Goal: Task Accomplishment & Management: Complete application form

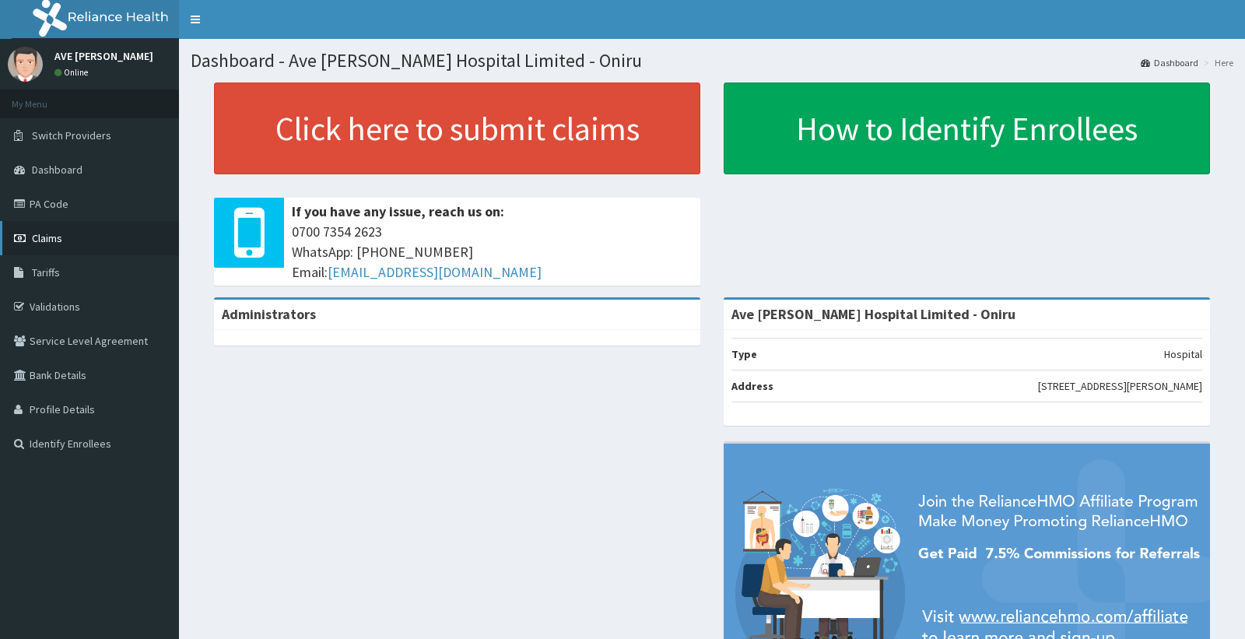
click at [61, 236] on span "Claims" at bounding box center [47, 238] width 30 height 14
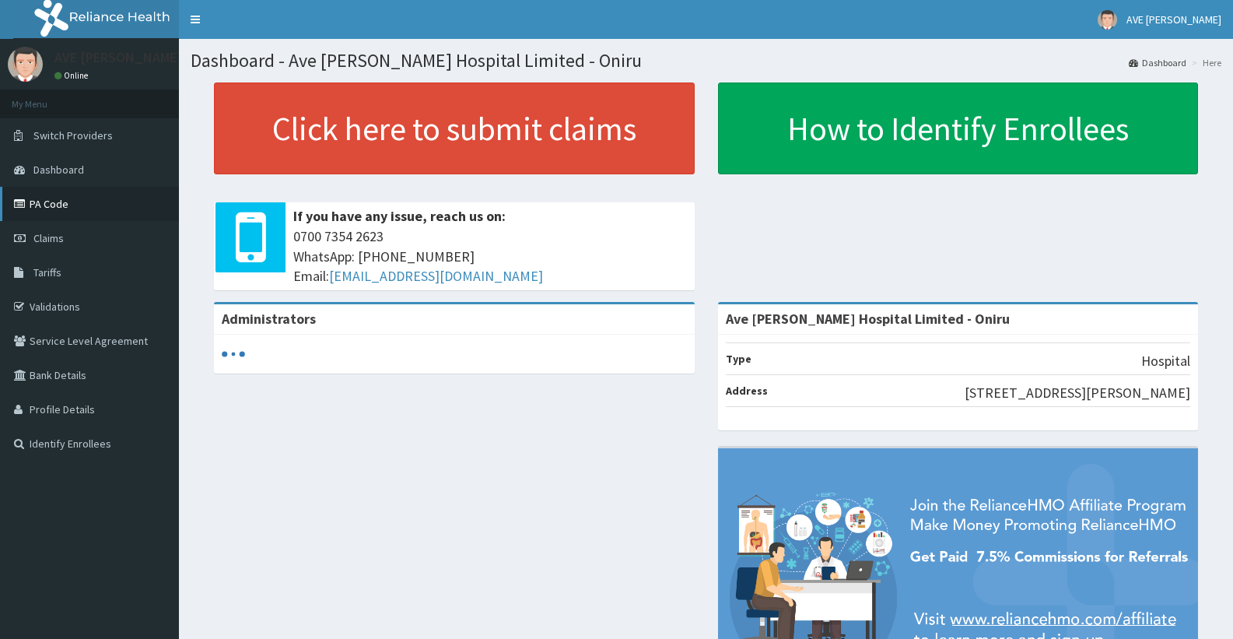
click at [61, 202] on link "PA Code" at bounding box center [89, 204] width 179 height 34
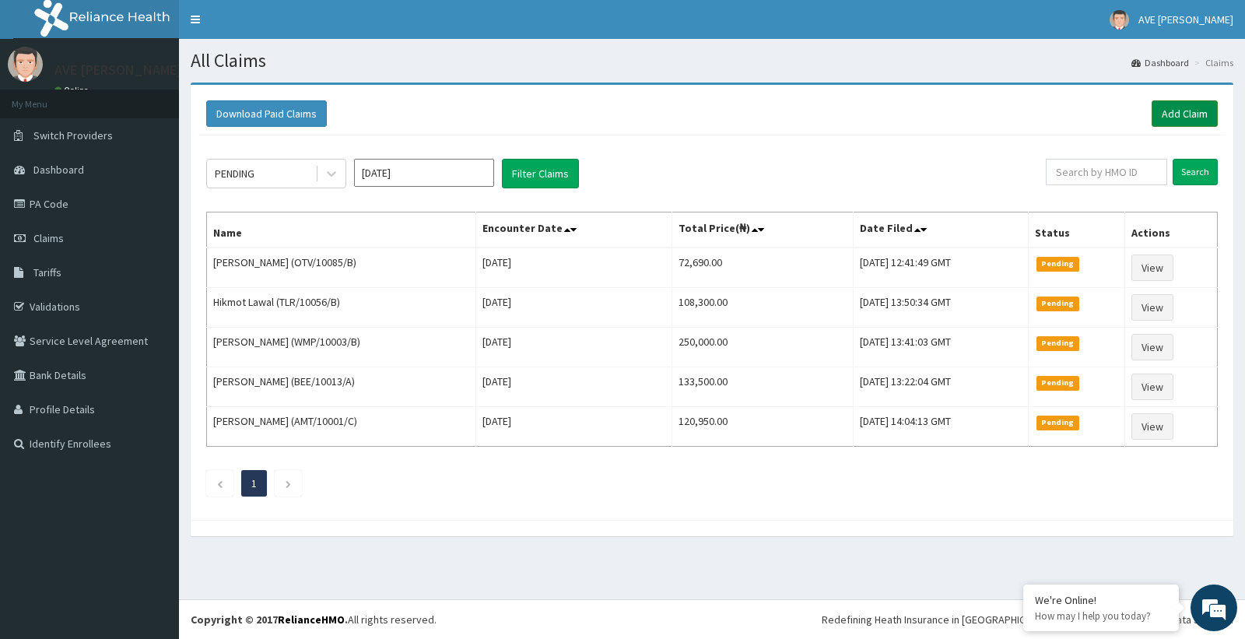
click at [1194, 114] on link "Add Claim" at bounding box center [1184, 113] width 66 height 26
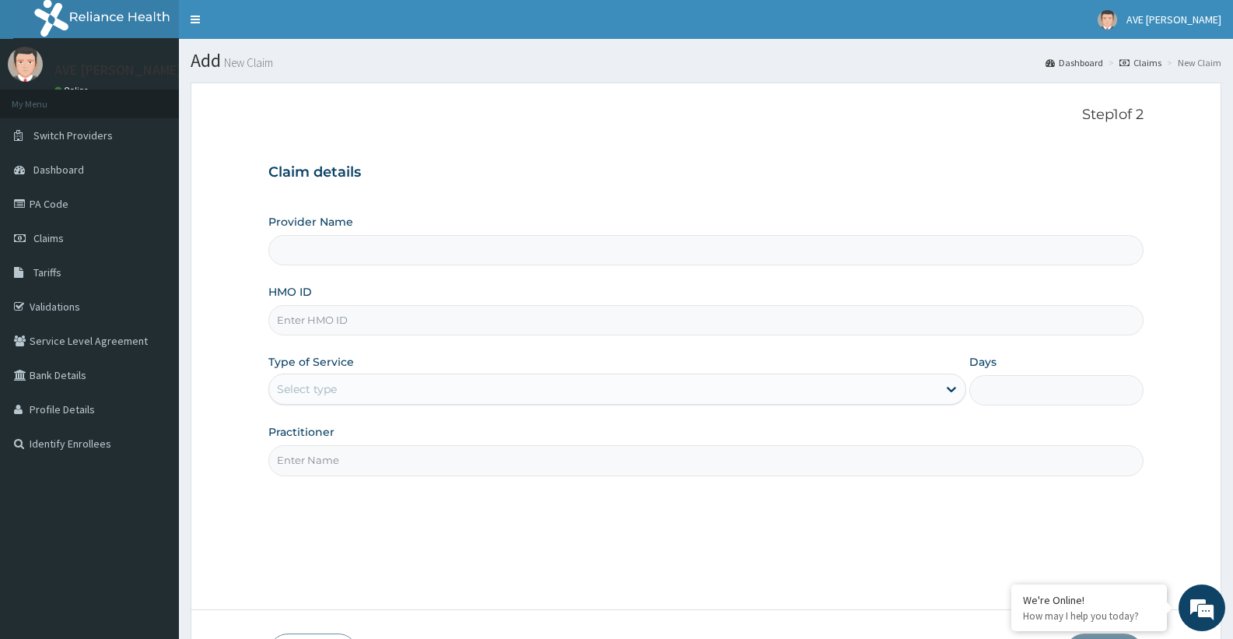
type input "Ave [PERSON_NAME] Hospital Limited - Oniru"
click at [334, 322] on input "HMO ID" at bounding box center [705, 320] width 875 height 30
paste input "OTV/10085/B"
type input "OTV/10085/B"
click at [325, 387] on div "Select type" at bounding box center [307, 389] width 60 height 16
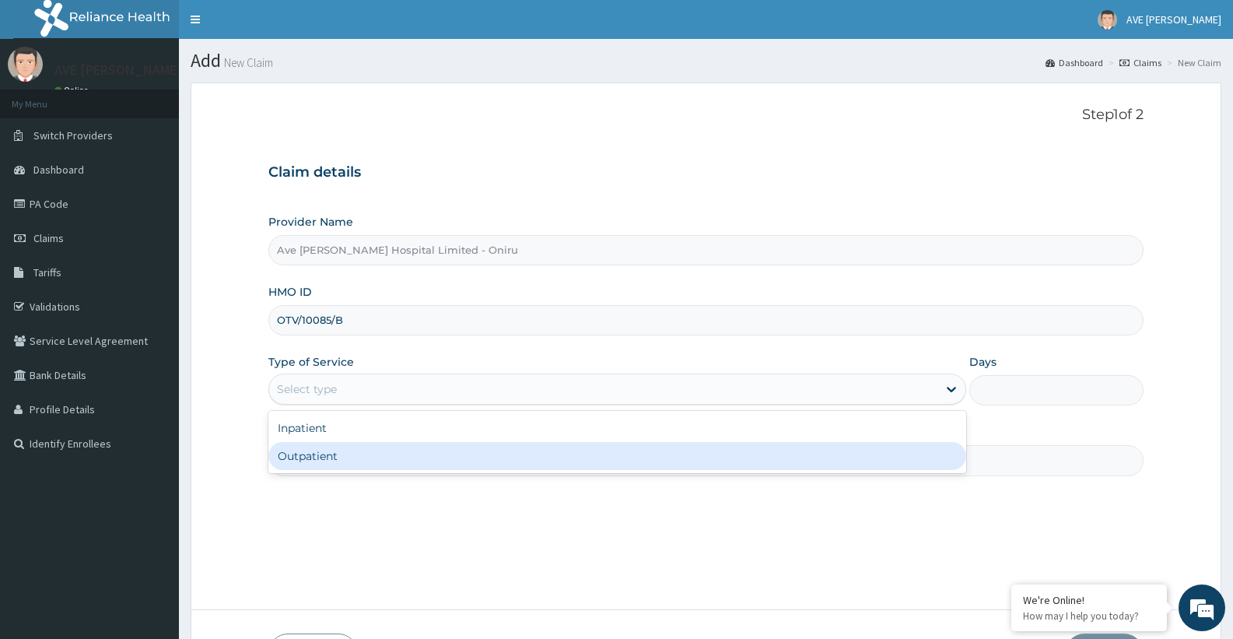
click at [318, 450] on div "Outpatient" at bounding box center [616, 456] width 697 height 28
type input "1"
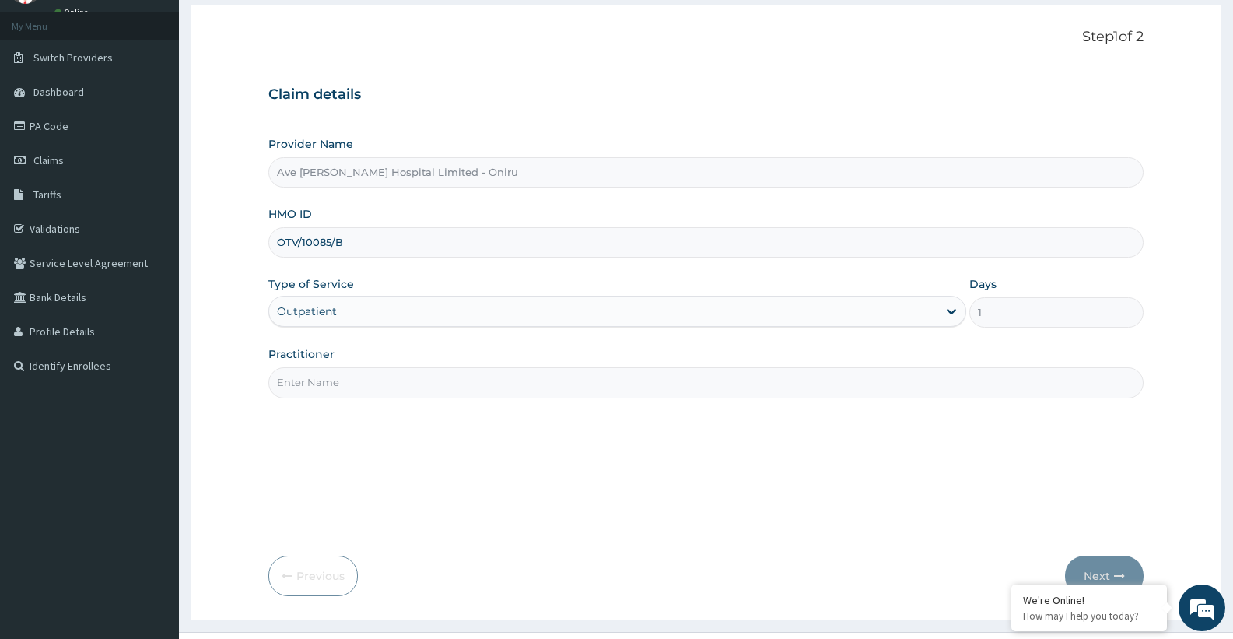
scroll to position [94, 0]
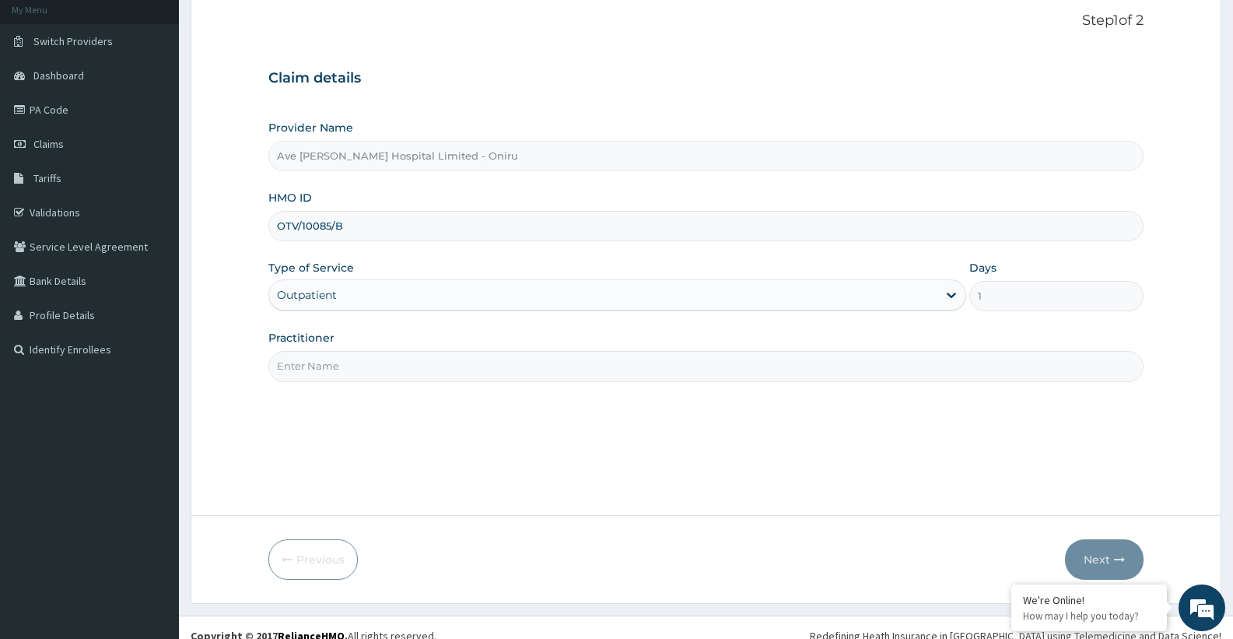
click at [576, 374] on input "Practitioner" at bounding box center [705, 366] width 875 height 30
type input "DR. KENNEDY (GEN. SURGEON)"
click at [1089, 551] on button "Next" at bounding box center [1104, 559] width 79 height 40
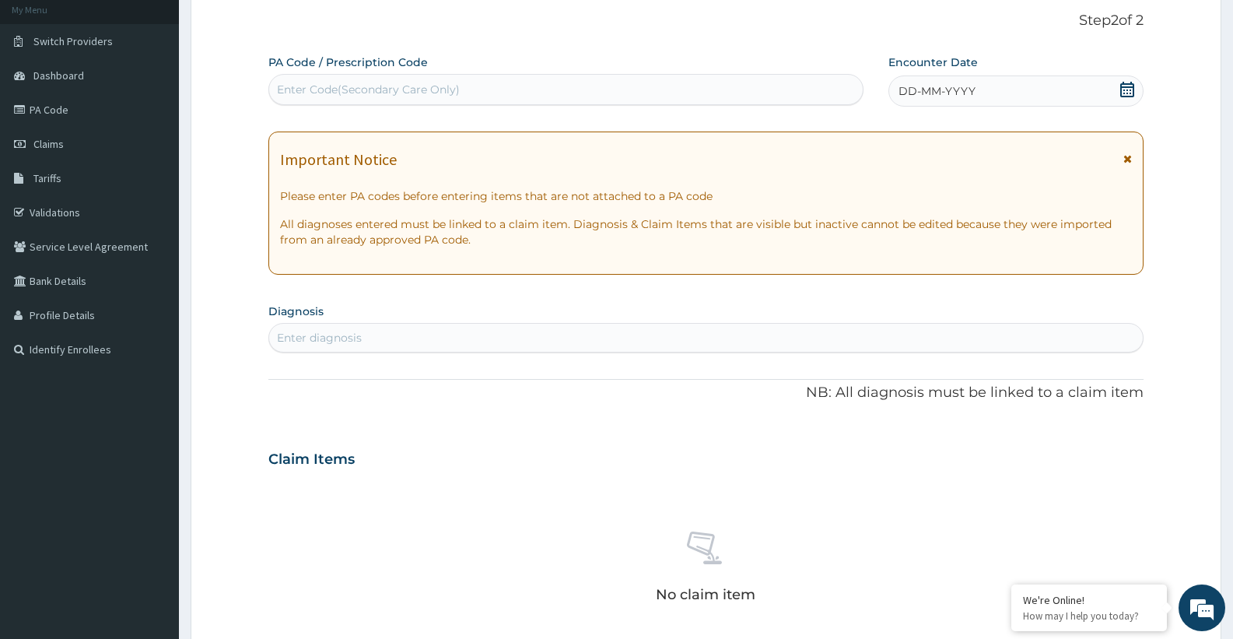
click at [435, 82] on div "Enter Code(Secondary Care Only)" at bounding box center [368, 90] width 183 height 16
paste input "PA/565BE8"
type input "PA/565BE8"
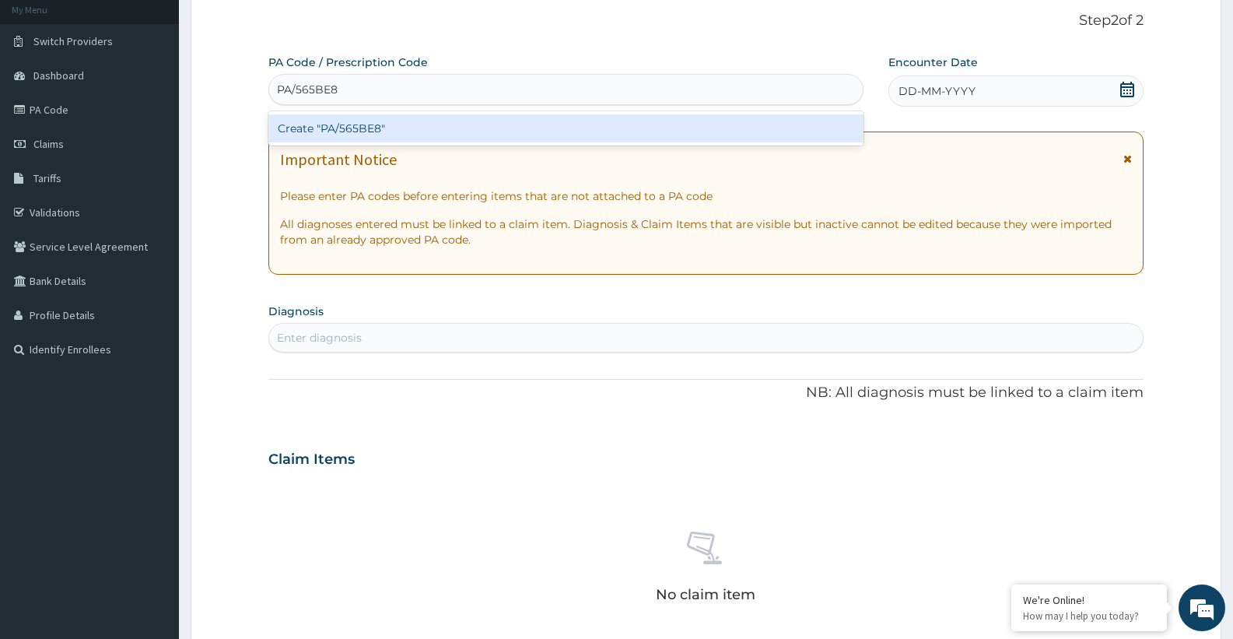
click at [414, 126] on div "Create "PA/565BE8"" at bounding box center [565, 128] width 595 height 28
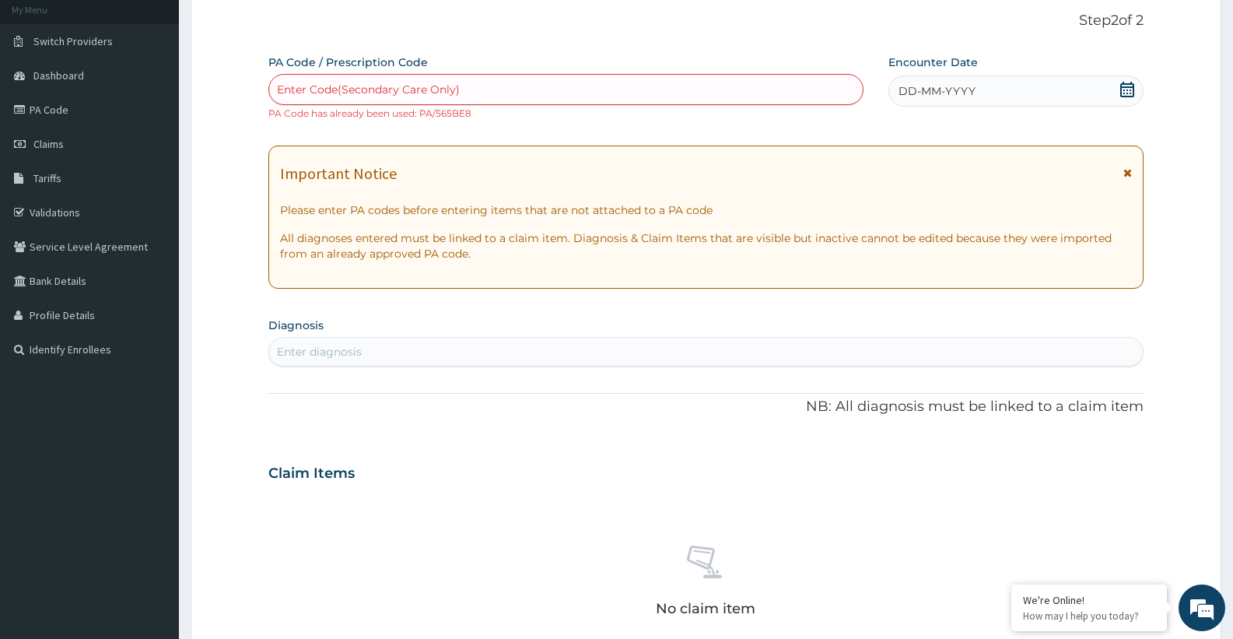
click at [1135, 89] on div "DD-MM-YYYY" at bounding box center [1015, 90] width 255 height 31
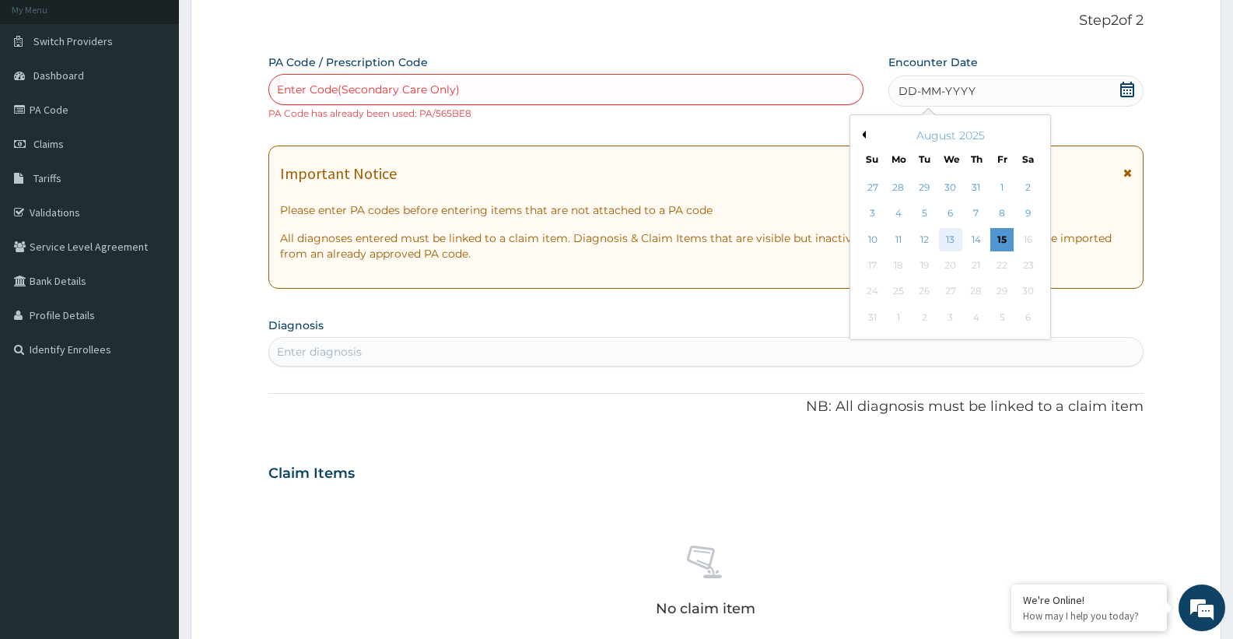
click at [955, 236] on div "13" at bounding box center [950, 239] width 23 height 23
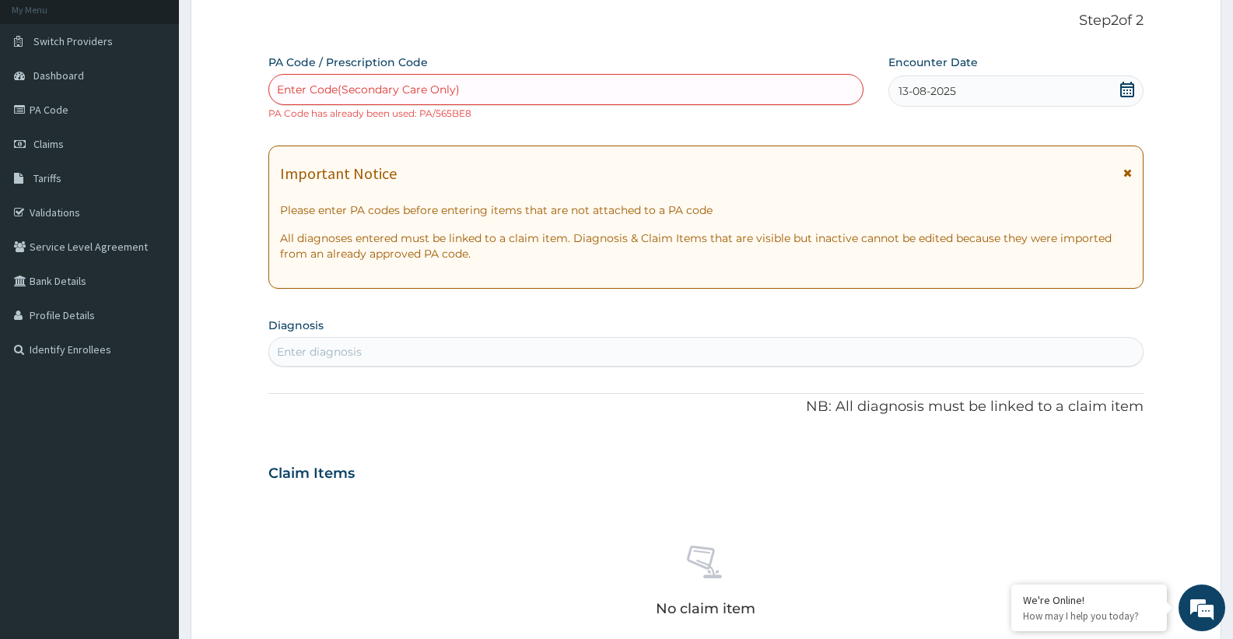
click at [574, 352] on div "Enter diagnosis" at bounding box center [705, 351] width 873 height 25
type input "HERMO"
type input "HEMORR"
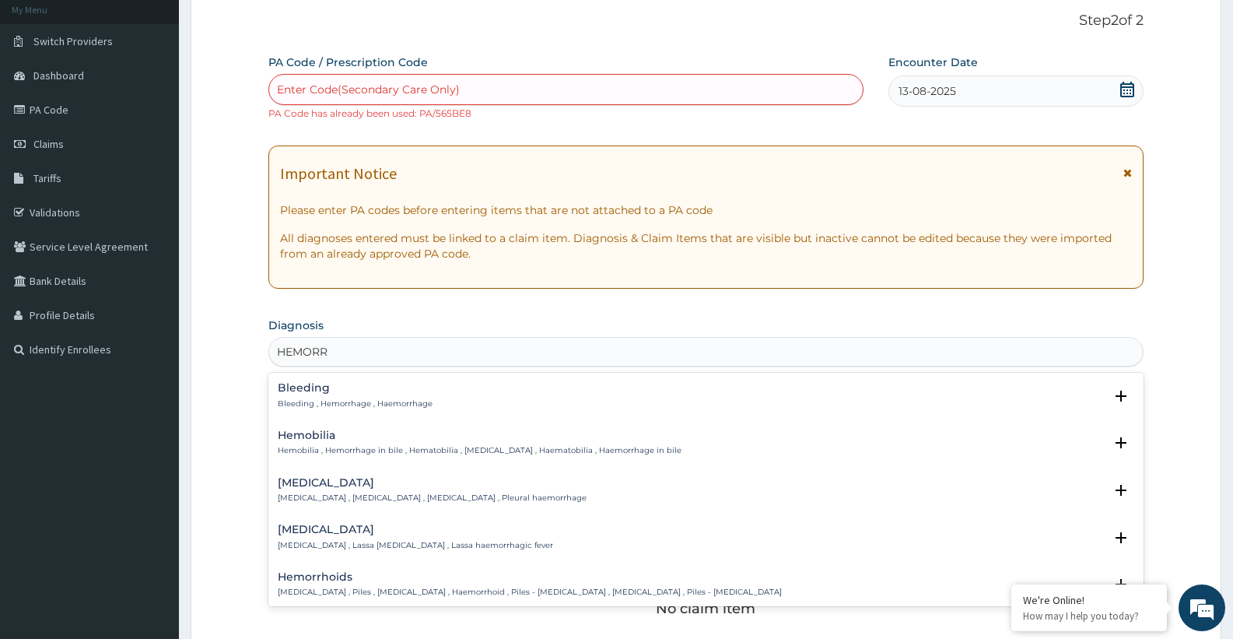
click at [330, 577] on h4 "Hemorrhoids" at bounding box center [530, 577] width 504 height 12
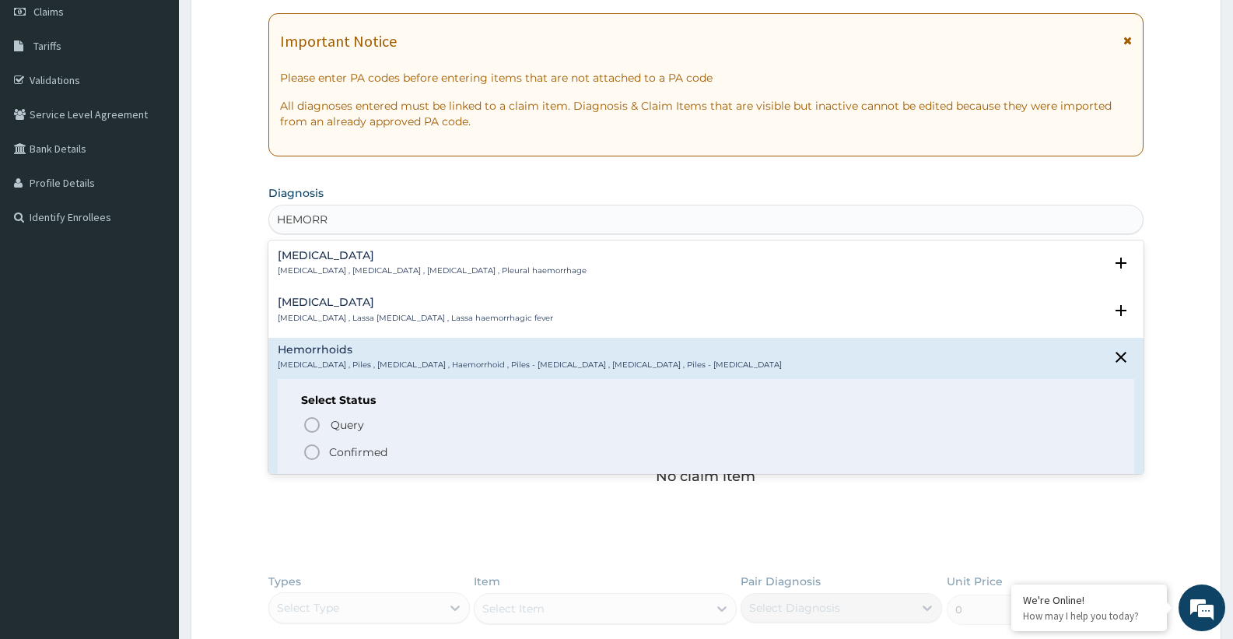
scroll to position [124, 0]
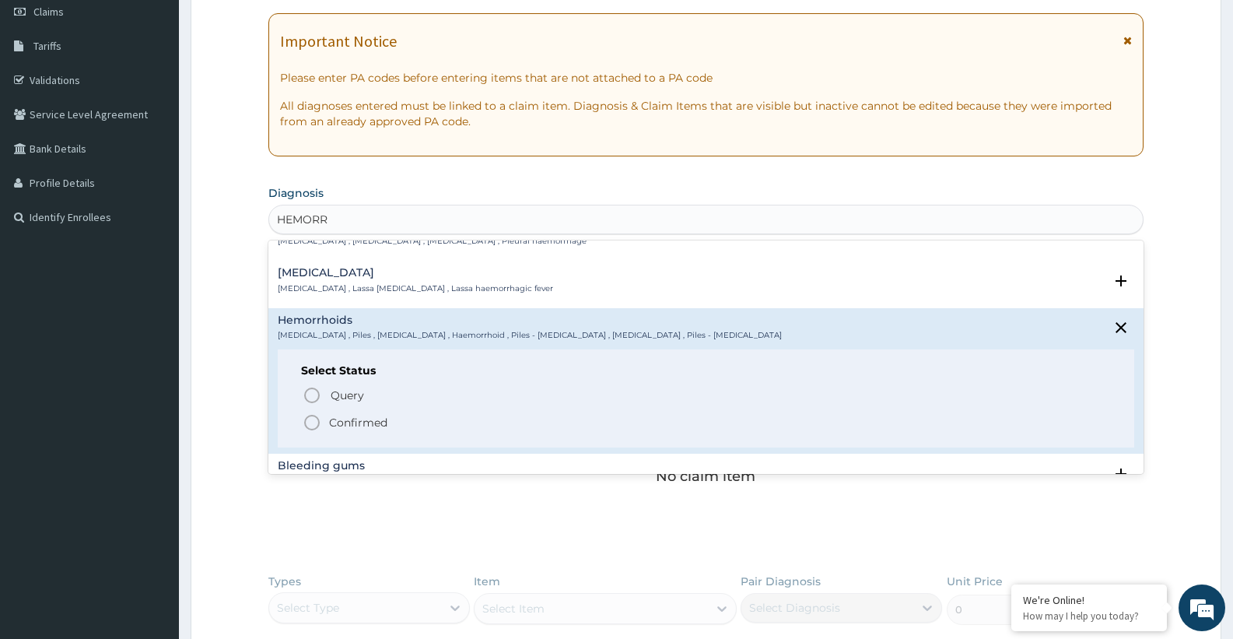
click at [394, 423] on span "Confirmed" at bounding box center [707, 422] width 808 height 19
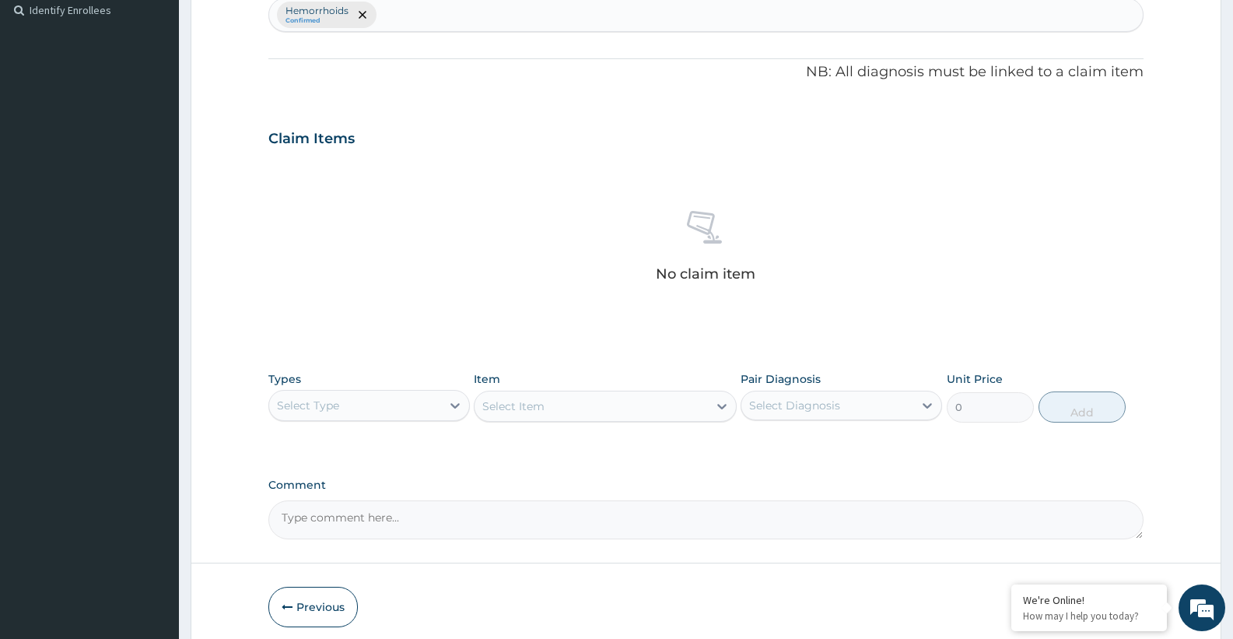
scroll to position [497, 0]
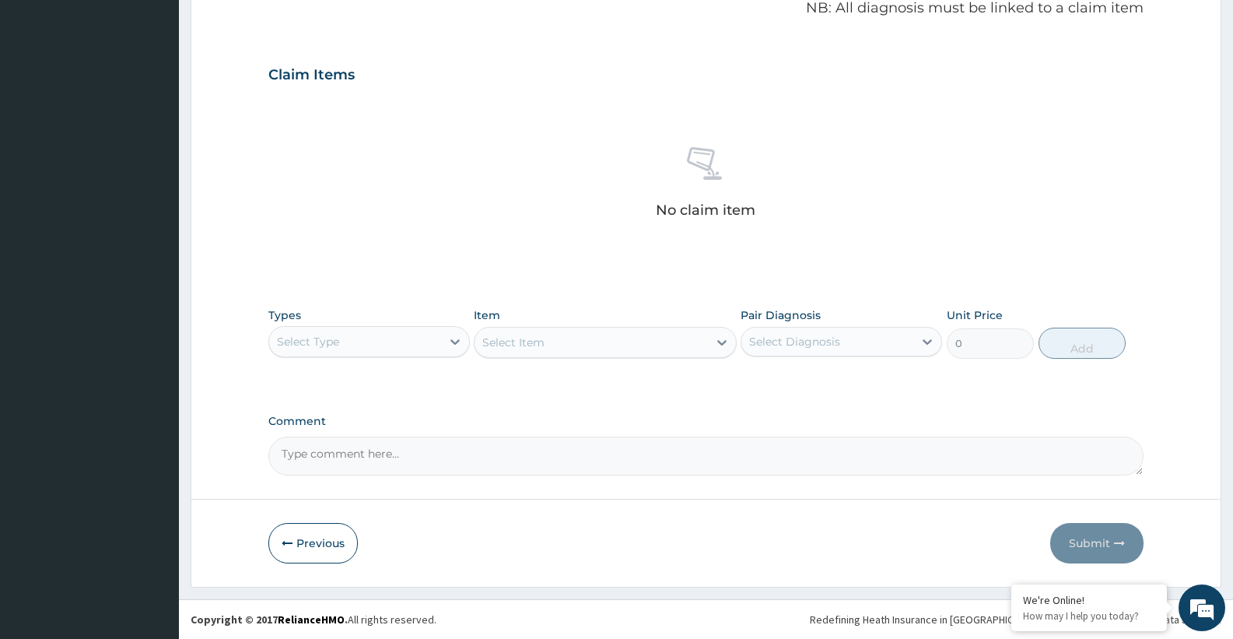
click at [348, 335] on div "Select Type" at bounding box center [355, 341] width 172 height 25
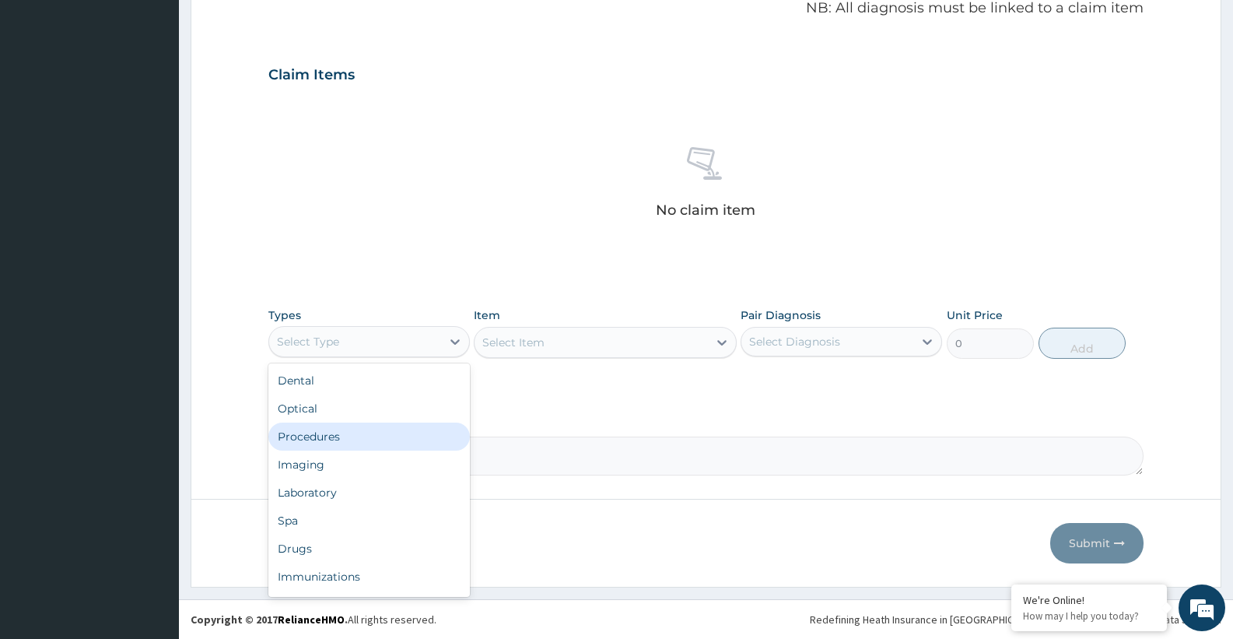
click at [319, 442] on div "Procedures" at bounding box center [368, 436] width 201 height 28
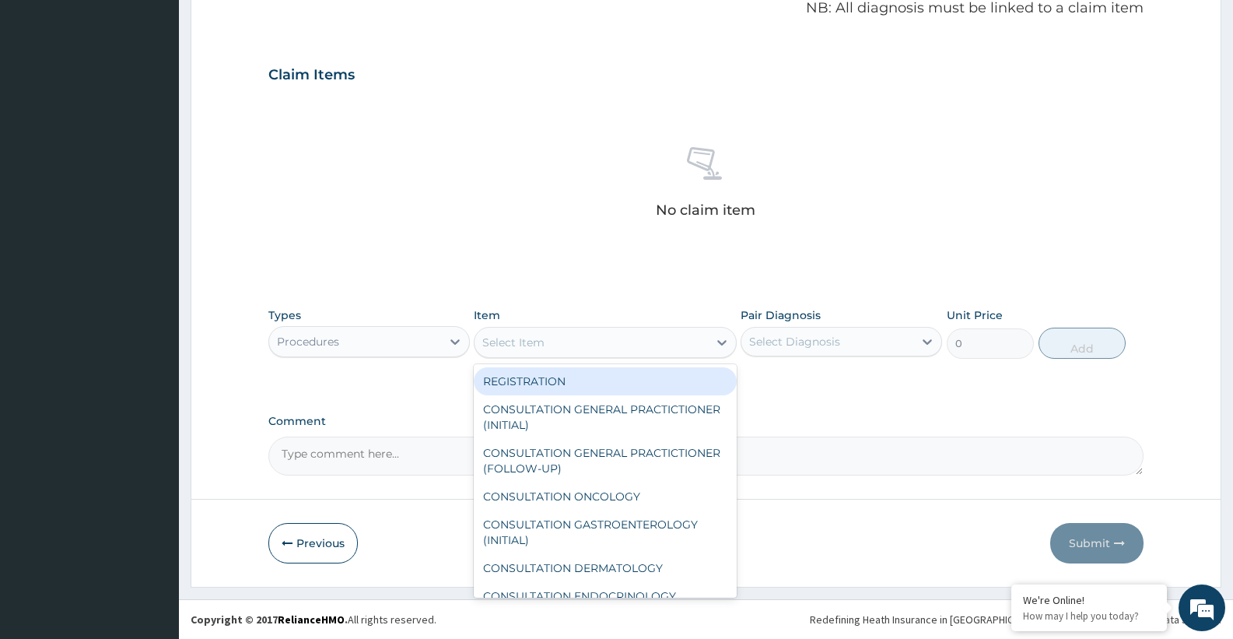
click at [534, 353] on div "Select Item" at bounding box center [590, 342] width 233 height 25
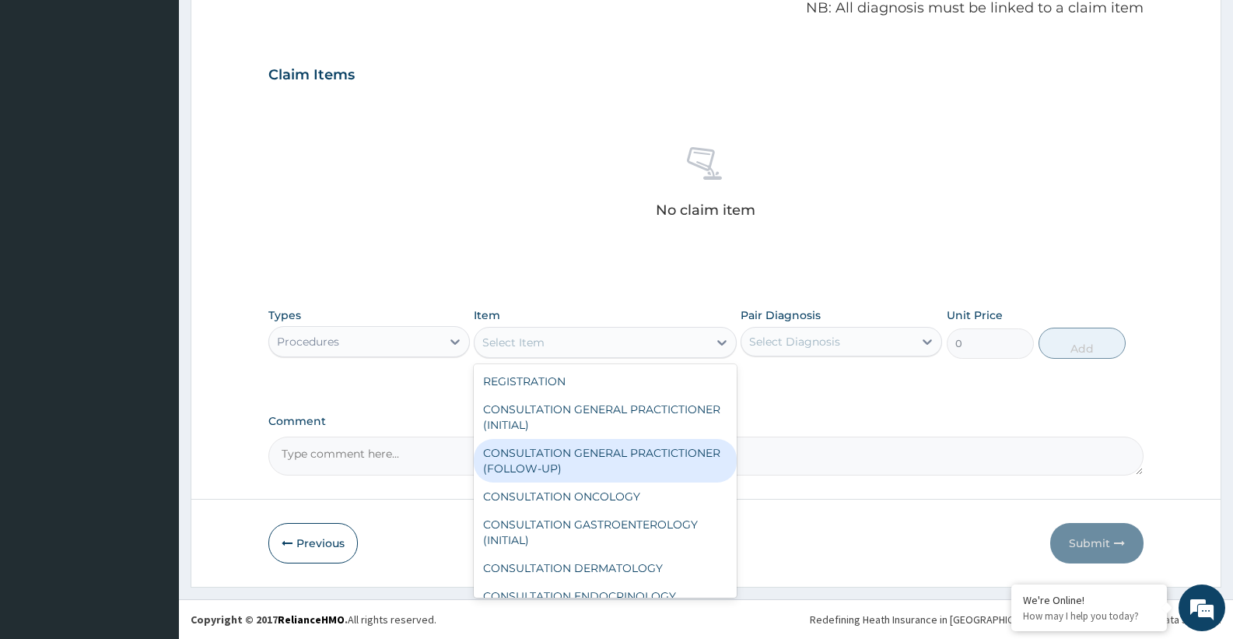
click at [530, 451] on div "CONSULTATION GENERAL PRACTICTIONER (FOLLOW-UP)" at bounding box center [605, 461] width 262 height 44
type input "7500"
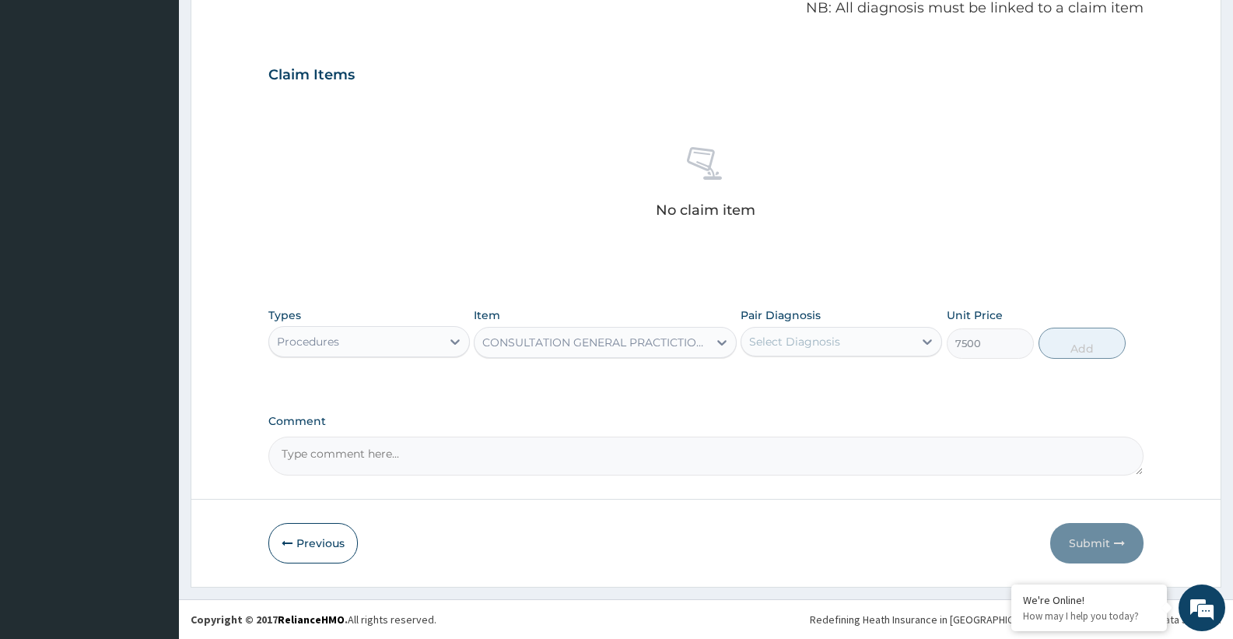
click at [801, 335] on div "Select Diagnosis" at bounding box center [794, 342] width 91 height 16
drag, startPoint x: 779, startPoint y: 381, endPoint x: 1071, endPoint y: 376, distance: 292.5
click at [779, 382] on label "Hemorrhoids" at bounding box center [803, 380] width 75 height 16
checkbox input "true"
click at [1064, 341] on button "Add" at bounding box center [1081, 342] width 87 height 31
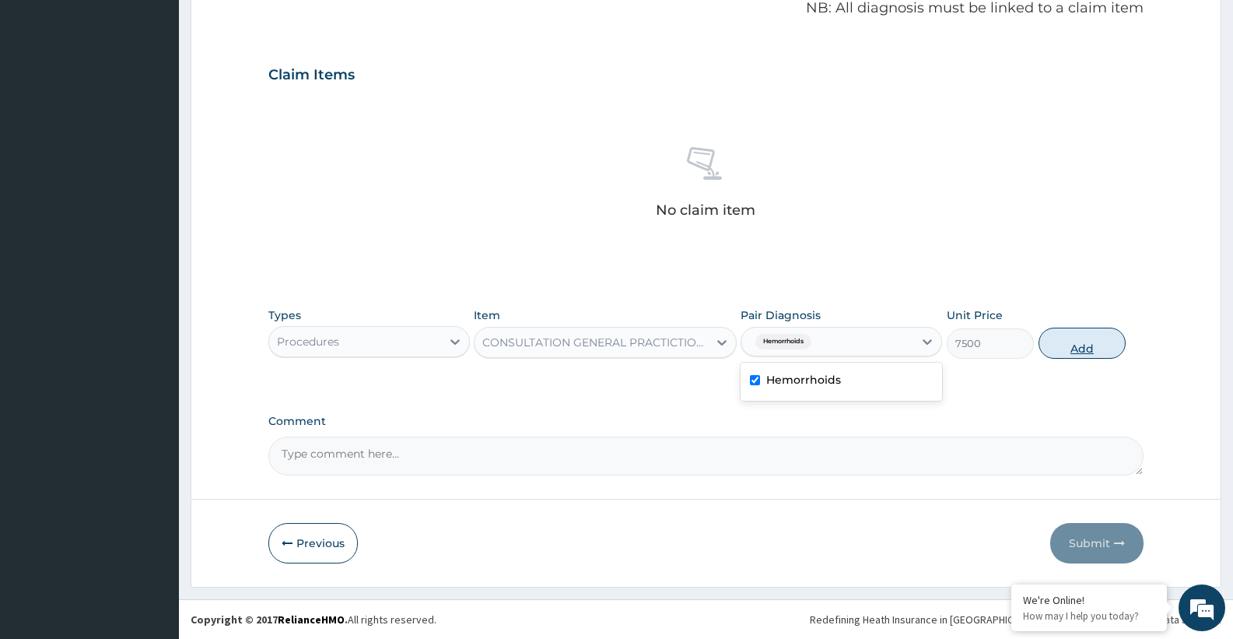
type input "0"
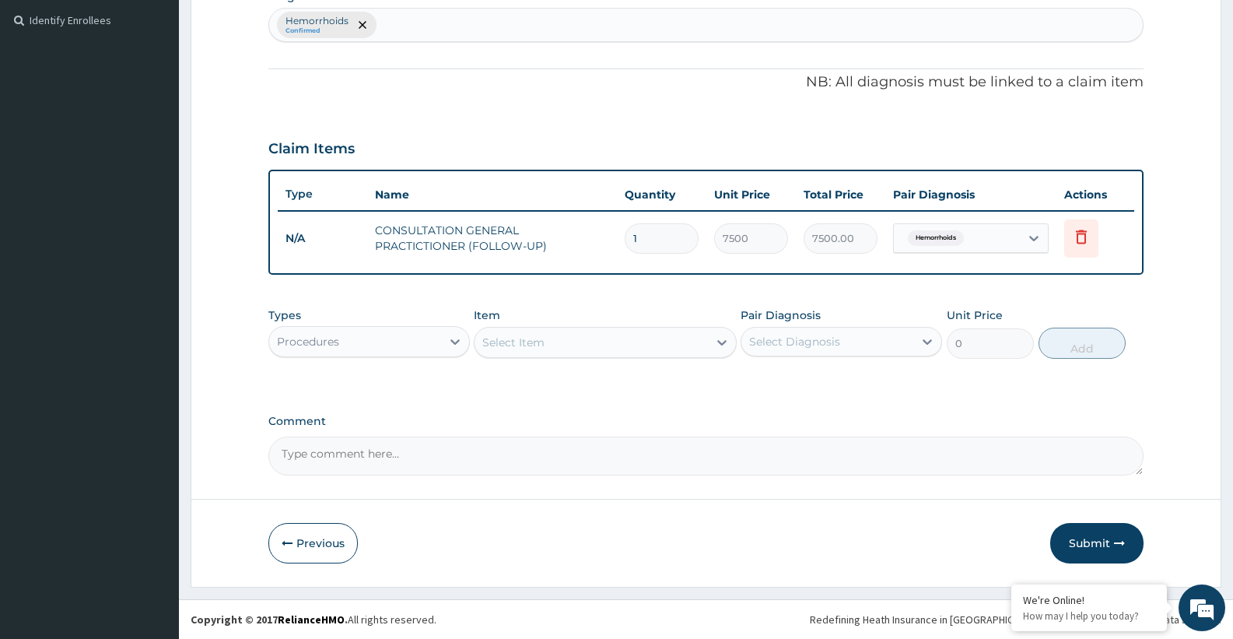
click at [380, 339] on div "Procedures" at bounding box center [355, 341] width 172 height 25
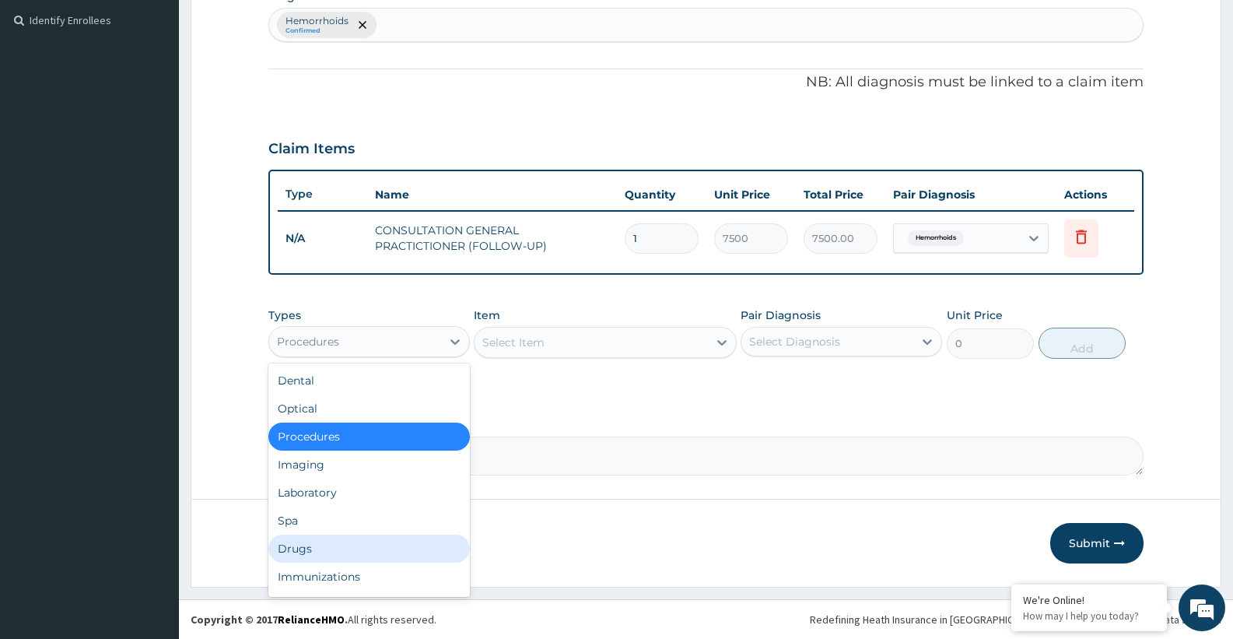
click at [294, 552] on div "Drugs" at bounding box center [368, 548] width 201 height 28
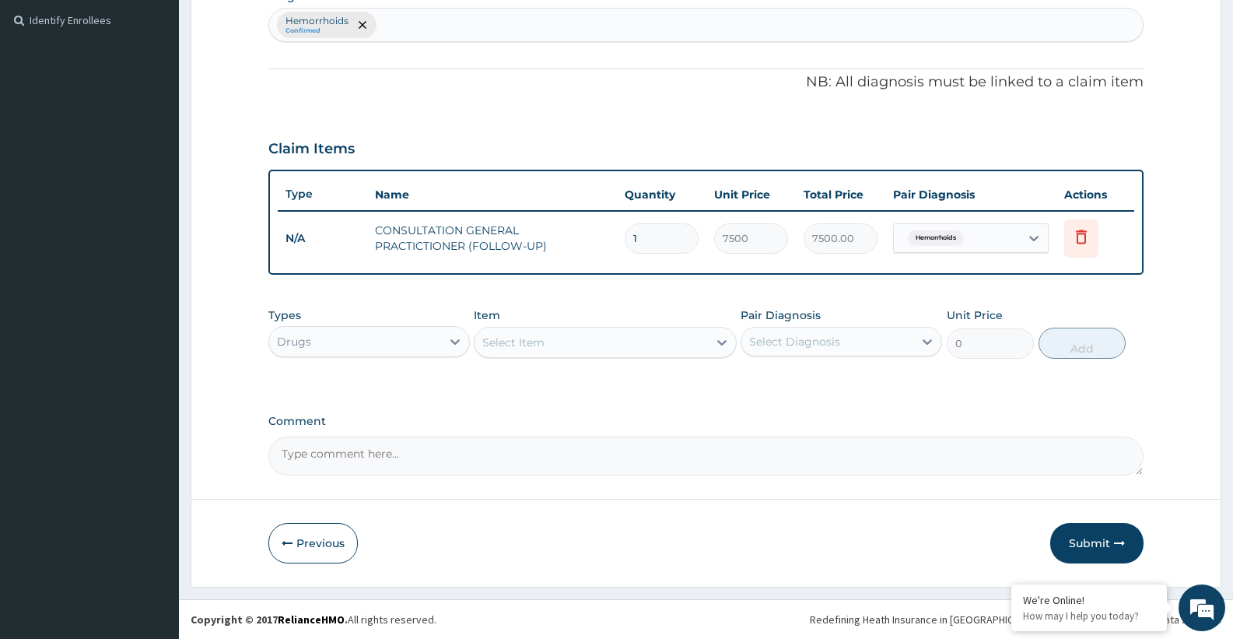
click at [532, 344] on div "Select Item" at bounding box center [513, 342] width 62 height 16
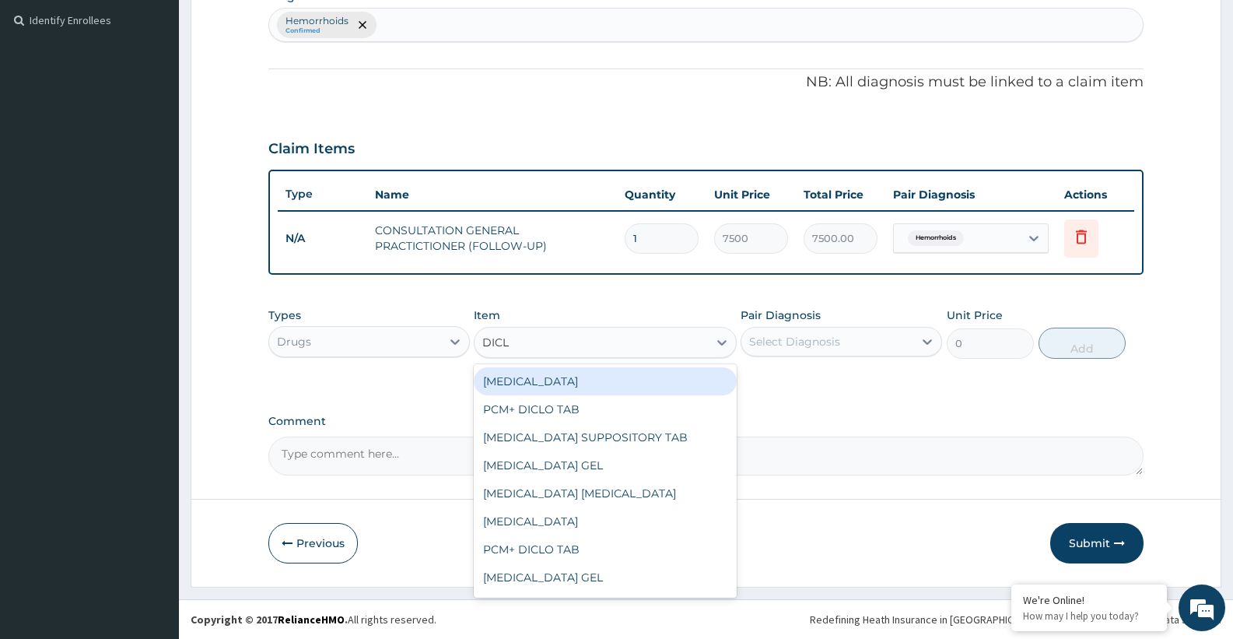
type input "DICLO"
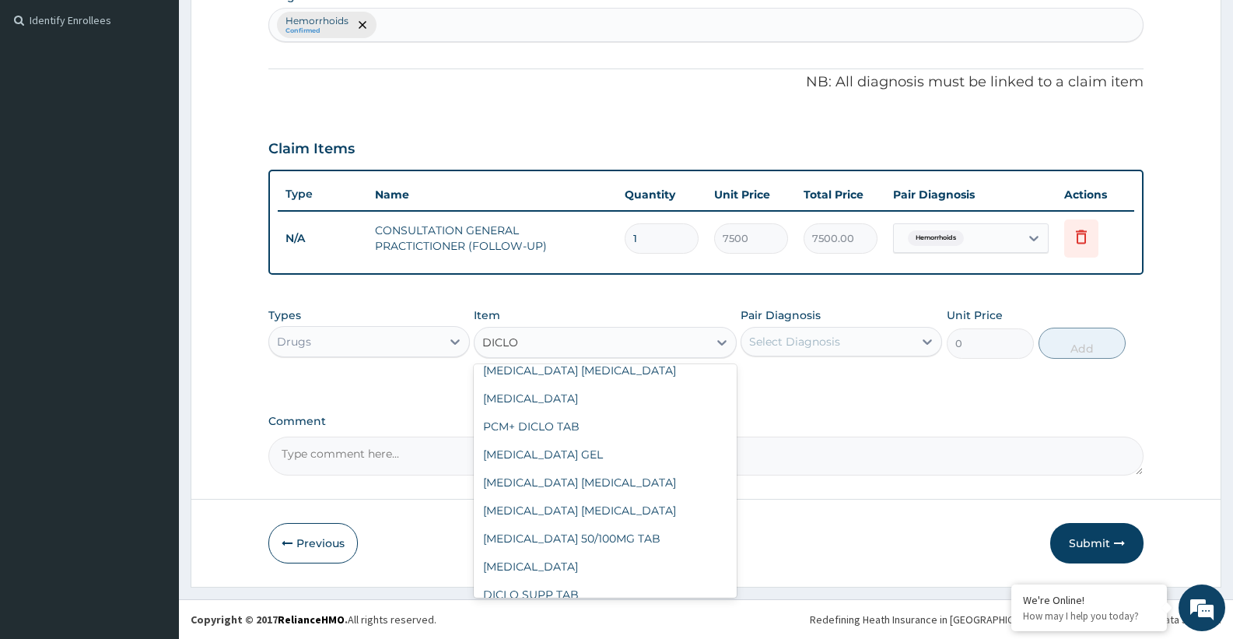
scroll to position [137, 0]
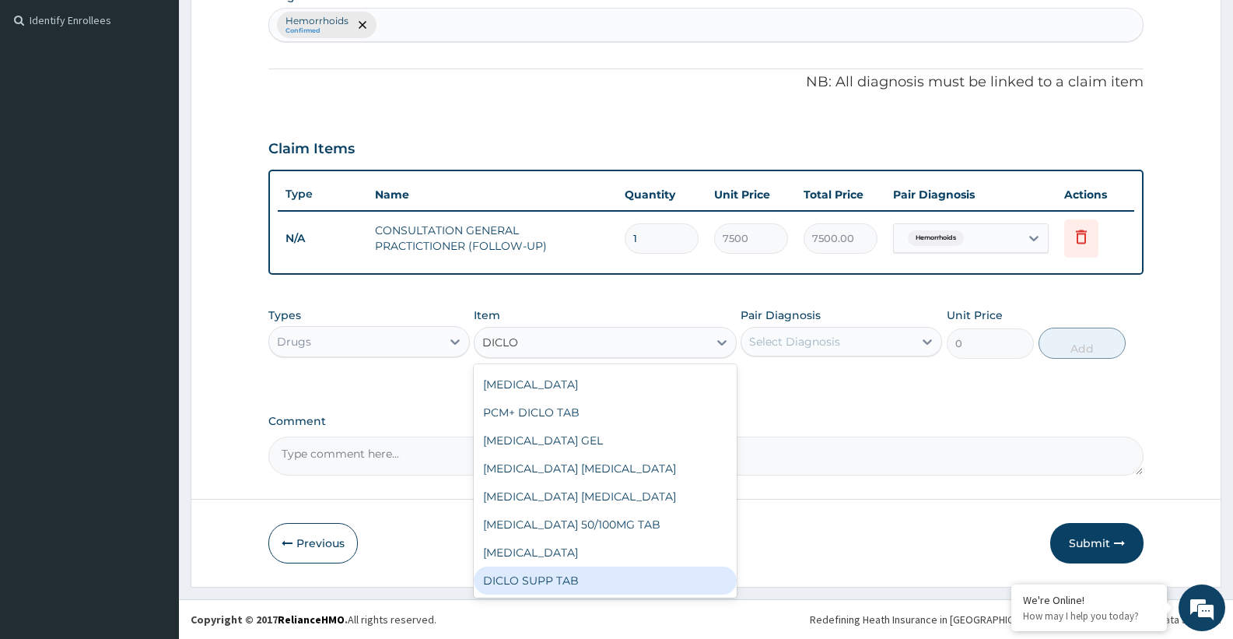
click at [581, 579] on div "DICLO SUPP TAB" at bounding box center [605, 580] width 262 height 28
type input "267"
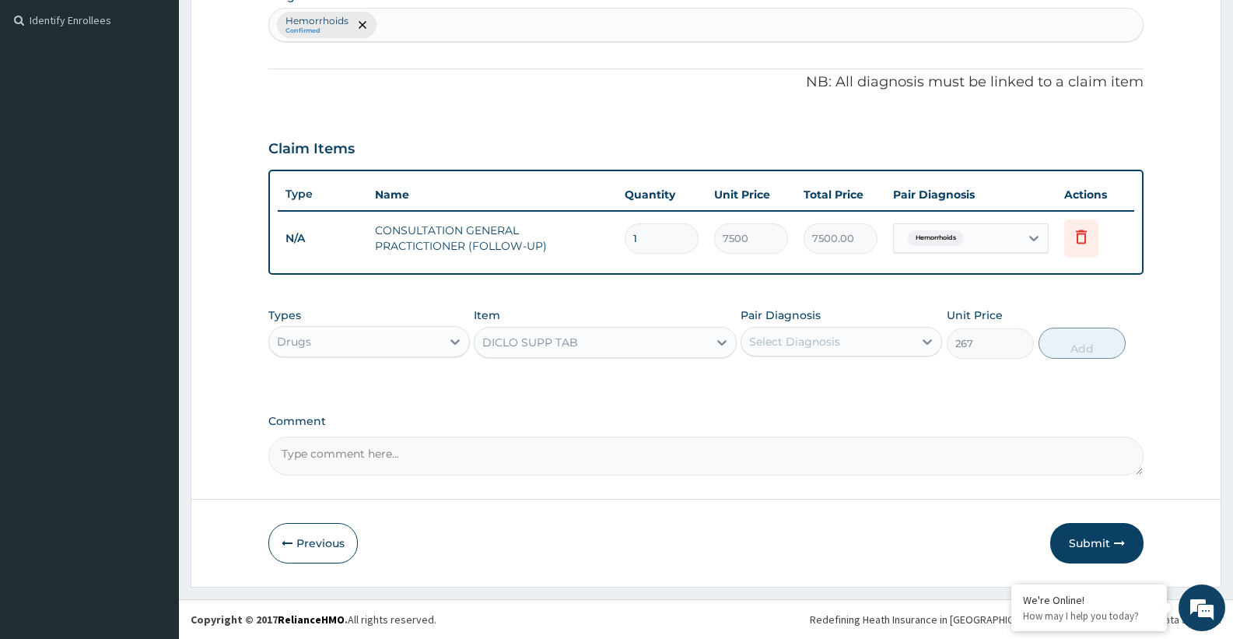
click at [649, 348] on div "DICLO SUPP TAB" at bounding box center [590, 342] width 233 height 25
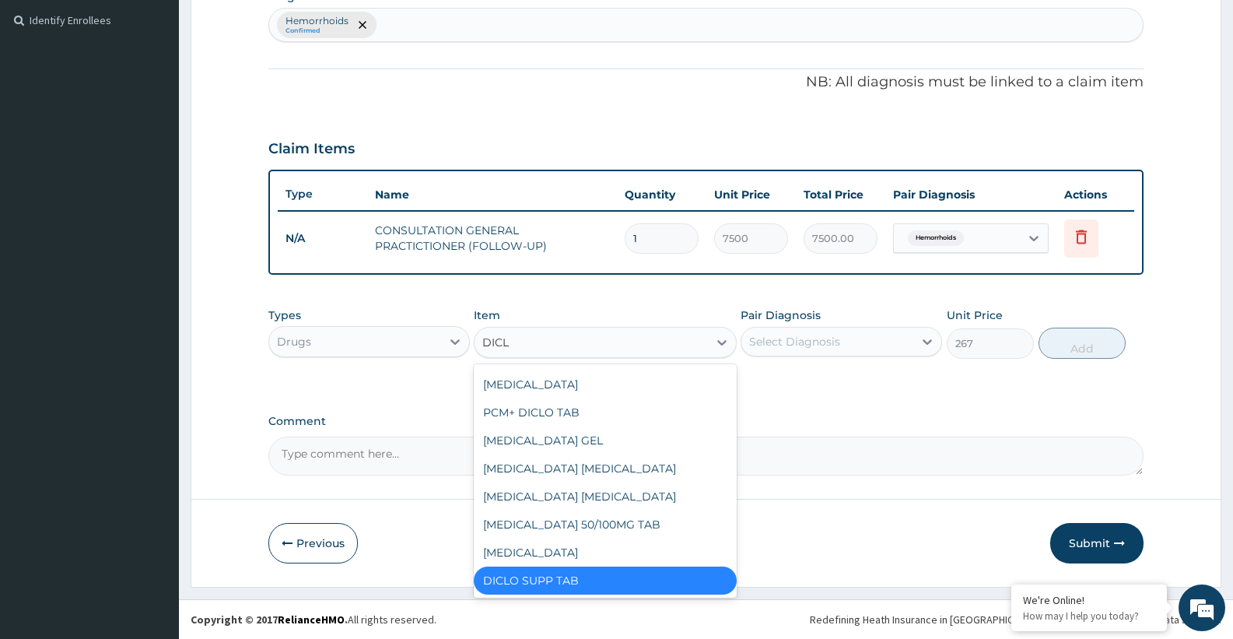
type input "DICLO"
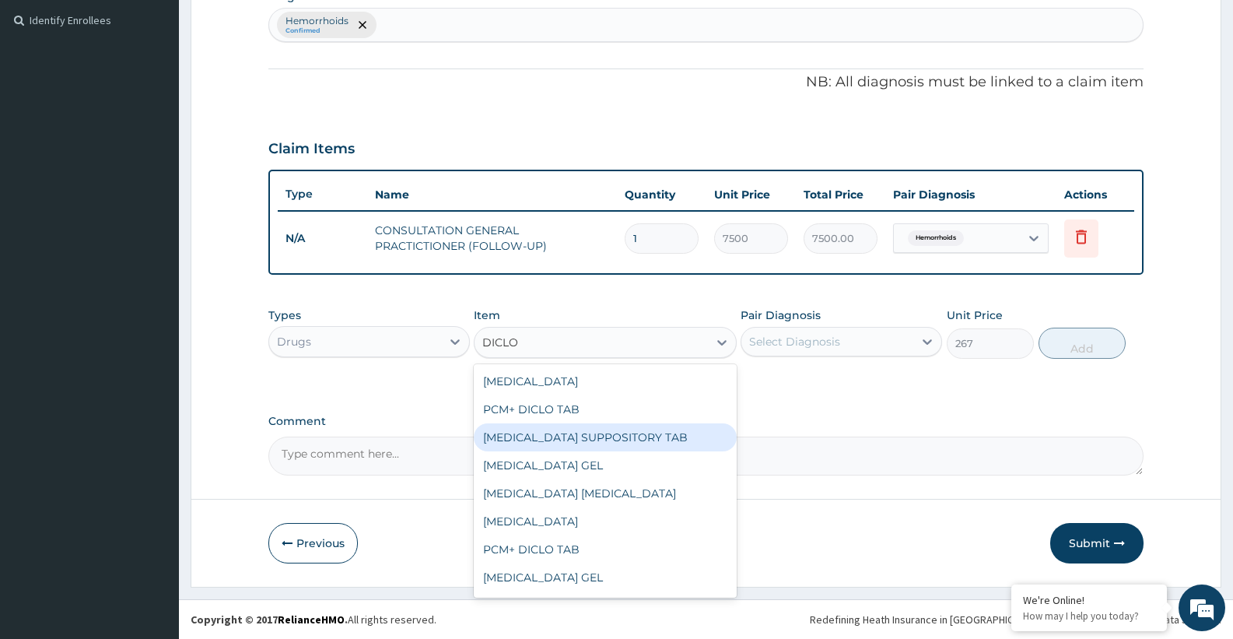
click at [613, 432] on div "DICLOFENAC SUPPOSITORY TAB" at bounding box center [605, 437] width 262 height 28
type input "1190"
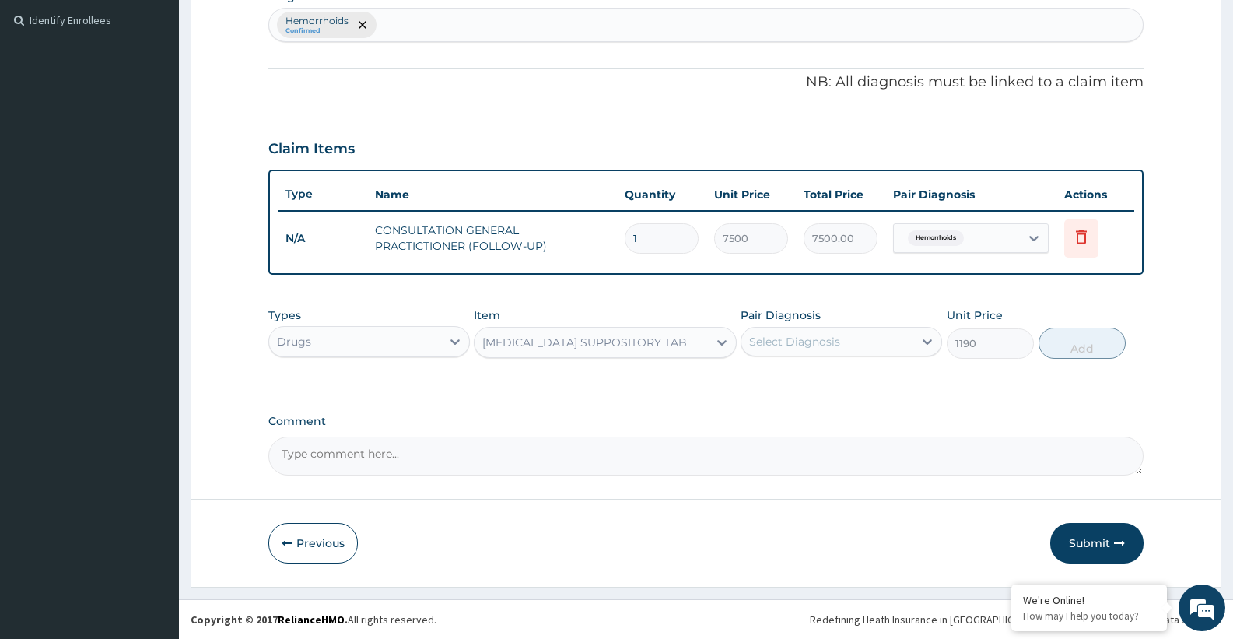
click at [831, 345] on div "Select Diagnosis" at bounding box center [794, 342] width 91 height 16
click at [812, 387] on label "Hemorrhoids" at bounding box center [803, 380] width 75 height 16
checkbox input "true"
click at [1066, 353] on button "Add" at bounding box center [1081, 342] width 87 height 31
type input "0"
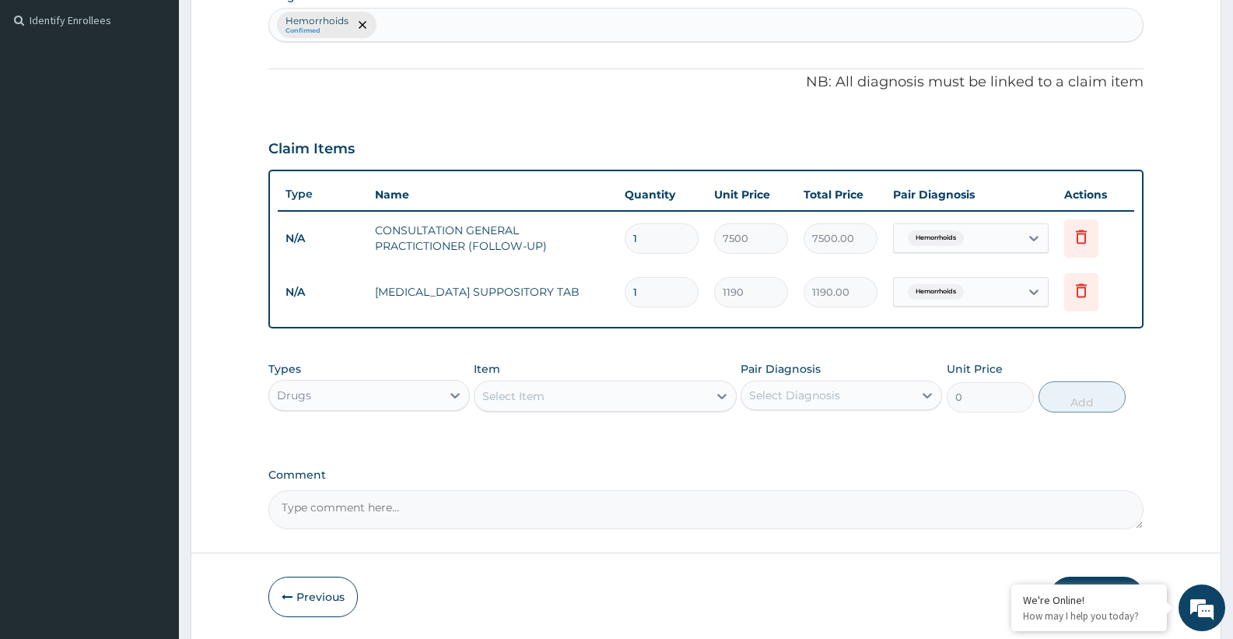
drag, startPoint x: 658, startPoint y: 297, endPoint x: 621, endPoint y: 294, distance: 36.7
click at [621, 294] on td "1" at bounding box center [661, 292] width 89 height 46
type input "4"
type input "4760.00"
type input "4"
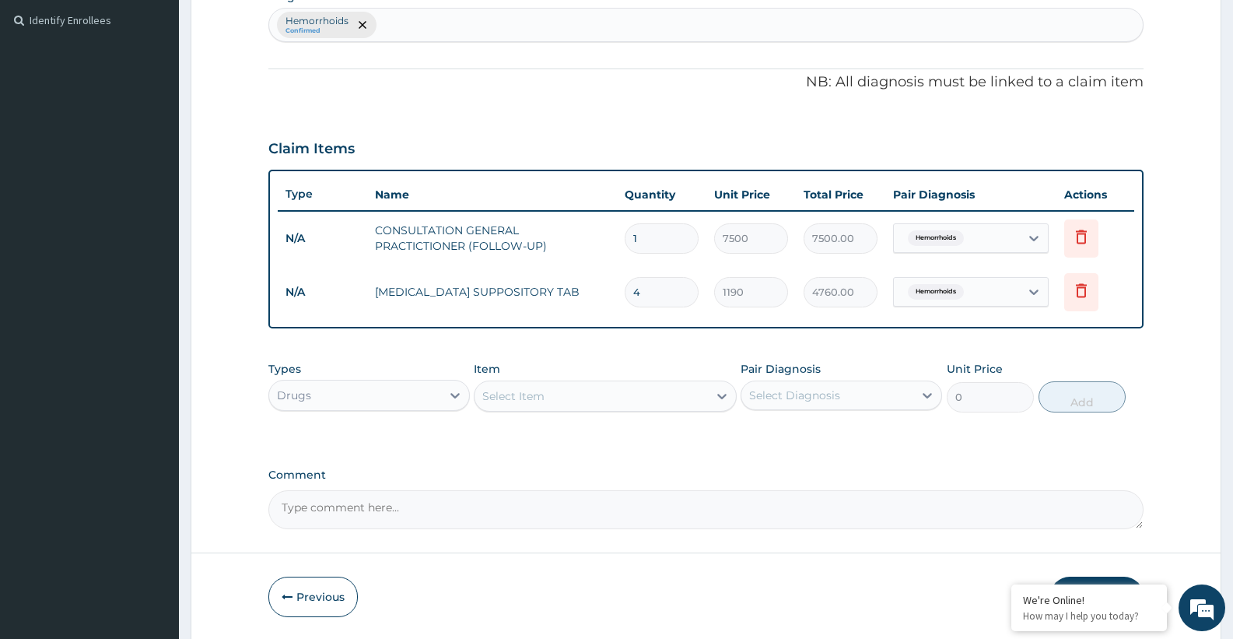
click at [805, 480] on label "Comment" at bounding box center [705, 474] width 875 height 13
click at [805, 490] on textarea "Comment" at bounding box center [705, 509] width 875 height 39
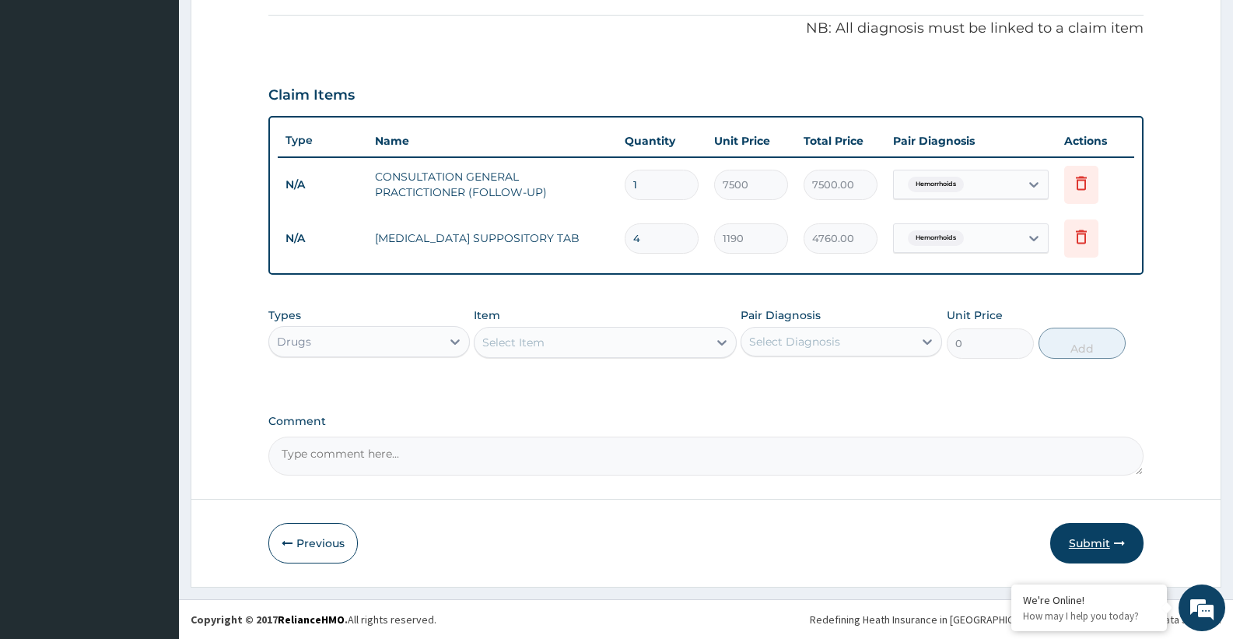
click at [1090, 541] on button "Submit" at bounding box center [1096, 543] width 93 height 40
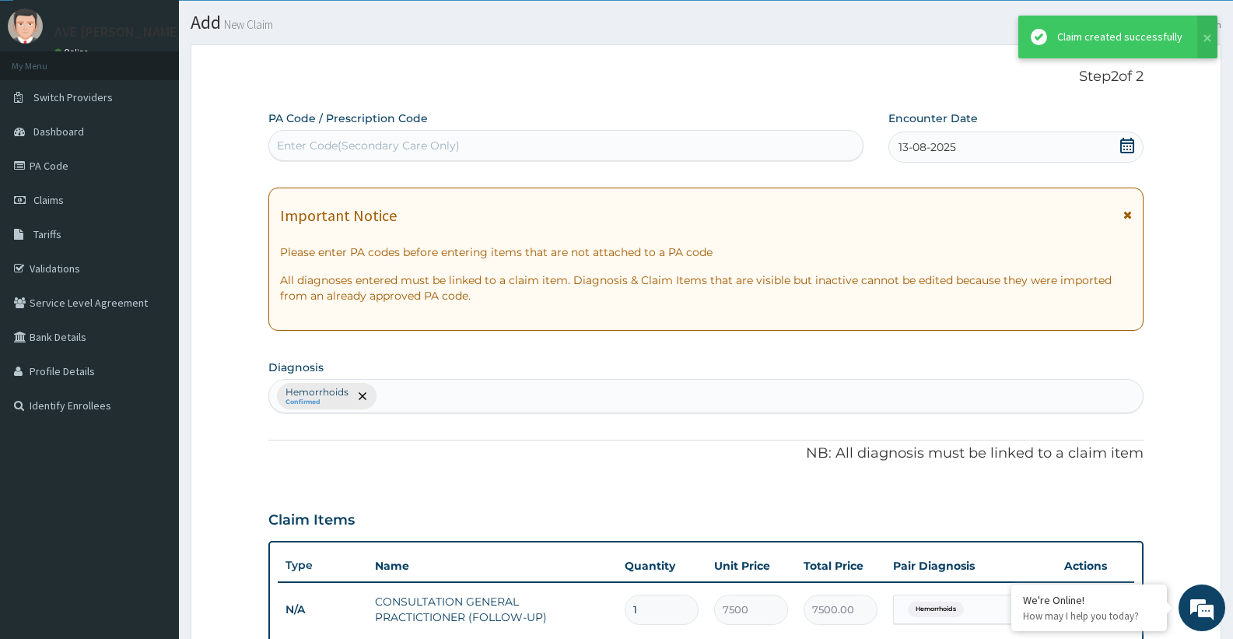
scroll to position [463, 0]
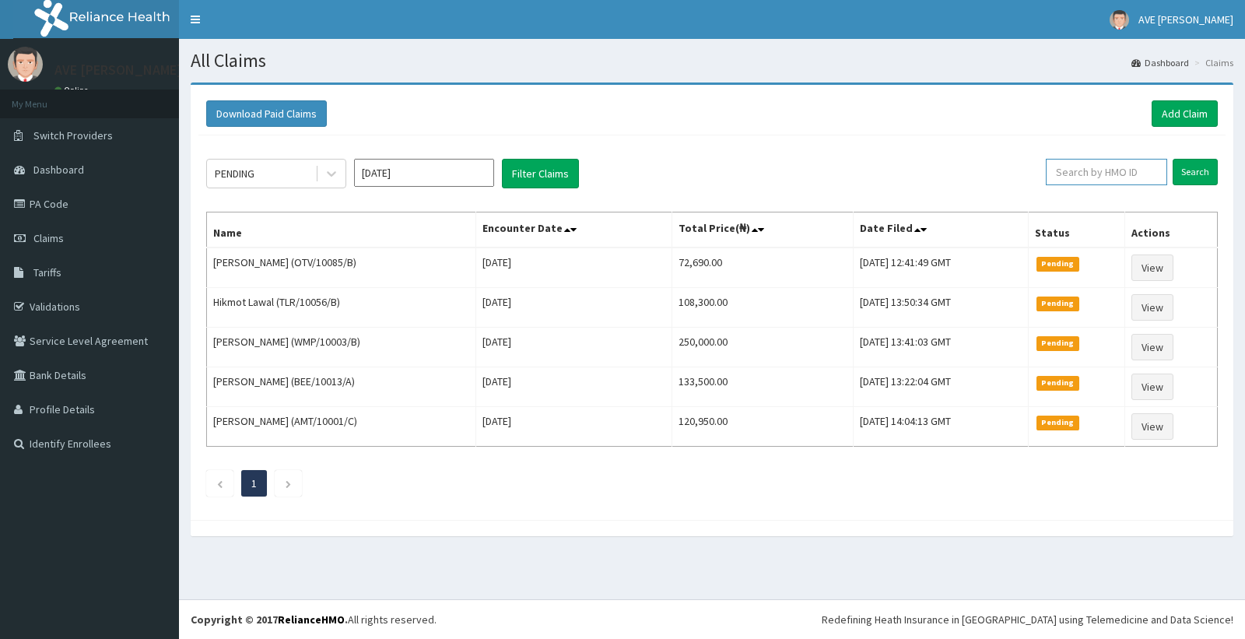
click at [1109, 168] on input "text" at bounding box center [1106, 172] width 122 height 26
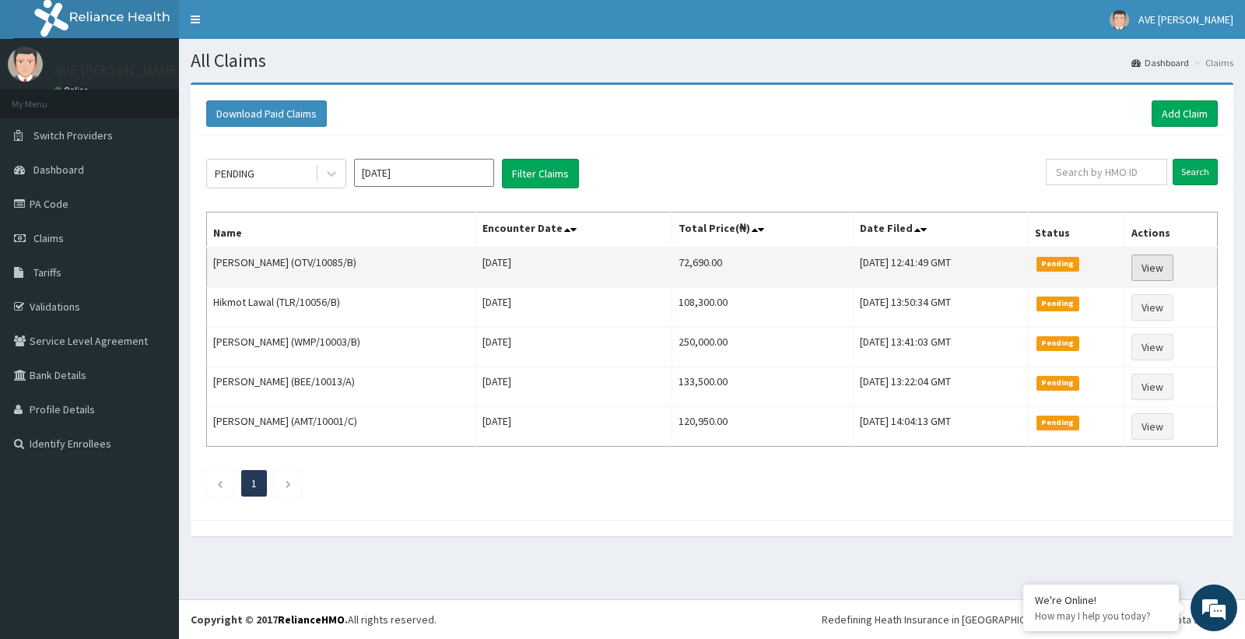
click at [1164, 270] on link "View" at bounding box center [1152, 267] width 42 height 26
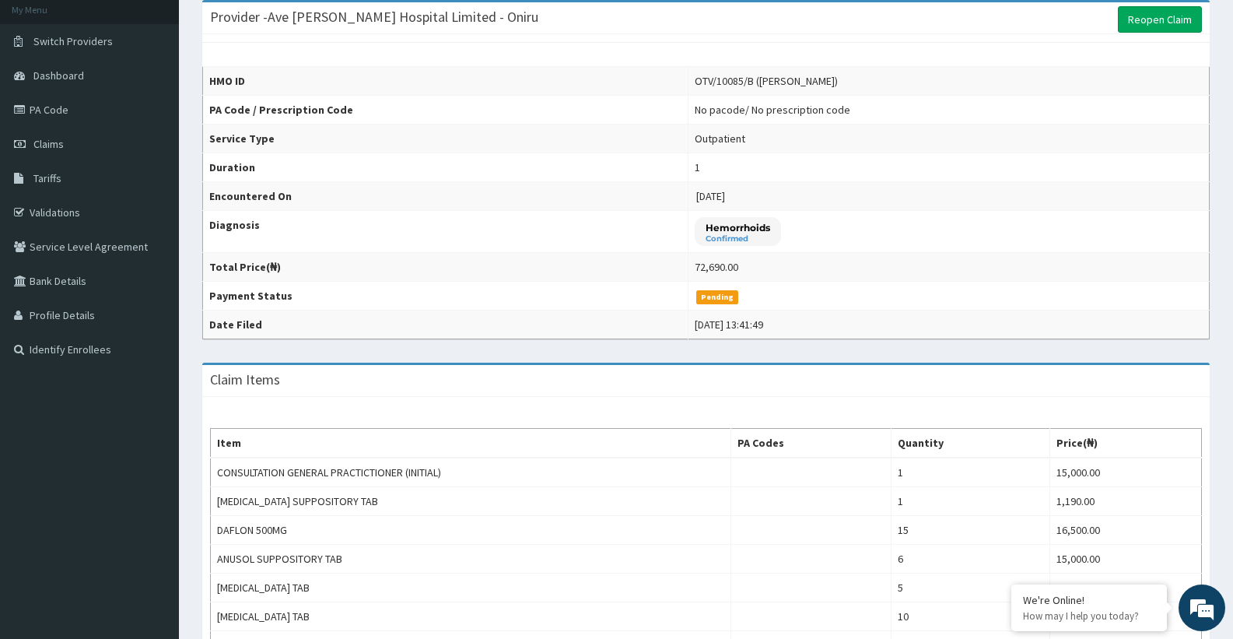
scroll to position [82, 0]
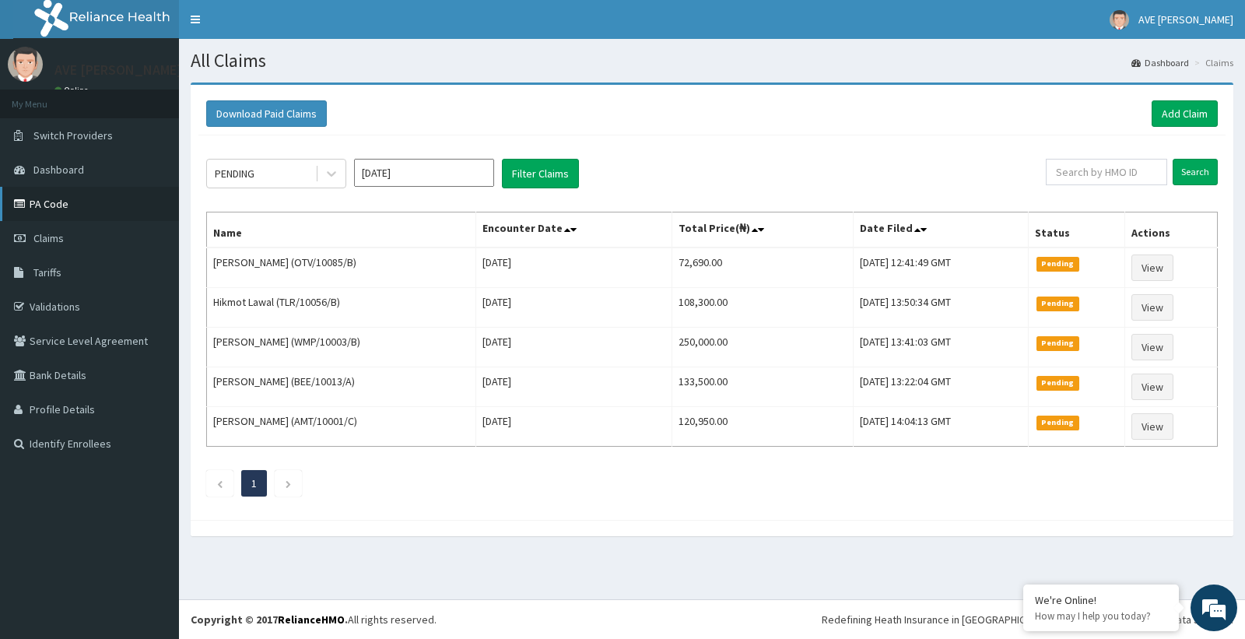
click at [41, 195] on link "PA Code" at bounding box center [89, 204] width 179 height 34
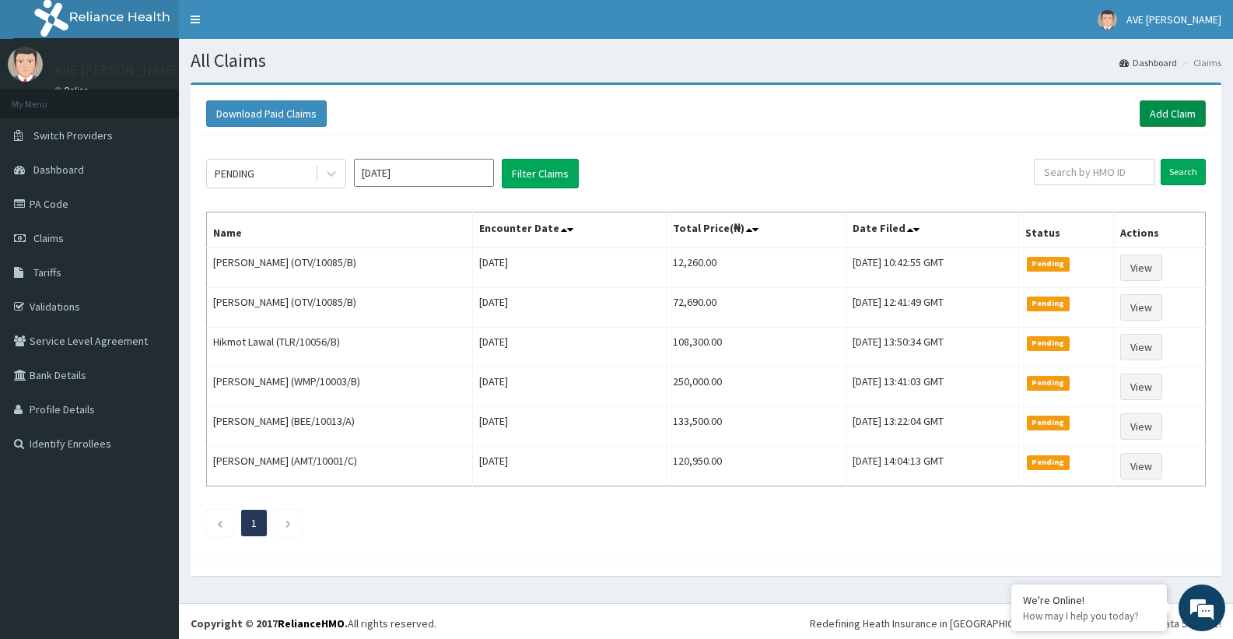
click at [1156, 124] on link "Add Claim" at bounding box center [1173, 113] width 66 height 26
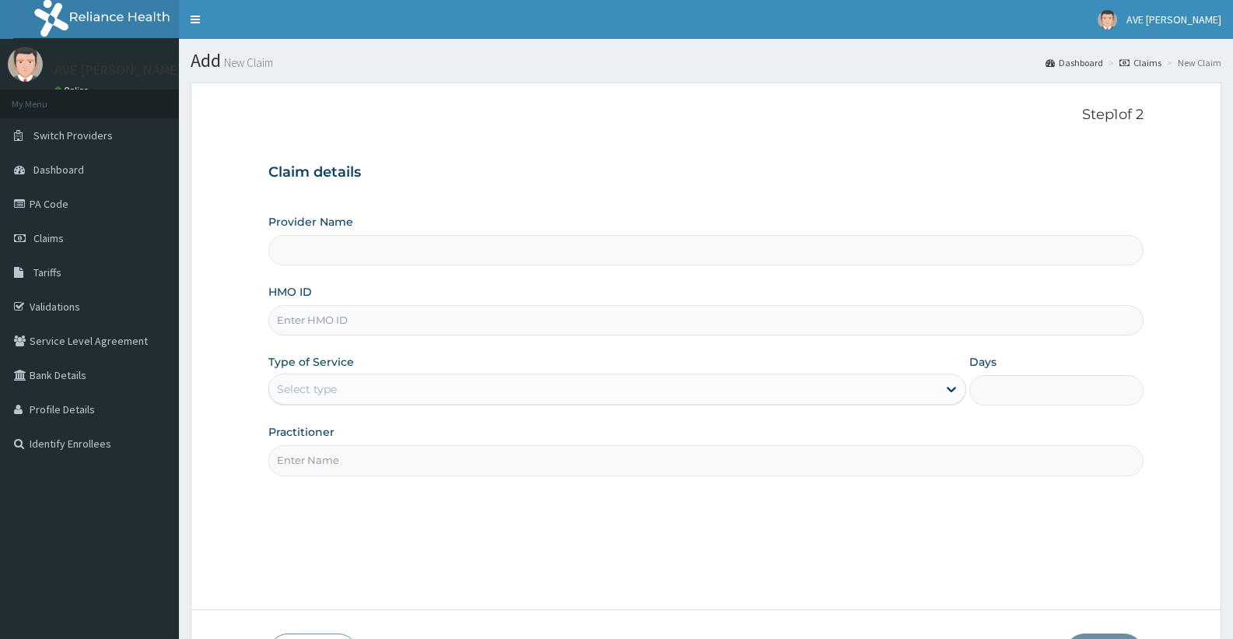
type input "Ave [PERSON_NAME] Hospital Limited - Oniru"
click at [353, 320] on input "HMO ID" at bounding box center [705, 320] width 875 height 30
type input "NCM/10032/D"
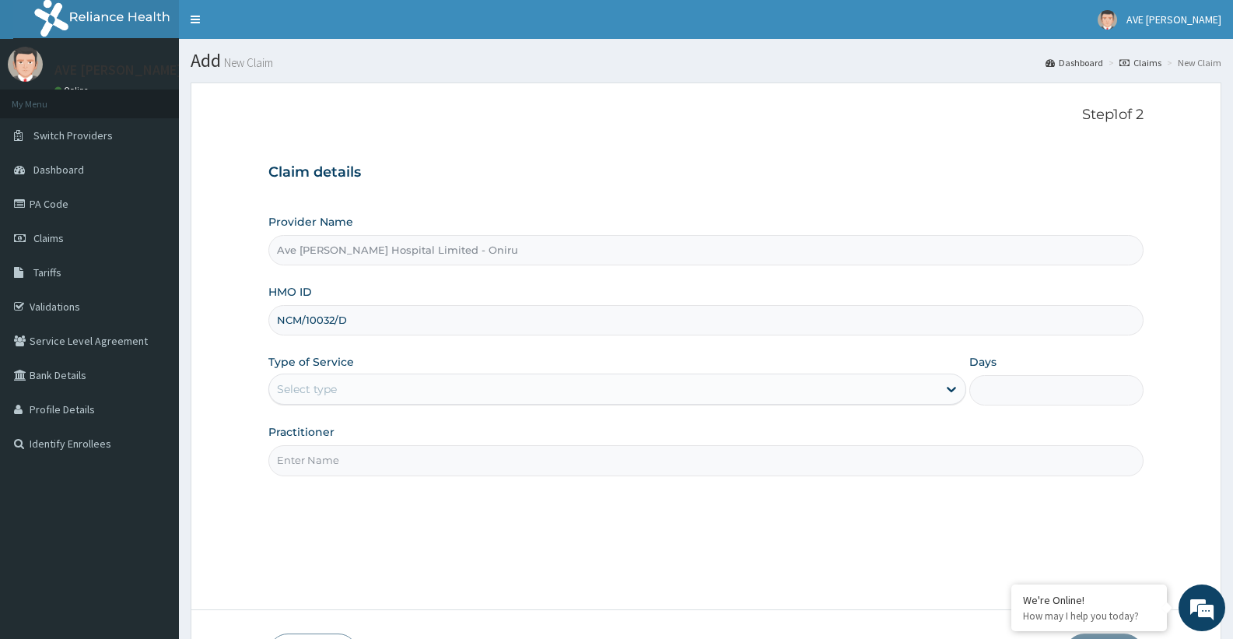
click at [374, 392] on div "Select type" at bounding box center [602, 388] width 667 height 25
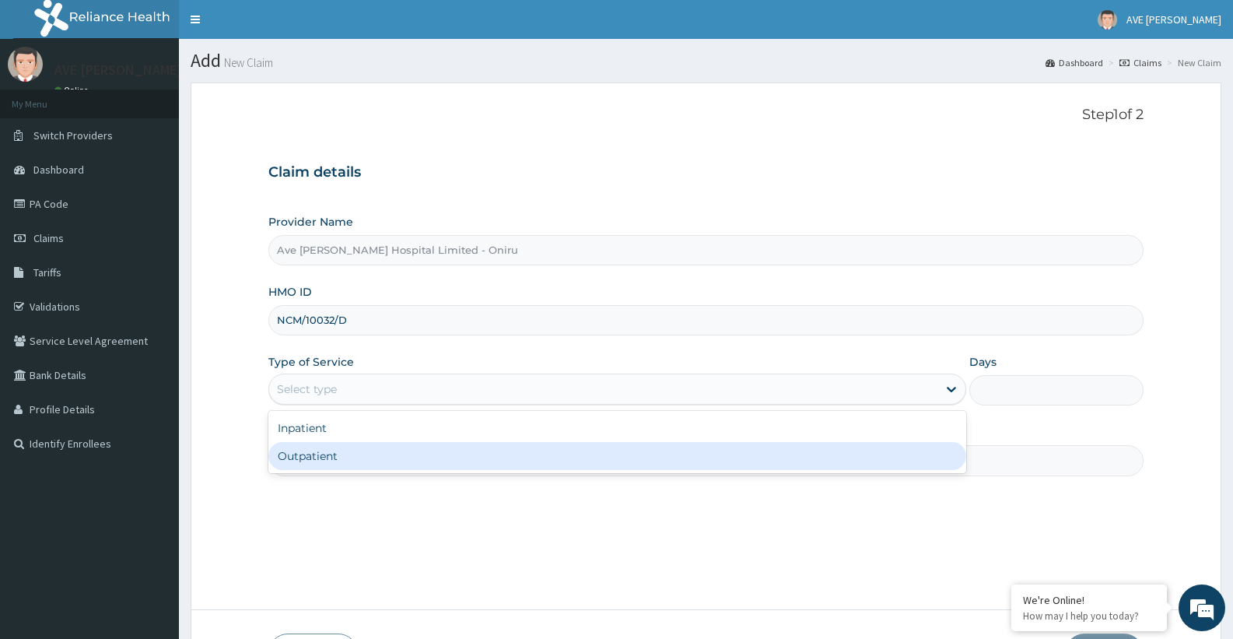
click at [345, 468] on div "Outpatient" at bounding box center [616, 456] width 697 height 28
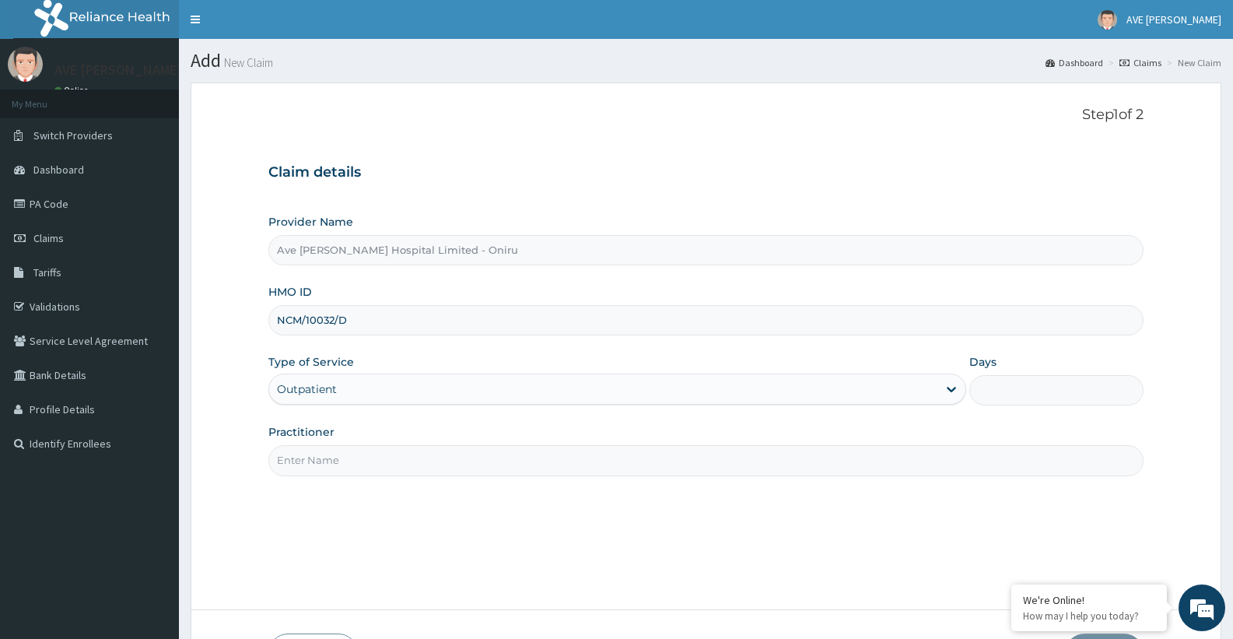
type input "1"
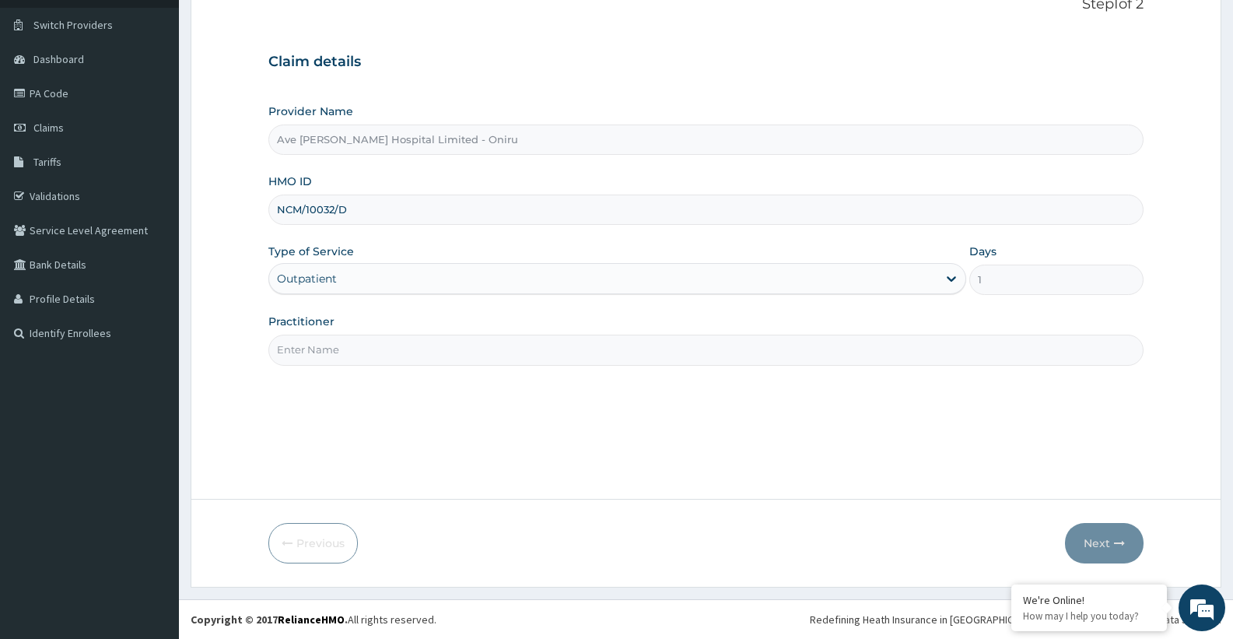
click at [921, 365] on input "Practitioner" at bounding box center [705, 349] width 875 height 30
type input "DR. Samuel"
click at [1099, 533] on button "Next" at bounding box center [1104, 543] width 79 height 40
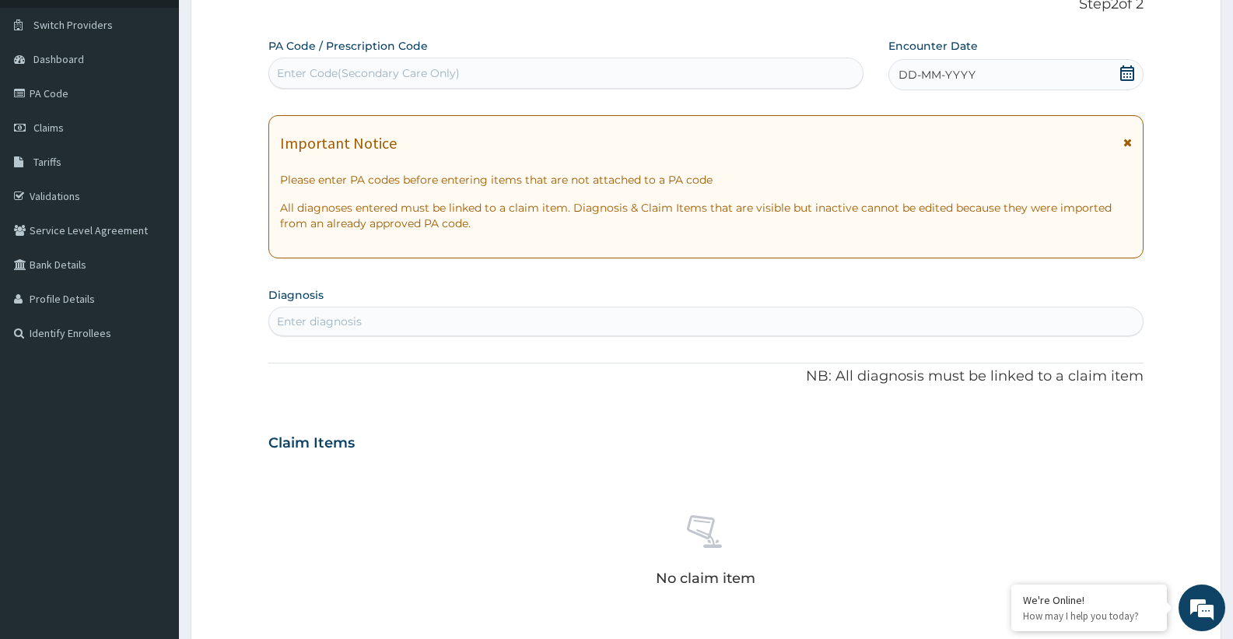
scroll to position [0, 0]
click at [460, 326] on div "Enter diagnosis" at bounding box center [705, 321] width 873 height 25
type input "due"
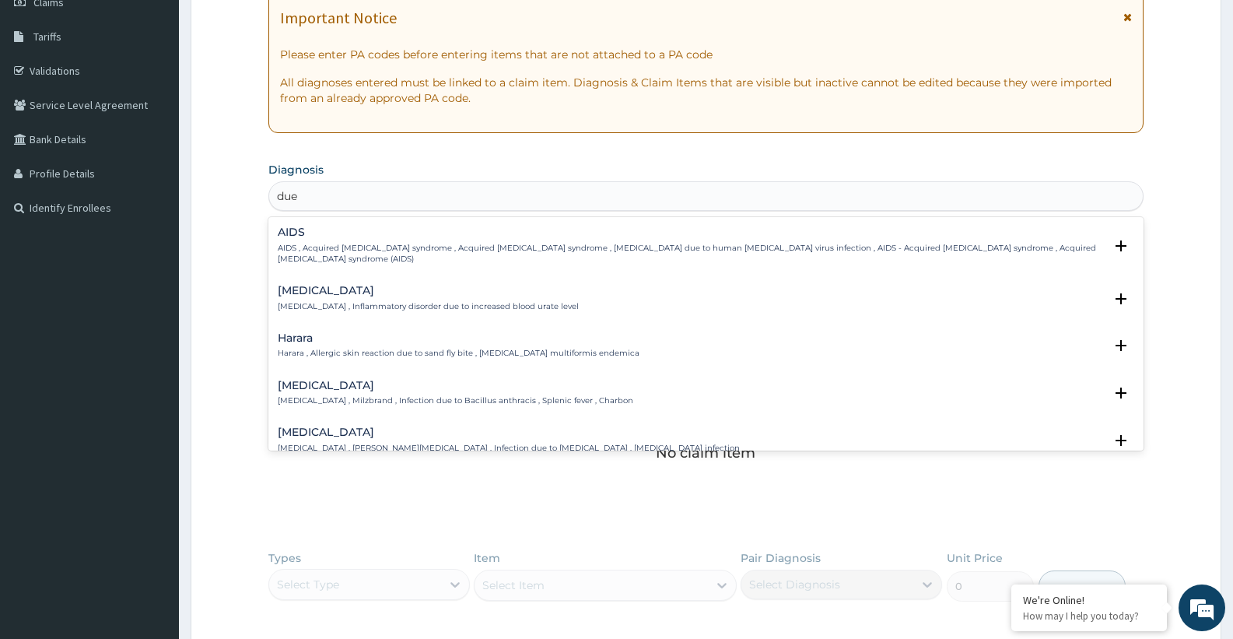
scroll to position [239, 0]
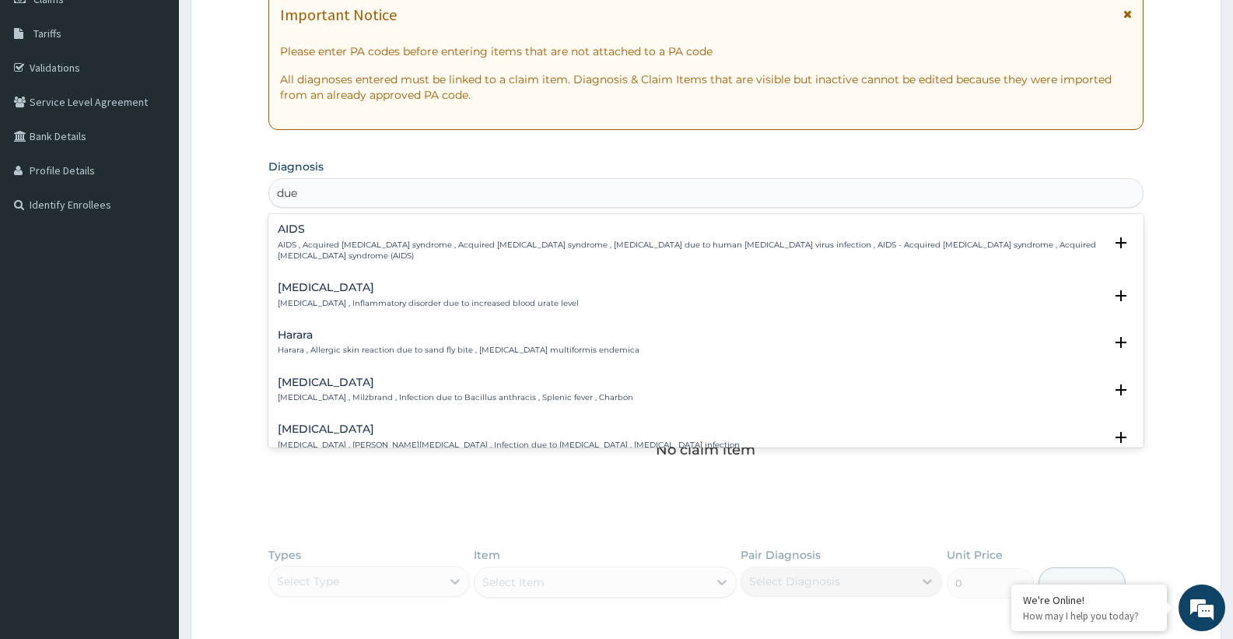
click at [304, 285] on h4 "Gout" at bounding box center [428, 288] width 301 height 12
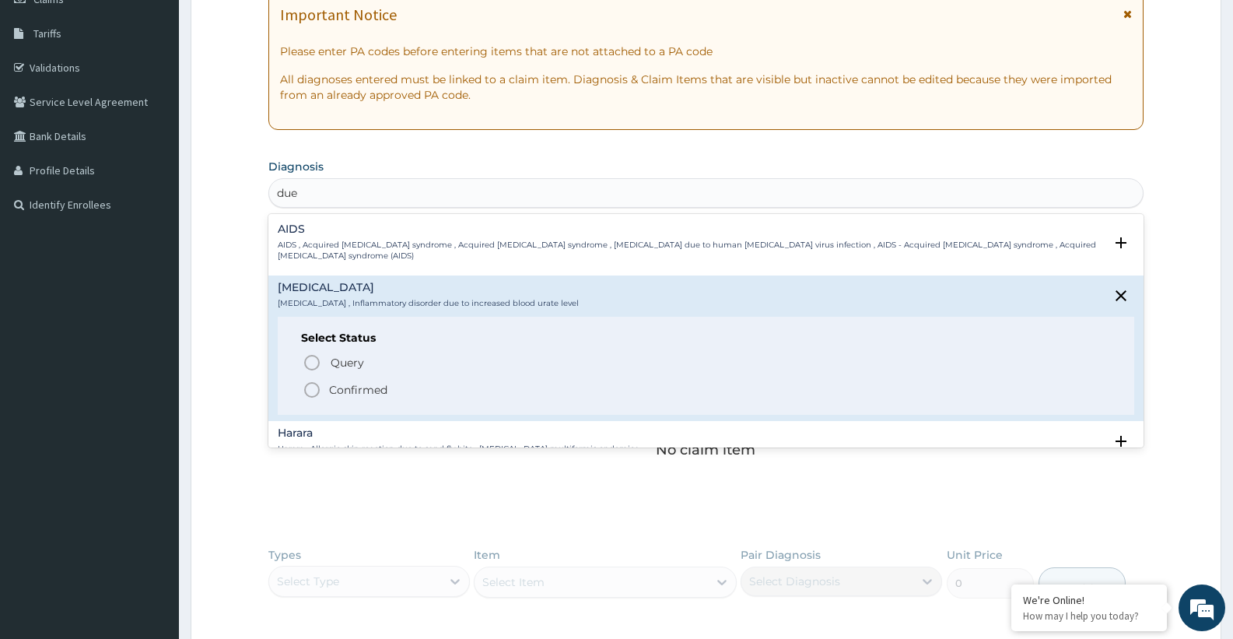
click at [385, 393] on p "Confirmed" at bounding box center [358, 390] width 58 height 16
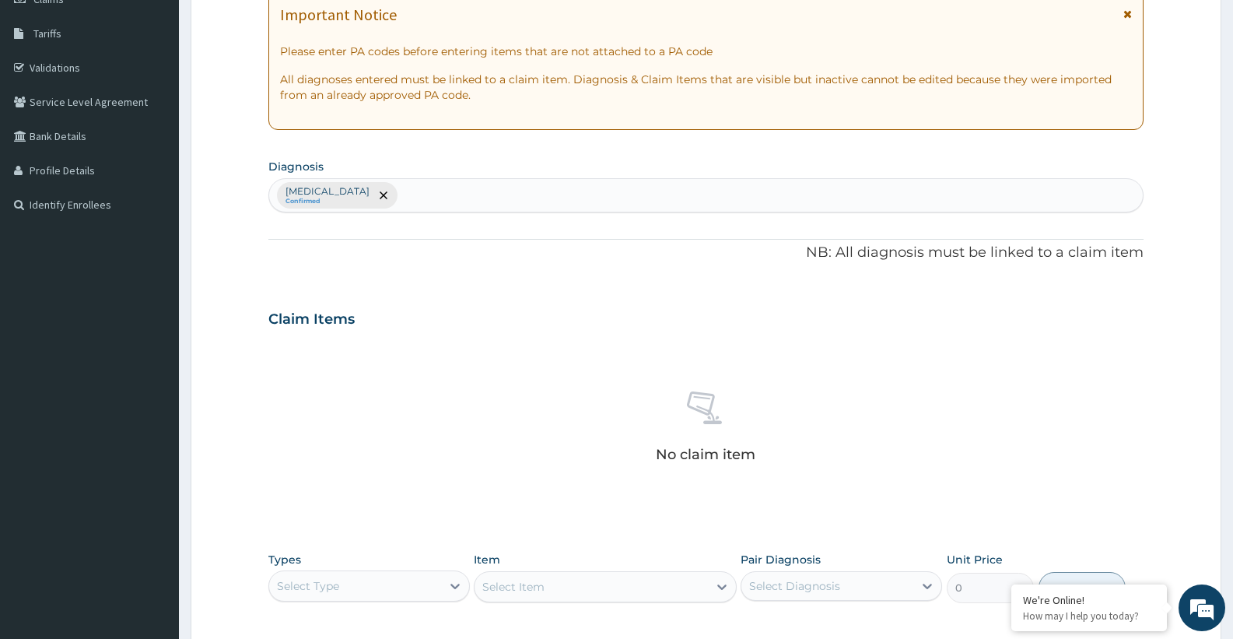
scroll to position [406, 0]
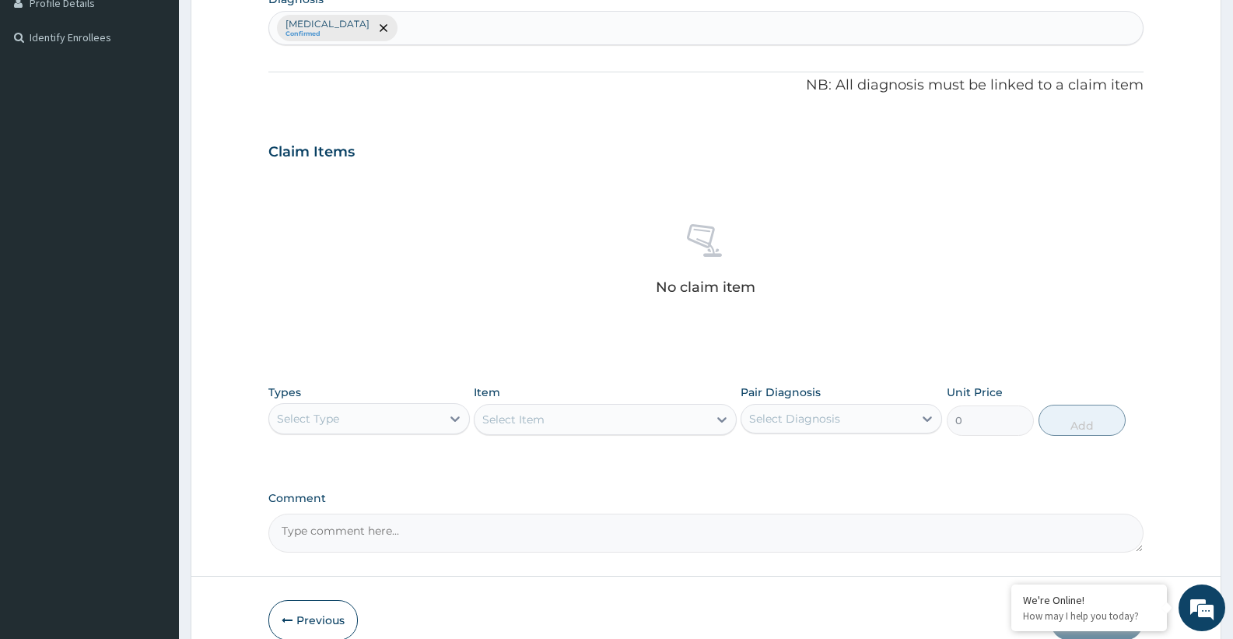
click at [543, 415] on div "Select Item" at bounding box center [605, 419] width 262 height 31
click at [334, 428] on div "Select Type" at bounding box center [355, 418] width 172 height 25
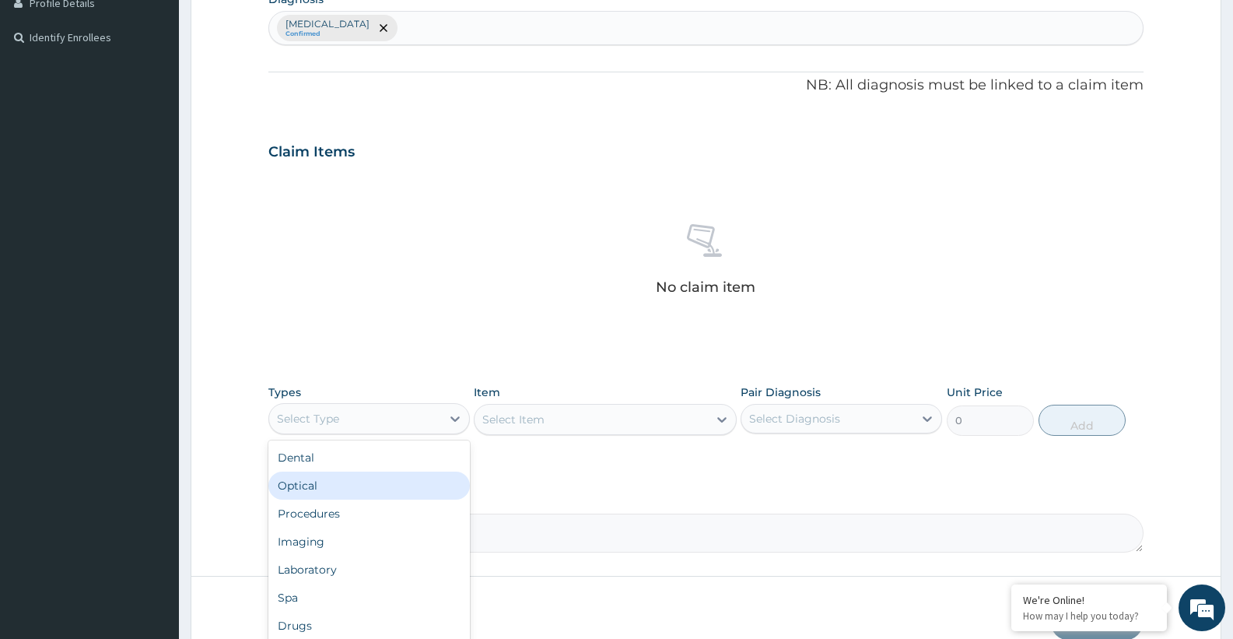
scroll to position [483, 0]
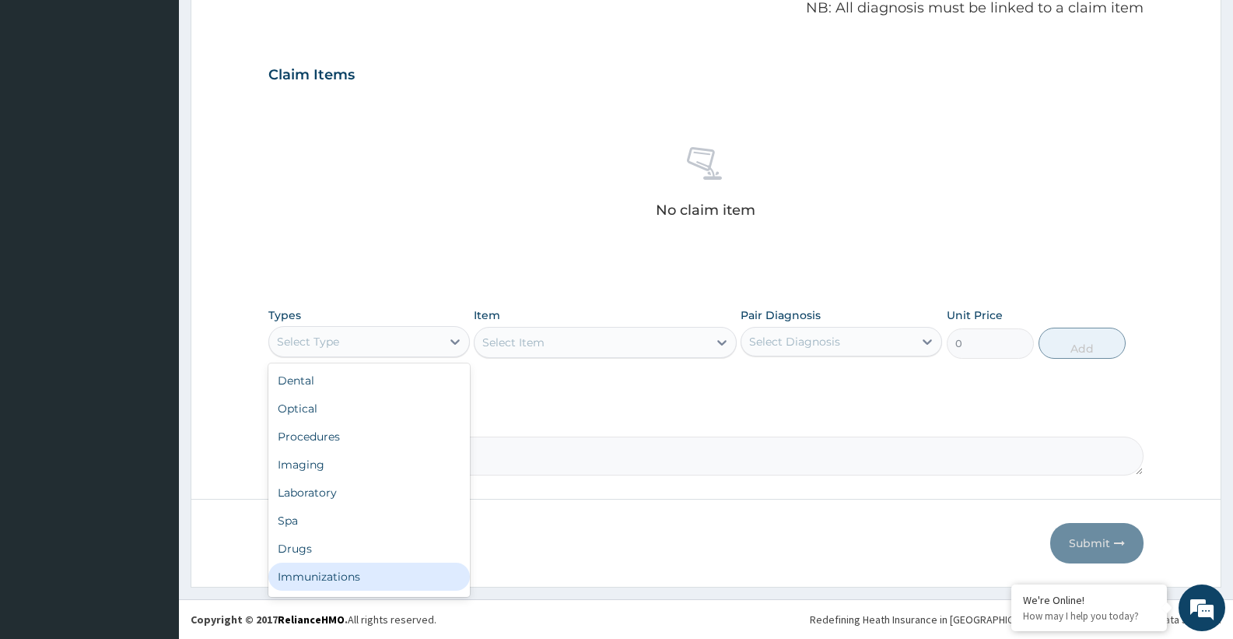
click at [349, 572] on div "Immunizations" at bounding box center [368, 576] width 201 height 28
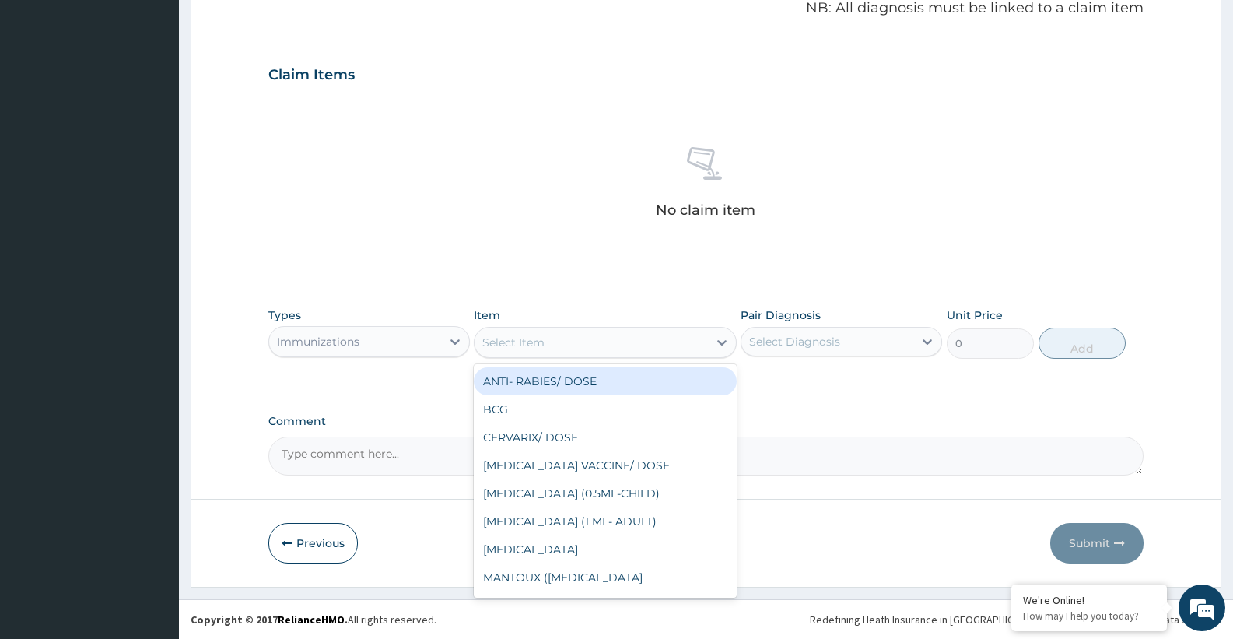
click at [551, 341] on div "Select Item" at bounding box center [590, 342] width 233 height 25
type input "hep"
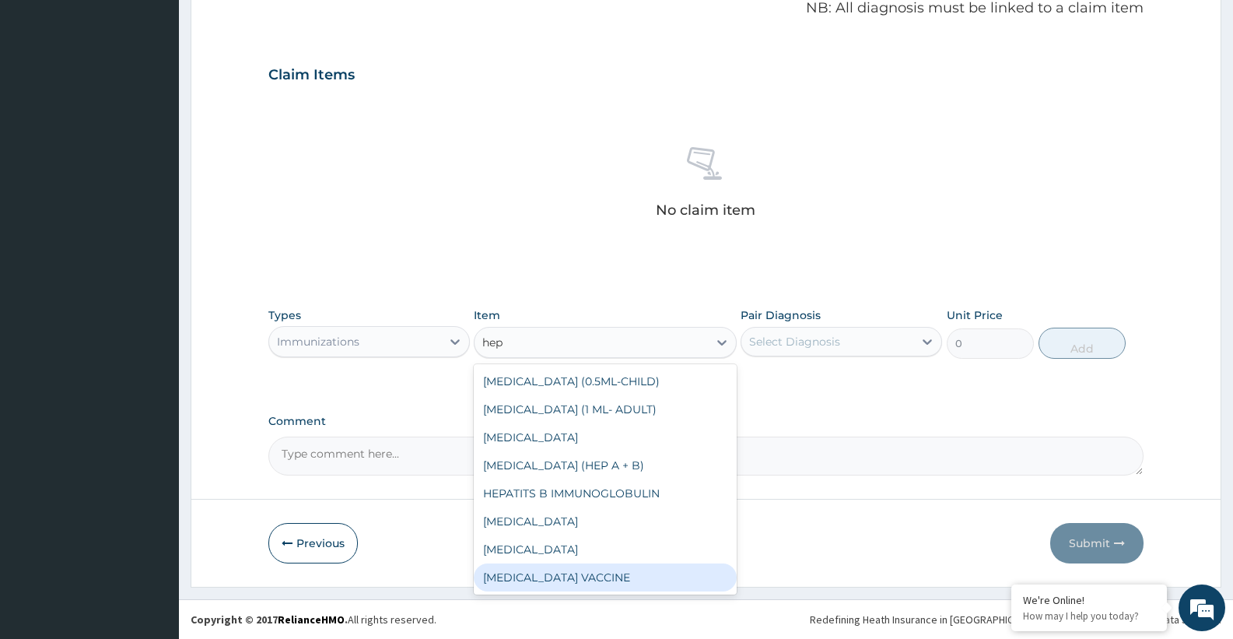
click at [537, 577] on div "HEP B VACCINE" at bounding box center [605, 577] width 262 height 28
type input "10000"
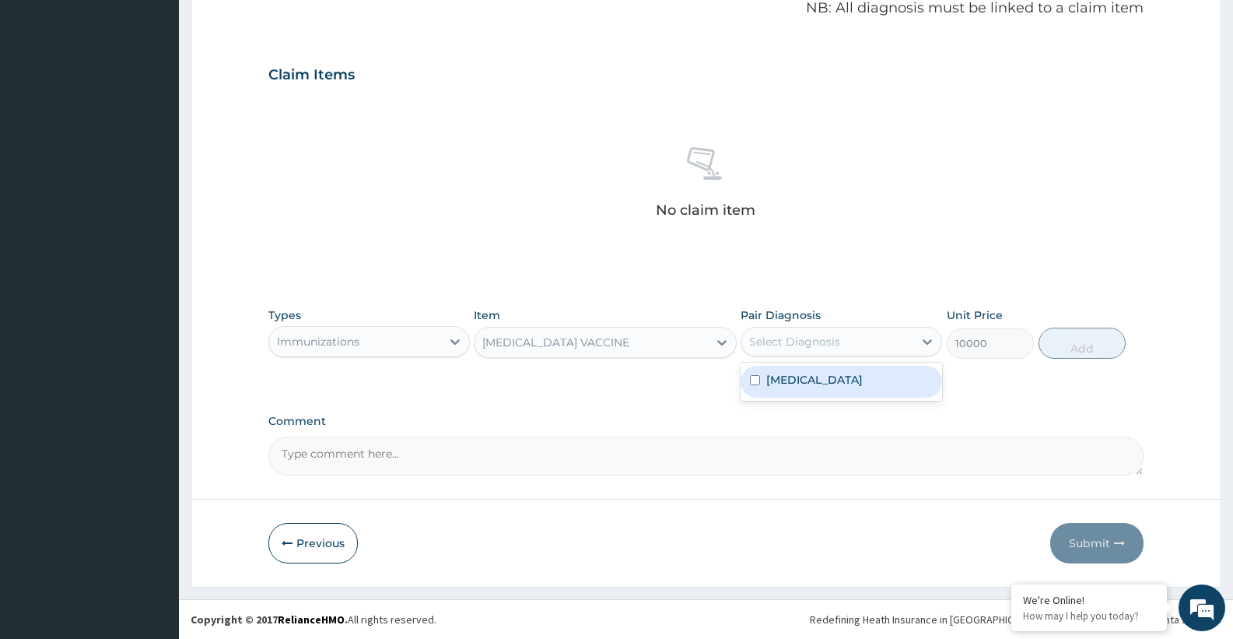
click at [819, 347] on div "Select Diagnosis" at bounding box center [794, 342] width 91 height 16
click at [797, 388] on div "Gout" at bounding box center [840, 382] width 201 height 32
checkbox input "true"
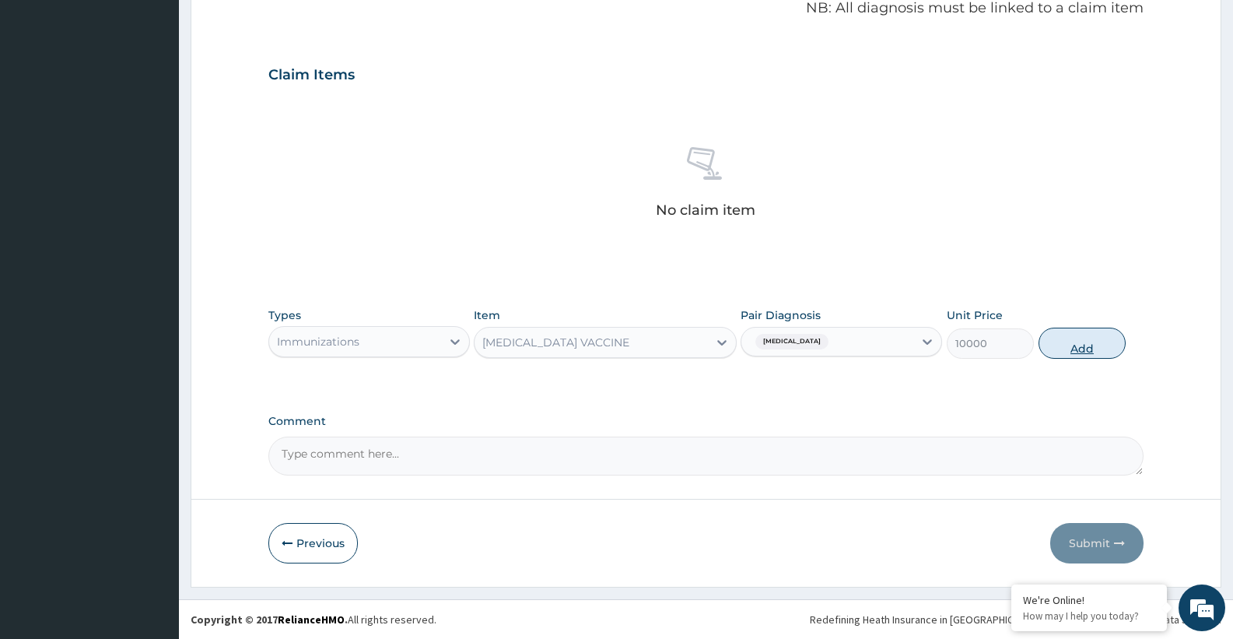
click at [1053, 343] on button "Add" at bounding box center [1081, 342] width 87 height 31
type input "0"
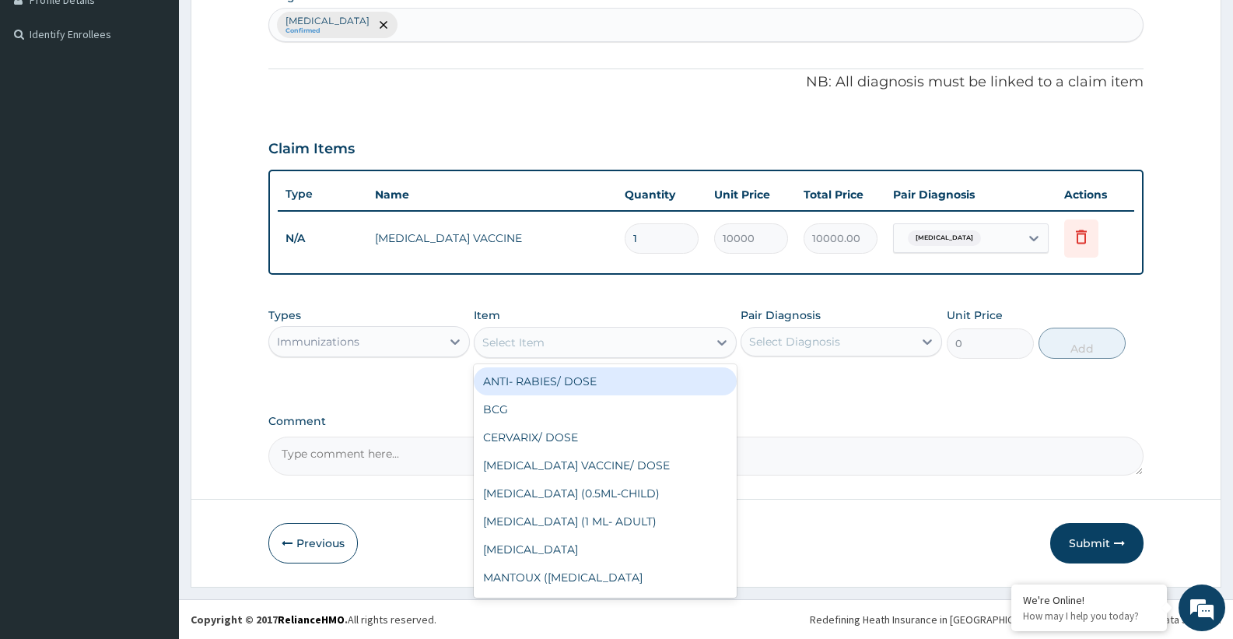
click at [598, 338] on div "Select Item" at bounding box center [590, 342] width 233 height 25
type input "hep"
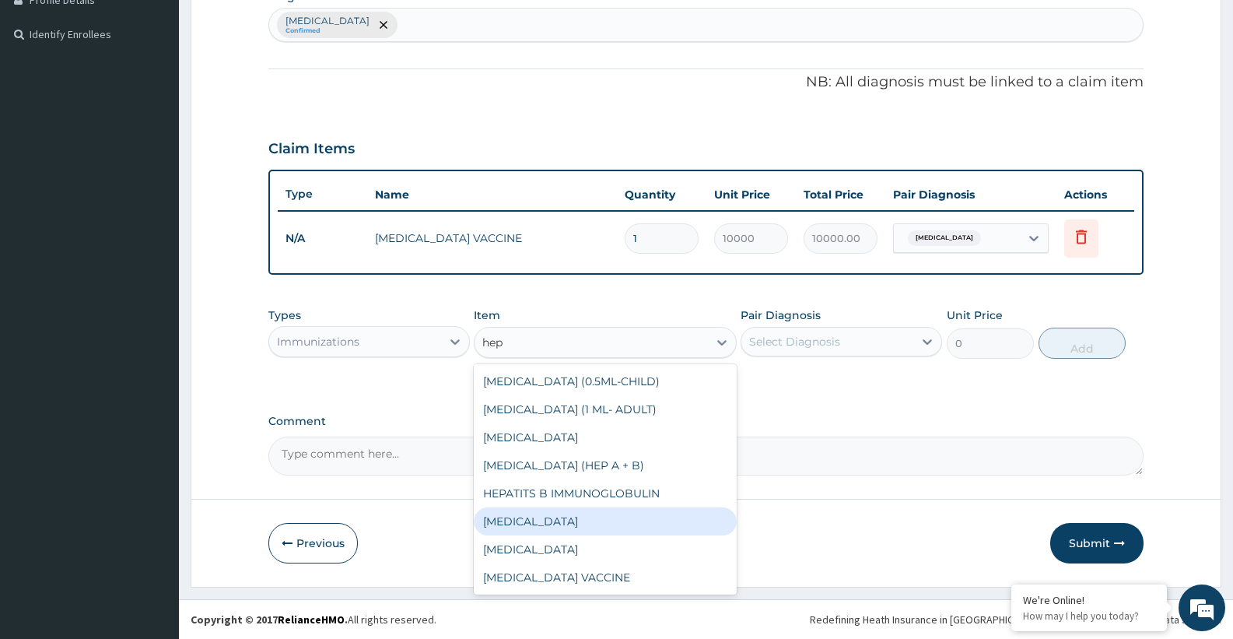
click at [538, 521] on div "HEPATITIS B" at bounding box center [605, 521] width 262 height 28
type input "12500"
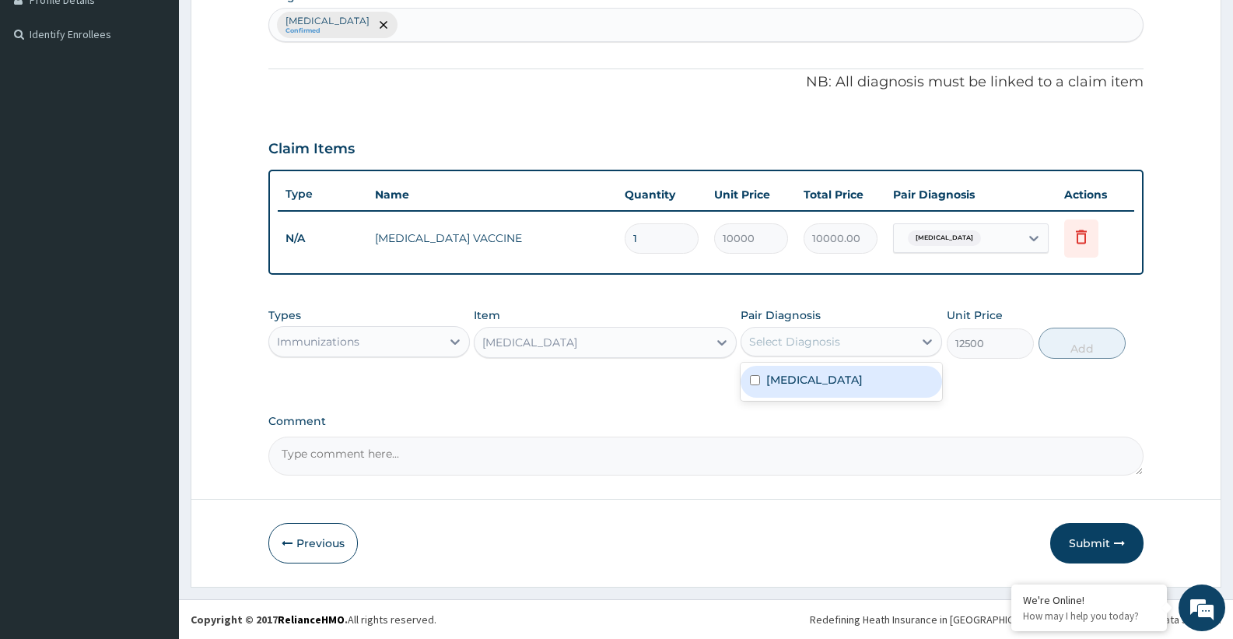
click at [814, 338] on div "Select Diagnosis" at bounding box center [794, 342] width 91 height 16
click at [782, 378] on label "Gout" at bounding box center [814, 380] width 96 height 16
checkbox input "true"
click at [1073, 353] on button "Add" at bounding box center [1081, 342] width 87 height 31
type input "0"
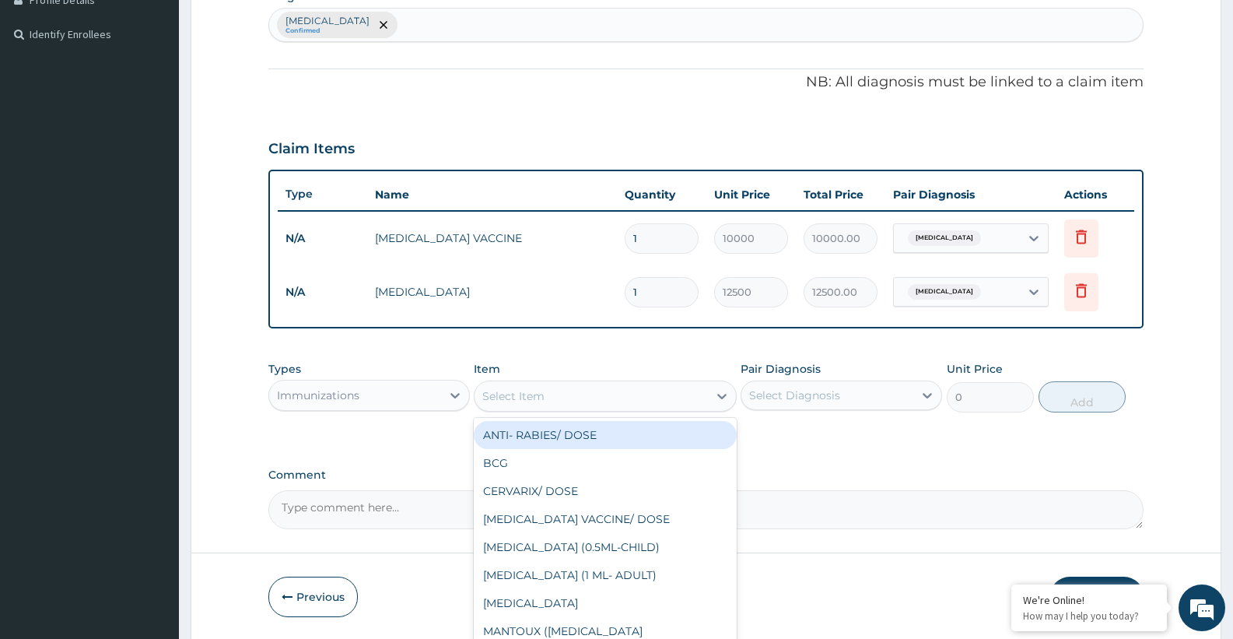
click at [544, 402] on div "Select Item" at bounding box center [513, 396] width 62 height 16
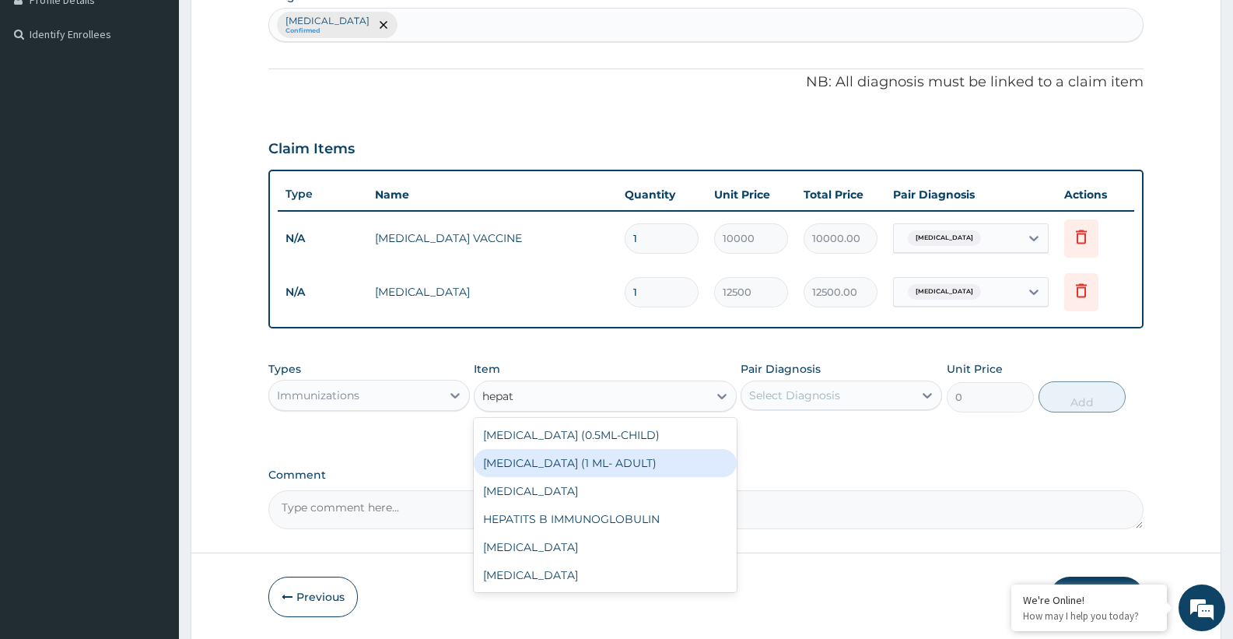
type input "hepat"
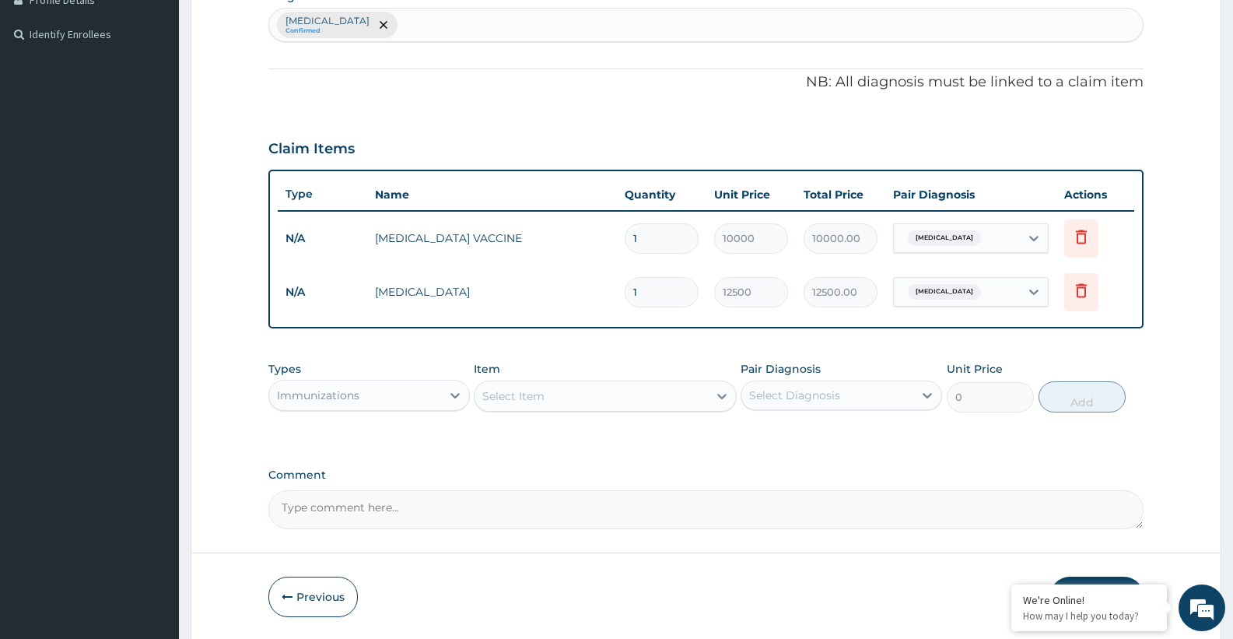
click at [508, 398] on div "Select Item" at bounding box center [513, 396] width 62 height 16
type input "bcg"
click at [524, 467] on div "BCG" at bounding box center [605, 463] width 262 height 28
type input "10000"
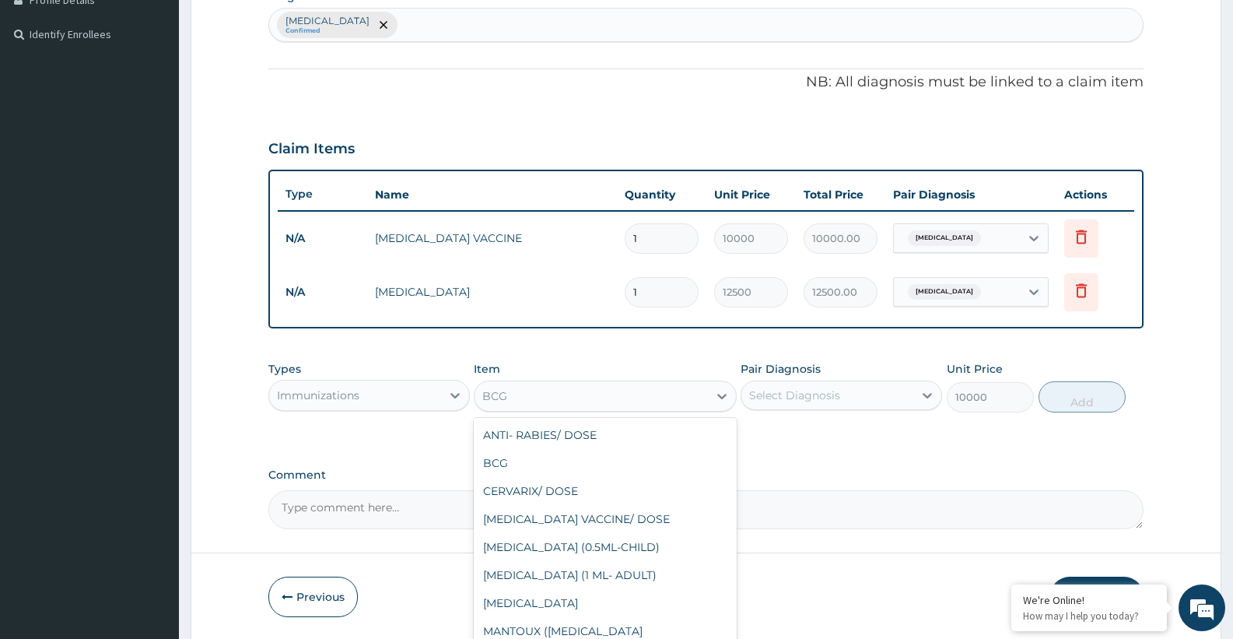
click at [583, 388] on div "BCG" at bounding box center [590, 395] width 233 height 25
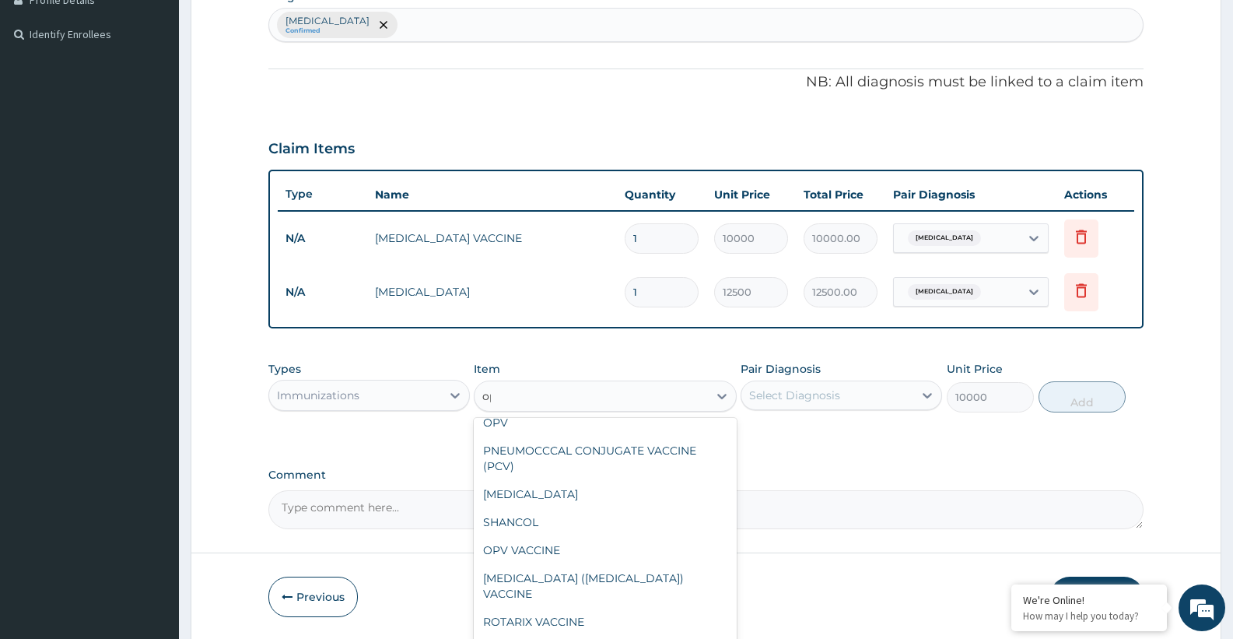
scroll to position [0, 0]
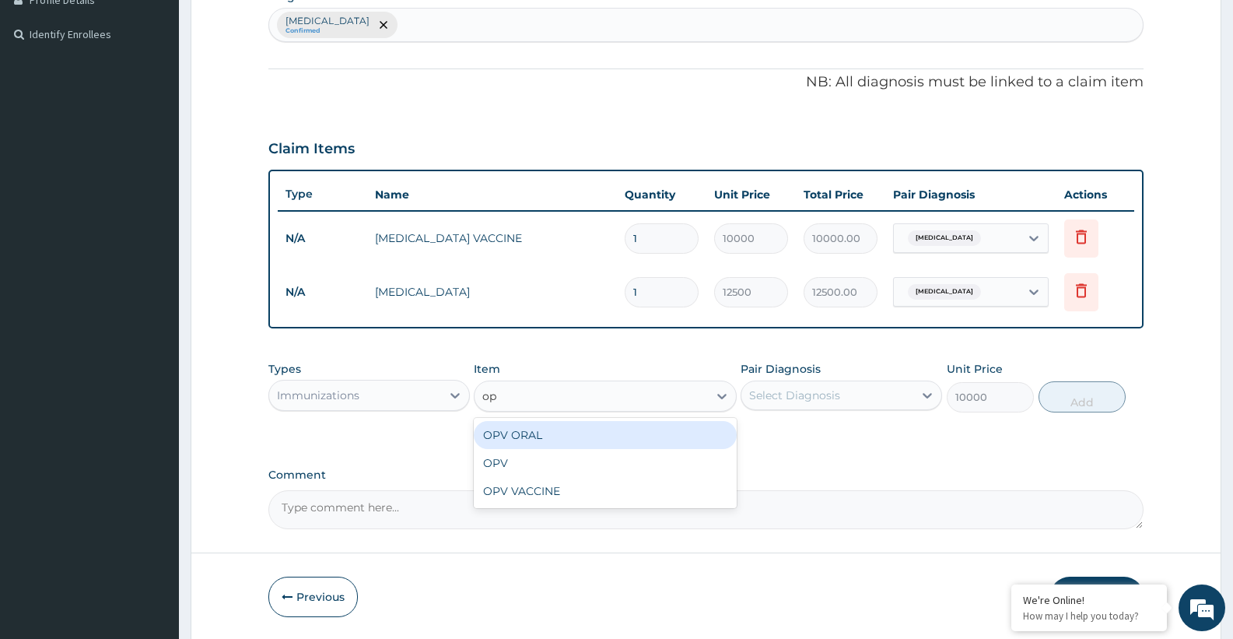
type input "opv"
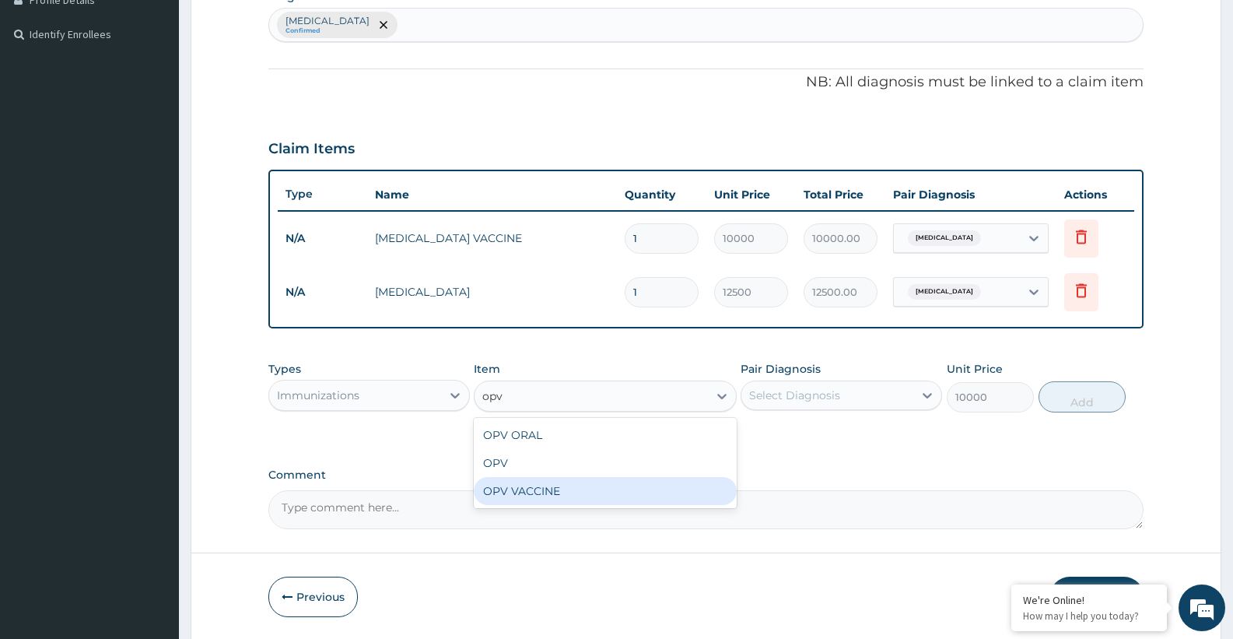
click at [553, 485] on div "OPV VACCINE" at bounding box center [605, 491] width 262 height 28
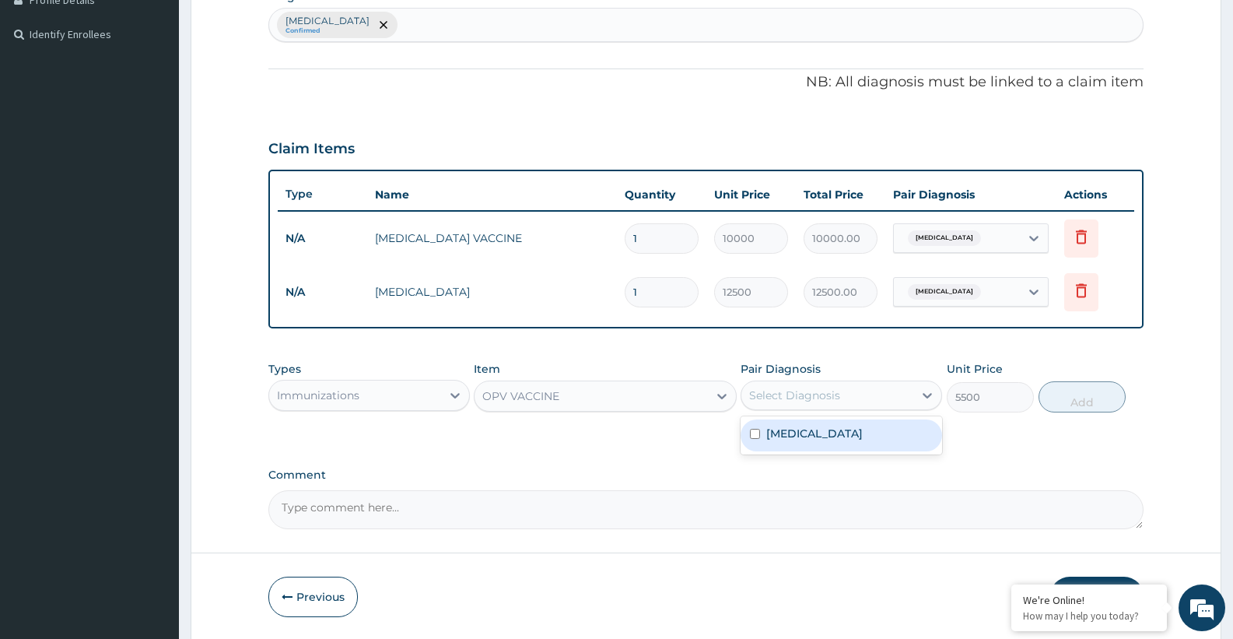
click at [786, 400] on div "Select Diagnosis" at bounding box center [794, 395] width 91 height 16
click at [363, 404] on div "Immunizations" at bounding box center [355, 395] width 172 height 25
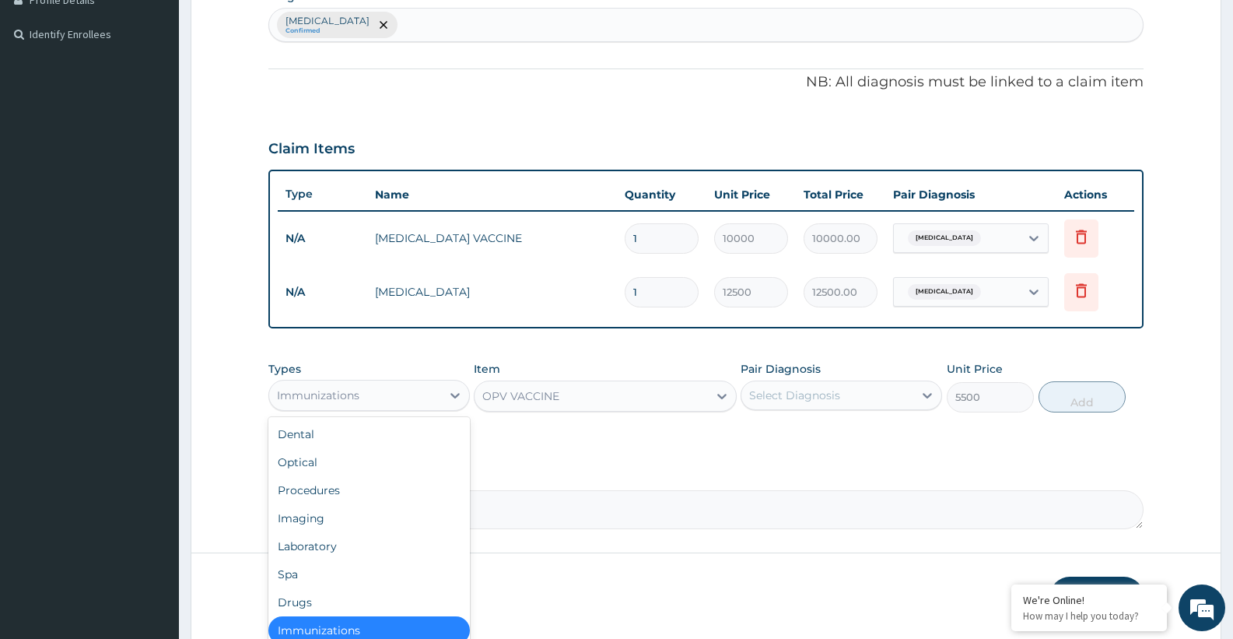
click at [349, 401] on div "Immunizations" at bounding box center [318, 395] width 82 height 16
click at [296, 599] on div "Drugs" at bounding box center [368, 599] width 201 height 28
type input "0"
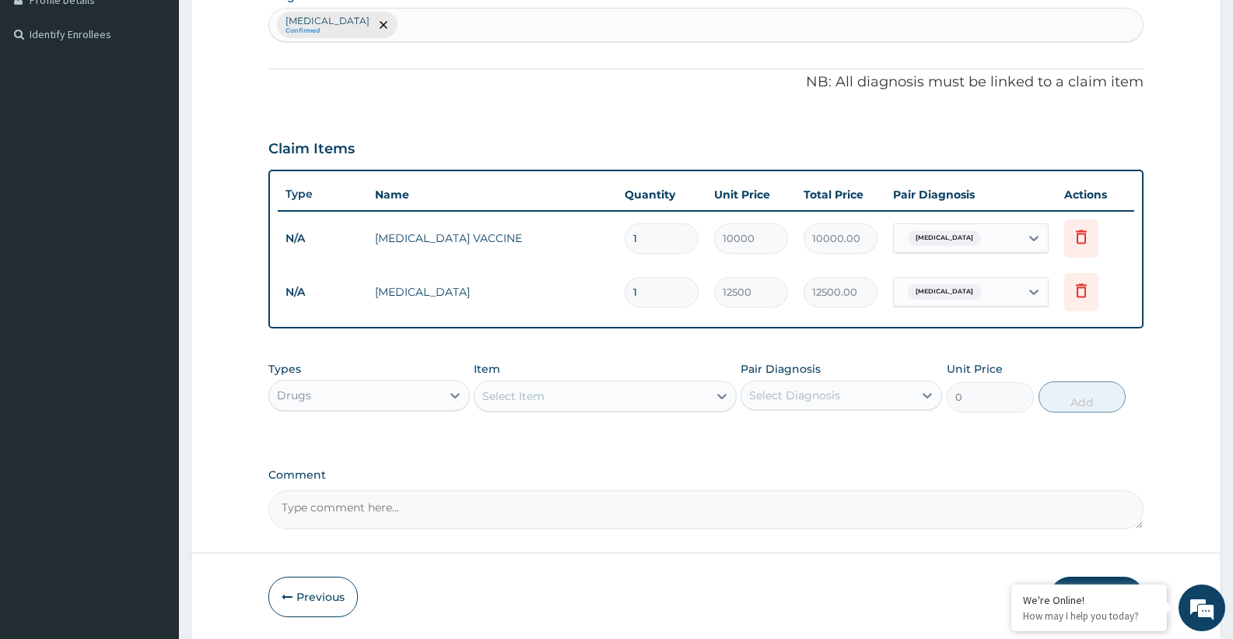
click at [557, 394] on div "Select Item" at bounding box center [590, 395] width 233 height 25
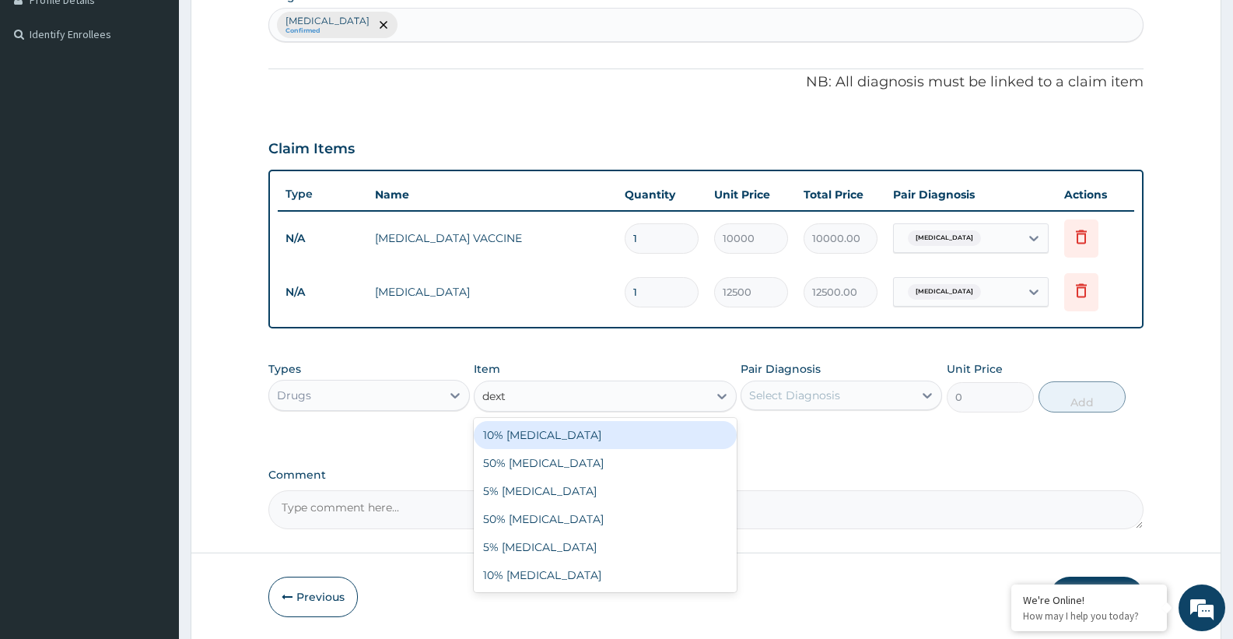
type input "dextr"
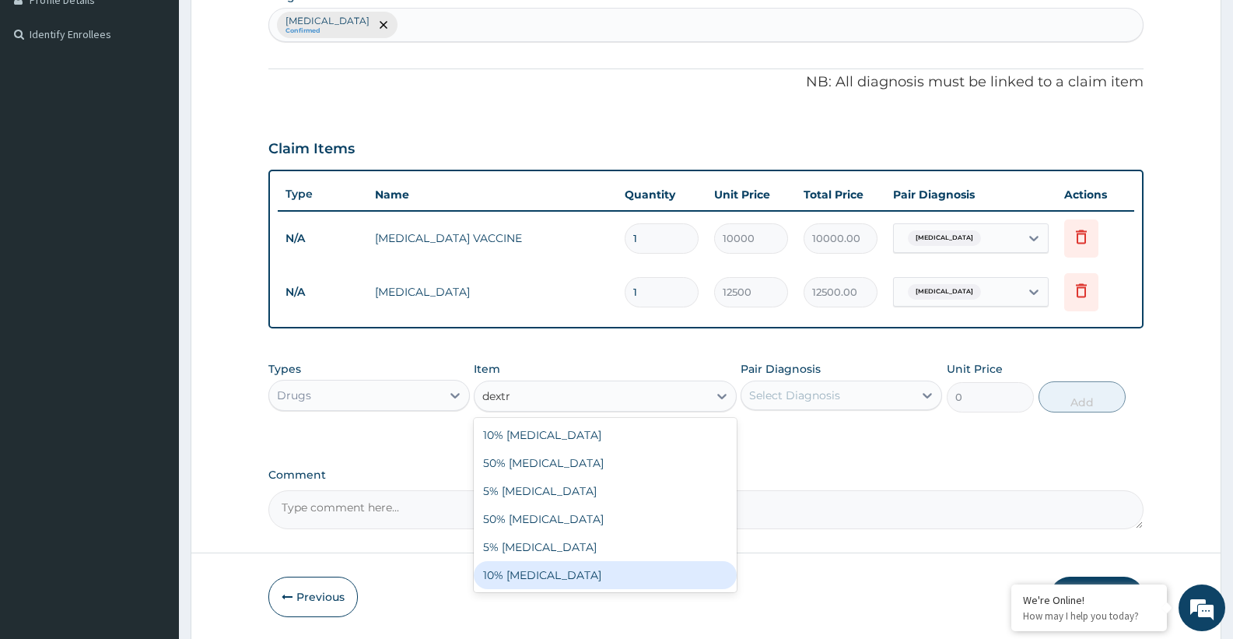
click at [555, 572] on div "10% DEXTROSE" at bounding box center [605, 575] width 262 height 28
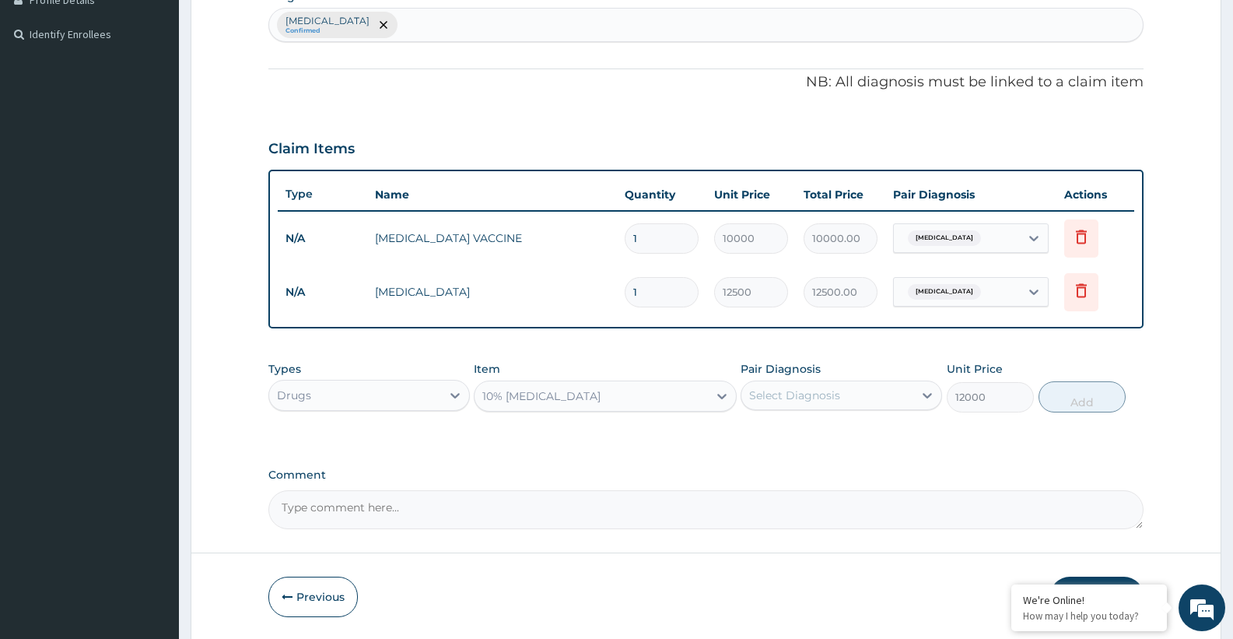
drag, startPoint x: 324, startPoint y: 387, endPoint x: 319, endPoint y: 410, distance: 23.2
click at [324, 387] on div "Drugs" at bounding box center [355, 395] width 172 height 25
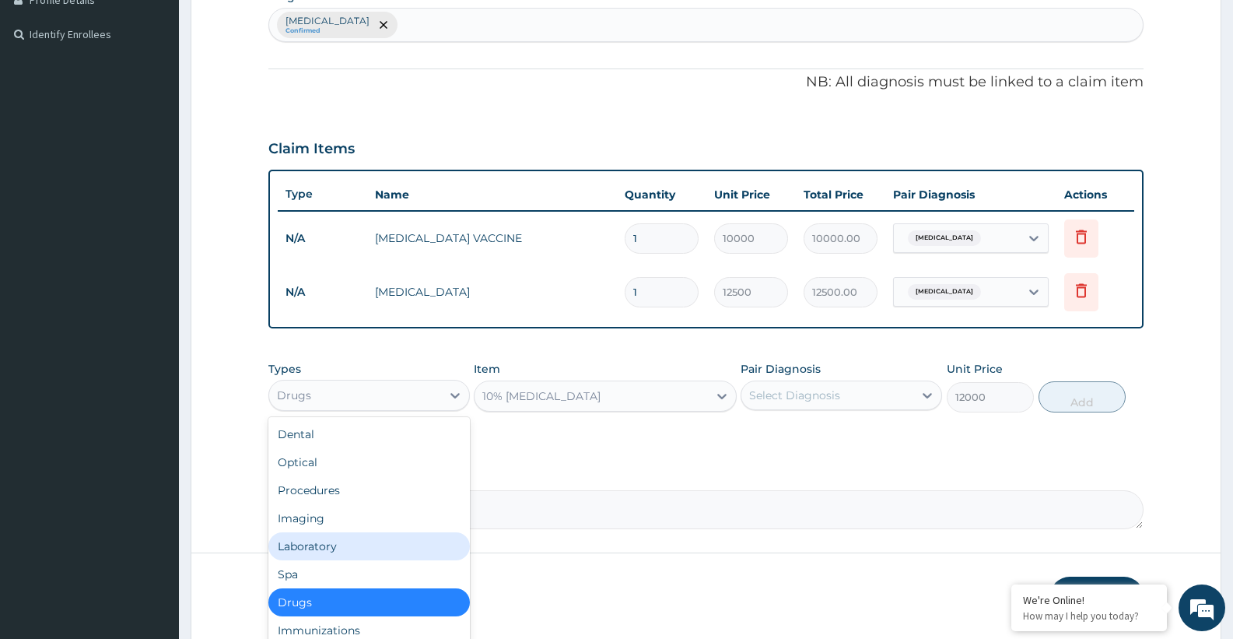
click at [310, 537] on div "Laboratory" at bounding box center [368, 546] width 201 height 28
type input "0"
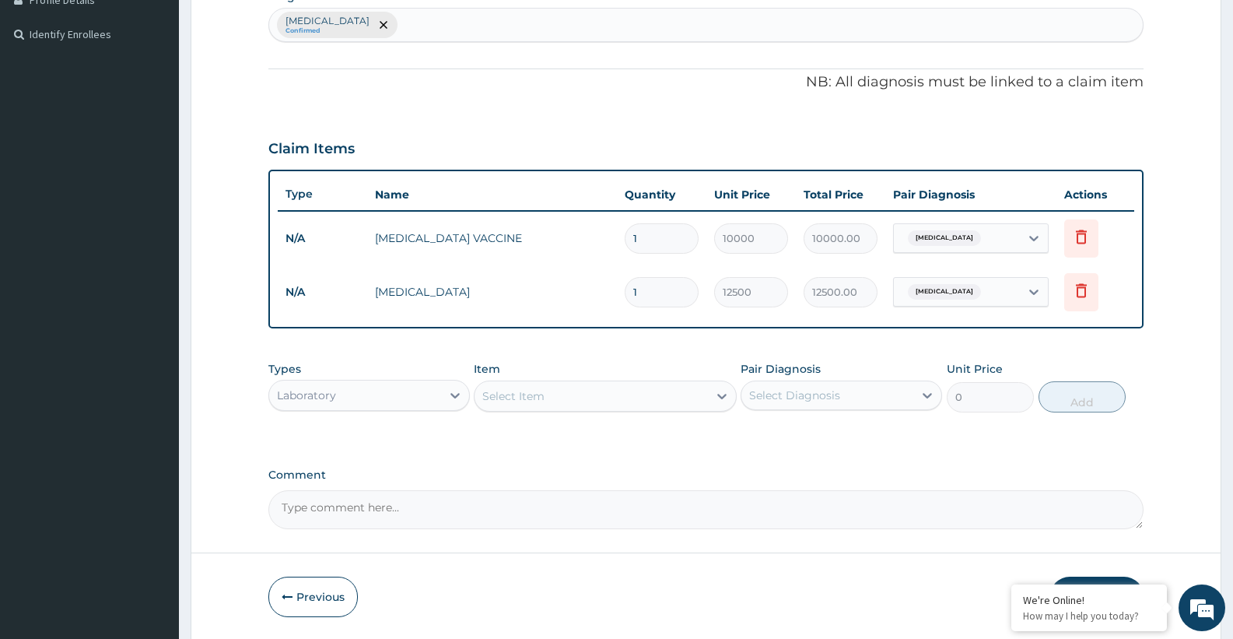
click at [545, 412] on div "Types Laboratory Item Select Item Pair Diagnosis Select Diagnosis Unit Price 0 …" at bounding box center [705, 386] width 875 height 67
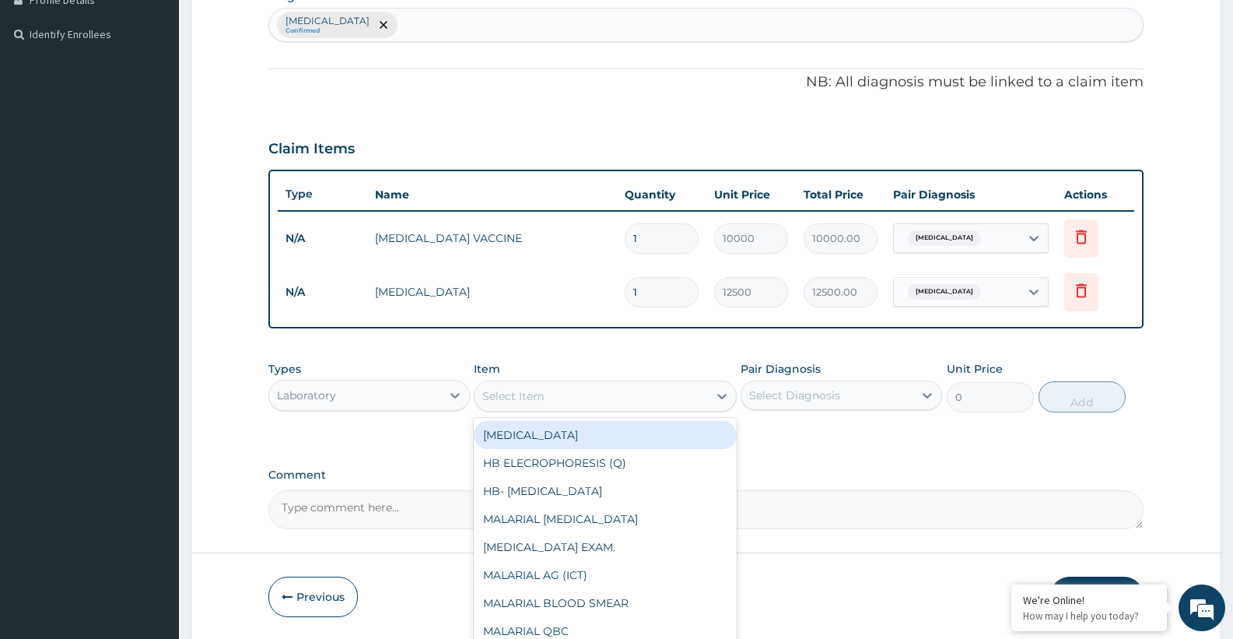
click at [541, 390] on div "Select Item" at bounding box center [513, 396] width 62 height 16
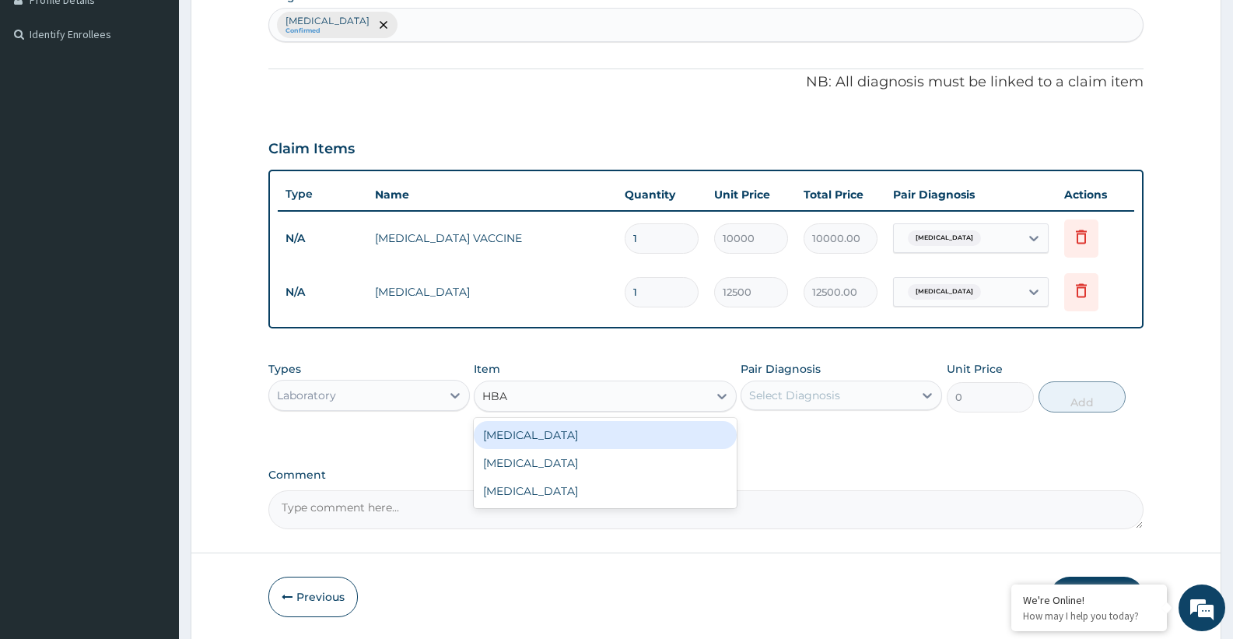
type input "HBA1"
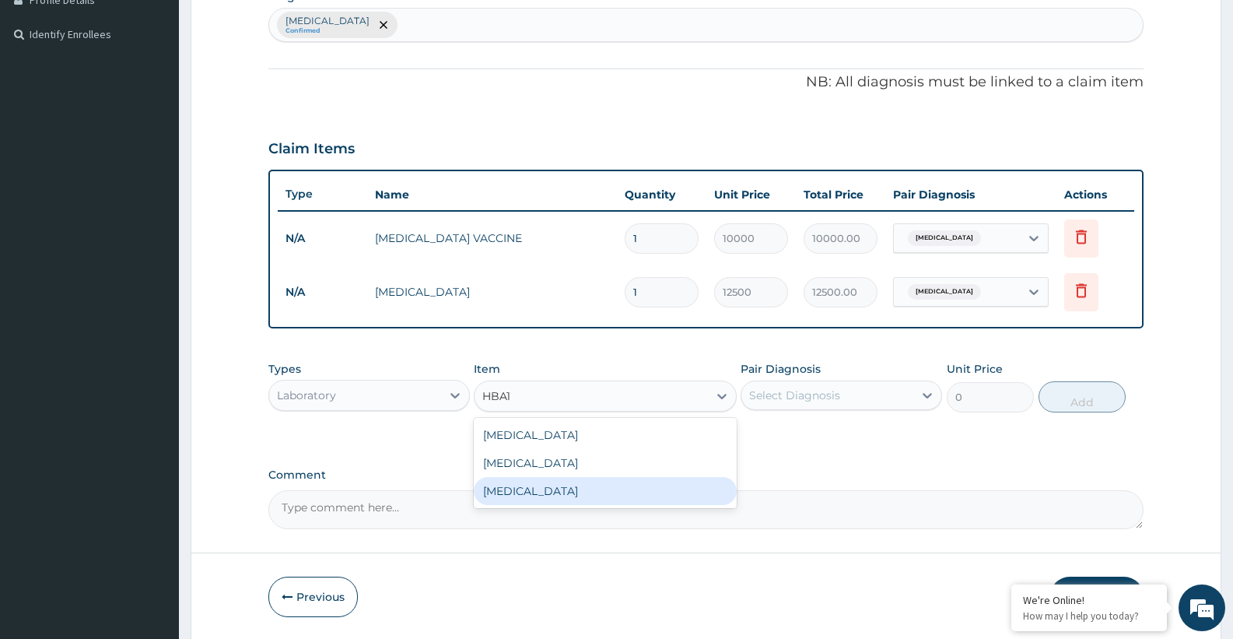
click at [488, 492] on div "[MEDICAL_DATA]" at bounding box center [605, 491] width 262 height 28
type input "25000"
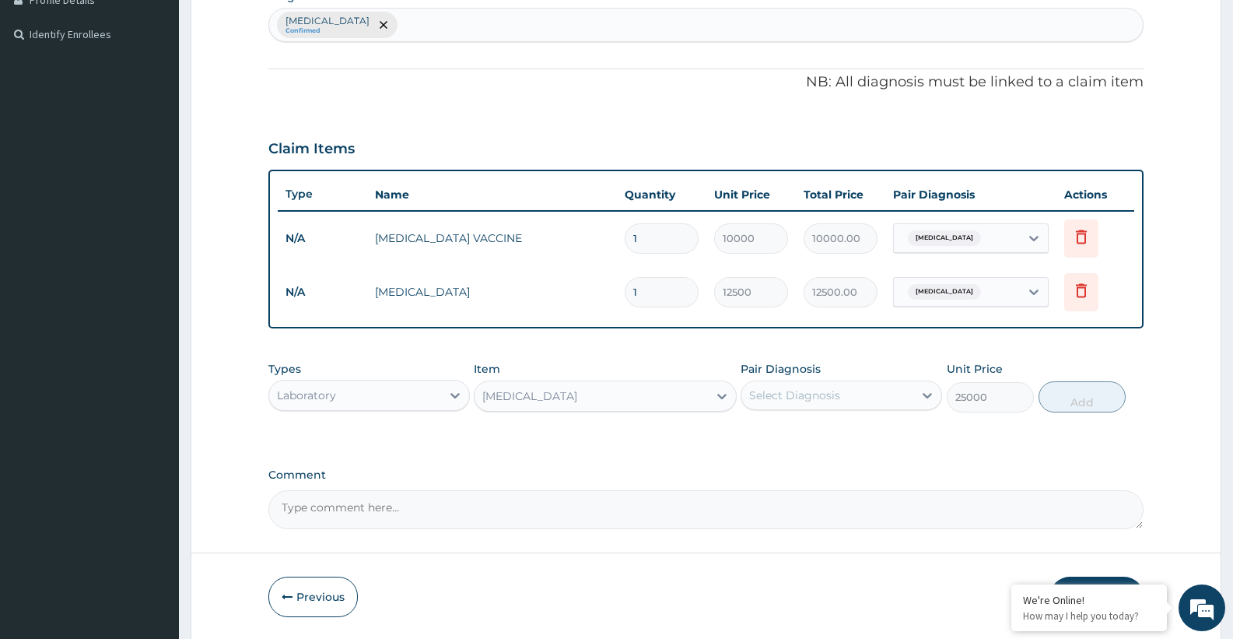
click at [509, 401] on div "[MEDICAL_DATA]" at bounding box center [529, 396] width 95 height 16
type input "E/U"
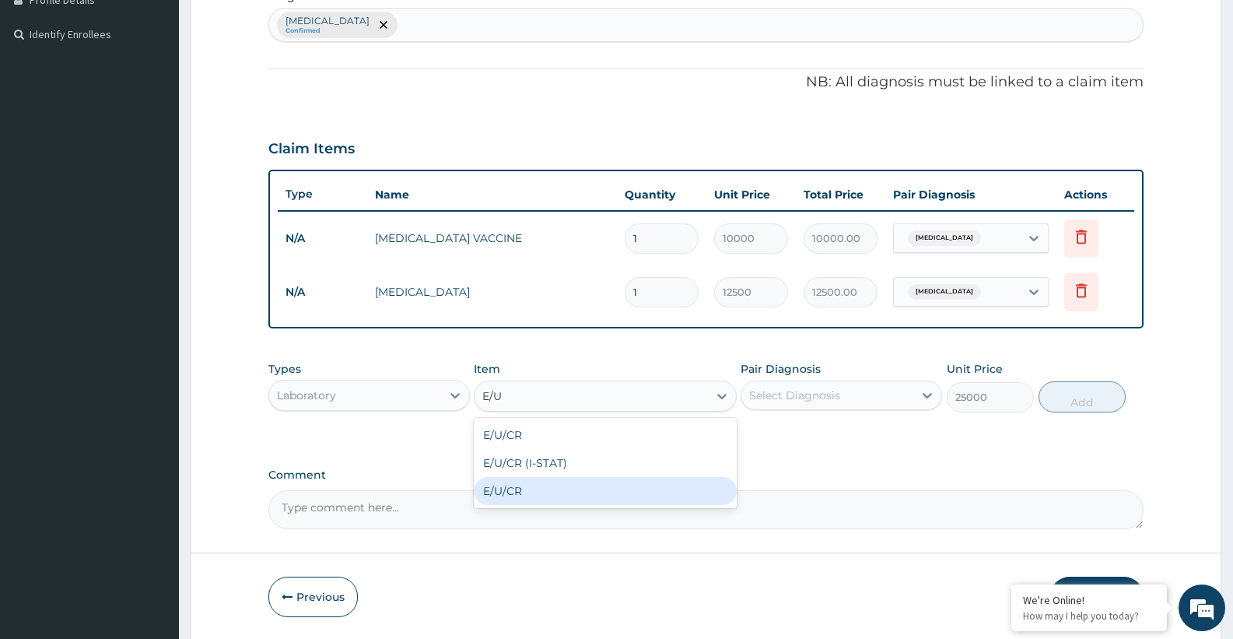
click at [505, 493] on div "E/U/CR" at bounding box center [605, 491] width 262 height 28
type input "30000"
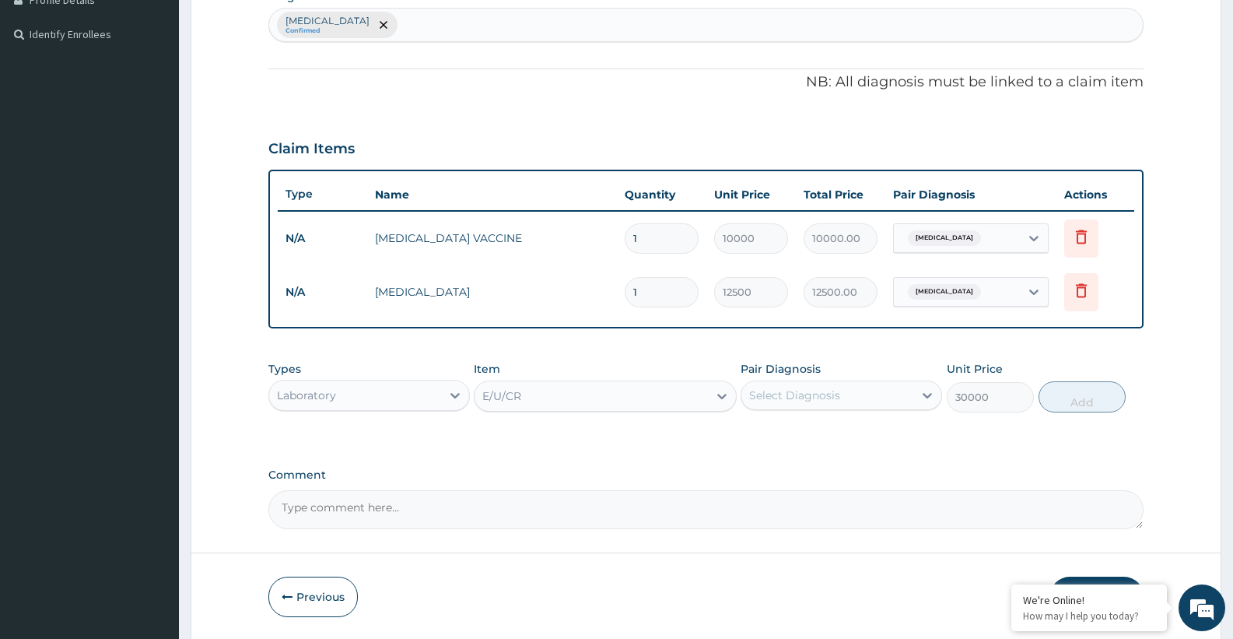
click at [351, 398] on div "Laboratory" at bounding box center [355, 395] width 172 height 25
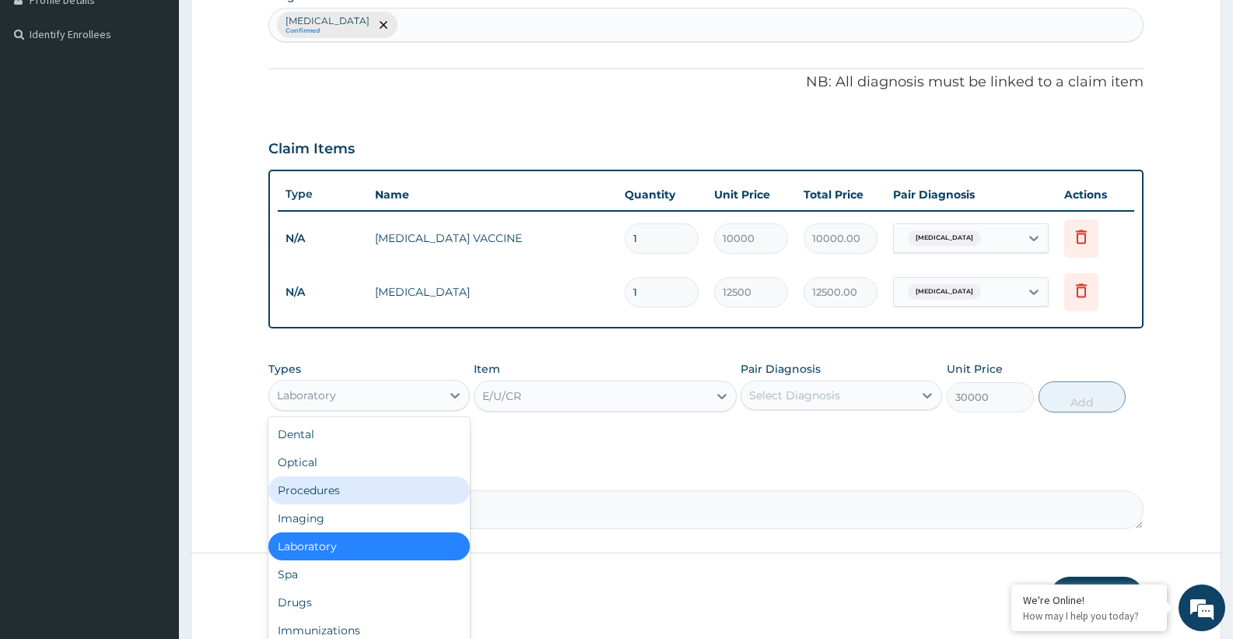
type input "P"
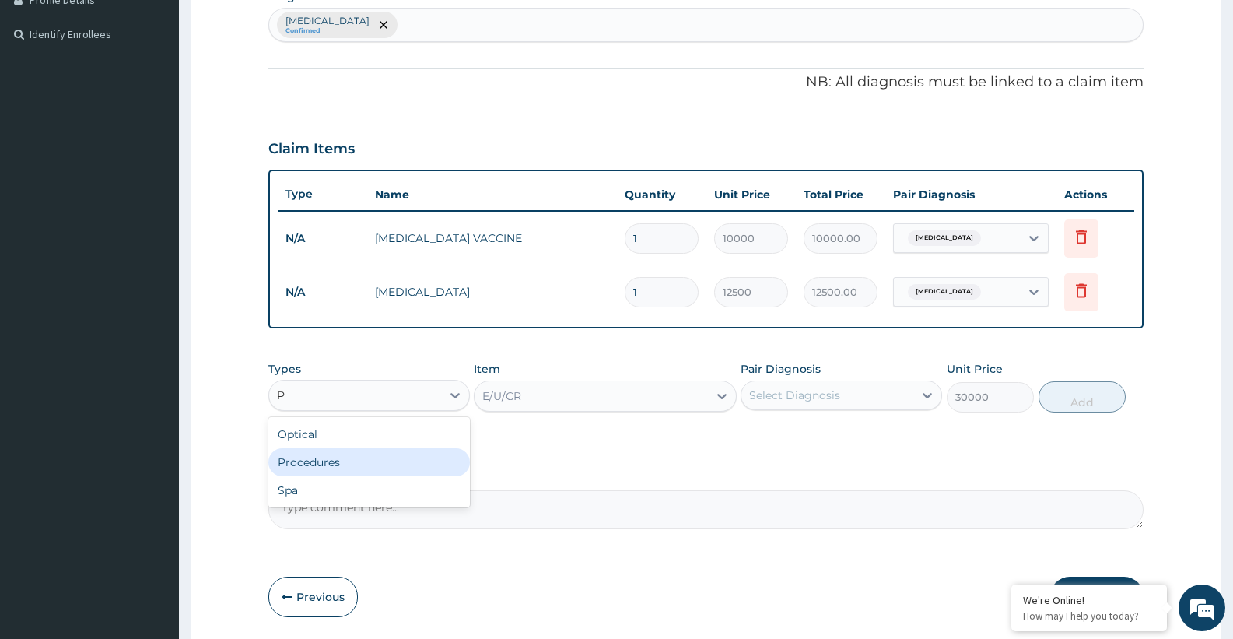
click at [317, 488] on div "Spa" at bounding box center [368, 490] width 201 height 28
type input "0"
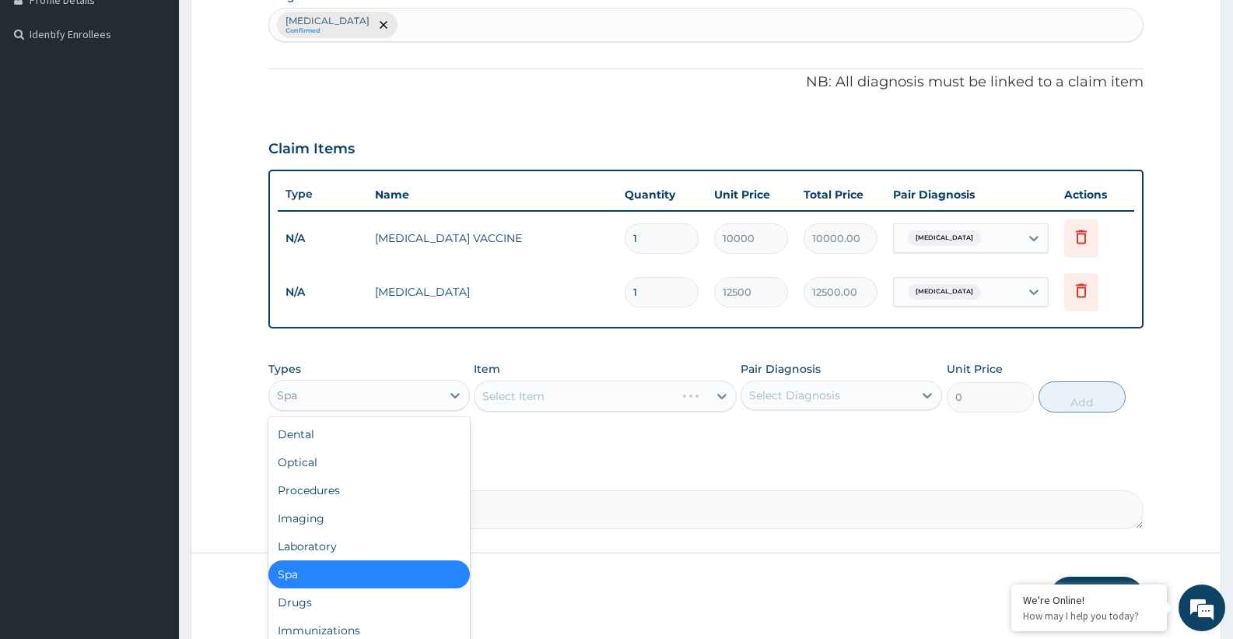
click at [327, 401] on div "Spa" at bounding box center [355, 395] width 172 height 25
drag, startPoint x: 306, startPoint y: 485, endPoint x: 387, endPoint y: 453, distance: 86.2
click at [306, 486] on div "Procedures" at bounding box center [368, 490] width 201 height 28
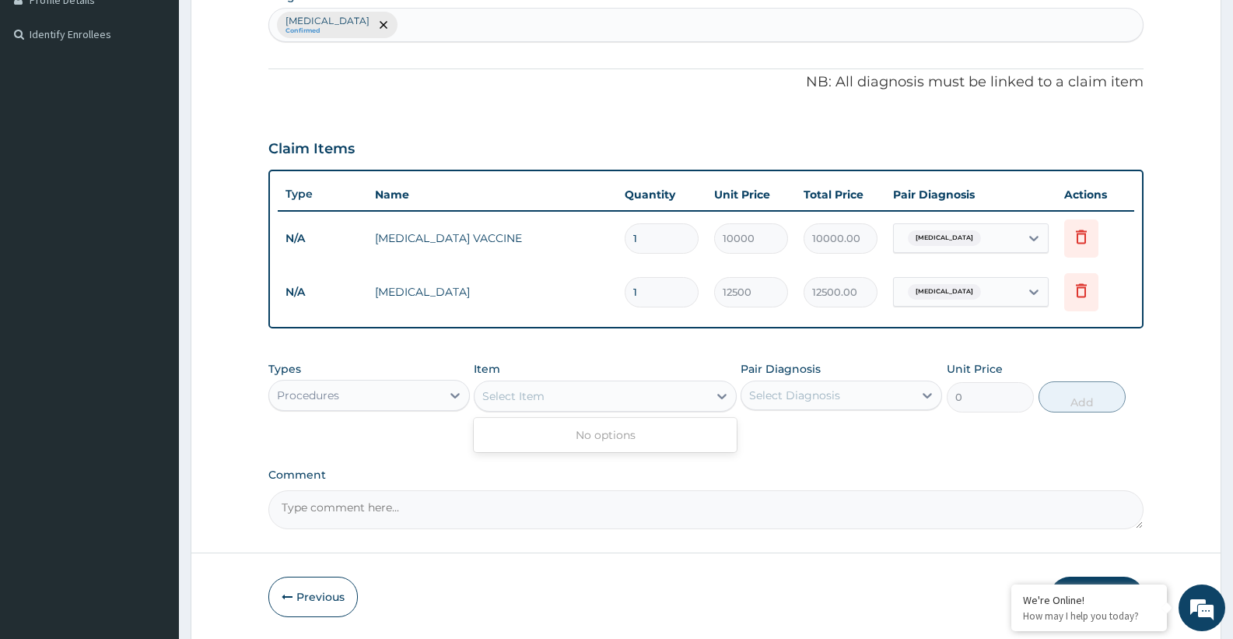
click at [554, 399] on div "Select Item" at bounding box center [590, 395] width 233 height 25
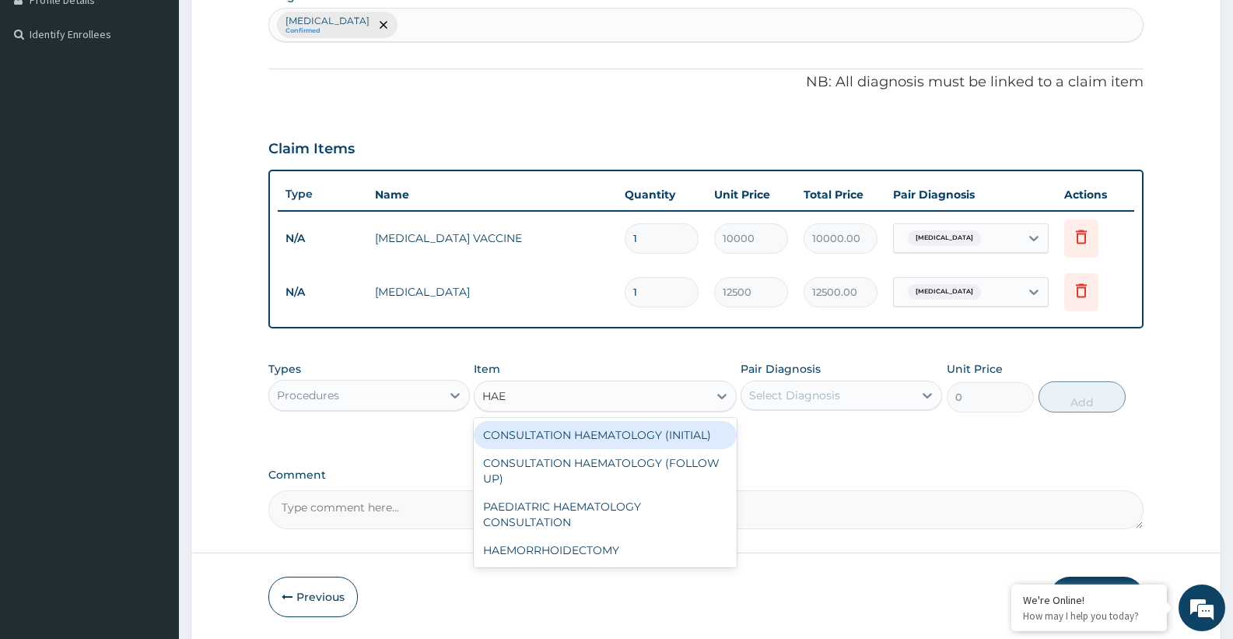
type input "HAEM"
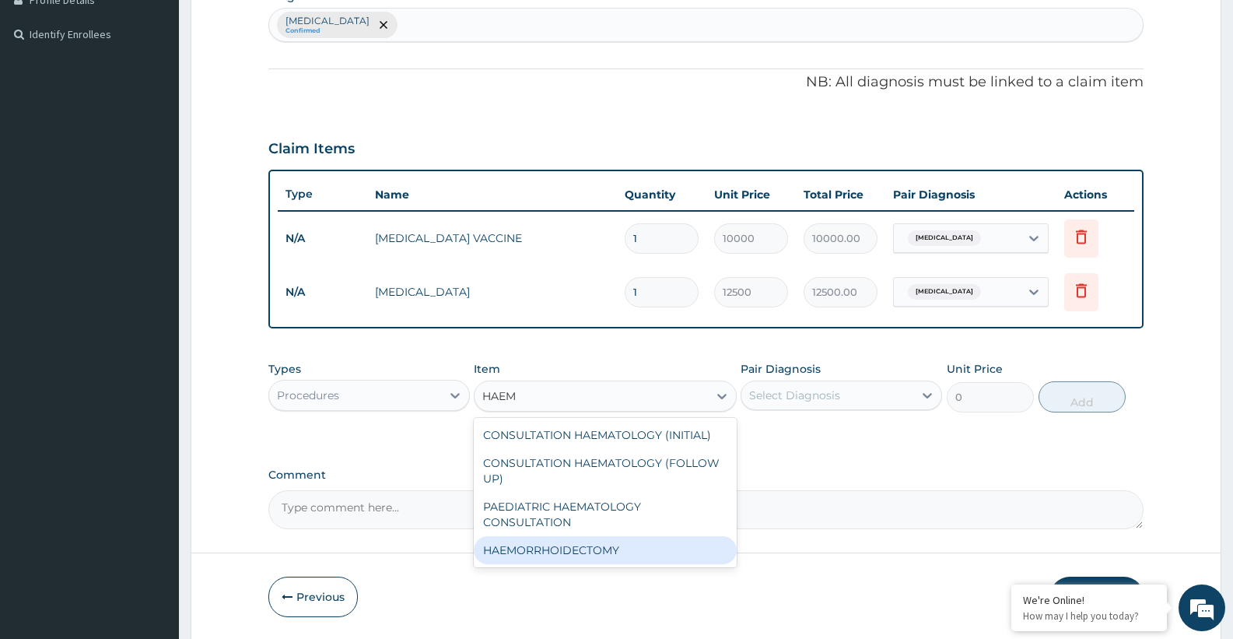
click at [569, 551] on div "HAEMORRHOIDECTOMY" at bounding box center [605, 550] width 262 height 28
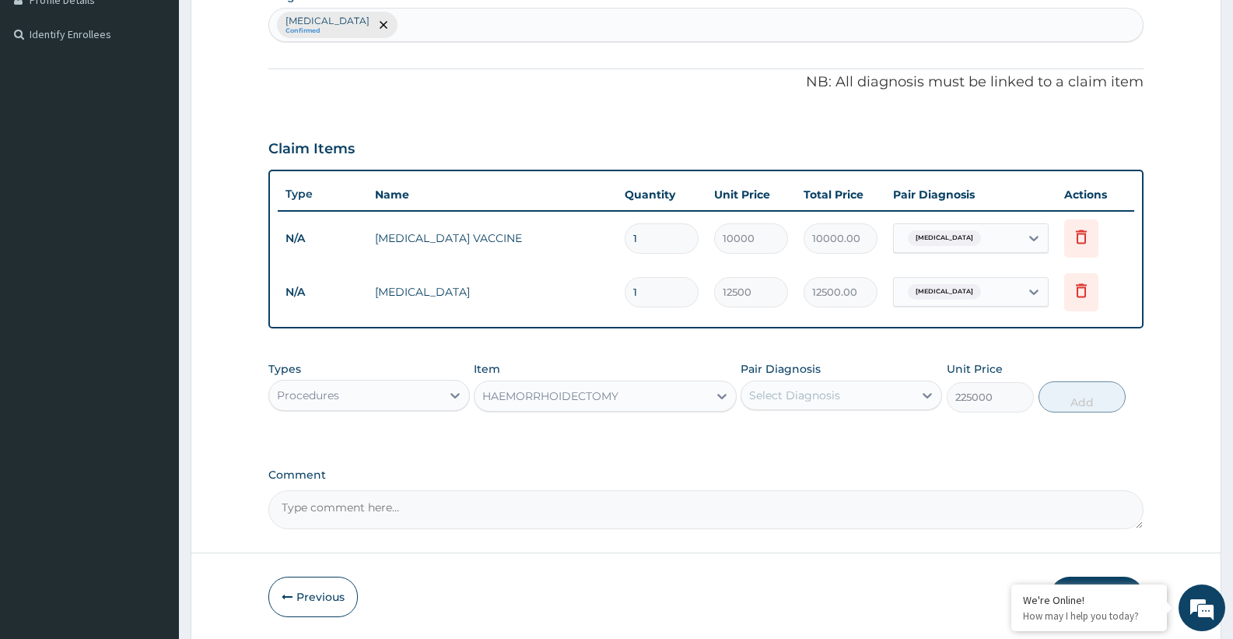
click at [401, 386] on div "Procedures" at bounding box center [355, 395] width 172 height 25
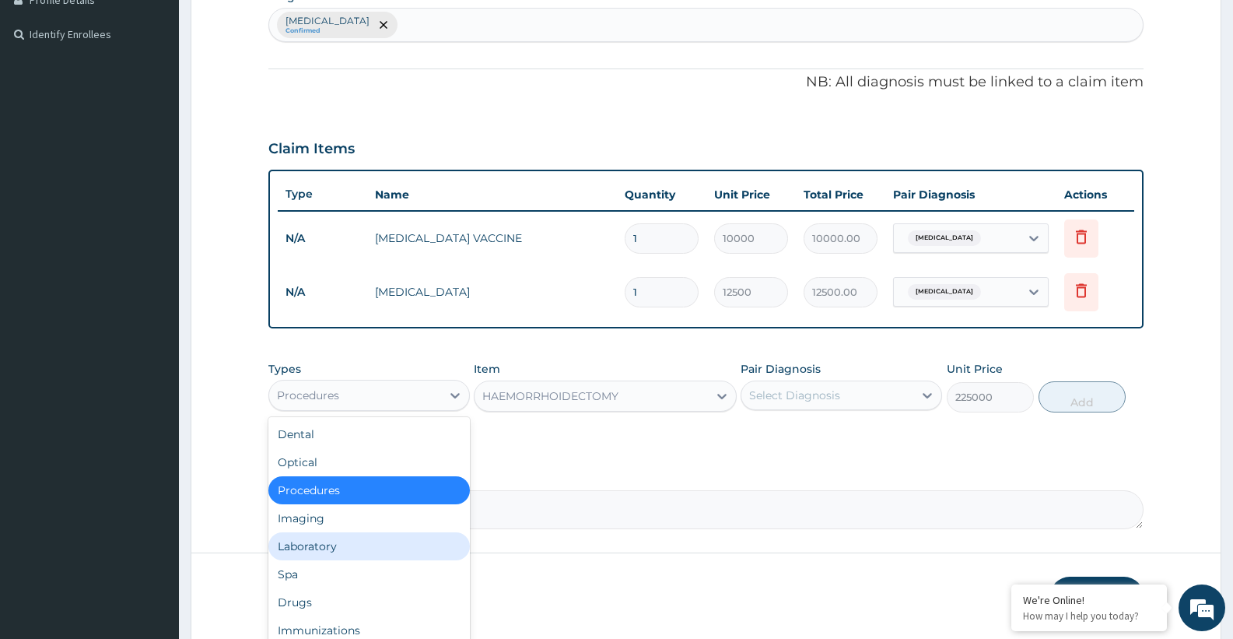
click at [313, 545] on div "Laboratory" at bounding box center [368, 546] width 201 height 28
type input "0"
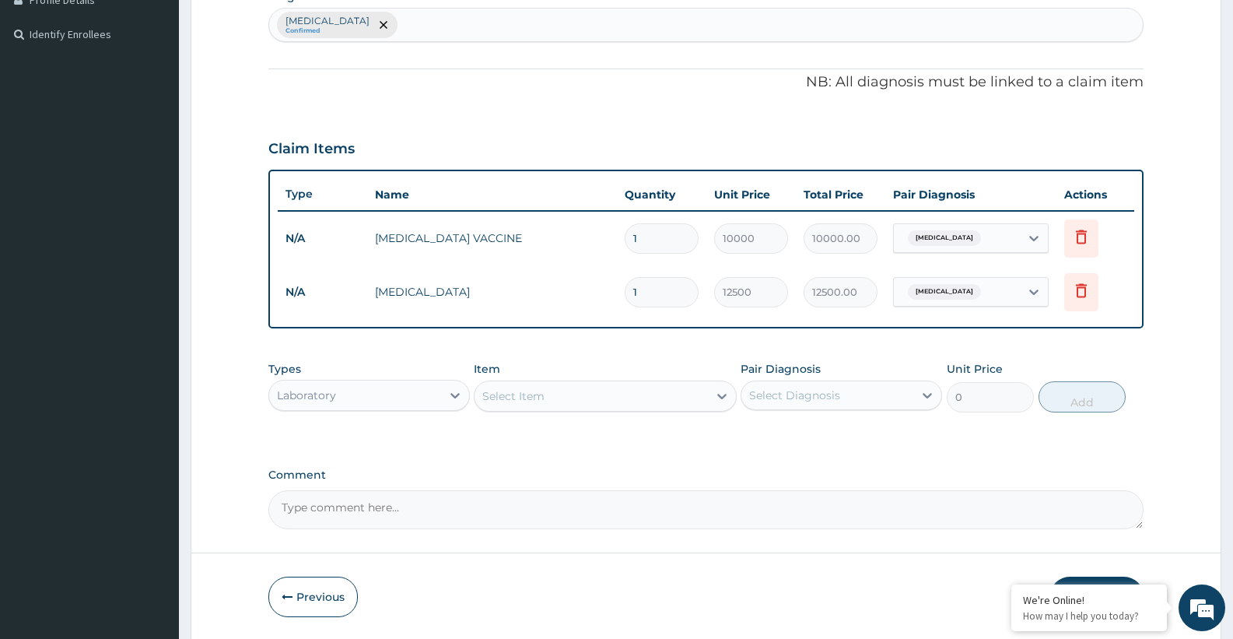
click at [557, 406] on div "Select Item" at bounding box center [590, 395] width 233 height 25
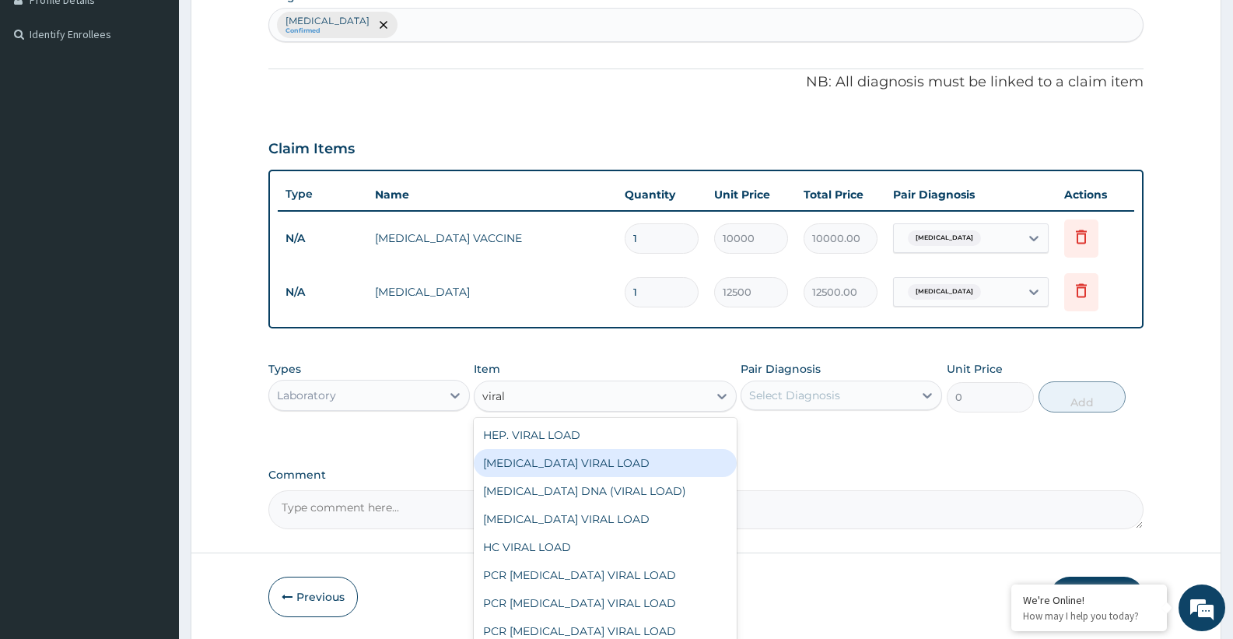
scroll to position [463, 0]
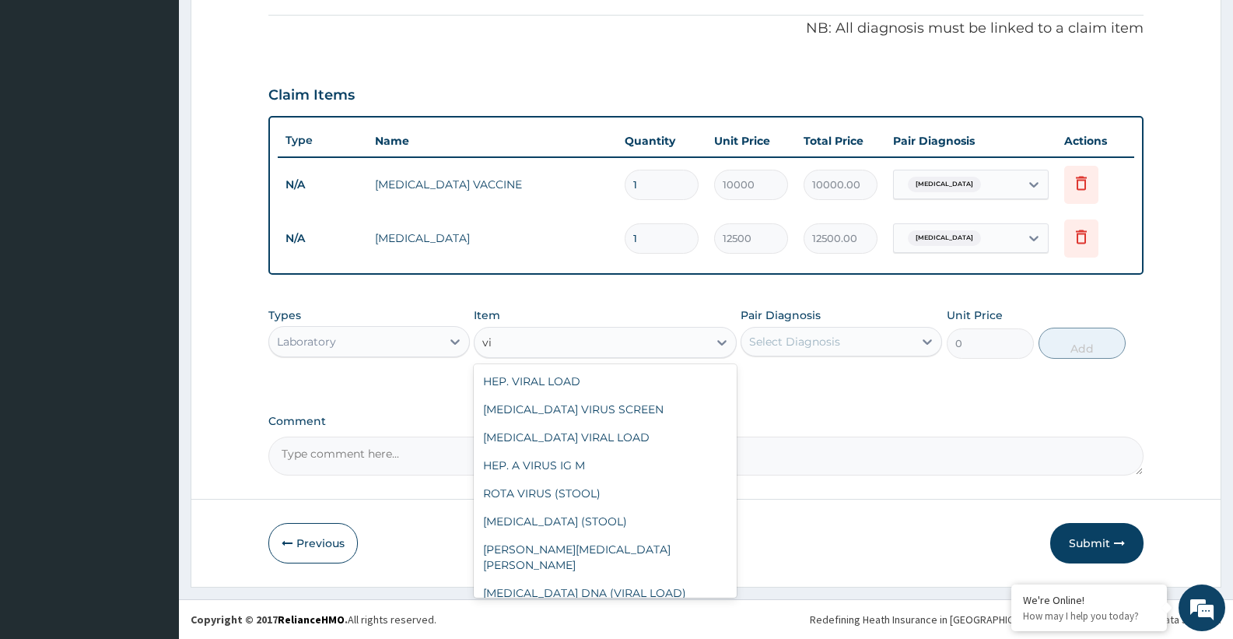
type input "v"
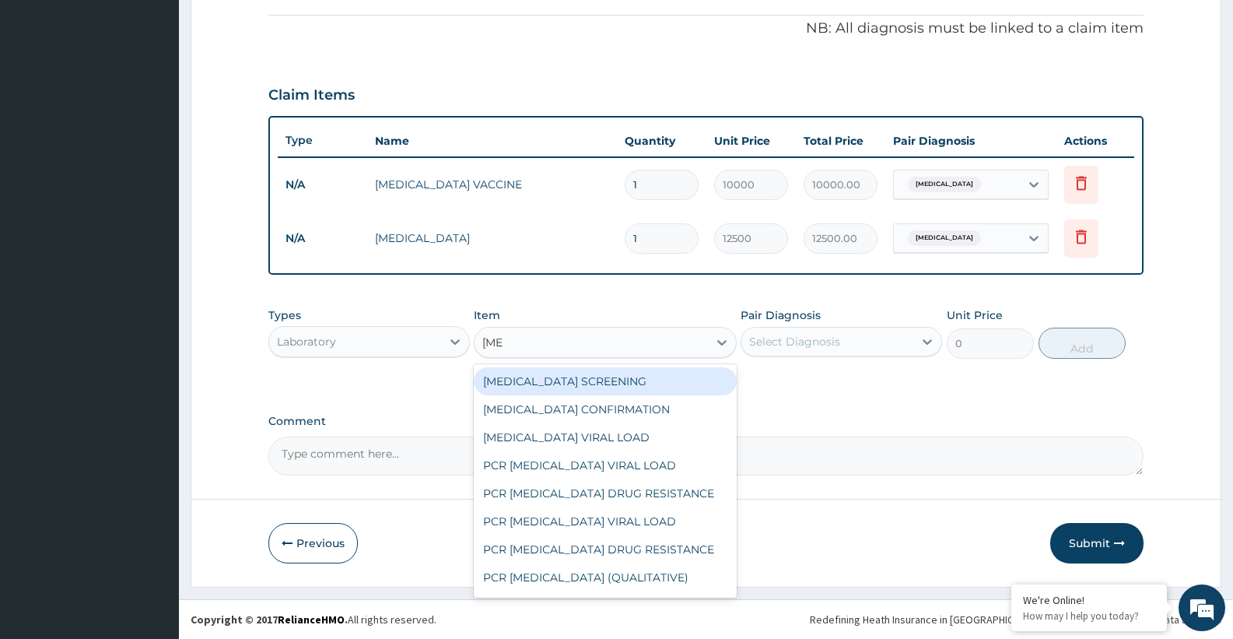
type input "hiv s"
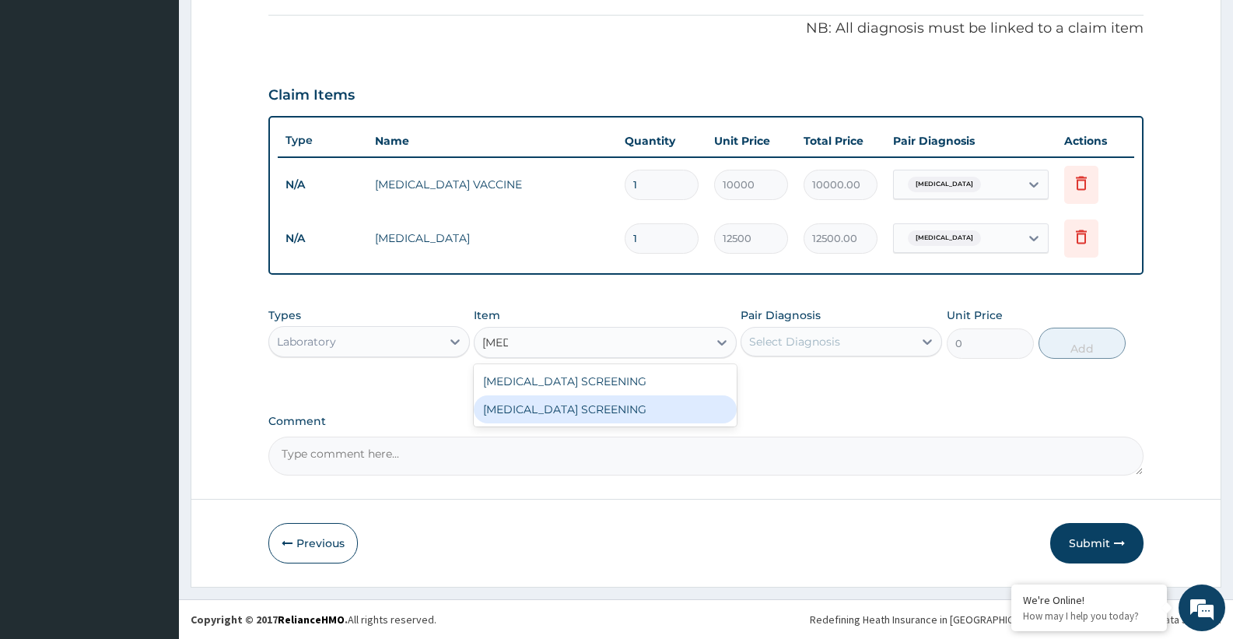
click at [548, 412] on div "HIV SCREENING" at bounding box center [605, 409] width 262 height 28
type input "14000"
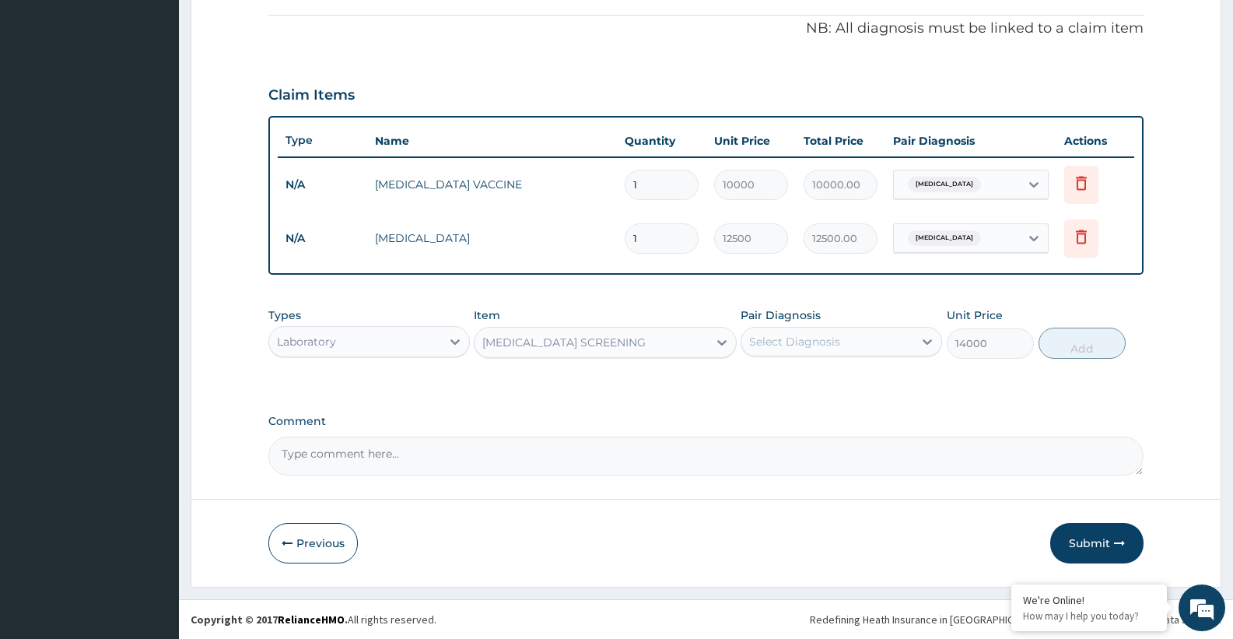
click at [563, 347] on div "HIV SCREENING" at bounding box center [563, 342] width 163 height 16
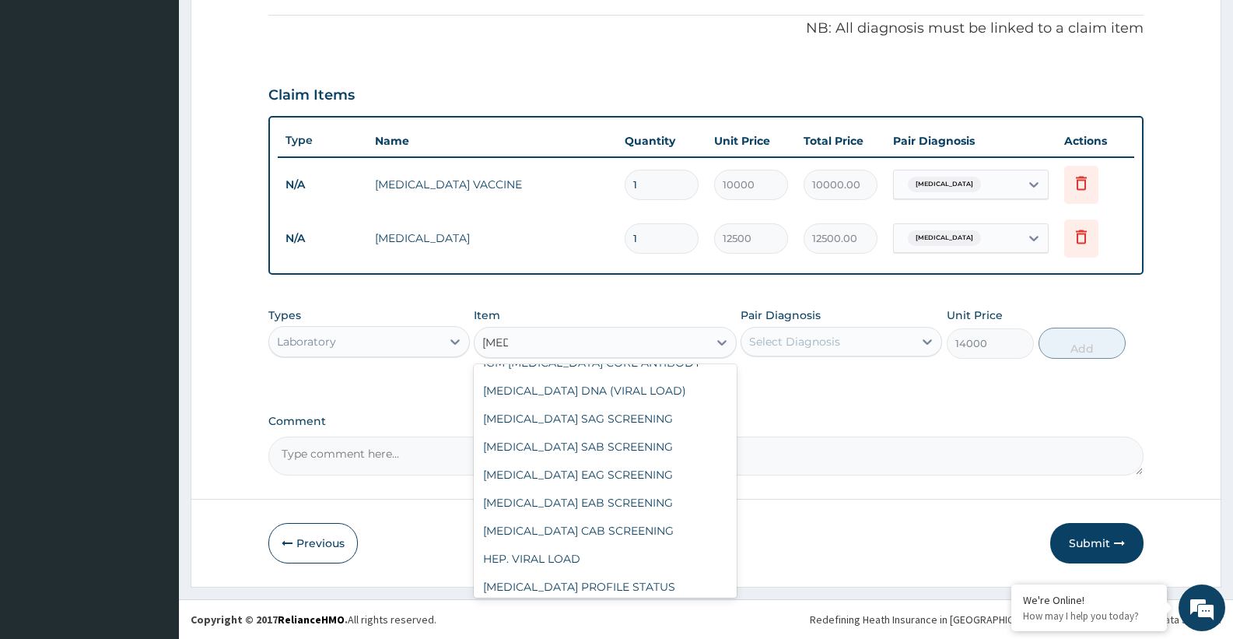
scroll to position [0, 0]
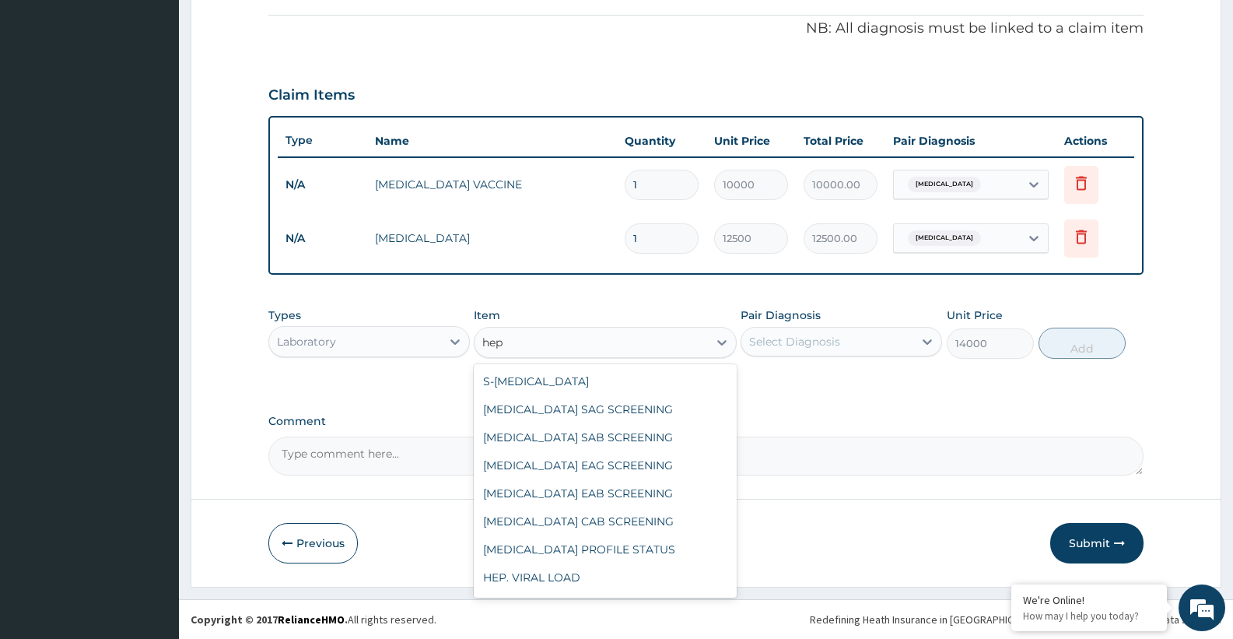
type input "hep"
click at [505, 445] on div "HEP.B SAB SCREENING" at bounding box center [605, 437] width 262 height 28
type input "4800"
click at [551, 345] on div "HEP.B SAB SCREENING" at bounding box center [577, 342] width 190 height 16
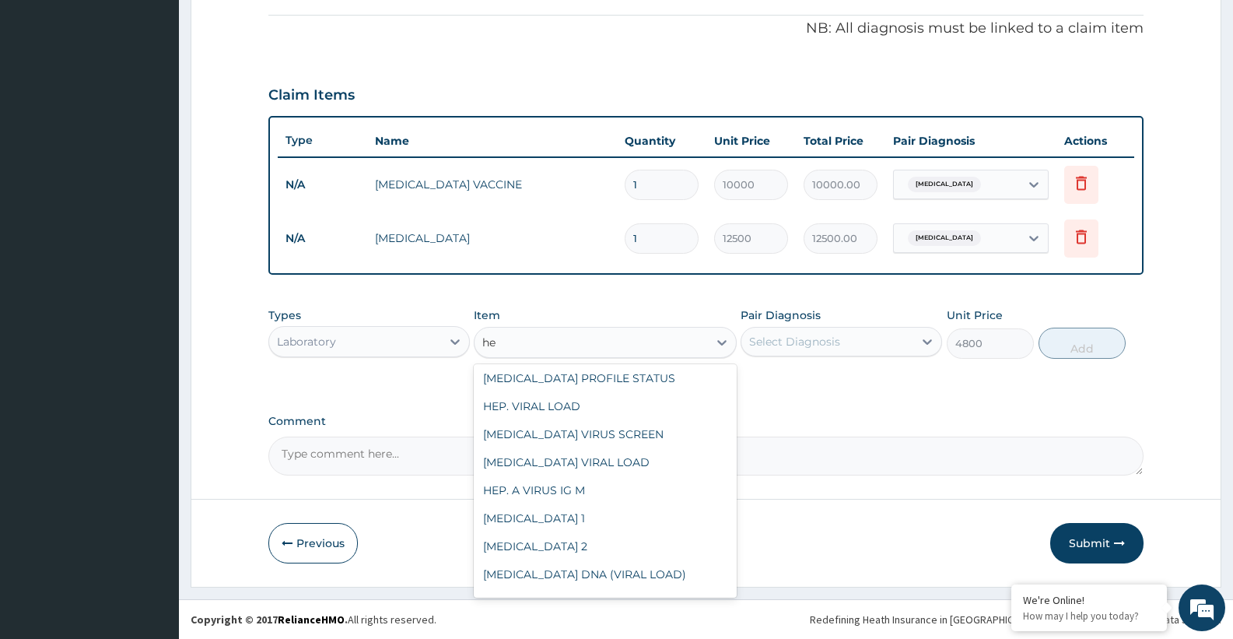
scroll to position [59, 0]
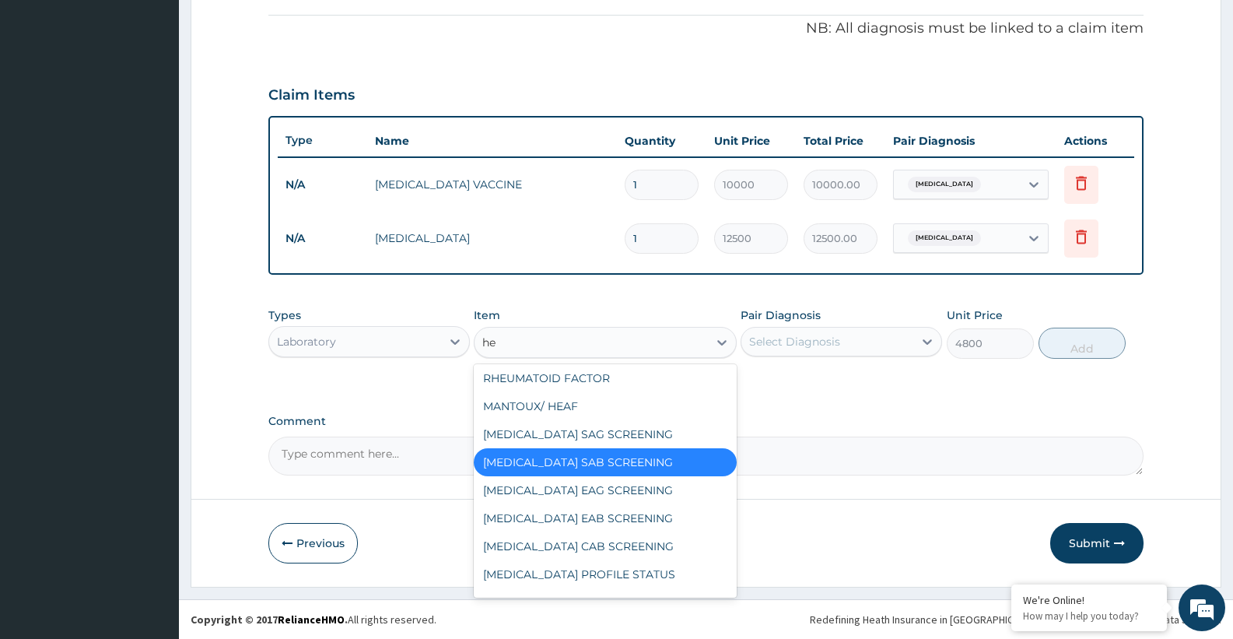
type input "hep"
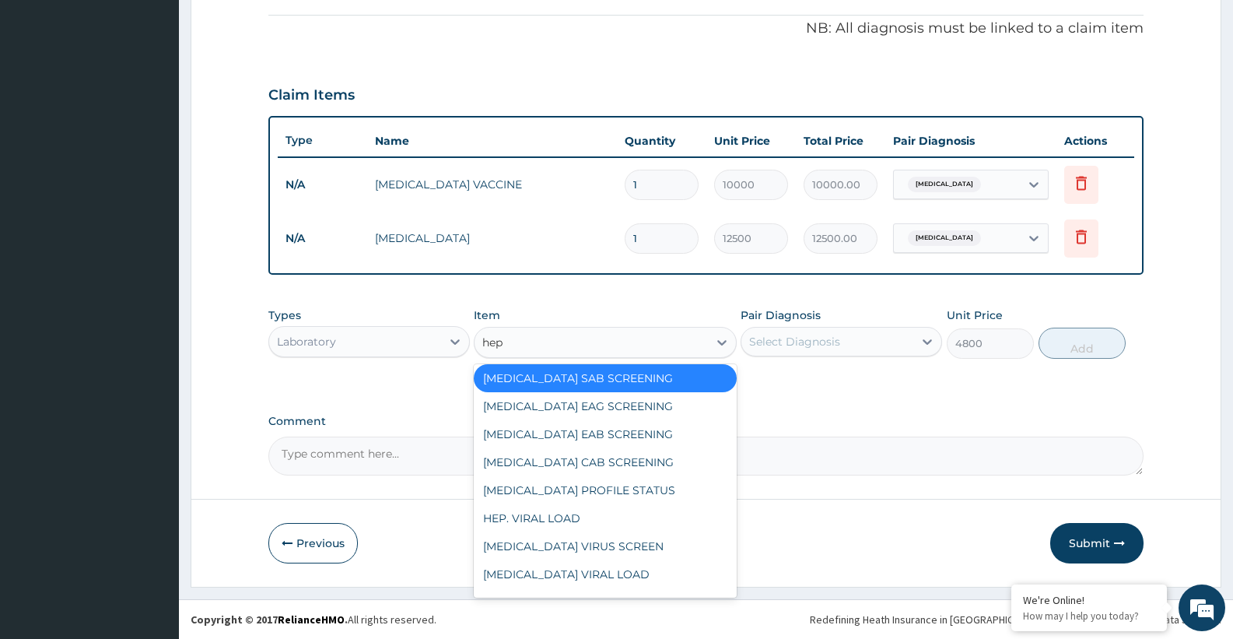
scroll to position [0, 0]
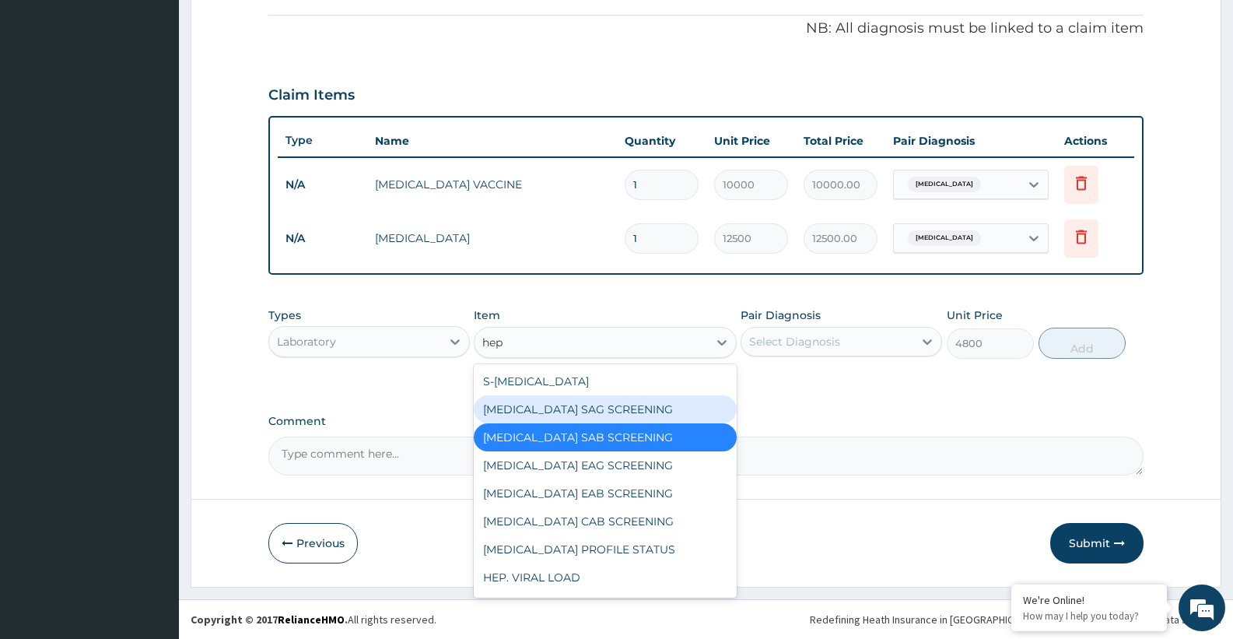
click at [550, 409] on div "HEP.B SAG SCREENING" at bounding box center [605, 409] width 262 height 28
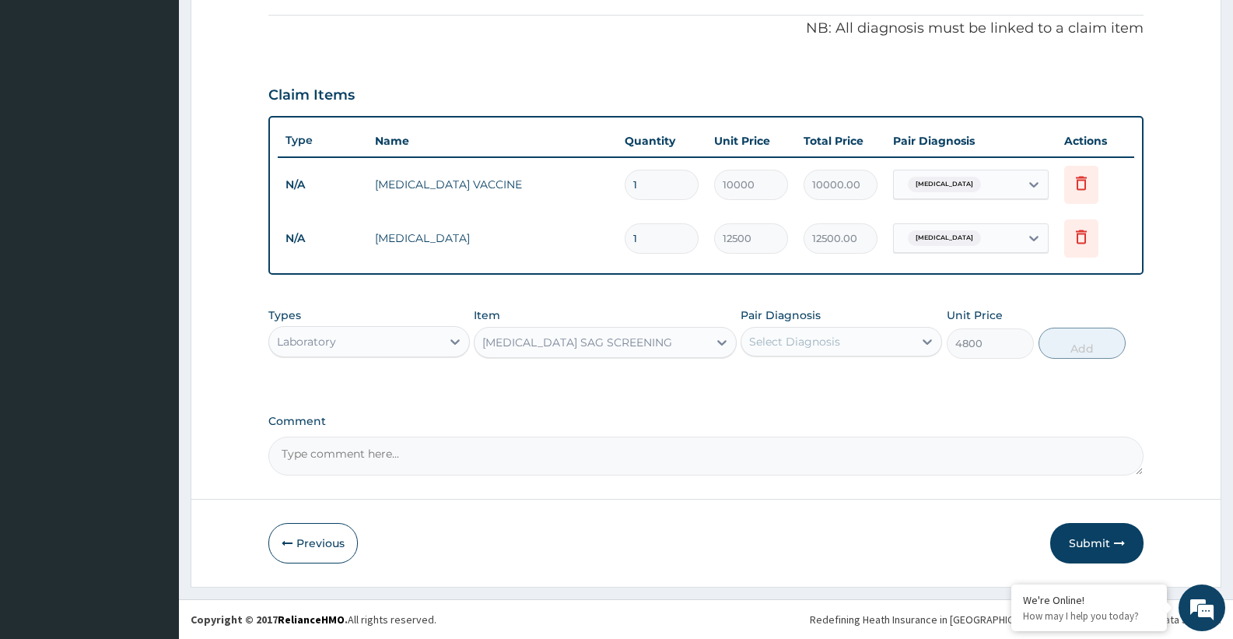
click at [563, 350] on div "HEP.B SAG SCREENING" at bounding box center [590, 342] width 233 height 25
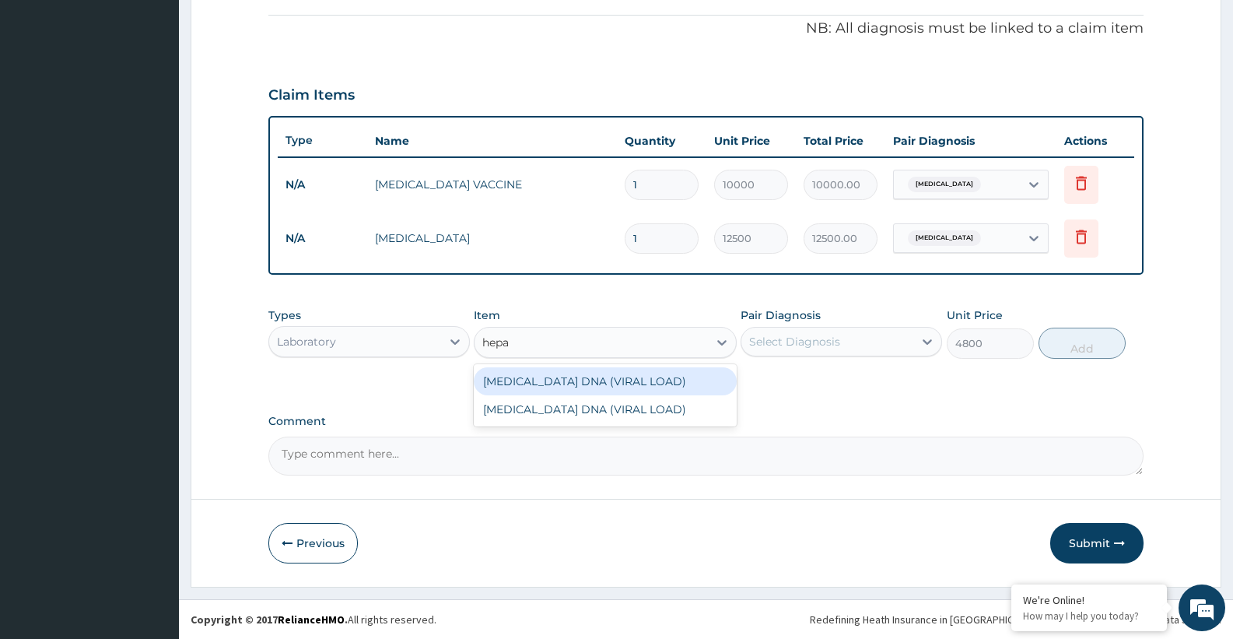
type input "hep"
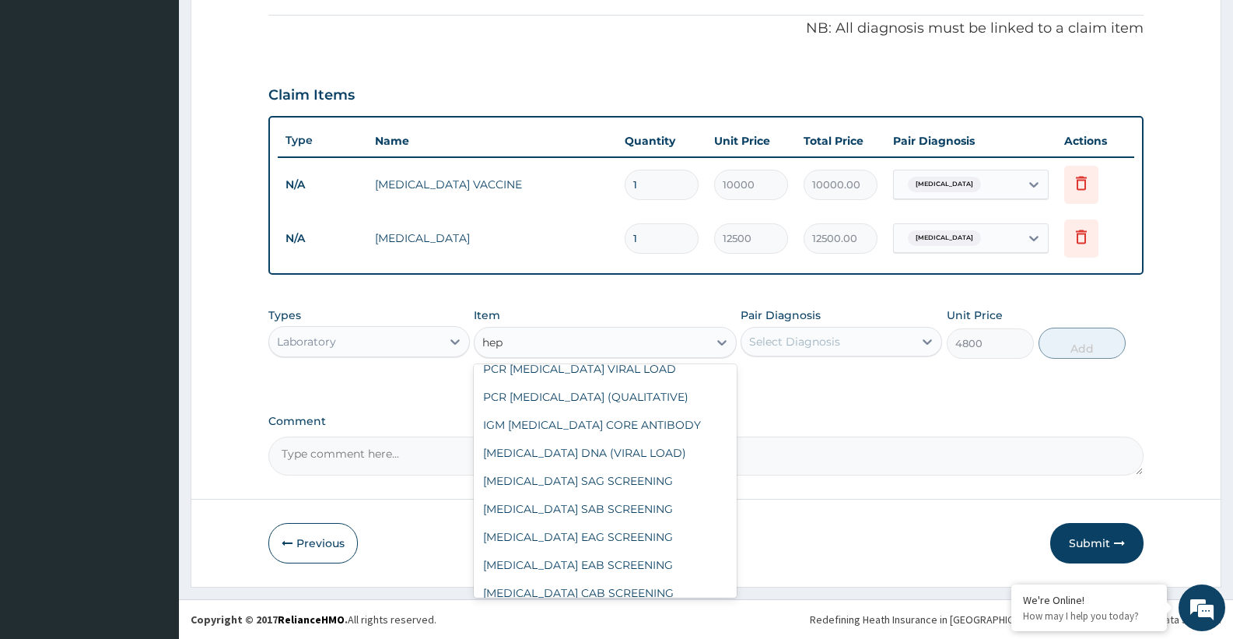
scroll to position [604, 0]
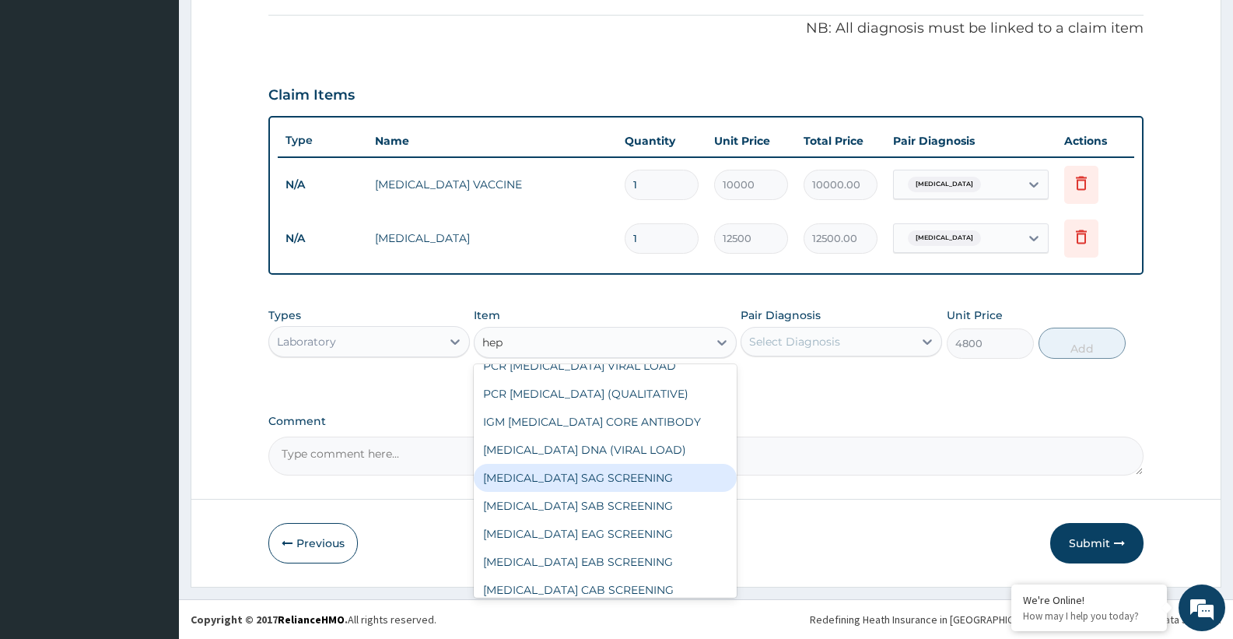
click at [583, 477] on div "HEP.B SAG SCREENING" at bounding box center [605, 478] width 262 height 28
type input "12500"
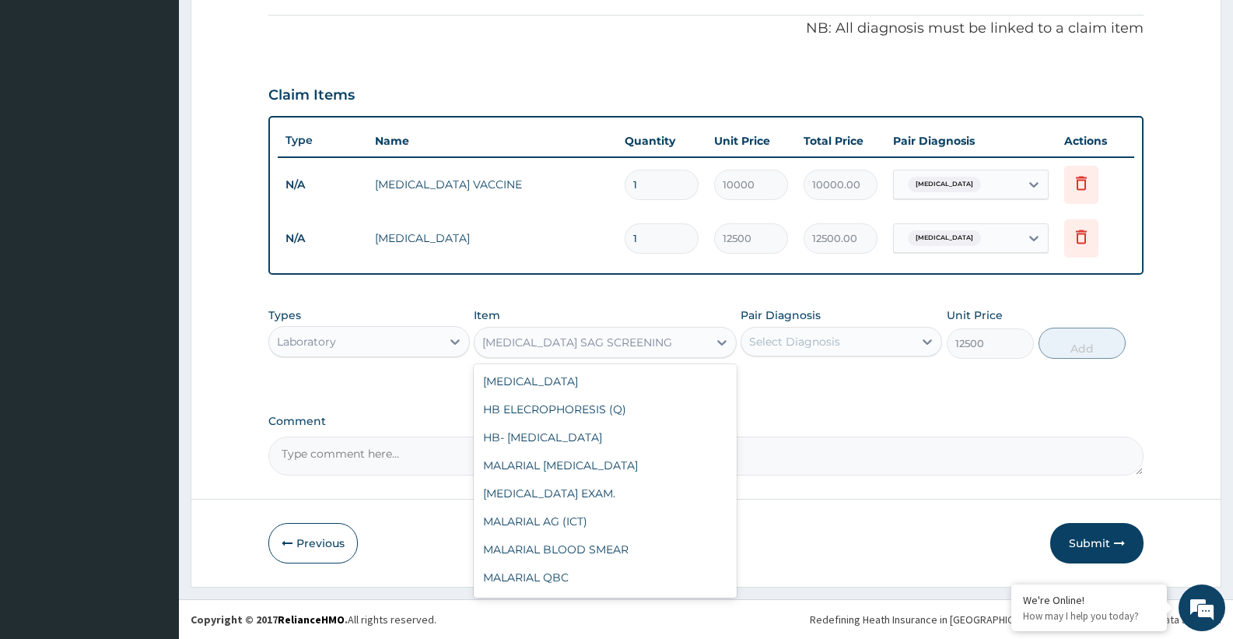
click at [587, 341] on div "HEP.B SAG SCREENING" at bounding box center [577, 342] width 190 height 16
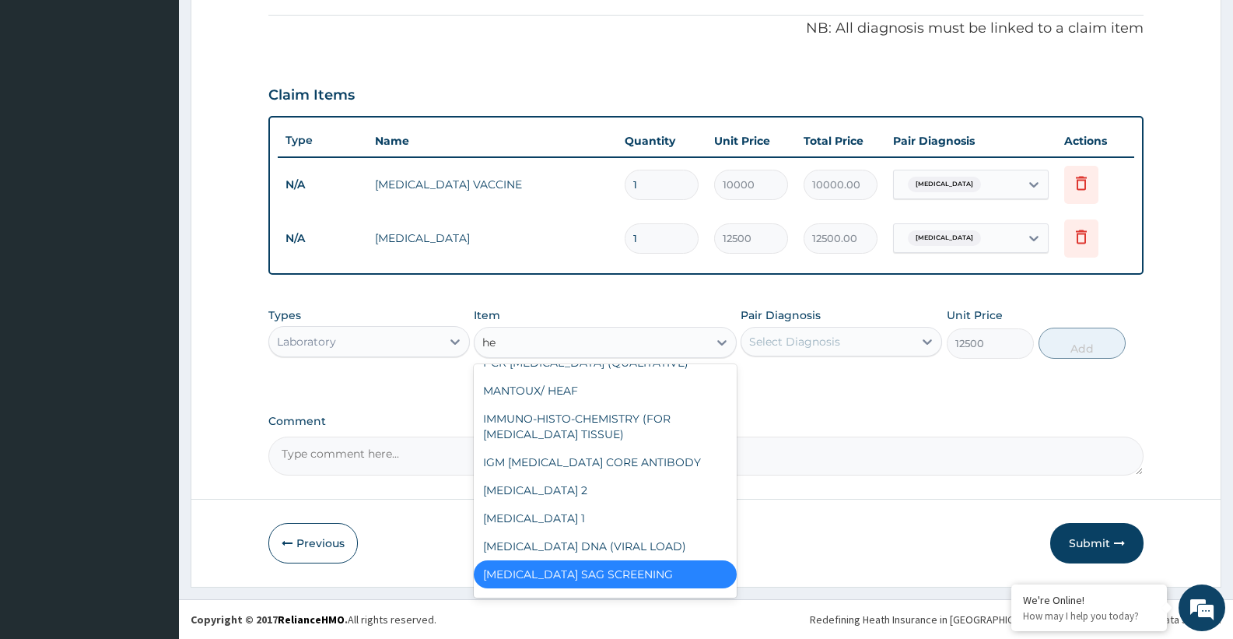
type input "hep"
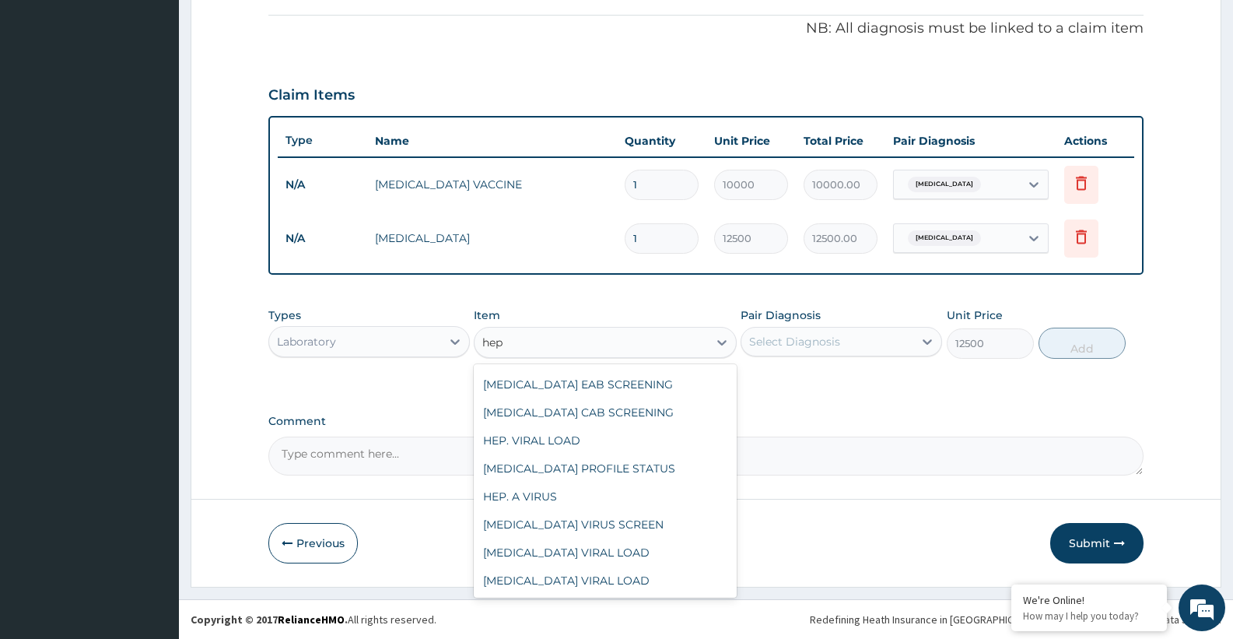
scroll to position [635, 0]
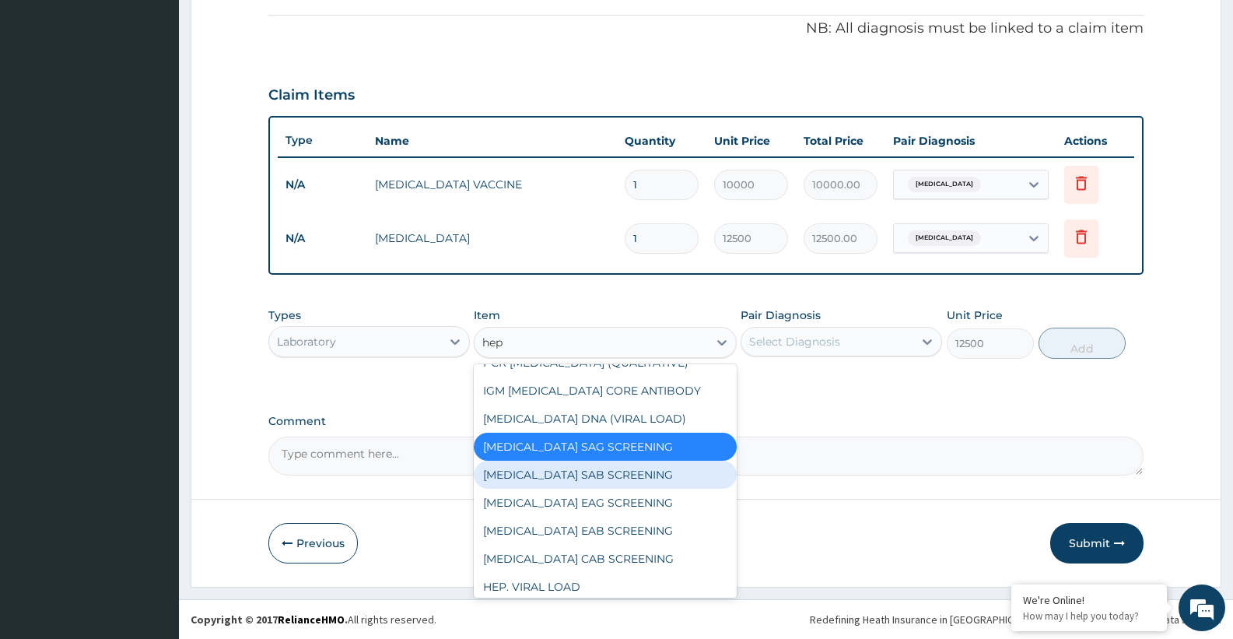
click at [570, 479] on div "HEP.B SAB SCREENING" at bounding box center [605, 474] width 262 height 28
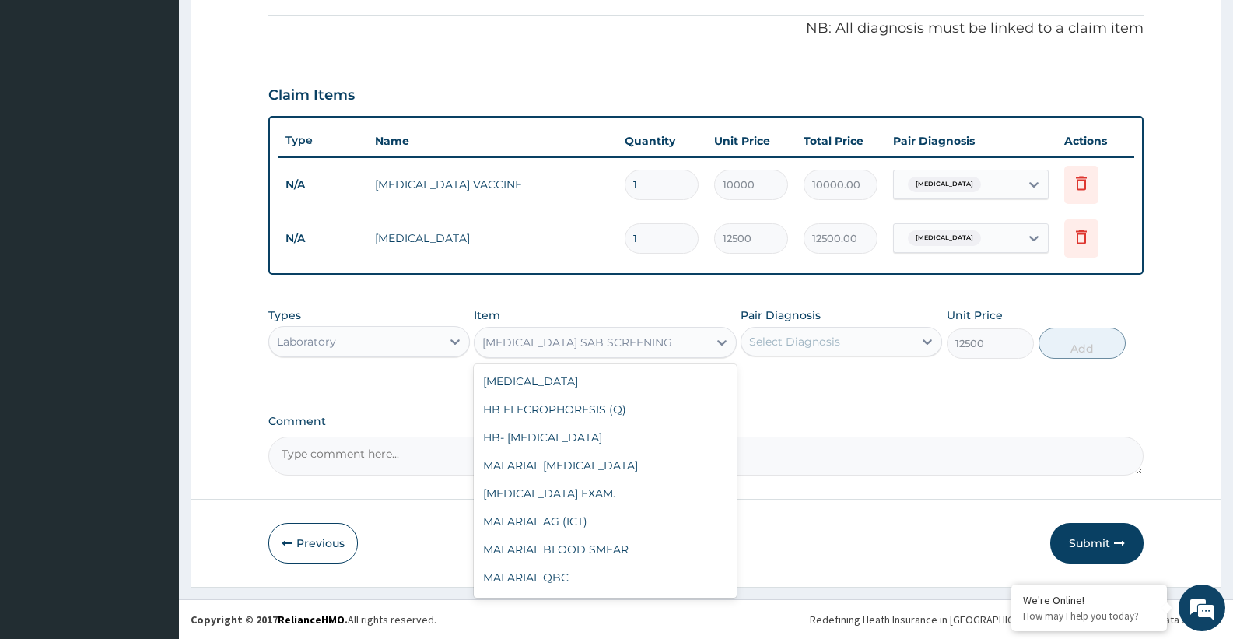
click at [537, 347] on div "HEP.B SAB SCREENING" at bounding box center [577, 342] width 190 height 16
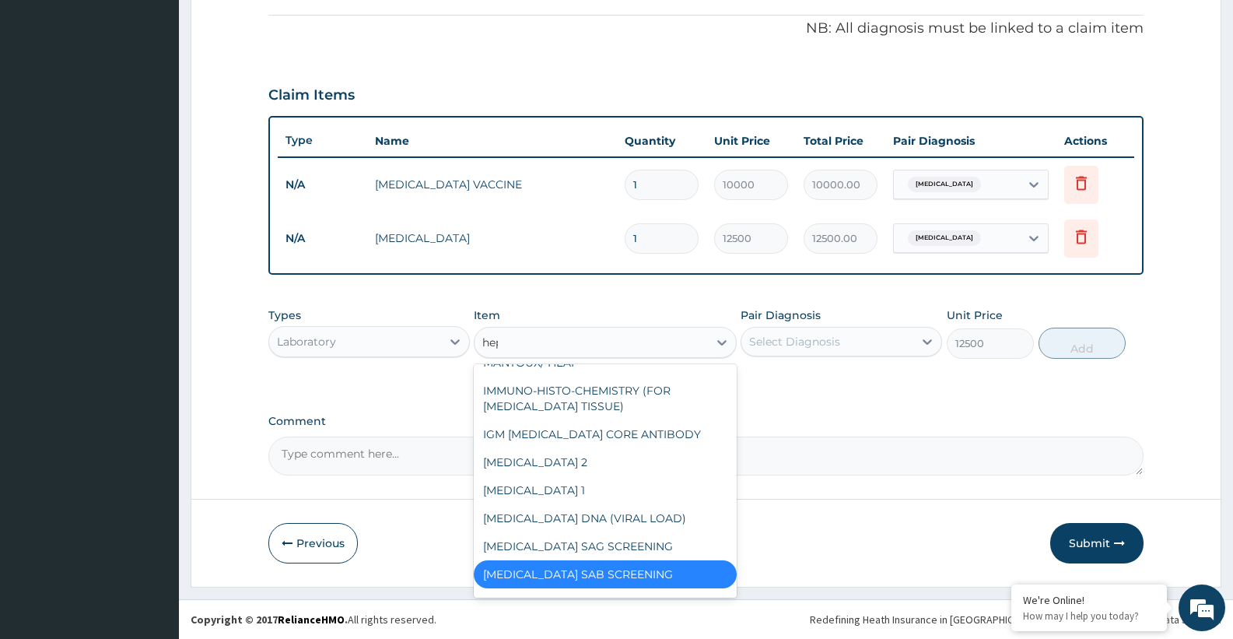
scroll to position [591, 0]
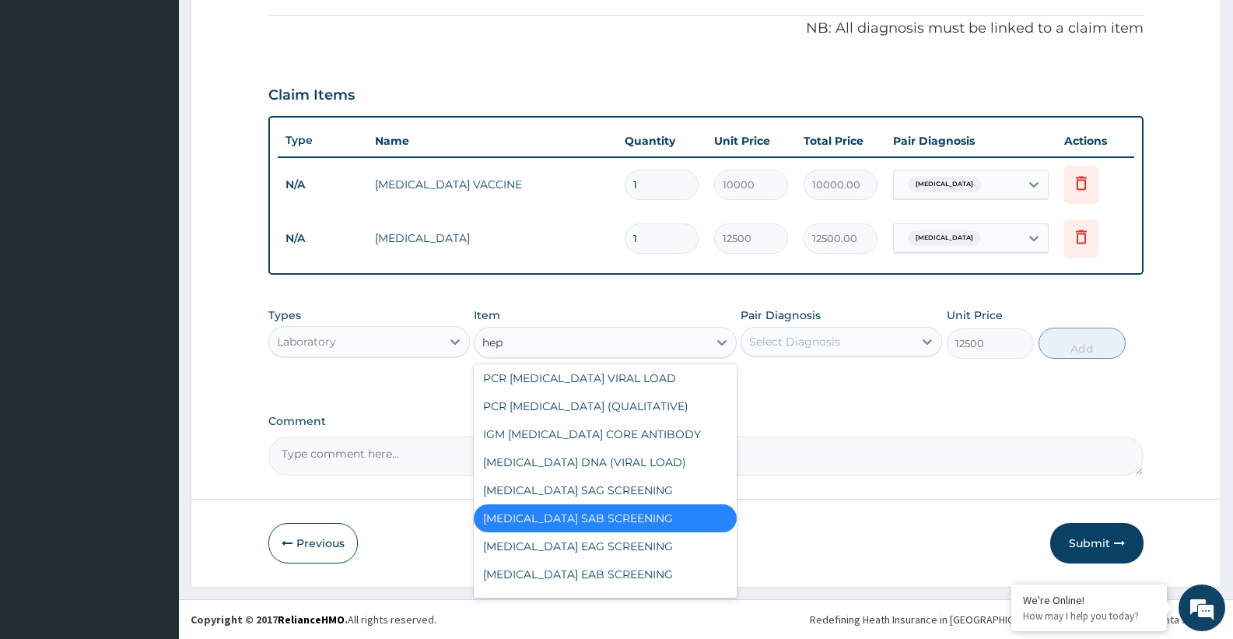
type input "hep c"
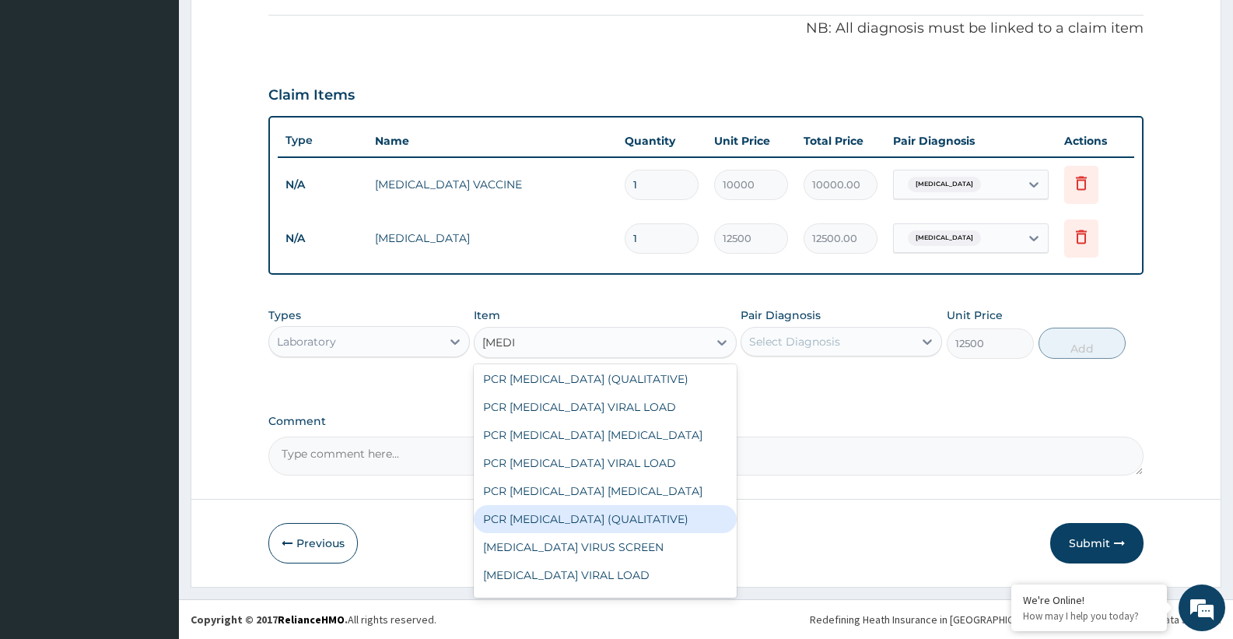
scroll to position [81, 0]
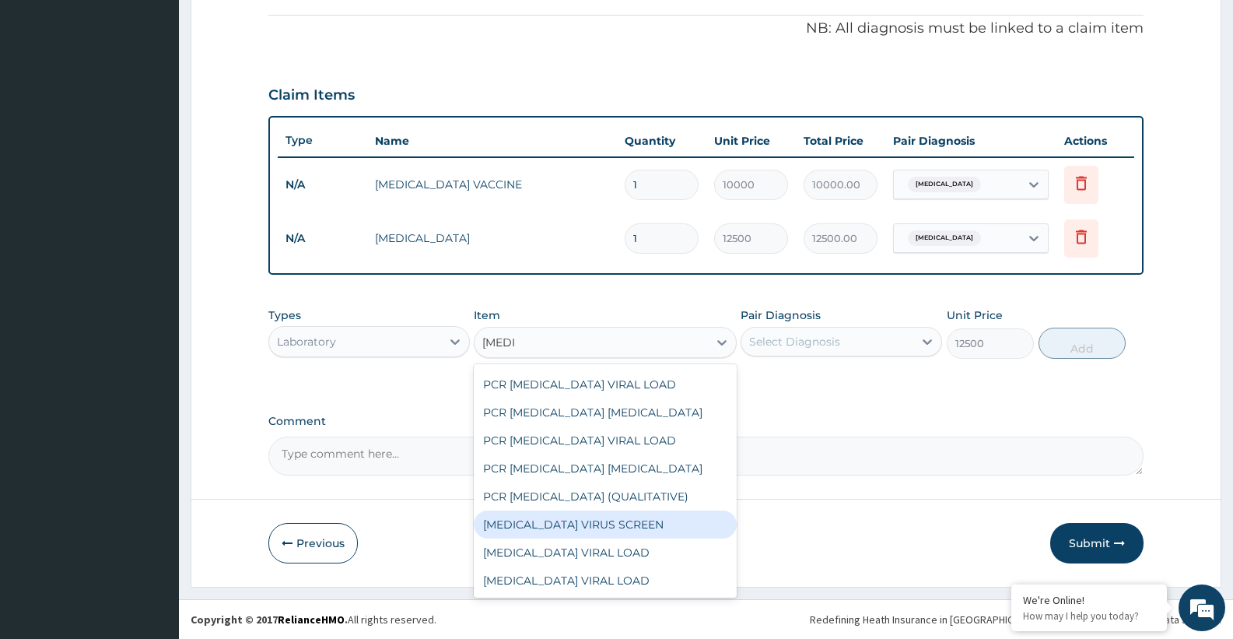
click at [544, 526] on div "HEP C VIRUS SCREEN" at bounding box center [605, 524] width 262 height 28
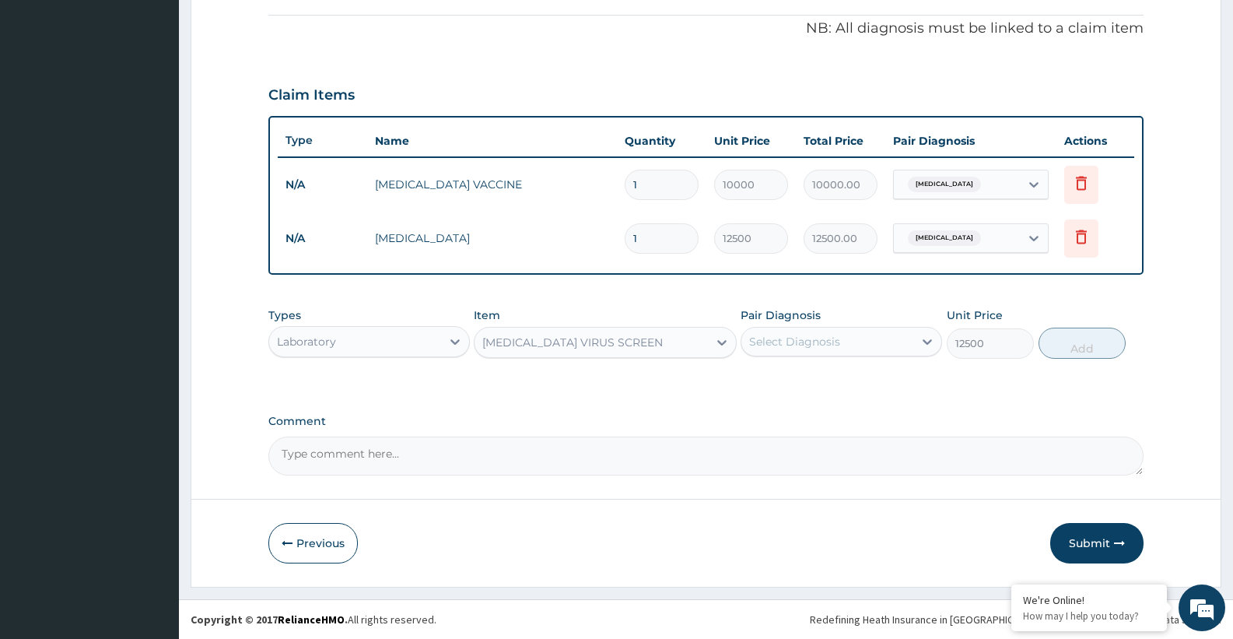
click at [533, 343] on div "HEP C VIRUS SCREEN" at bounding box center [572, 342] width 180 height 16
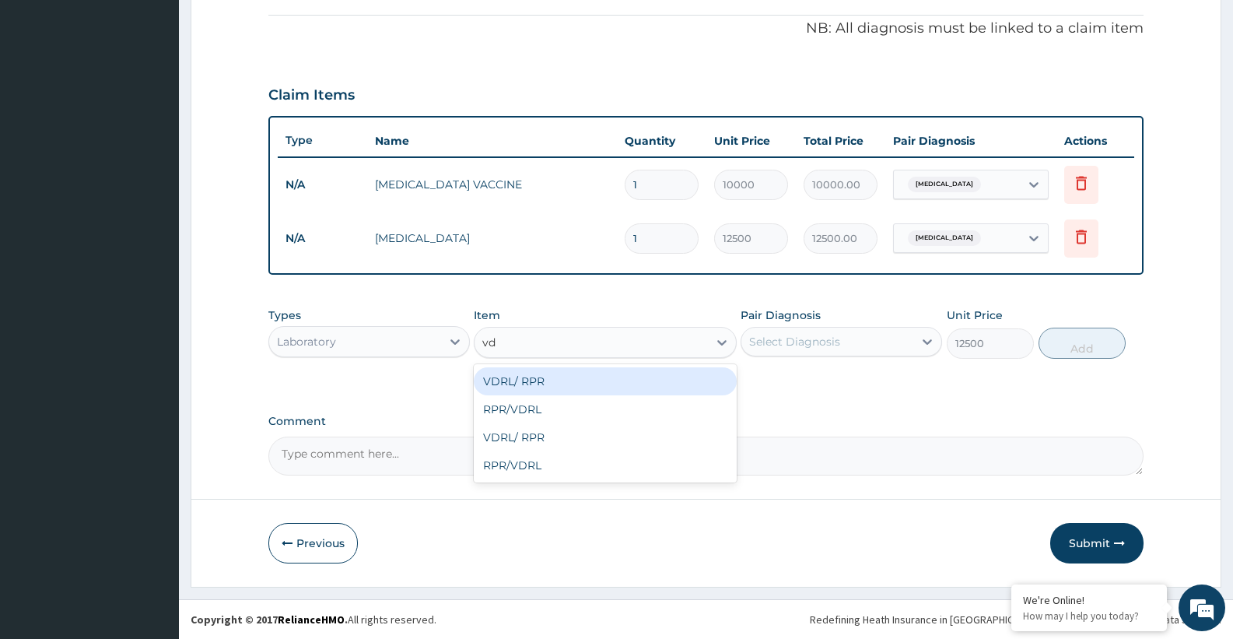
scroll to position [0, 0]
type input "vdr"
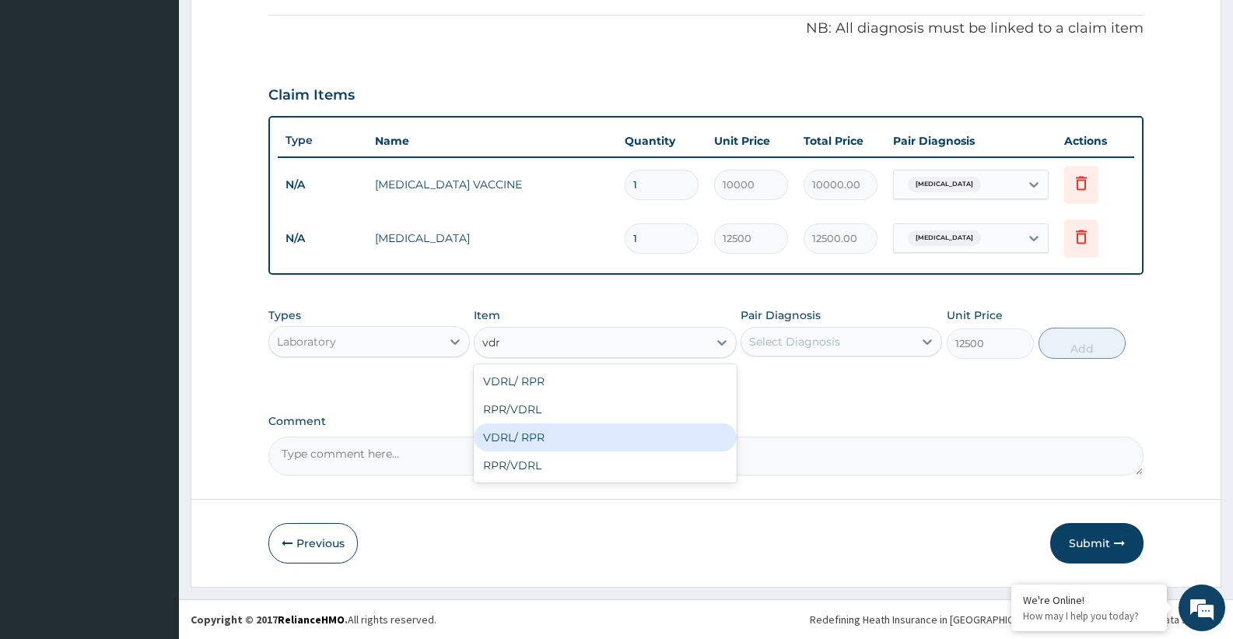
click at [516, 436] on div "VDRL/ RPR" at bounding box center [605, 437] width 262 height 28
type input "14000"
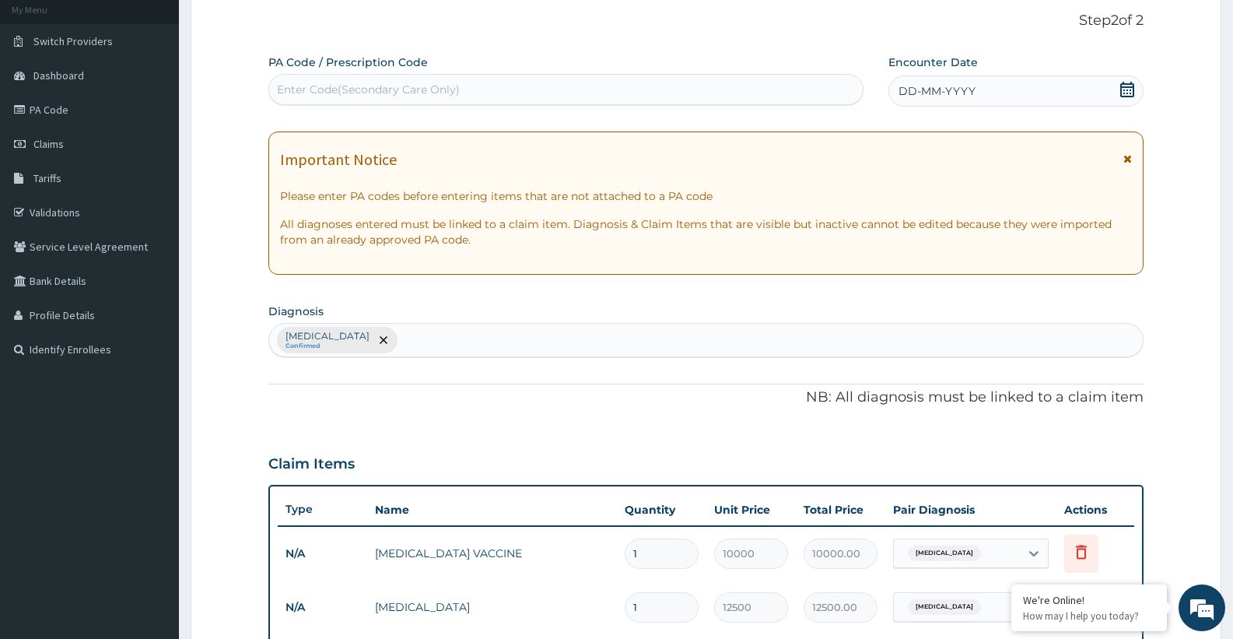
scroll to position [77, 0]
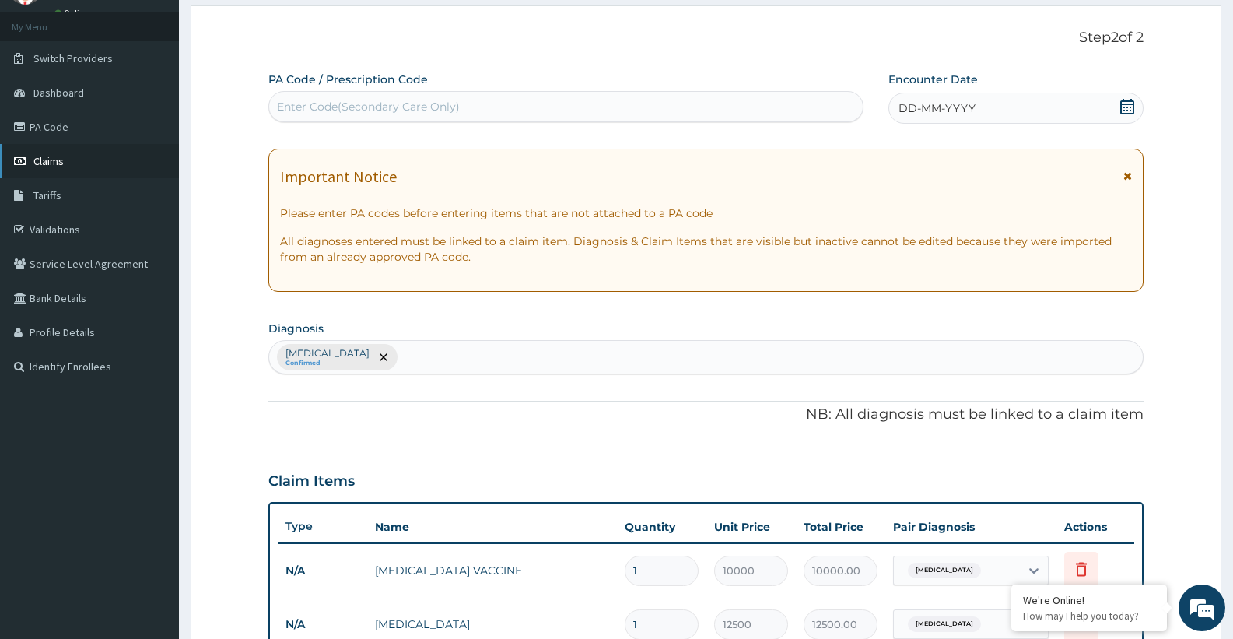
click at [76, 153] on link "Claims" at bounding box center [89, 161] width 179 height 34
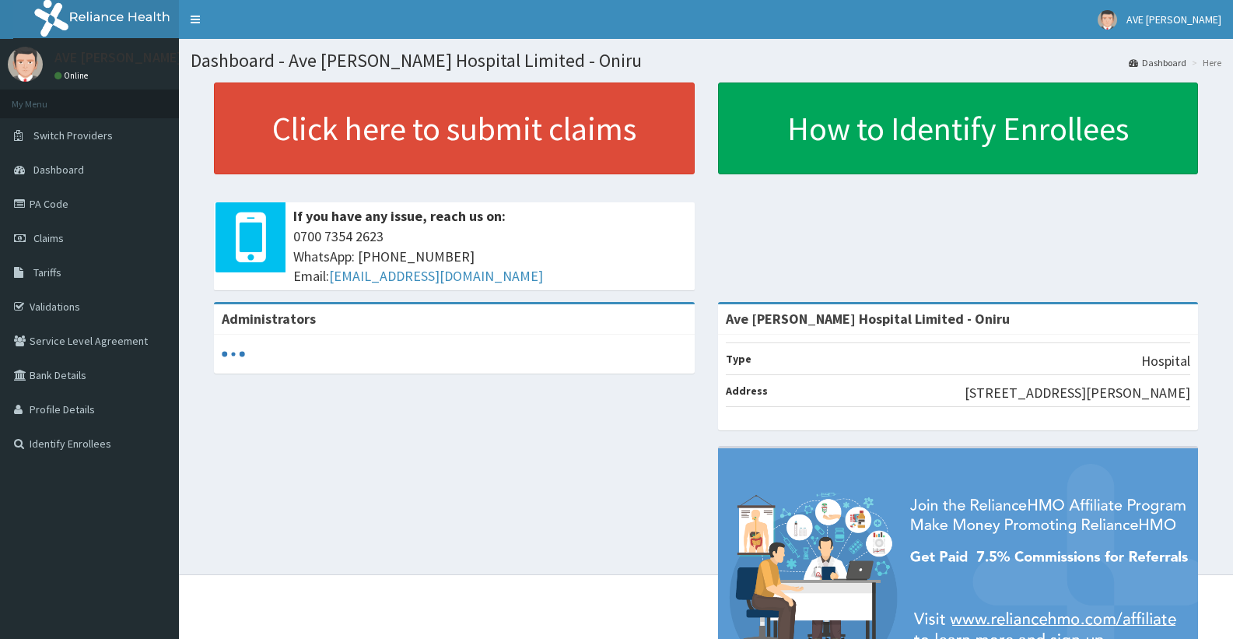
click at [50, 208] on link "PA Code" at bounding box center [89, 204] width 179 height 34
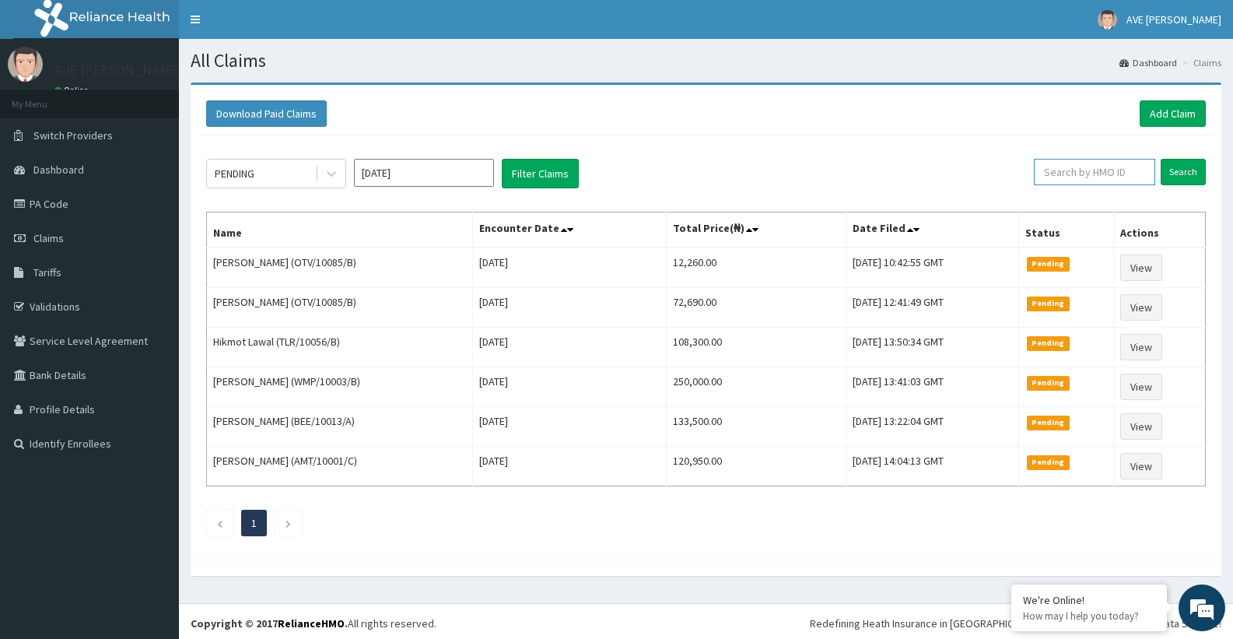
click at [1068, 172] on input "text" at bounding box center [1094, 172] width 121 height 26
paste input "TLR/10010/A"
type input "TLR/10010/A"
click at [1192, 170] on input "Search" at bounding box center [1183, 172] width 45 height 26
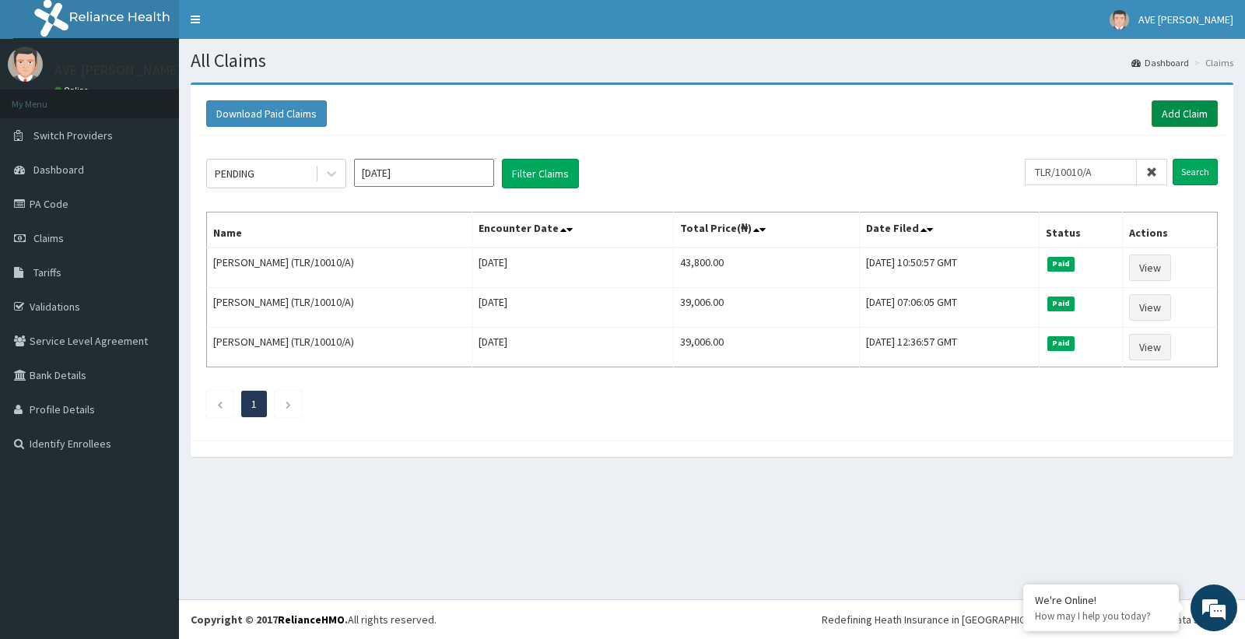
click at [1183, 111] on link "Add Claim" at bounding box center [1184, 113] width 66 height 26
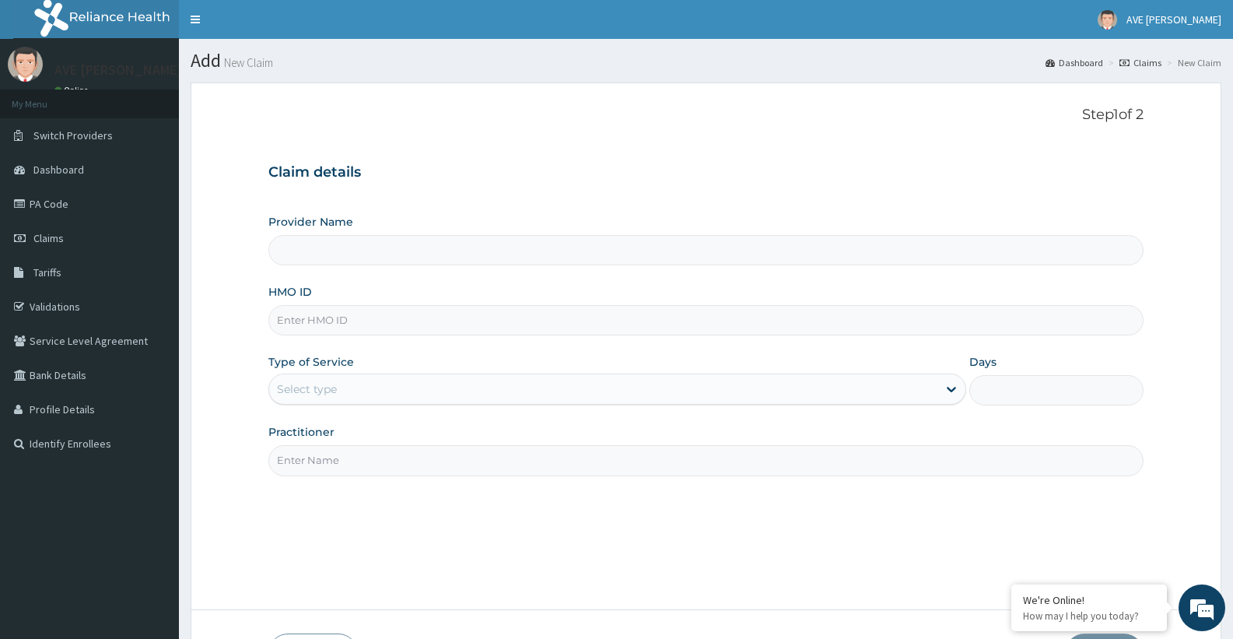
click at [351, 326] on input "HMO ID" at bounding box center [705, 320] width 875 height 30
type input "Ave Maria Hospital Limited - Oniru"
type input "GTB/10344/A"
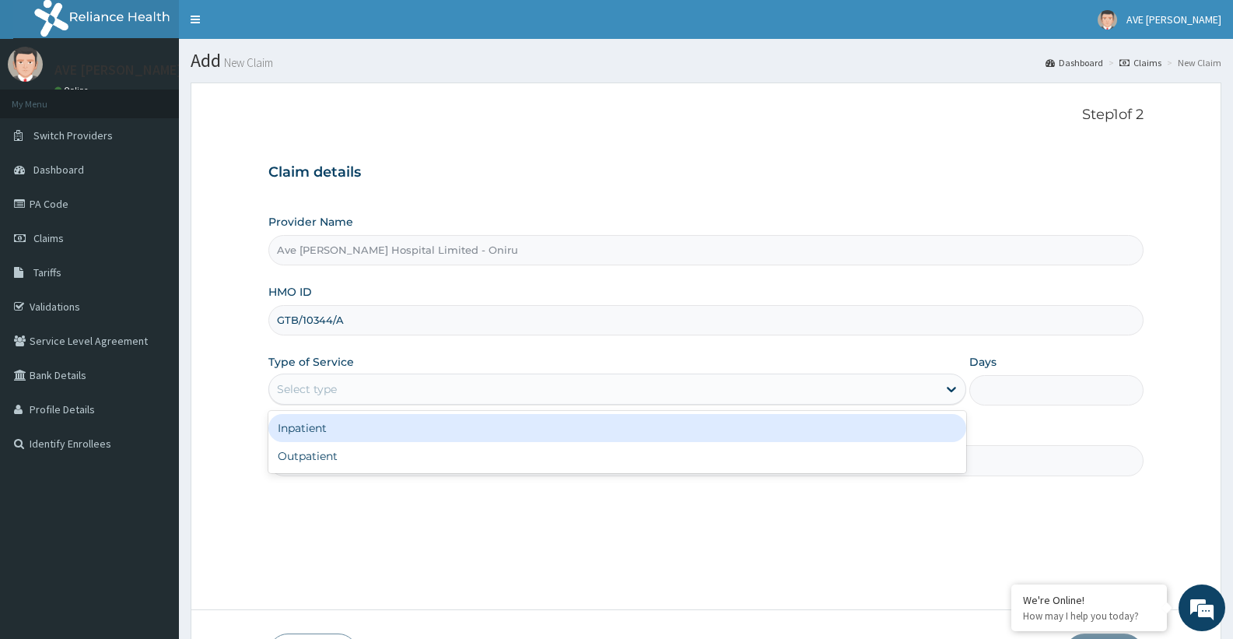
click at [357, 383] on div "Select type" at bounding box center [602, 388] width 667 height 25
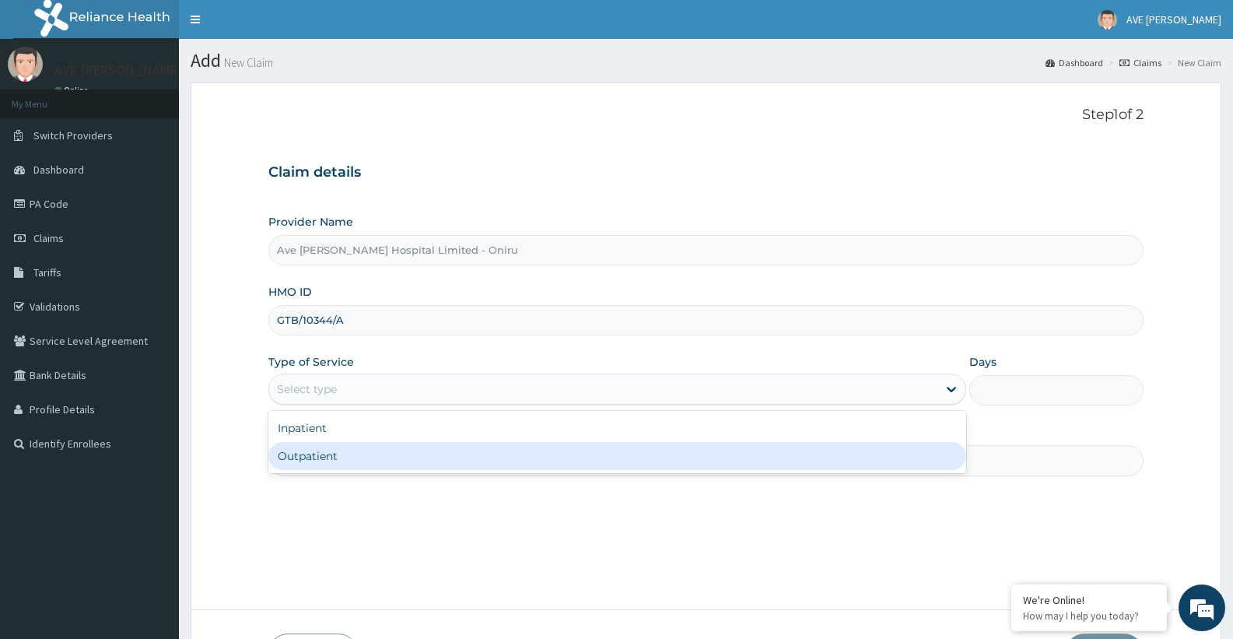
click at [320, 453] on div "Outpatient" at bounding box center [616, 456] width 697 height 28
type input "1"
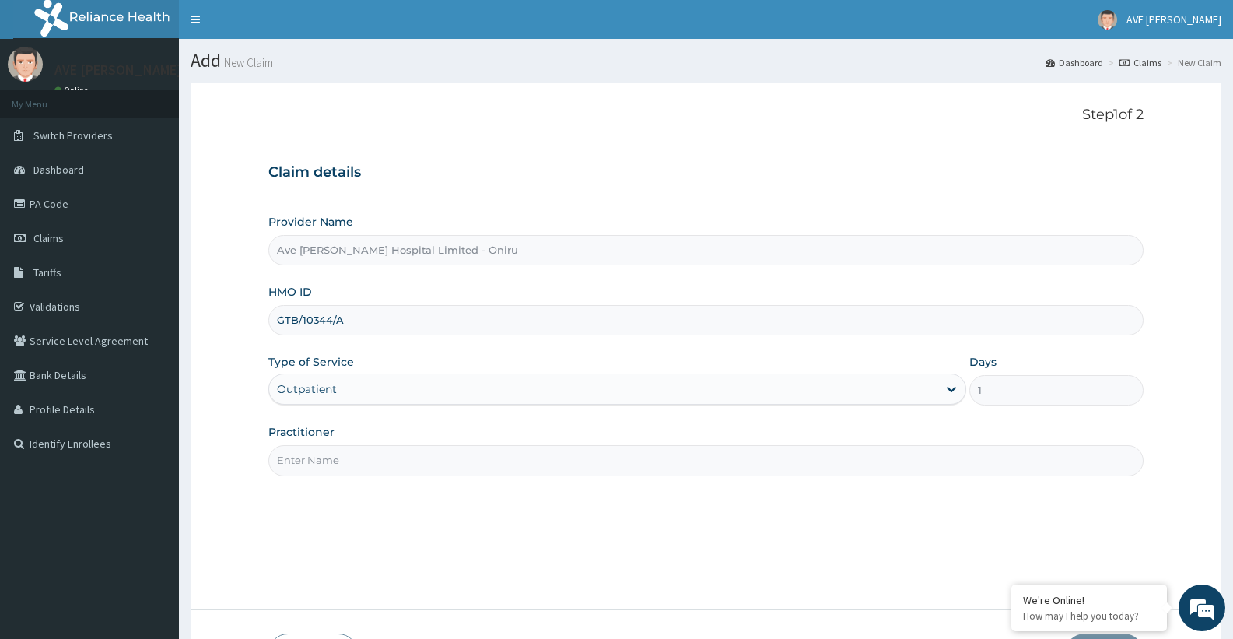
click at [351, 470] on input "Practitioner" at bounding box center [705, 460] width 875 height 30
type input "DR. Samuel"
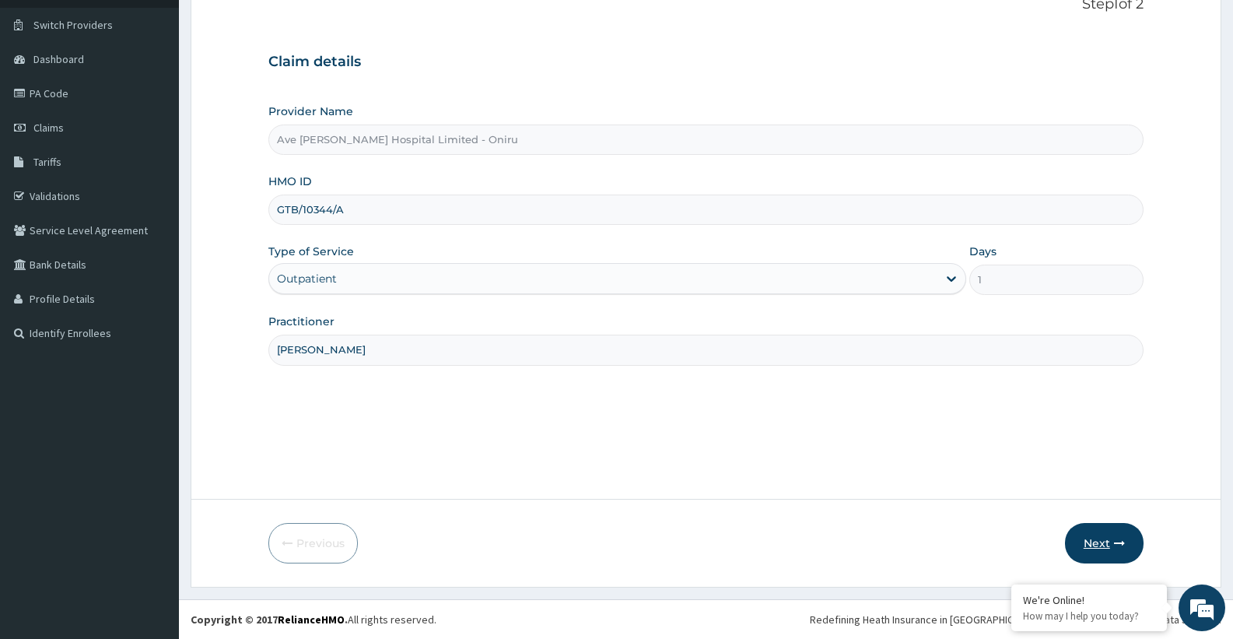
click at [1090, 543] on button "Next" at bounding box center [1104, 543] width 79 height 40
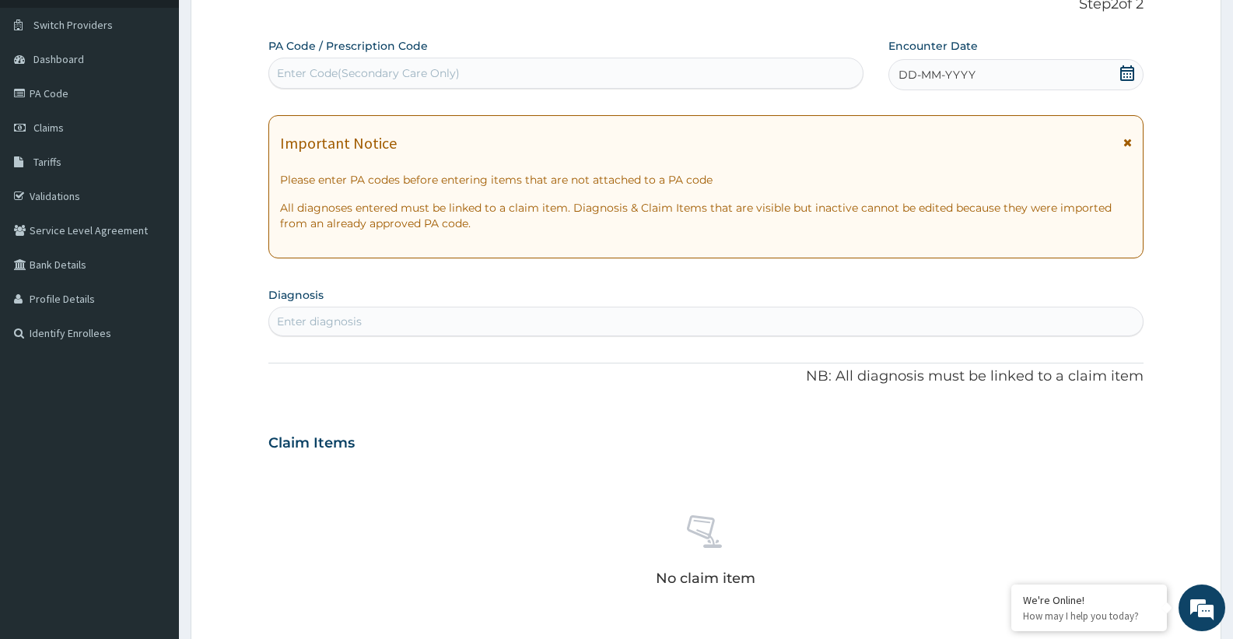
scroll to position [358, 0]
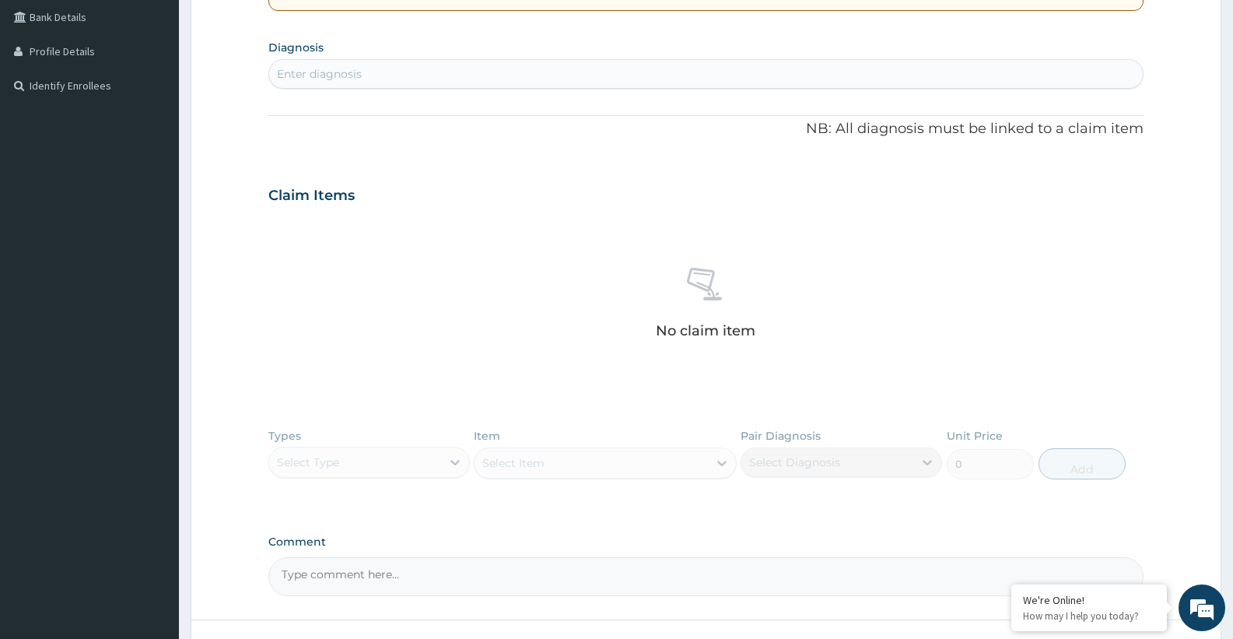
click at [370, 65] on div "Enter diagnosis" at bounding box center [705, 73] width 873 height 25
type input "MAL"
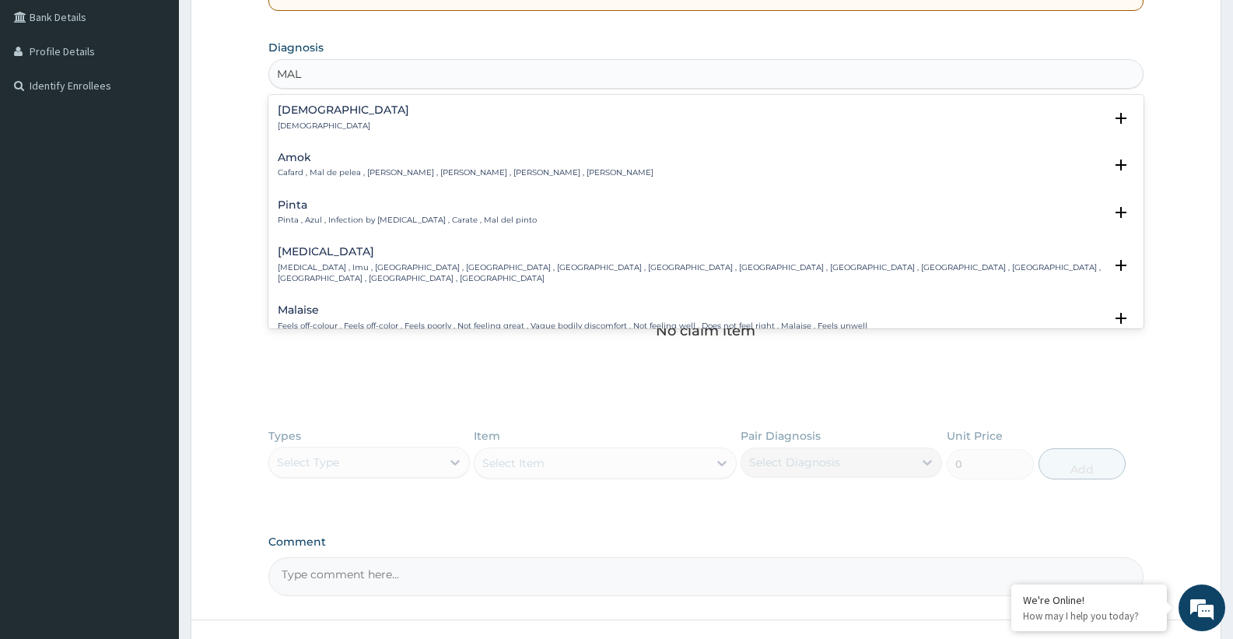
click at [286, 109] on h4 "Male" at bounding box center [343, 110] width 131 height 12
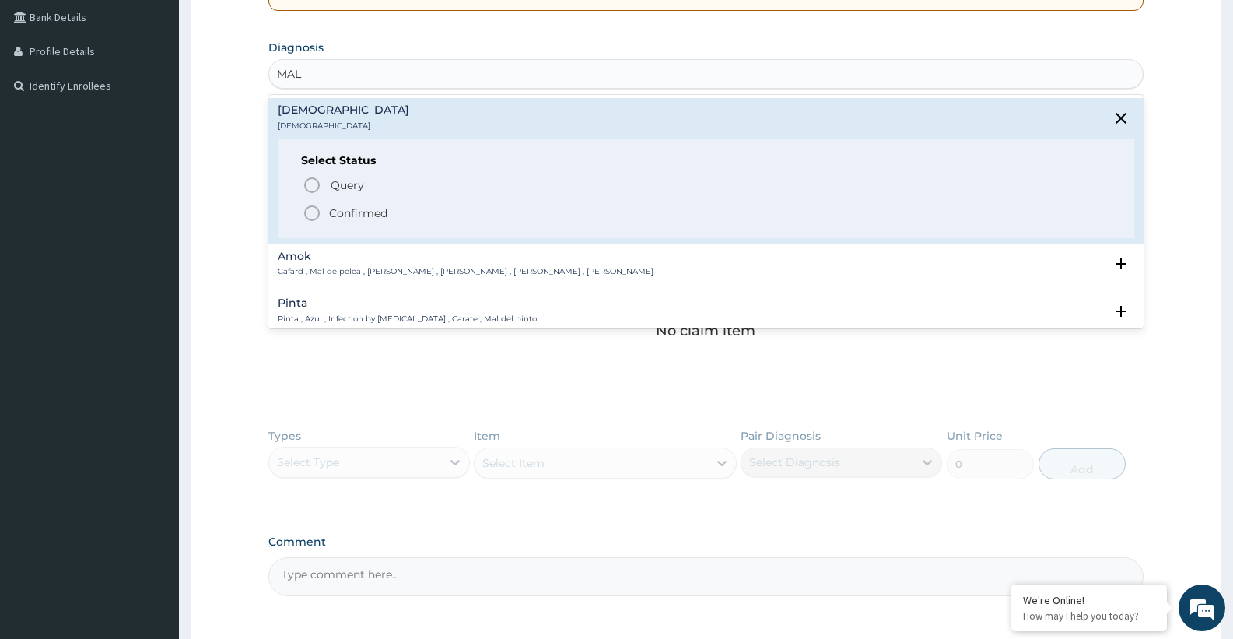
click at [320, 218] on icon "status option filled" at bounding box center [312, 213] width 19 height 19
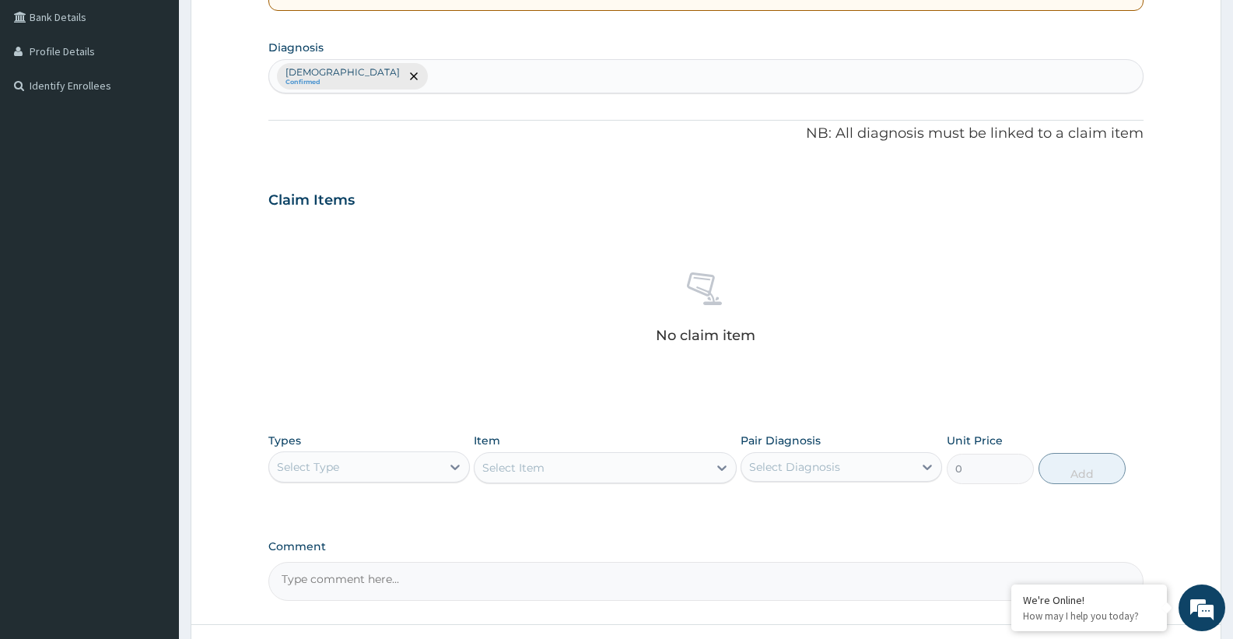
click at [387, 467] on div "Select Type" at bounding box center [355, 466] width 172 height 25
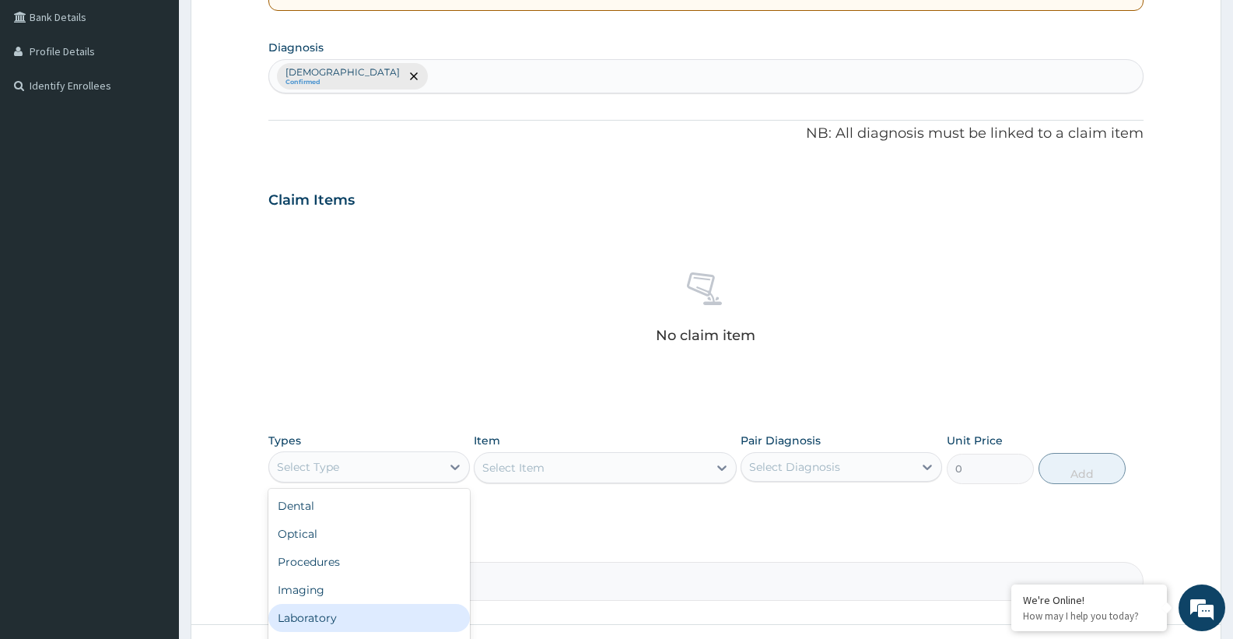
click at [304, 625] on div "Laboratory" at bounding box center [368, 618] width 201 height 28
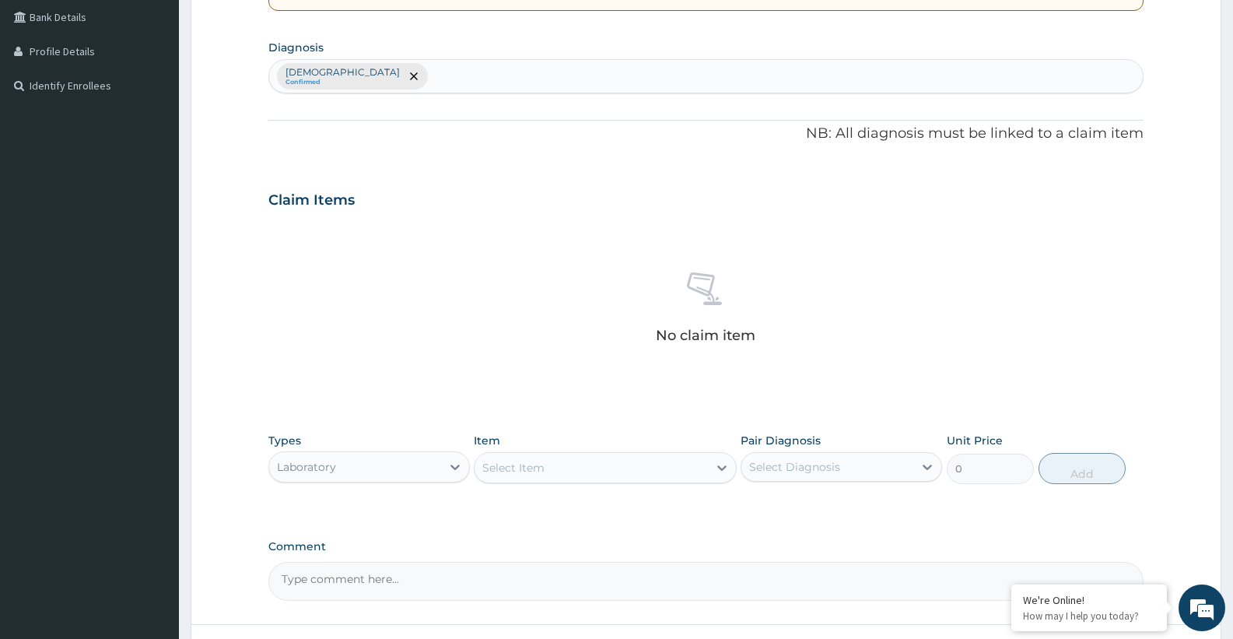
click at [510, 465] on div "Select Item" at bounding box center [513, 468] width 62 height 16
type input "TFT"
click at [533, 501] on div "TFT (THYROID FUNCTION TEST)" at bounding box center [605, 506] width 262 height 28
type input "50000"
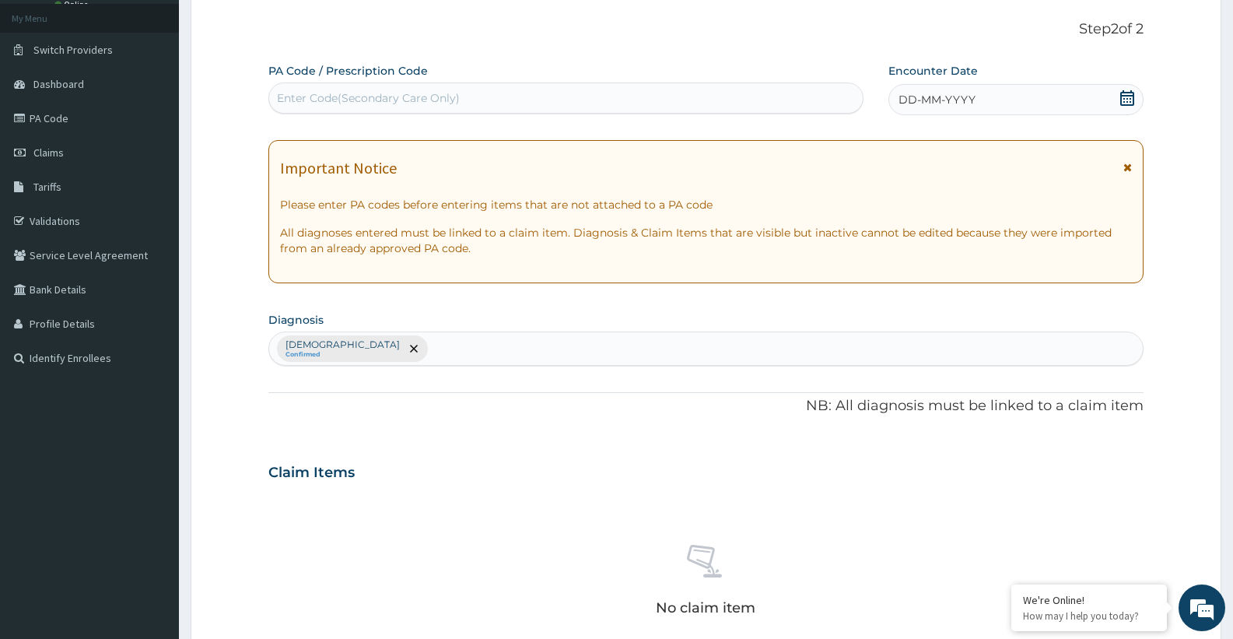
scroll to position [14, 0]
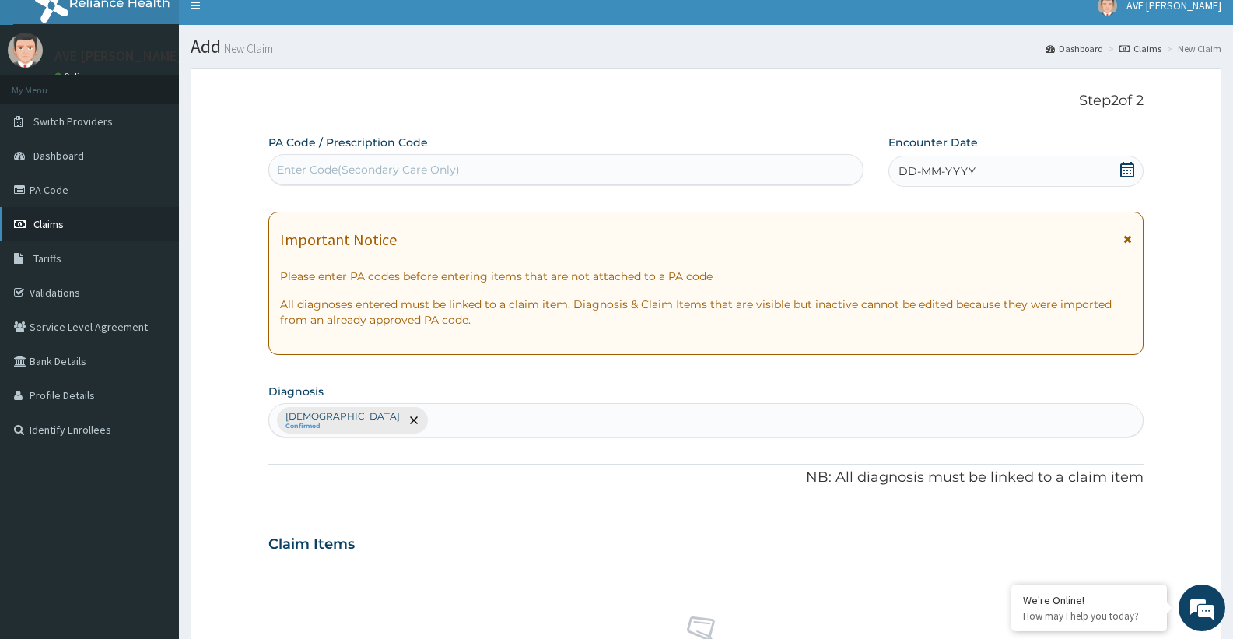
click at [67, 213] on link "Claims" at bounding box center [89, 224] width 179 height 34
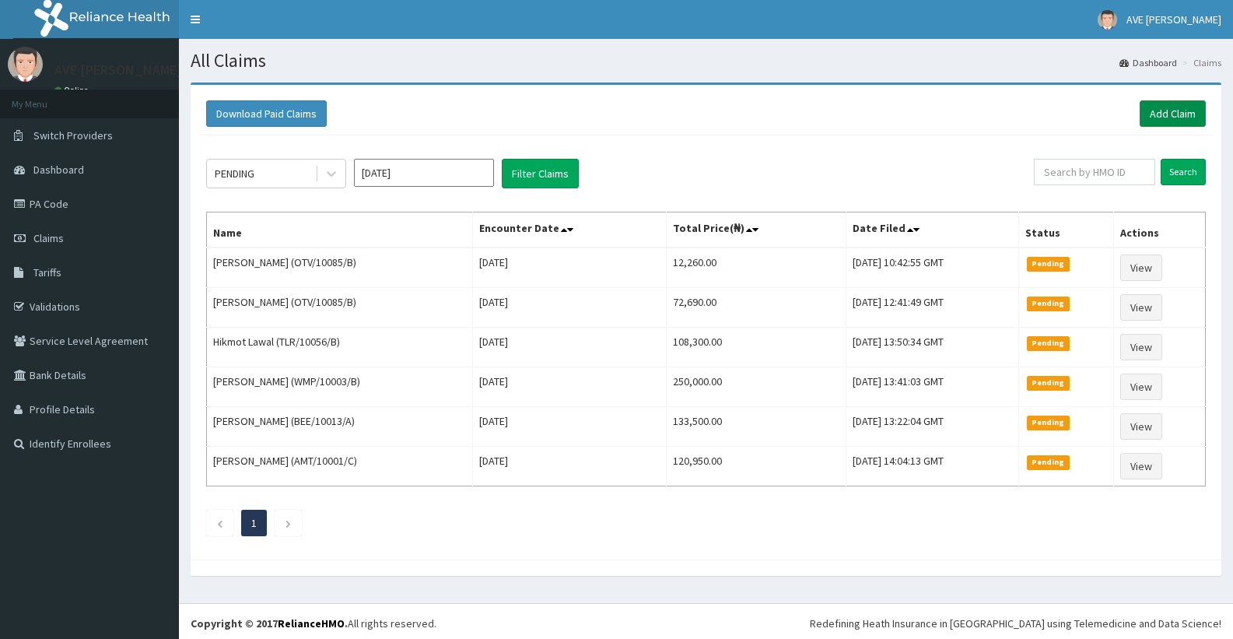
click at [1147, 113] on link "Add Claim" at bounding box center [1173, 113] width 66 height 26
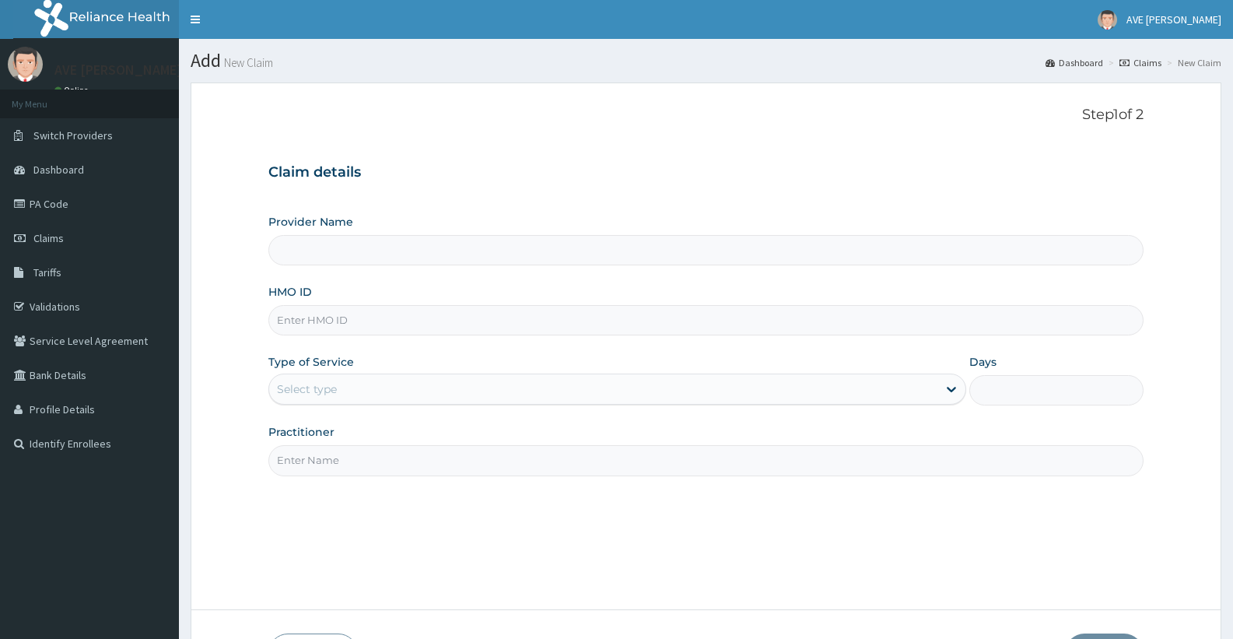
click at [303, 320] on input "HMO ID" at bounding box center [705, 320] width 875 height 30
type input "TLR/1"
type input "Ave [PERSON_NAME] Hospital Limited - Oniru"
type input "TLR/10010/A"
click at [329, 399] on div "Select type" at bounding box center [602, 388] width 667 height 25
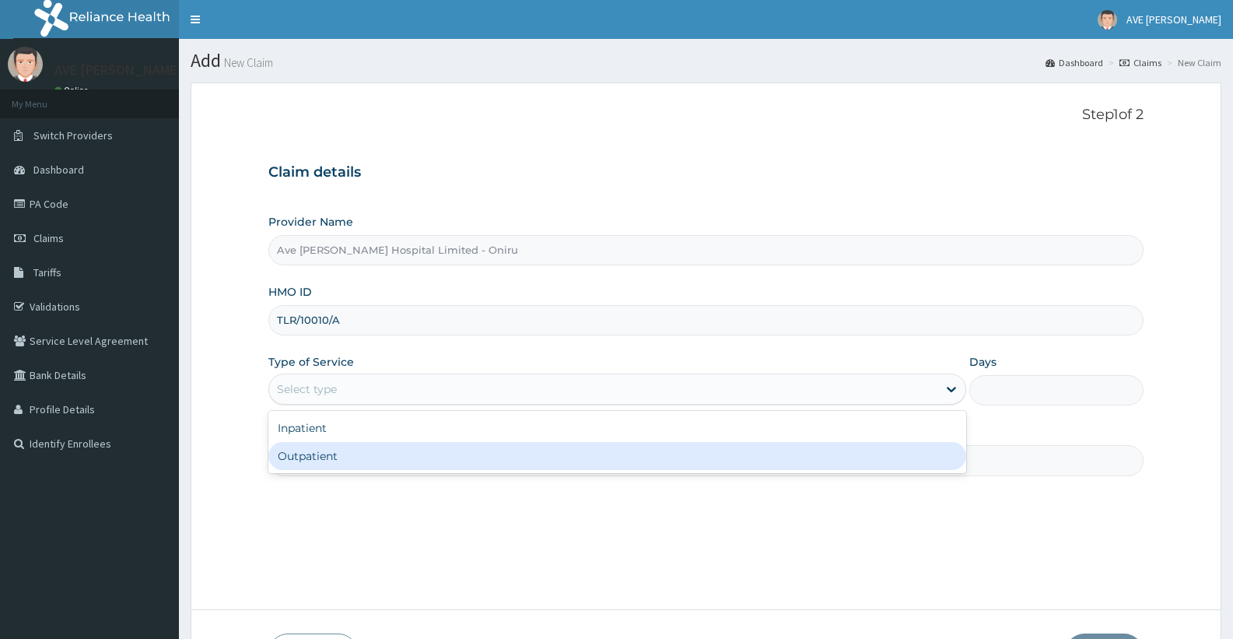
click at [317, 460] on div "Outpatient" at bounding box center [616, 456] width 697 height 28
type input "1"
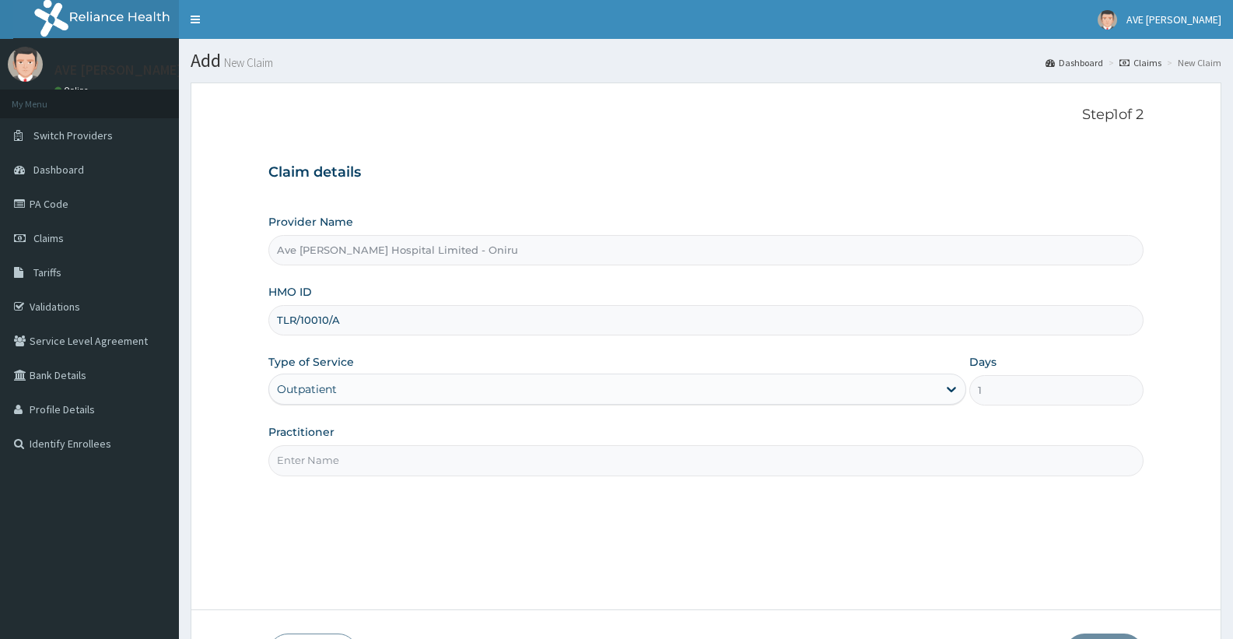
scroll to position [110, 0]
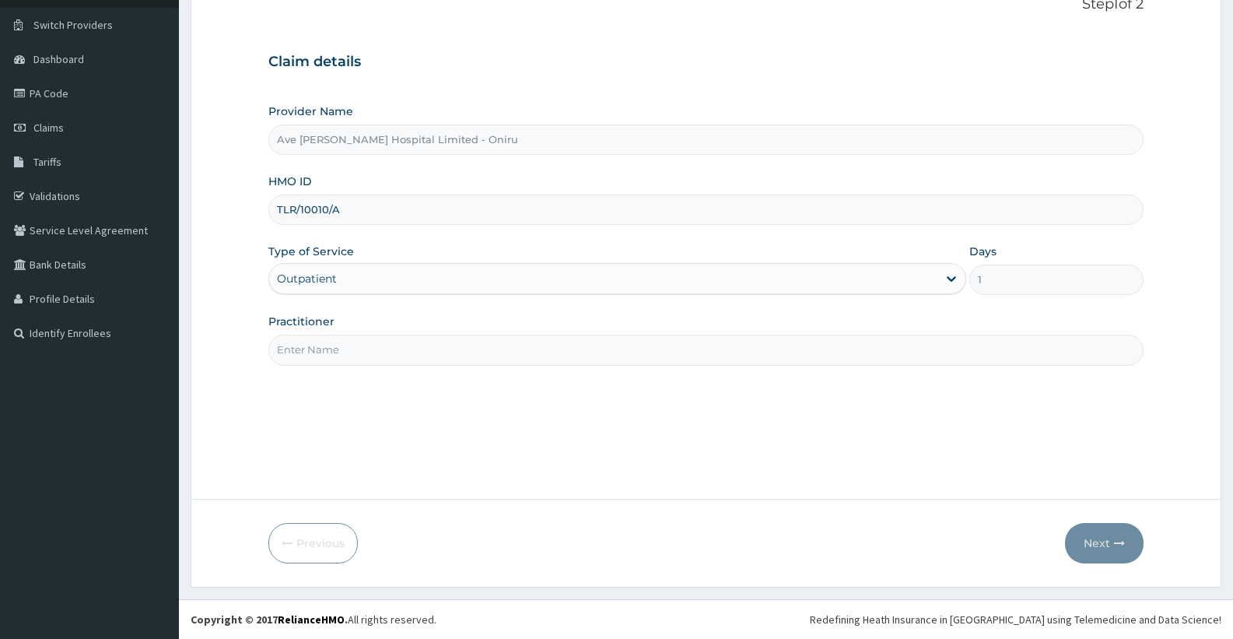
click at [446, 348] on input "Practitioner" at bounding box center [705, 349] width 875 height 30
type input "DR. CHIDI"
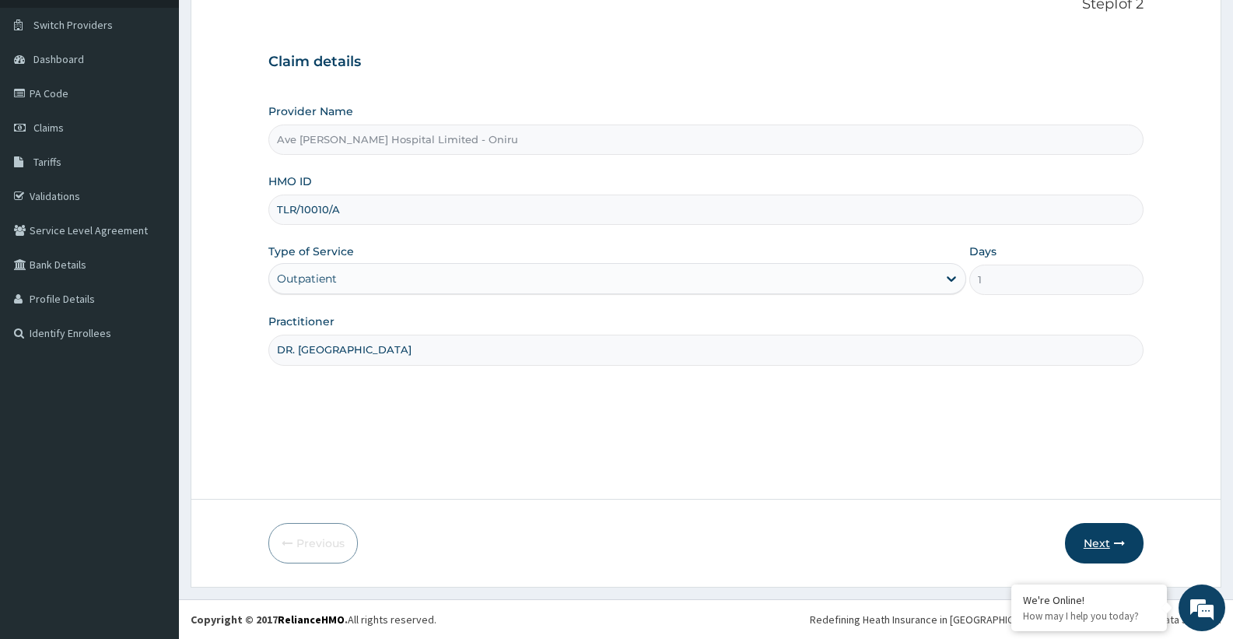
scroll to position [0, 0]
click at [1112, 542] on button "Next" at bounding box center [1104, 543] width 79 height 40
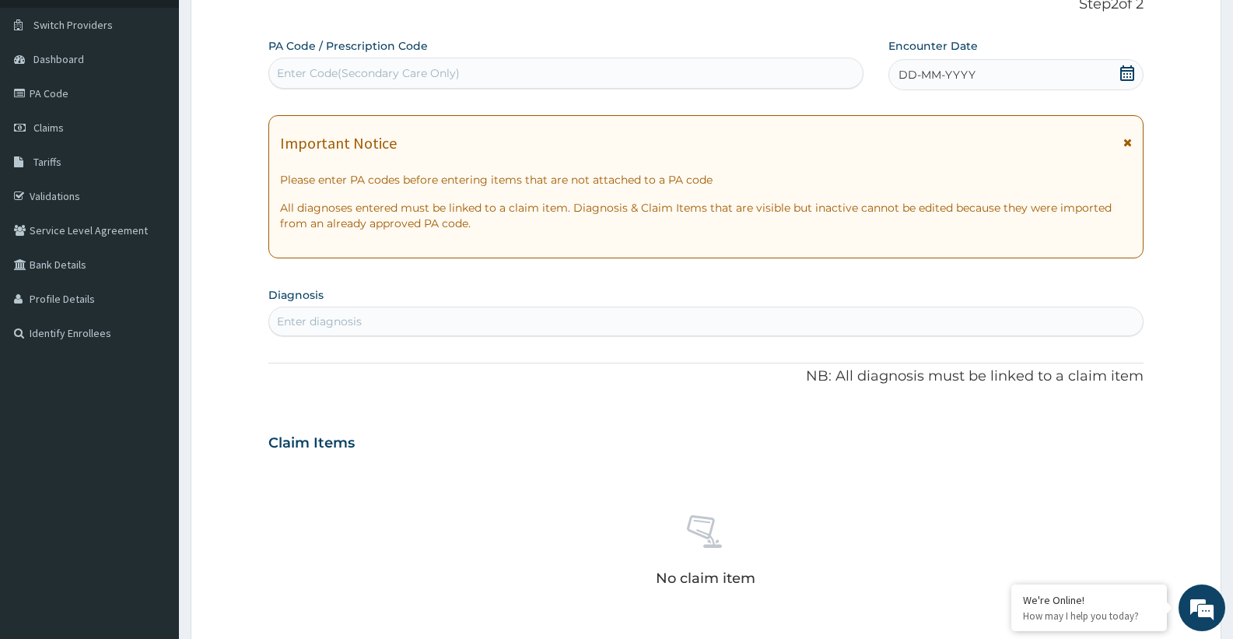
click at [1120, 72] on icon at bounding box center [1127, 73] width 14 height 16
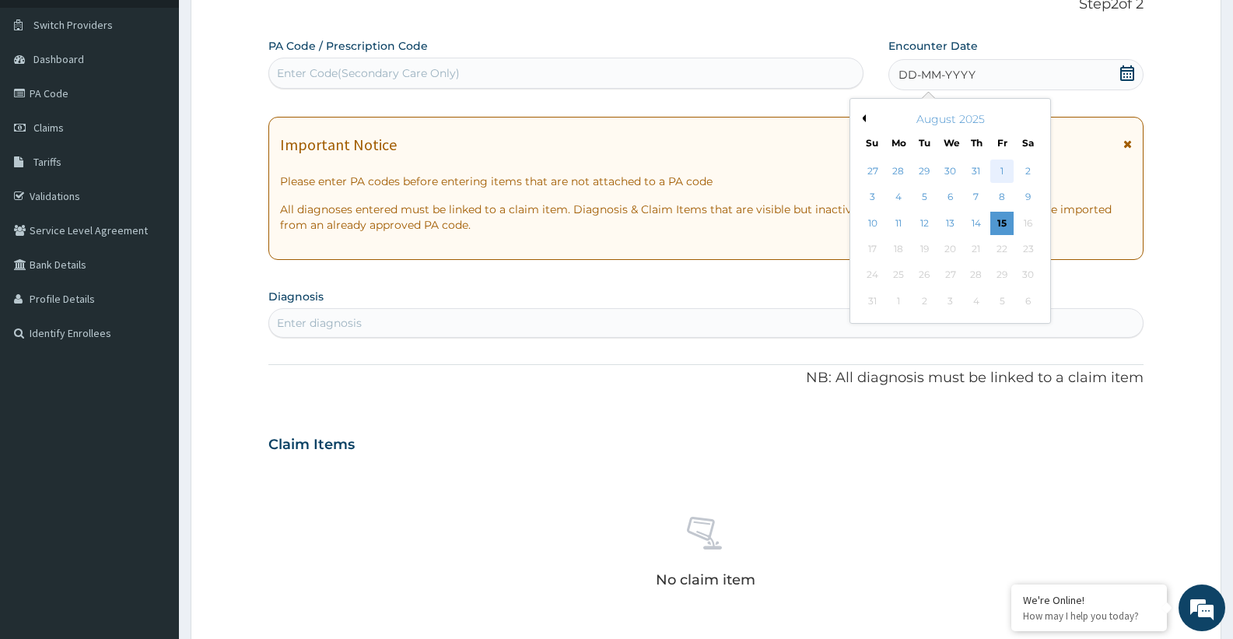
click at [1000, 165] on div "1" at bounding box center [1001, 170] width 23 height 23
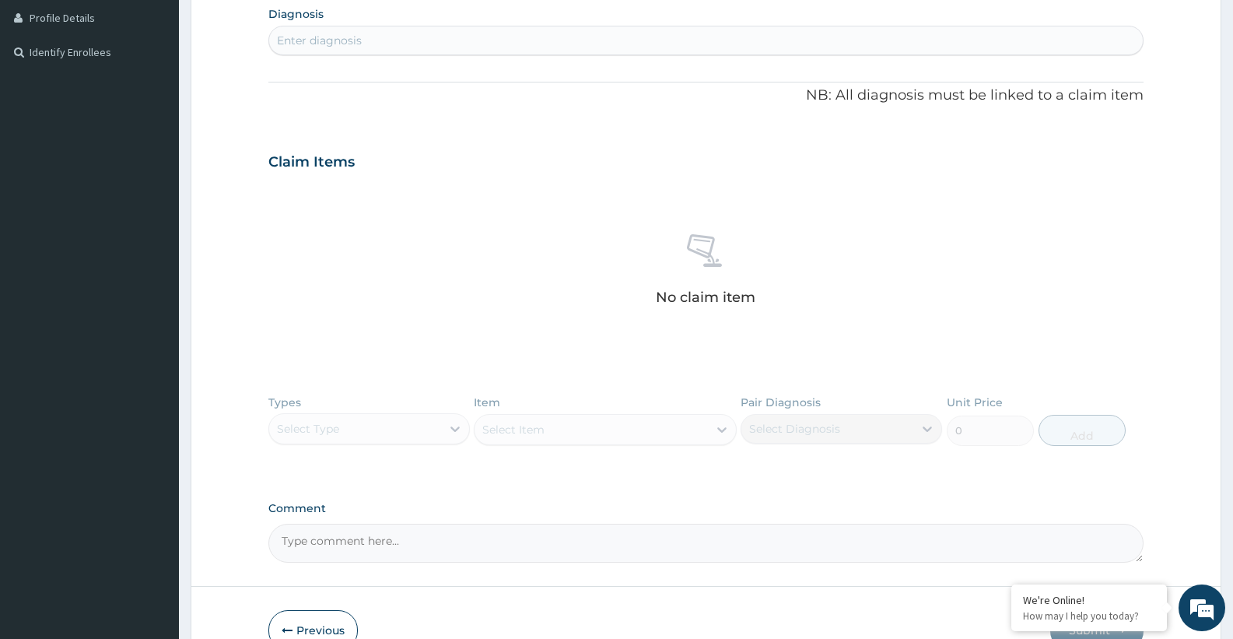
scroll to position [397, 0]
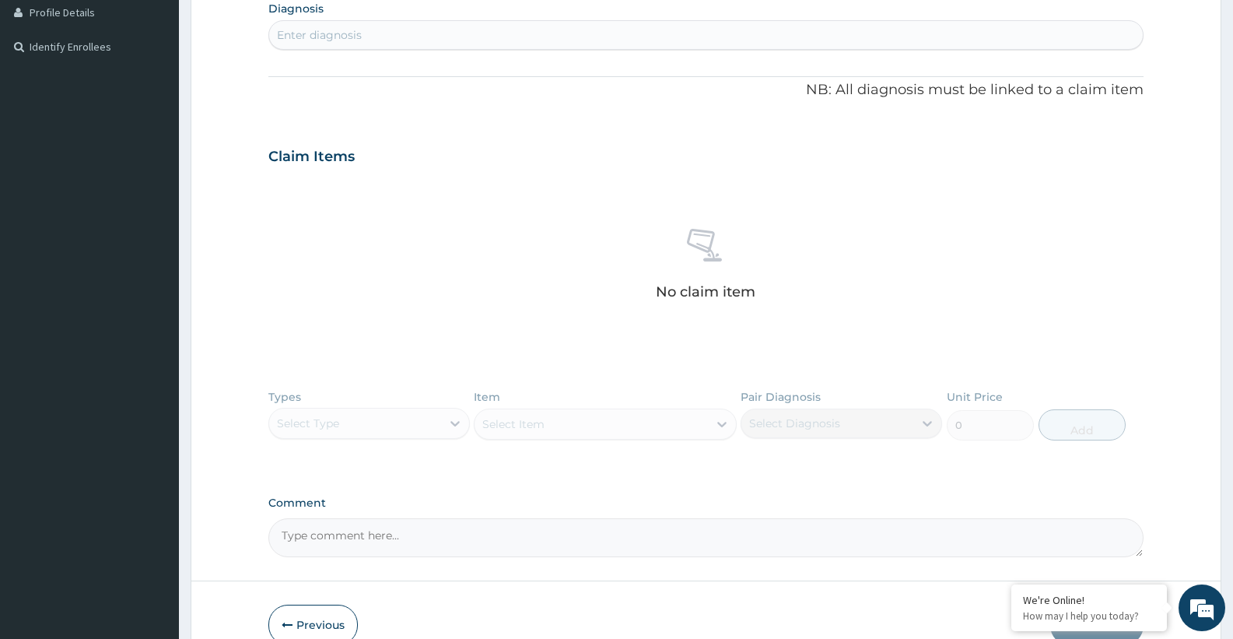
click at [389, 34] on div "Enter diagnosis" at bounding box center [705, 35] width 873 height 25
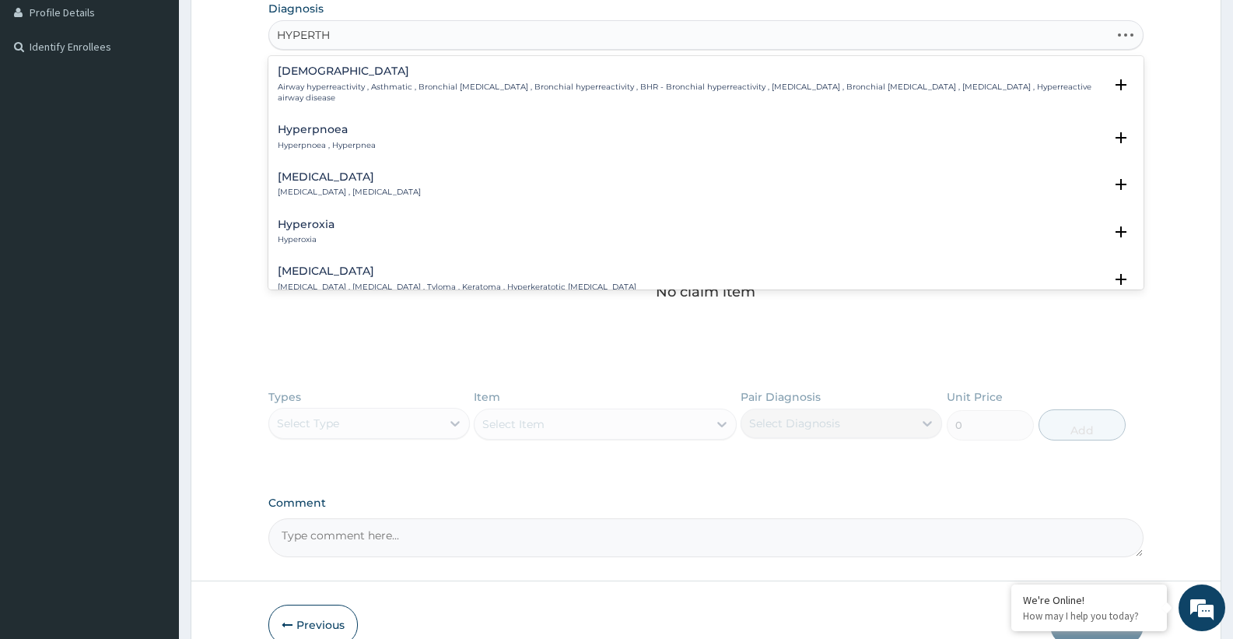
type input "HYPERTHY"
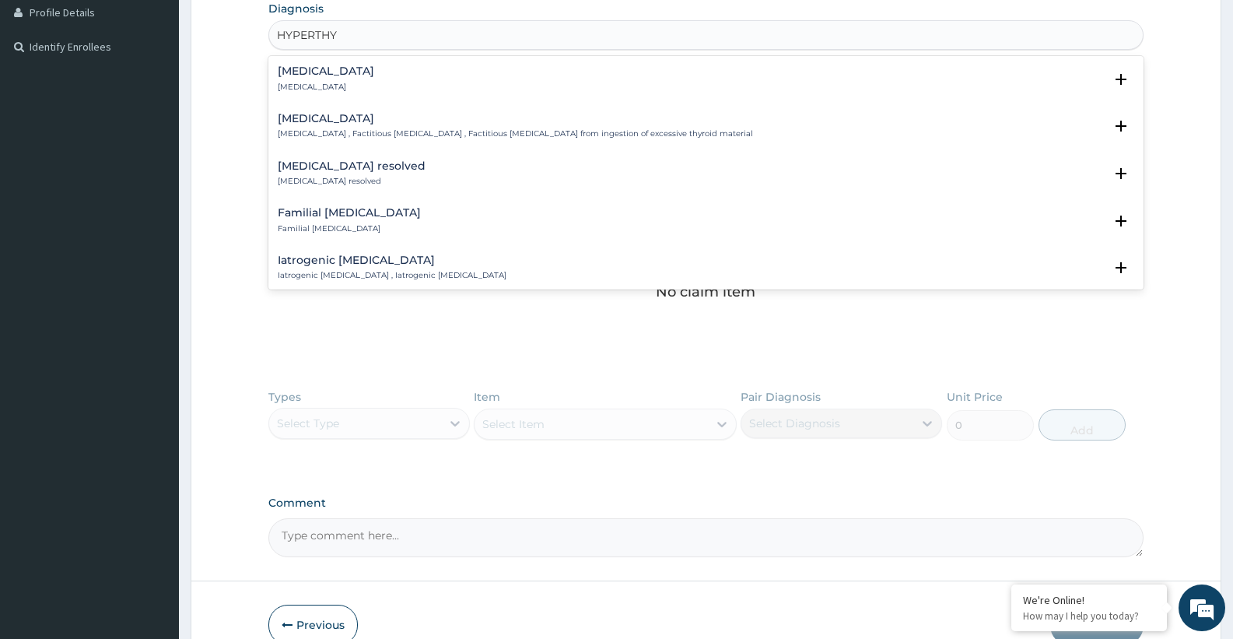
click at [334, 76] on h4 "Hyperthyroidism" at bounding box center [326, 71] width 96 height 12
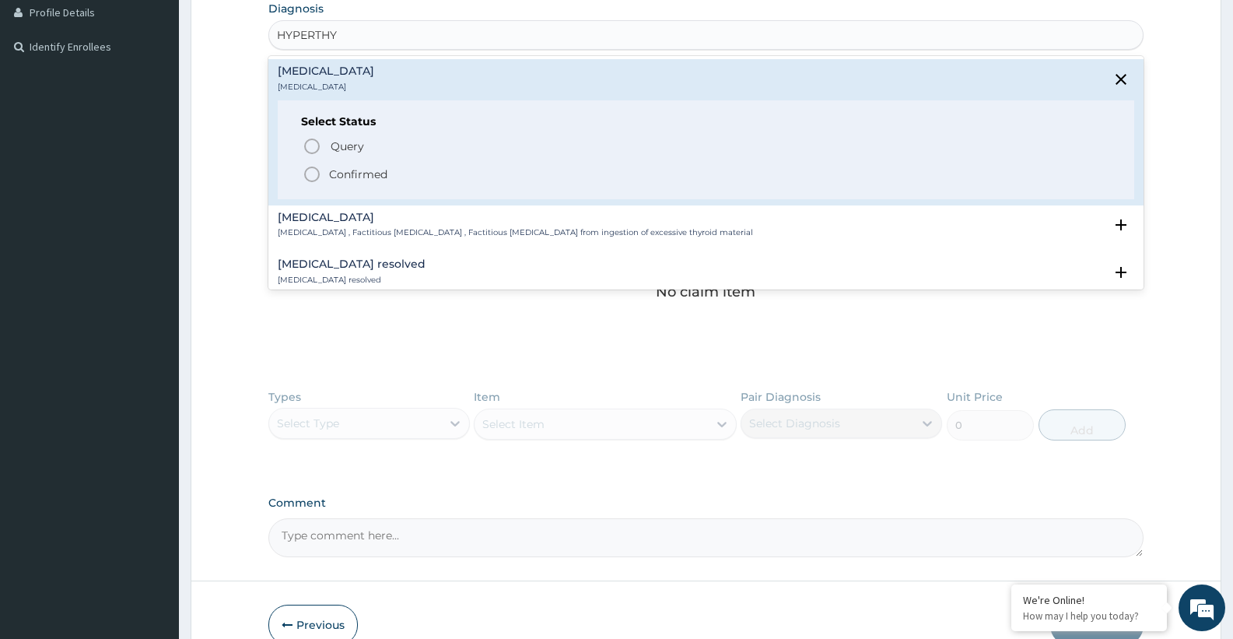
click at [314, 173] on icon "status option filled" at bounding box center [312, 174] width 19 height 19
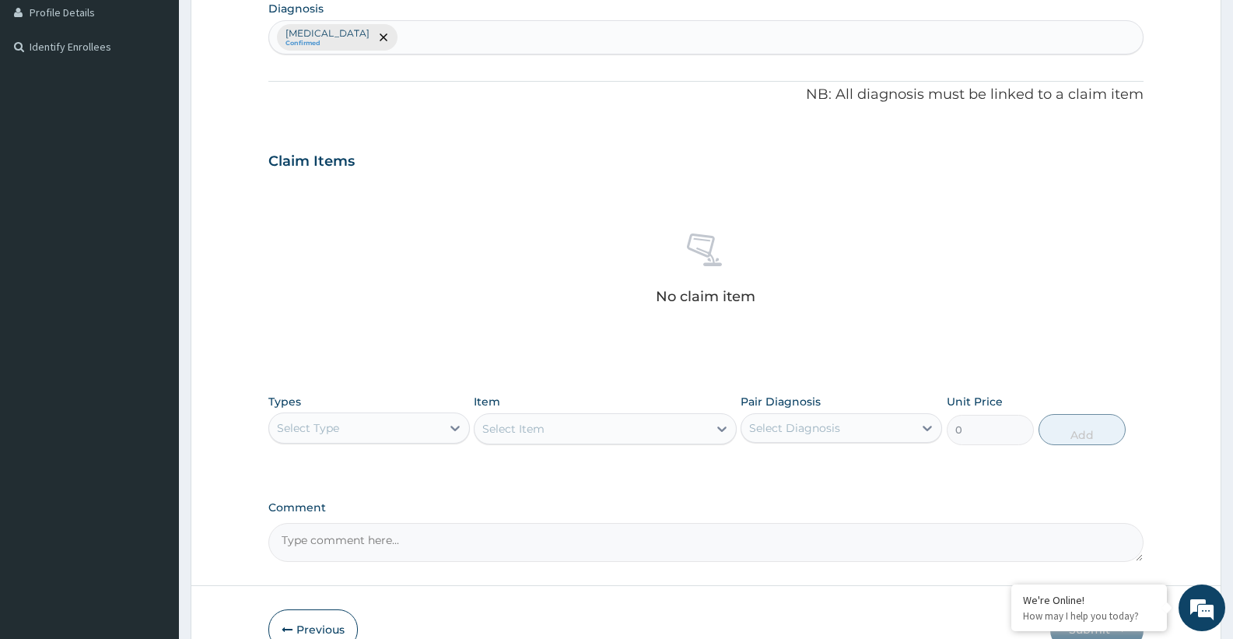
scroll to position [483, 0]
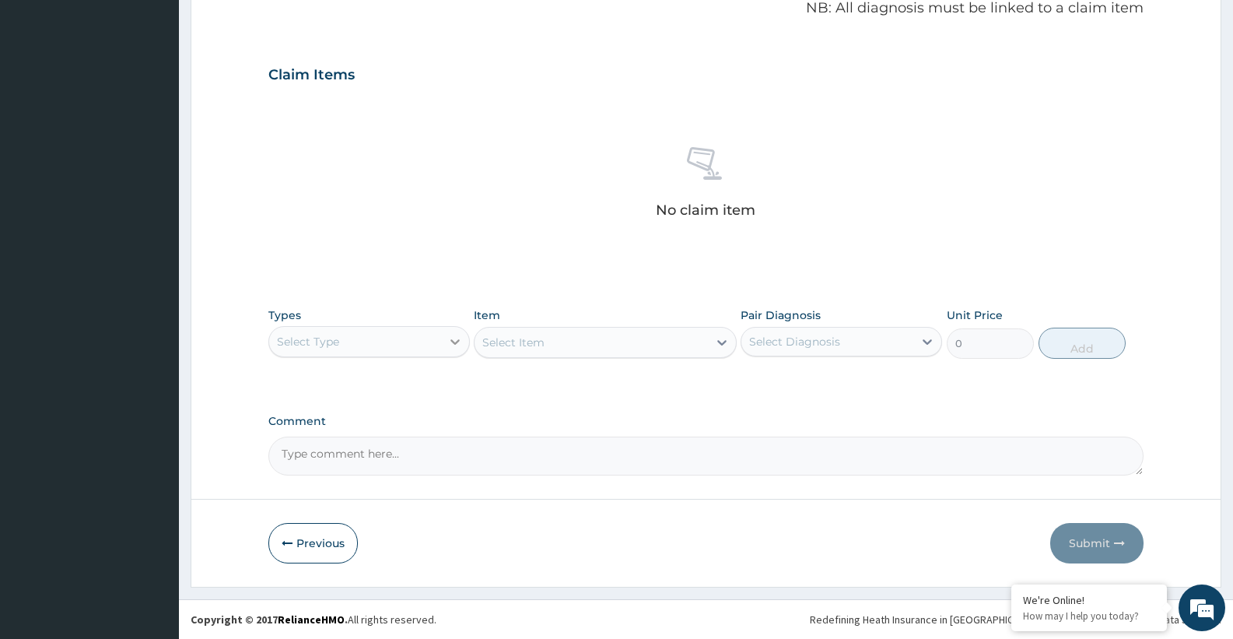
click at [443, 331] on div at bounding box center [455, 341] width 28 height 28
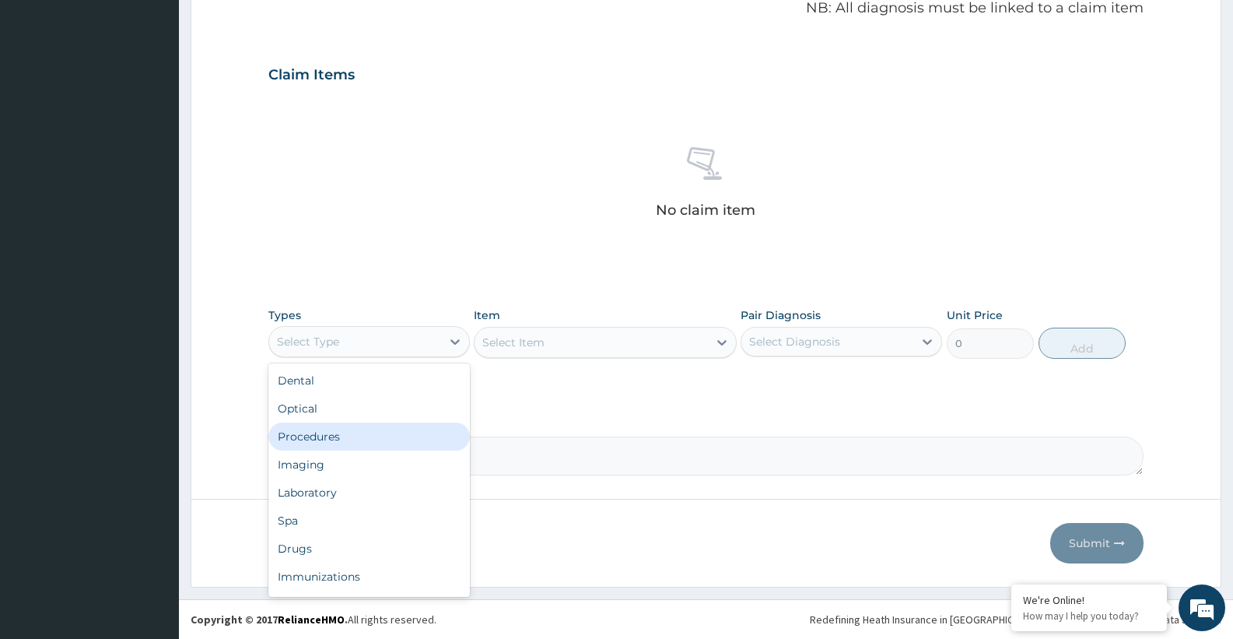
click at [341, 434] on div "Procedures" at bounding box center [368, 436] width 201 height 28
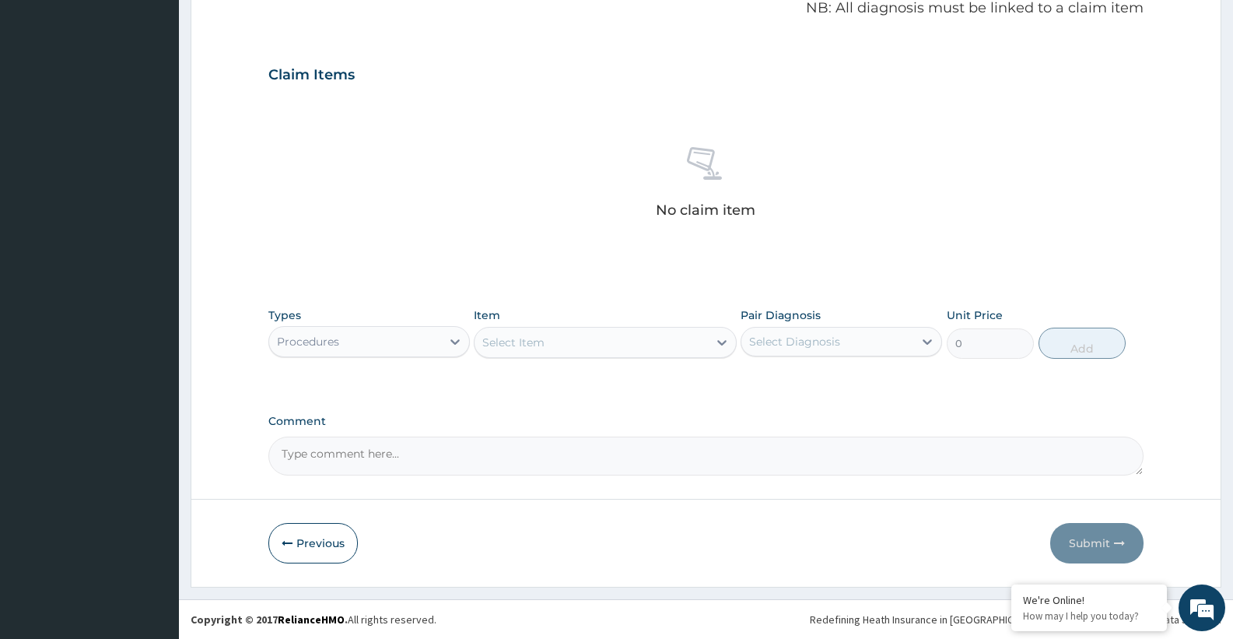
click at [550, 350] on div "Select Item" at bounding box center [590, 342] width 233 height 25
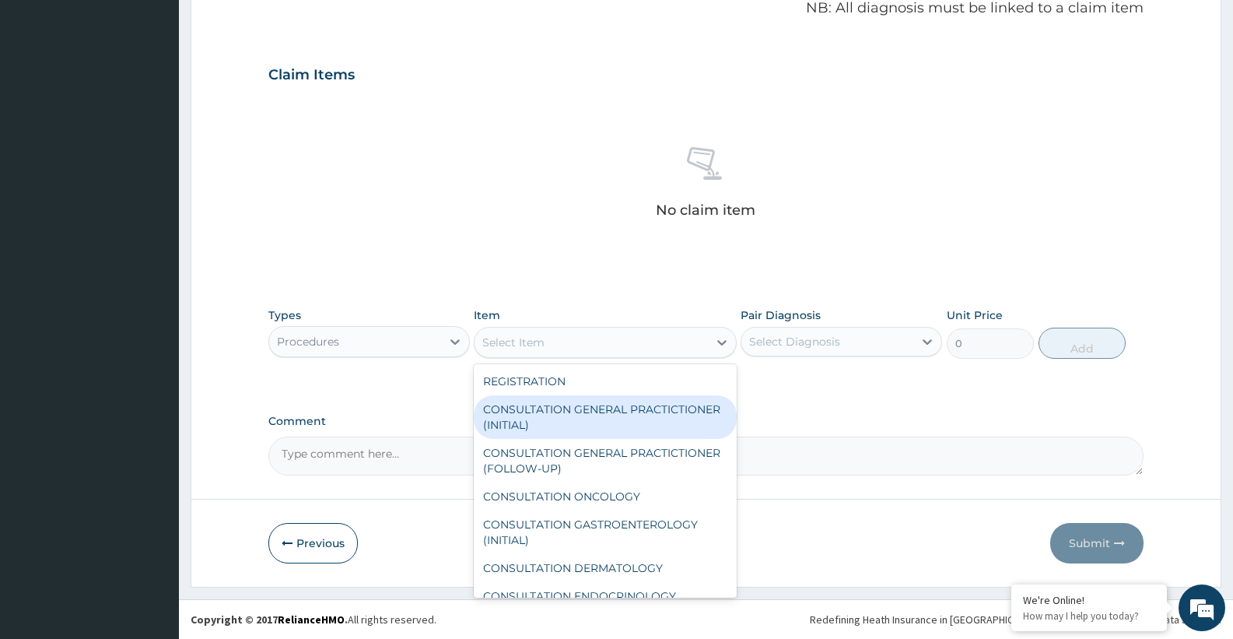
click at [565, 422] on div "CONSULTATION GENERAL PRACTICTIONER (INITIAL)" at bounding box center [605, 417] width 262 height 44
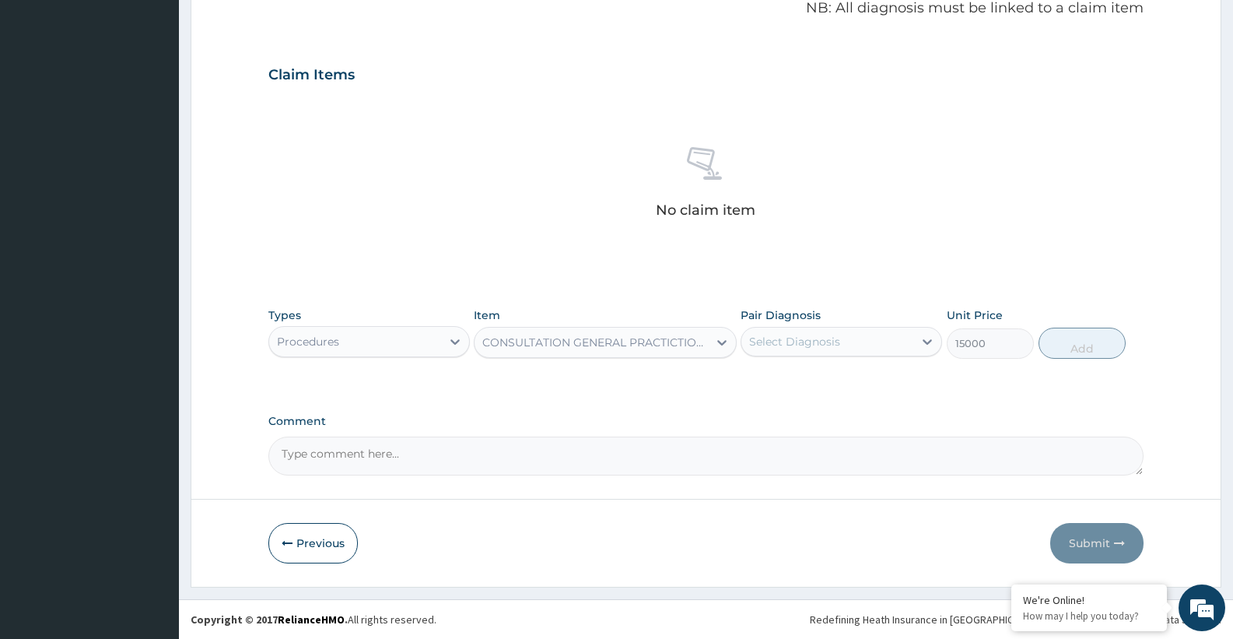
type input "15000"
click at [810, 330] on div "Select Diagnosis" at bounding box center [827, 341] width 172 height 25
click at [823, 384] on label "Hyperthyroidism" at bounding box center [814, 380] width 96 height 16
checkbox input "true"
click at [1096, 348] on button "Add" at bounding box center [1081, 342] width 87 height 31
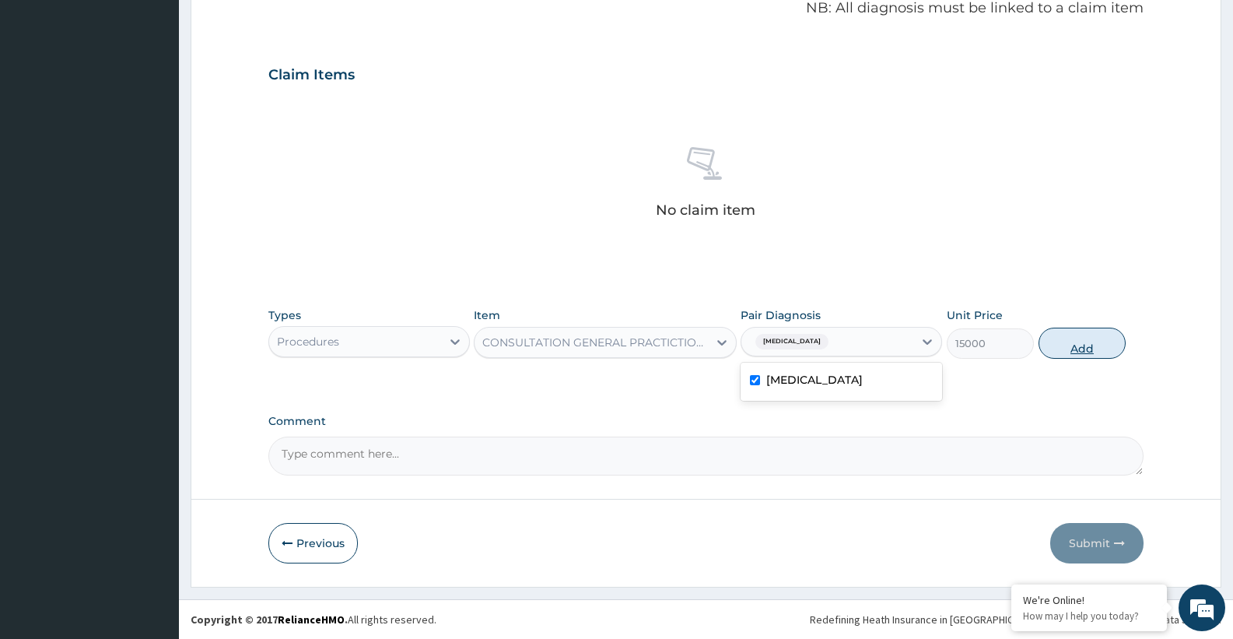
type input "0"
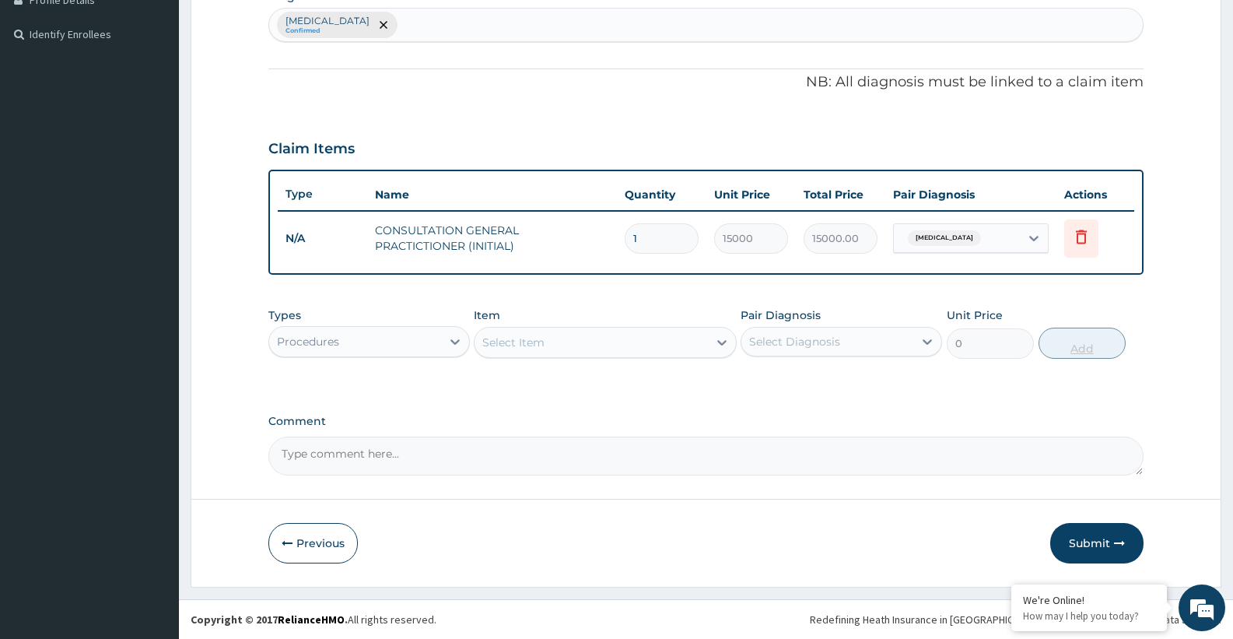
scroll to position [409, 0]
click at [1084, 543] on button "Submit" at bounding box center [1096, 543] width 93 height 40
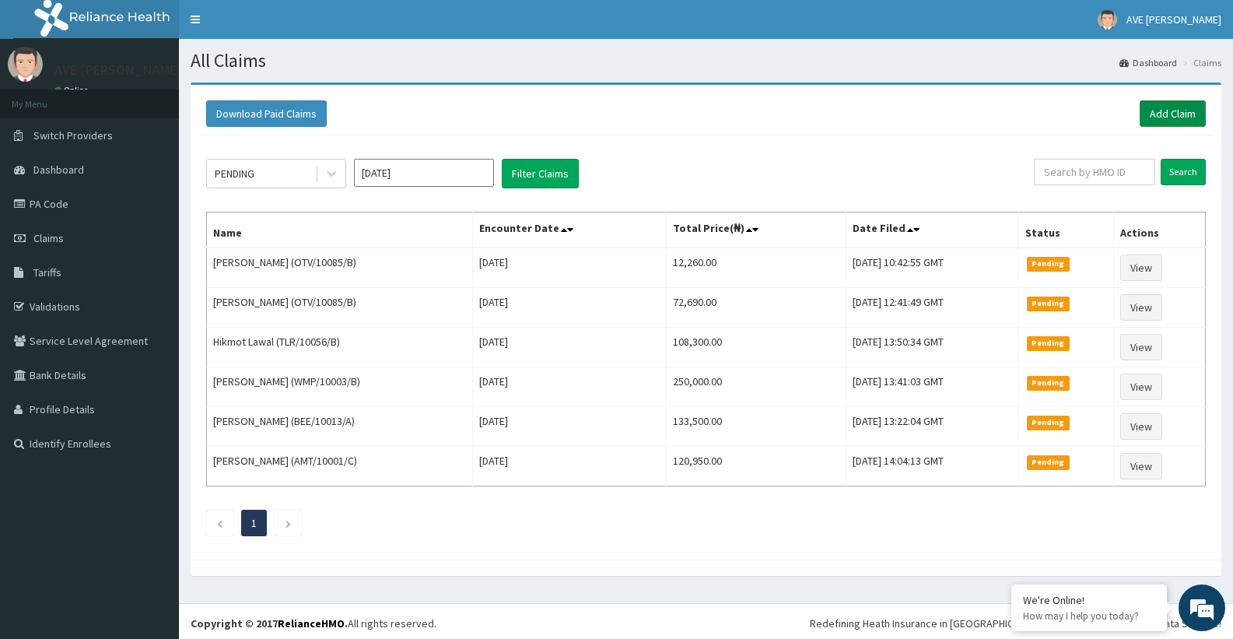
click at [1181, 114] on link "Add Claim" at bounding box center [1173, 113] width 66 height 26
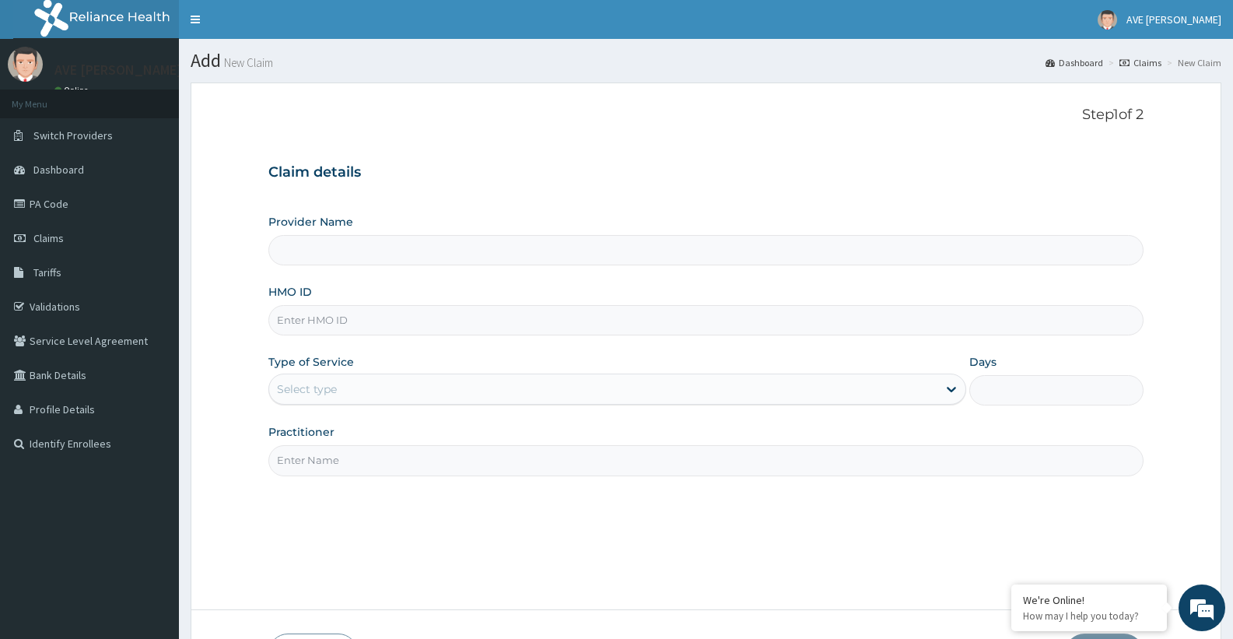
type input "Ave [PERSON_NAME] Hospital Limited - Oniru"
click at [374, 327] on input "HMO ID" at bounding box center [705, 320] width 875 height 30
type input "KIL/10005/B"
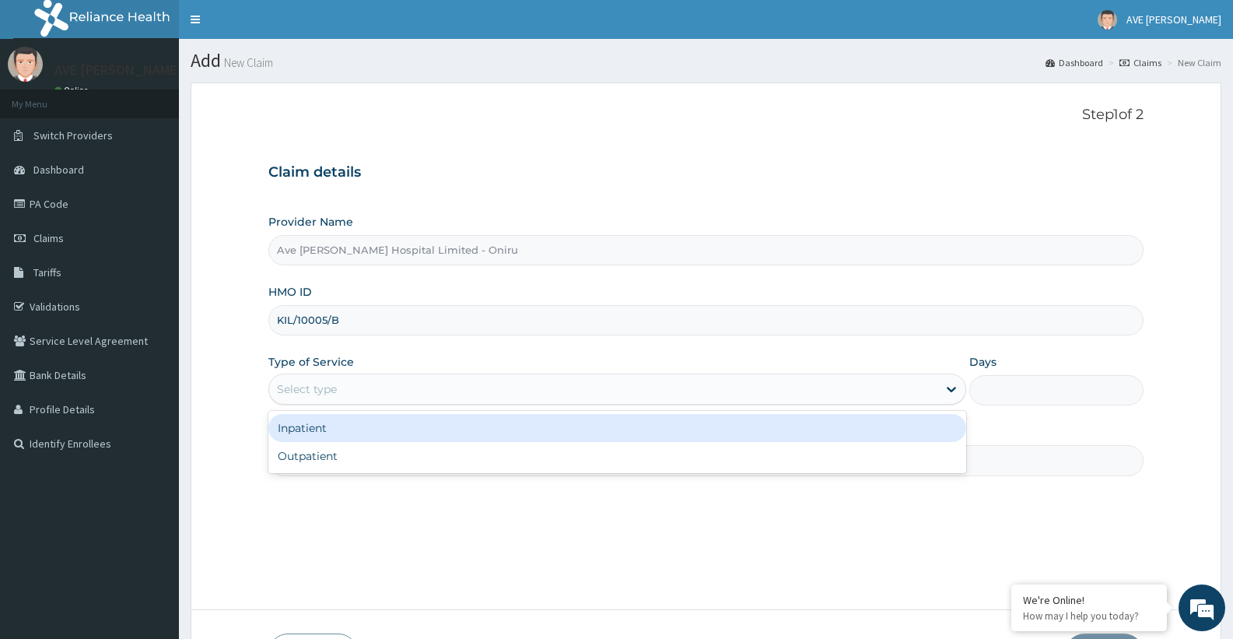
click at [360, 395] on div "Select type" at bounding box center [602, 388] width 667 height 25
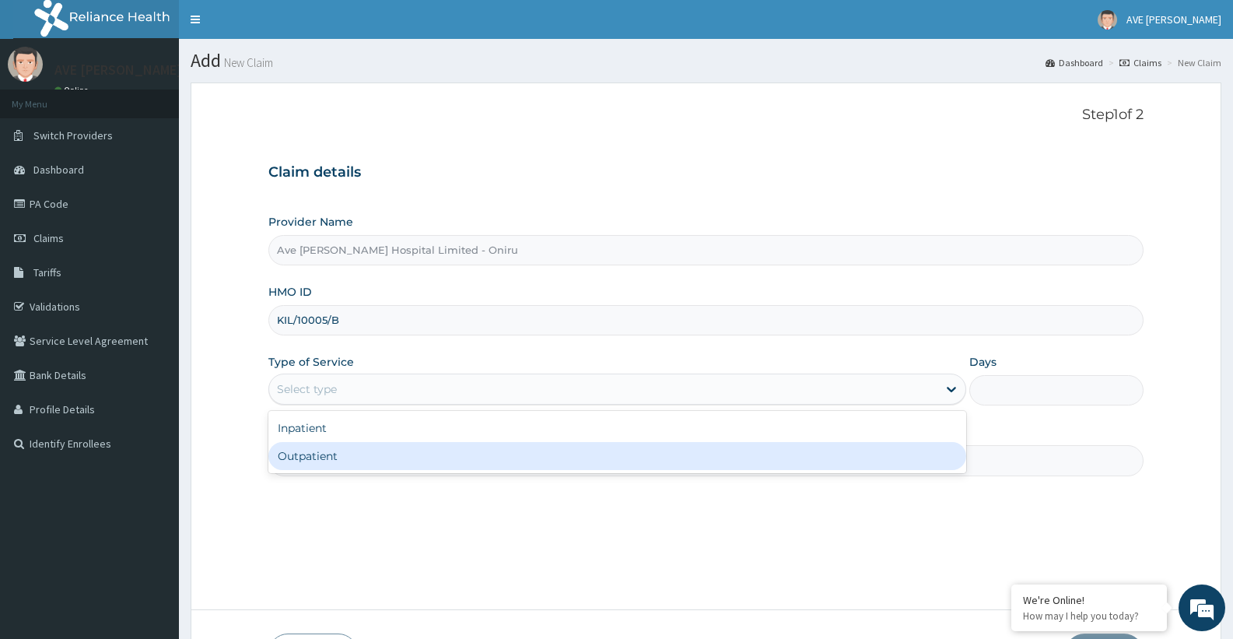
click at [340, 457] on div "Outpatient" at bounding box center [616, 456] width 697 height 28
type input "1"
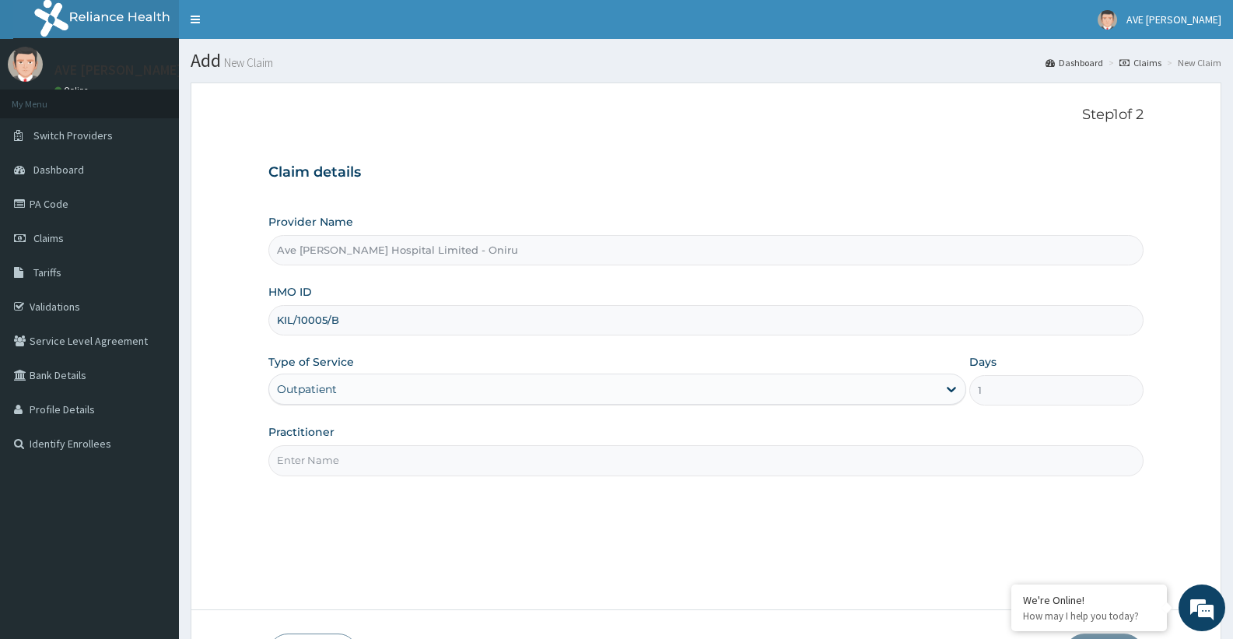
drag, startPoint x: 1236, startPoint y: 477, endPoint x: 982, endPoint y: 494, distance: 254.9
click at [1232, 551] on html "R EL Toggle navigation AVE [PERSON_NAME] AVE [PERSON_NAME] - [EMAIL_ADDRESS][DO…" at bounding box center [616, 374] width 1233 height 749
click at [356, 457] on input "Practitioner" at bounding box center [705, 460] width 875 height 30
type input "[PERSON_NAME] (Gynaecologist)"
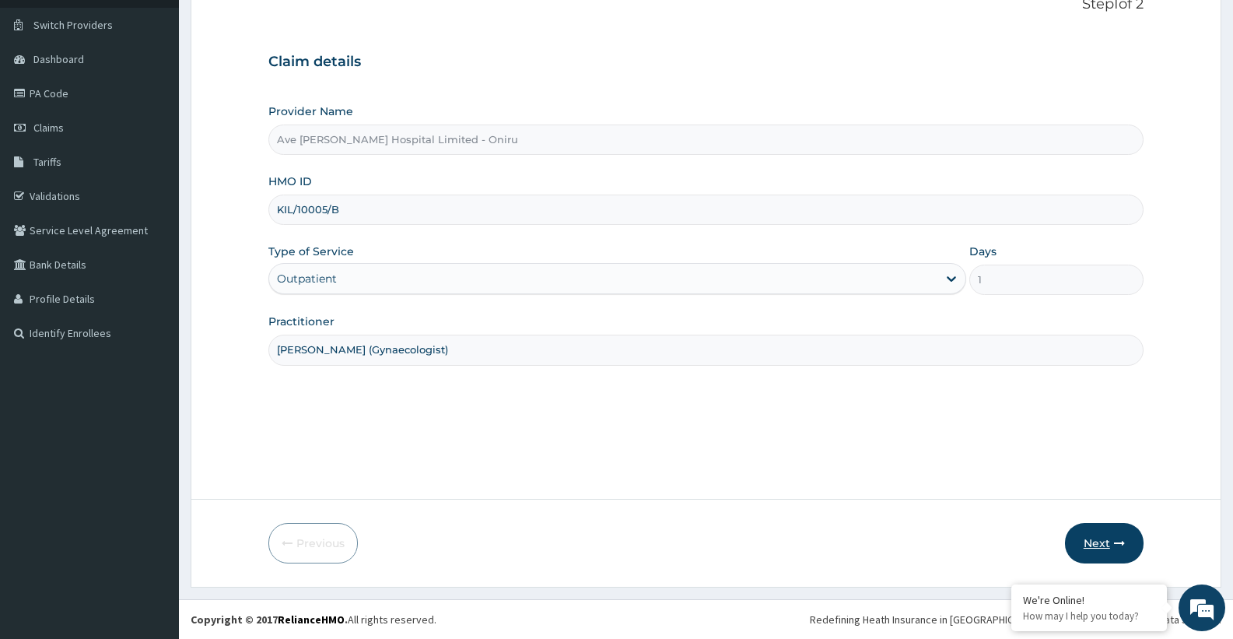
click at [1131, 534] on button "Next" at bounding box center [1104, 543] width 79 height 40
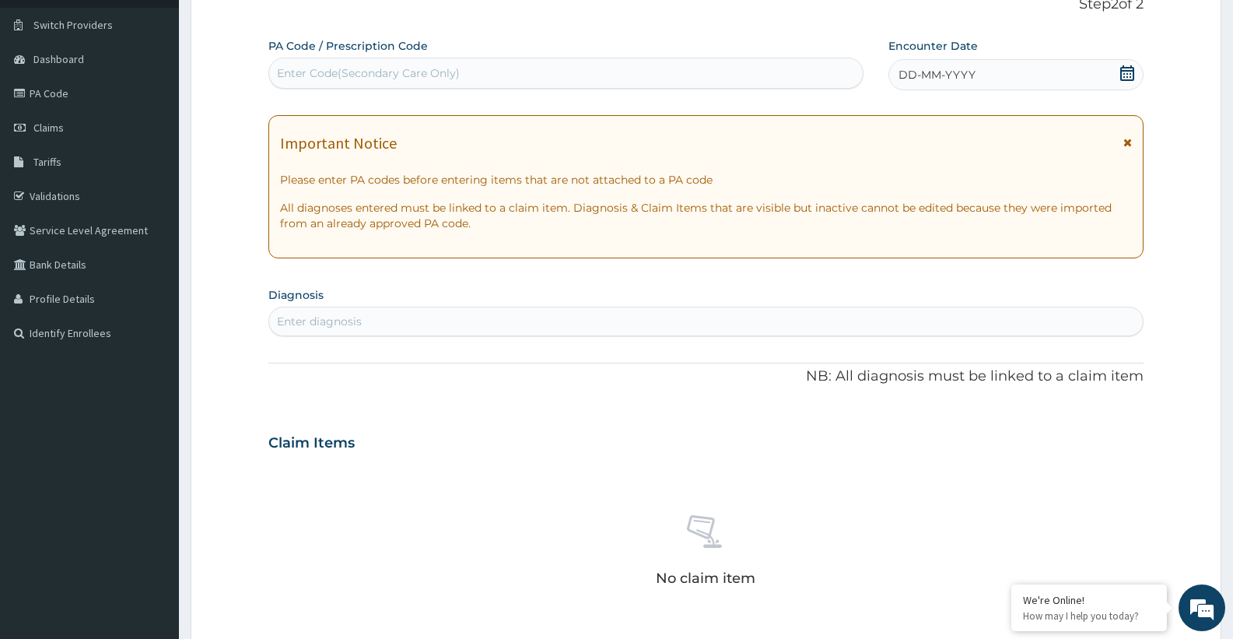
click at [1125, 79] on icon at bounding box center [1127, 73] width 14 height 16
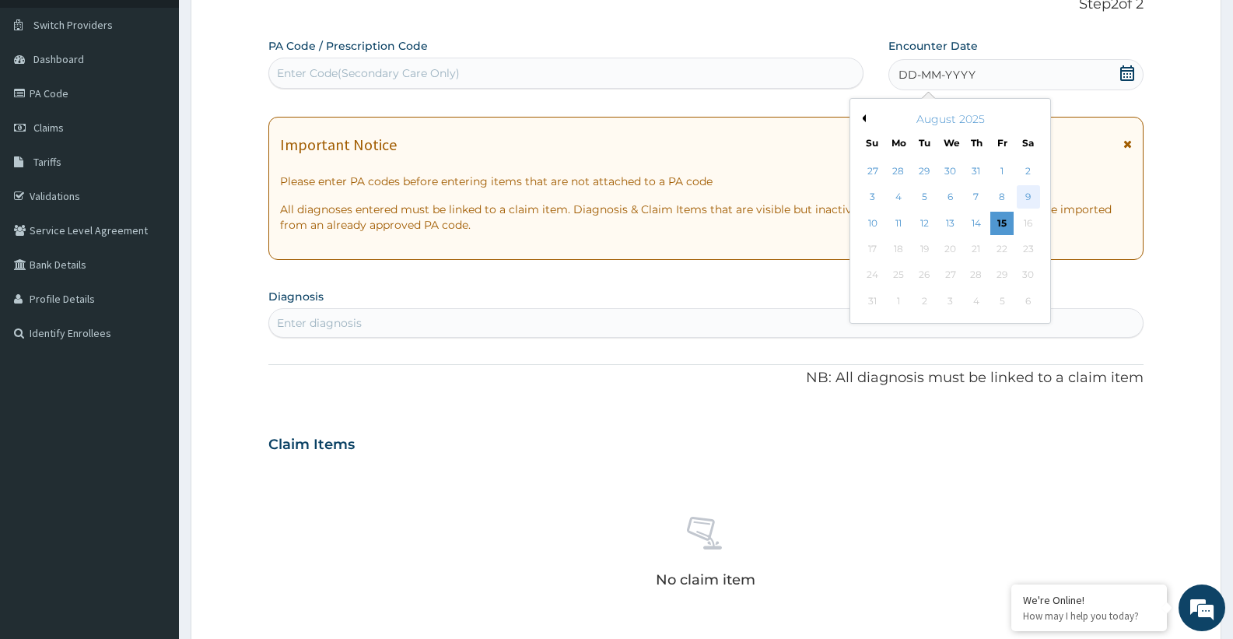
click at [1027, 191] on div "9" at bounding box center [1028, 197] width 23 height 23
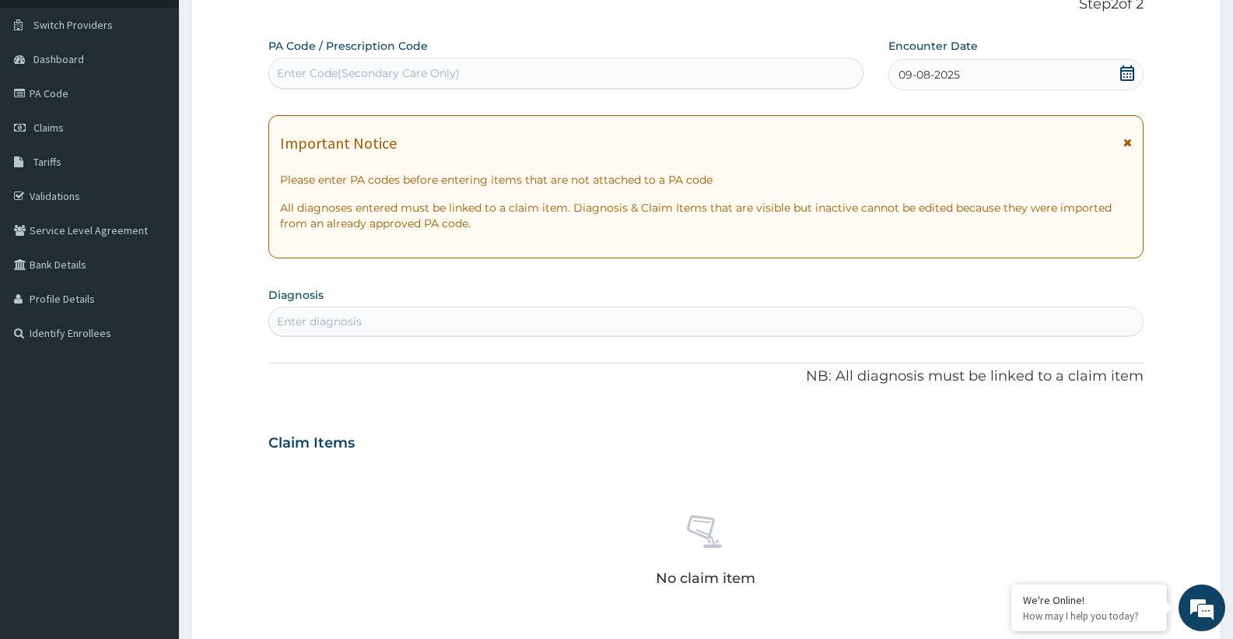
click at [487, 306] on section "Diagnosis Enter diagnosis" at bounding box center [705, 309] width 875 height 53
click at [422, 326] on div "Enter diagnosis" at bounding box center [705, 321] width 873 height 25
type input "URINARY TRACT"
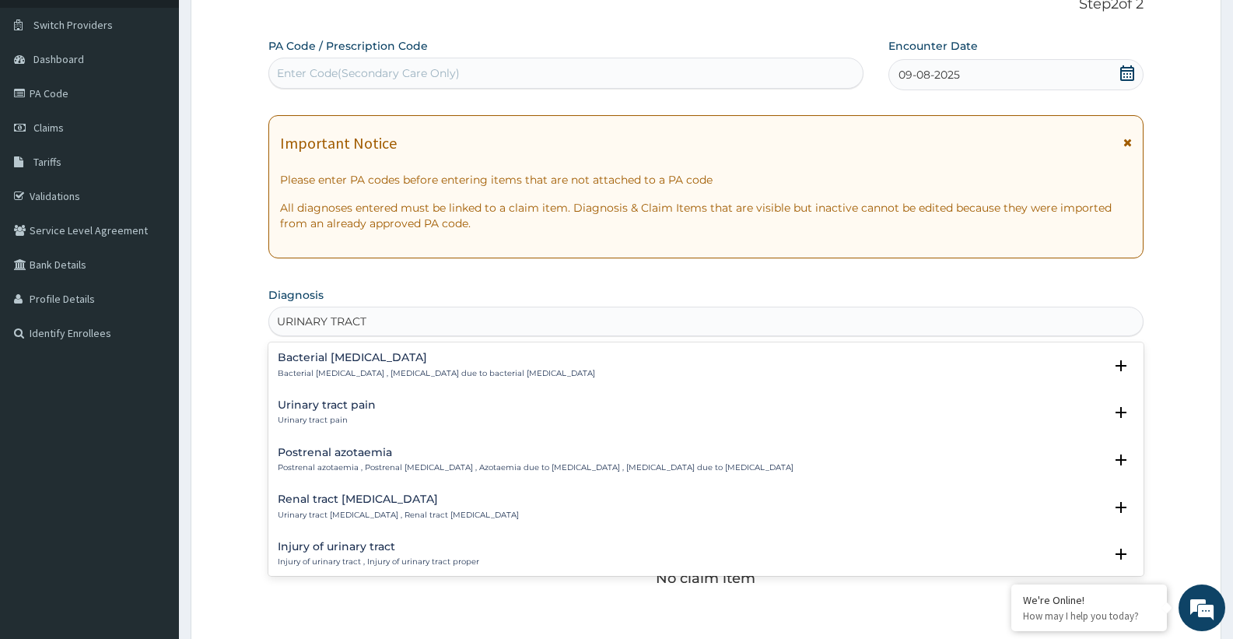
click at [364, 408] on h4 "Urinary tract pain" at bounding box center [327, 405] width 98 height 12
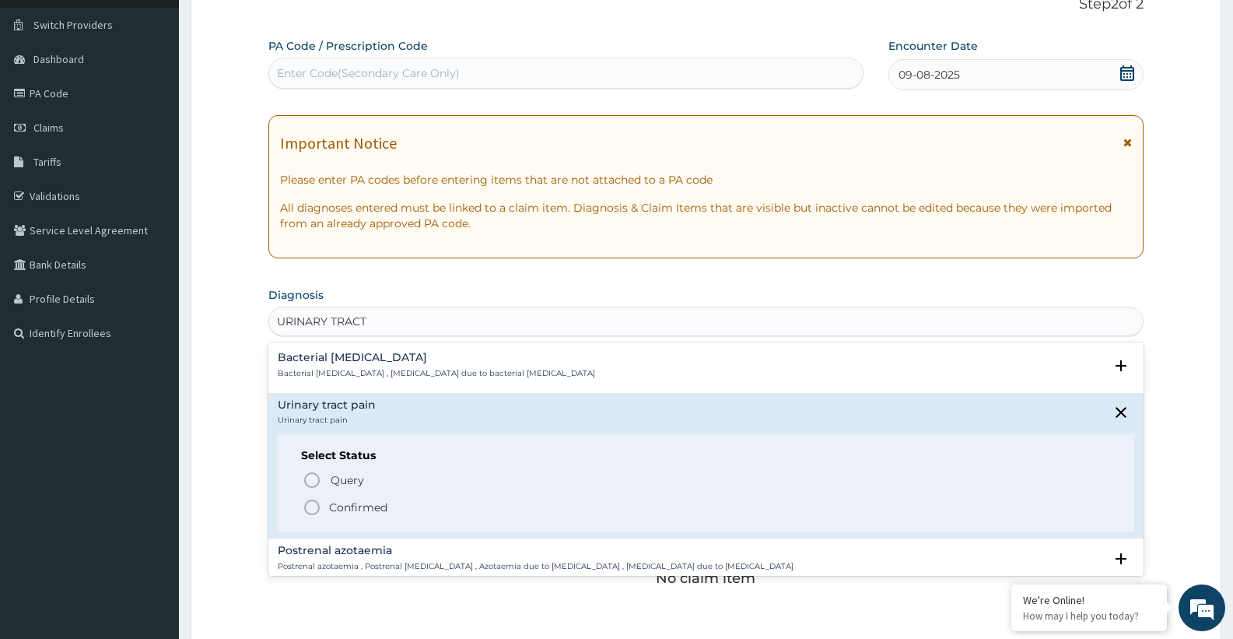
click at [359, 499] on span "Confirmed" at bounding box center [707, 507] width 808 height 19
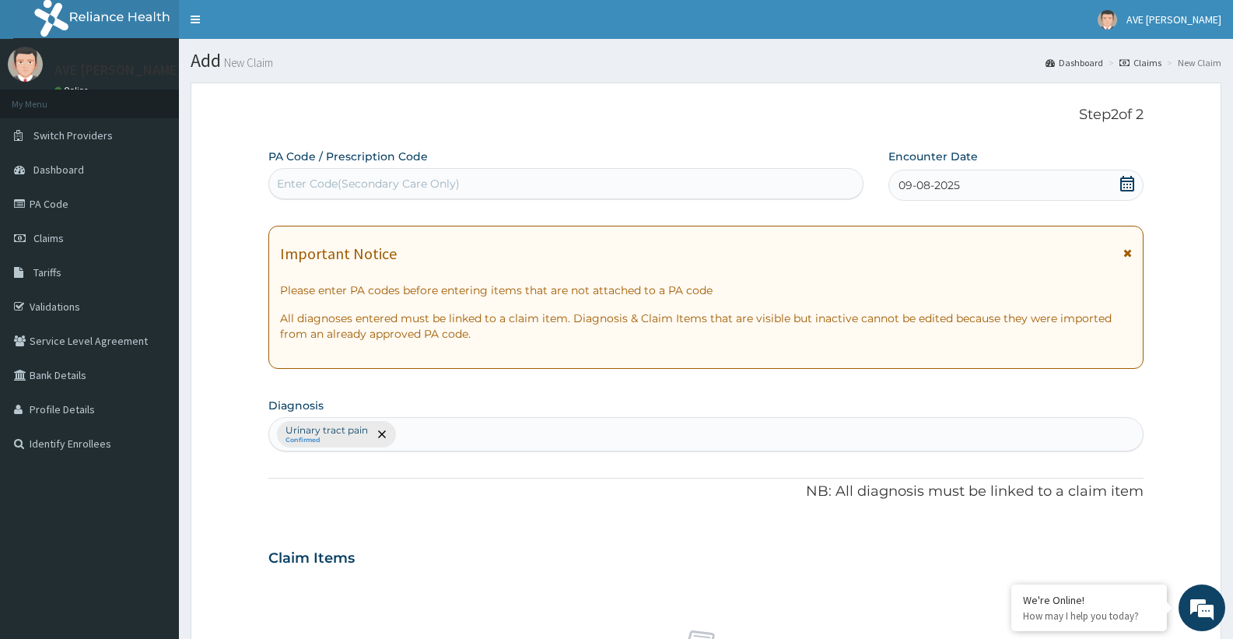
scroll to position [97, 0]
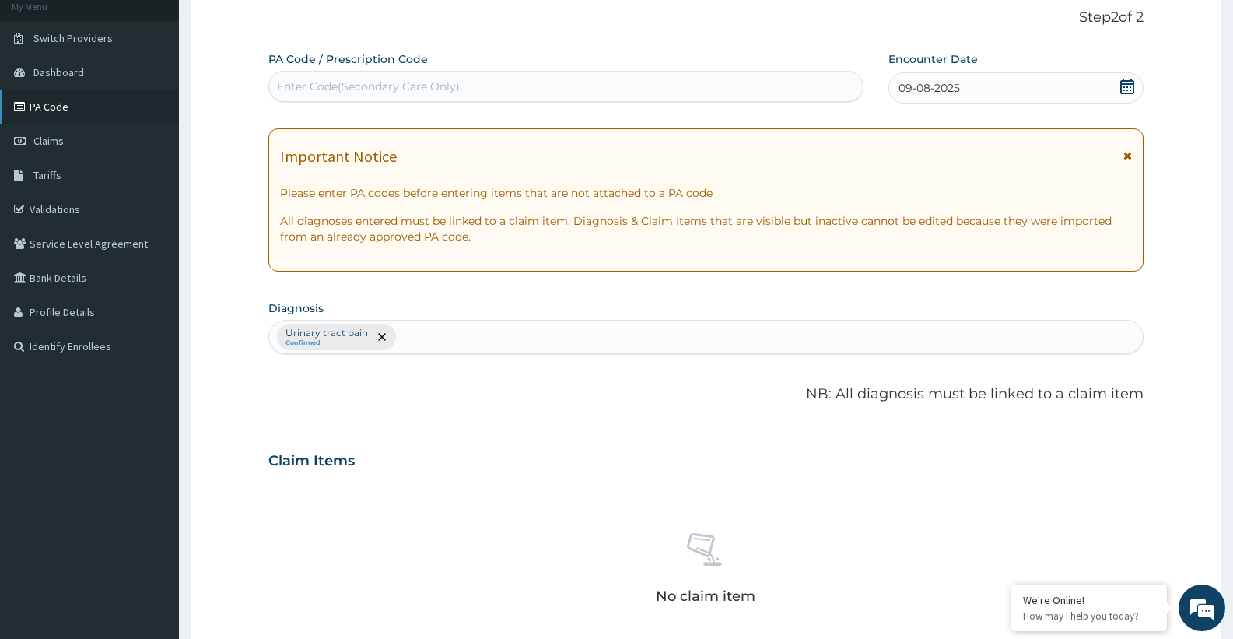
drag, startPoint x: 45, startPoint y: 143, endPoint x: 111, endPoint y: 105, distance: 76.3
click at [44, 144] on span "Claims" at bounding box center [48, 141] width 30 height 14
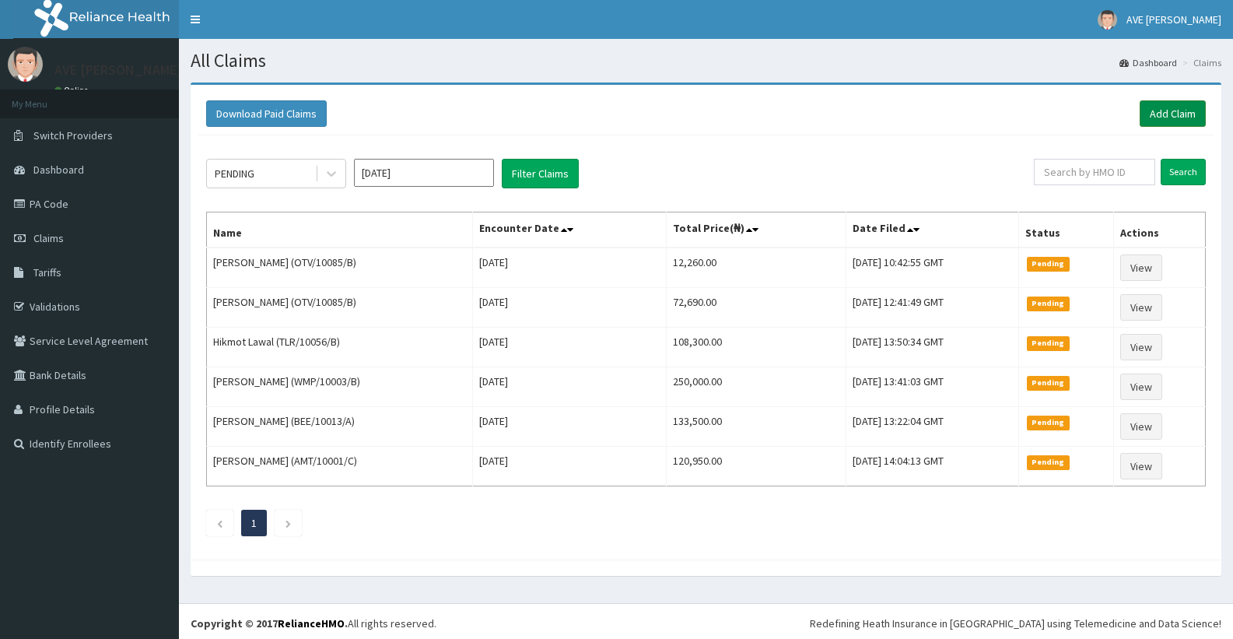
click at [1160, 117] on link "Add Claim" at bounding box center [1173, 113] width 66 height 26
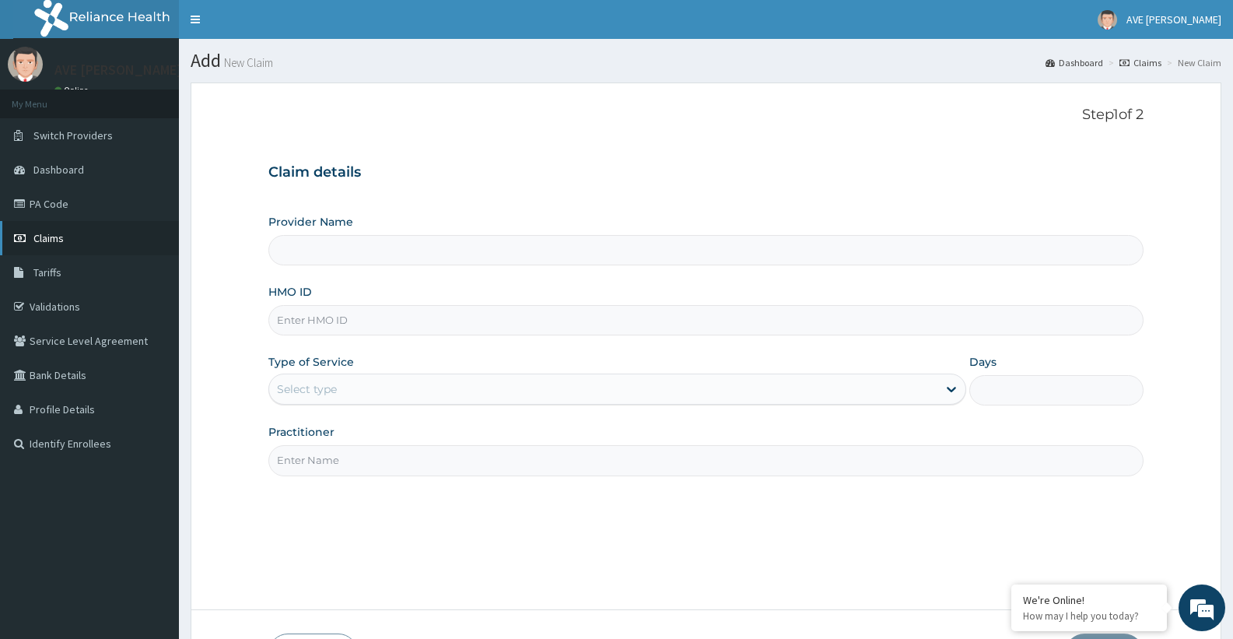
drag, startPoint x: 40, startPoint y: 240, endPoint x: 297, endPoint y: 194, distance: 260.8
click at [40, 240] on span "Claims" at bounding box center [48, 238] width 30 height 14
type input "Ave [PERSON_NAME] Hospital Limited - Oniru"
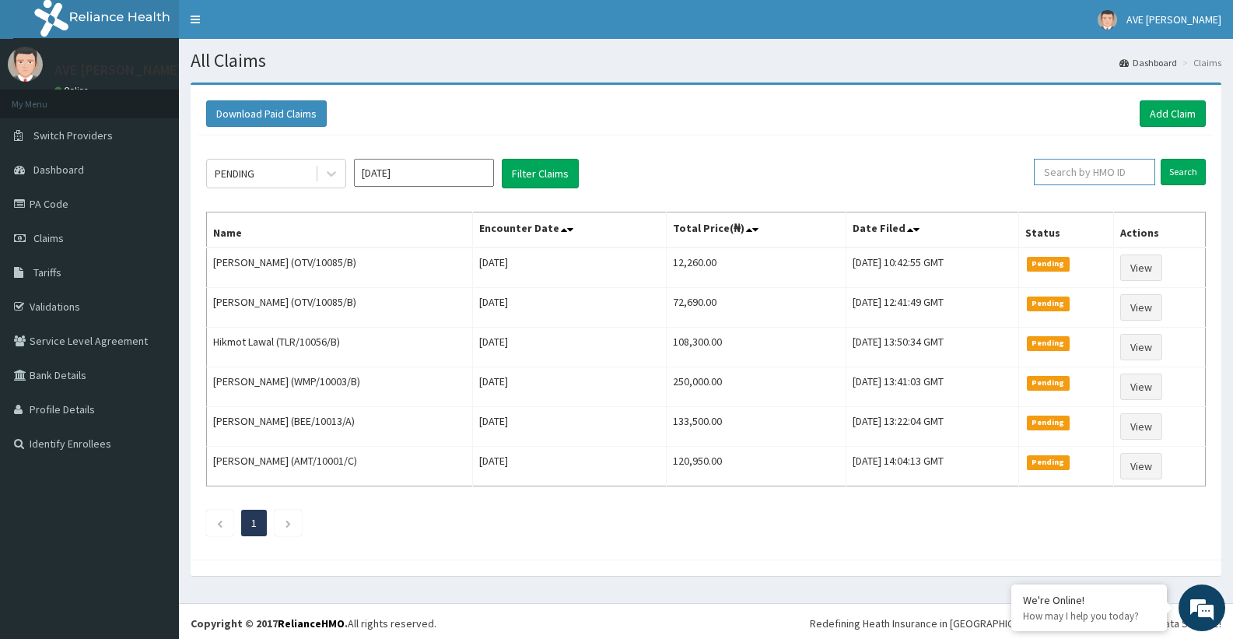
click at [1095, 171] on input "text" at bounding box center [1094, 172] width 121 height 26
type input "KIL/10005/B"
click at [1180, 174] on input "Search" at bounding box center [1183, 172] width 45 height 26
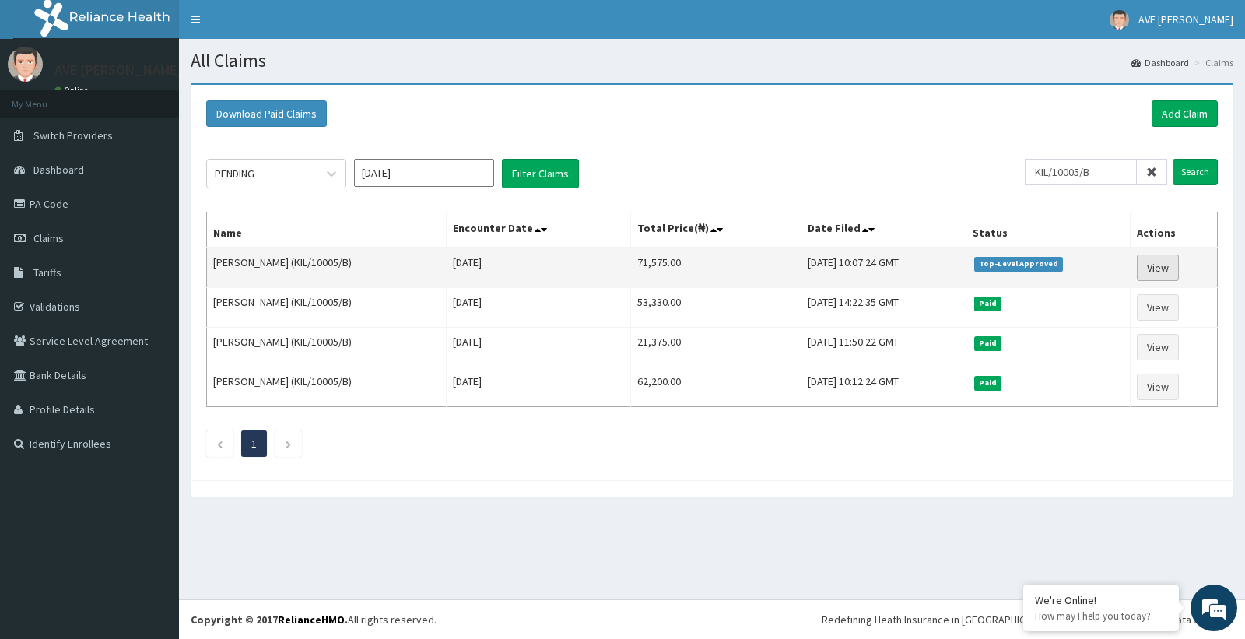
click at [1166, 271] on link "View" at bounding box center [1157, 267] width 42 height 26
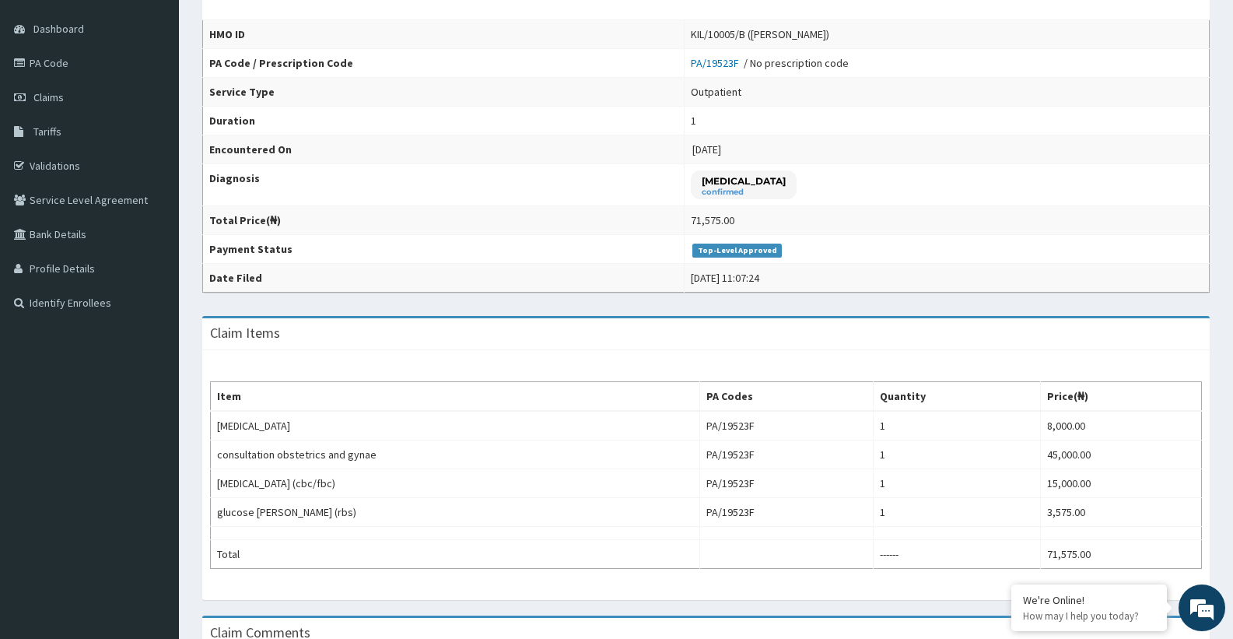
scroll to position [145, 0]
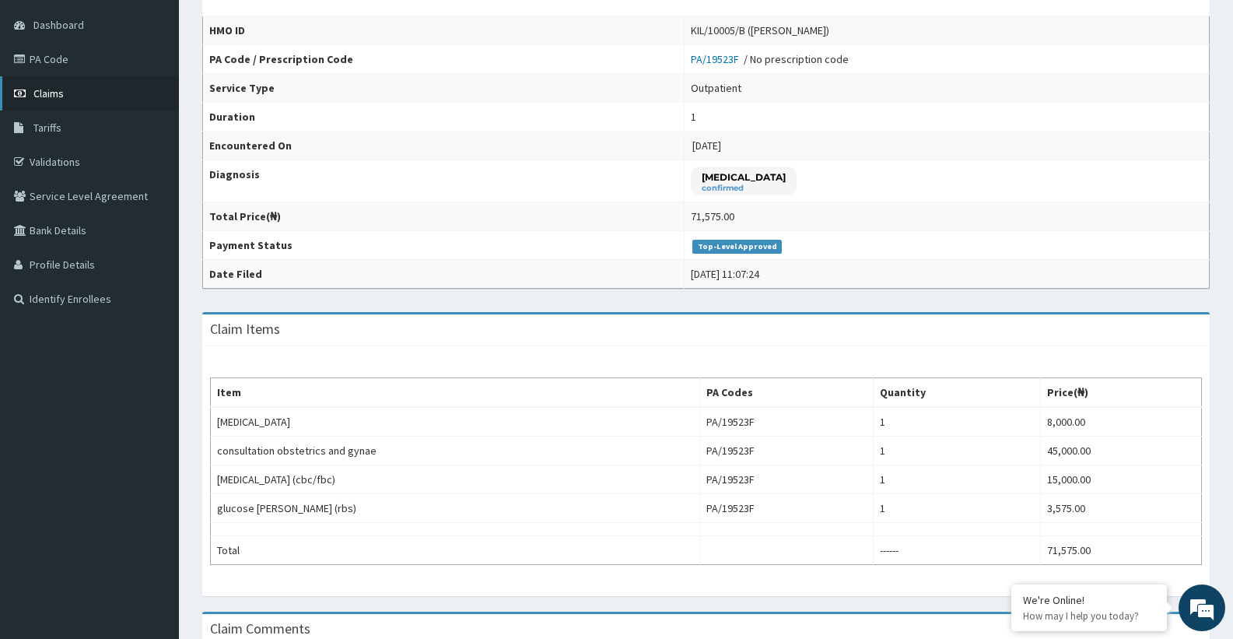
click at [63, 96] on span "Claims" at bounding box center [48, 93] width 30 height 14
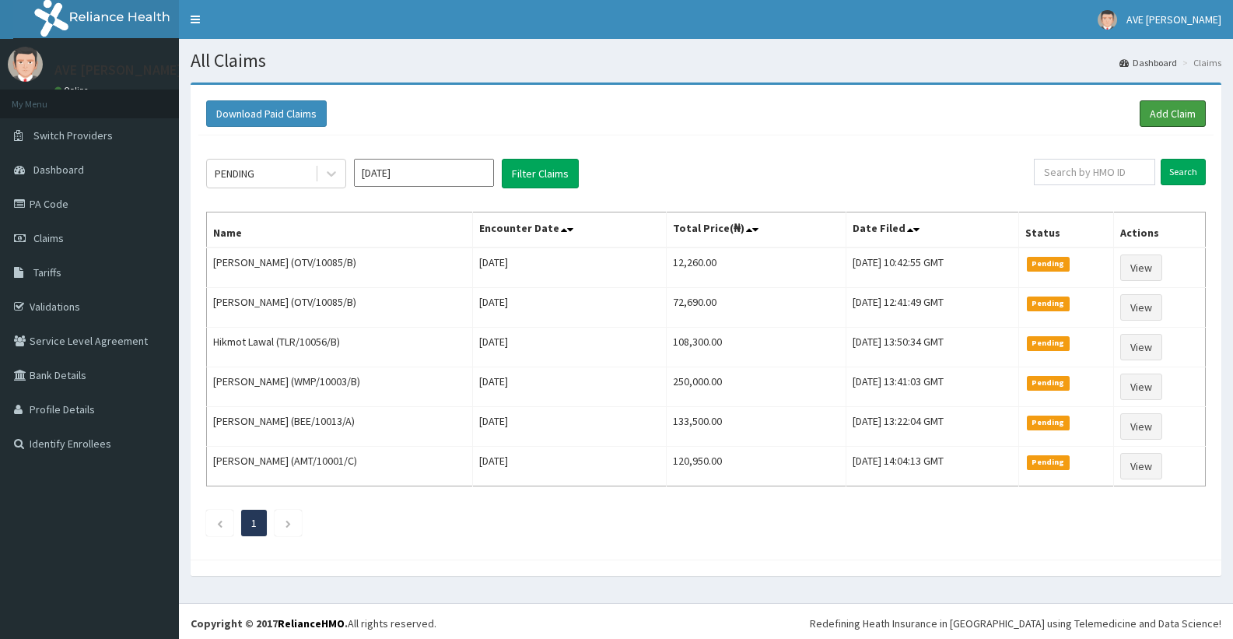
drag, startPoint x: 1160, startPoint y: 107, endPoint x: 993, endPoint y: 145, distance: 170.6
click at [1159, 108] on link "Add Claim" at bounding box center [1173, 113] width 66 height 26
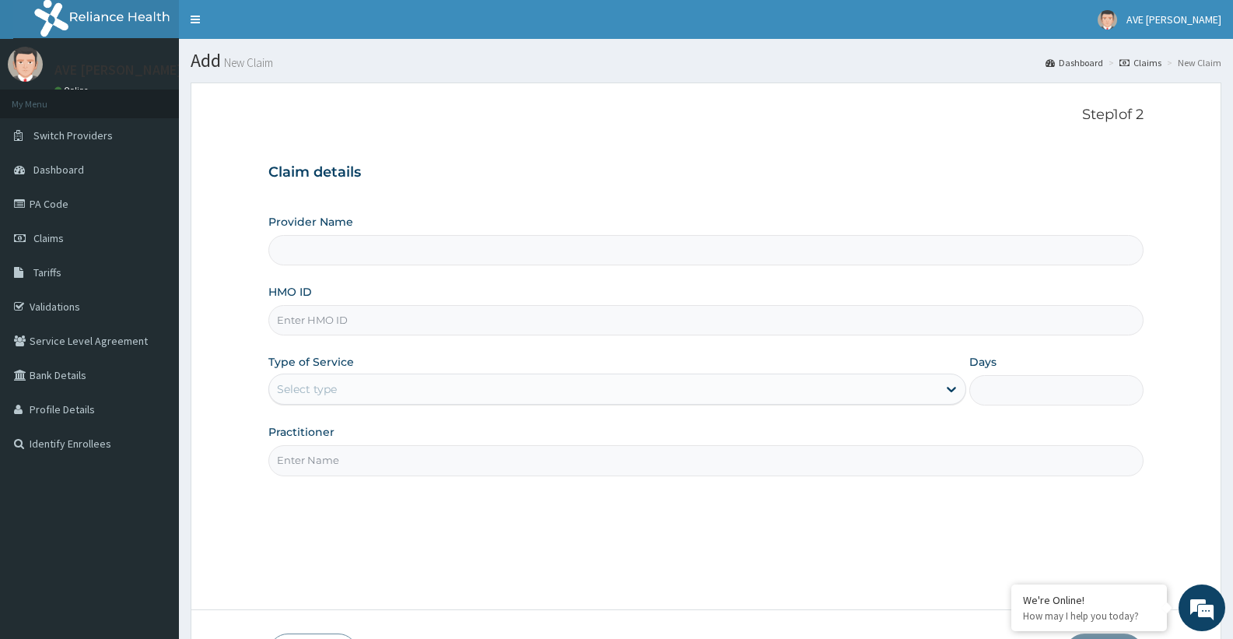
click at [321, 326] on input "HMO ID" at bounding box center [705, 320] width 875 height 30
type input "Ave [PERSON_NAME] Hospital Limited - Oniru"
type input "GTB/10344/A"
click at [520, 409] on div "Provider Name Ave [PERSON_NAME] Hospital Limited - Oniru HMO ID GTB/10344/A Typ…" at bounding box center [705, 344] width 875 height 261
click at [513, 390] on div "Select type" at bounding box center [602, 388] width 667 height 25
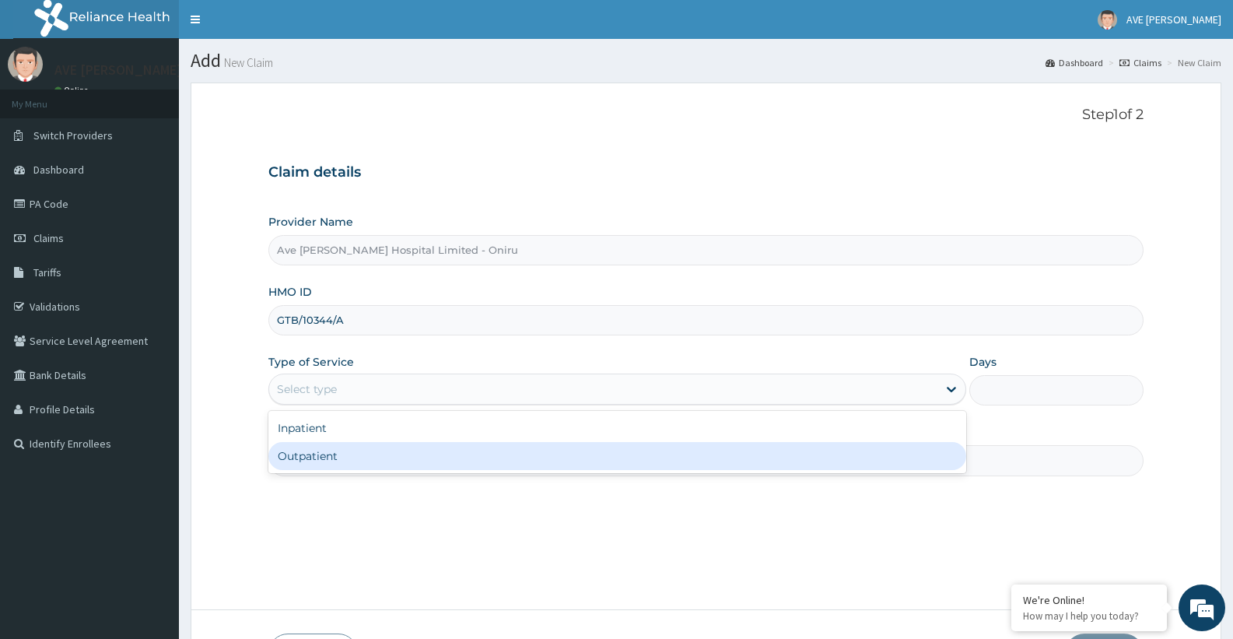
click at [412, 451] on div "Outpatient" at bounding box center [616, 456] width 697 height 28
type input "1"
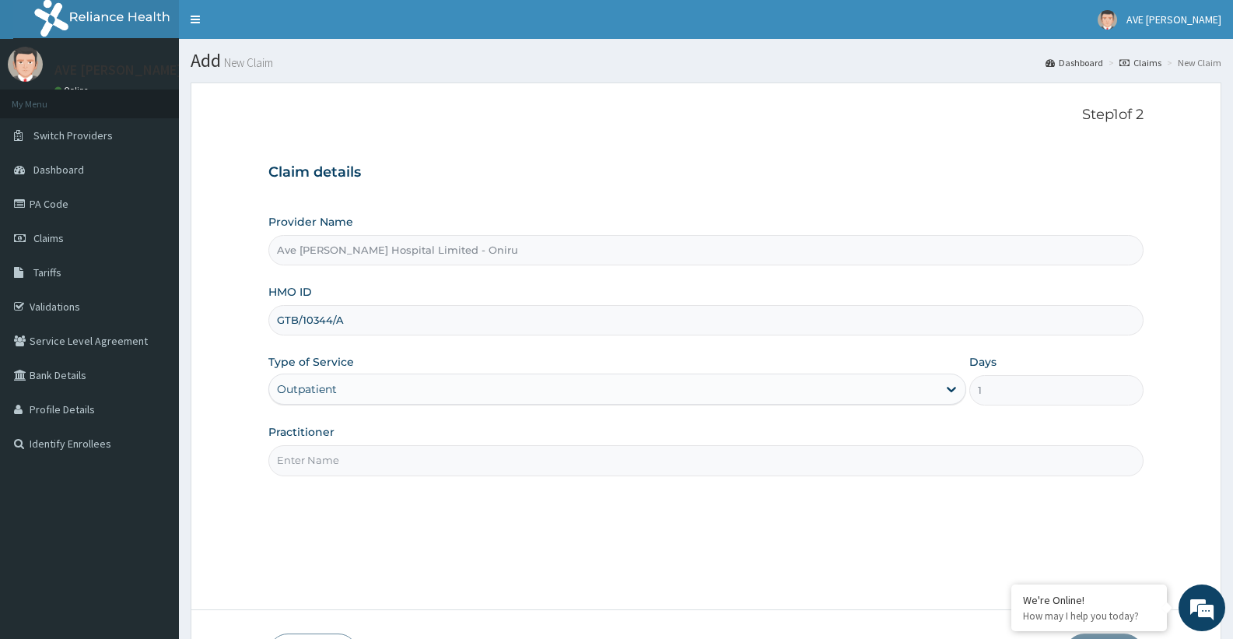
click at [343, 454] on input "Practitioner" at bounding box center [705, 460] width 875 height 30
type input "DR. FAITH"
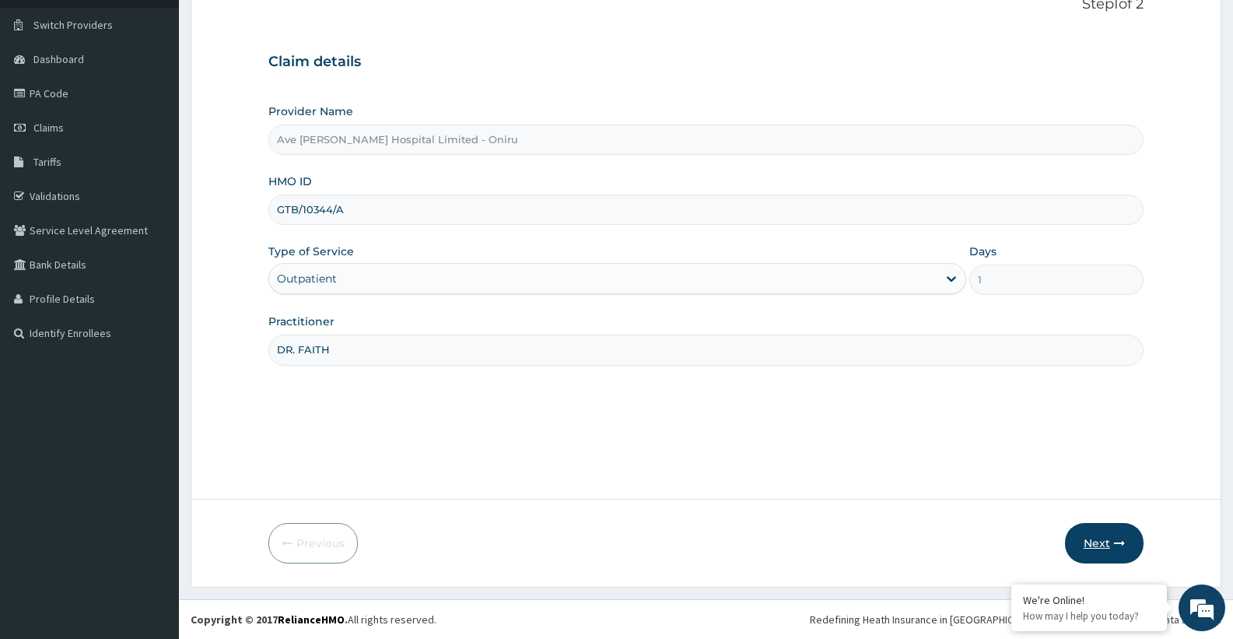
click at [1116, 544] on icon "button" at bounding box center [1119, 542] width 11 height 11
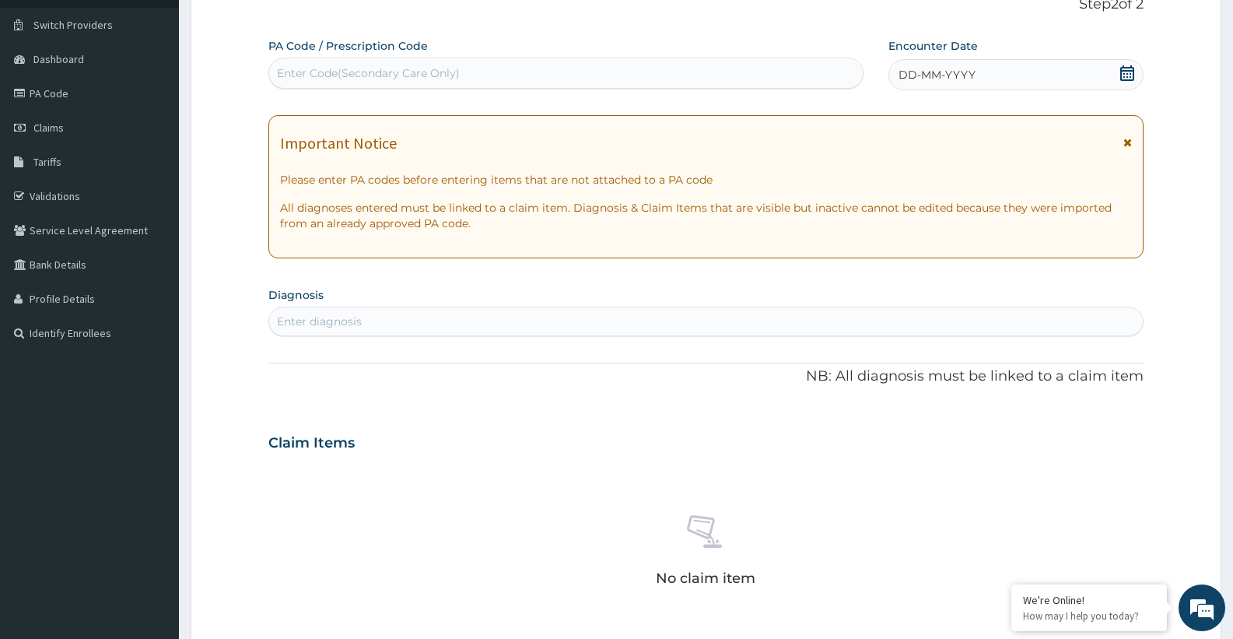
click at [368, 321] on div "Enter diagnosis" at bounding box center [705, 321] width 873 height 25
type input "MAL"
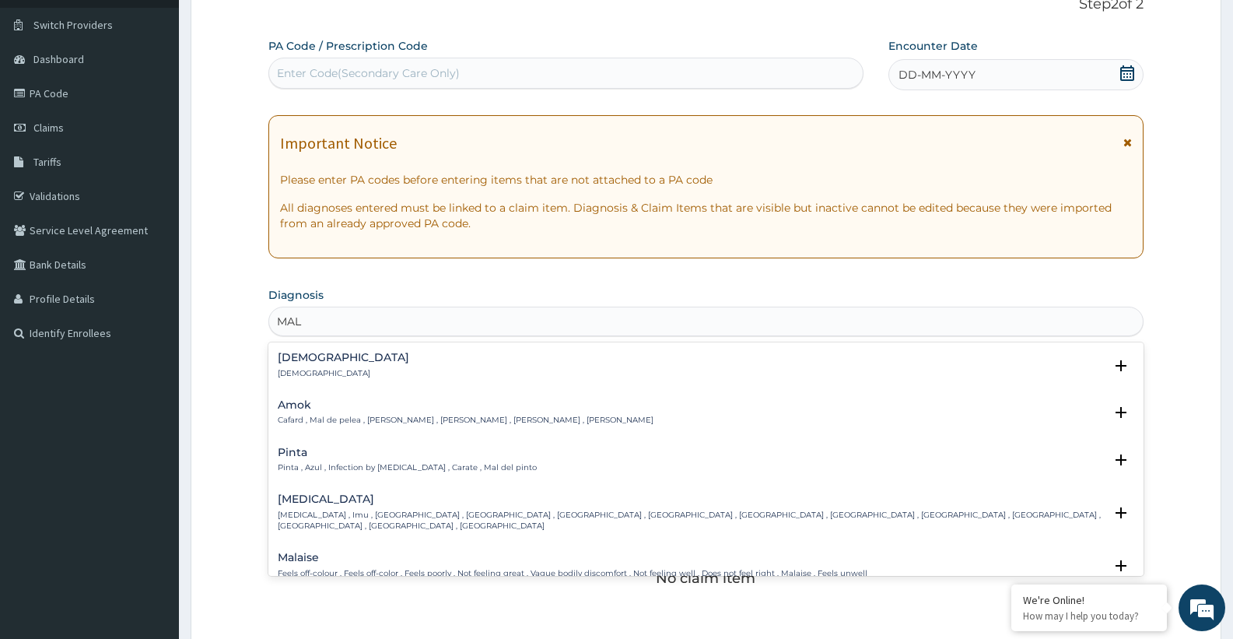
click at [327, 348] on div "Male Male Select Status Query Query covers suspected (?), Keep in view (kiv), R…" at bounding box center [705, 368] width 875 height 47
click at [331, 359] on div "Male Male" at bounding box center [706, 365] width 856 height 27
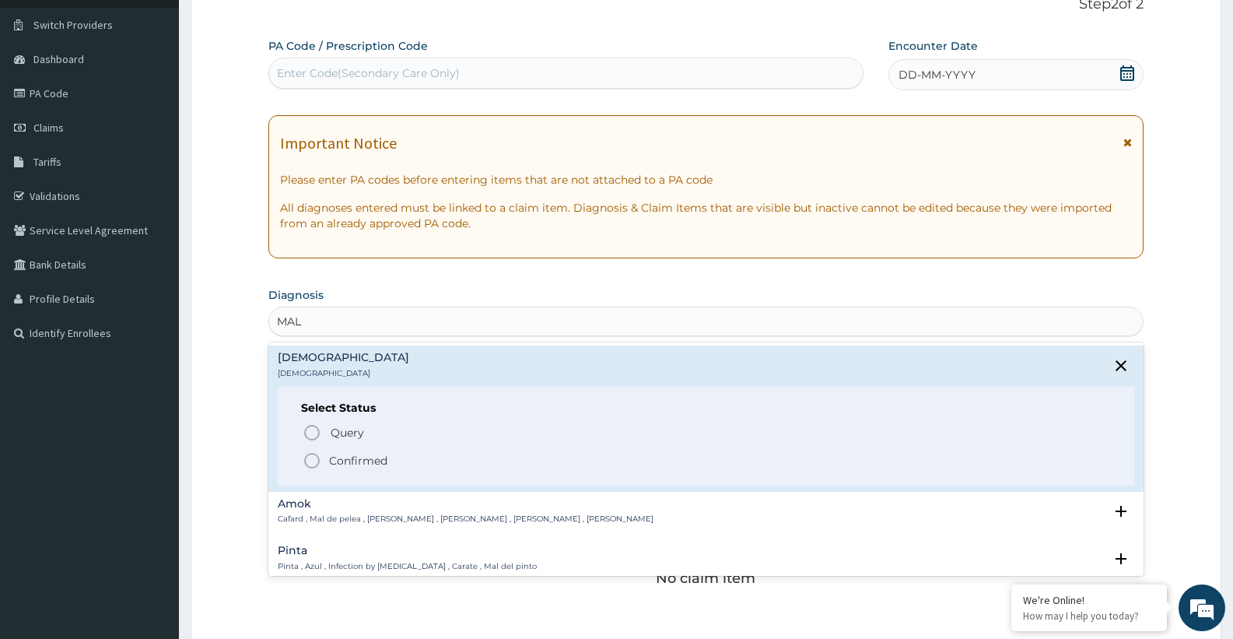
drag, startPoint x: 354, startPoint y: 457, endPoint x: 751, endPoint y: 418, distance: 398.6
click at [383, 445] on div "Query Query covers suspected (?), Keep in view (kiv), Ruled out (r/o) Confirmed" at bounding box center [706, 445] width 810 height 47
click at [331, 453] on p "Confirmed" at bounding box center [358, 461] width 58 height 16
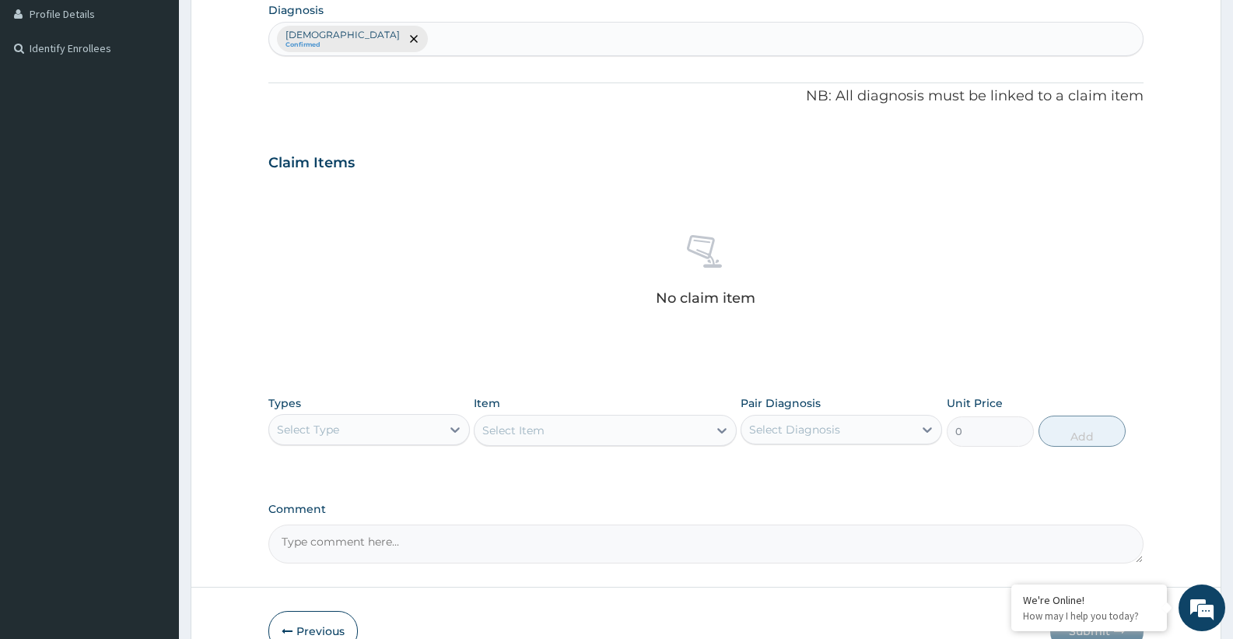
scroll to position [409, 0]
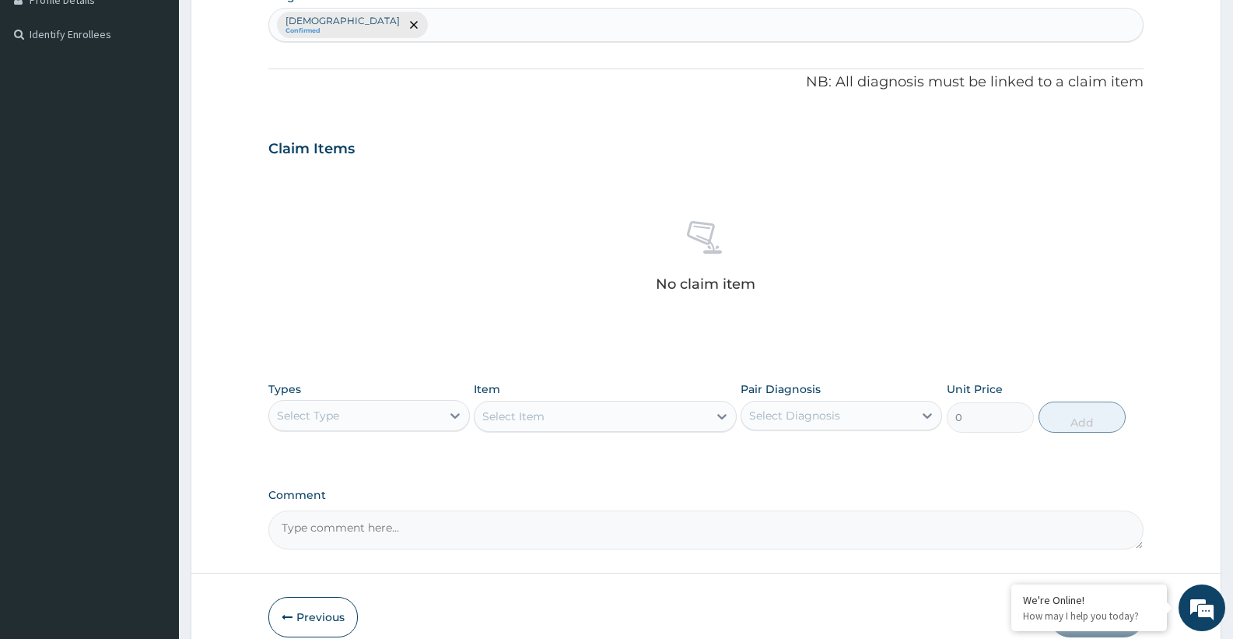
click at [404, 415] on div "Select Type" at bounding box center [355, 415] width 172 height 25
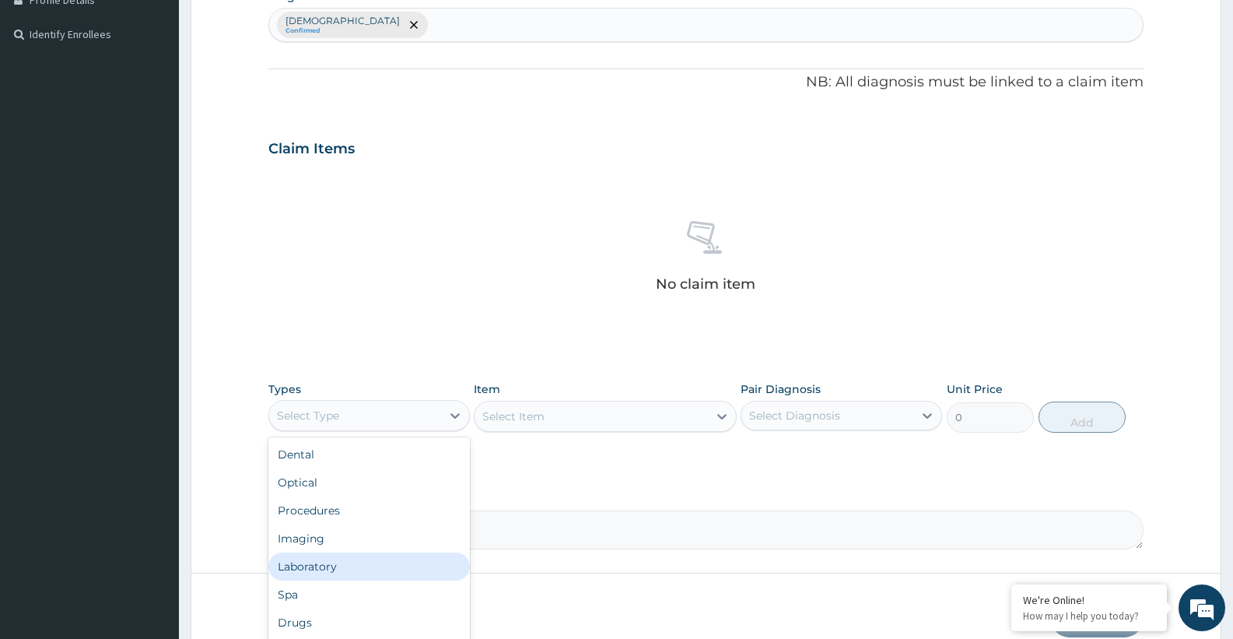
click at [324, 562] on div "Laboratory" at bounding box center [368, 566] width 201 height 28
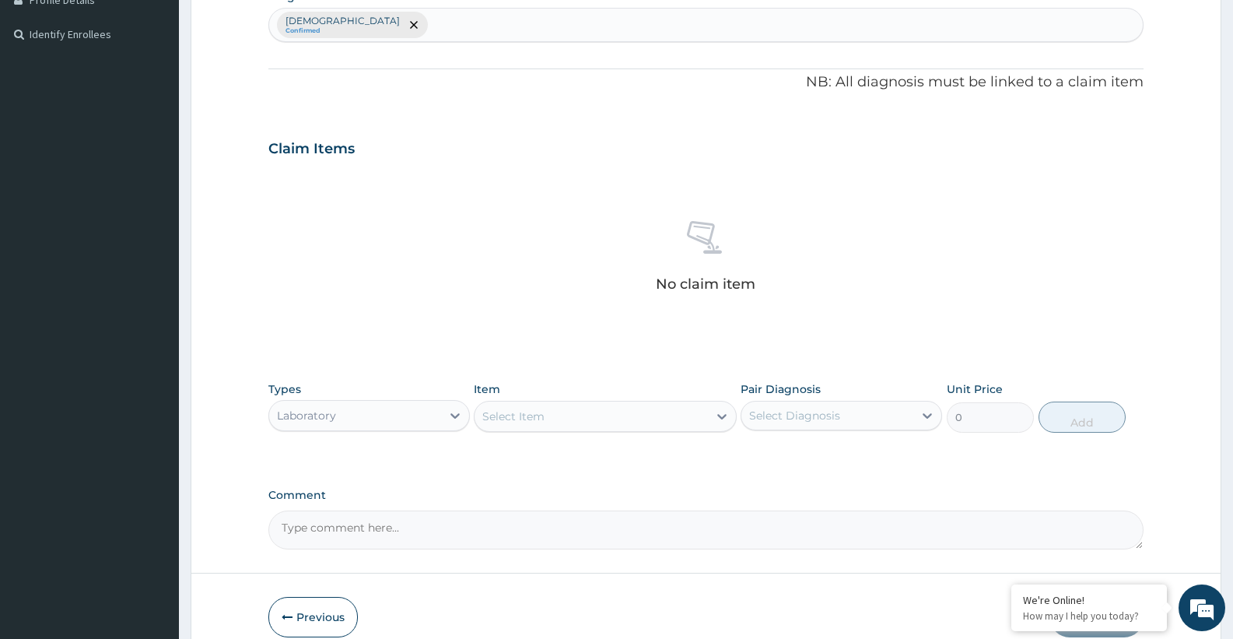
click at [646, 417] on div "Select Item" at bounding box center [590, 416] width 233 height 25
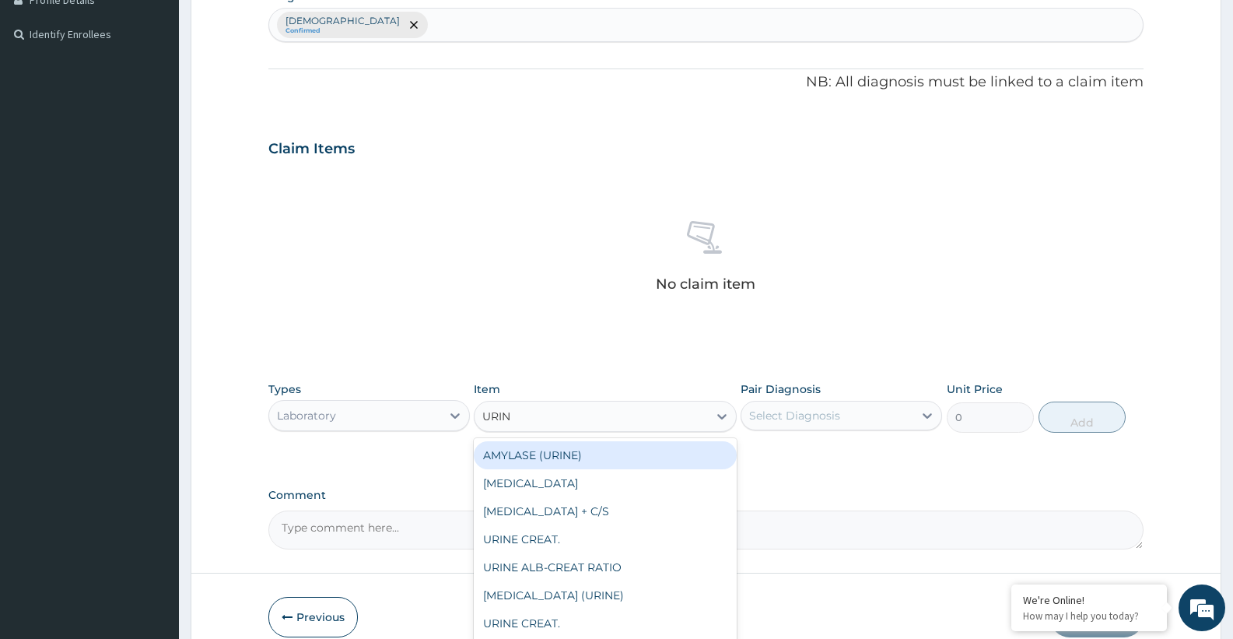
type input "URINA"
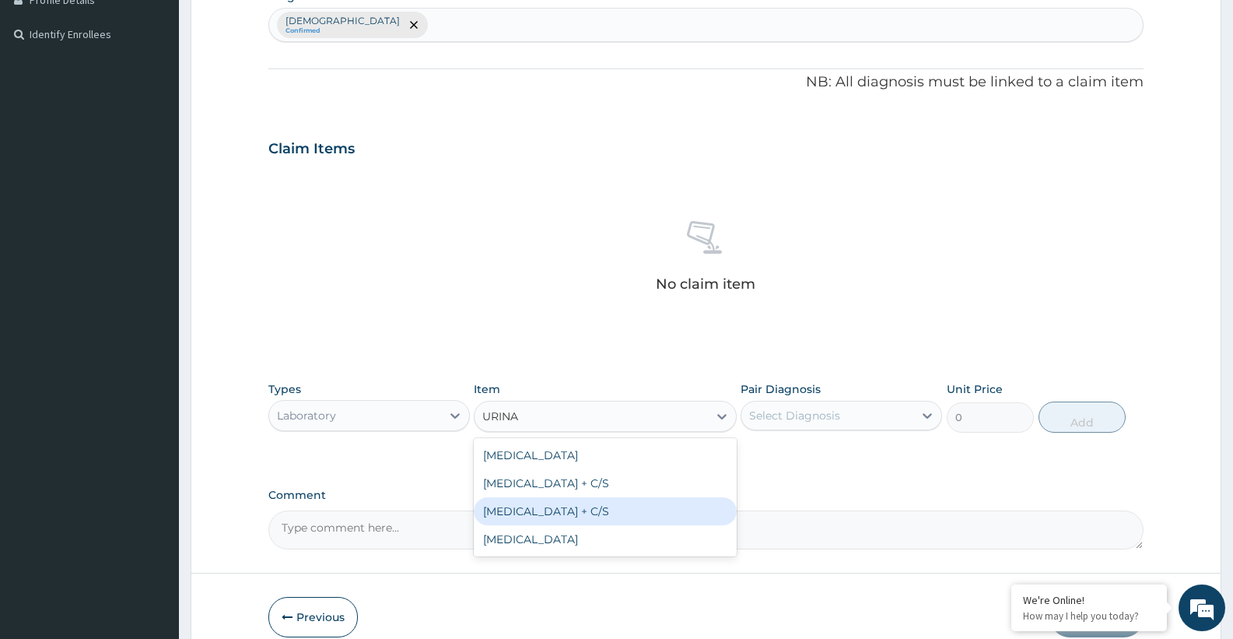
click at [584, 504] on div "URINALYSIS + C/S" at bounding box center [605, 511] width 262 height 28
type input "25000"
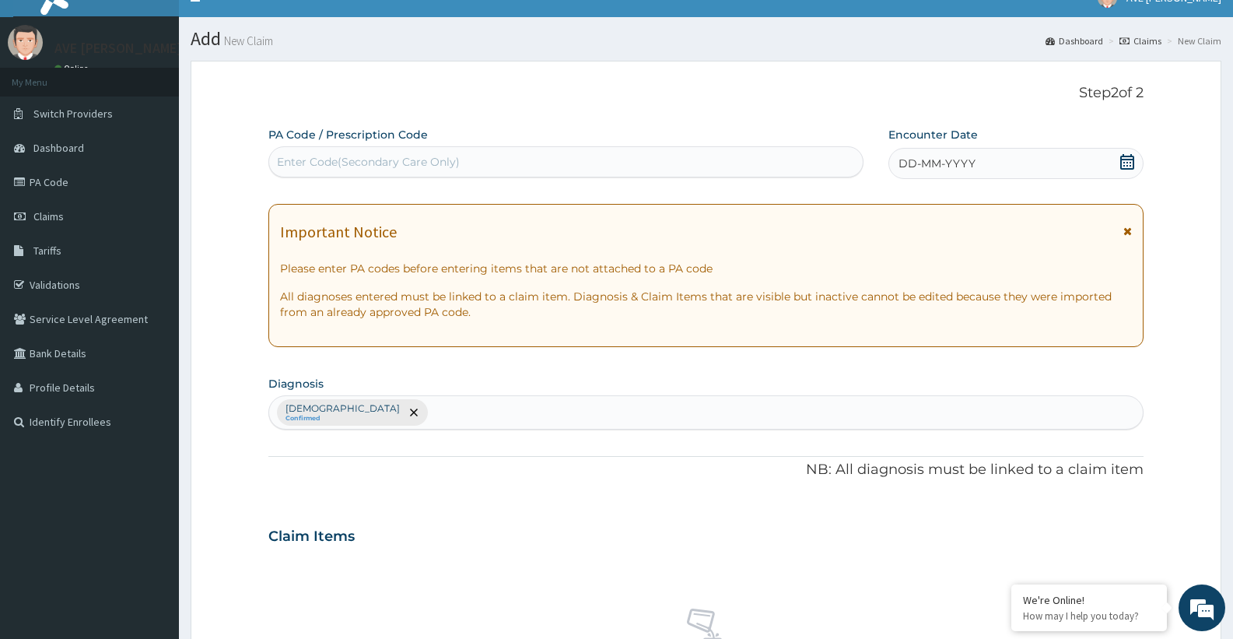
scroll to position [0, 0]
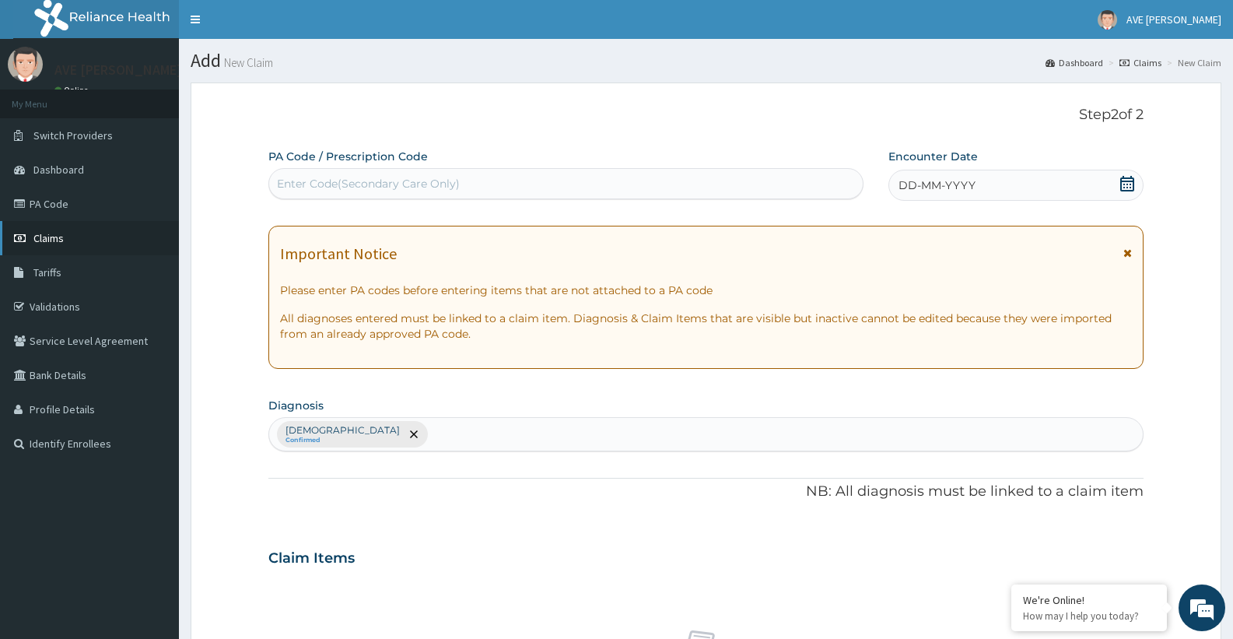
click at [68, 236] on link "Claims" at bounding box center [89, 238] width 179 height 34
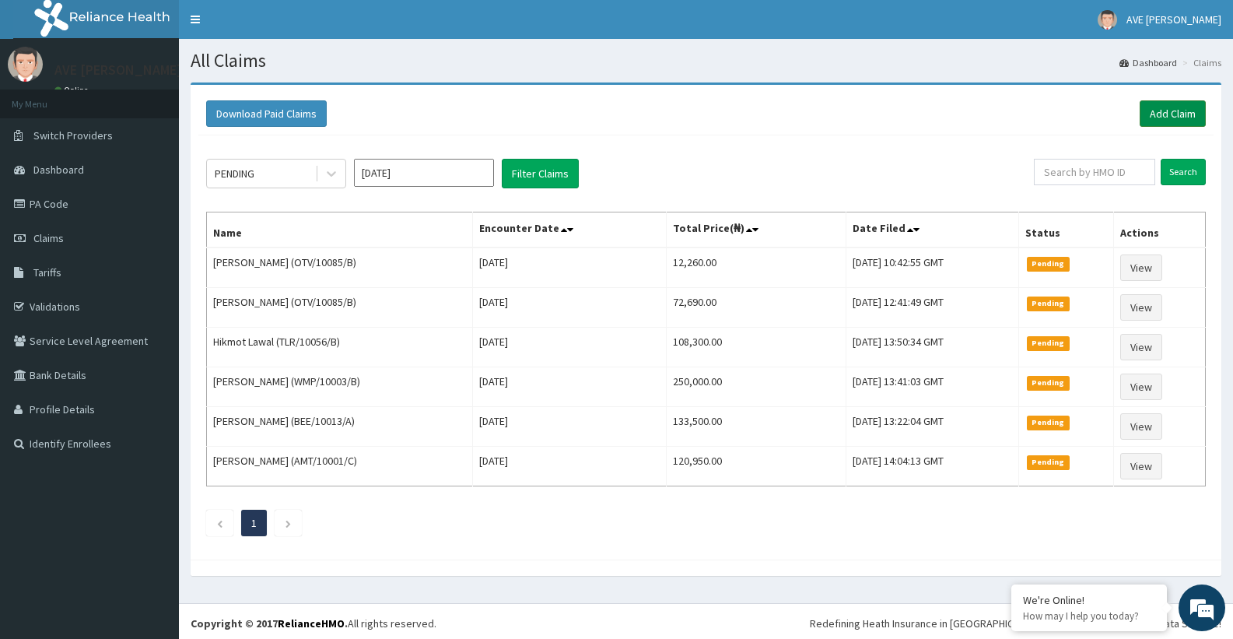
click at [1169, 110] on link "Add Claim" at bounding box center [1173, 113] width 66 height 26
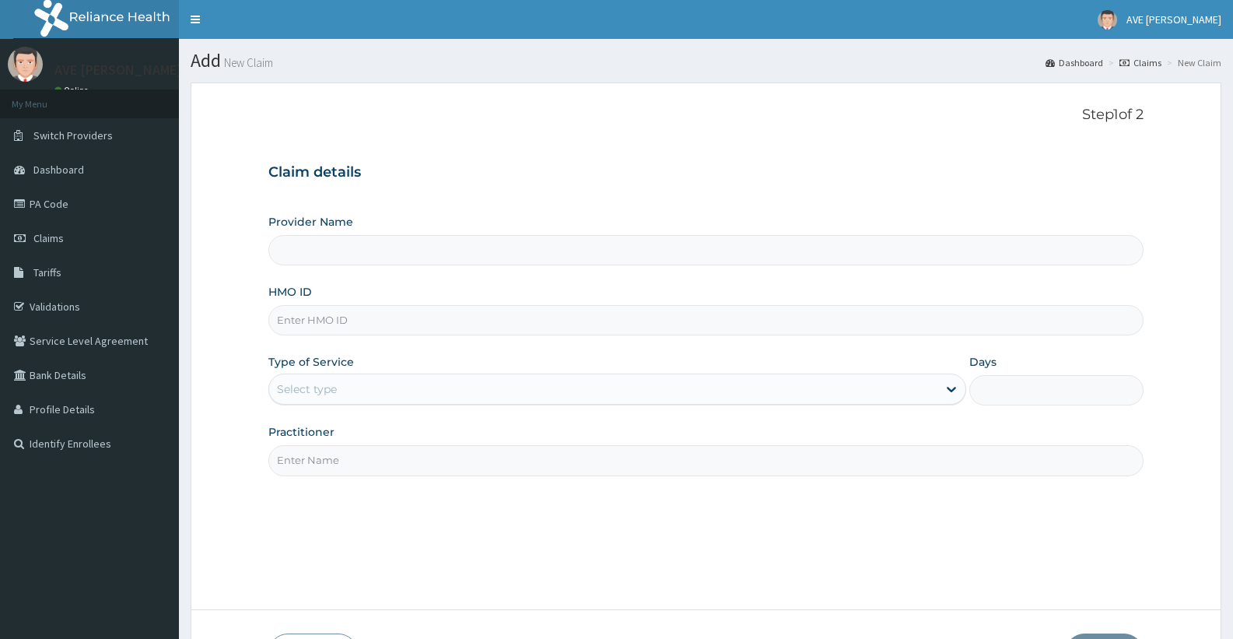
type input "Ave [PERSON_NAME] Hospital Limited - Oniru"
click at [364, 324] on input "HMO ID" at bounding box center [705, 320] width 875 height 30
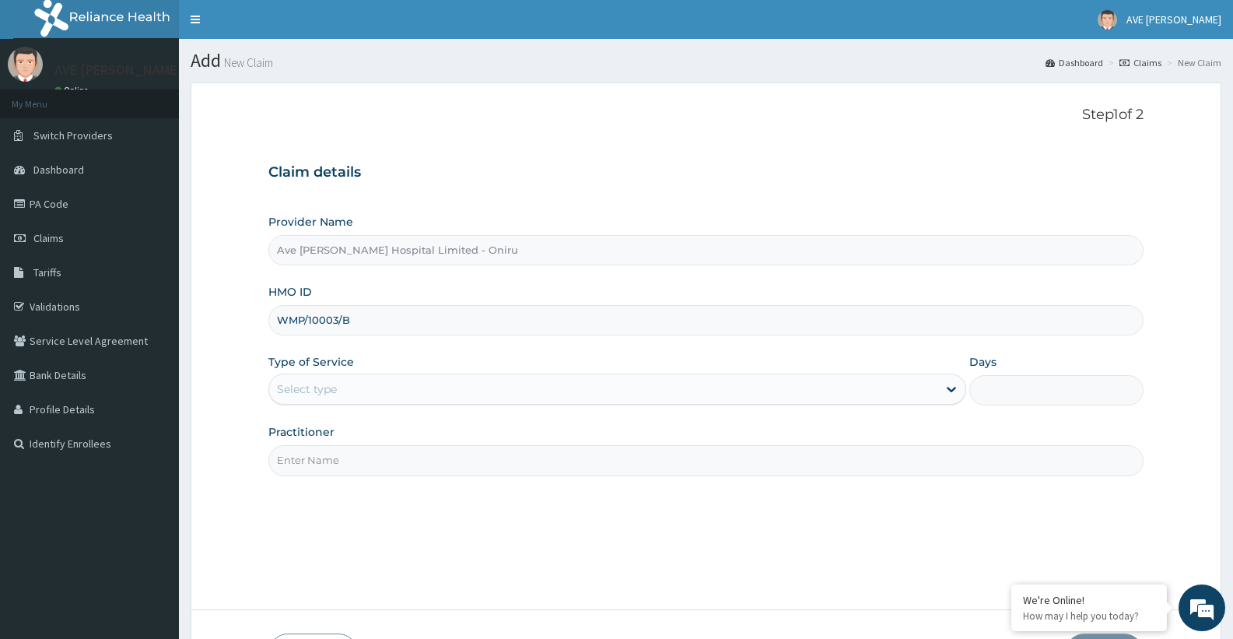
type input "WMP/10003/B"
click at [323, 401] on div "Select type" at bounding box center [602, 388] width 667 height 25
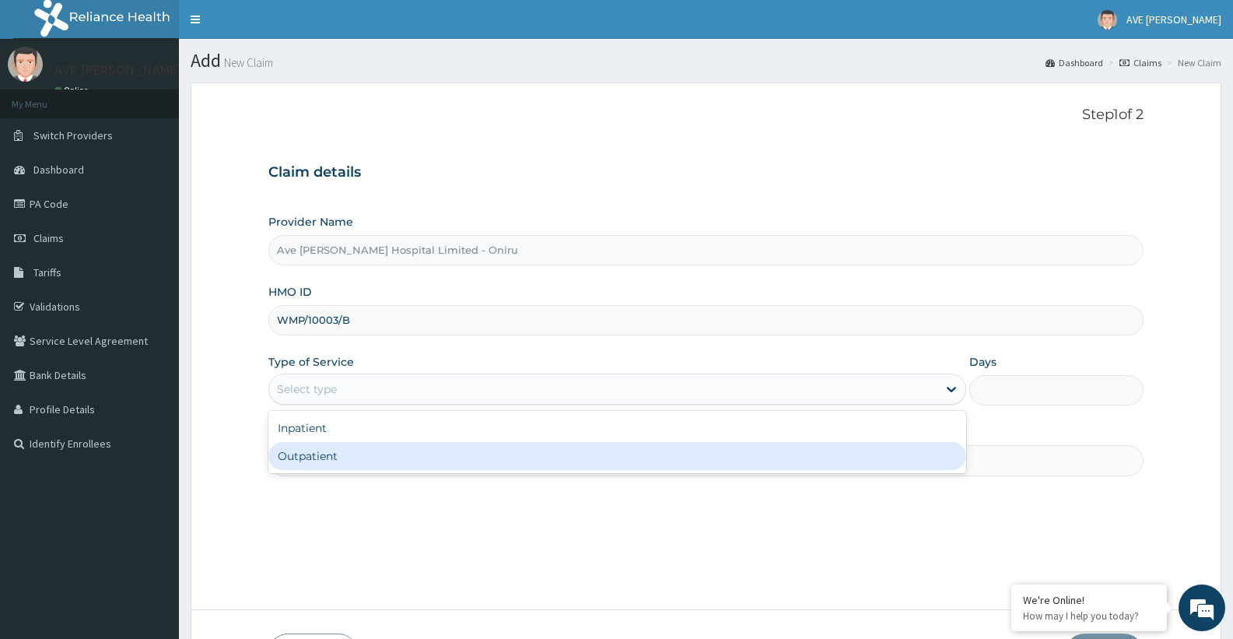
click at [291, 455] on div "Outpatient" at bounding box center [616, 456] width 697 height 28
type input "1"
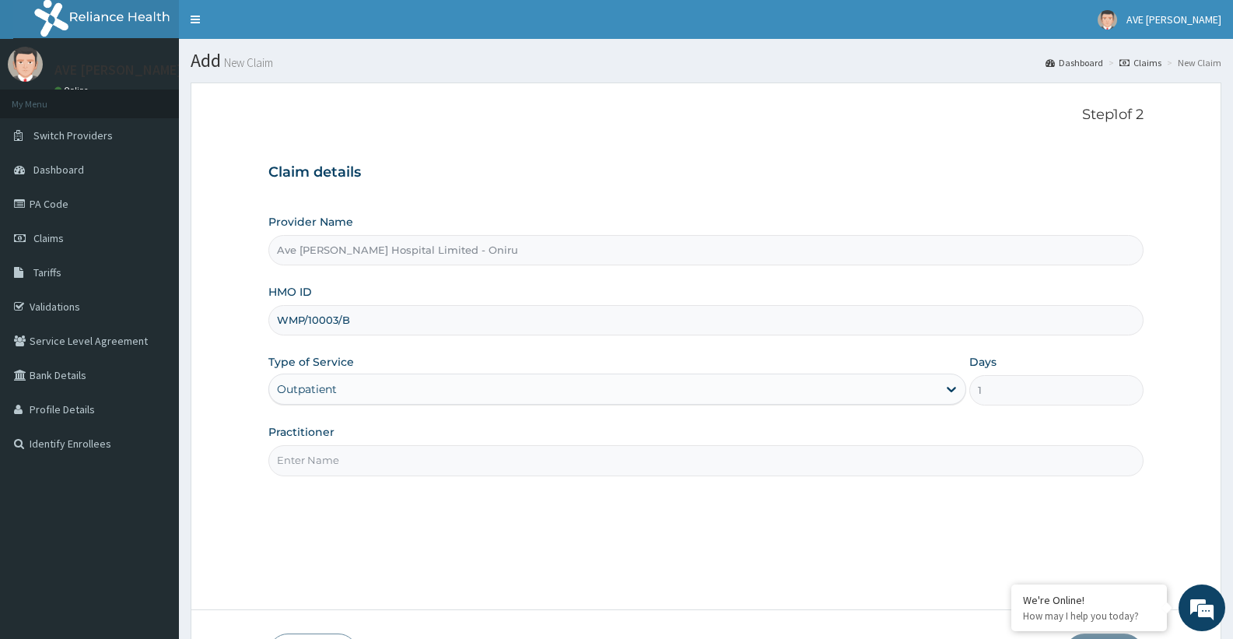
click at [331, 460] on input "Practitioner" at bounding box center [705, 460] width 875 height 30
type input "[PERSON_NAME] (Gynaecologist)"
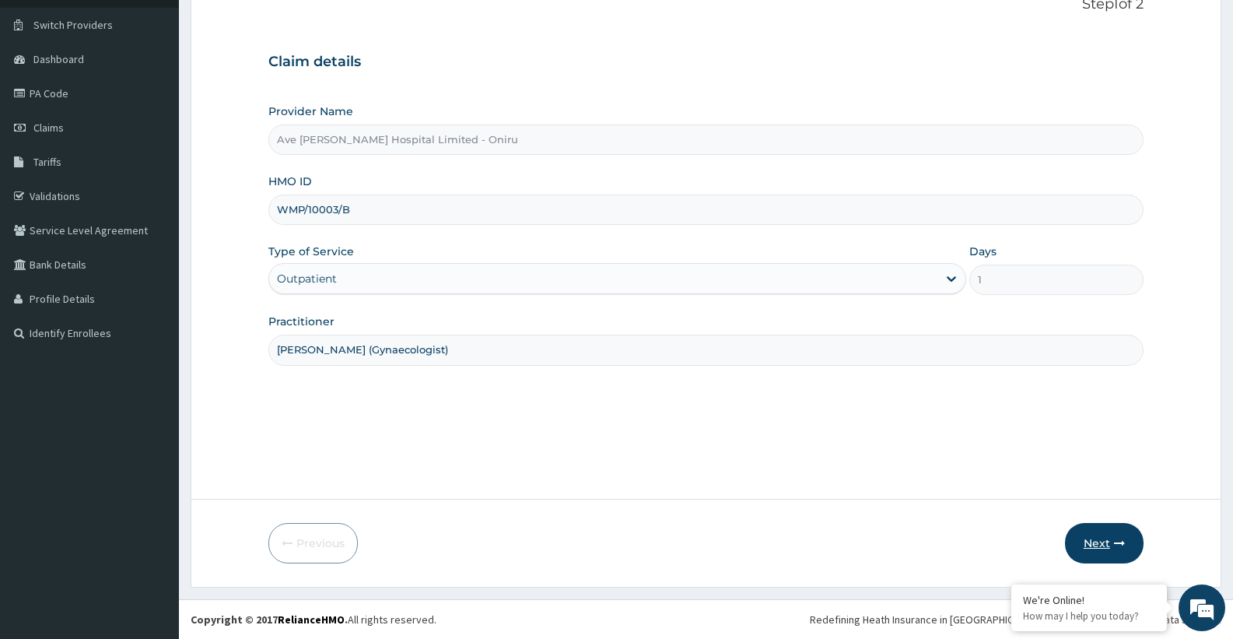
click at [1104, 546] on button "Next" at bounding box center [1104, 543] width 79 height 40
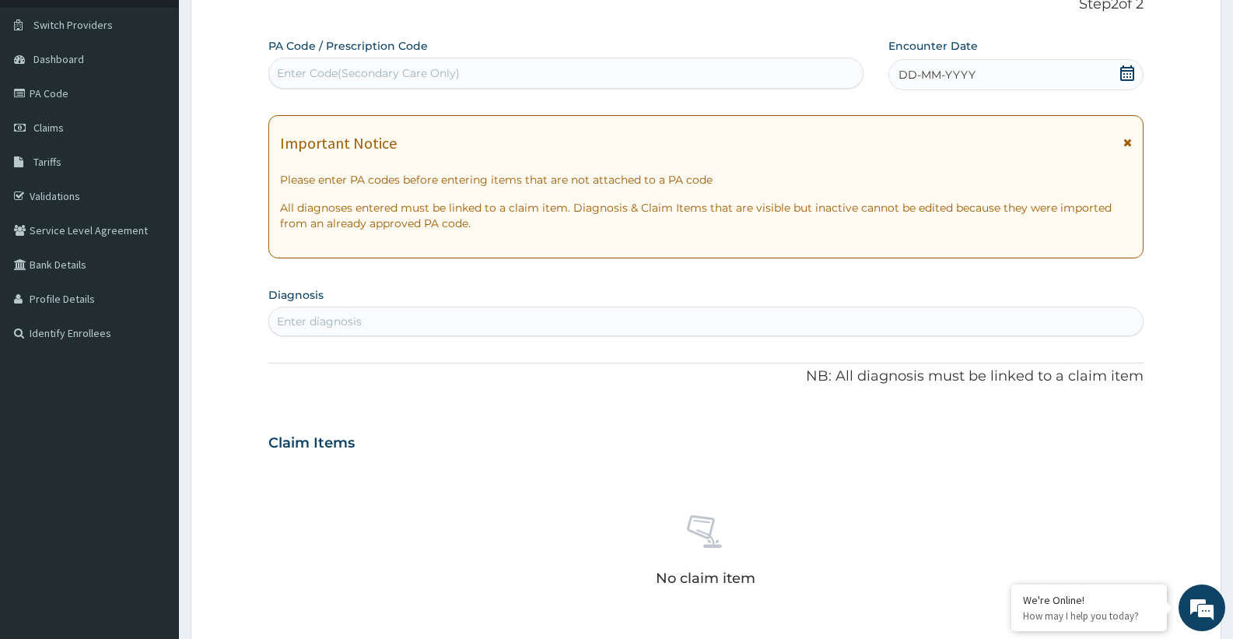
click at [485, 67] on div "Enter Code(Secondary Care Only)" at bounding box center [565, 73] width 593 height 25
click at [1120, 78] on icon at bounding box center [1127, 73] width 14 height 16
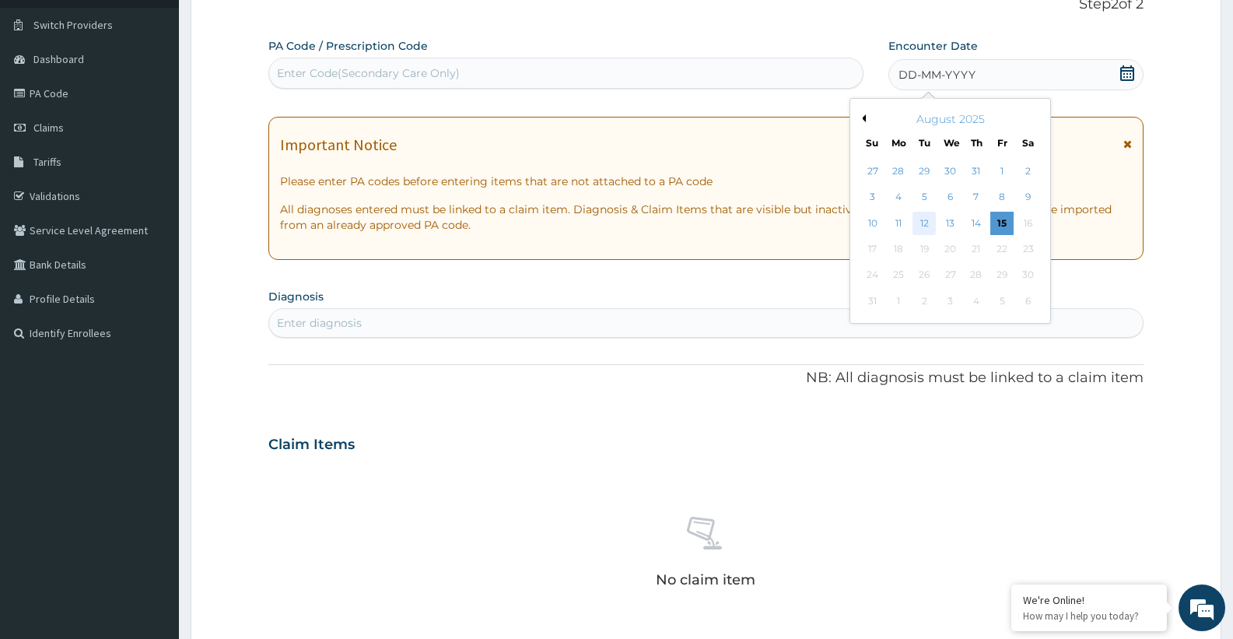
click at [933, 224] on div "12" at bounding box center [923, 223] width 23 height 23
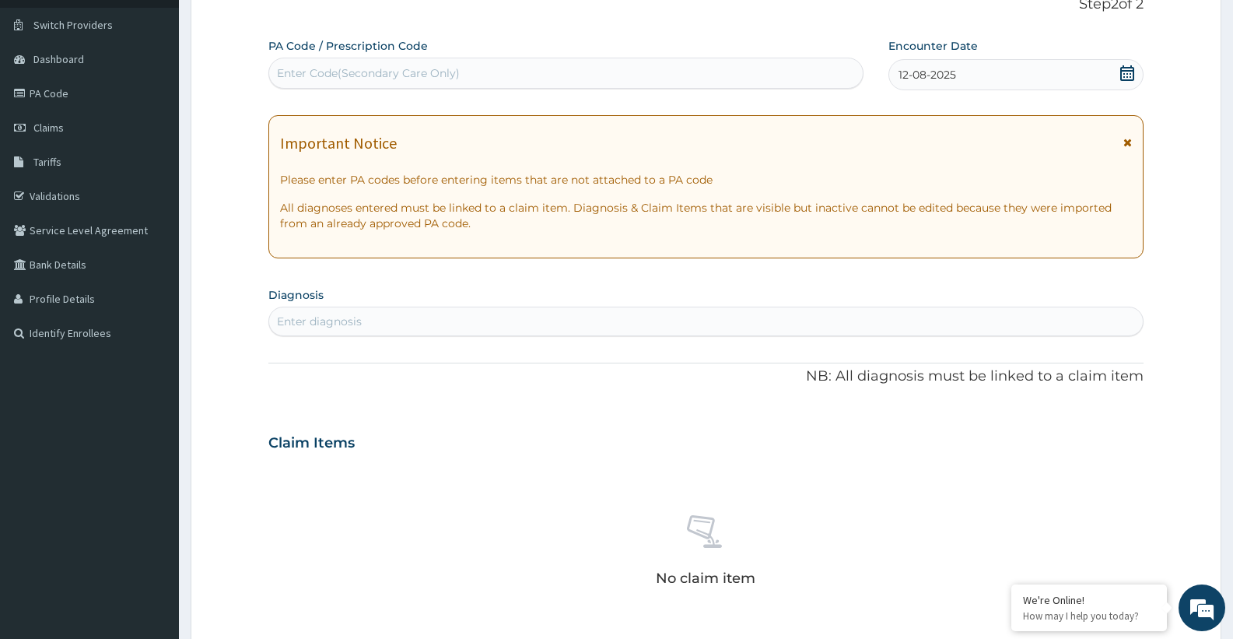
click at [470, 322] on div "Enter diagnosis" at bounding box center [705, 321] width 873 height 25
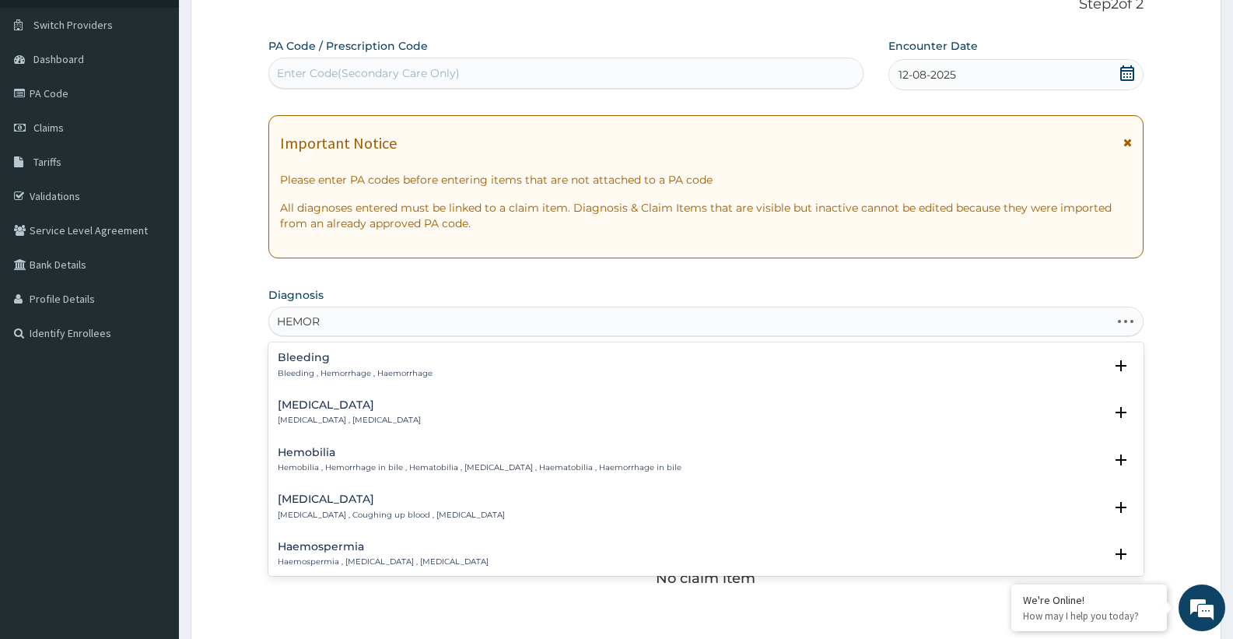
type input "HEMORR"
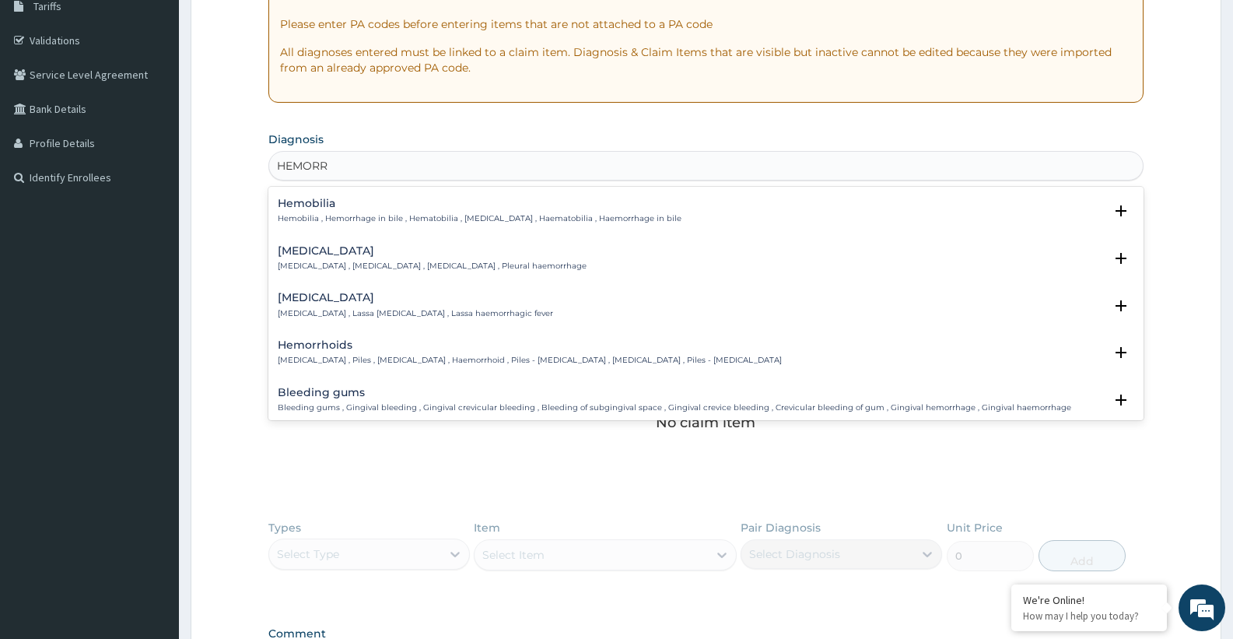
scroll to position [62, 0]
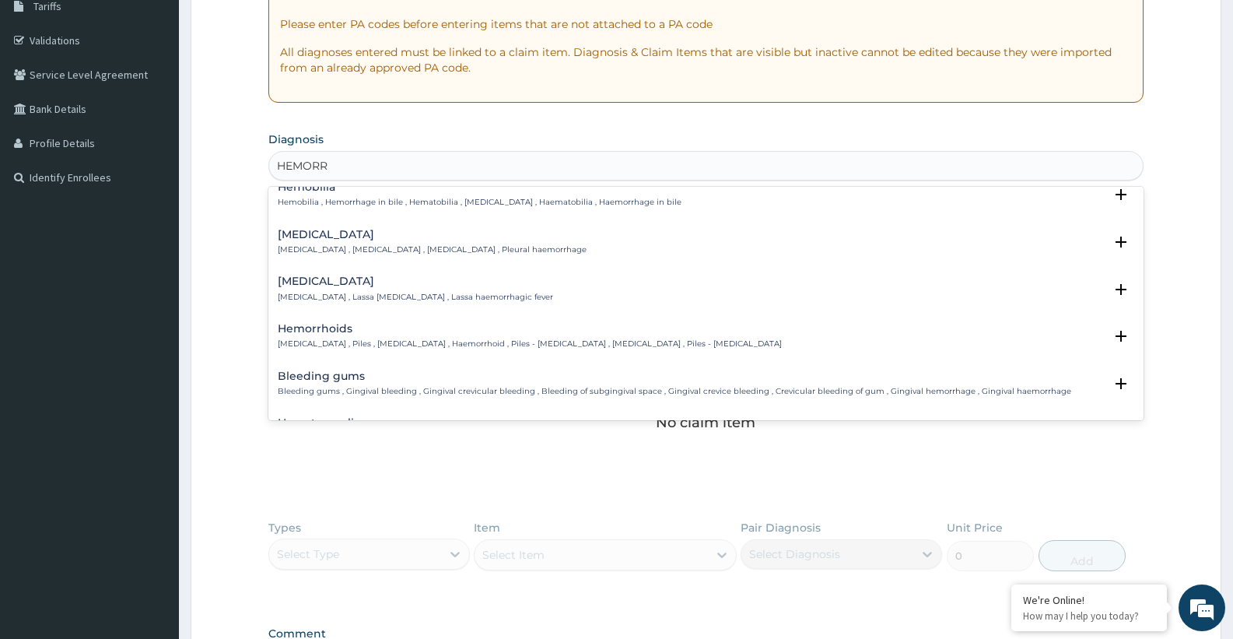
click at [376, 335] on div "Hemorrhoids Hemorrhoids , Piles , Haemorrhoids , Haemorrhoid , Piles - haemorrh…" at bounding box center [530, 336] width 504 height 27
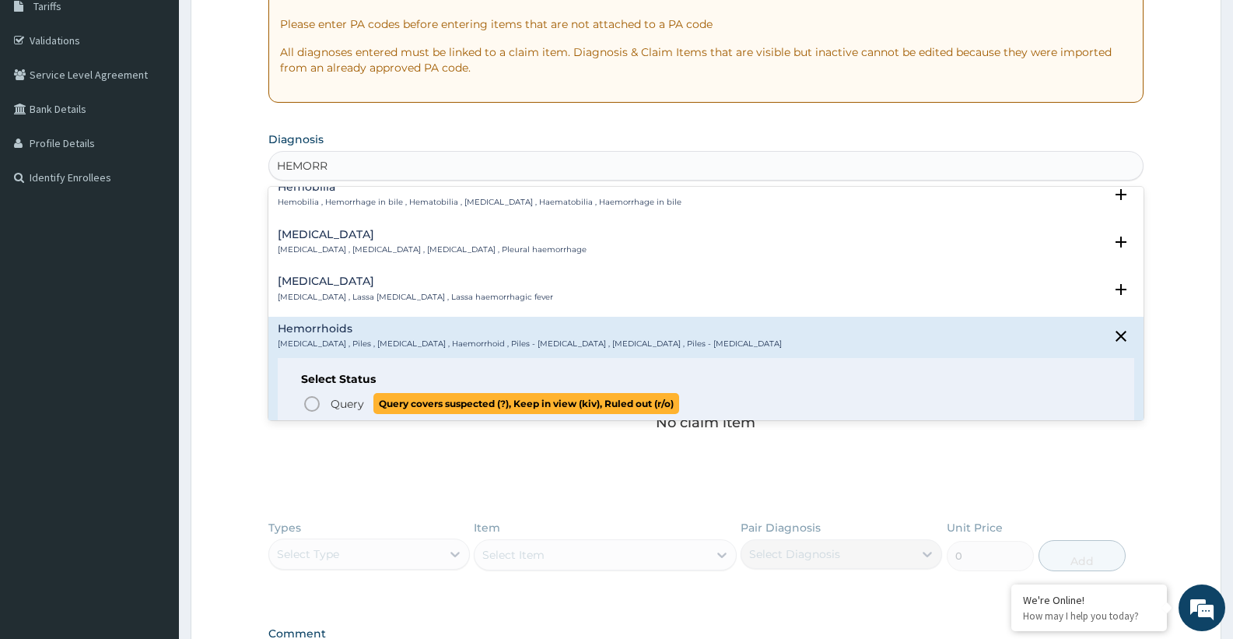
click at [310, 400] on icon "status option query" at bounding box center [312, 403] width 19 height 19
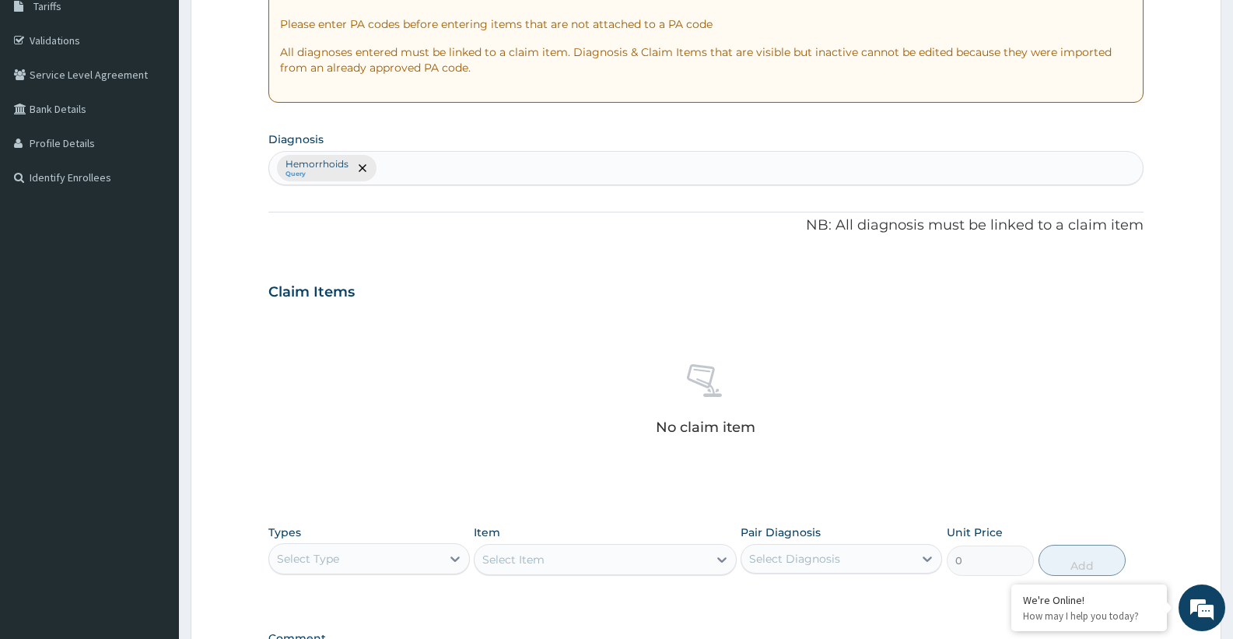
scroll to position [483, 0]
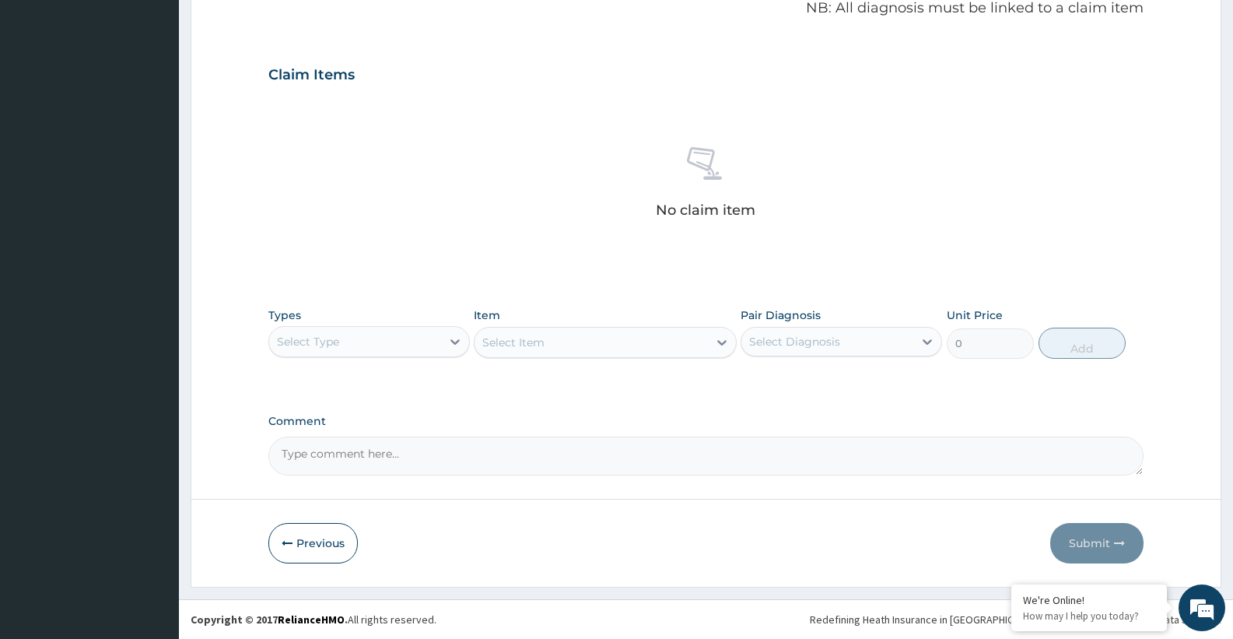
click at [421, 350] on div "Select Type" at bounding box center [355, 341] width 172 height 25
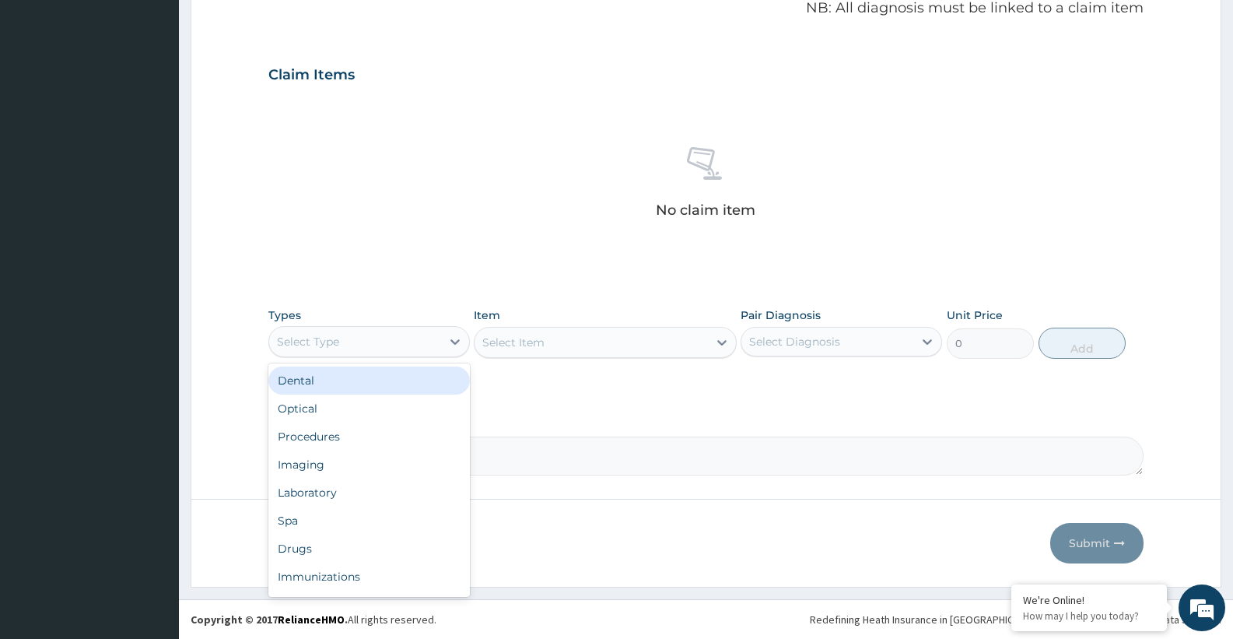
type input "P"
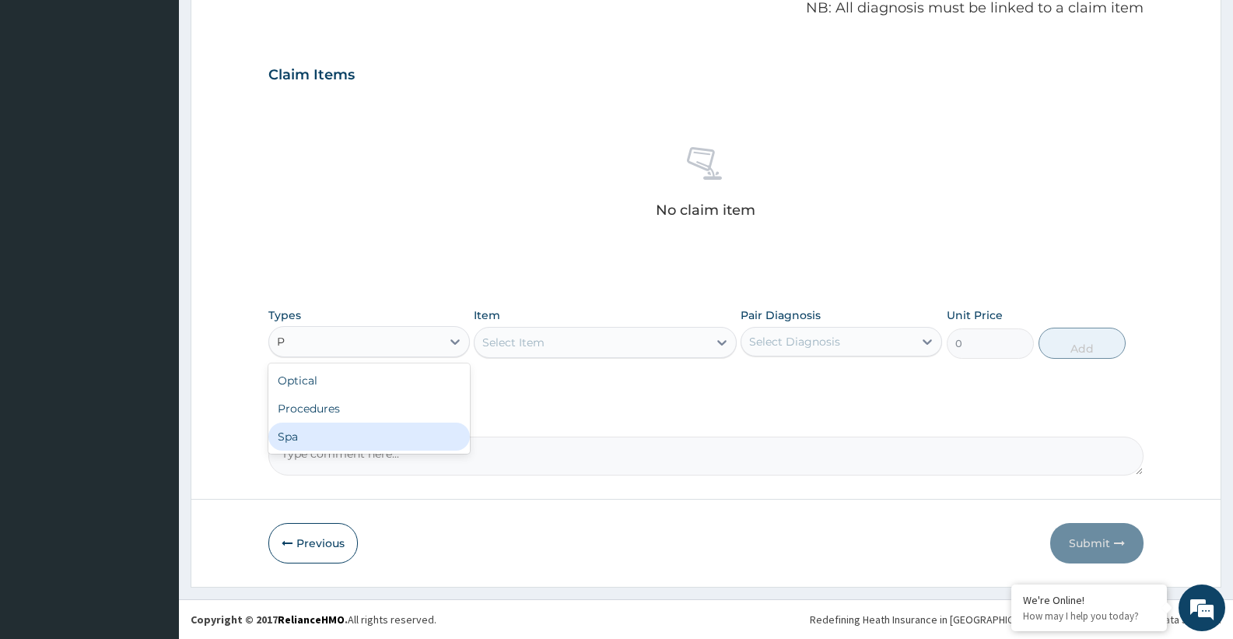
click at [347, 422] on div "Spa" at bounding box center [368, 436] width 201 height 28
click at [360, 346] on div "Spa" at bounding box center [355, 341] width 172 height 25
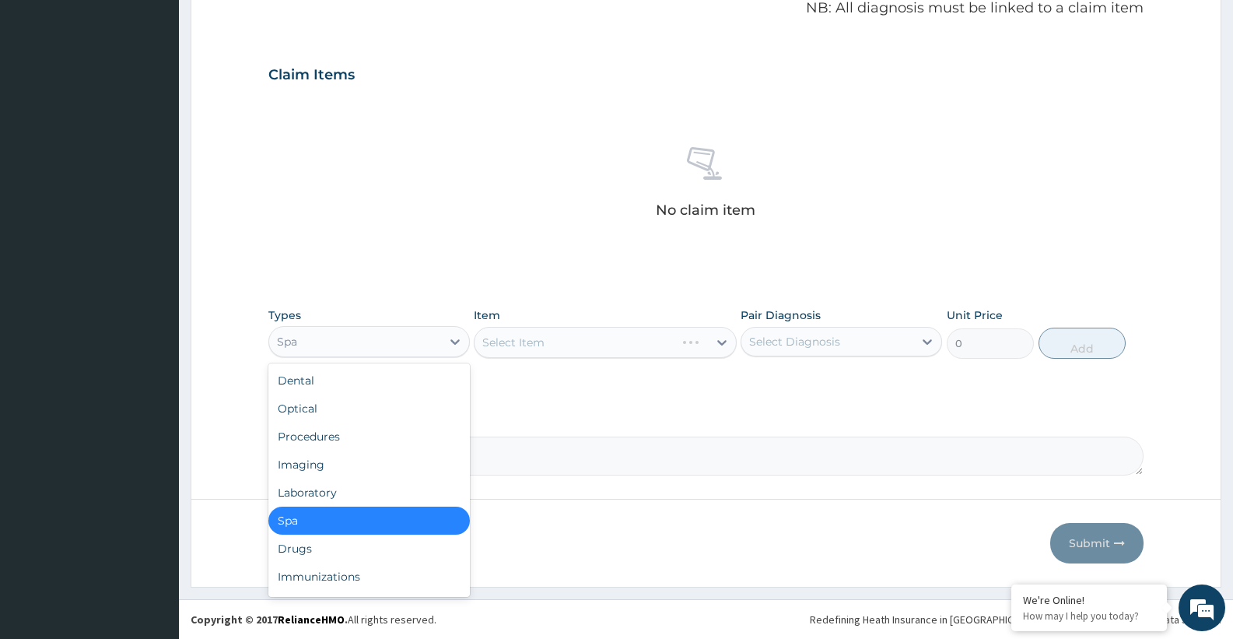
click at [360, 346] on div "Spa" at bounding box center [355, 341] width 172 height 25
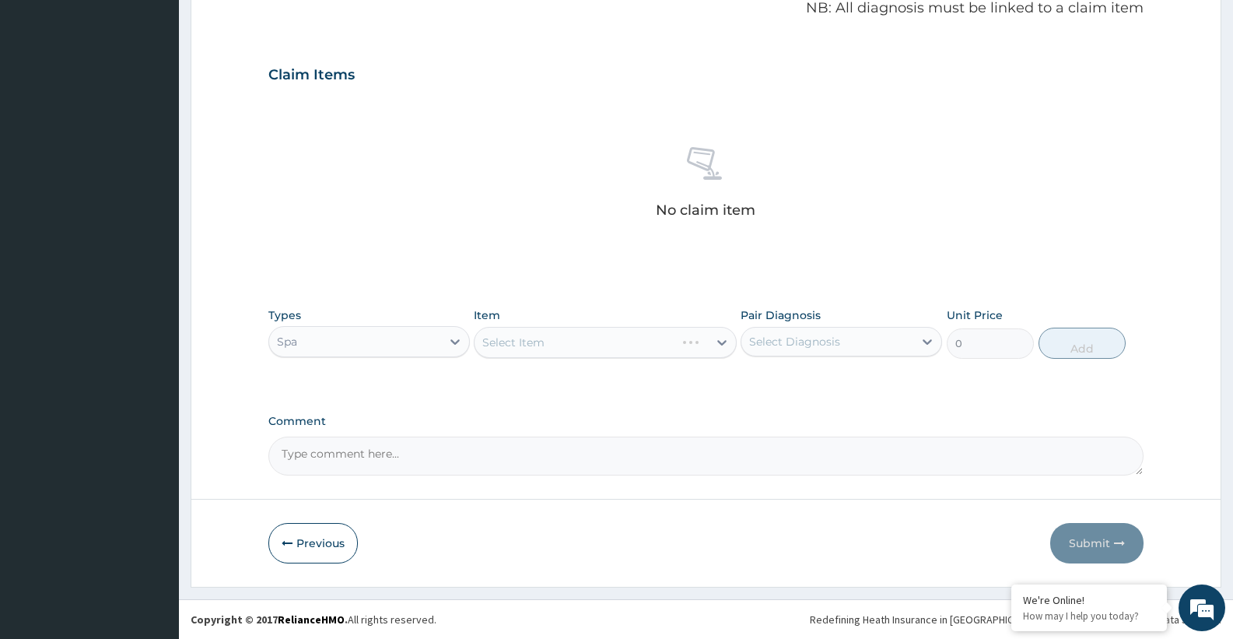
type input "P"
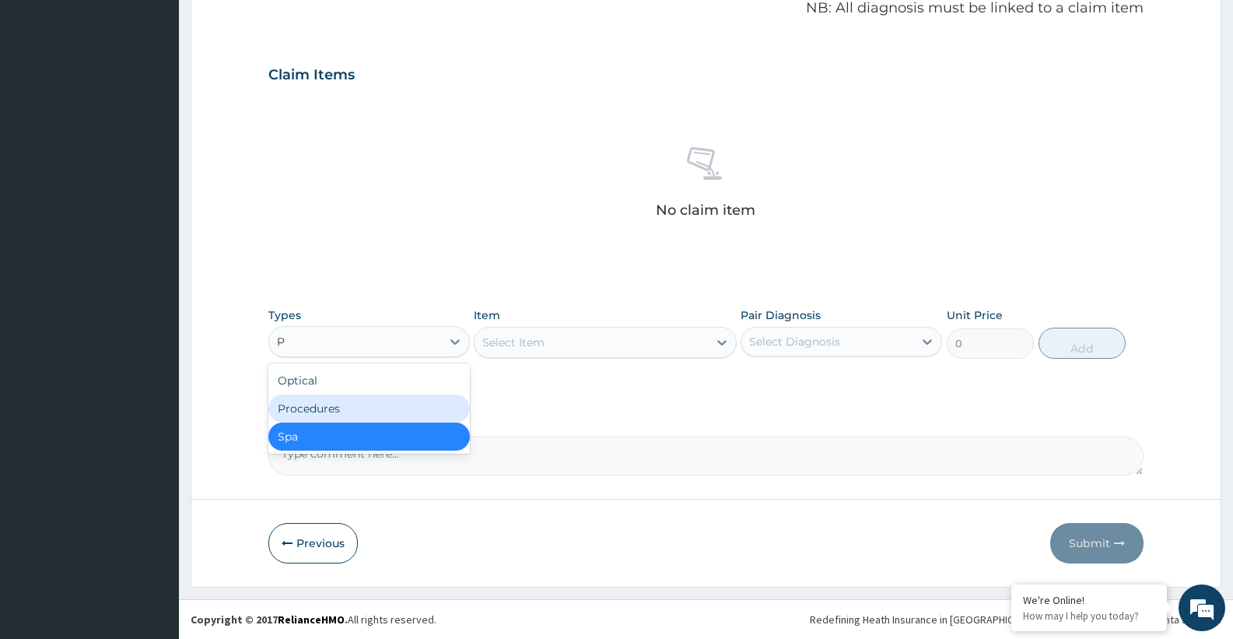
click at [345, 401] on div "Procedures" at bounding box center [368, 408] width 201 height 28
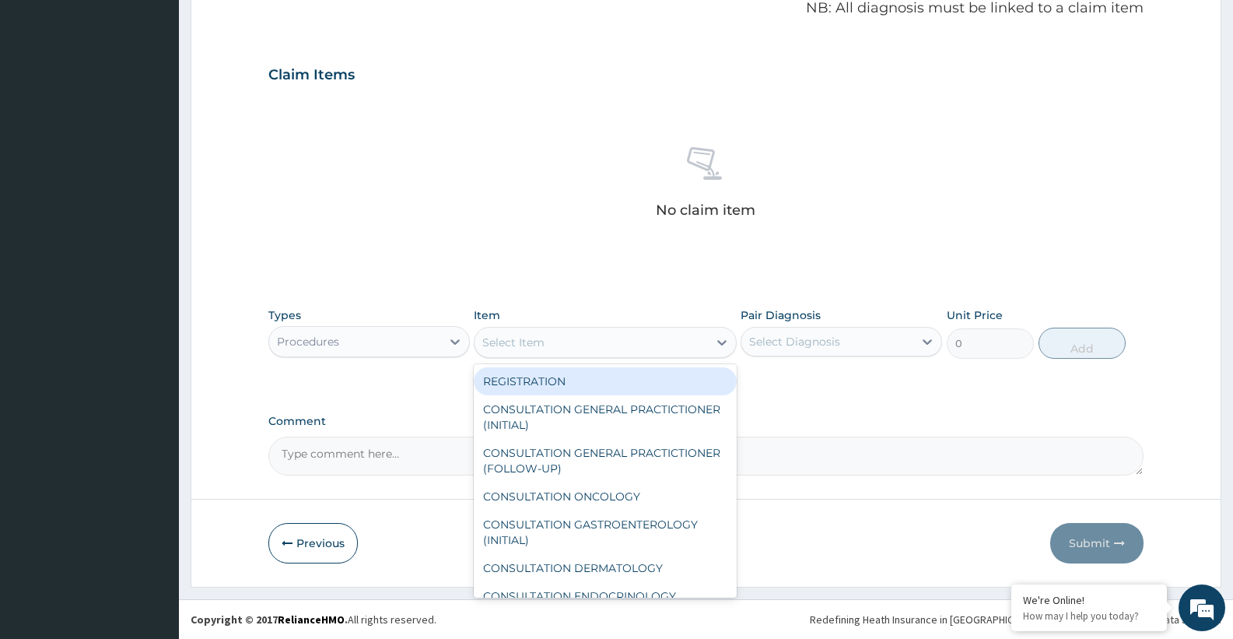
click at [582, 344] on div "Select Item" at bounding box center [590, 342] width 233 height 25
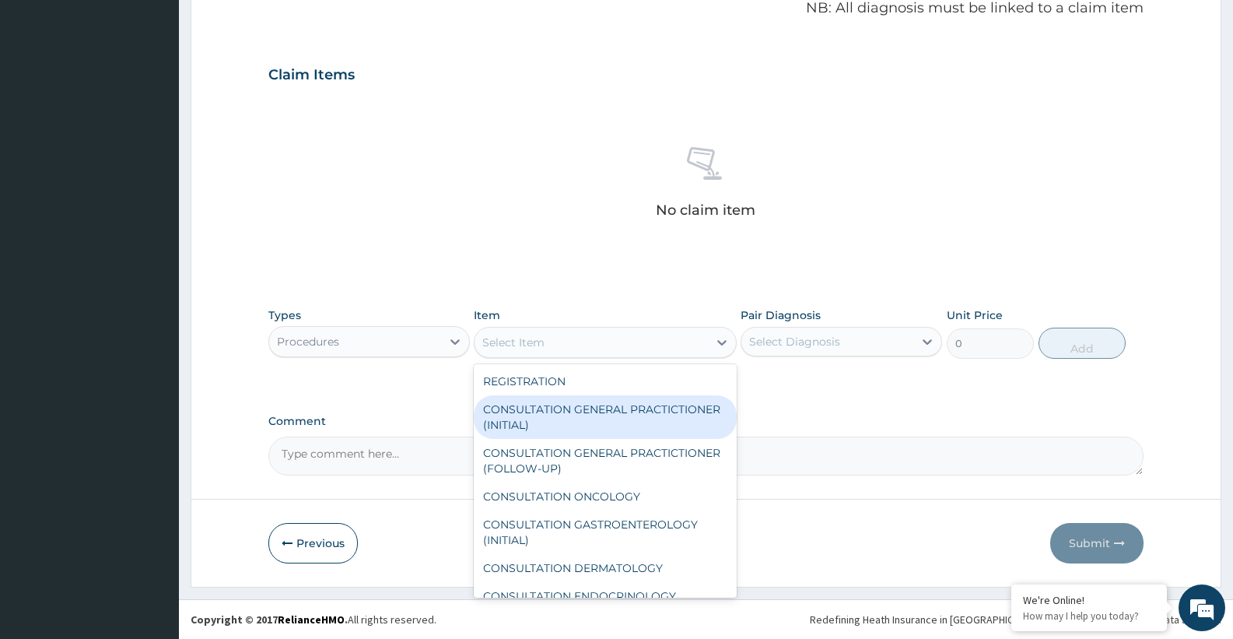
click at [584, 404] on div "CONSULTATION GENERAL PRACTICTIONER (INITIAL)" at bounding box center [605, 417] width 262 height 44
type input "15000"
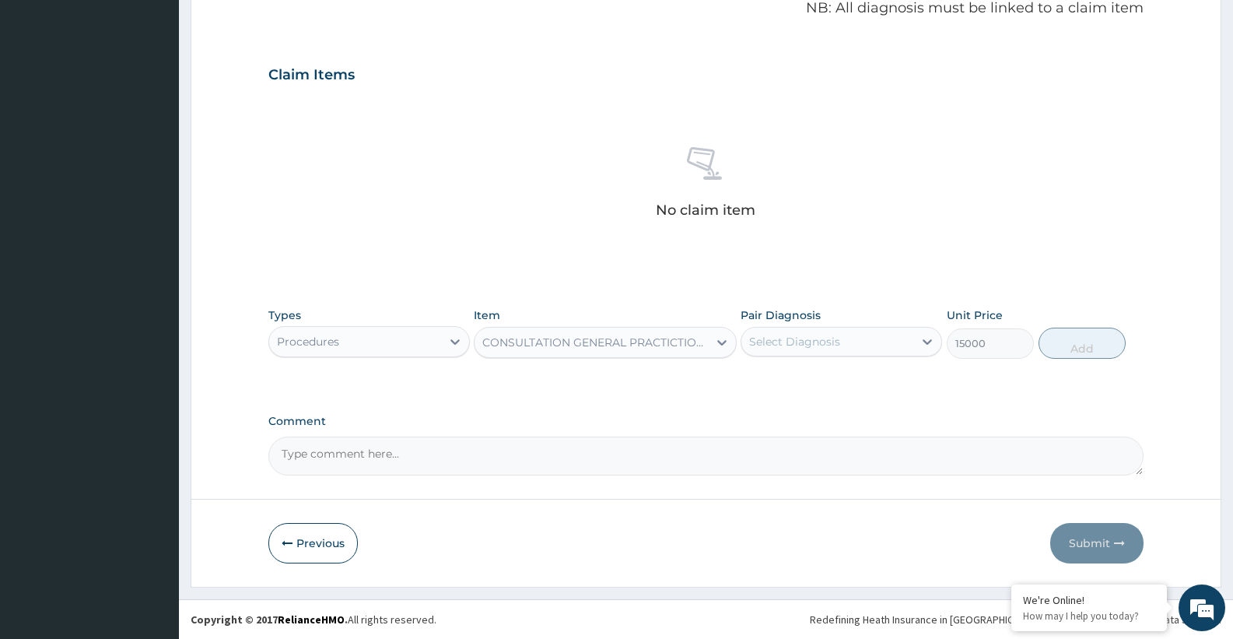
click at [802, 344] on div "Select Diagnosis" at bounding box center [794, 342] width 91 height 16
click at [811, 369] on div "Hemorrhoids" at bounding box center [840, 382] width 201 height 32
checkbox input "true"
click at [1077, 345] on button "Add" at bounding box center [1081, 342] width 87 height 31
type input "0"
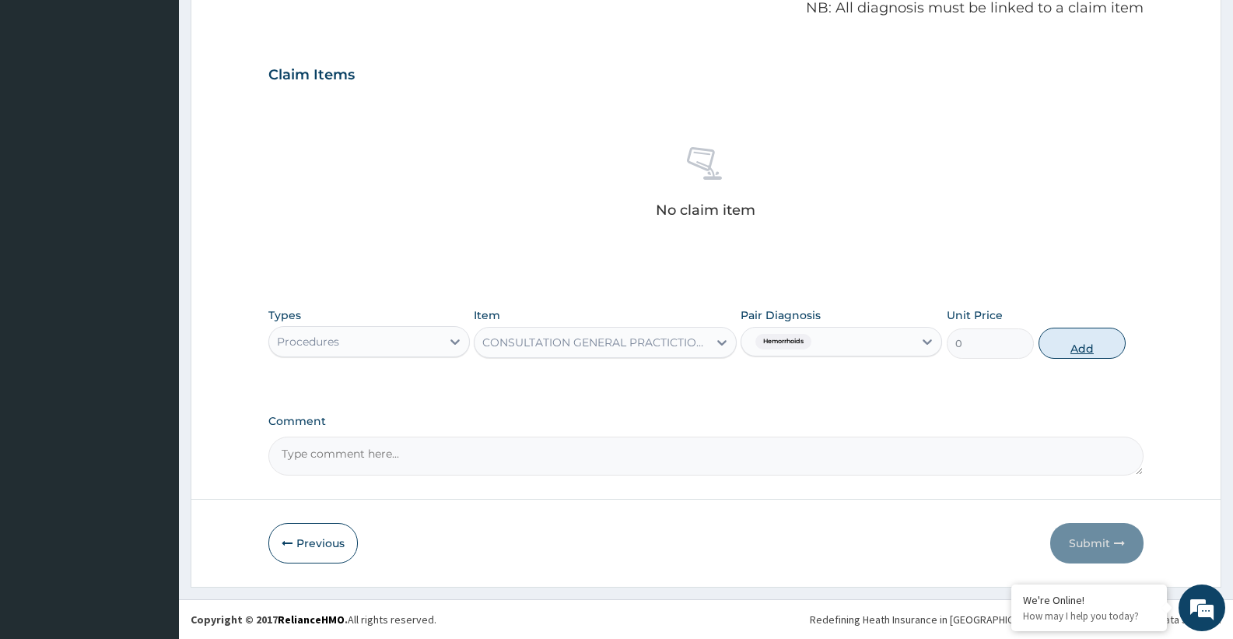
scroll to position [409, 0]
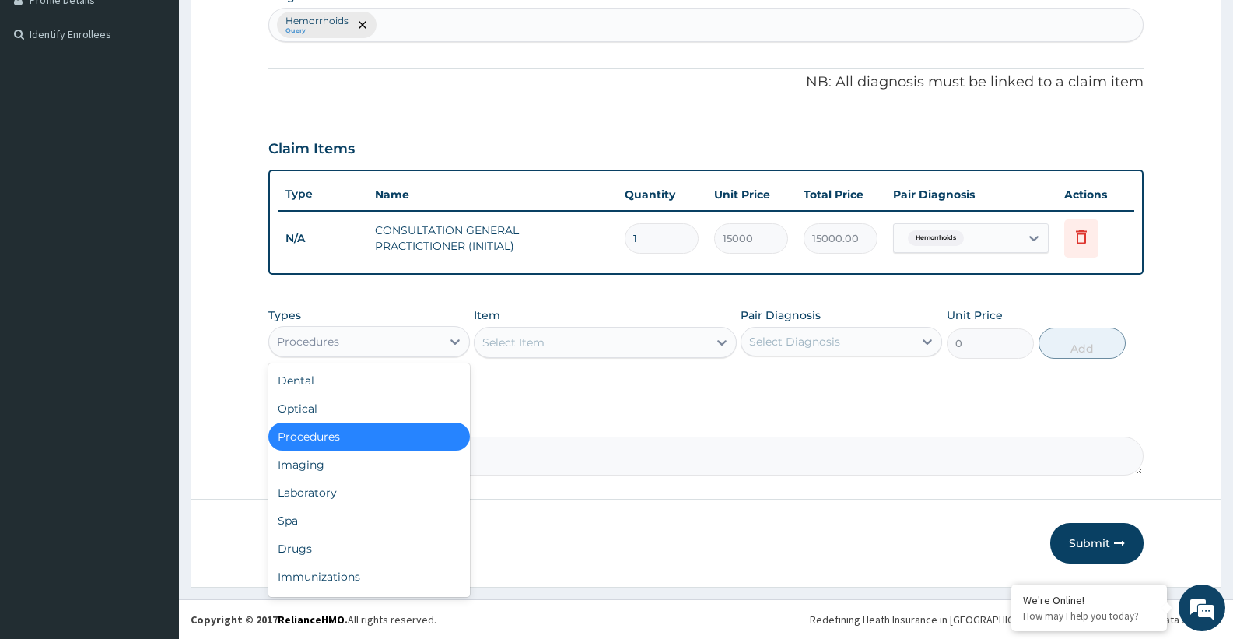
click at [400, 345] on div "Procedures" at bounding box center [355, 341] width 172 height 25
type input "D"
drag, startPoint x: 313, startPoint y: 554, endPoint x: 314, endPoint y: 532, distance: 21.8
click at [312, 554] on div "Drugs" at bounding box center [368, 548] width 201 height 28
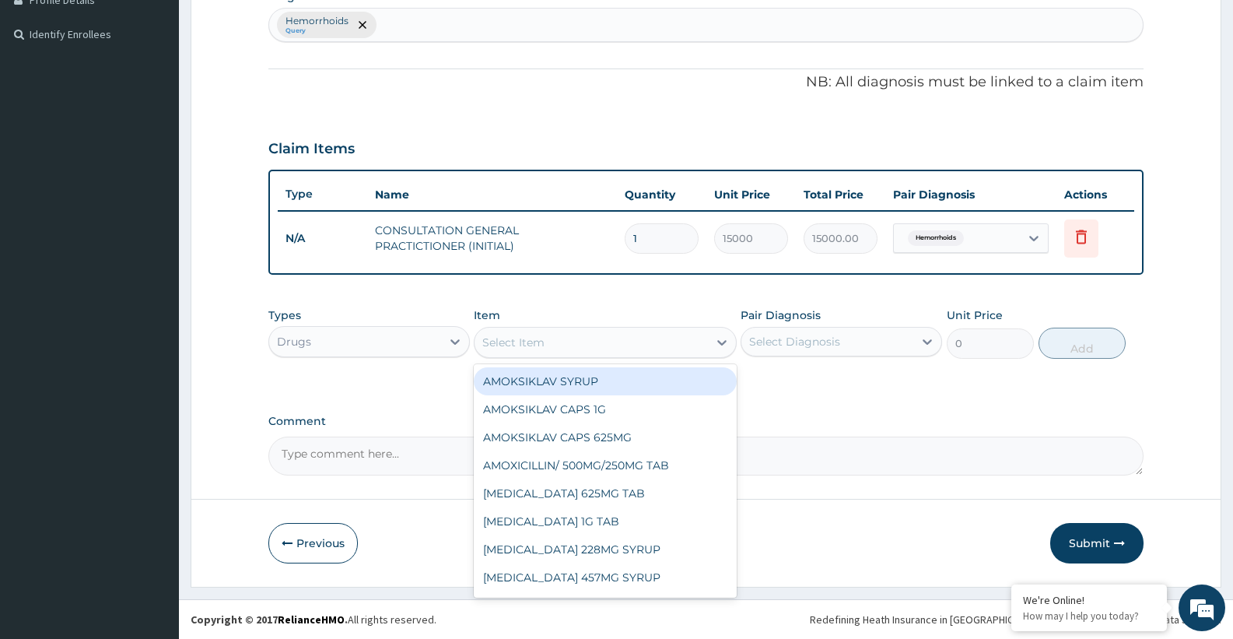
click at [548, 344] on div "Select Item" at bounding box center [590, 342] width 233 height 25
type input "ANU"
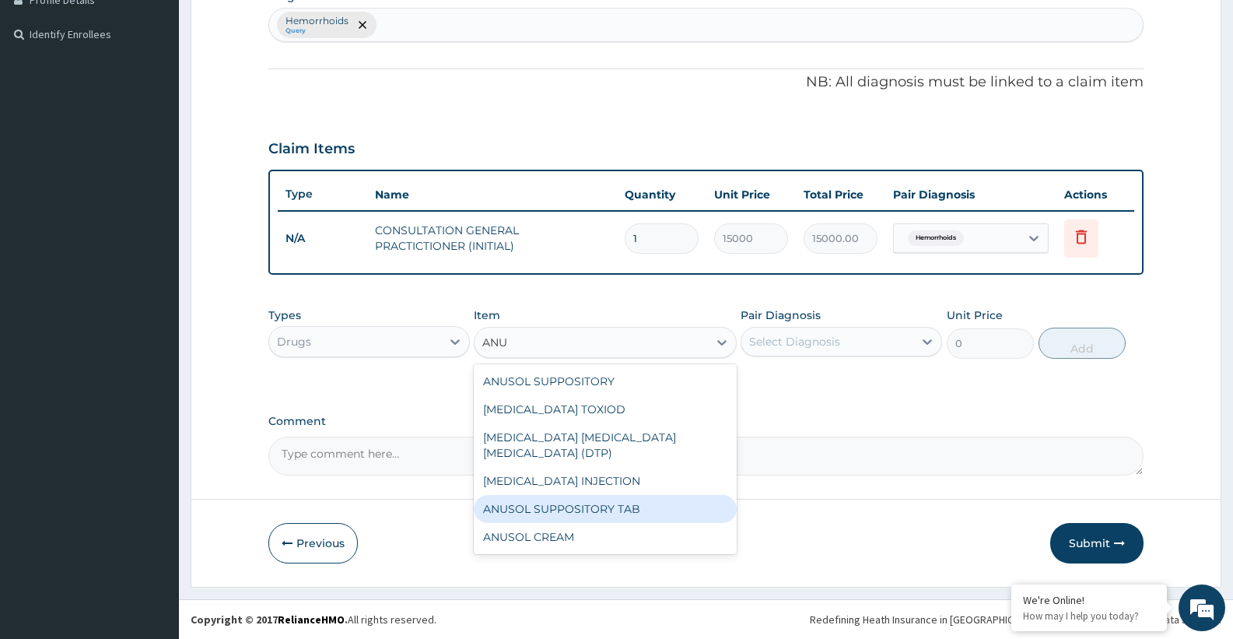
click at [566, 497] on div "ANUSOL SUPPOSITORY TAB" at bounding box center [605, 509] width 262 height 28
type input "2500"
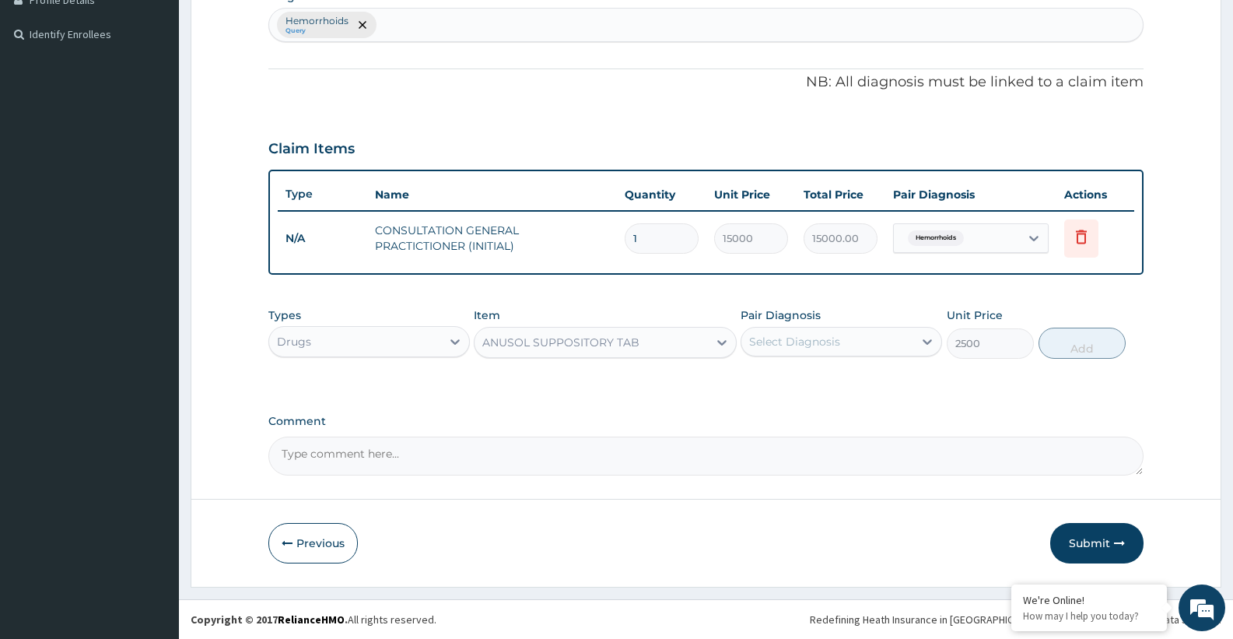
click at [811, 347] on div "Select Diagnosis" at bounding box center [794, 342] width 91 height 16
click at [814, 345] on div "Select Diagnosis" at bounding box center [794, 342] width 91 height 16
click at [814, 386] on label "Hemorrhoids" at bounding box center [803, 380] width 75 height 16
checkbox input "true"
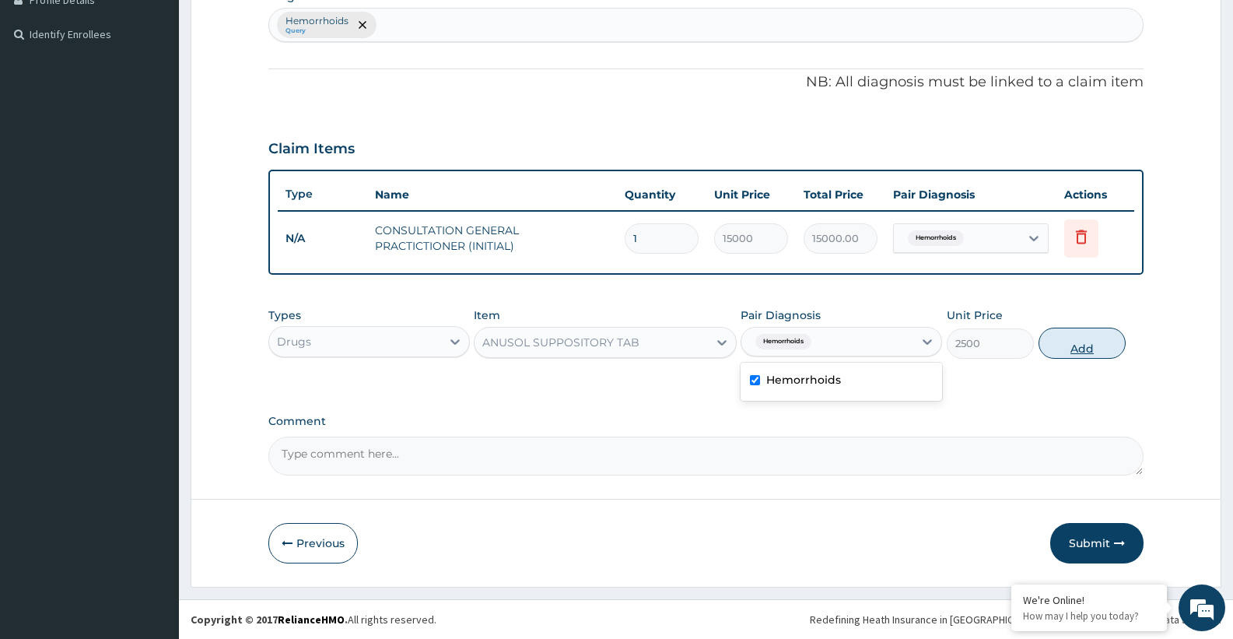
click at [1092, 351] on button "Add" at bounding box center [1081, 342] width 87 height 31
type input "0"
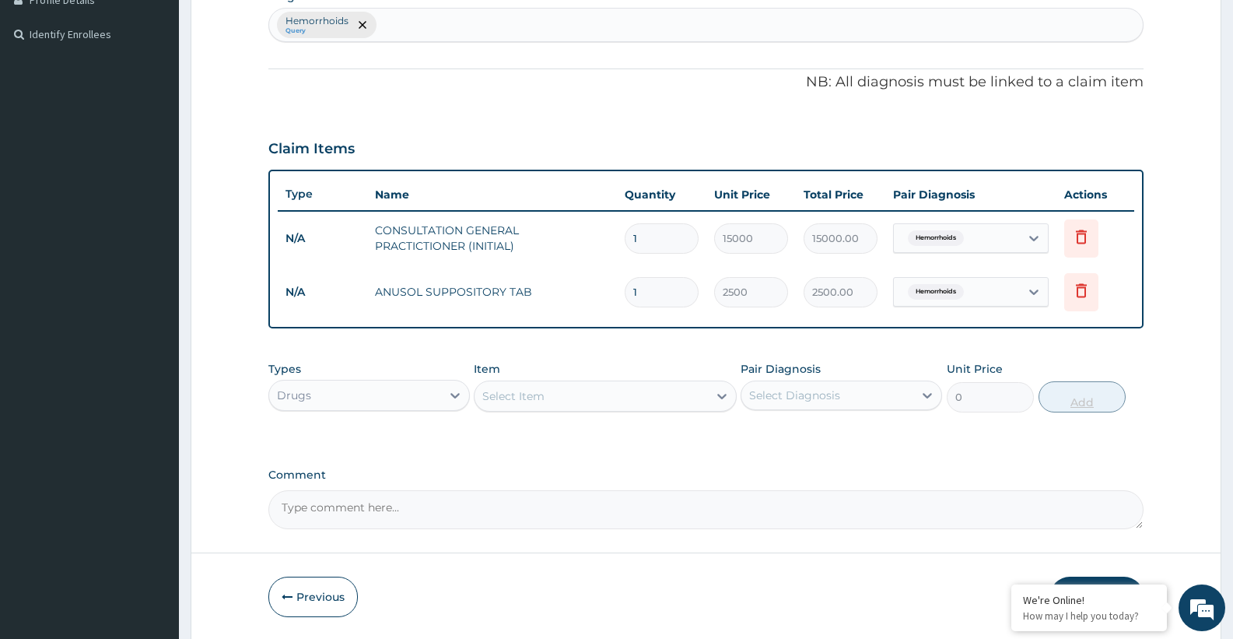
type input "12"
type input "30000.00"
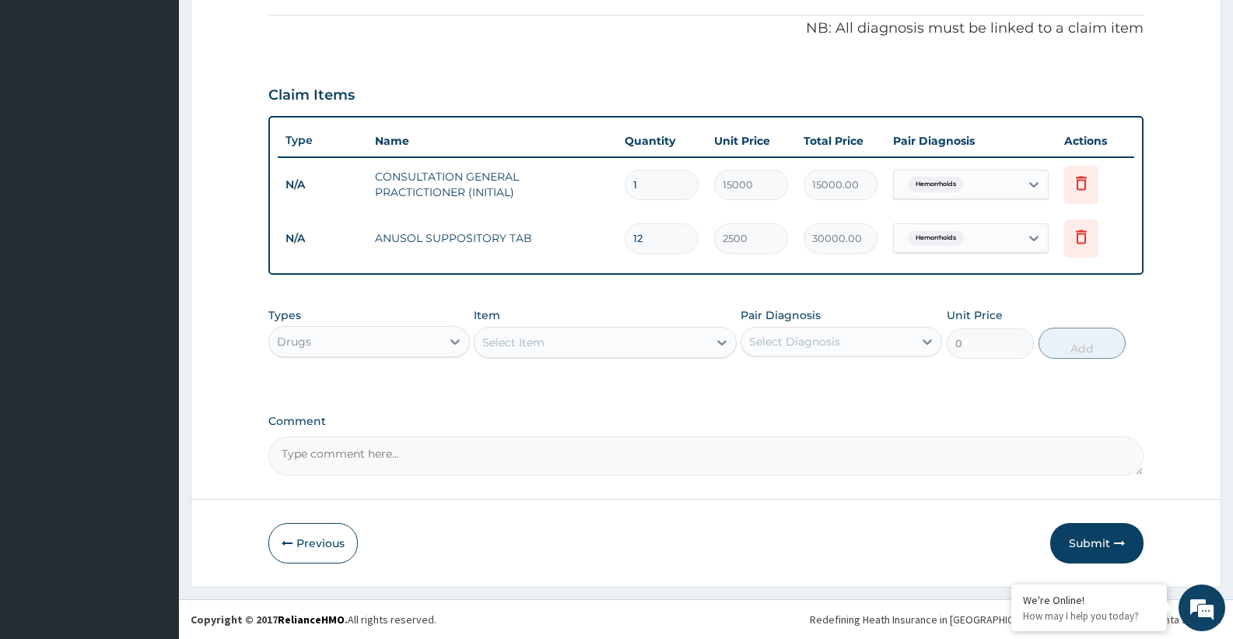
type input "12"
click at [507, 348] on div "Select Item" at bounding box center [513, 342] width 62 height 16
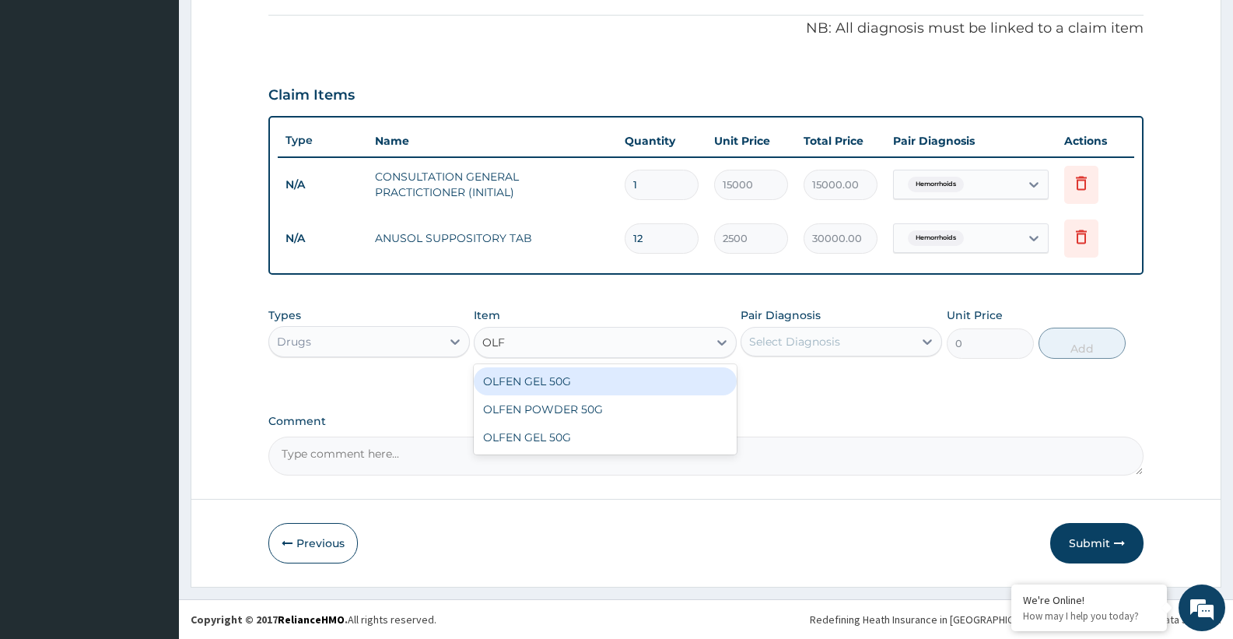
type input "OLFE"
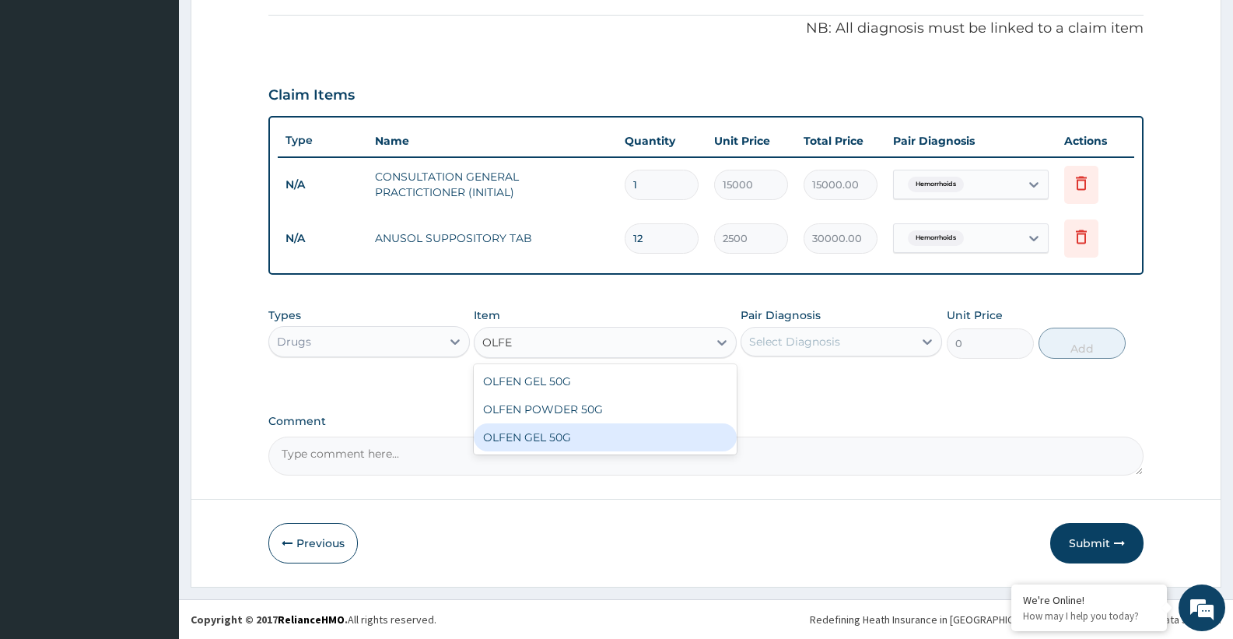
click at [528, 439] on div "OLFEN GEL 50G" at bounding box center [605, 437] width 262 height 28
type input "13000"
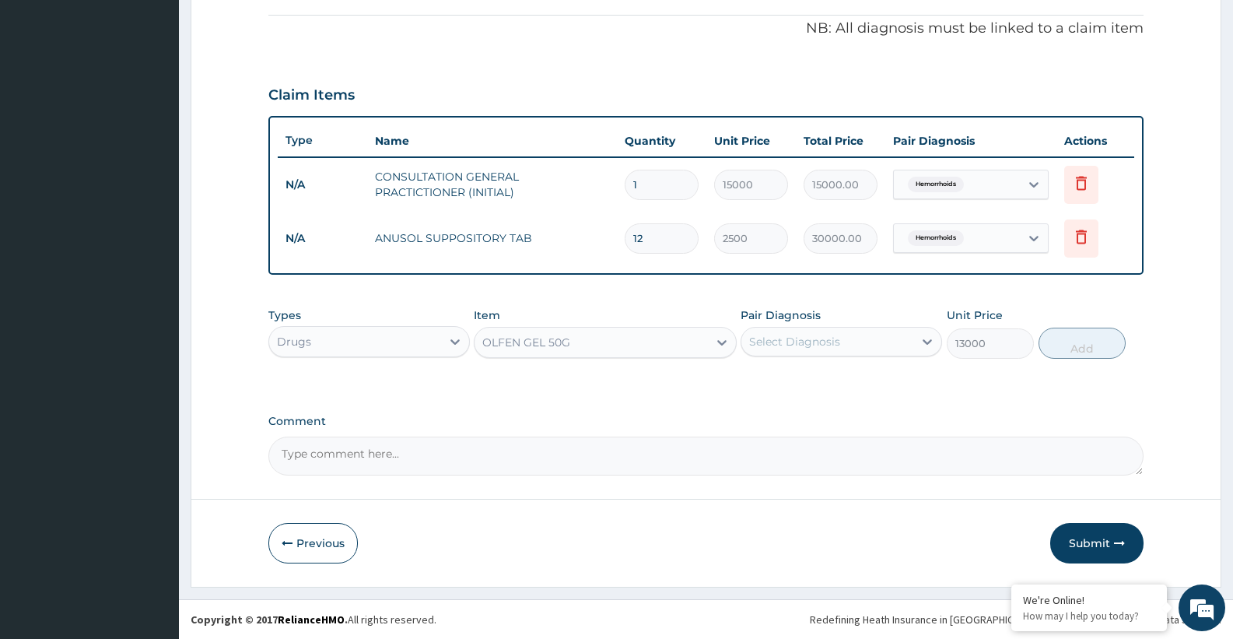
click at [821, 348] on div "Select Diagnosis" at bounding box center [794, 342] width 91 height 16
click at [816, 345] on div "Select Diagnosis" at bounding box center [794, 342] width 91 height 16
click at [807, 373] on label "Hemorrhoids" at bounding box center [803, 380] width 75 height 16
checkbox input "true"
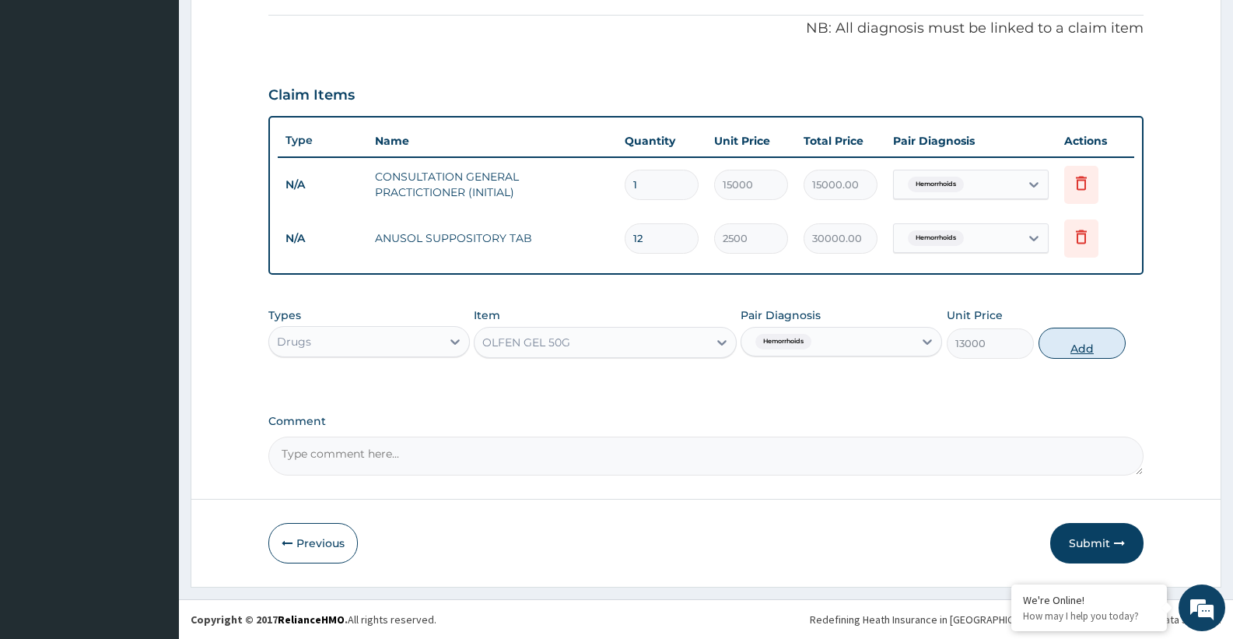
click at [1080, 351] on button "Add" at bounding box center [1081, 342] width 87 height 31
type input "0"
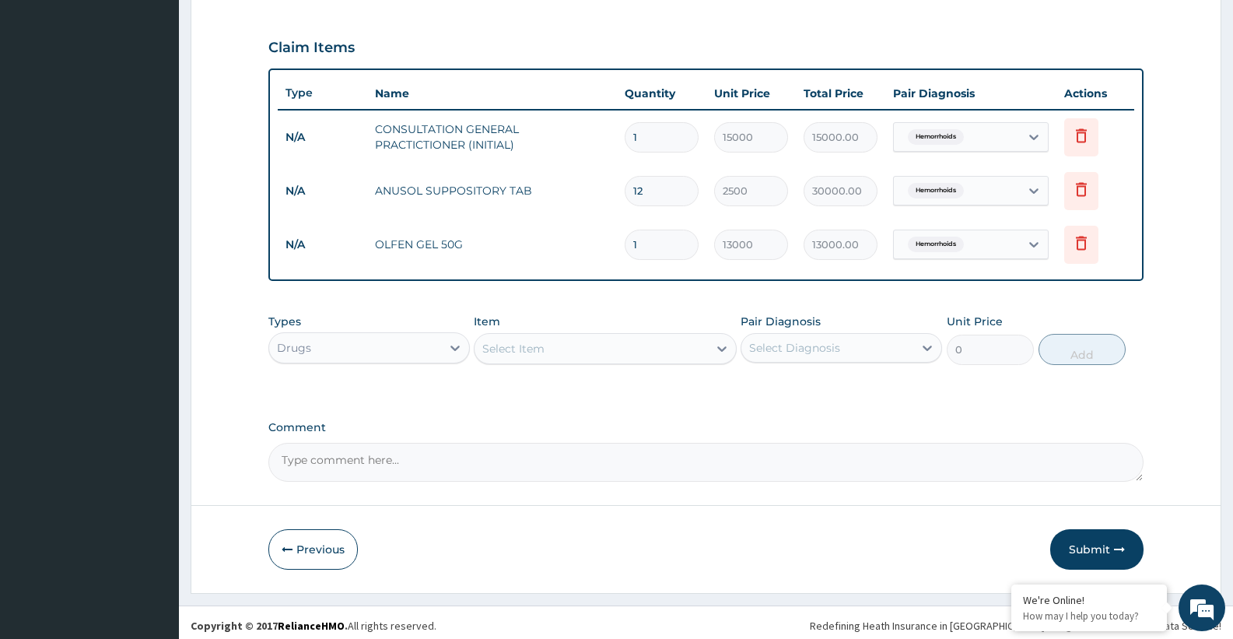
scroll to position [516, 0]
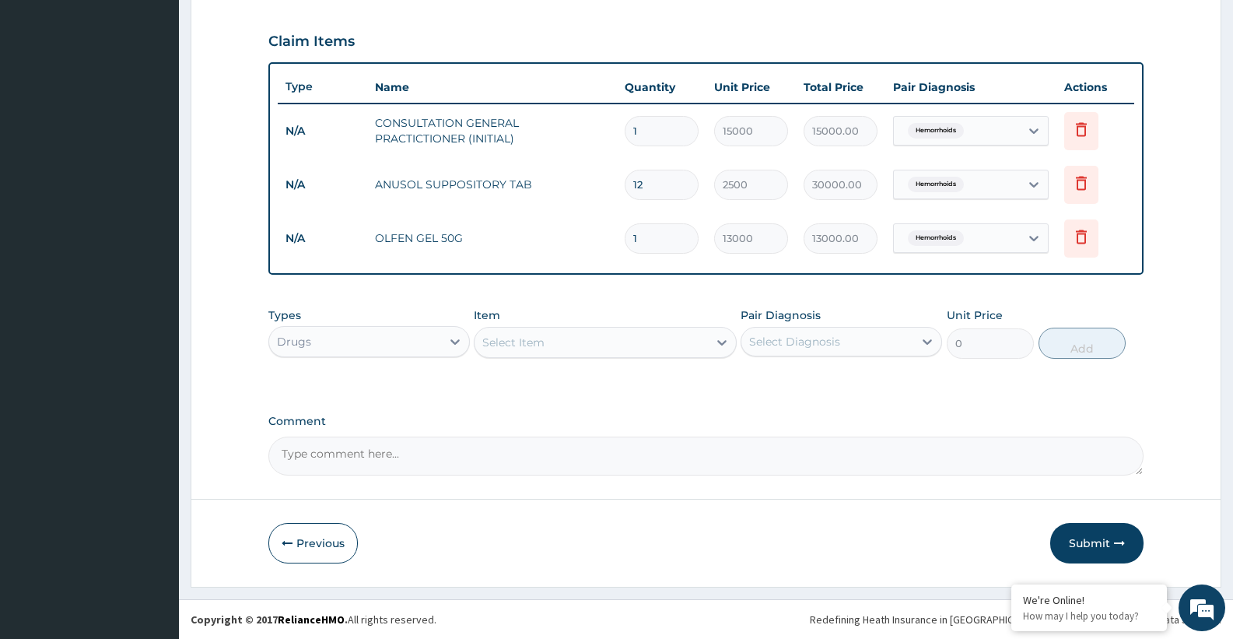
click at [440, 468] on textarea "Comment" at bounding box center [705, 455] width 875 height 39
type textarea "Please note bill is accurately prepared according to the new tariff signed and …"
click at [1105, 546] on button "Submit" at bounding box center [1096, 543] width 93 height 40
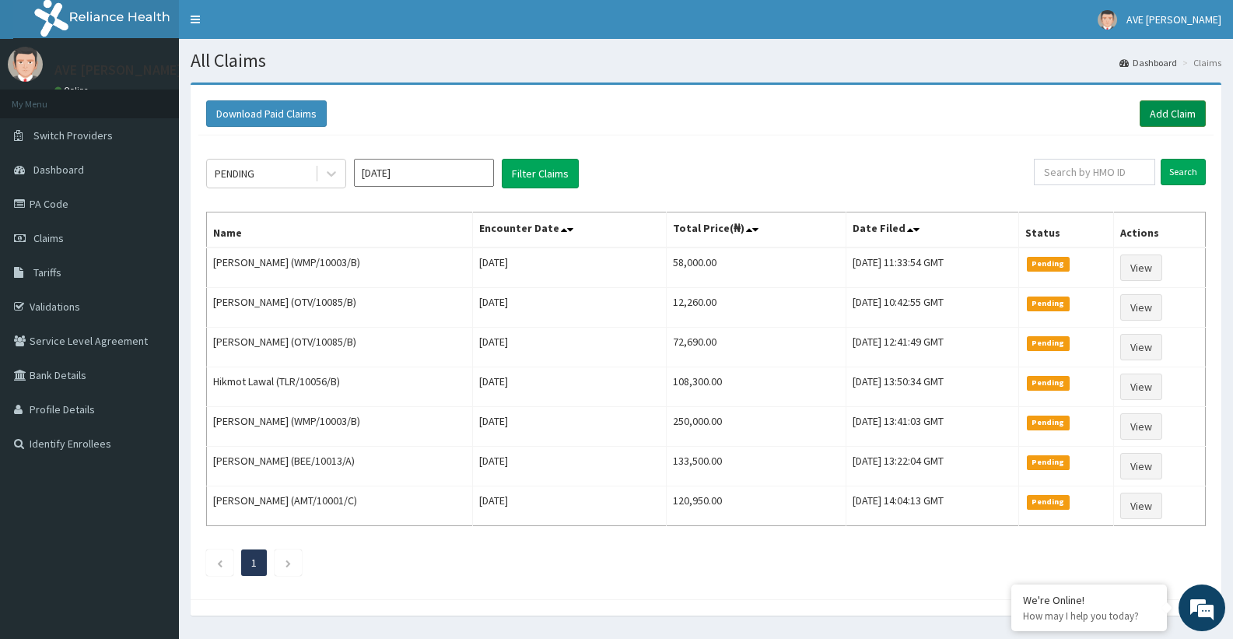
click at [1171, 117] on link "Add Claim" at bounding box center [1173, 113] width 66 height 26
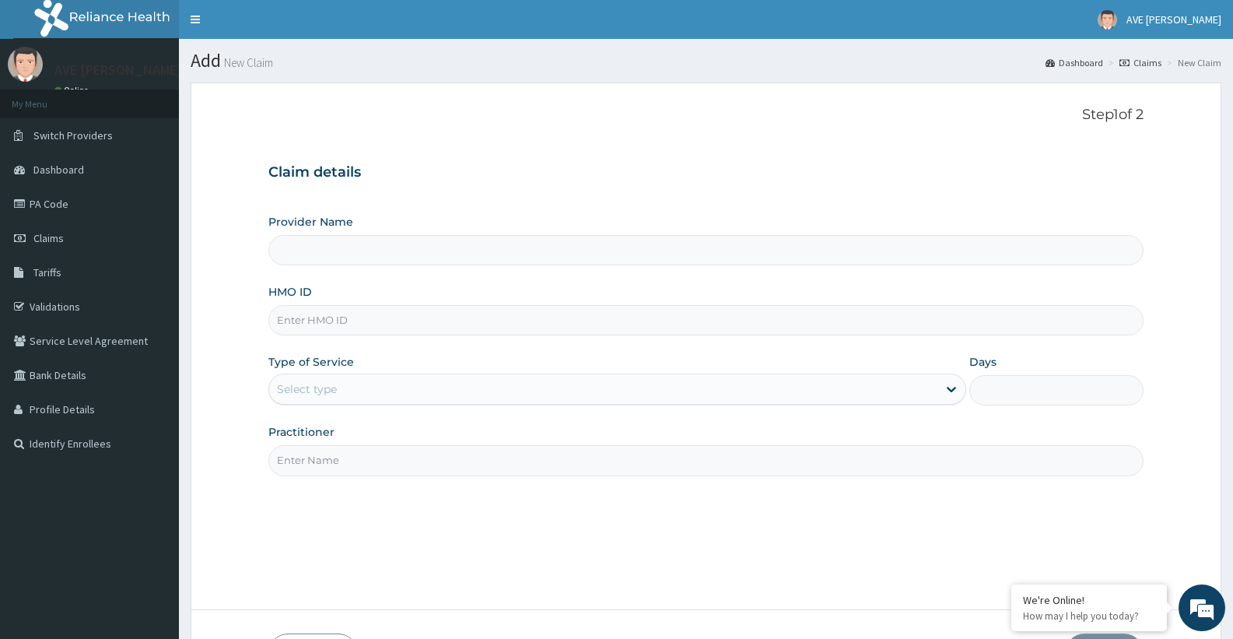
type input "Ave [PERSON_NAME] Hospital Limited - Oniru"
click at [317, 326] on input "HMO ID" at bounding box center [705, 320] width 875 height 30
type input "t"
type input "TLR/10010/A"
click at [377, 397] on div "Select type" at bounding box center [602, 388] width 667 height 25
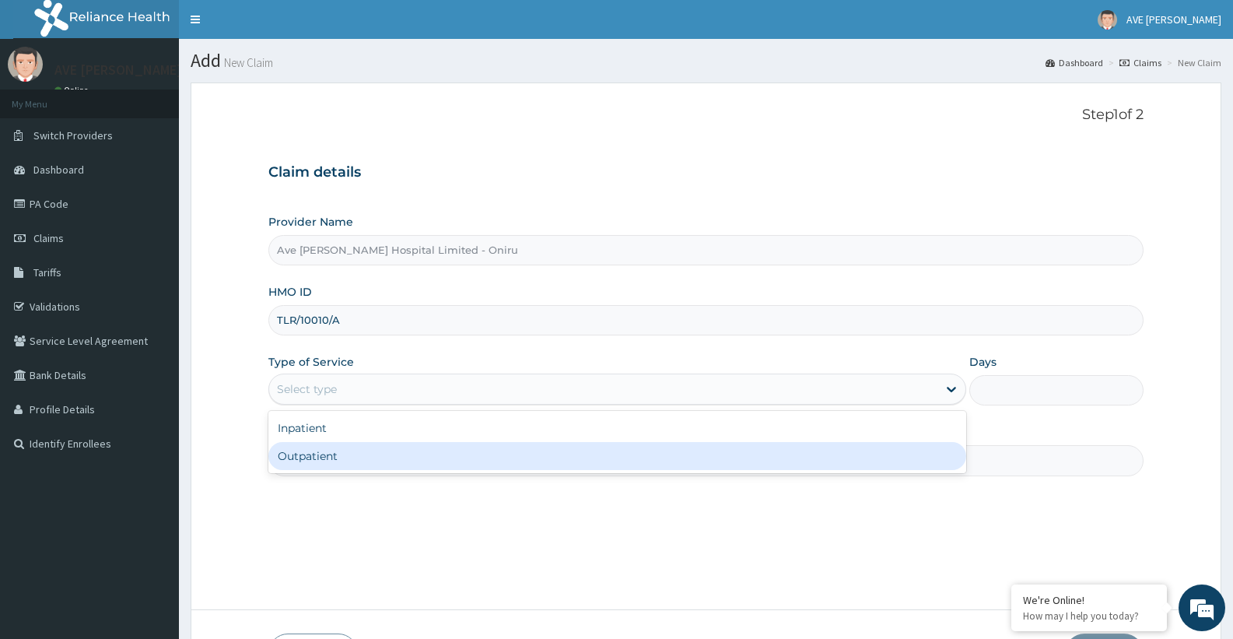
click at [349, 464] on div "Outpatient" at bounding box center [616, 456] width 697 height 28
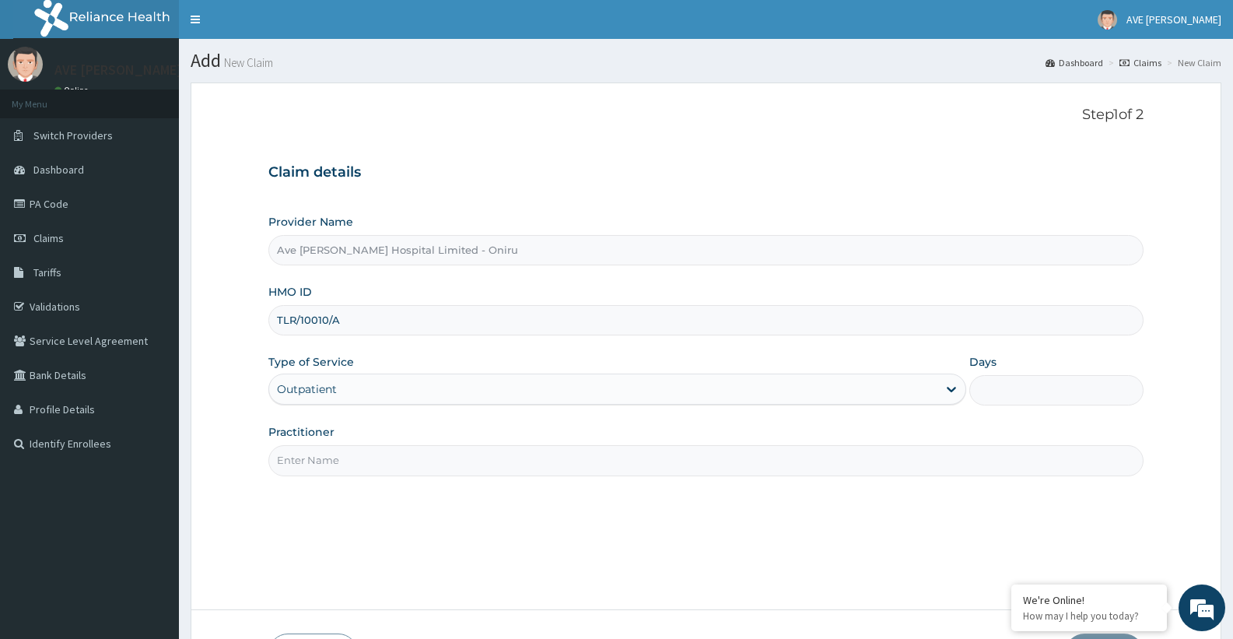
type input "1"
click at [319, 460] on input "Practitioner" at bounding box center [705, 460] width 875 height 30
type input "DR. CHIDI"
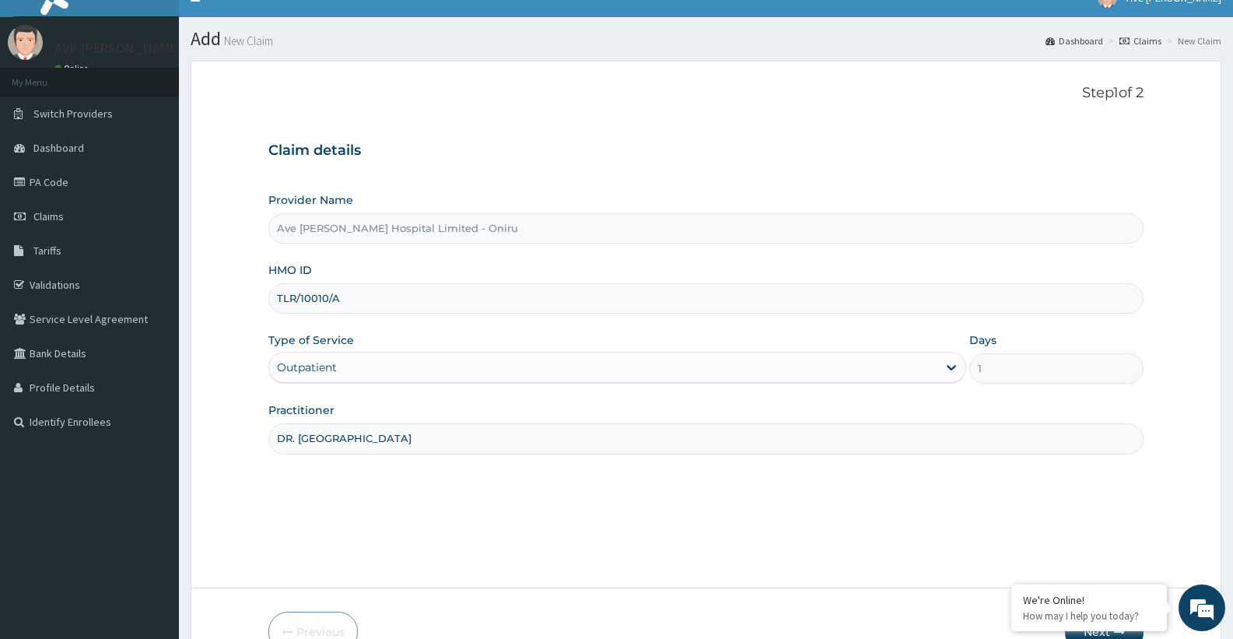
scroll to position [110, 0]
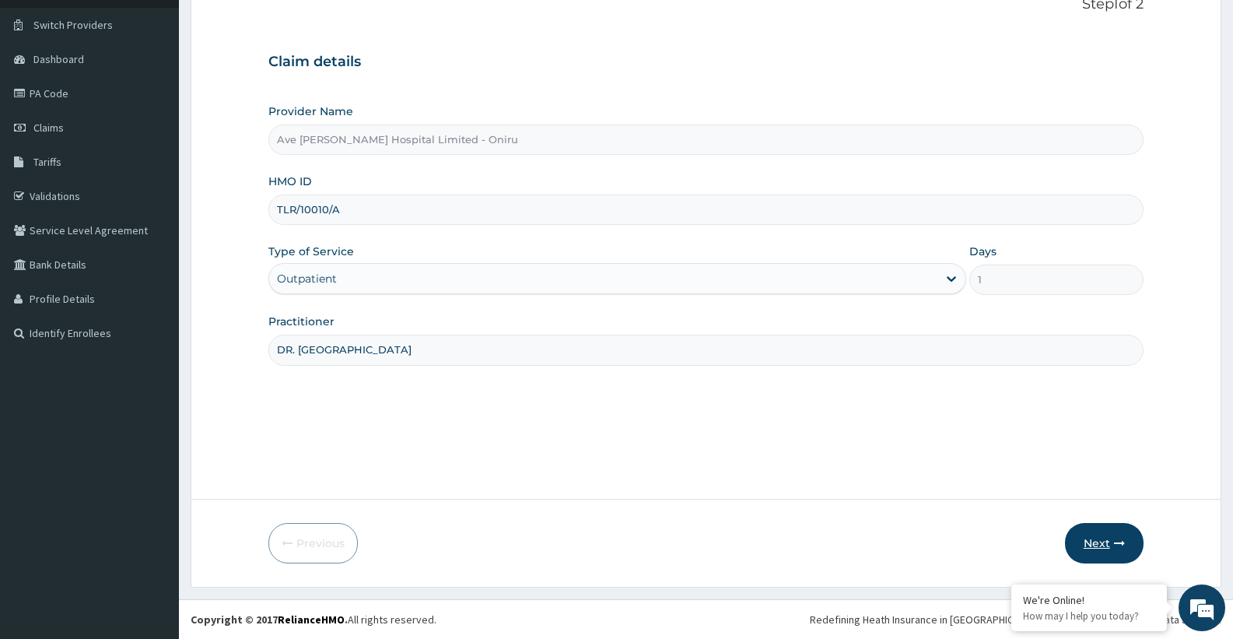
click at [1091, 539] on button "Next" at bounding box center [1104, 543] width 79 height 40
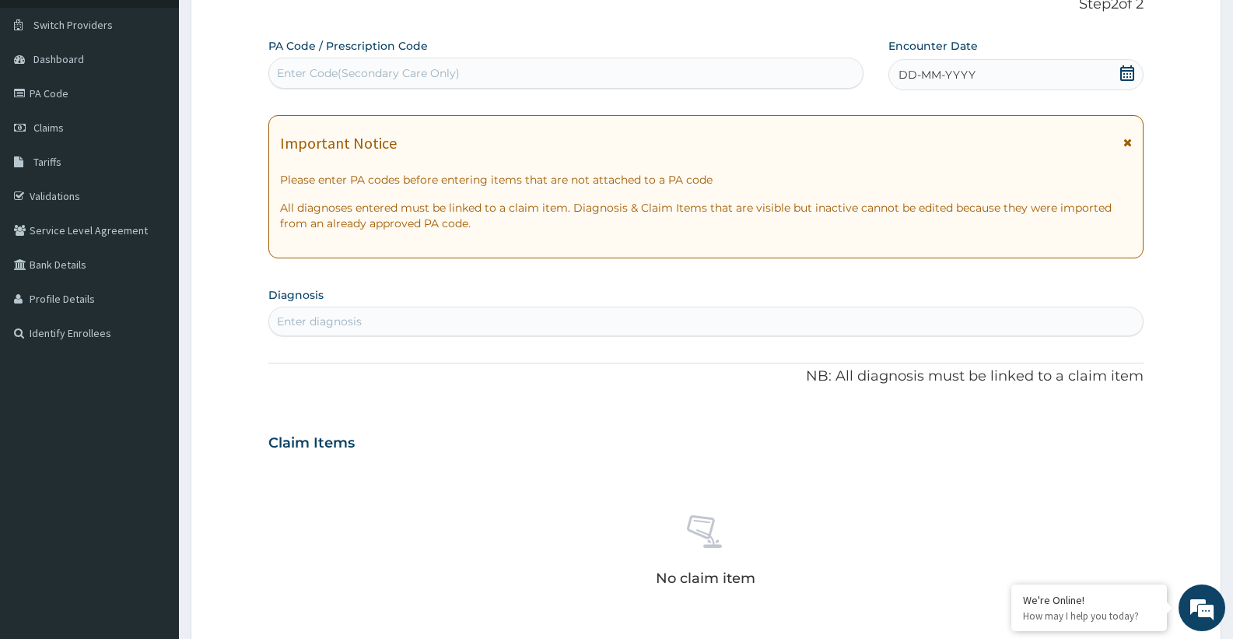
click at [1133, 72] on icon at bounding box center [1127, 73] width 14 height 16
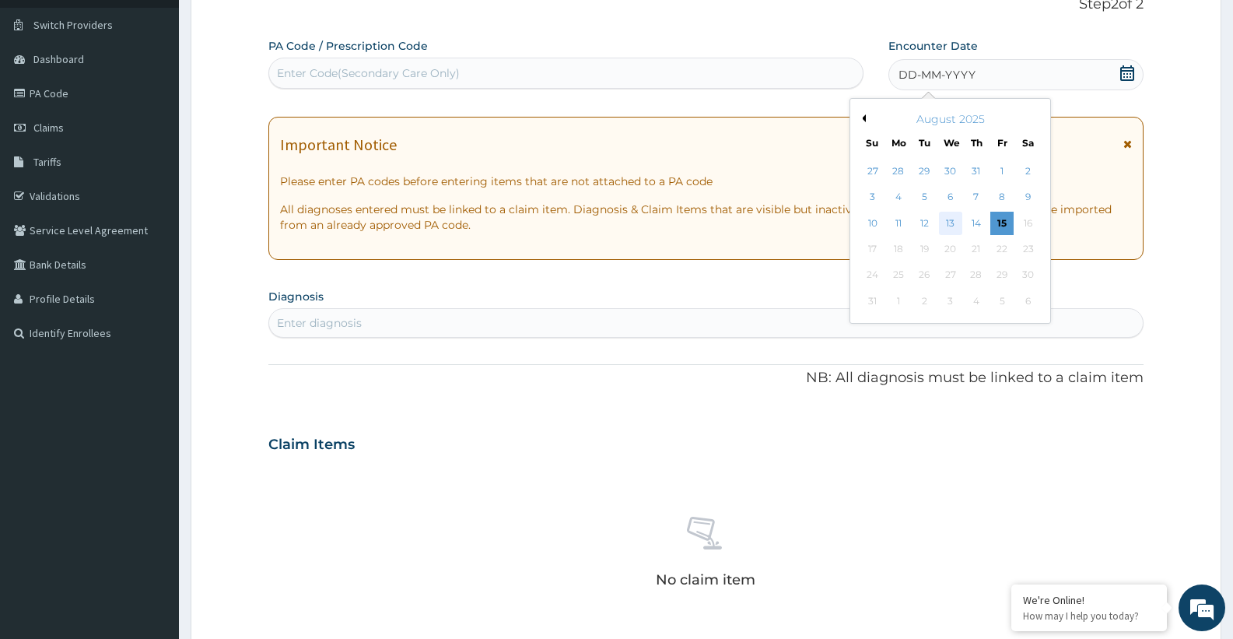
click at [944, 216] on div "13" at bounding box center [950, 223] width 23 height 23
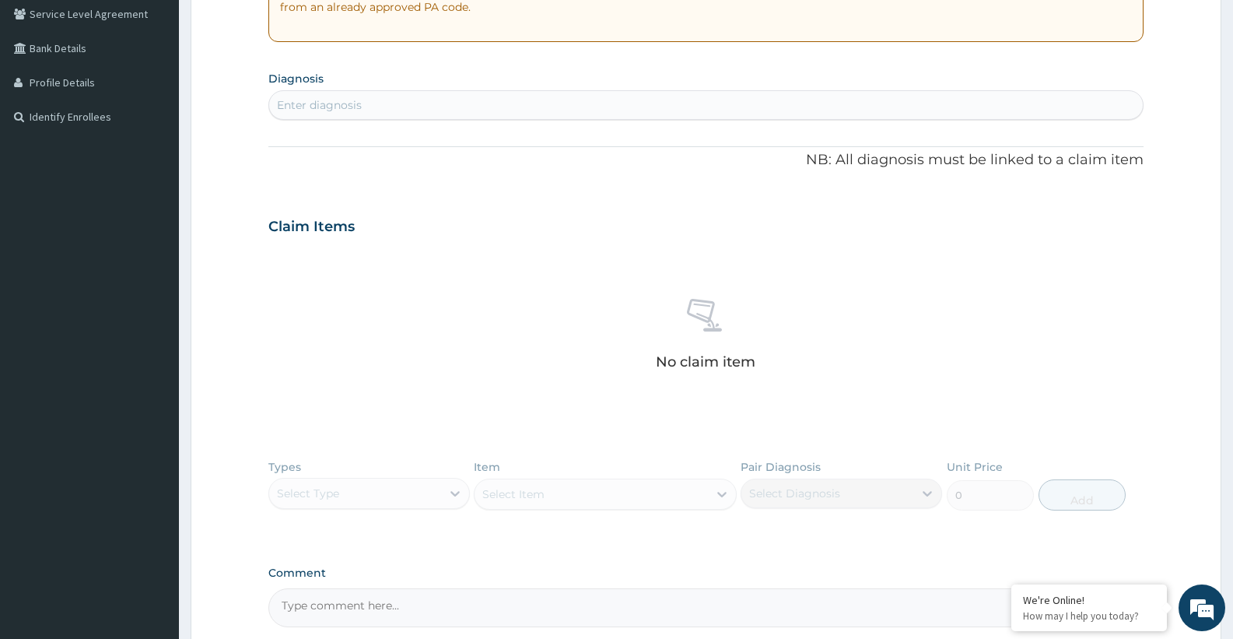
scroll to position [402, 0]
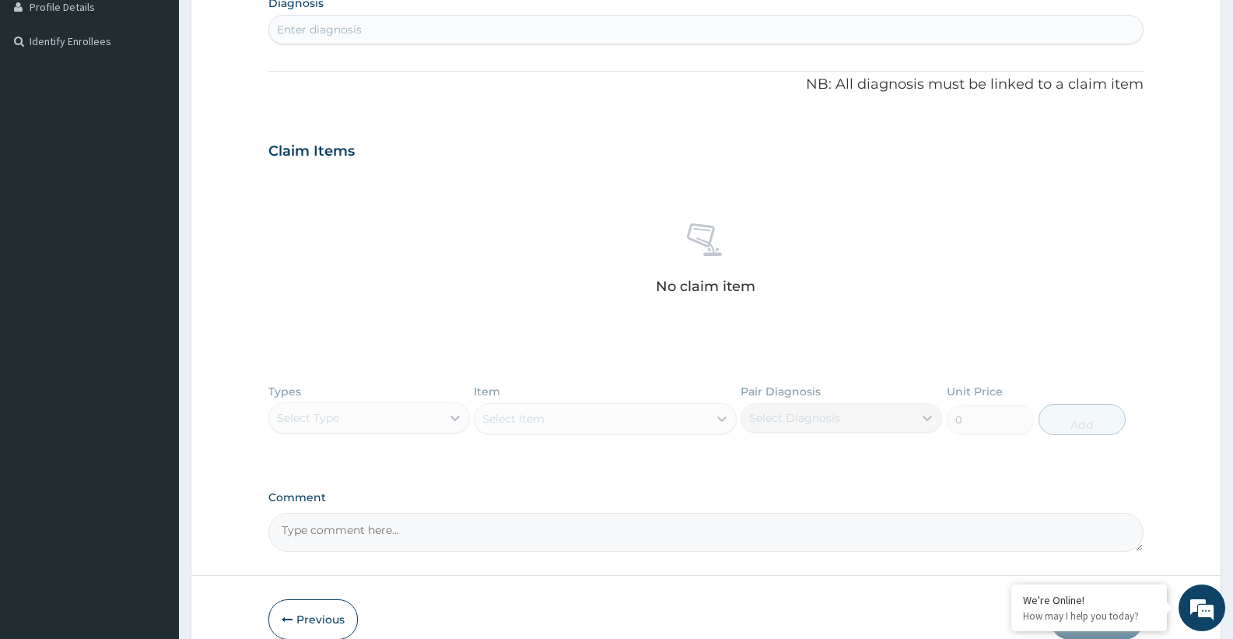
click at [403, 26] on div "Enter diagnosis" at bounding box center [705, 29] width 873 height 25
type input "HEMORR"
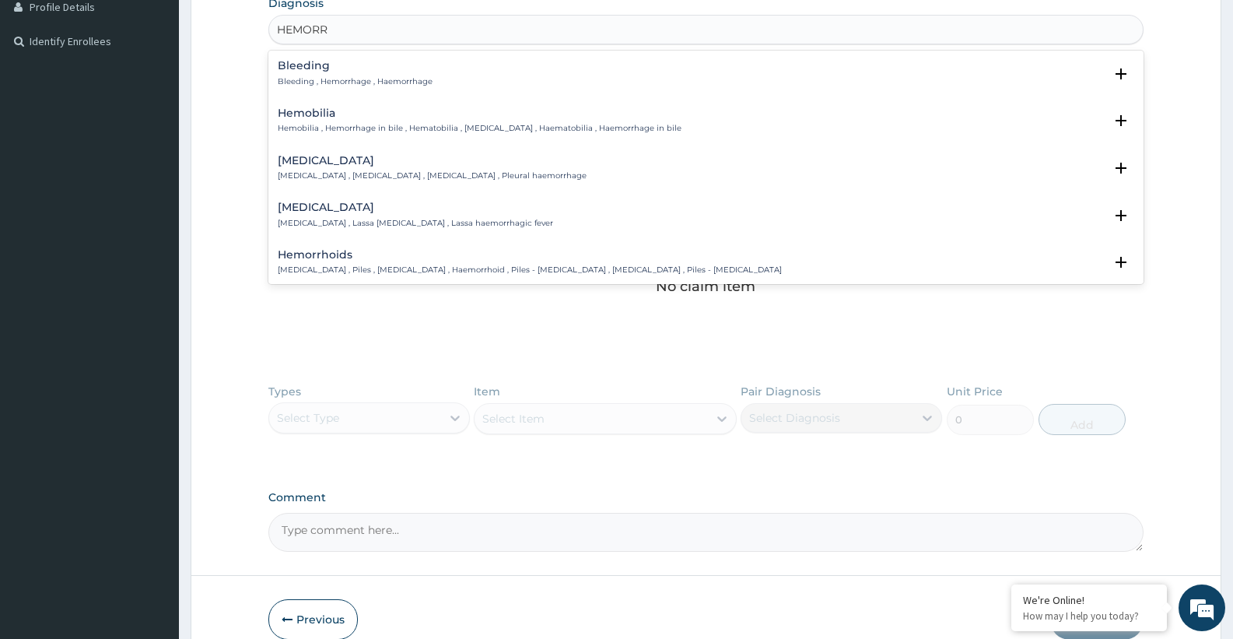
click at [336, 254] on h4 "Hemorrhoids" at bounding box center [530, 255] width 504 height 12
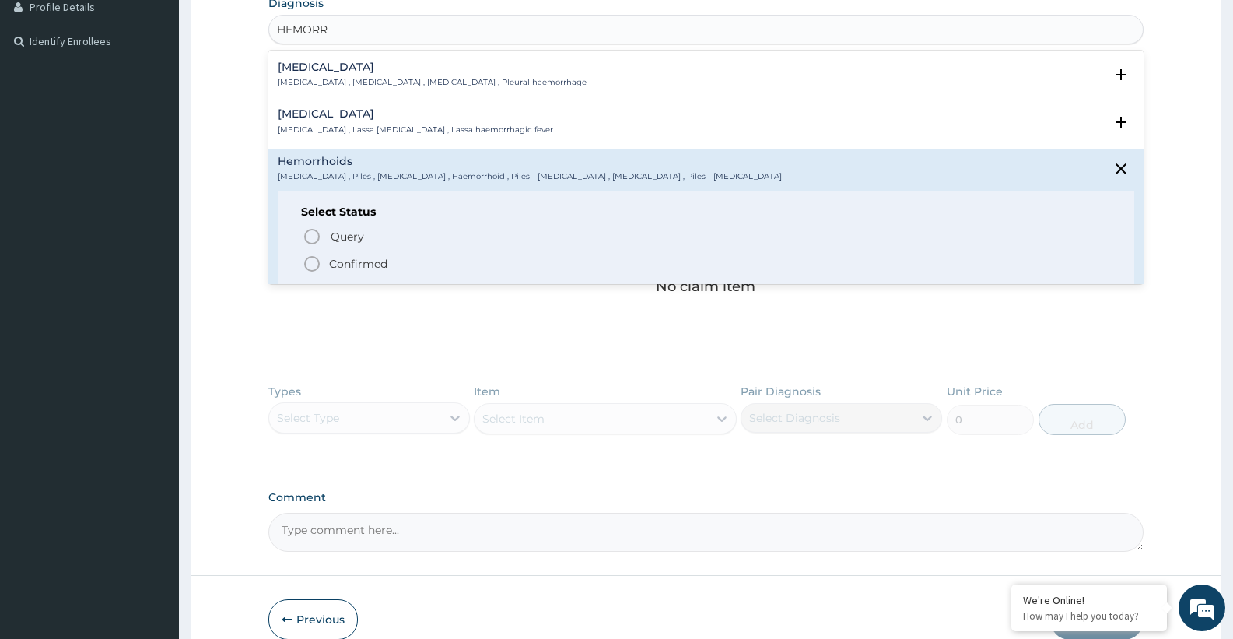
scroll to position [124, 0]
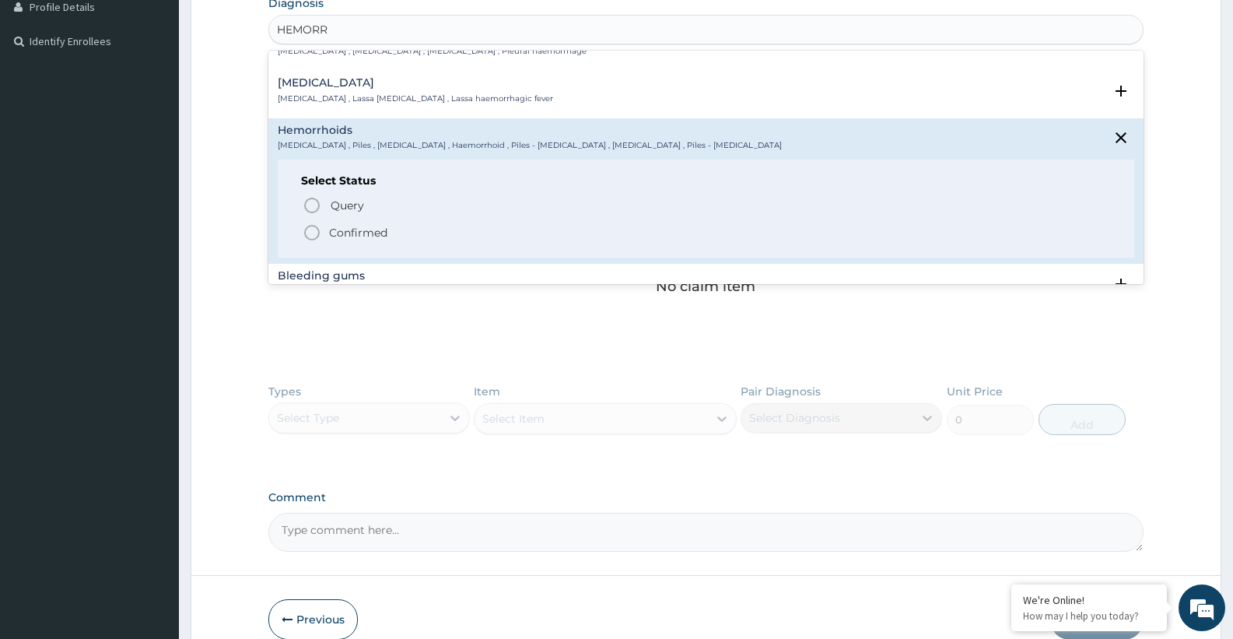
click at [373, 229] on p "Confirmed" at bounding box center [358, 233] width 58 height 16
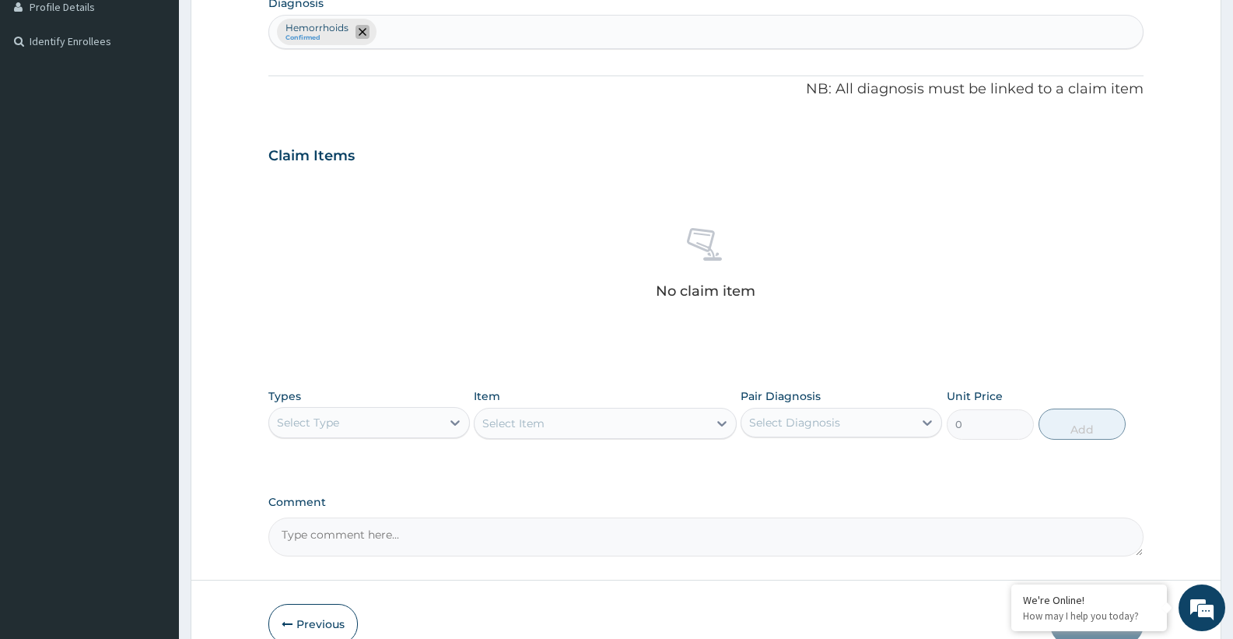
click at [361, 34] on icon "remove selection option" at bounding box center [363, 32] width 8 height 8
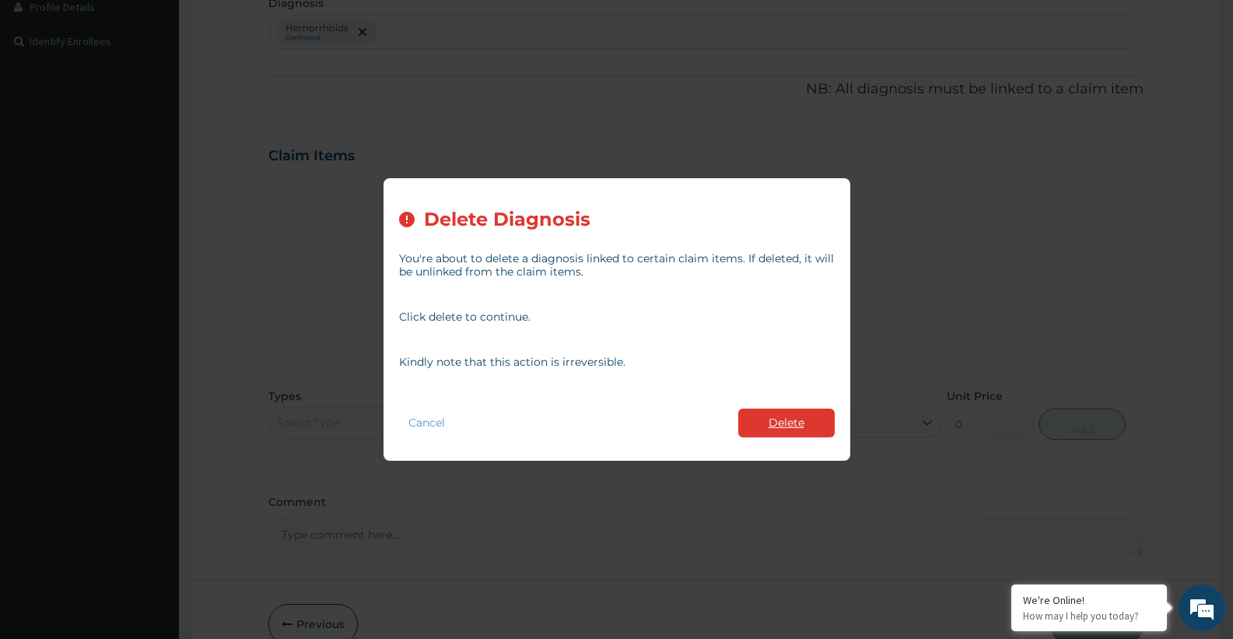
click at [799, 425] on button "Delete" at bounding box center [786, 422] width 96 height 29
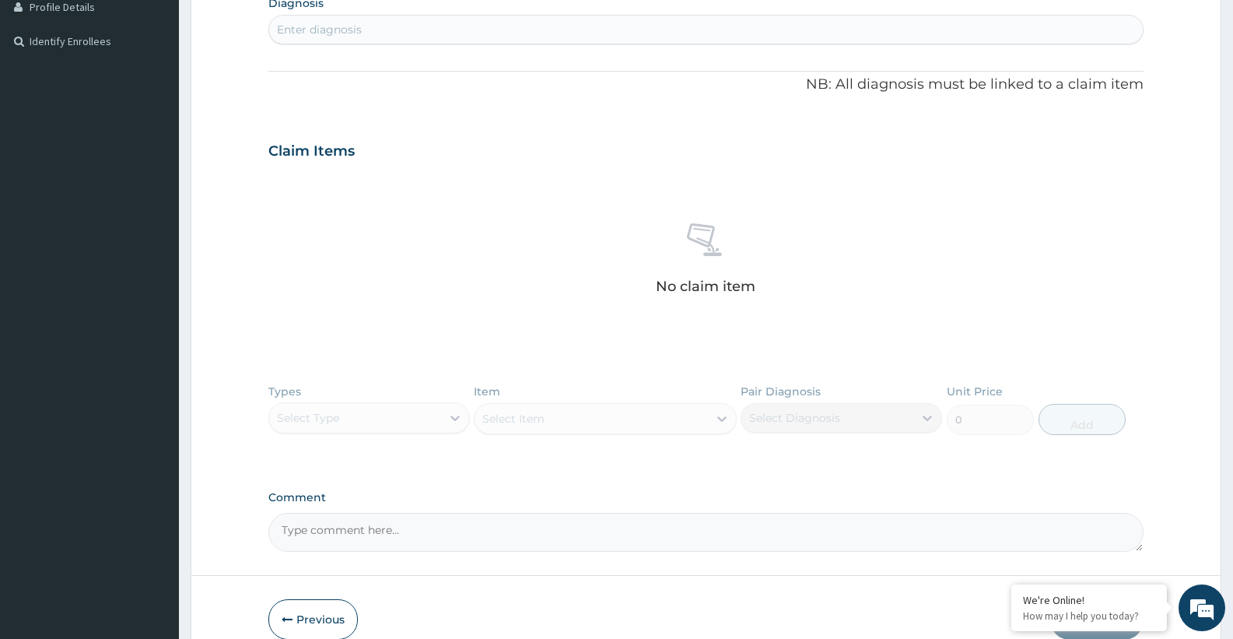
click at [372, 27] on div "Enter diagnosis" at bounding box center [705, 29] width 873 height 25
type input "HYPERTHY"
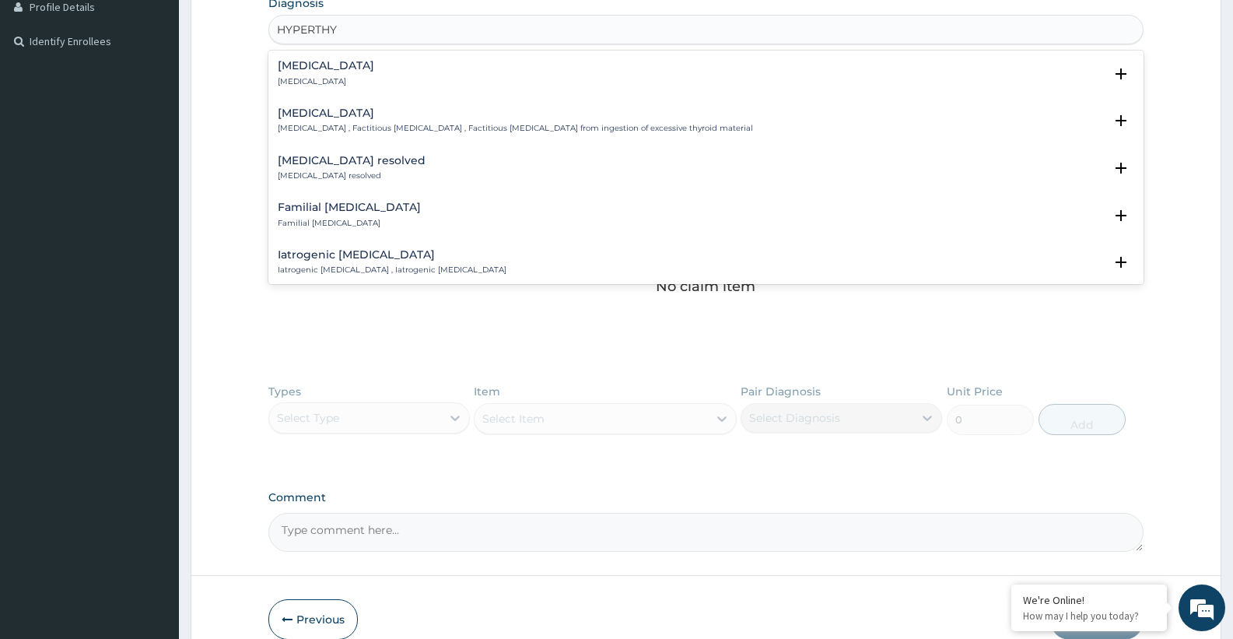
click at [344, 65] on h4 "Hyperthyroidism" at bounding box center [326, 66] width 96 height 12
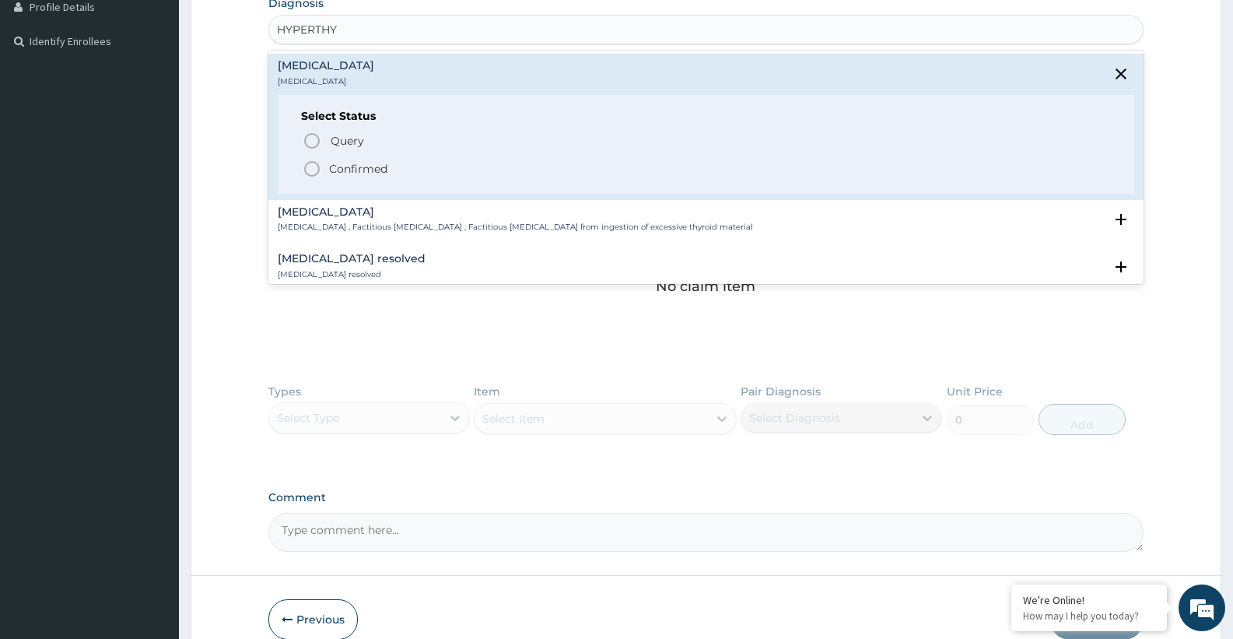
click at [323, 162] on span "Confirmed" at bounding box center [707, 168] width 808 height 19
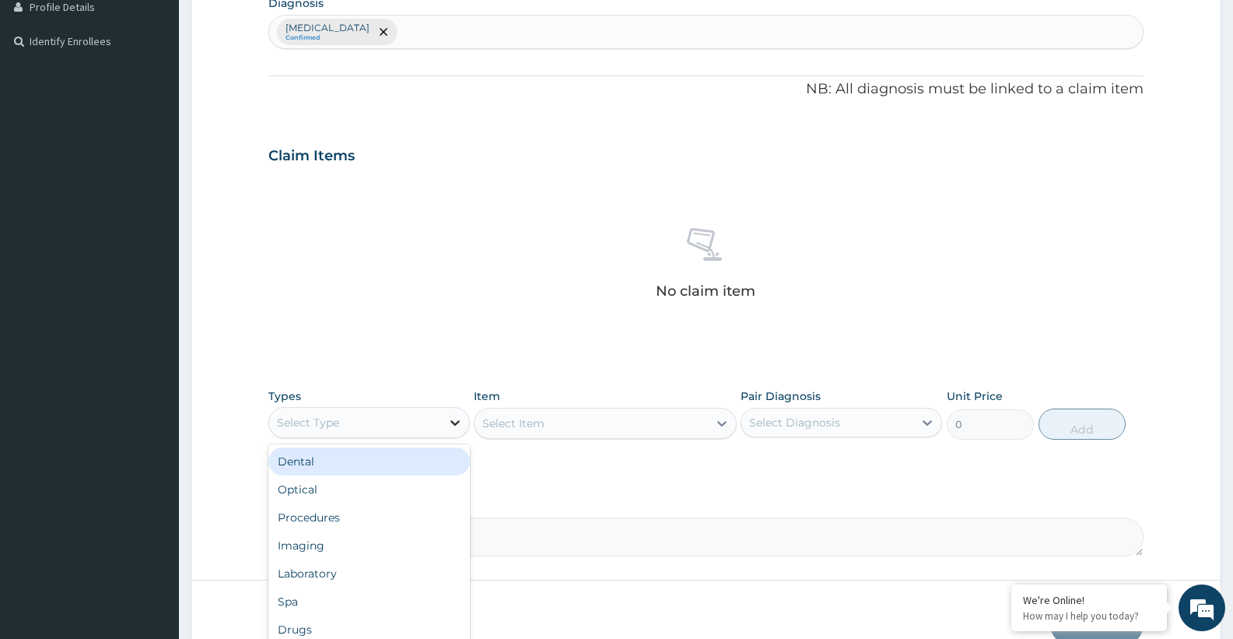
click at [443, 418] on div at bounding box center [455, 422] width 28 height 28
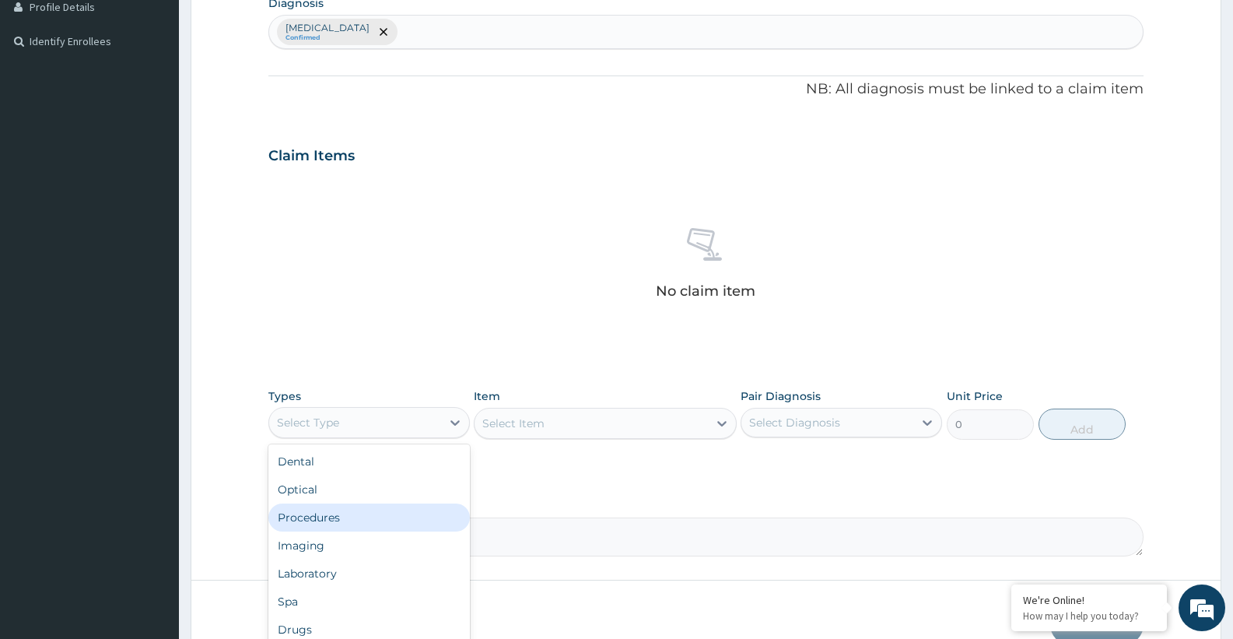
click at [340, 520] on div "Procedures" at bounding box center [368, 517] width 201 height 28
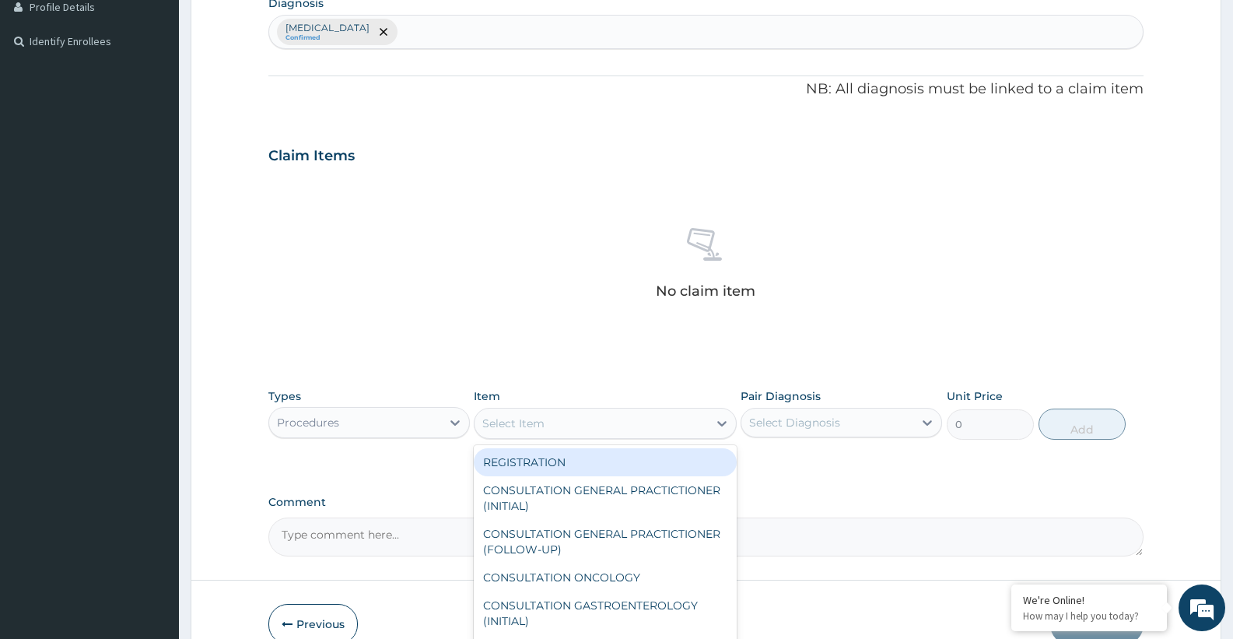
click at [583, 426] on div "Select Item" at bounding box center [590, 423] width 233 height 25
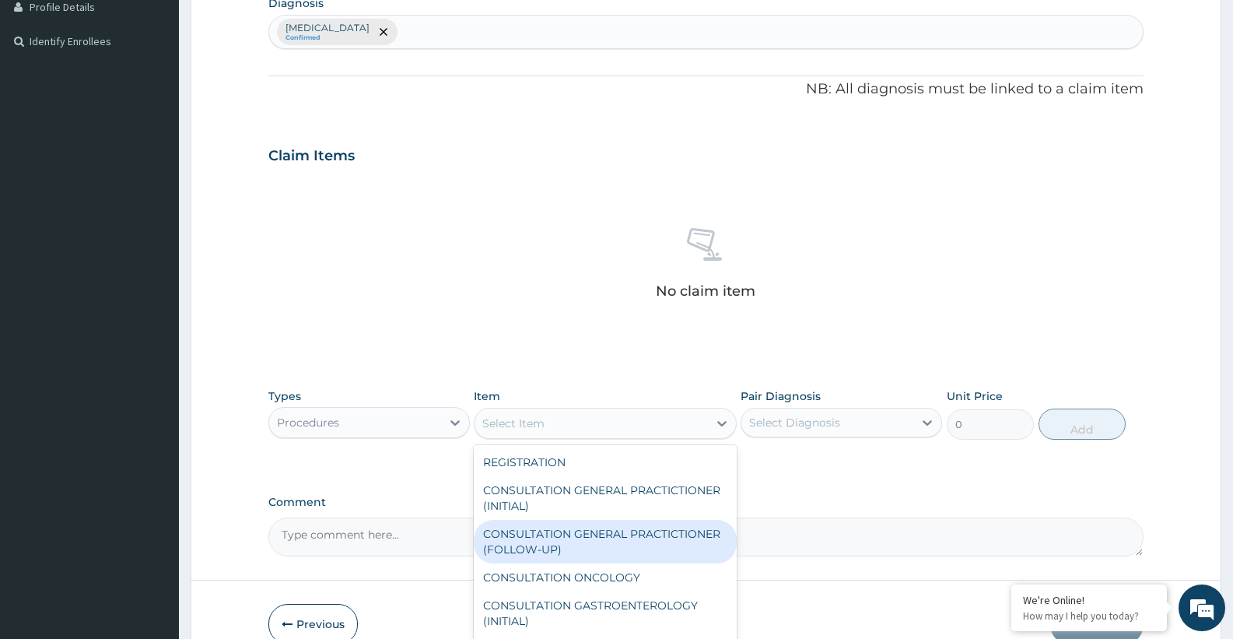
click at [632, 526] on div "CONSULTATION GENERAL PRACTICTIONER (FOLLOW-UP)" at bounding box center [605, 542] width 262 height 44
type input "7500"
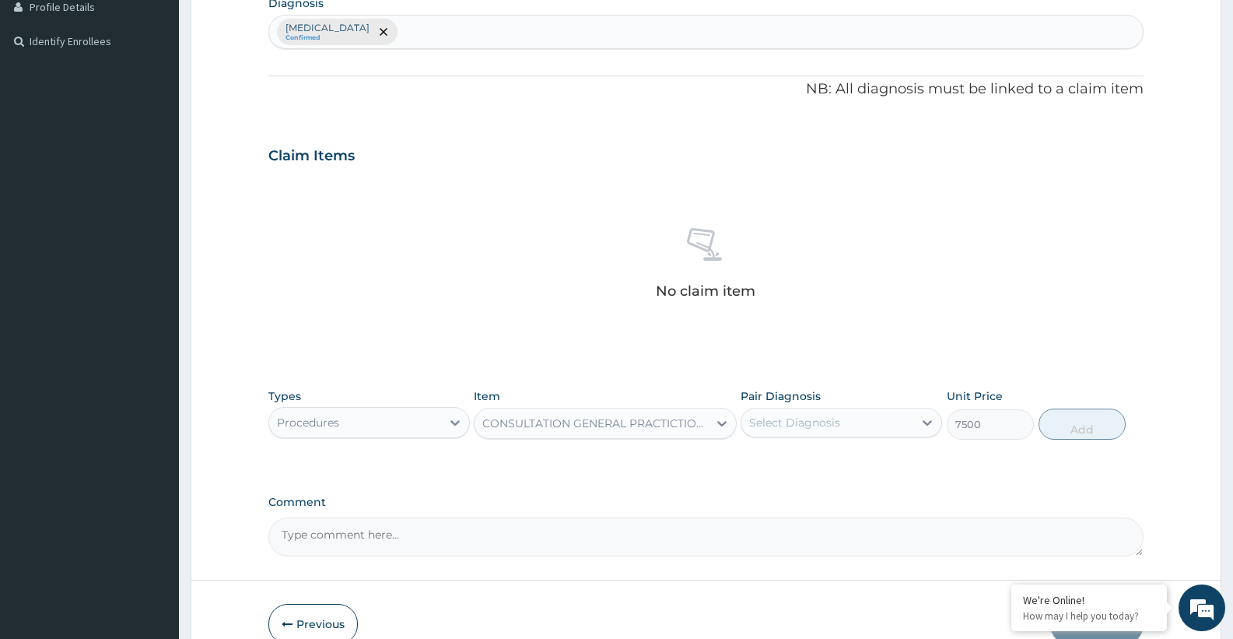
click at [818, 429] on div "Select Diagnosis" at bounding box center [794, 423] width 91 height 16
click at [816, 460] on label "Hyperthyroidism" at bounding box center [814, 461] width 96 height 16
checkbox input "true"
click at [1078, 419] on button "Add" at bounding box center [1081, 423] width 87 height 31
type input "0"
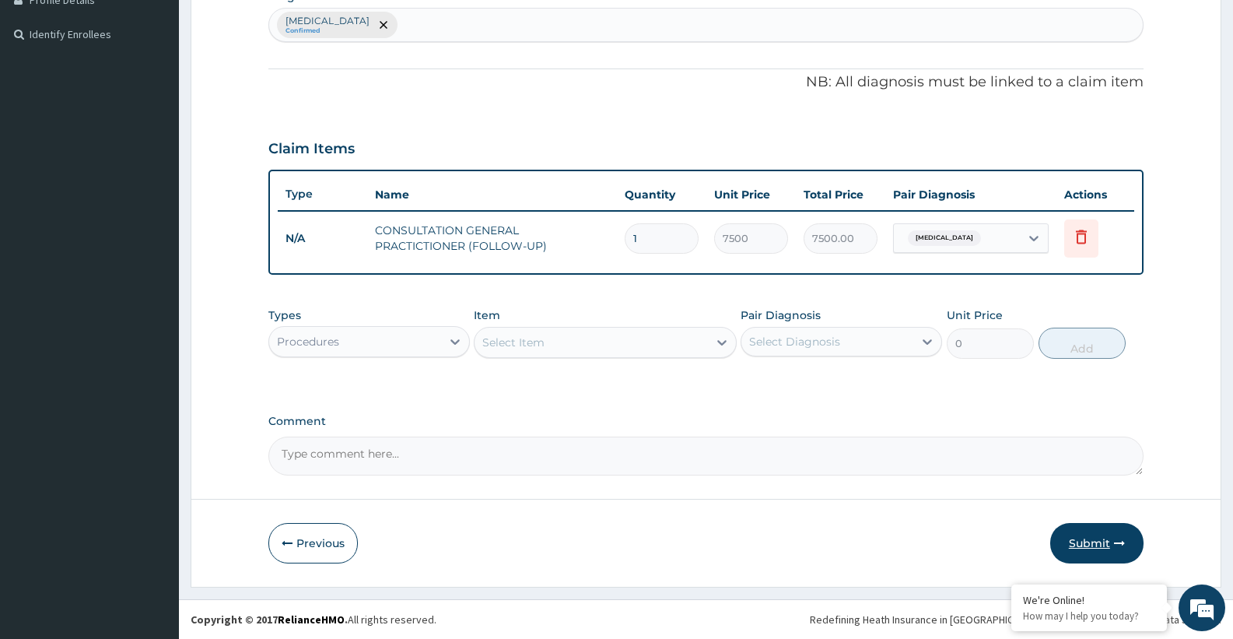
click at [1118, 544] on icon "button" at bounding box center [1119, 542] width 11 height 11
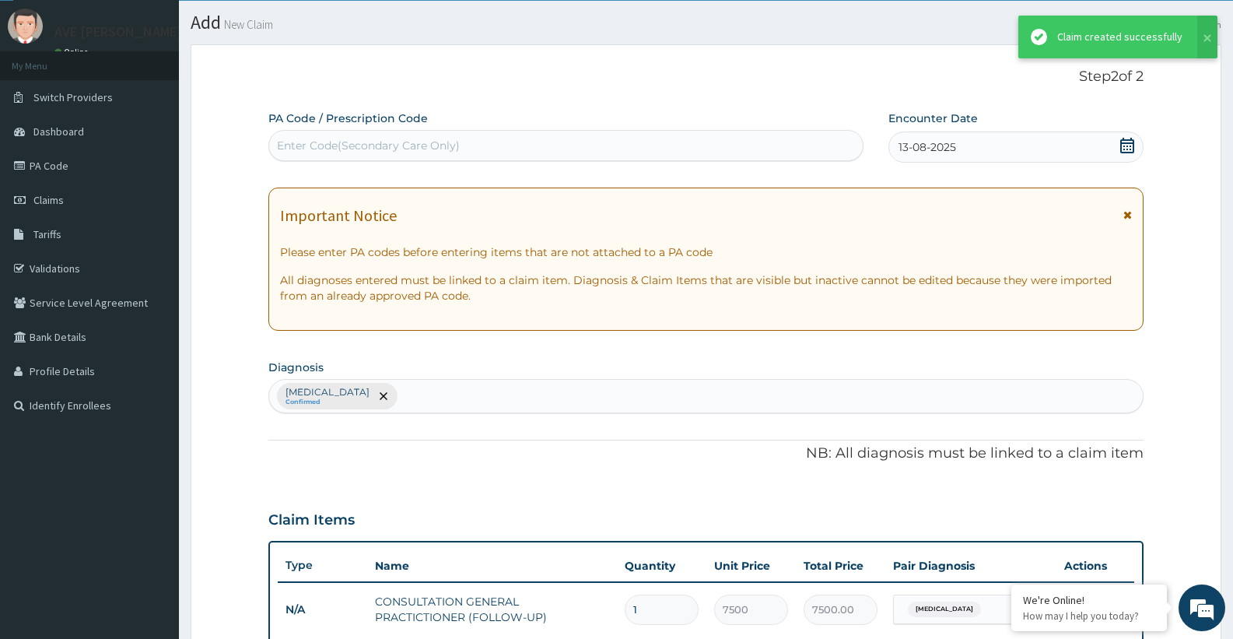
scroll to position [409, 0]
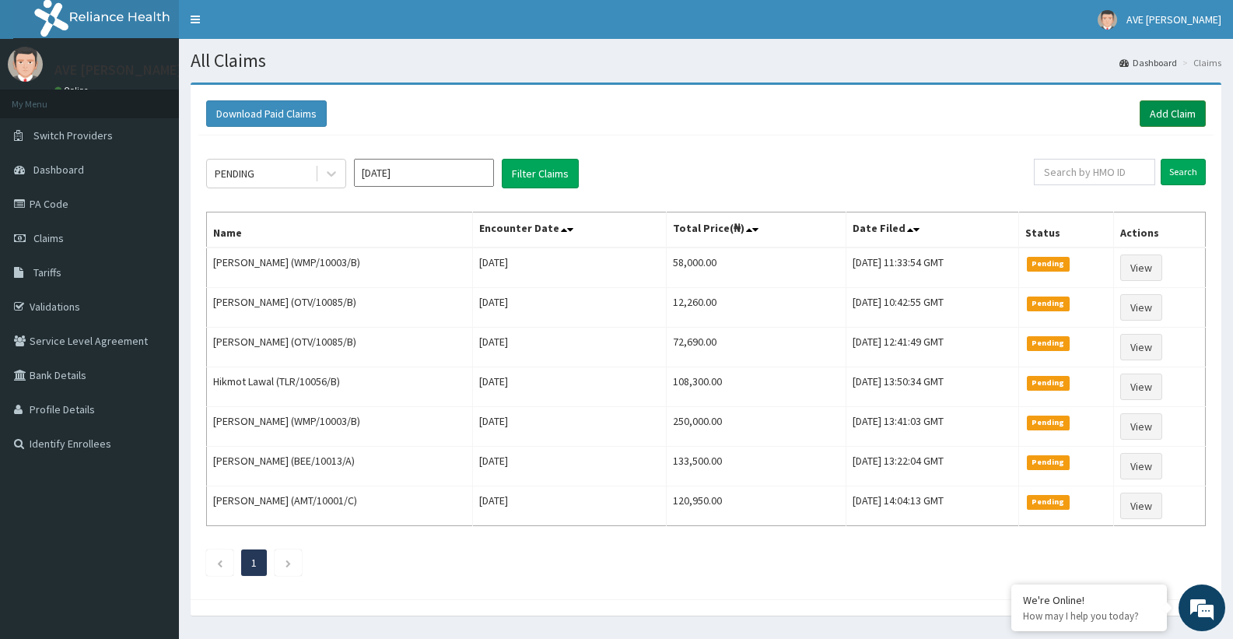
click at [1159, 107] on link "Add Claim" at bounding box center [1173, 113] width 66 height 26
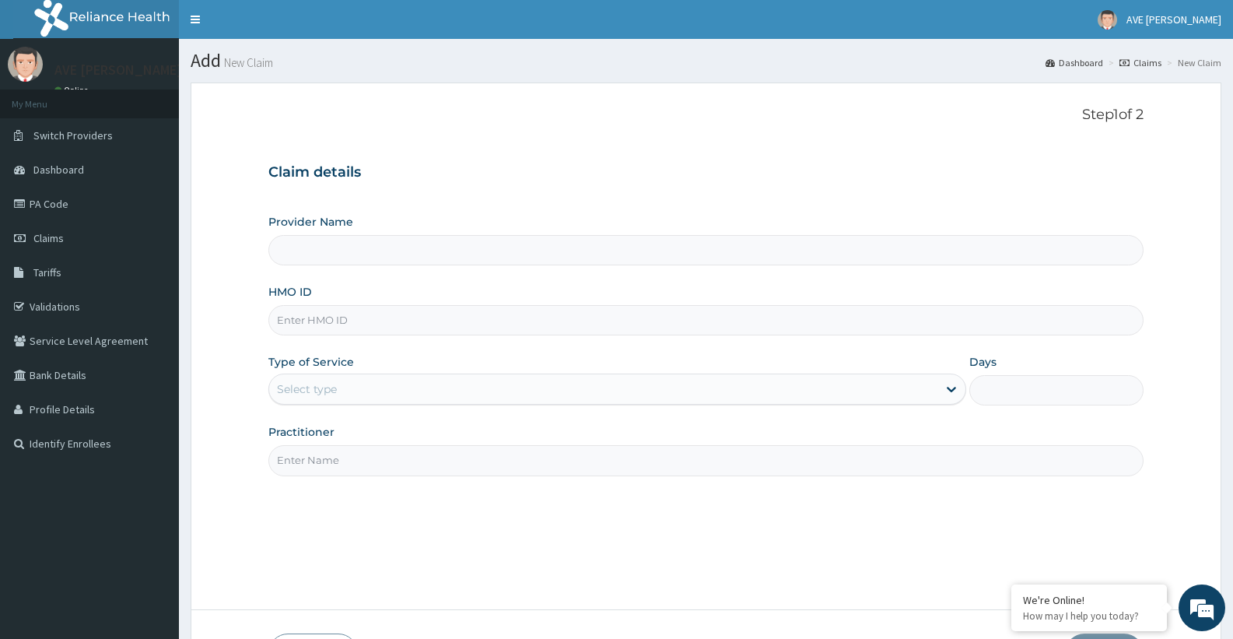
type input "Ave Maria Hospital Limited - Oniru"
click at [340, 325] on input "HMO ID" at bounding box center [705, 320] width 875 height 30
type input "TWD/10012/A"
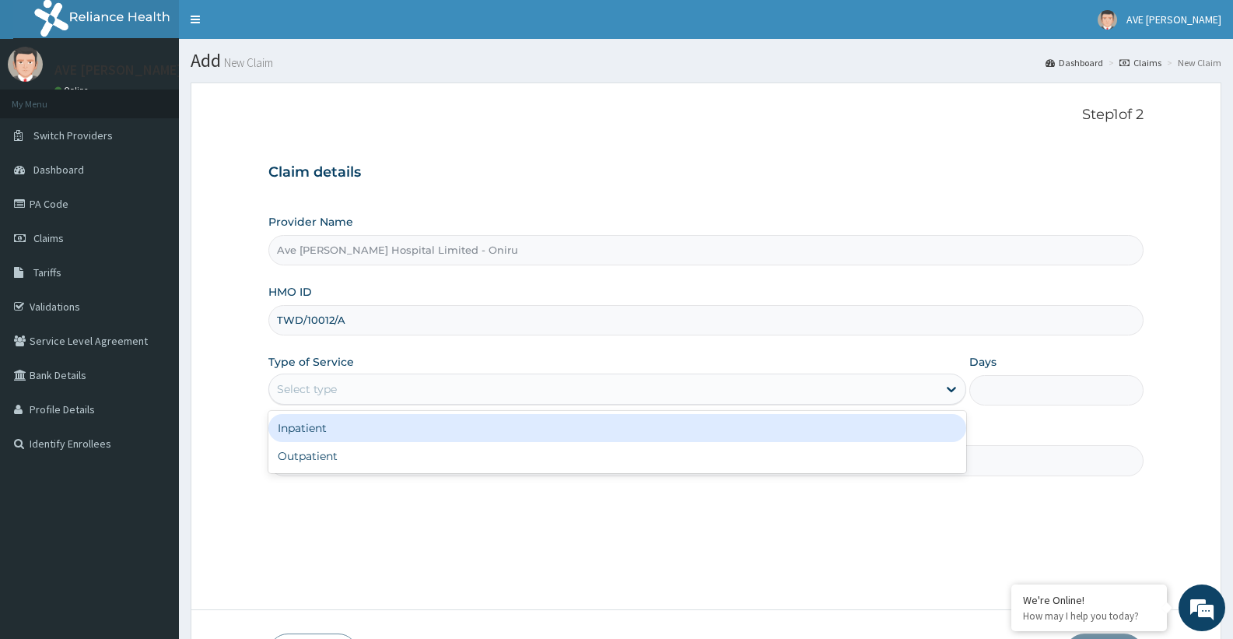
click at [373, 397] on div "Select type" at bounding box center [602, 388] width 667 height 25
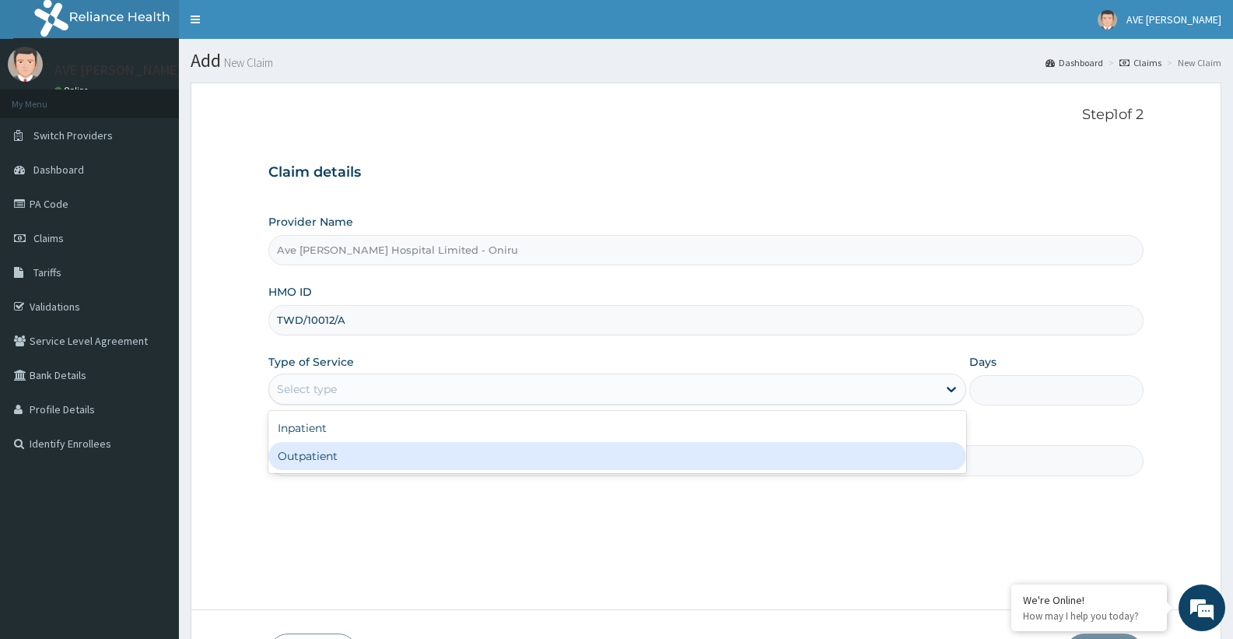
drag, startPoint x: 334, startPoint y: 456, endPoint x: 331, endPoint y: 468, distance: 12.7
click at [333, 456] on div "Outpatient" at bounding box center [616, 456] width 697 height 28
type input "1"
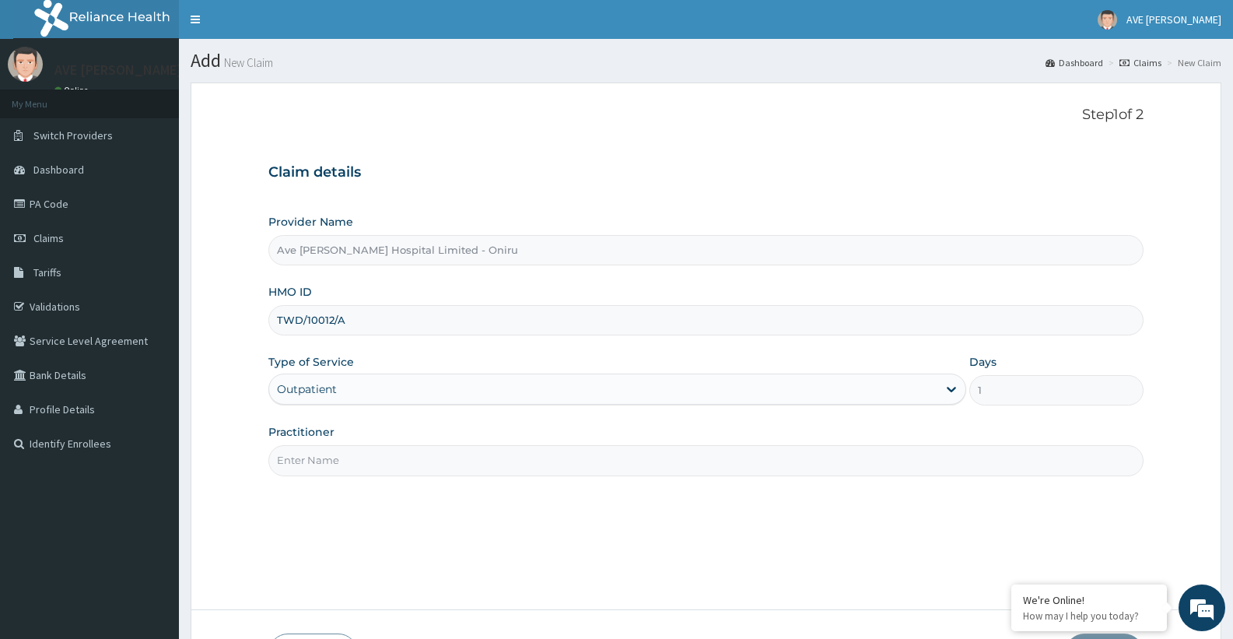
click at [331, 468] on input "Practitioner" at bounding box center [705, 460] width 875 height 30
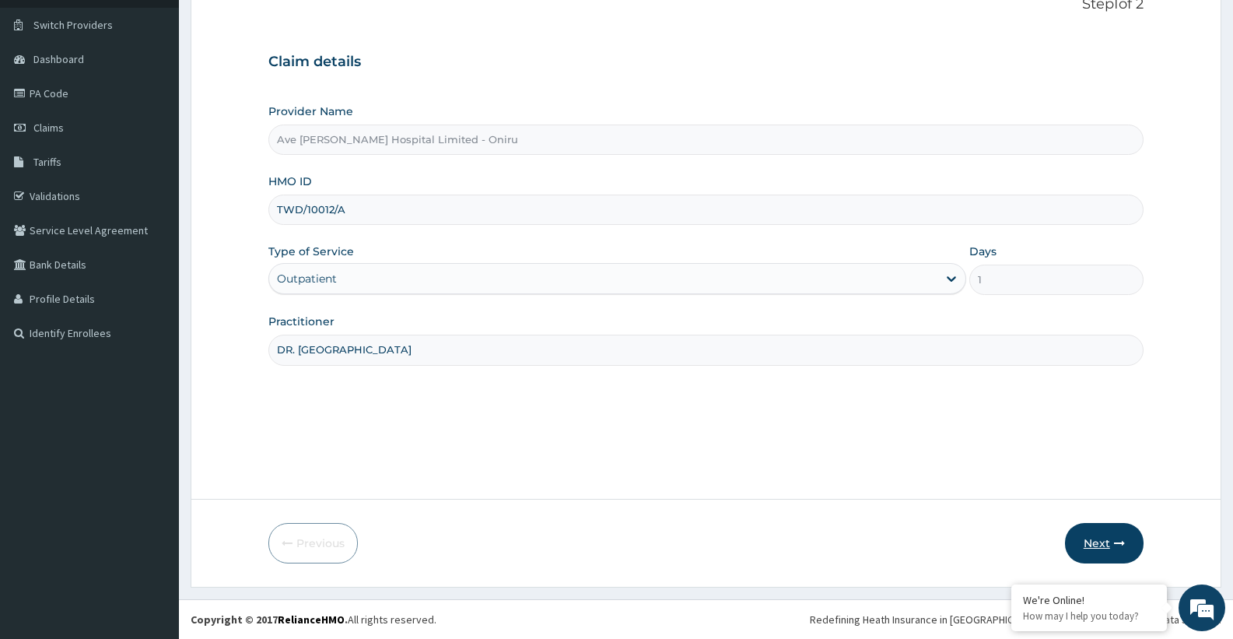
type input "DR. LEKE"
click at [1089, 534] on button "Next" at bounding box center [1104, 543] width 79 height 40
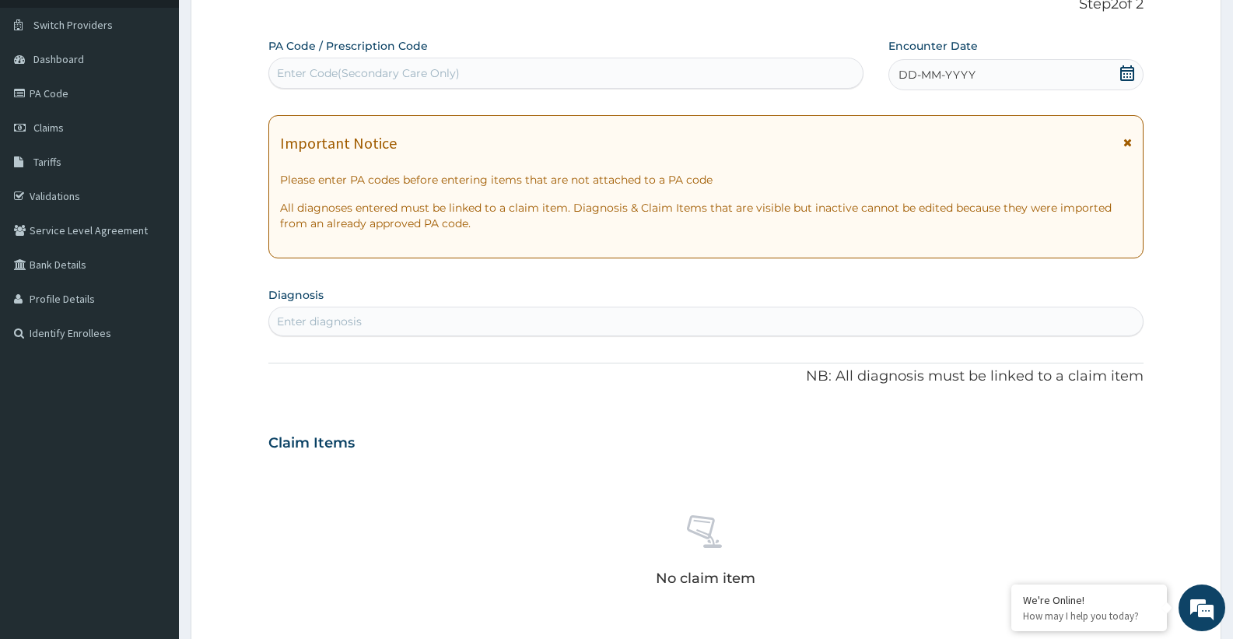
click at [1130, 74] on icon at bounding box center [1127, 73] width 14 height 16
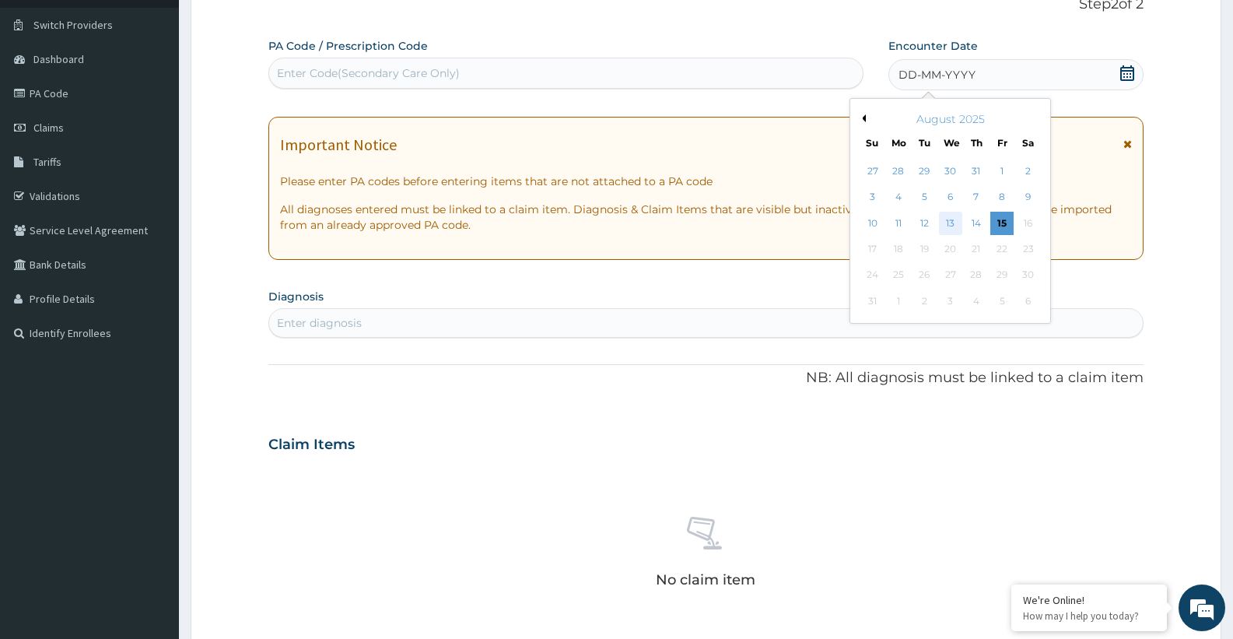
click at [956, 225] on div "13" at bounding box center [950, 223] width 23 height 23
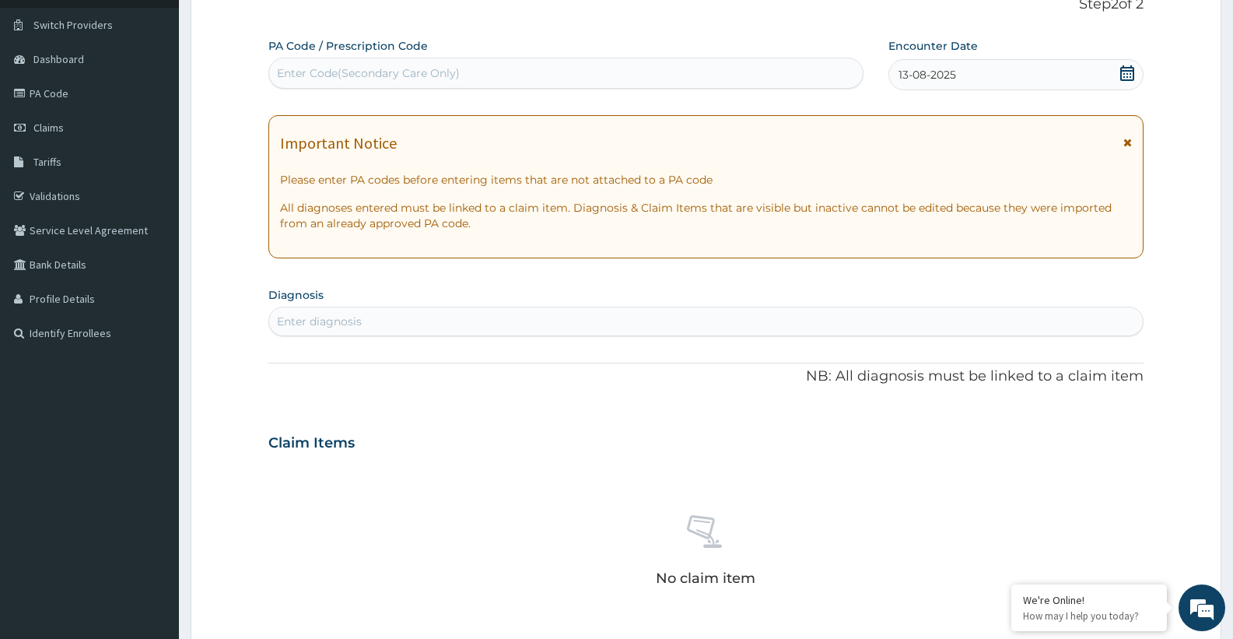
click at [397, 323] on div "Enter diagnosis" at bounding box center [705, 321] width 873 height 25
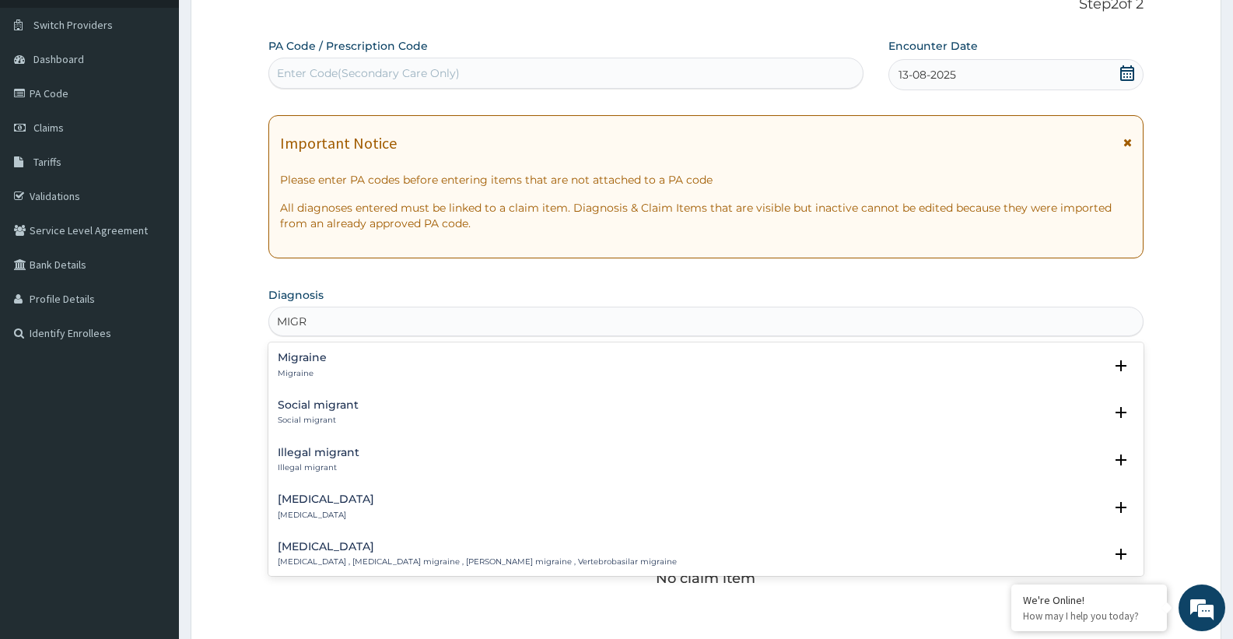
type input "MIGRA"
click at [331, 364] on div "Migraine Migraine" at bounding box center [706, 365] width 856 height 27
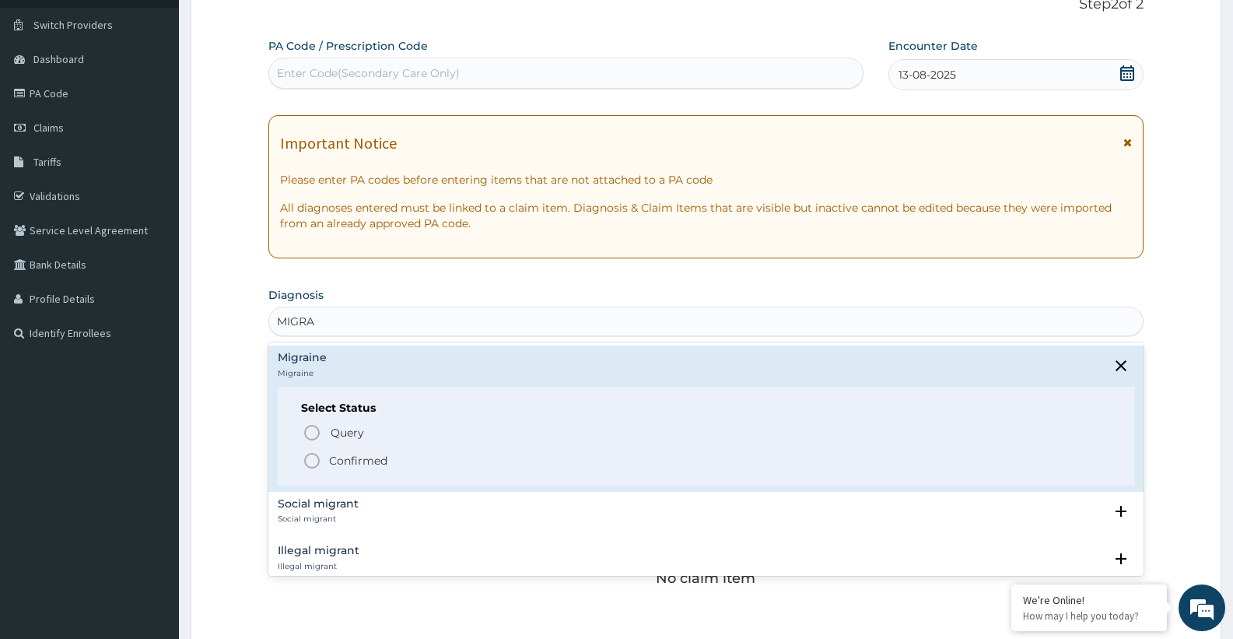
click at [320, 458] on icon "status option filled" at bounding box center [312, 460] width 19 height 19
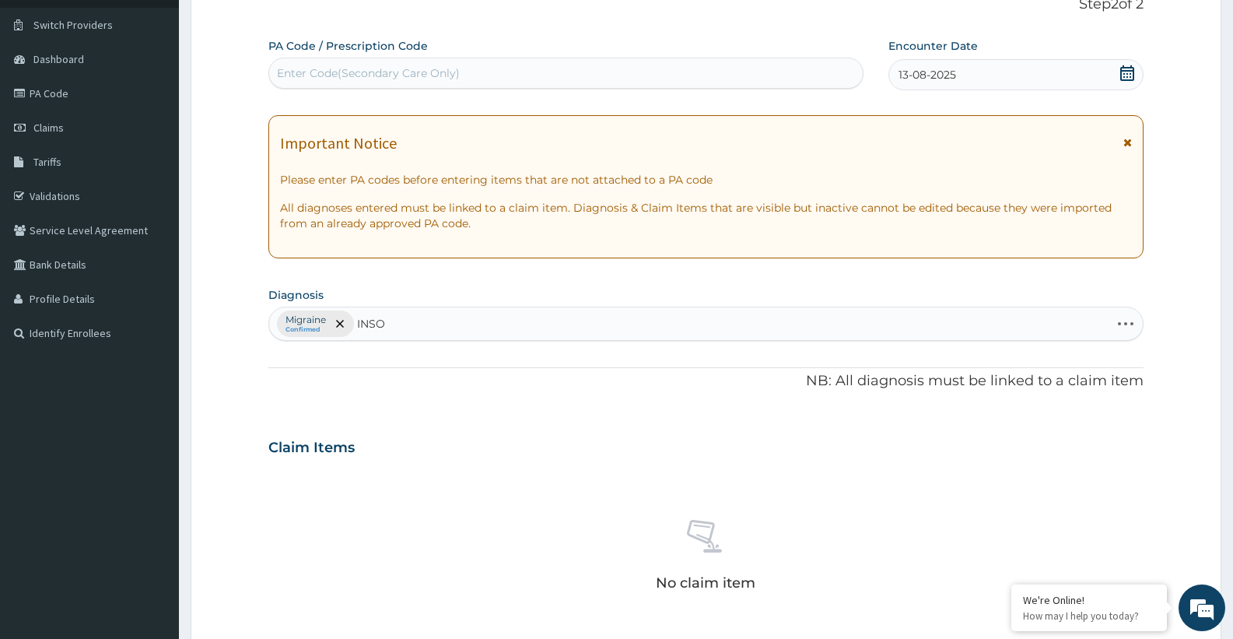
type input "INSOM"
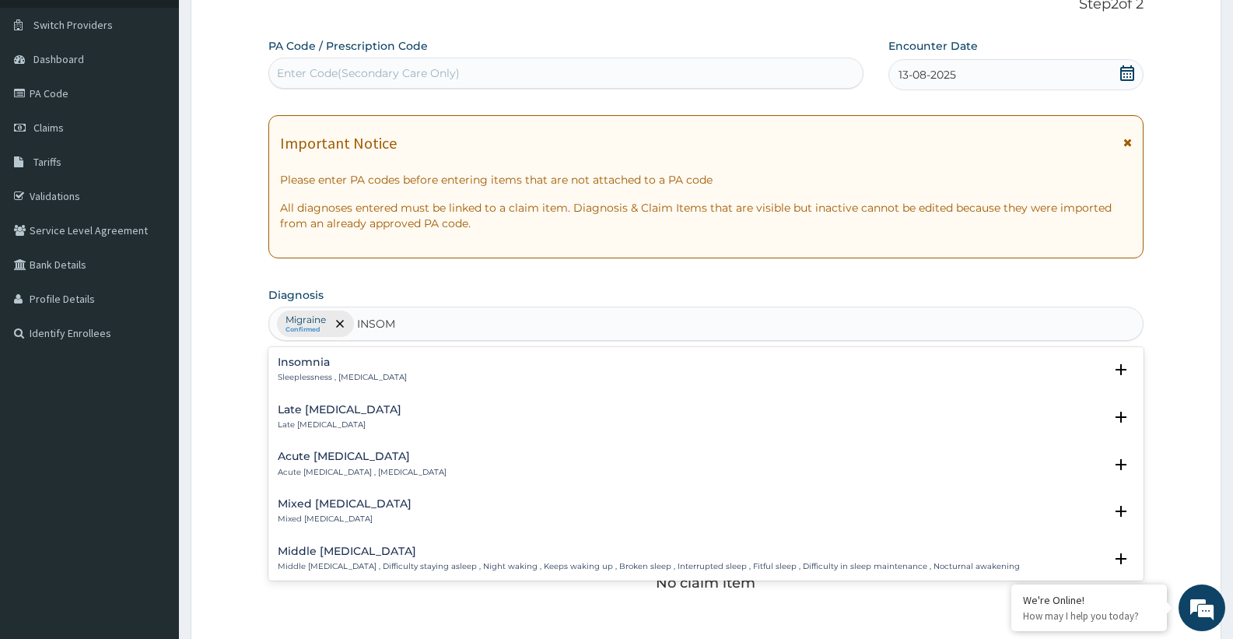
click at [320, 373] on p "Sleeplessness , Insomnia" at bounding box center [342, 377] width 129 height 11
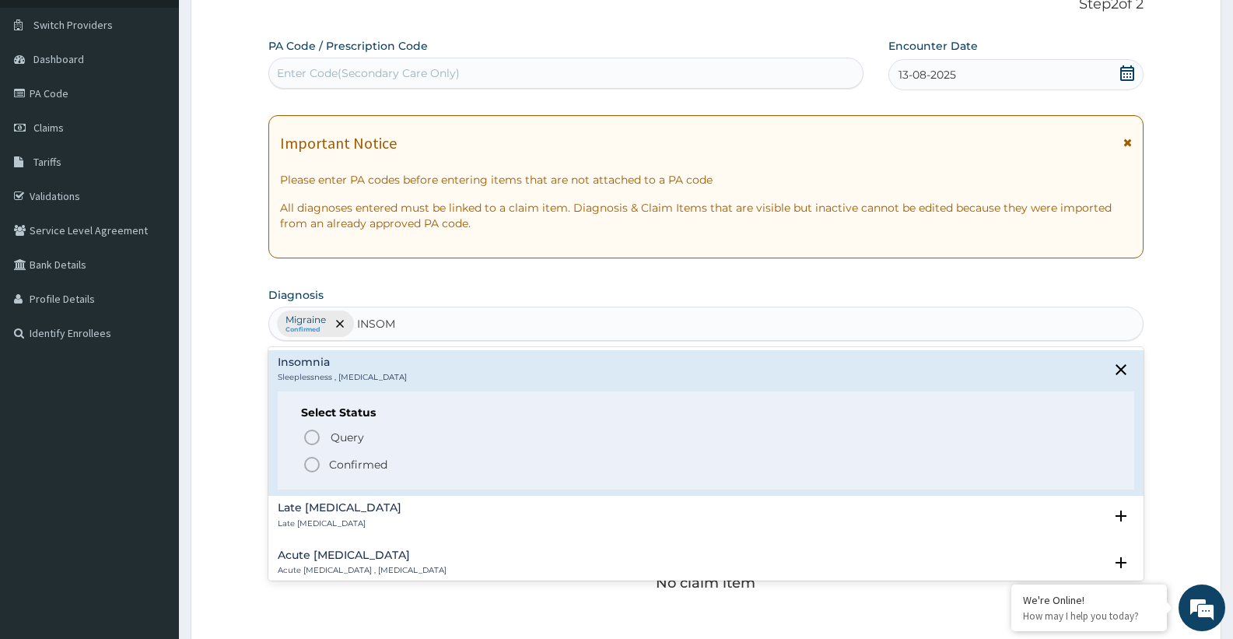
click at [317, 460] on circle "status option filled" at bounding box center [312, 464] width 14 height 14
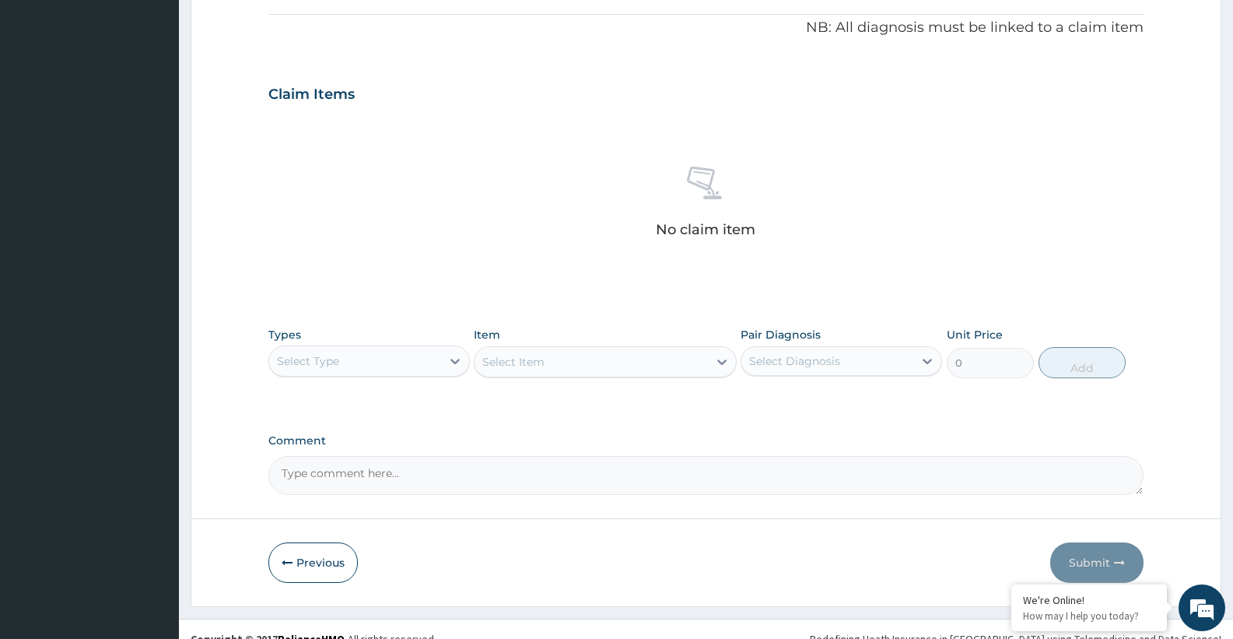
scroll to position [472, 0]
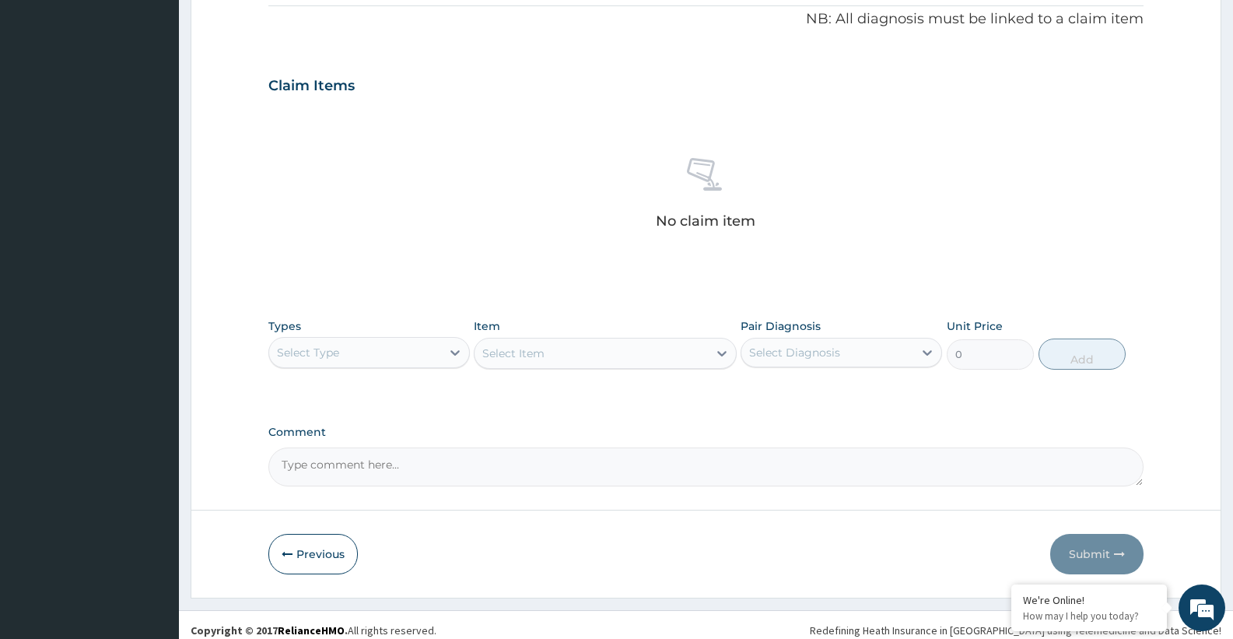
click at [384, 348] on div "Select Type" at bounding box center [355, 352] width 172 height 25
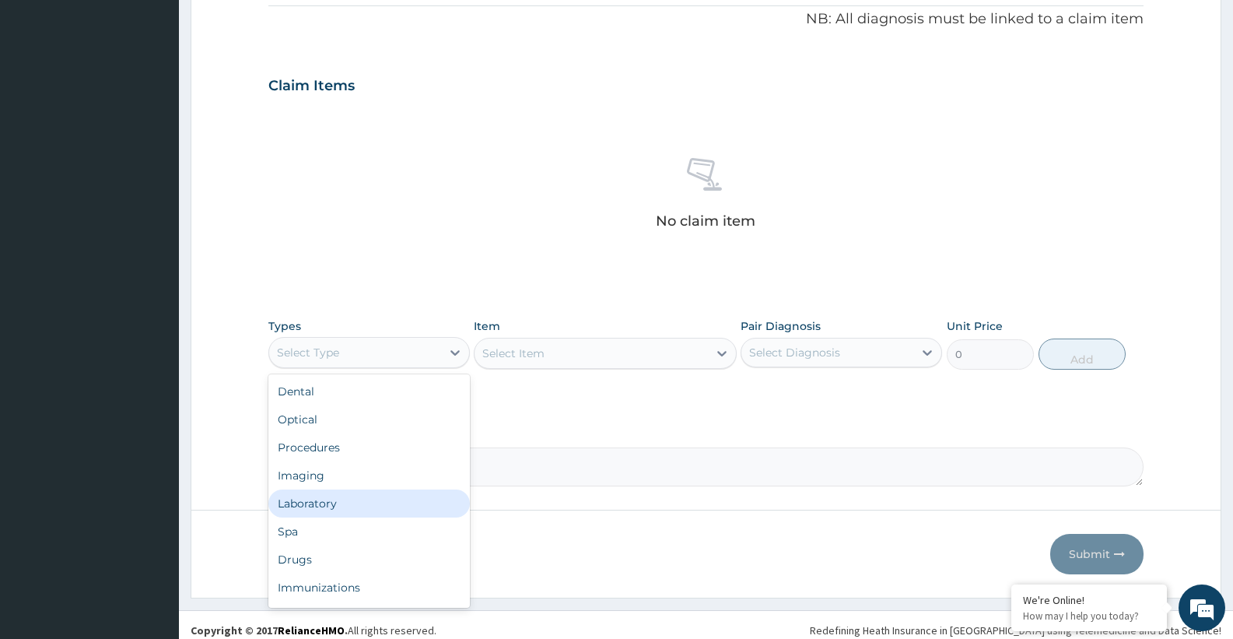
click at [318, 502] on div "Laboratory" at bounding box center [368, 503] width 201 height 28
click at [376, 358] on div "Laboratory" at bounding box center [355, 352] width 172 height 25
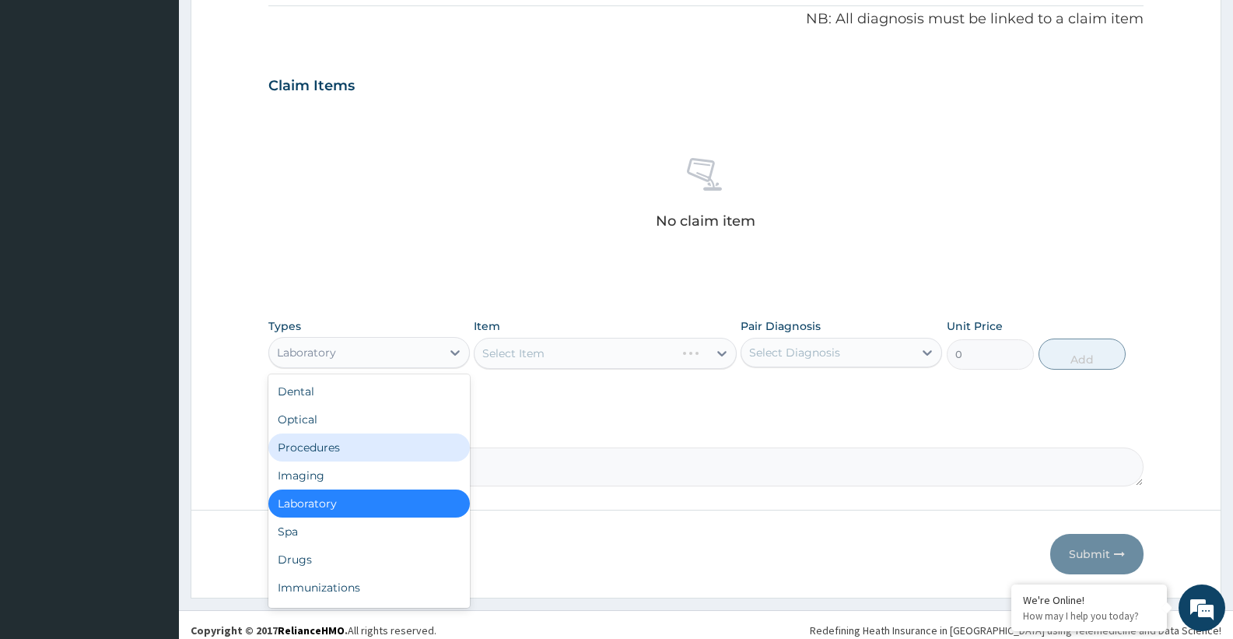
click at [336, 449] on div "Procedures" at bounding box center [368, 447] width 201 height 28
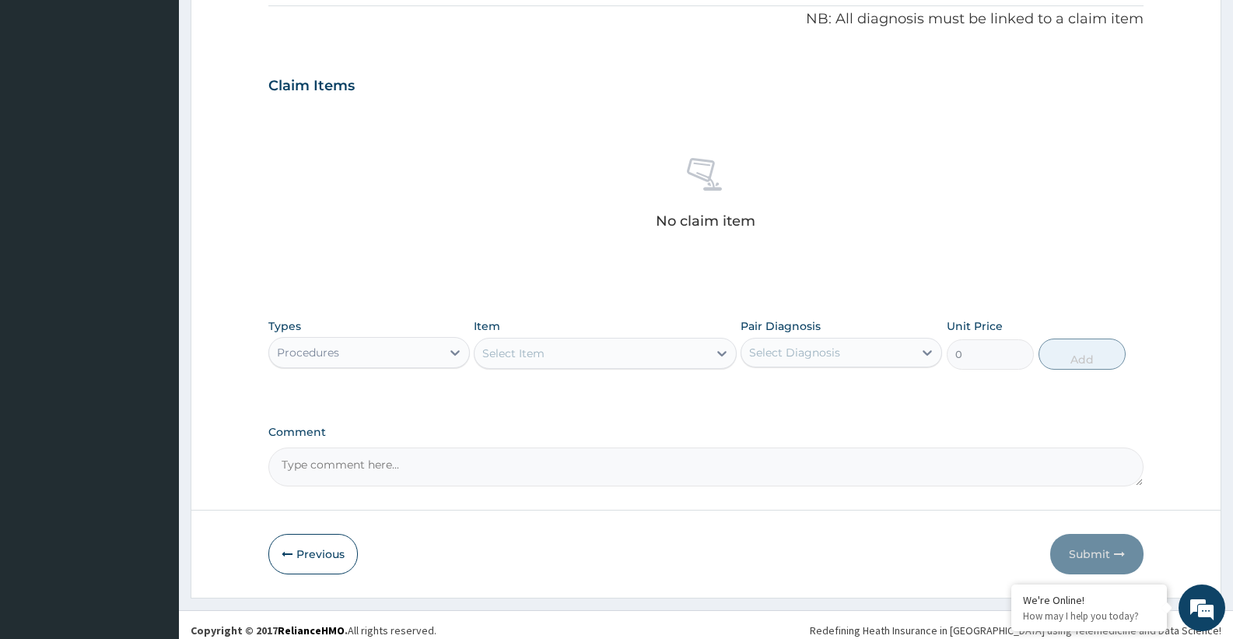
click at [625, 345] on div "Select Item" at bounding box center [590, 353] width 233 height 25
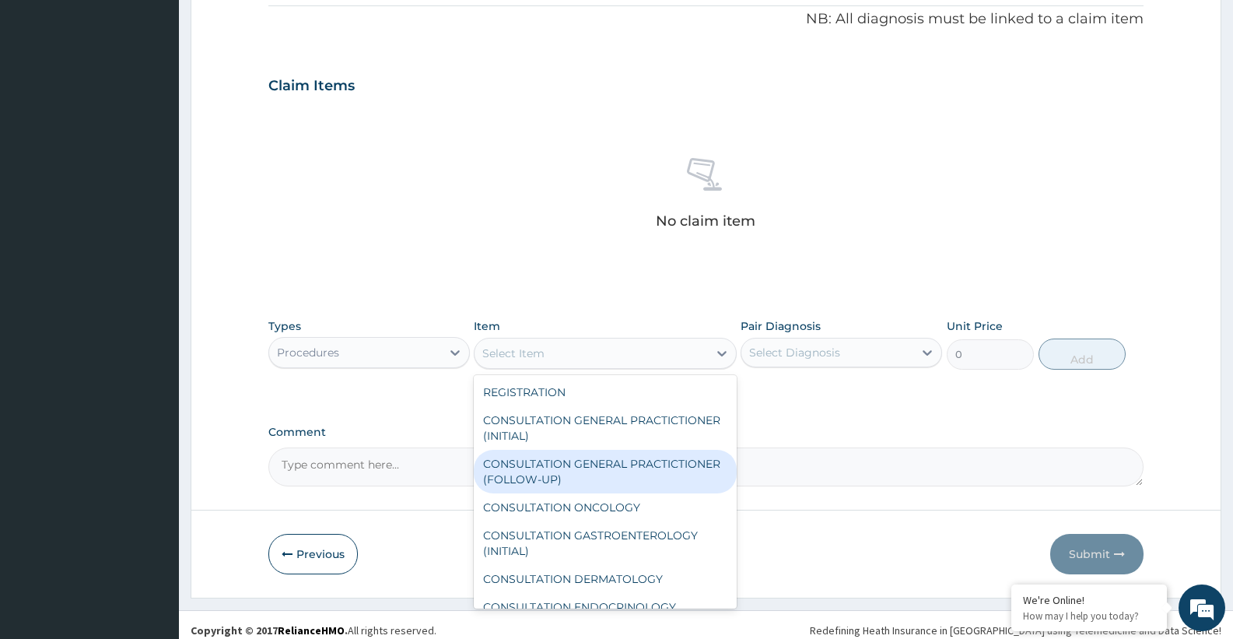
drag, startPoint x: 603, startPoint y: 481, endPoint x: 789, endPoint y: 403, distance: 201.5
click at [604, 478] on div "CONSULTATION GENERAL PRACTICTIONER (FOLLOW-UP)" at bounding box center [605, 472] width 262 height 44
type input "7500"
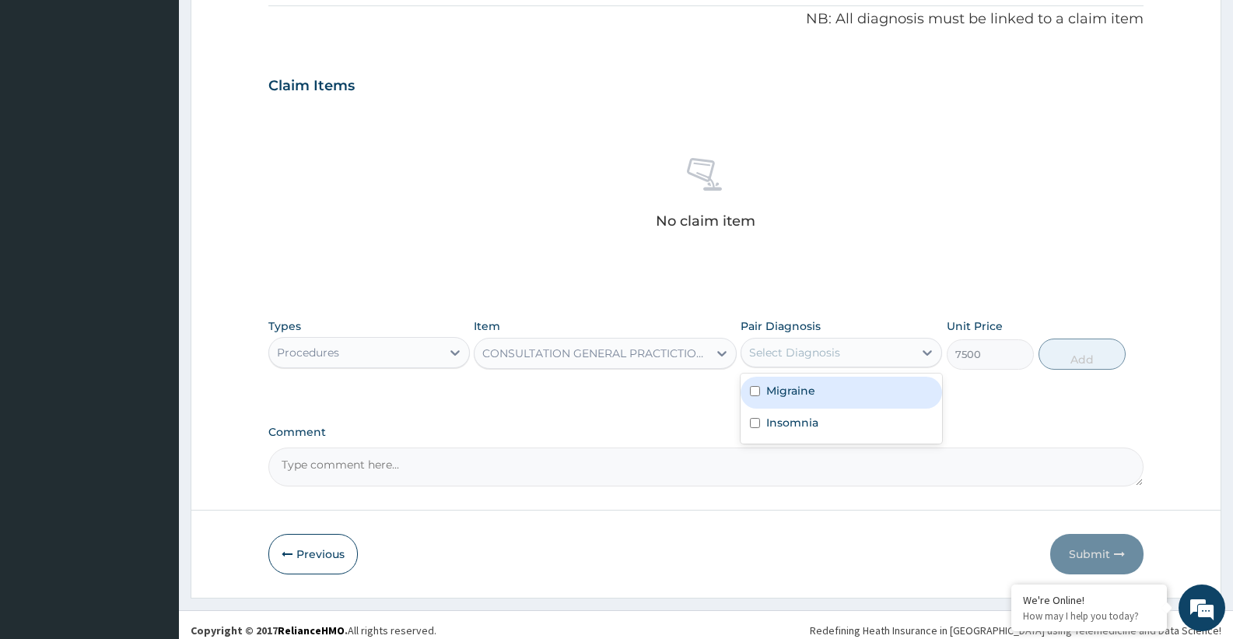
click at [863, 366] on div "Select Diagnosis" at bounding box center [840, 353] width 201 height 30
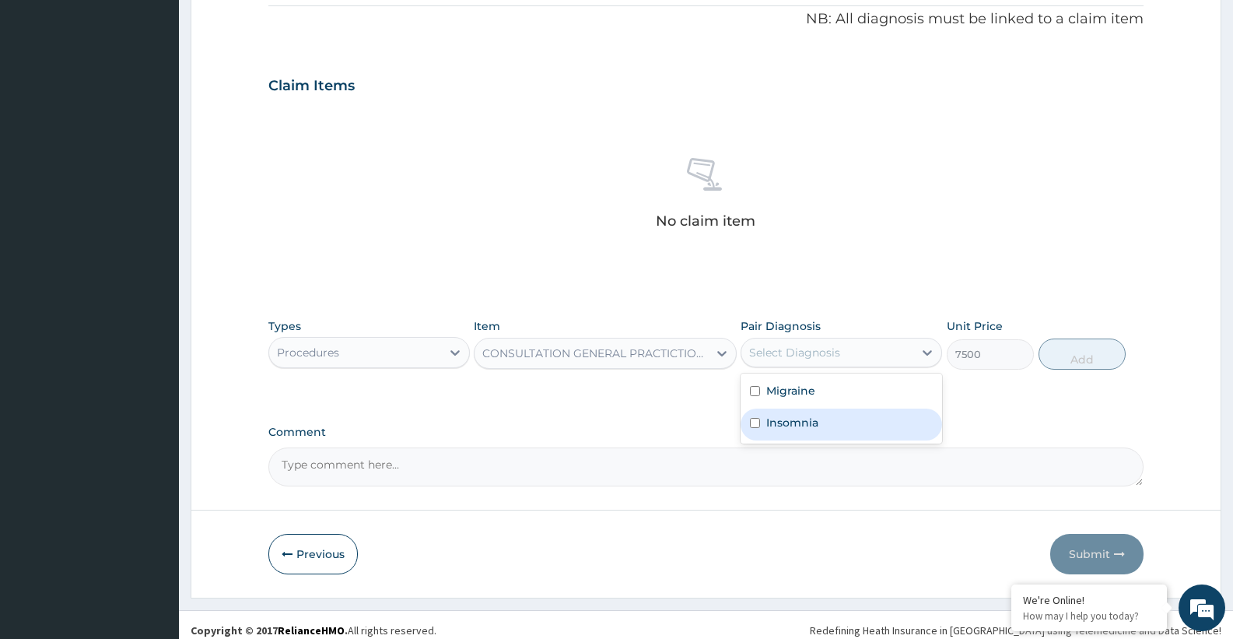
drag, startPoint x: 828, startPoint y: 418, endPoint x: 822, endPoint y: 386, distance: 33.1
click at [825, 413] on div "Insomnia" at bounding box center [840, 424] width 201 height 32
checkbox input "true"
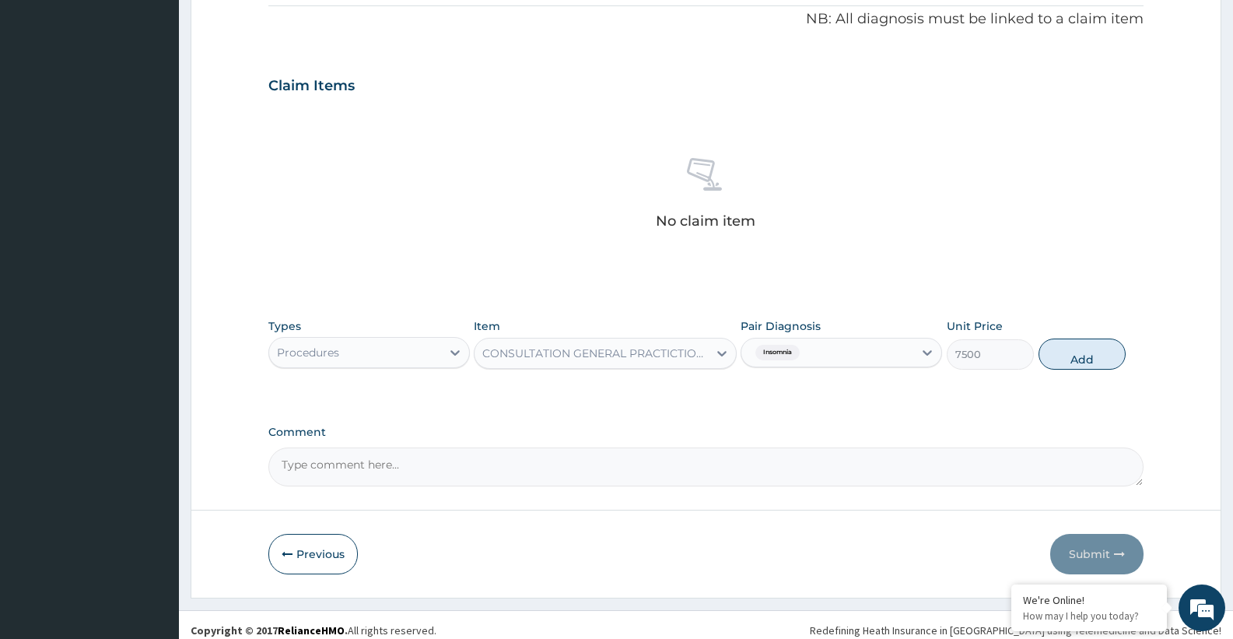
click at [834, 362] on div "Insomnia" at bounding box center [827, 352] width 172 height 26
click at [840, 350] on div "Insomnia" at bounding box center [827, 352] width 172 height 26
click at [812, 390] on label "Migraine" at bounding box center [790, 391] width 49 height 16
checkbox input "true"
click at [1077, 368] on button "Add" at bounding box center [1081, 353] width 87 height 31
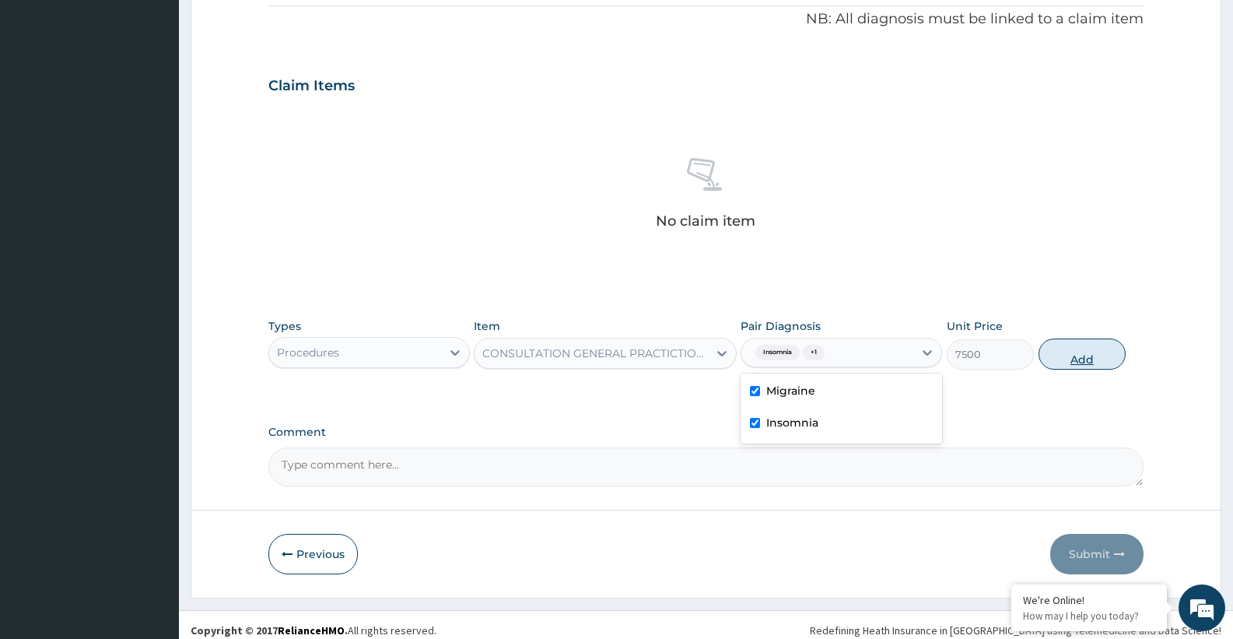
type input "0"
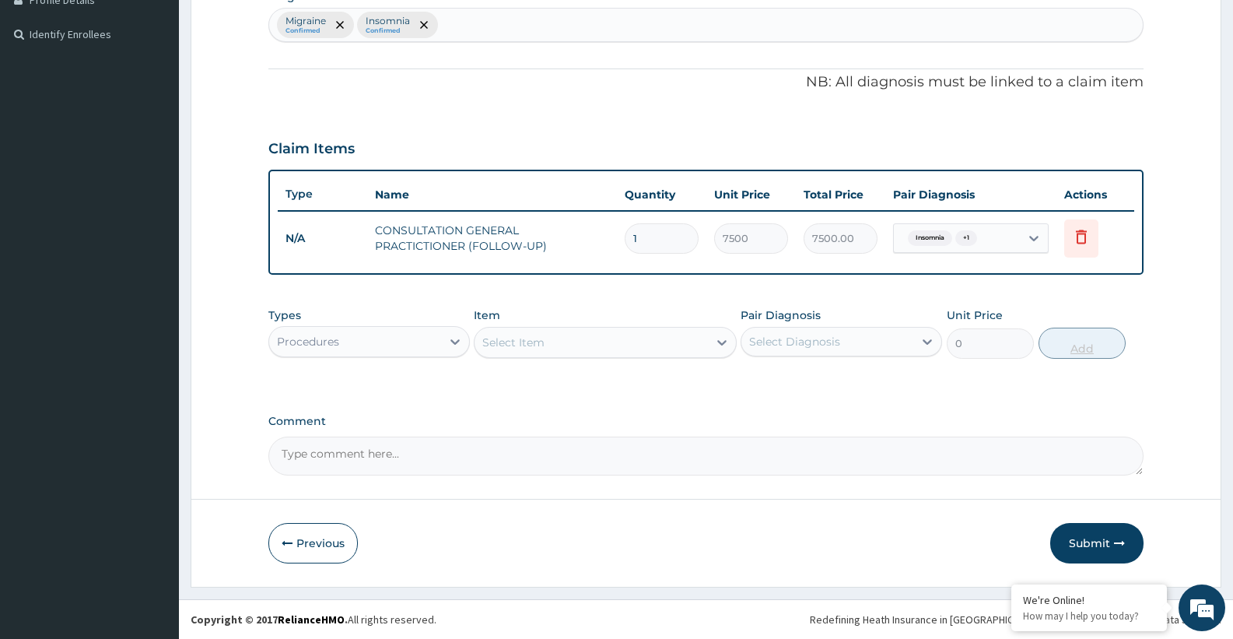
scroll to position [409, 0]
click at [335, 348] on div "Procedures" at bounding box center [308, 342] width 62 height 16
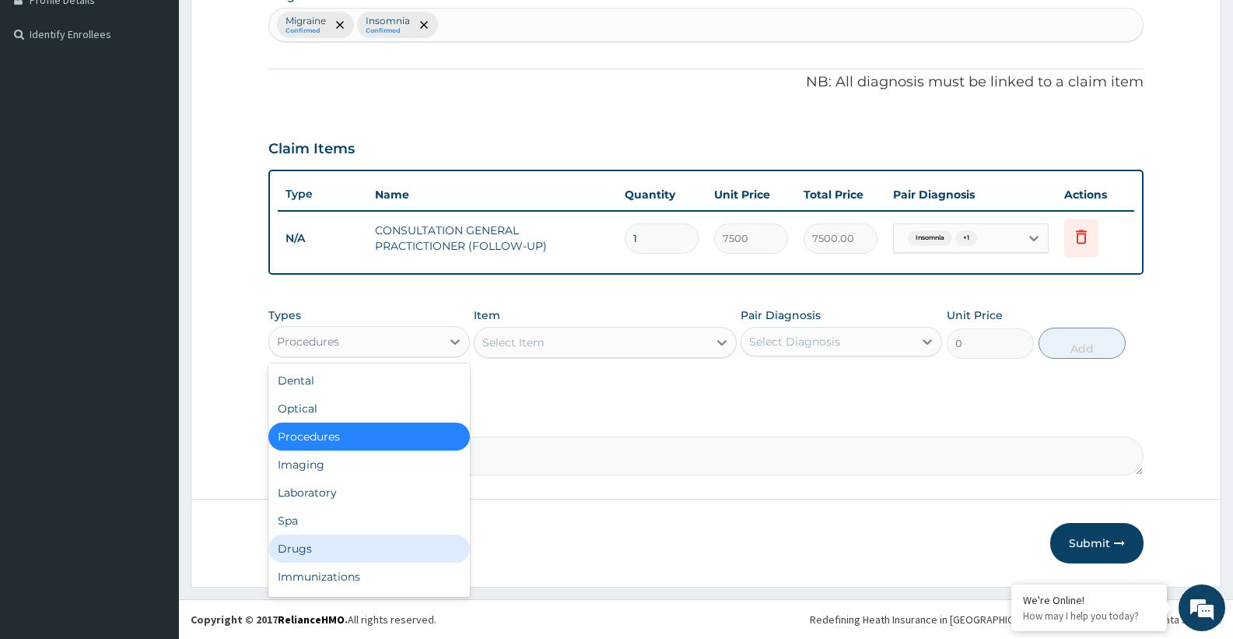
click at [296, 540] on div "Drugs" at bounding box center [368, 548] width 201 height 28
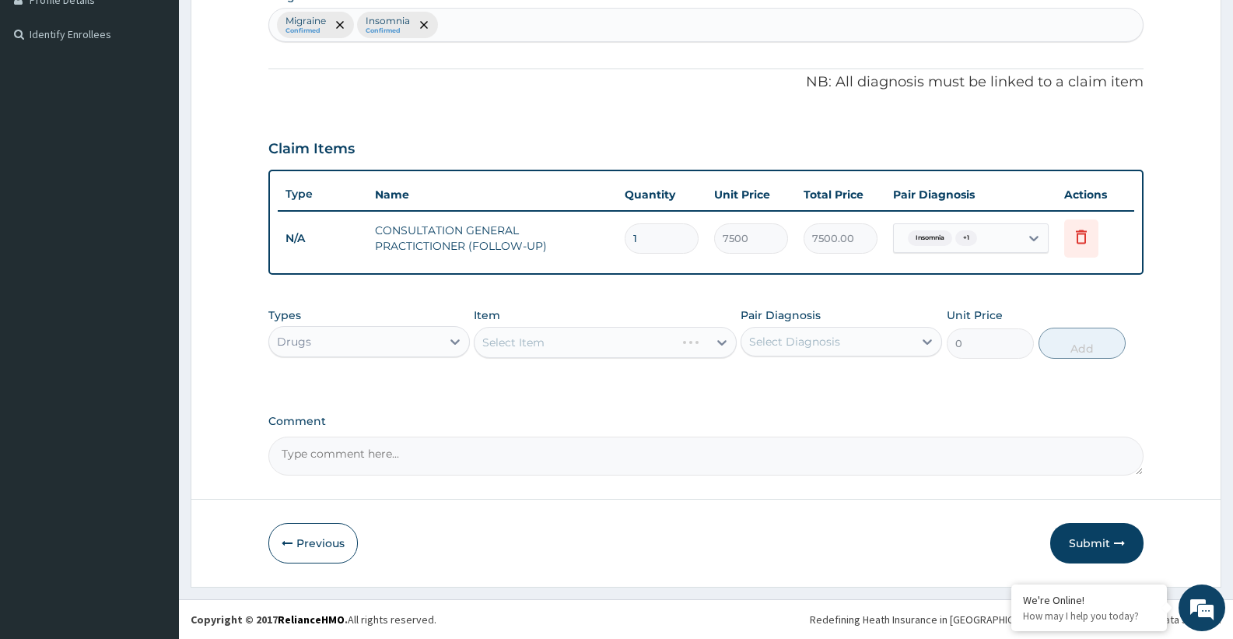
click at [548, 343] on div "Select Item" at bounding box center [605, 342] width 262 height 31
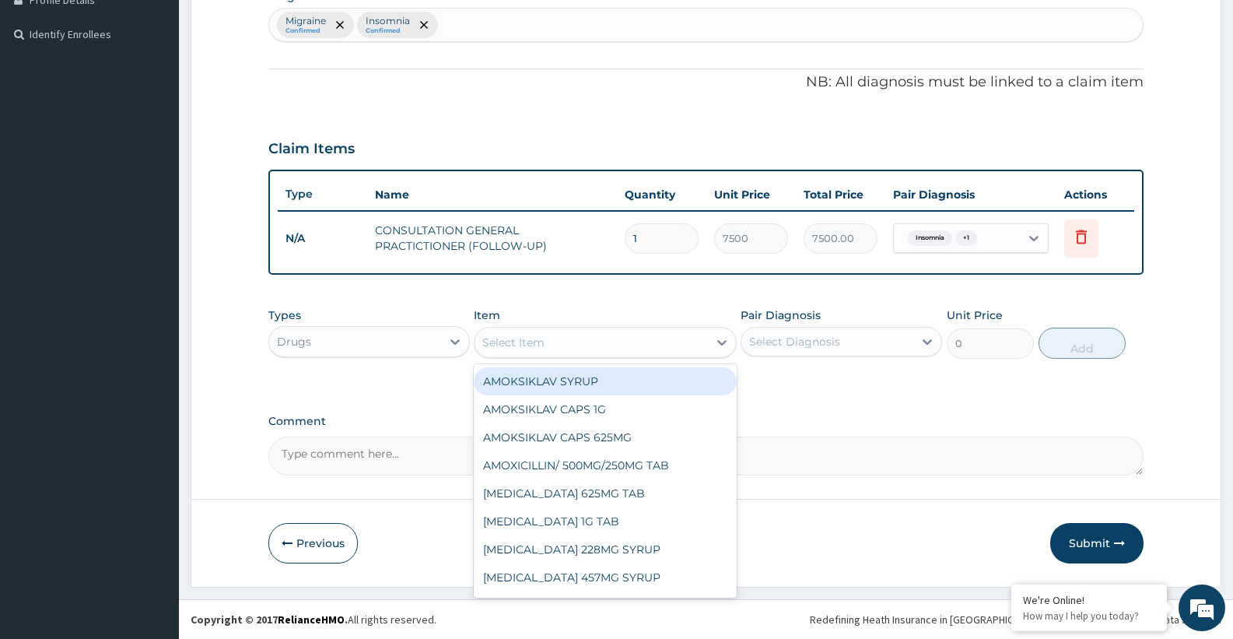
click at [548, 343] on div "Select Item" at bounding box center [590, 342] width 233 height 25
type input "CAF"
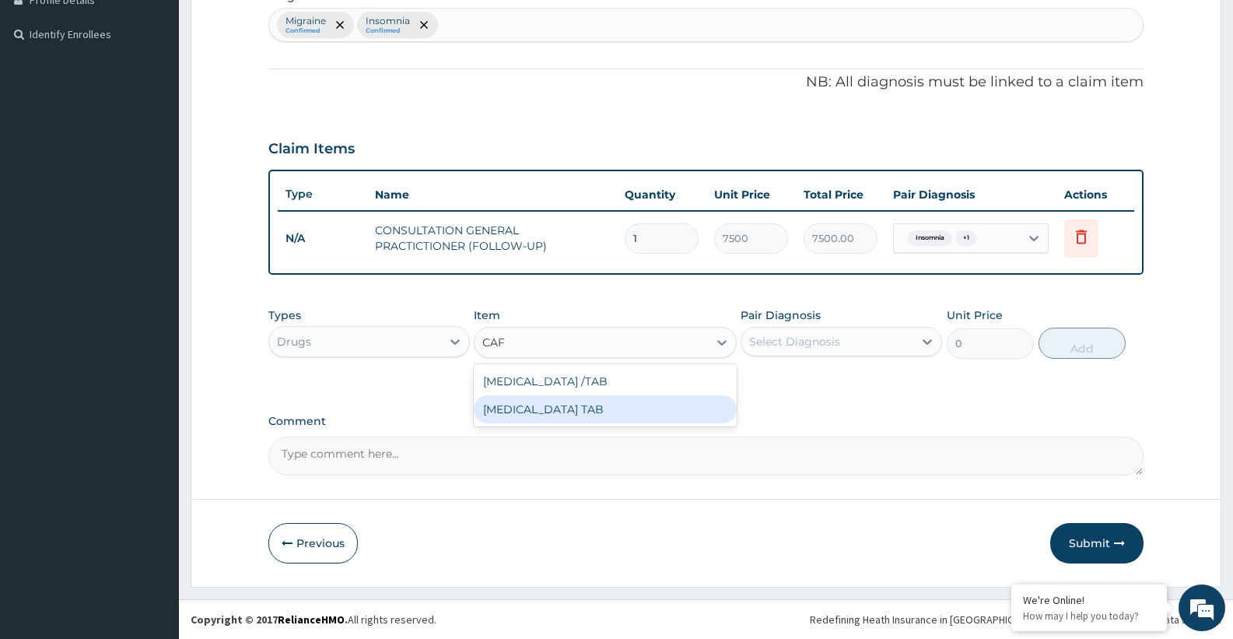
click at [537, 408] on div "CAFERGOT TAB" at bounding box center [605, 409] width 262 height 28
type input "1150"
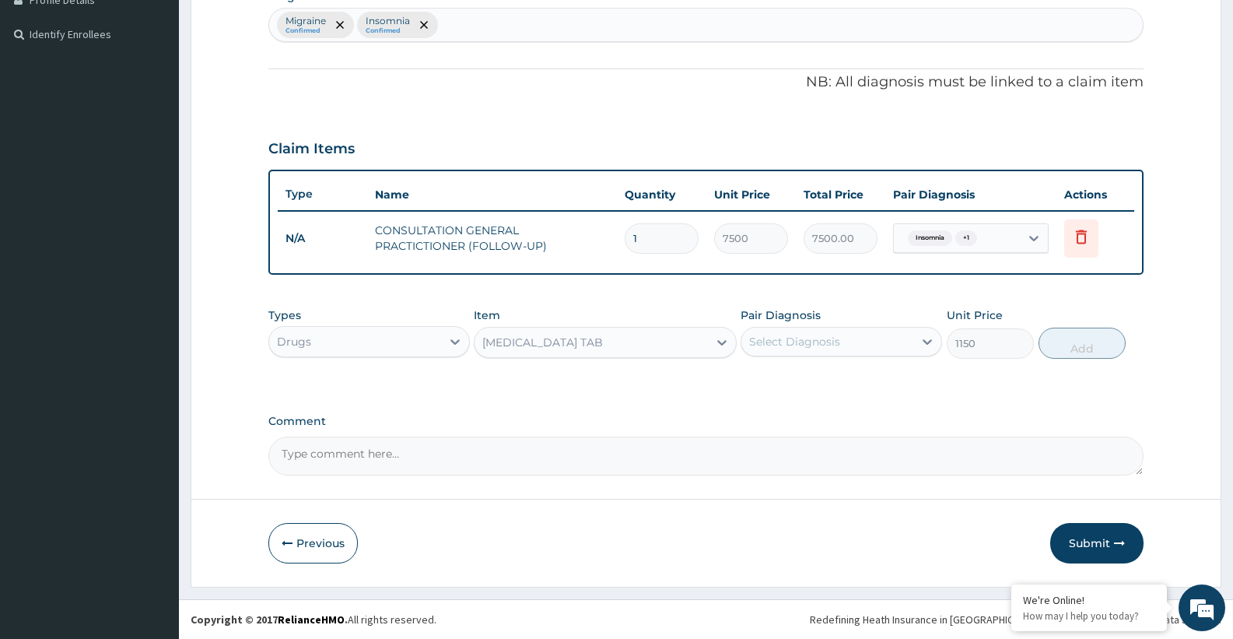
click at [796, 347] on div "Select Diagnosis" at bounding box center [794, 342] width 91 height 16
click at [796, 381] on label "Migraine" at bounding box center [790, 380] width 49 height 16
checkbox input "true"
click at [1073, 345] on button "Add" at bounding box center [1081, 342] width 87 height 31
type input "0"
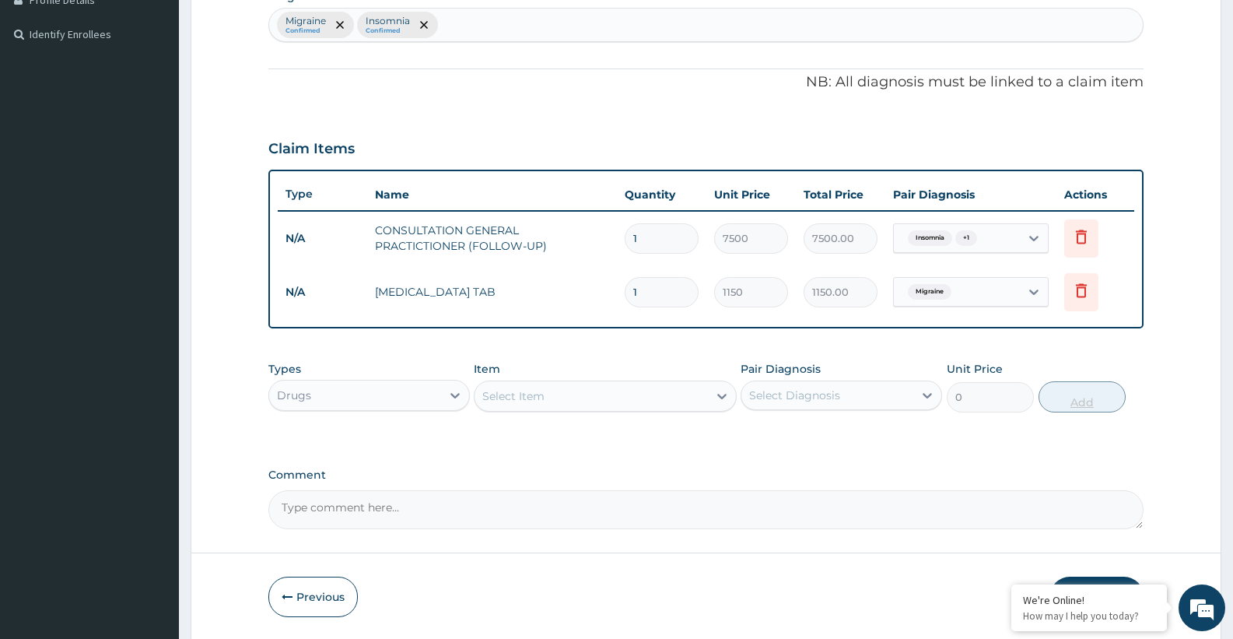
type input "10"
type input "11500.00"
type input "10"
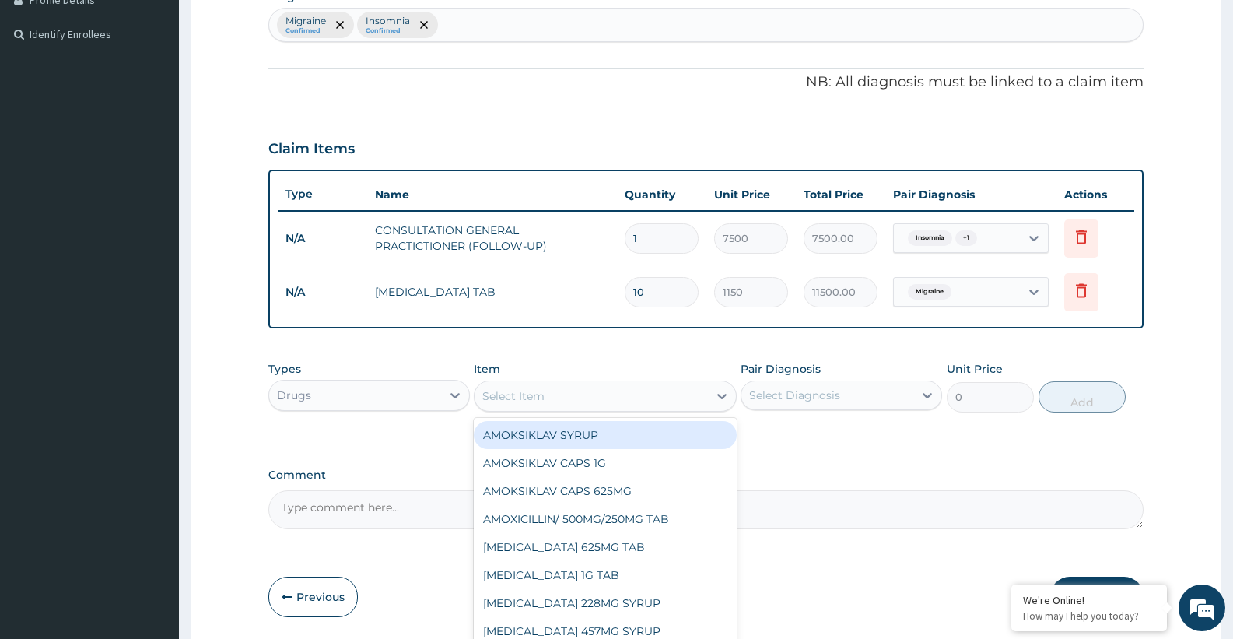
click at [492, 394] on div "Select Item" at bounding box center [513, 396] width 62 height 16
type input "BROM"
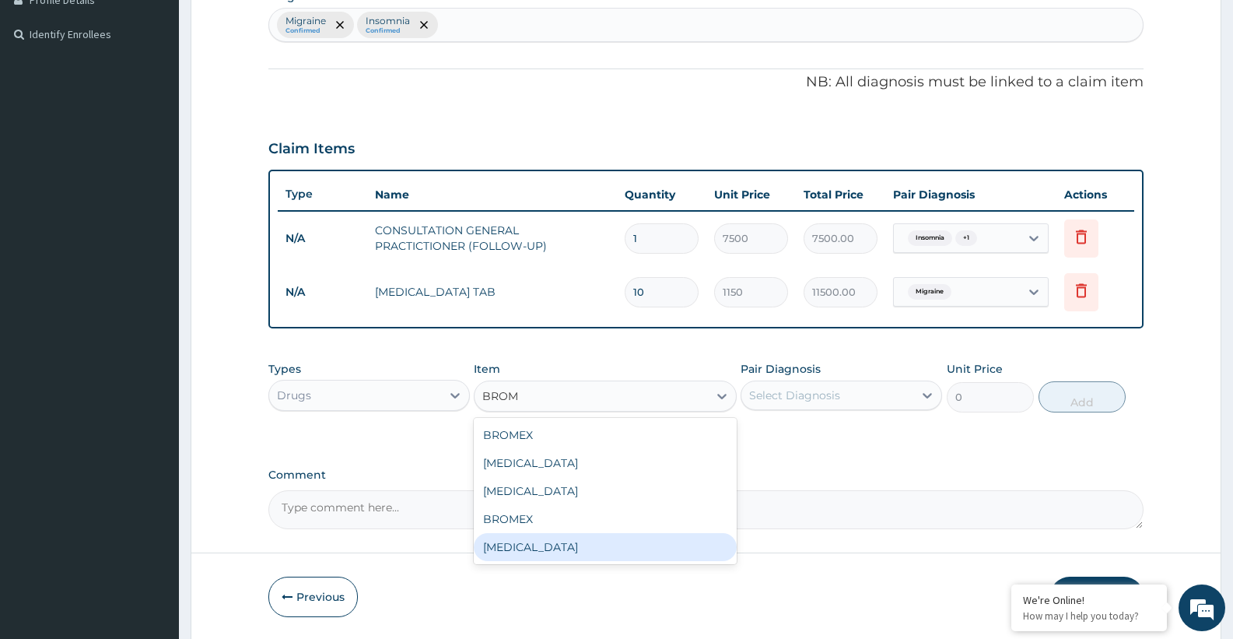
click at [509, 541] on div "[MEDICAL_DATA]" at bounding box center [605, 547] width 262 height 28
type input "520"
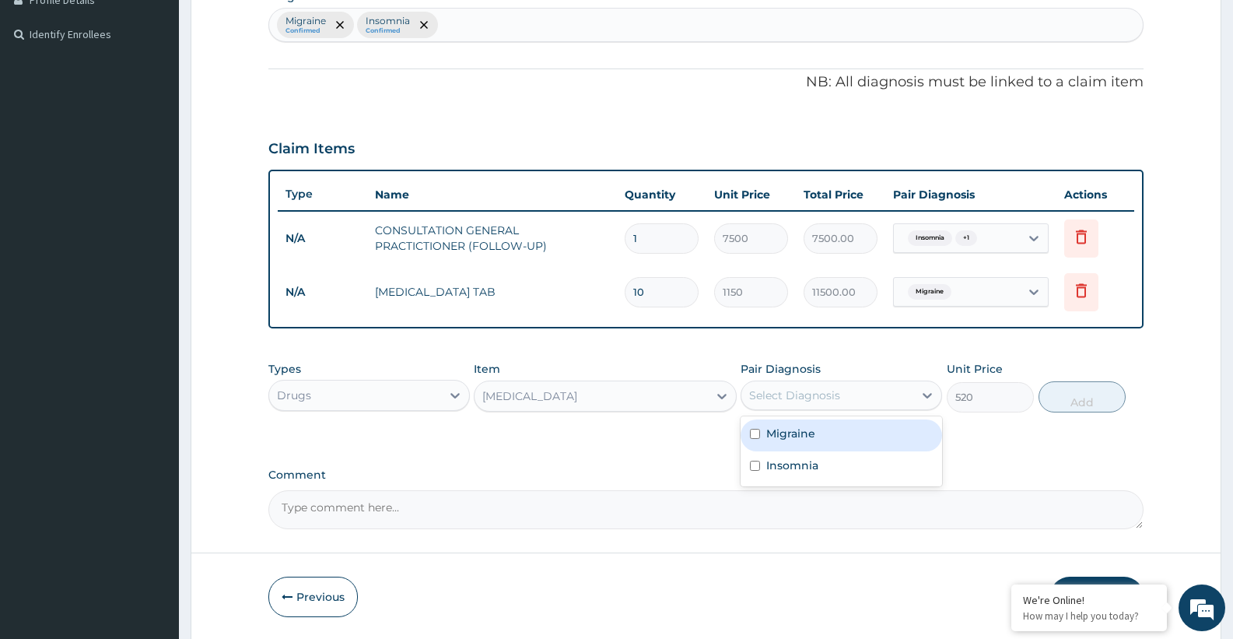
click at [786, 390] on div "Select Diagnosis" at bounding box center [794, 395] width 91 height 16
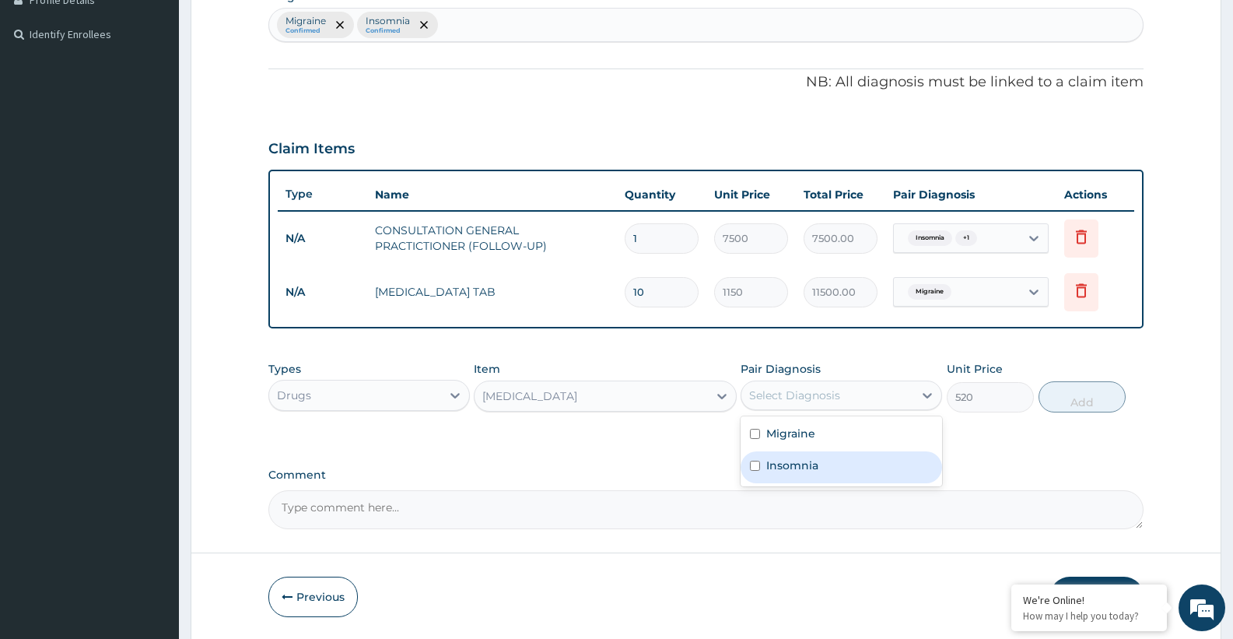
click at [779, 466] on label "Insomnia" at bounding box center [792, 465] width 52 height 16
checkbox input "true"
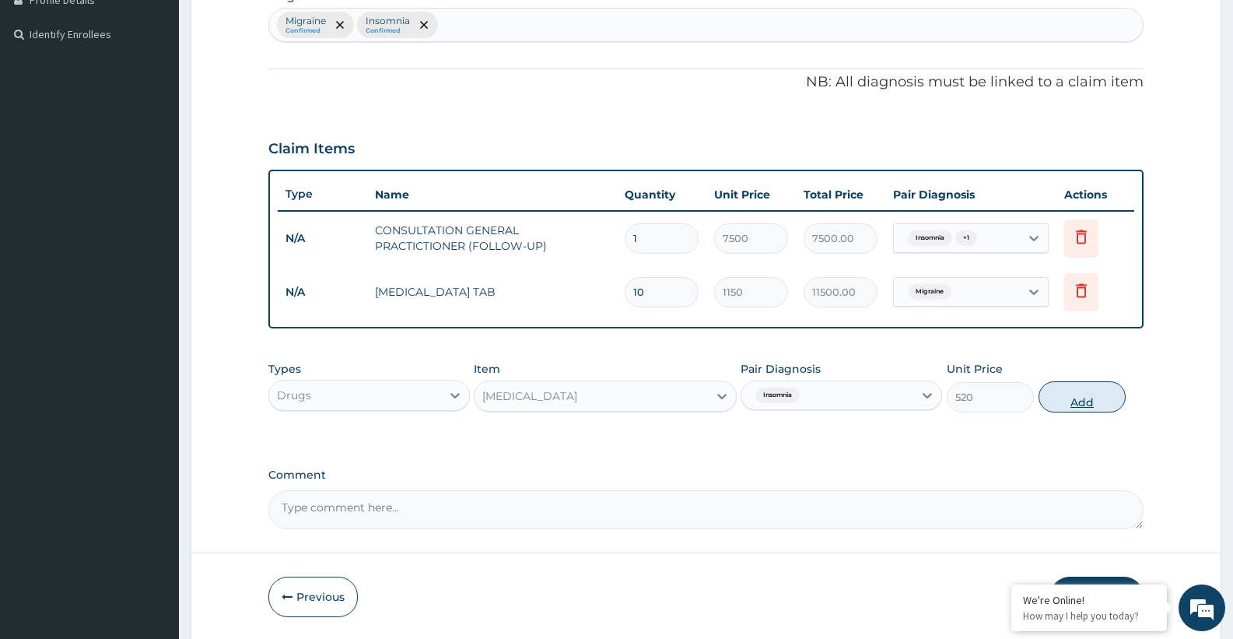
click at [1083, 394] on button "Add" at bounding box center [1081, 396] width 87 height 31
type input "0"
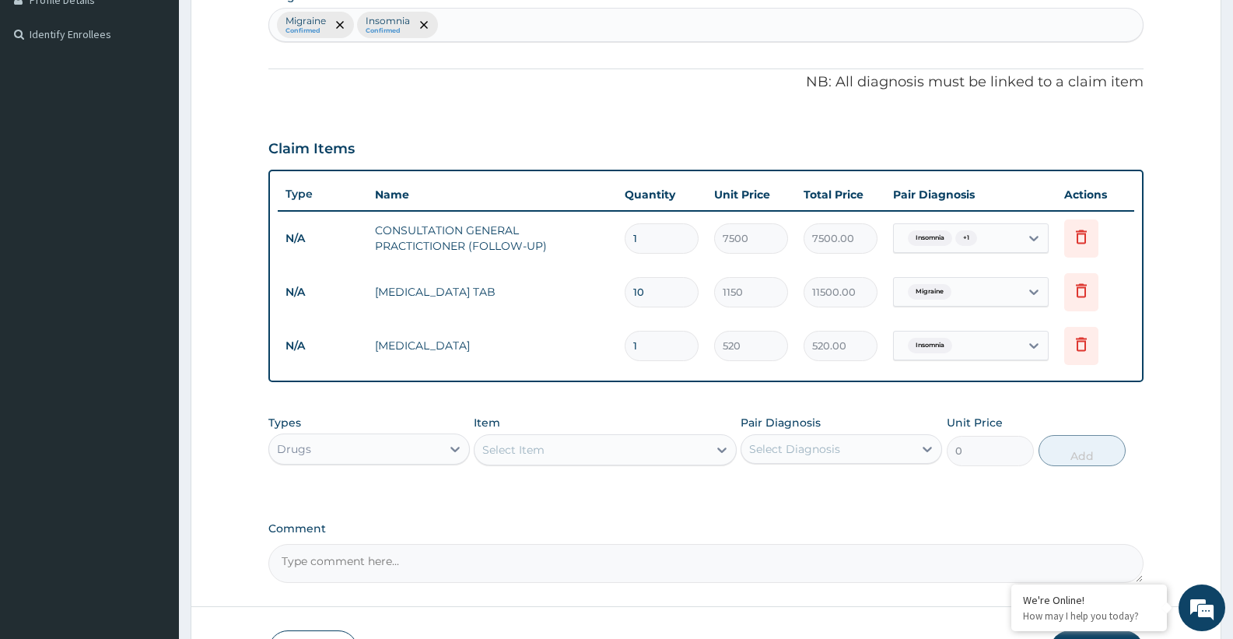
type input "15"
type input "7800.00"
type input "1"
type input "520.00"
type input "0.00"
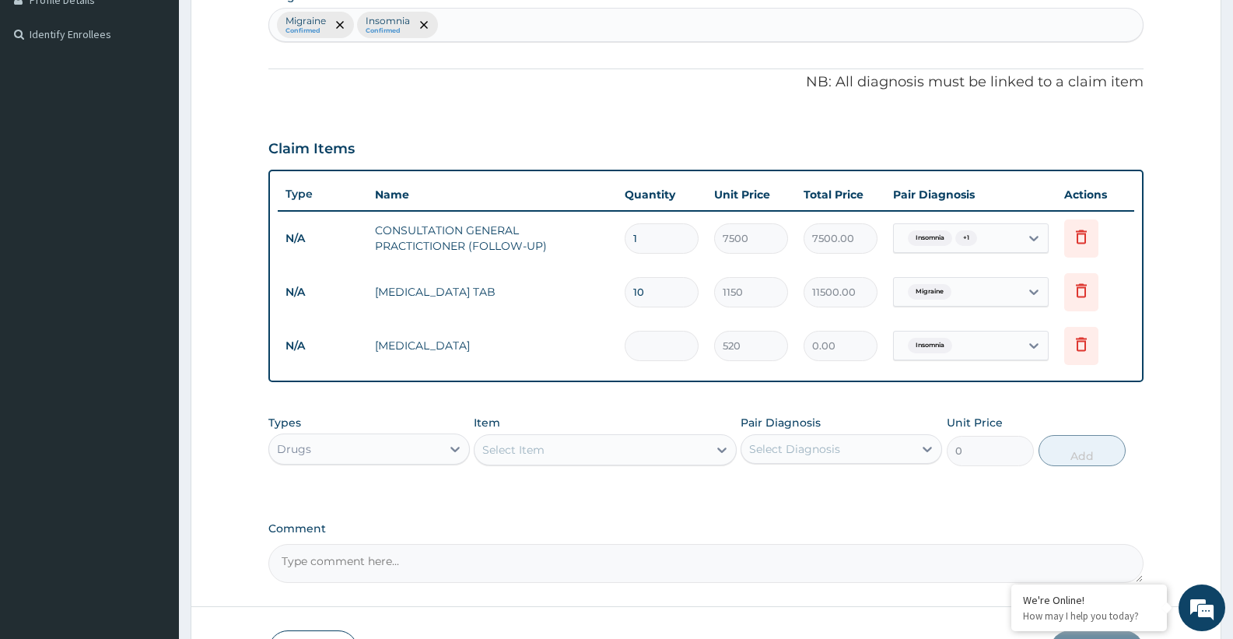
type input "5"
type input "2600.00"
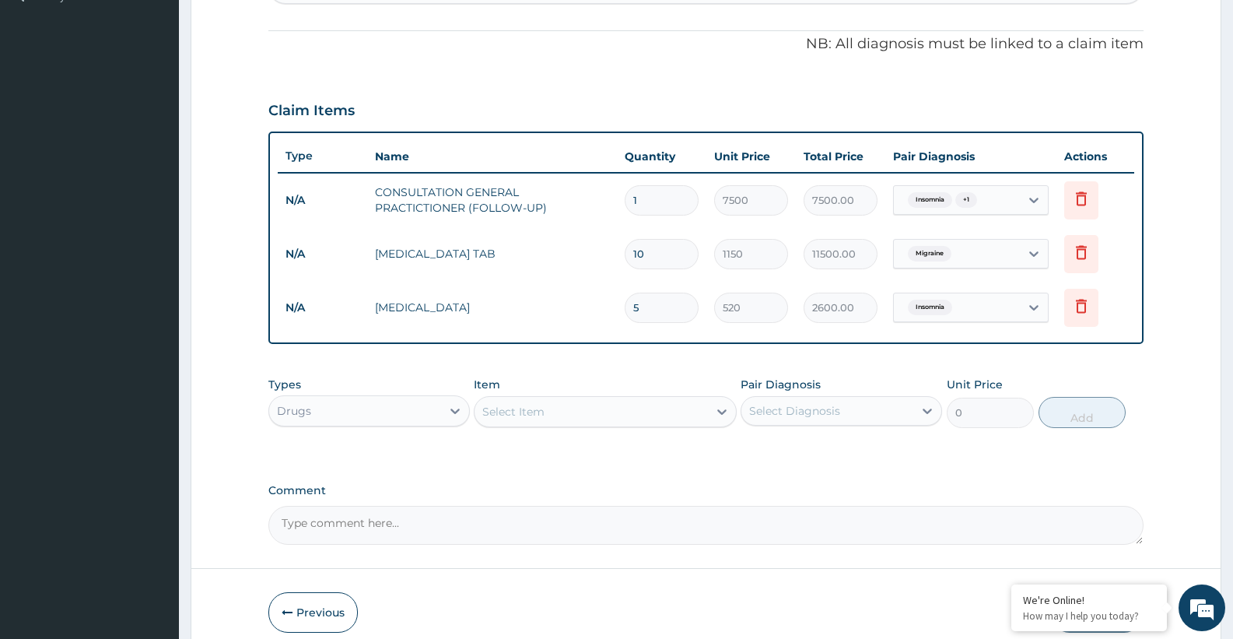
scroll to position [516, 0]
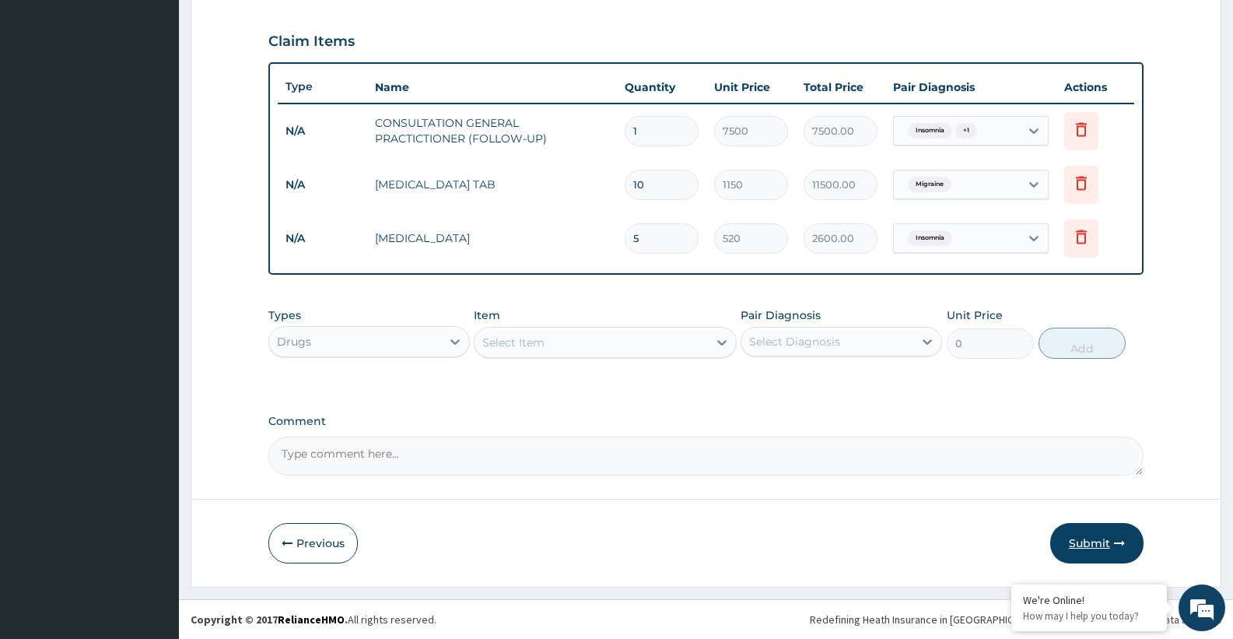
type input "5"
click at [1072, 550] on button "Submit" at bounding box center [1096, 543] width 93 height 40
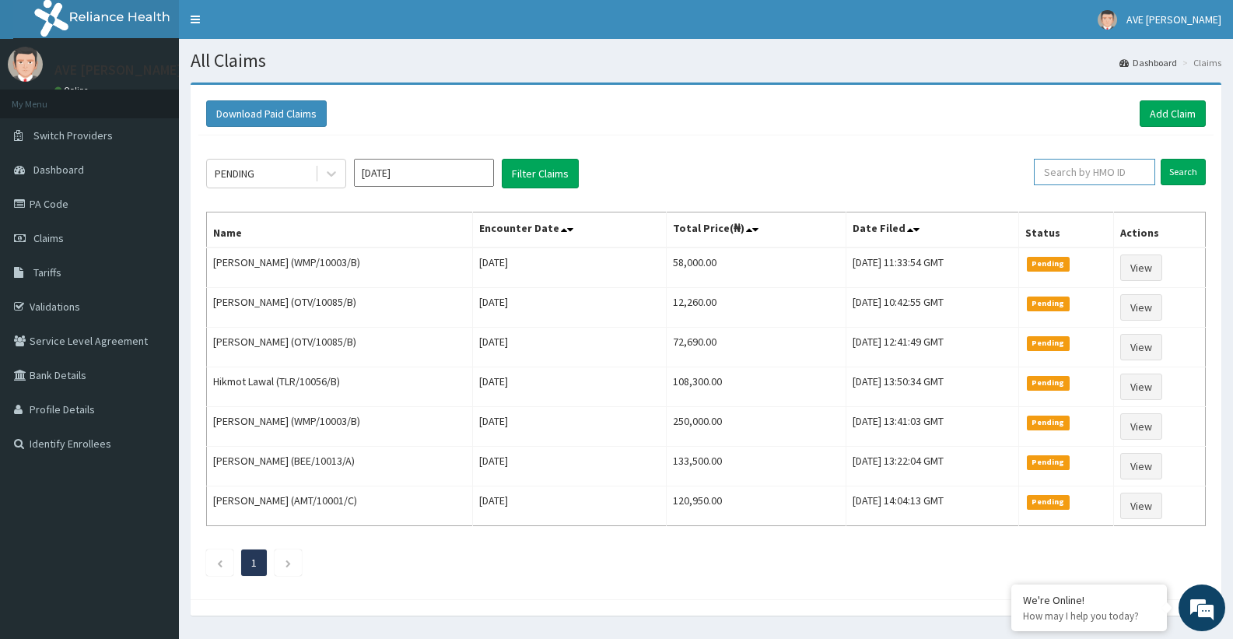
click at [1085, 177] on input "text" at bounding box center [1094, 172] width 121 height 26
type input "MON/10074/A"
click at [1184, 167] on input "Search" at bounding box center [1183, 172] width 45 height 26
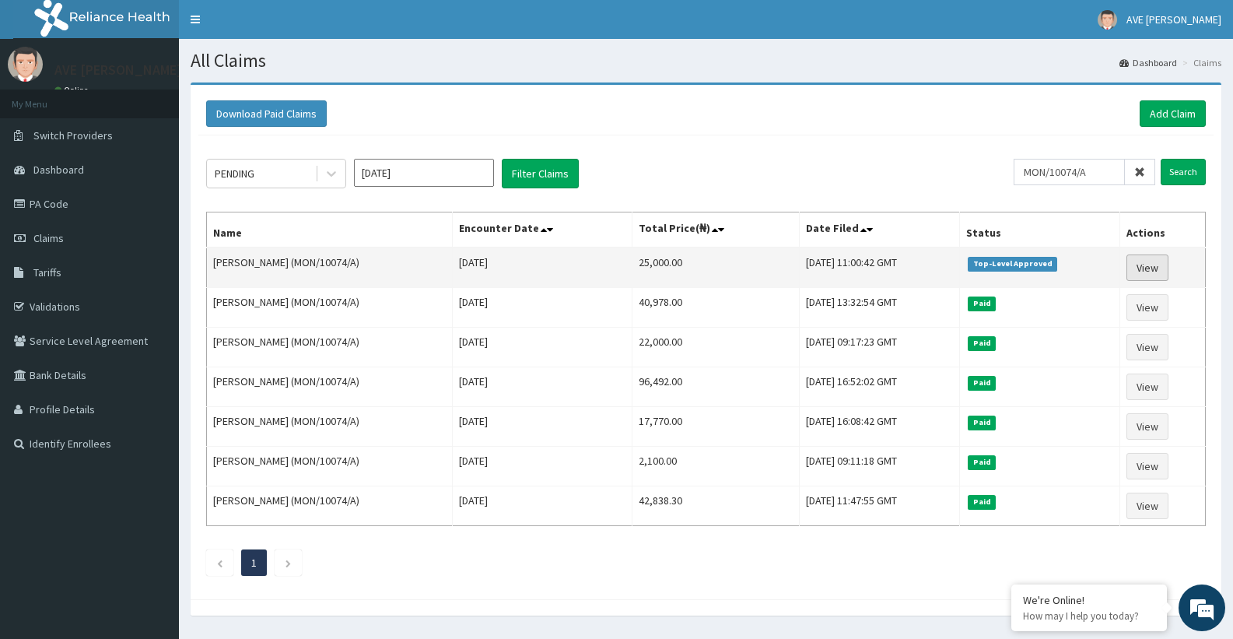
click at [1160, 267] on link "View" at bounding box center [1147, 267] width 42 height 26
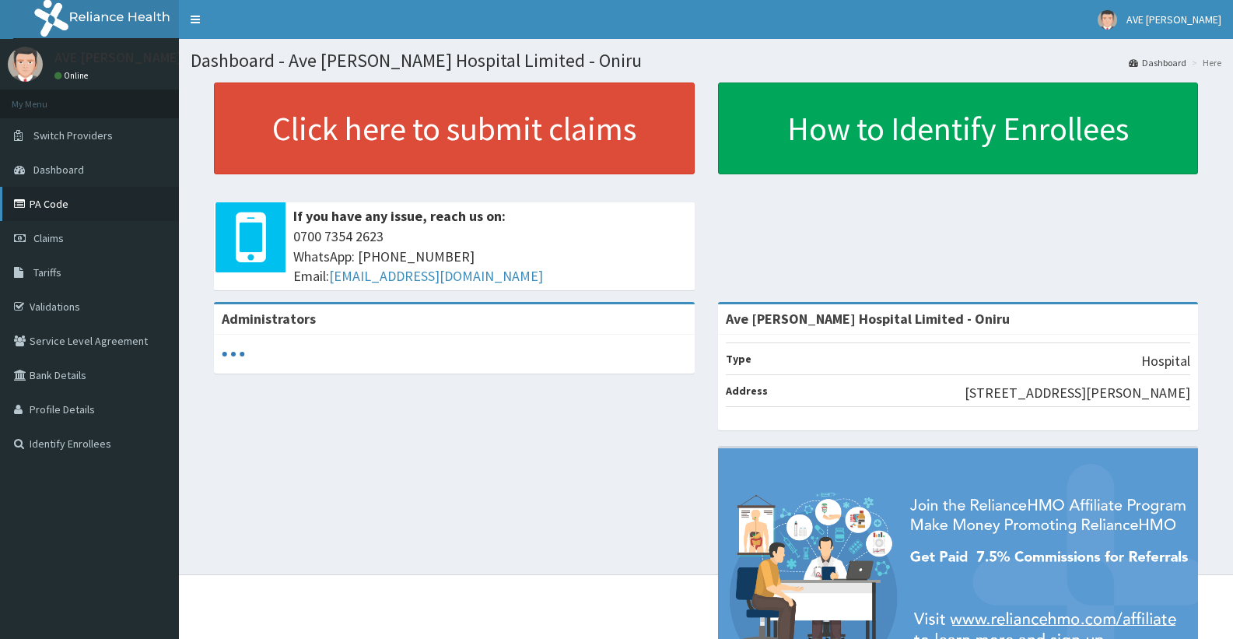
click at [65, 206] on link "PA Code" at bounding box center [89, 204] width 179 height 34
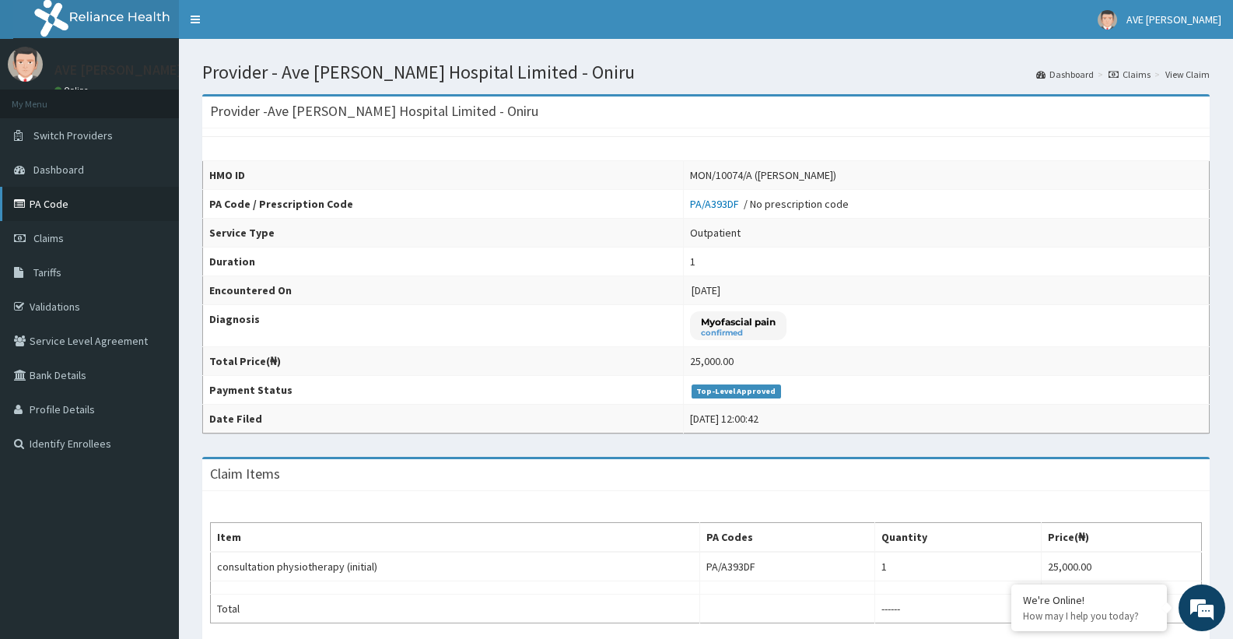
click at [54, 202] on link "PA Code" at bounding box center [89, 204] width 179 height 34
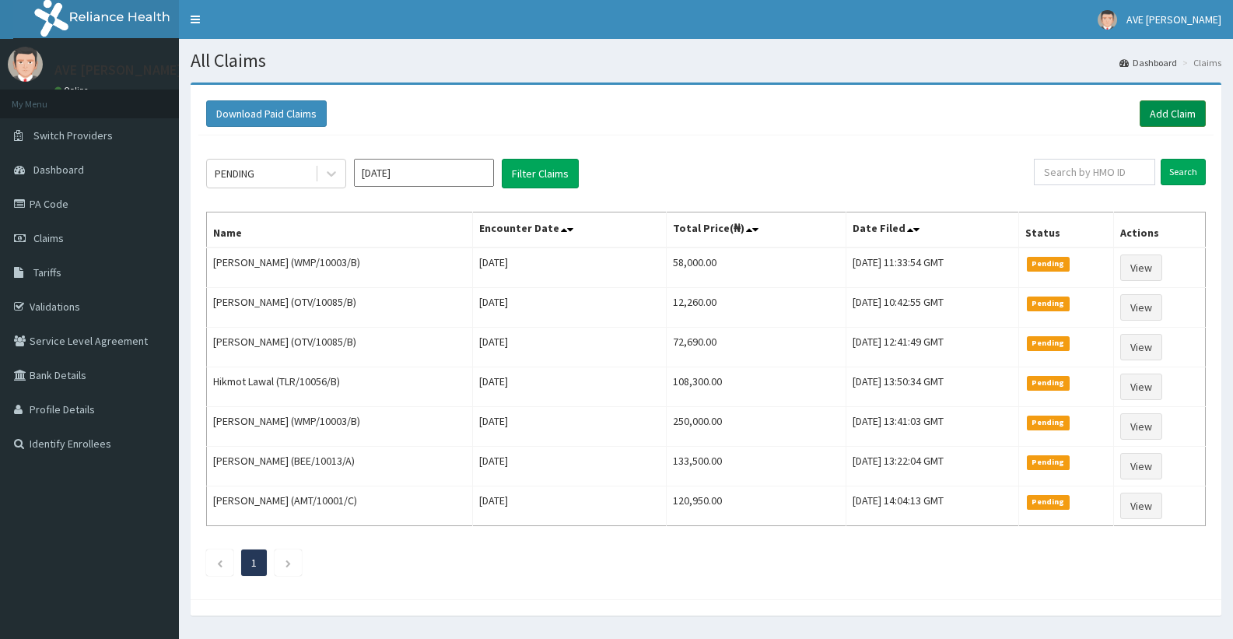
click at [1182, 116] on link "Add Claim" at bounding box center [1173, 113] width 66 height 26
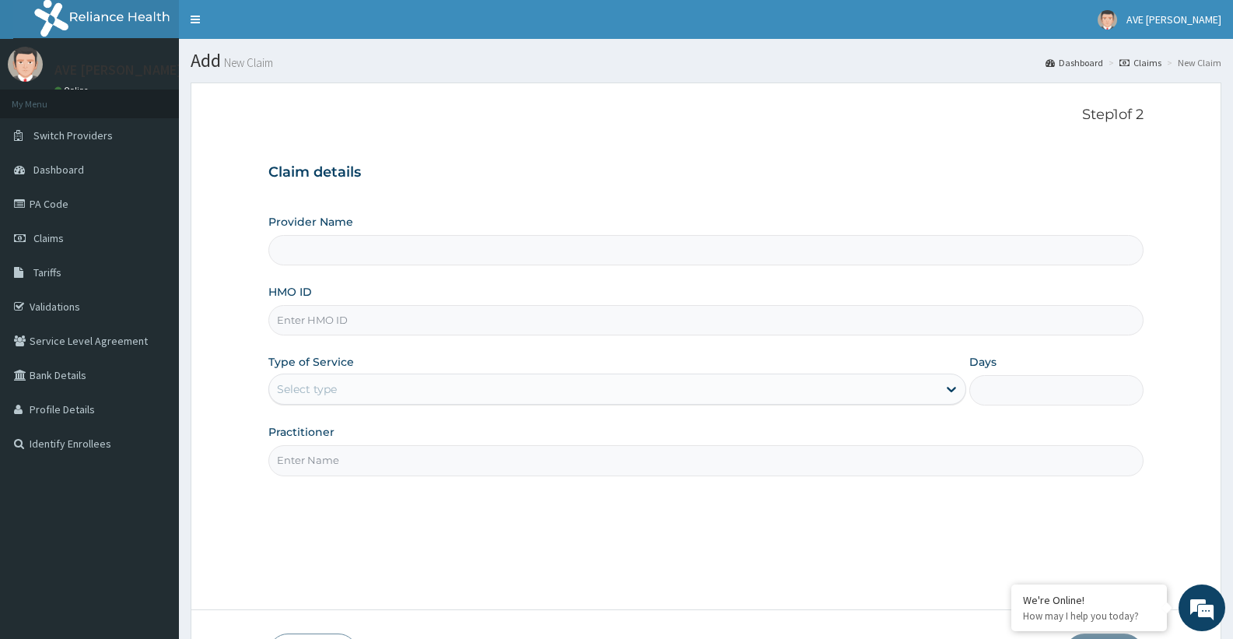
click at [334, 324] on input "HMO ID" at bounding box center [705, 320] width 875 height 30
type input "Ave [PERSON_NAME] Hospital Limited - Oniru"
type input "TLR/10178/A"
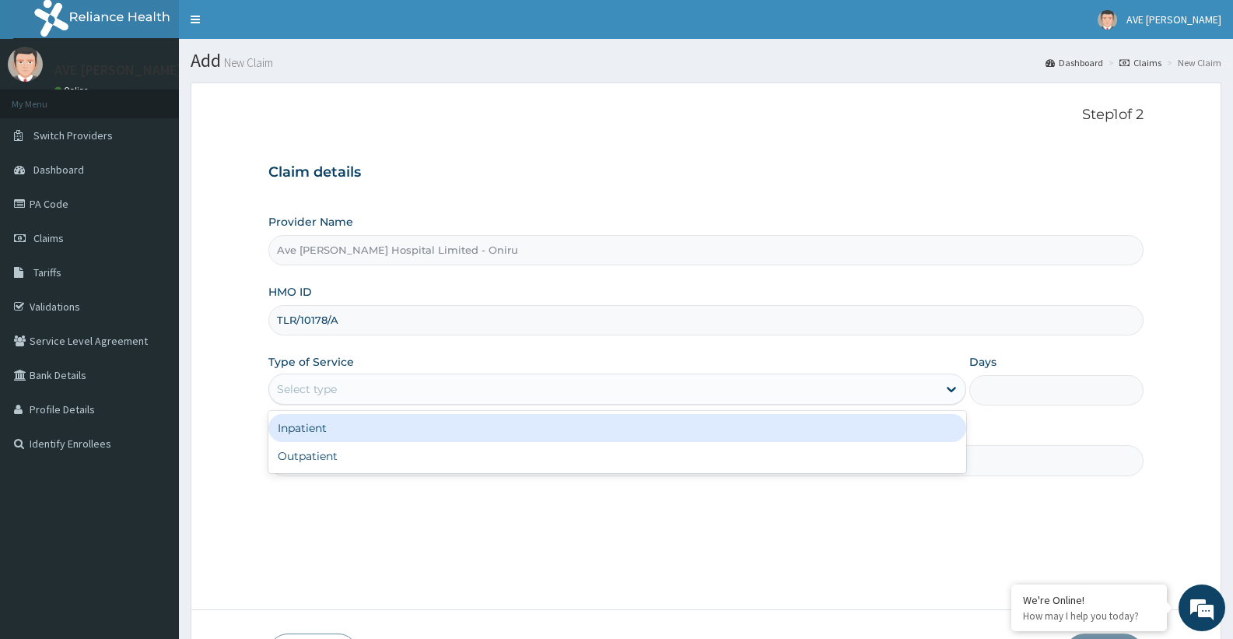
click at [380, 391] on div "Select type" at bounding box center [602, 388] width 667 height 25
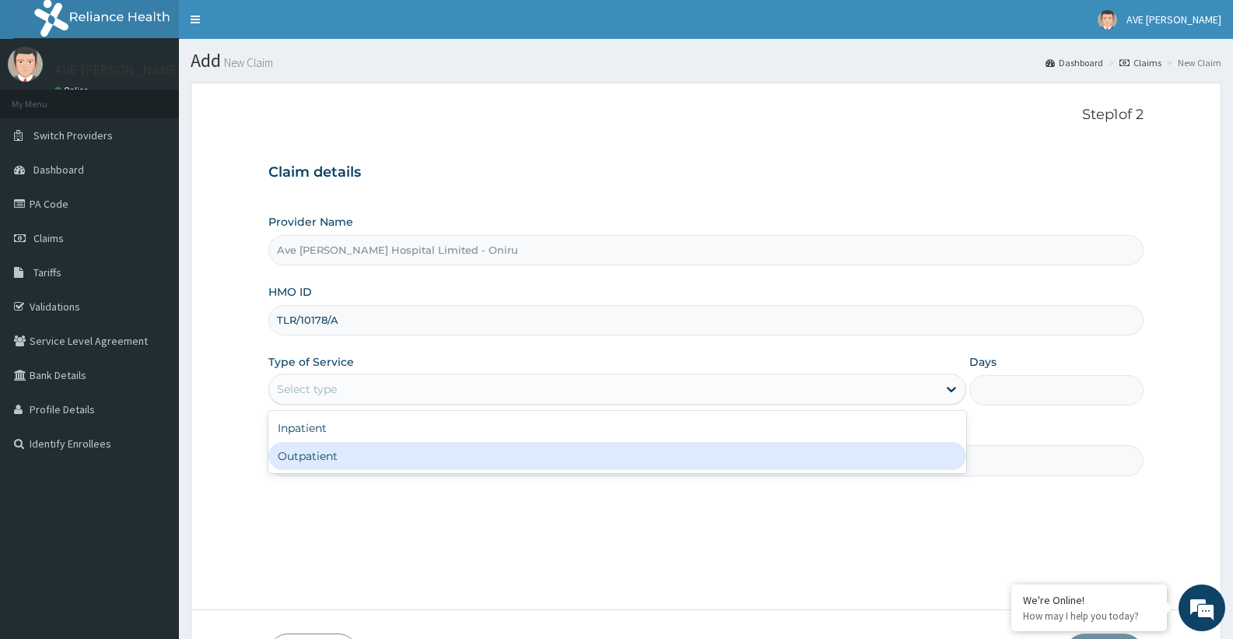
click at [315, 454] on div "Outpatient" at bounding box center [616, 456] width 697 height 28
type input "1"
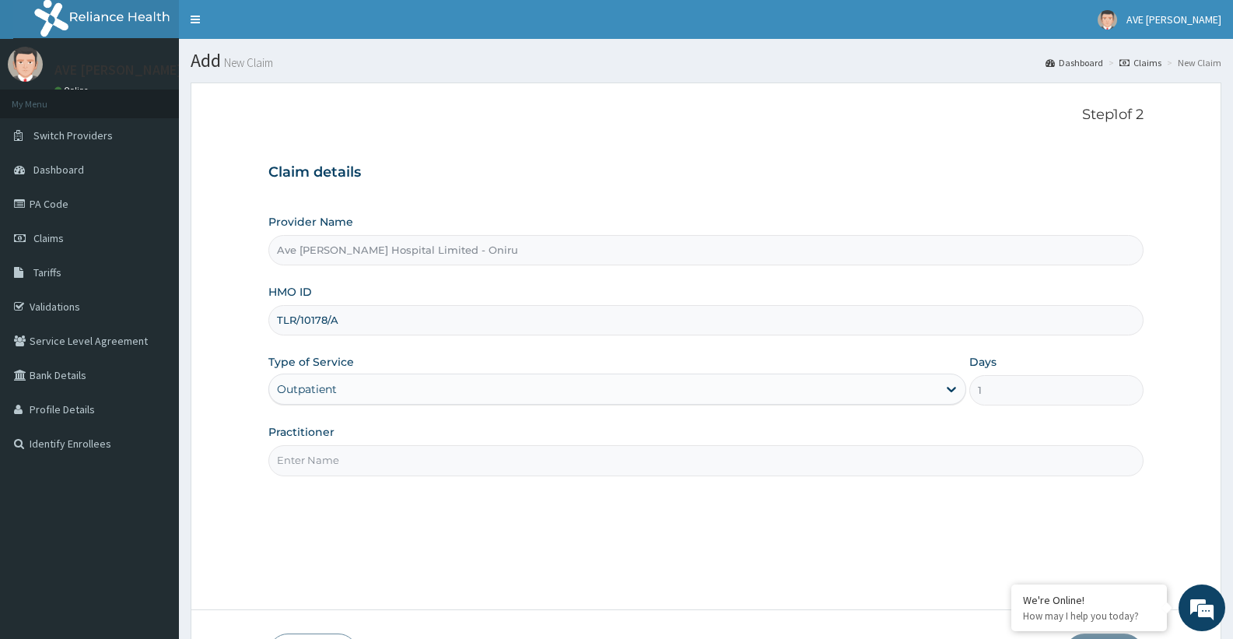
scroll to position [110, 0]
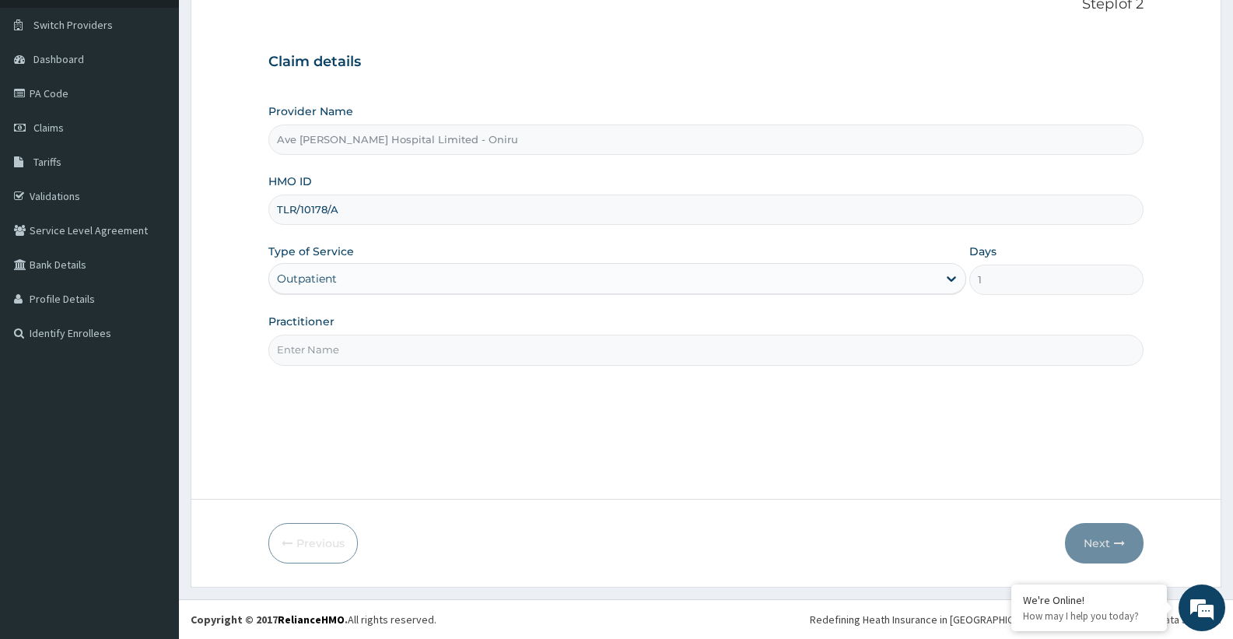
click at [624, 348] on input "Practitioner" at bounding box center [705, 349] width 875 height 30
type input "[PERSON_NAME]"
click at [1119, 551] on button "Next" at bounding box center [1104, 543] width 79 height 40
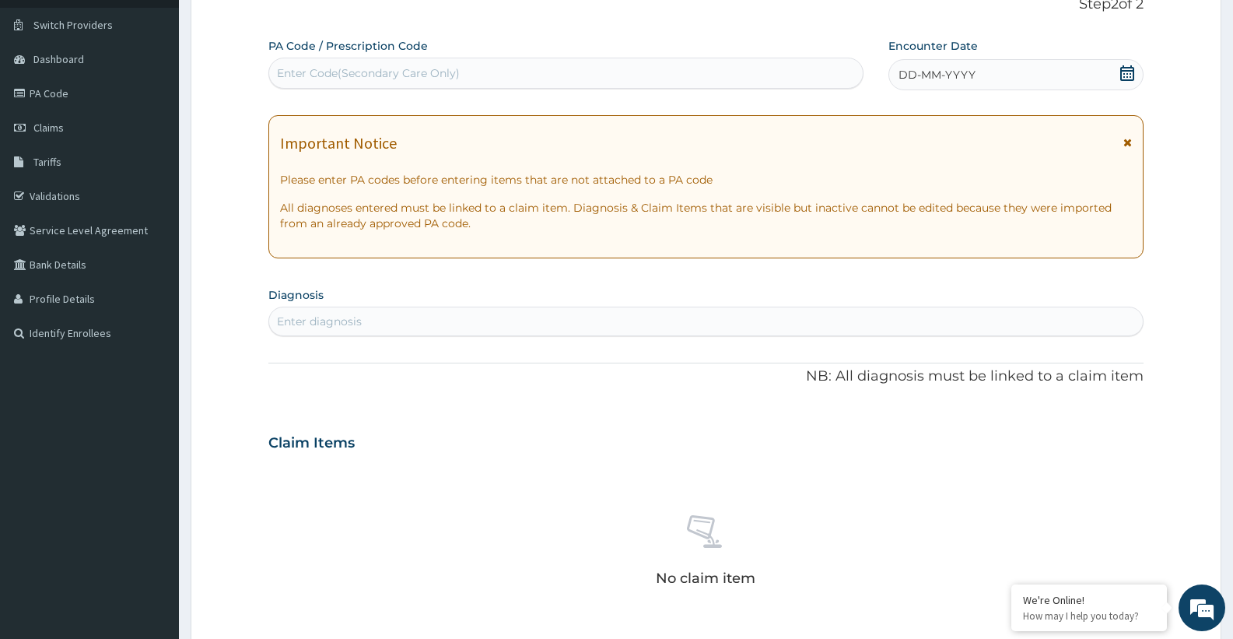
click at [1133, 72] on icon at bounding box center [1127, 73] width 14 height 16
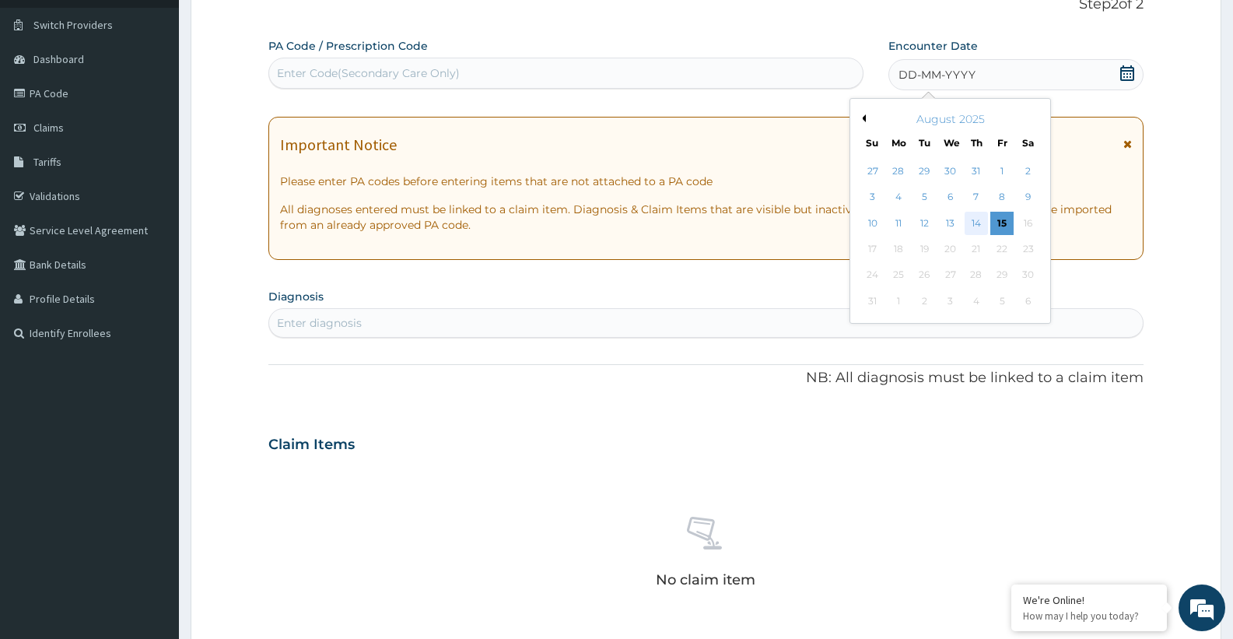
click at [980, 222] on div "14" at bounding box center [976, 223] width 23 height 23
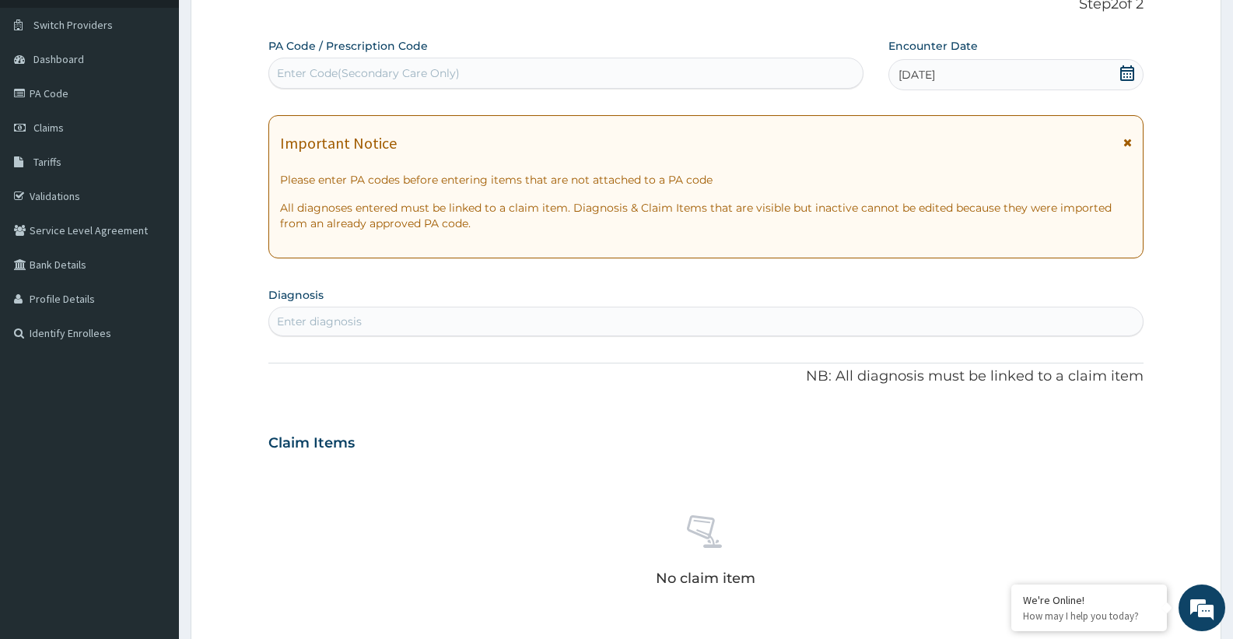
click at [467, 313] on div "Enter diagnosis" at bounding box center [705, 321] width 873 height 25
type input "MALARIA"
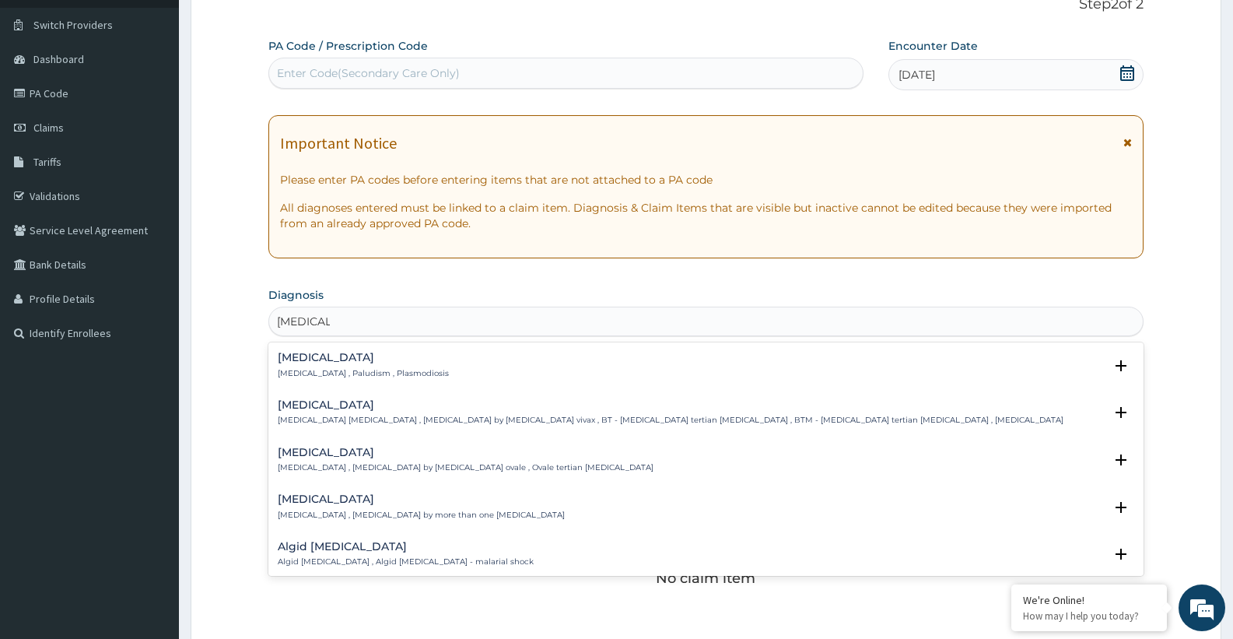
click at [290, 371] on p "Malaria , Paludism , Plasmodiosis" at bounding box center [363, 373] width 171 height 11
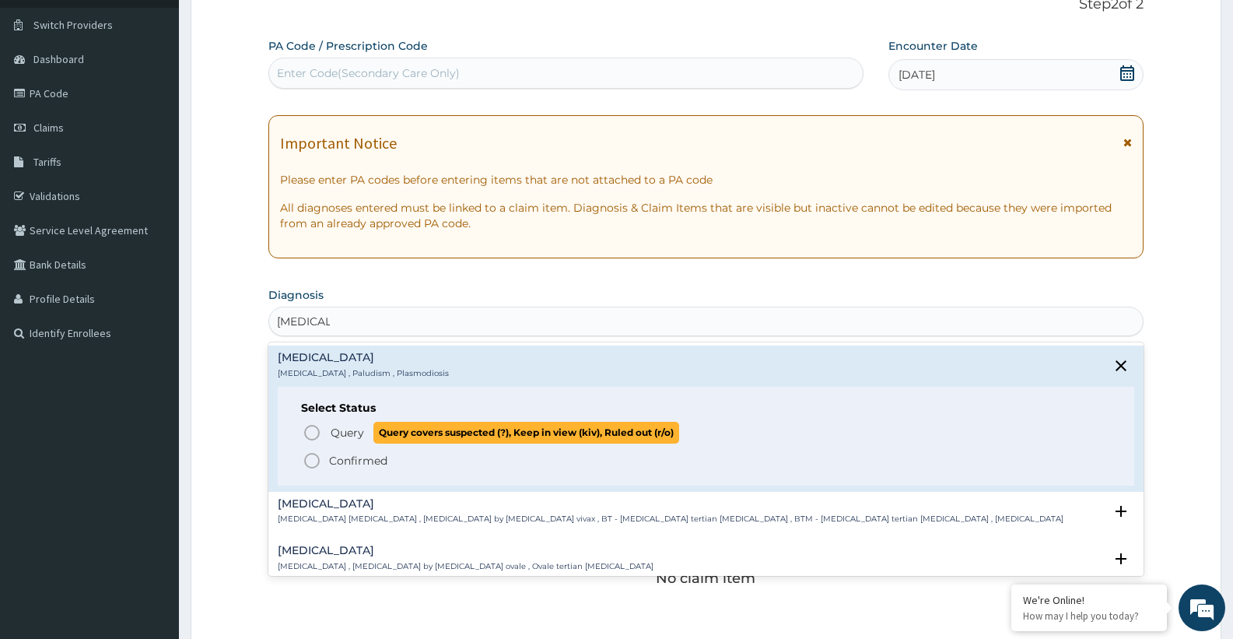
click at [337, 437] on span "Query" at bounding box center [347, 433] width 33 height 16
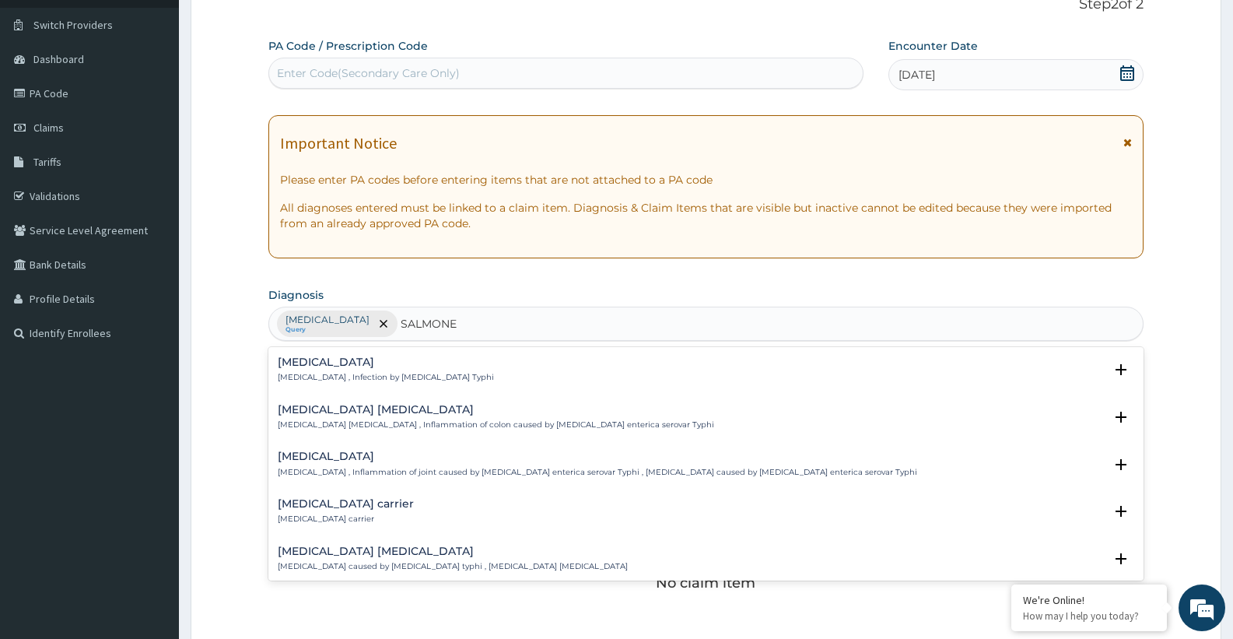
type input "SALMONEL"
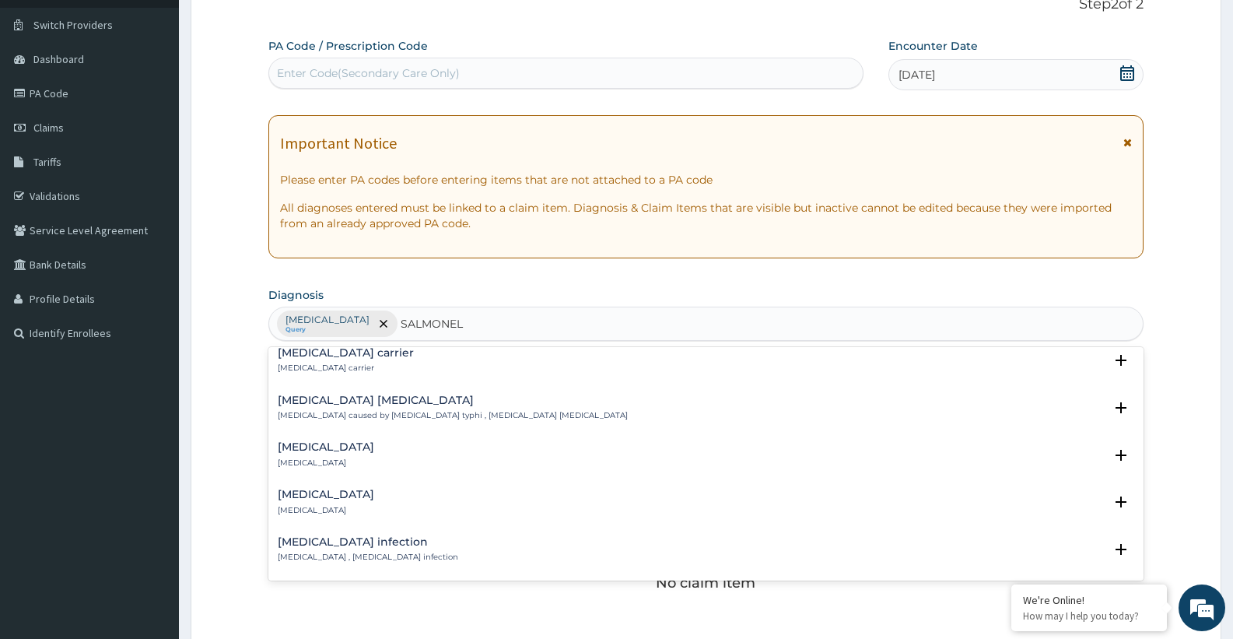
click at [354, 549] on div "Salmonella infection Salmonellosis , Salmonella infection" at bounding box center [368, 549] width 180 height 27
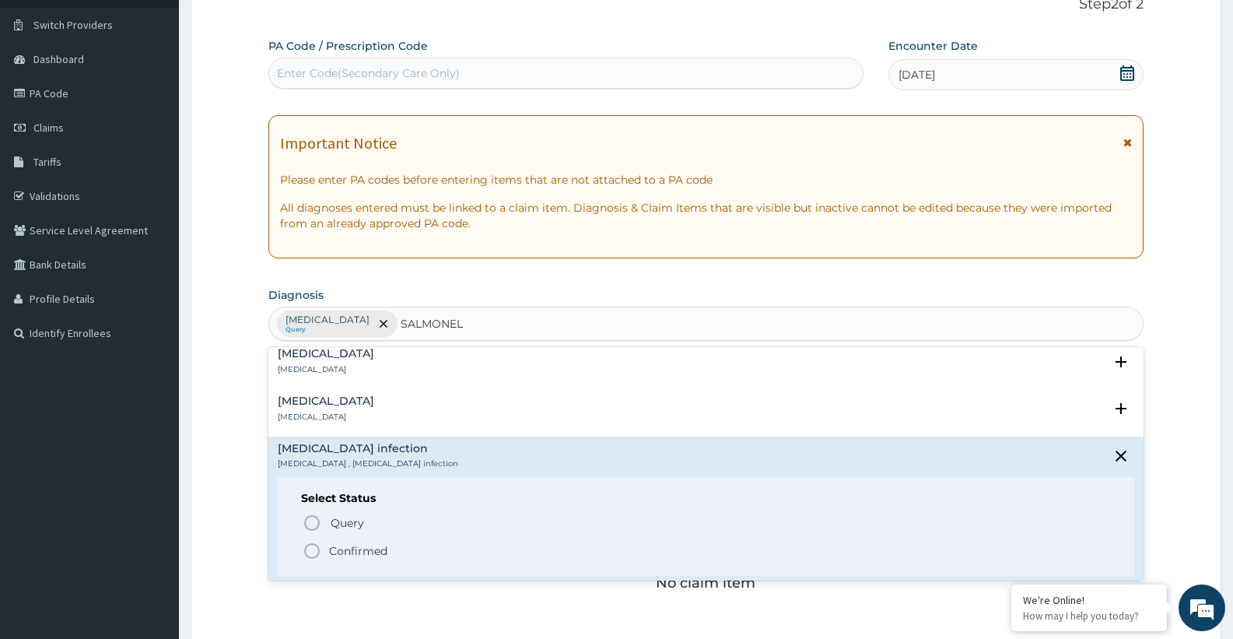
scroll to position [275, 0]
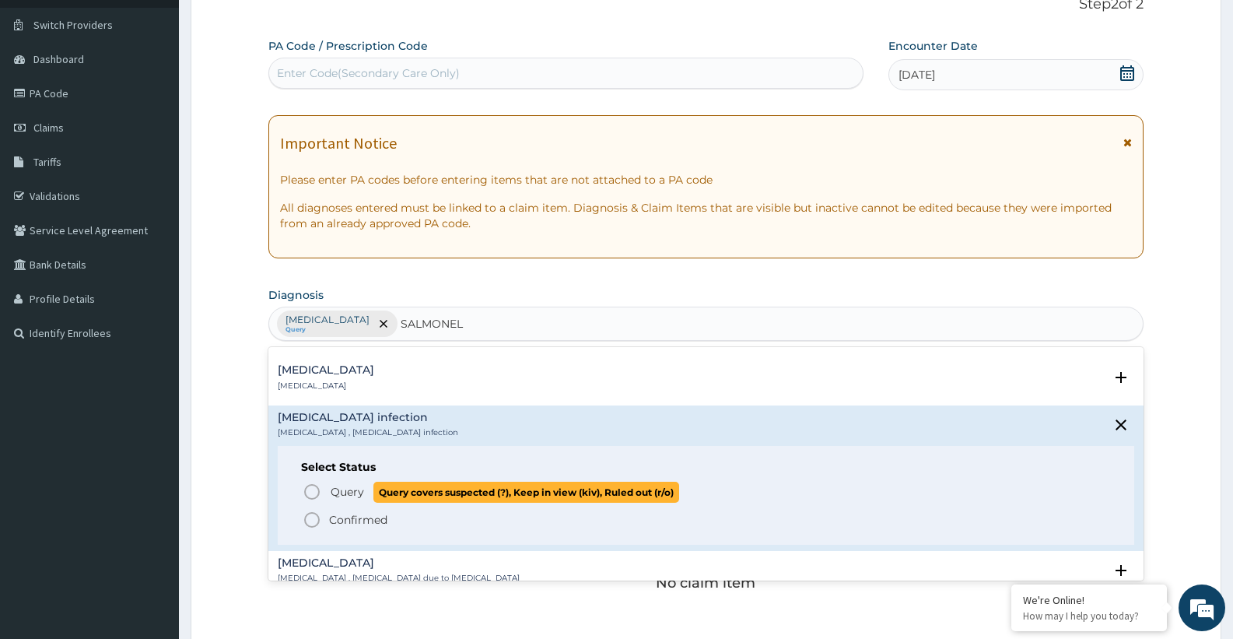
click at [348, 490] on span "Query" at bounding box center [347, 492] width 33 height 16
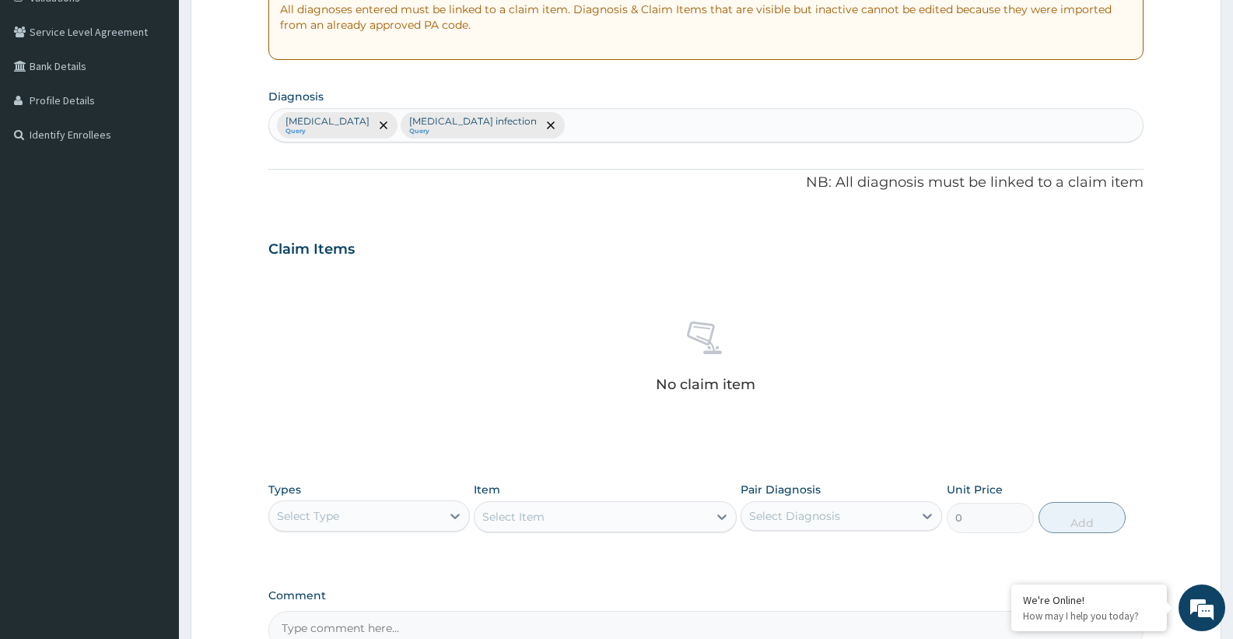
scroll to position [346, 0]
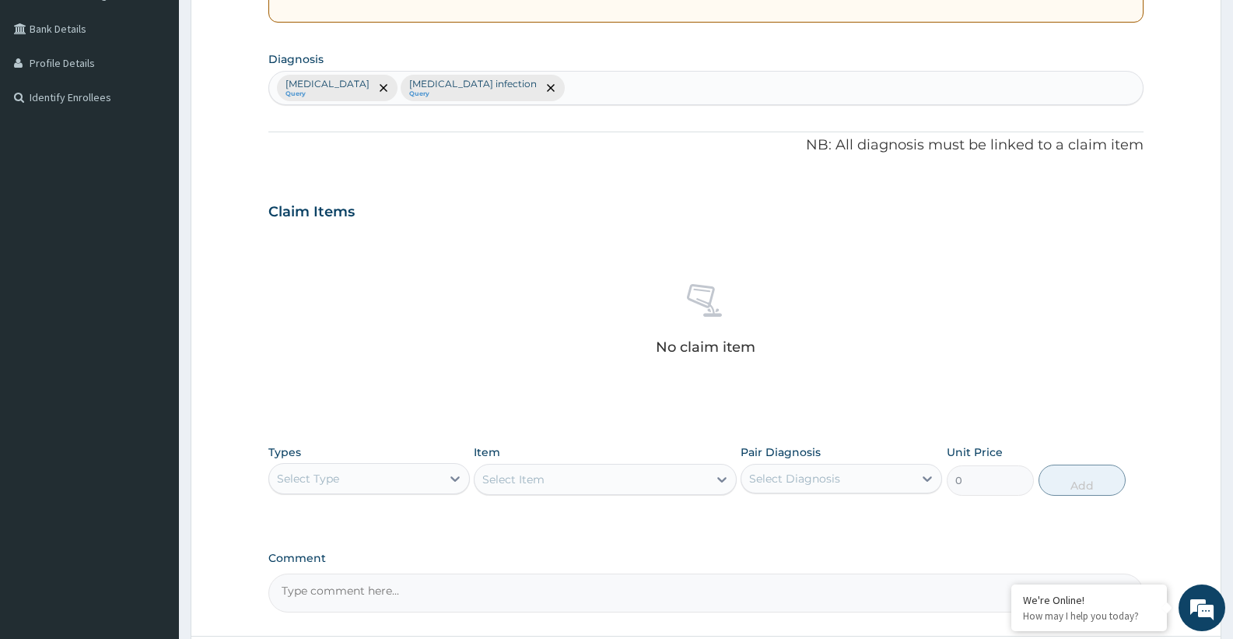
click at [400, 478] on div "Select Type" at bounding box center [355, 478] width 172 height 25
click at [362, 568] on div "Procedures" at bounding box center [368, 573] width 201 height 28
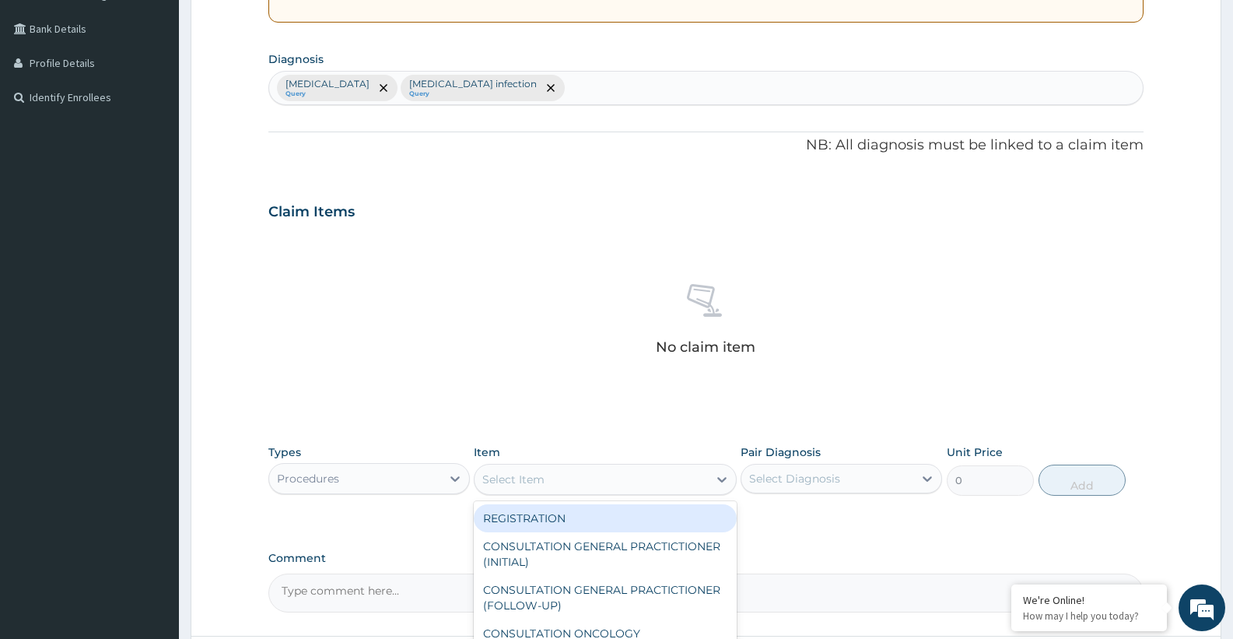
click at [528, 475] on div "Select Item" at bounding box center [513, 479] width 62 height 16
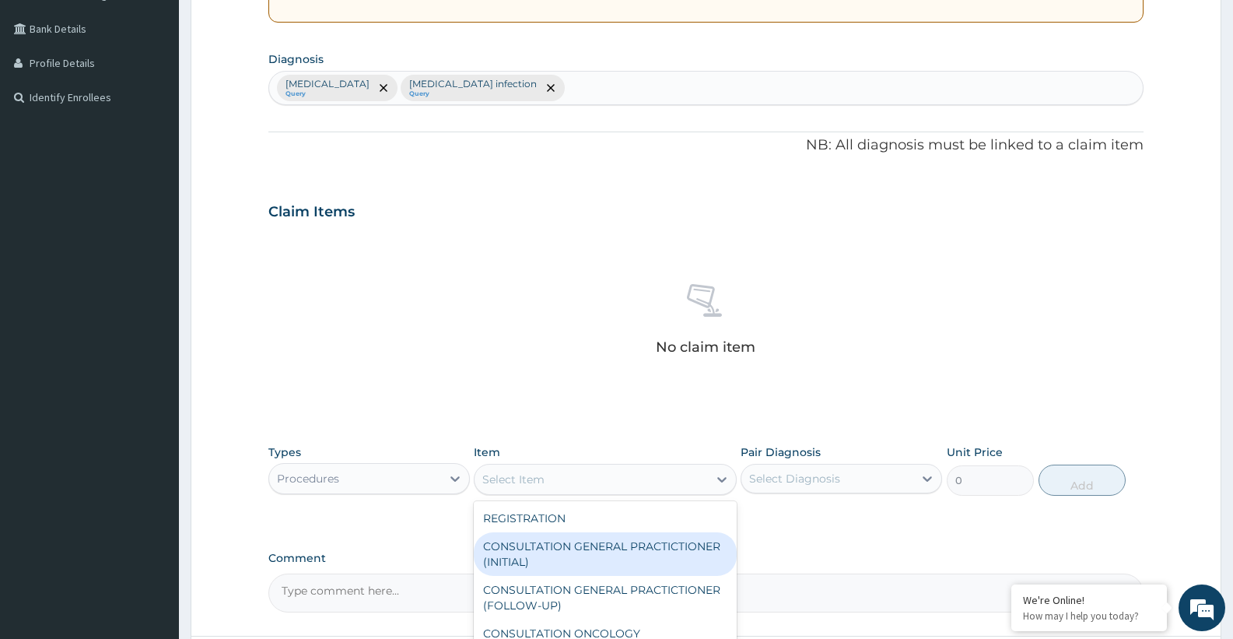
click at [562, 559] on div "CONSULTATION GENERAL PRACTICTIONER (INITIAL)" at bounding box center [605, 554] width 262 height 44
type input "15000"
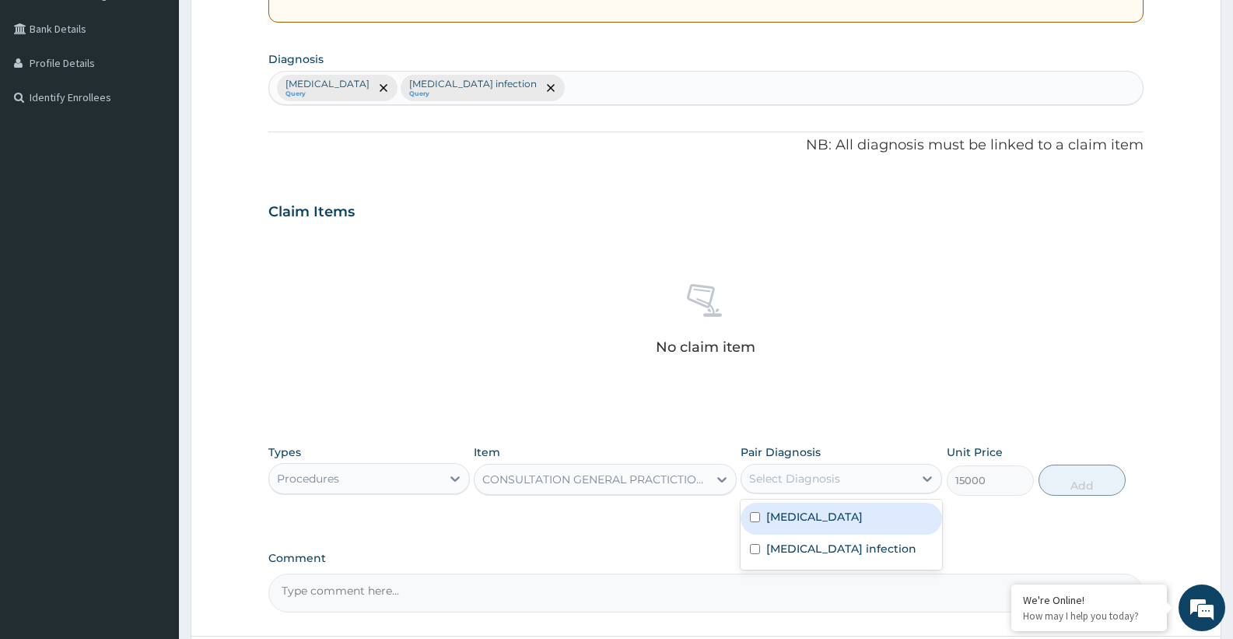
click at [810, 489] on div "Select Diagnosis" at bounding box center [827, 478] width 172 height 25
click at [786, 512] on label "Malaria" at bounding box center [814, 517] width 96 height 16
checkbox input "true"
drag, startPoint x: 852, startPoint y: 484, endPoint x: 838, endPoint y: 530, distance: 49.0
click at [850, 501] on div "Types Procedures Item CONSULTATION GENERAL PRACTICTIONER (INITIAL) Pair Diagnos…" at bounding box center [705, 469] width 875 height 67
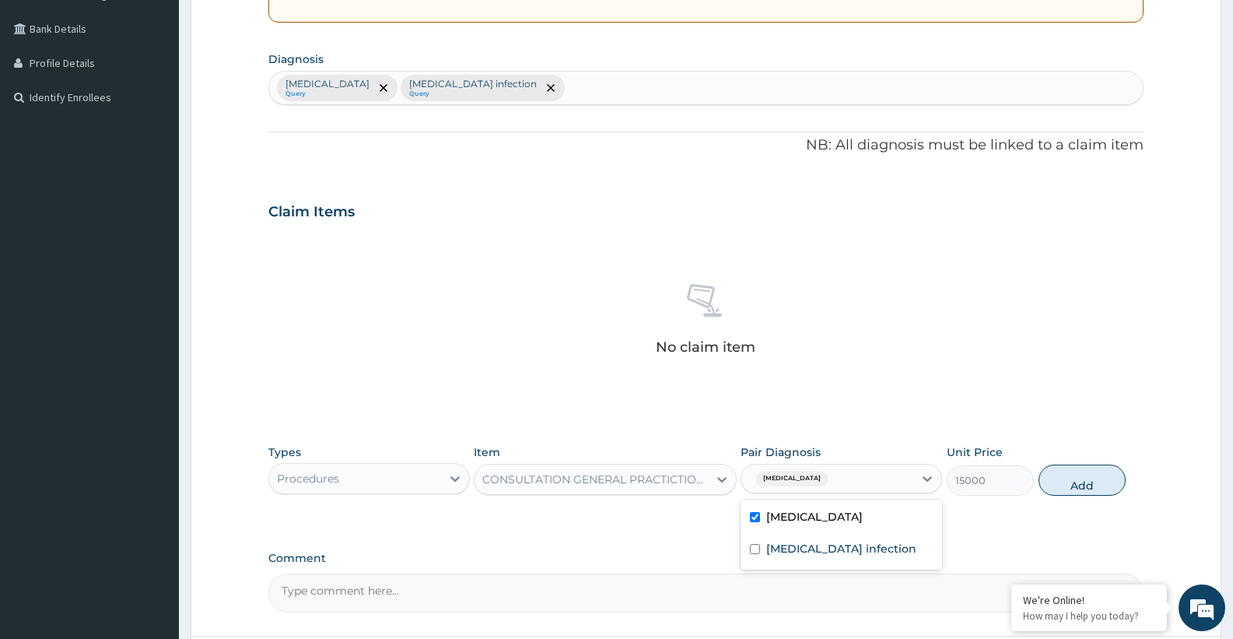
click at [824, 481] on div "Malaria" at bounding box center [827, 478] width 172 height 26
click at [803, 544] on label "Salmonella infection" at bounding box center [841, 549] width 150 height 16
checkbox input "true"
click at [1062, 482] on button "Add" at bounding box center [1081, 479] width 87 height 31
type input "0"
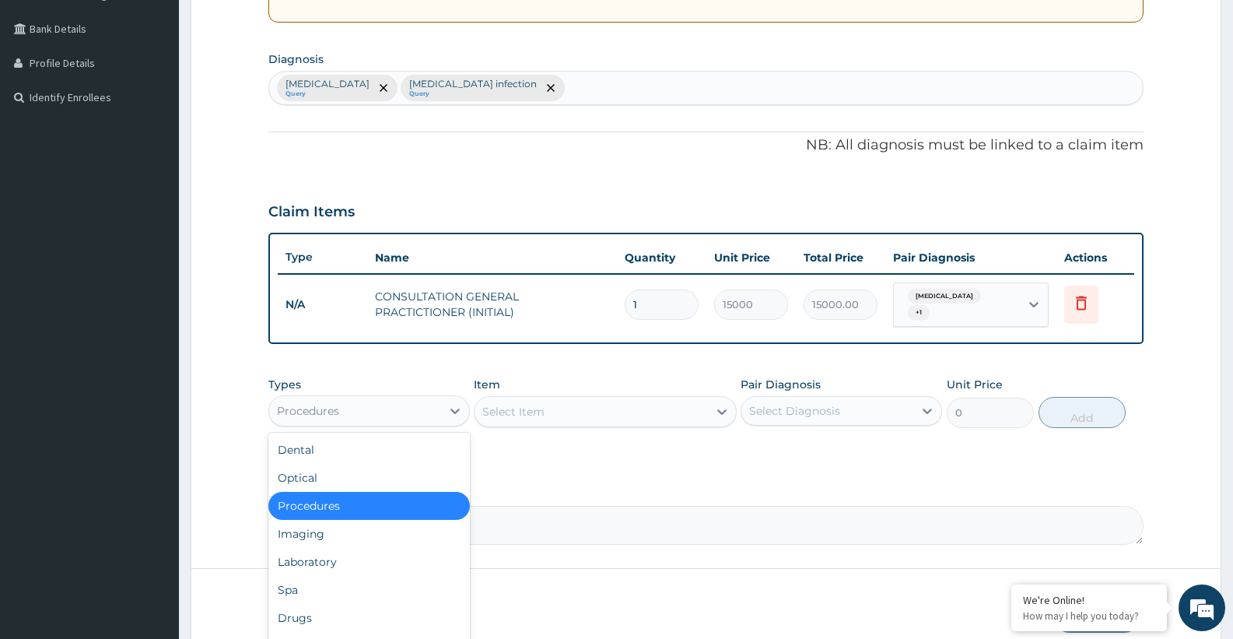
drag, startPoint x: 341, startPoint y: 402, endPoint x: 342, endPoint y: 493, distance: 91.0
click at [342, 402] on div "Procedures" at bounding box center [355, 410] width 172 height 25
click at [349, 550] on div "Laboratory" at bounding box center [368, 562] width 201 height 28
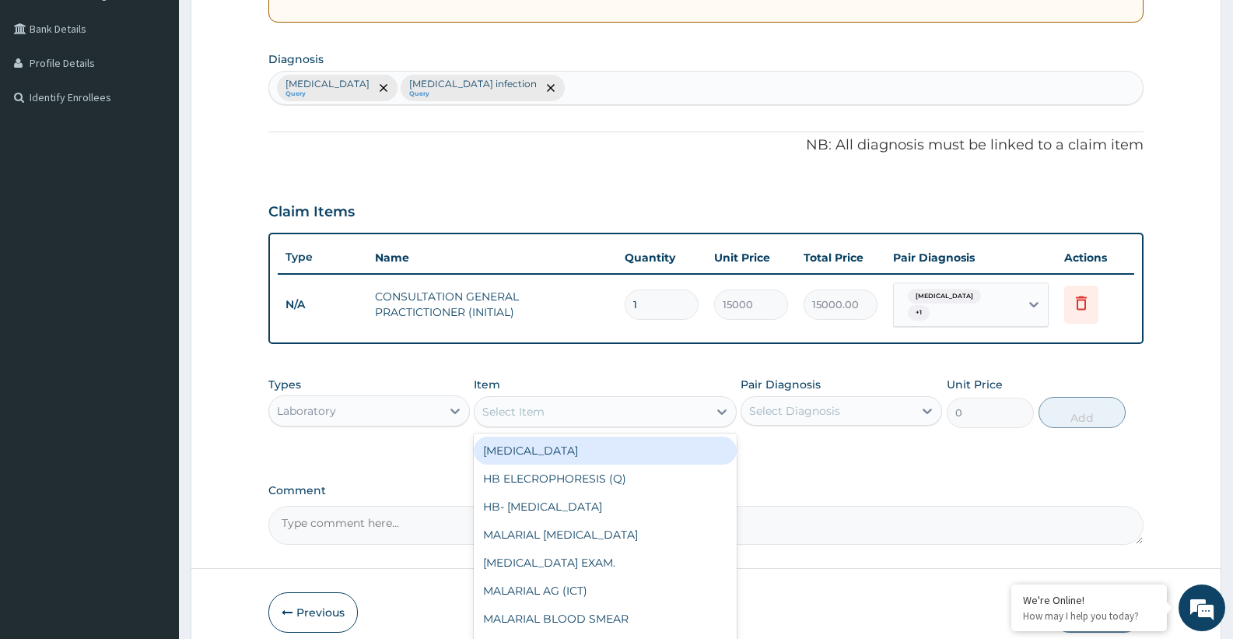
click at [534, 415] on div "Select Item" at bounding box center [590, 411] width 233 height 25
type input "MAL"
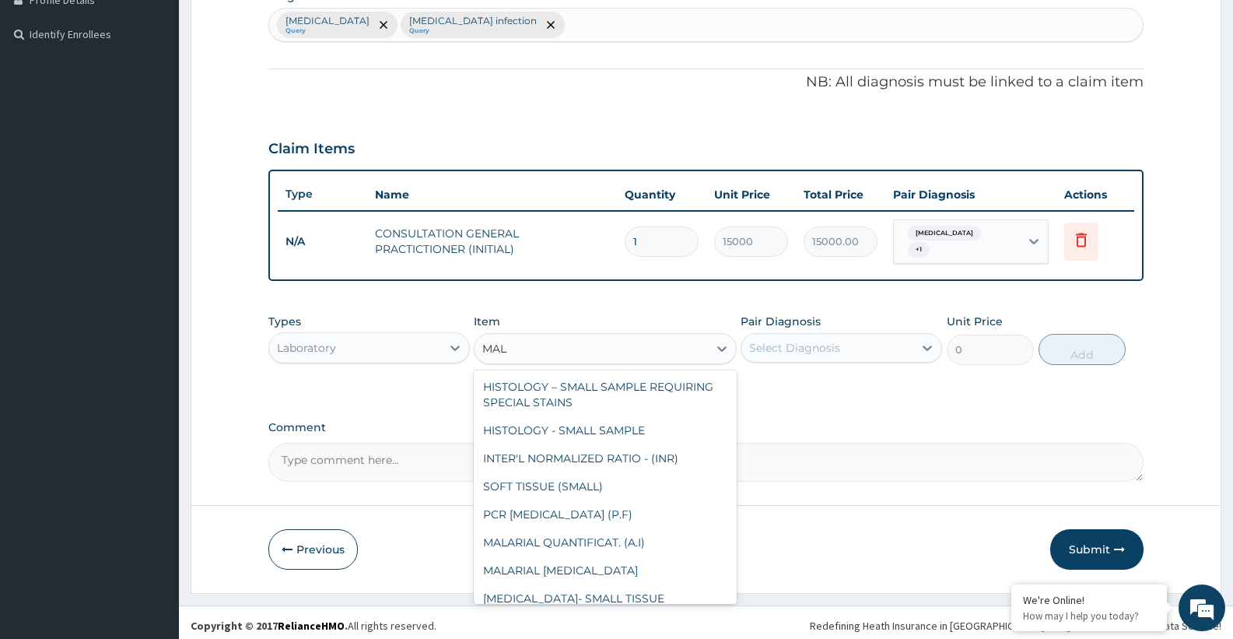
scroll to position [208, 0]
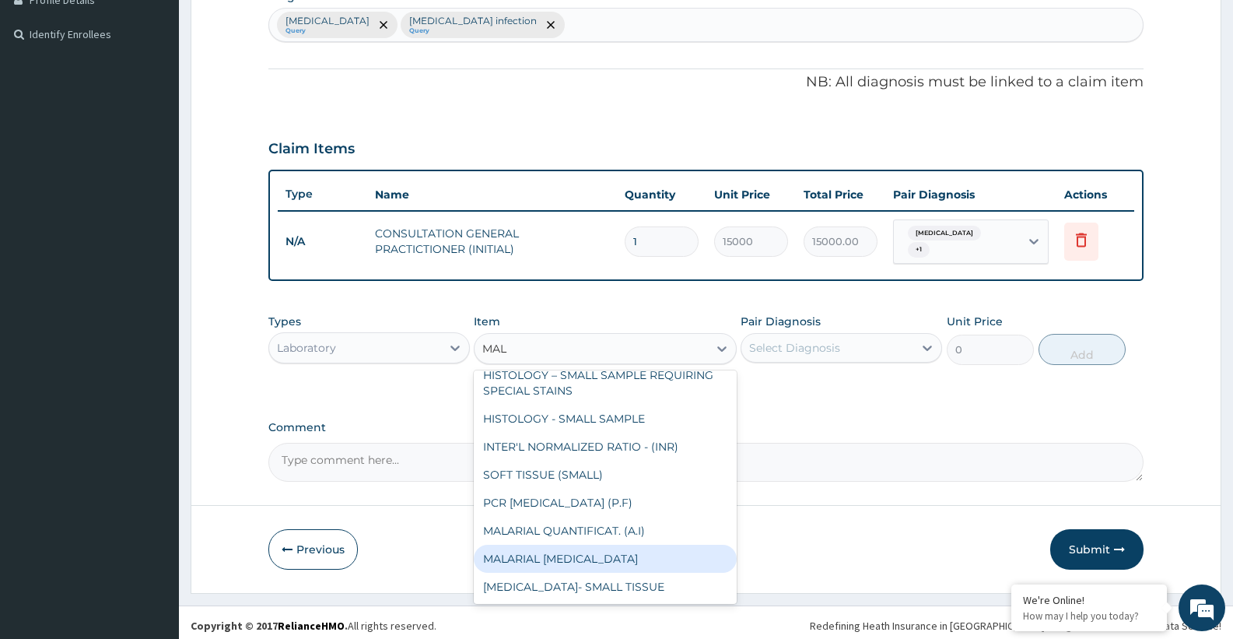
click at [609, 548] on div "MALARIAL PARASITE" at bounding box center [605, 558] width 262 height 28
type input "7000"
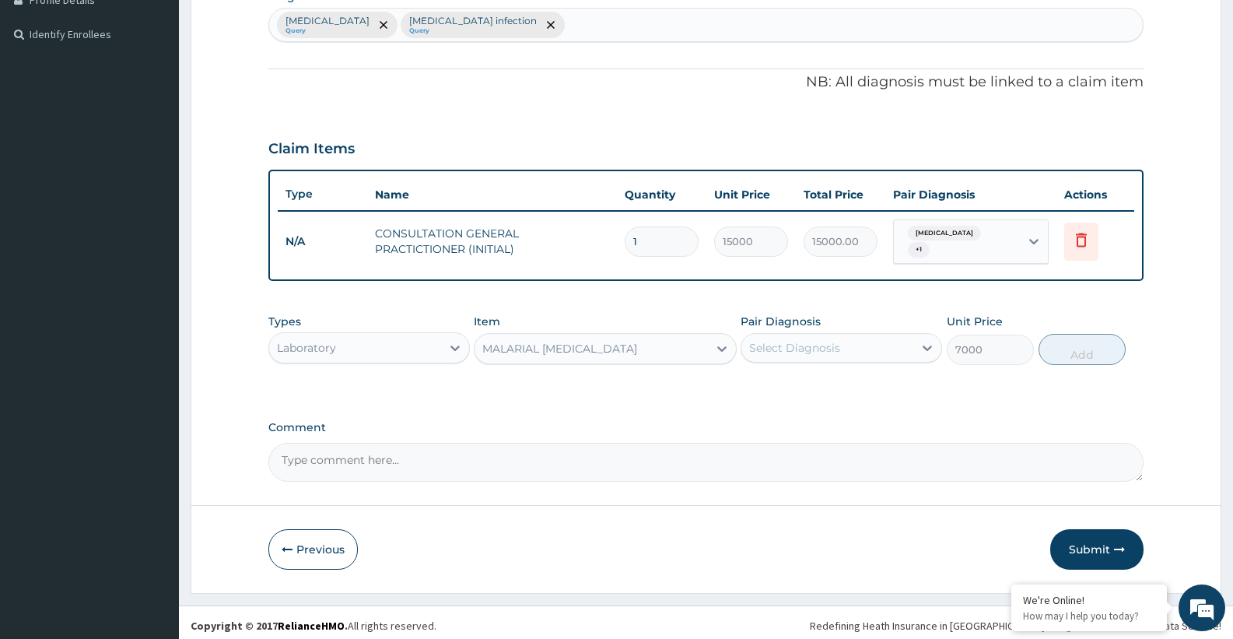
click at [804, 352] on div "Select Diagnosis" at bounding box center [827, 347] width 172 height 25
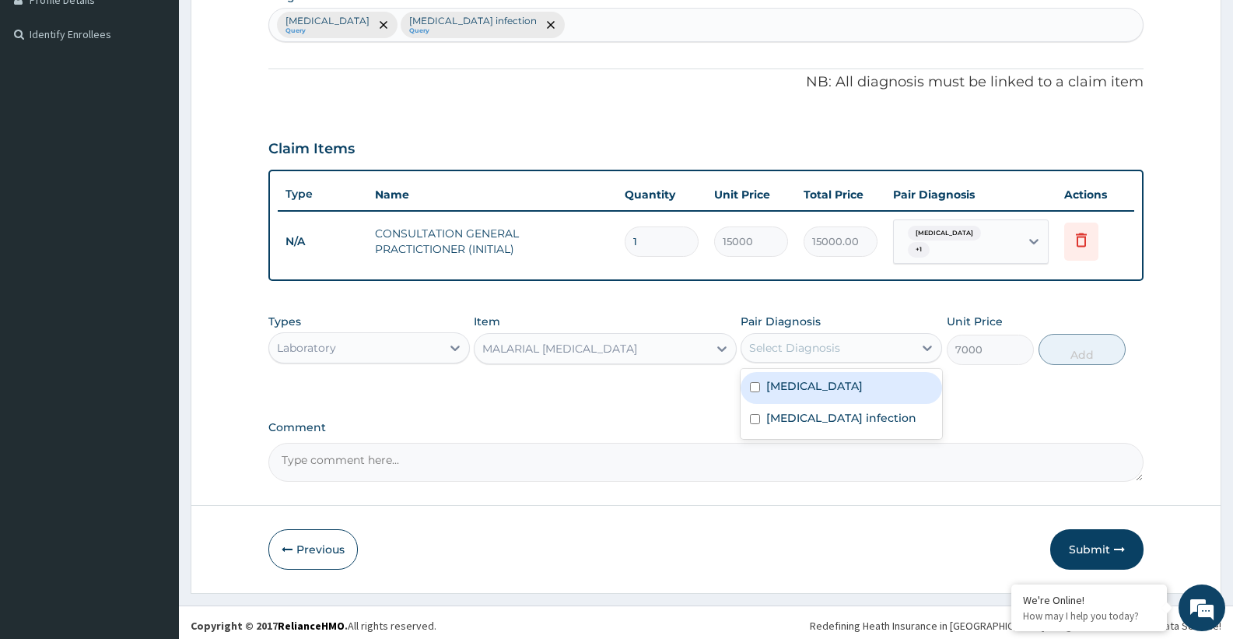
click at [786, 378] on label "Malaria" at bounding box center [814, 386] width 96 height 16
checkbox input "true"
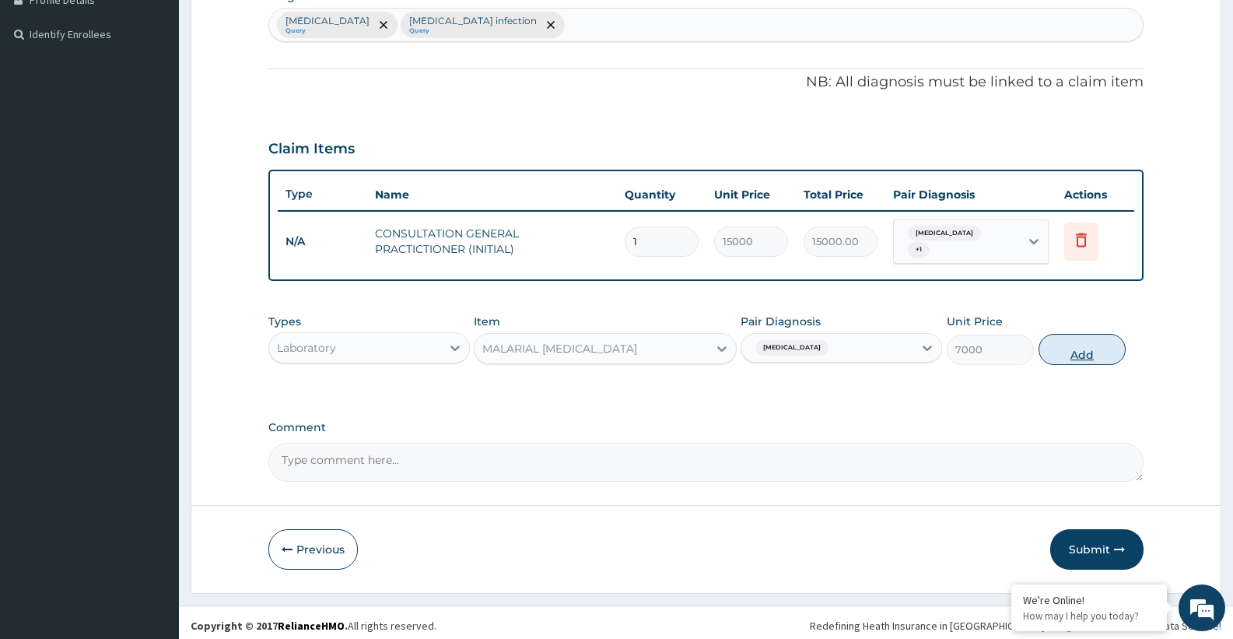
click at [1083, 344] on button "Add" at bounding box center [1081, 349] width 87 height 31
type input "0"
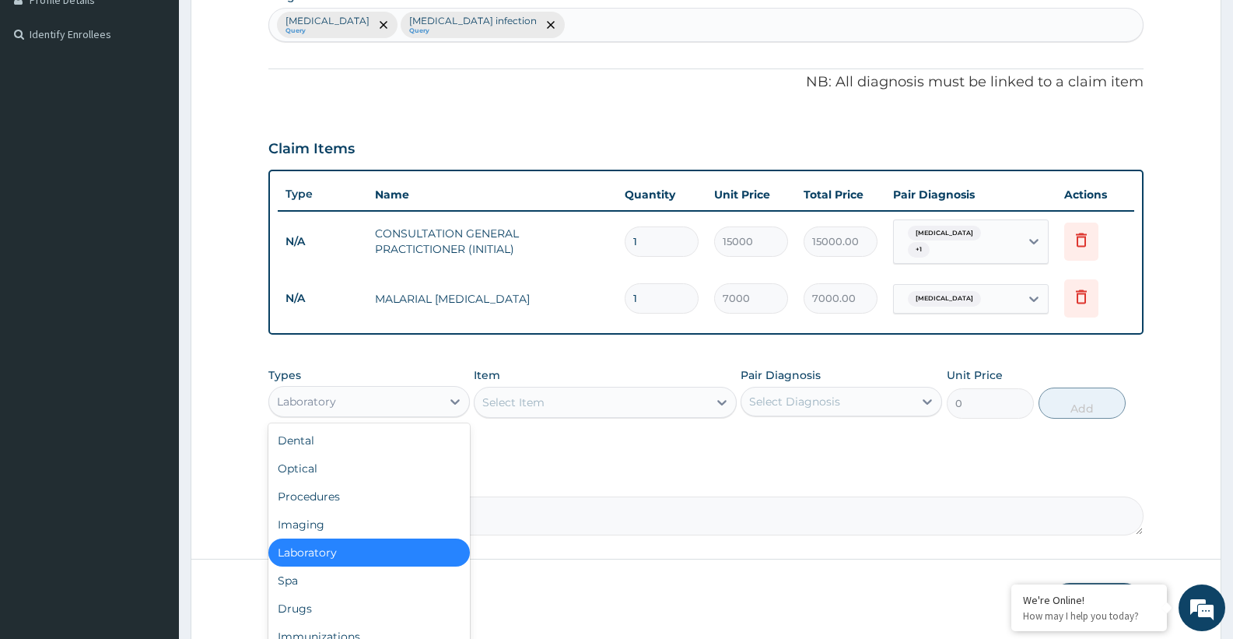
click at [369, 404] on div "Laboratory" at bounding box center [355, 401] width 172 height 25
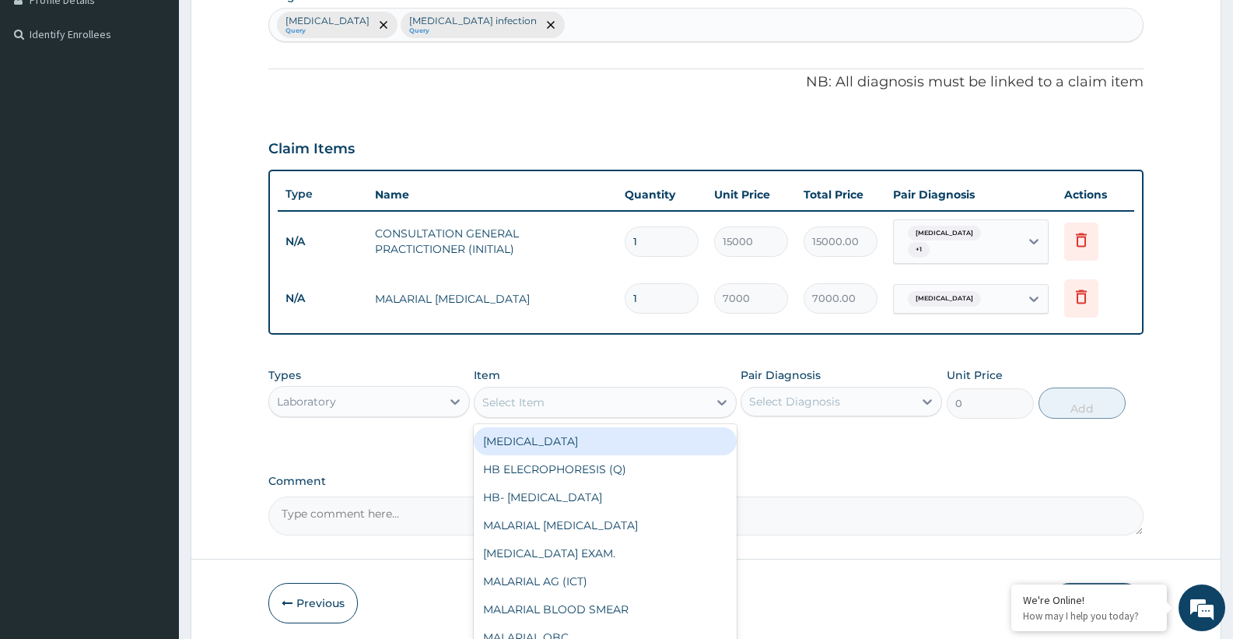
click at [566, 397] on div "Select Item" at bounding box center [590, 402] width 233 height 25
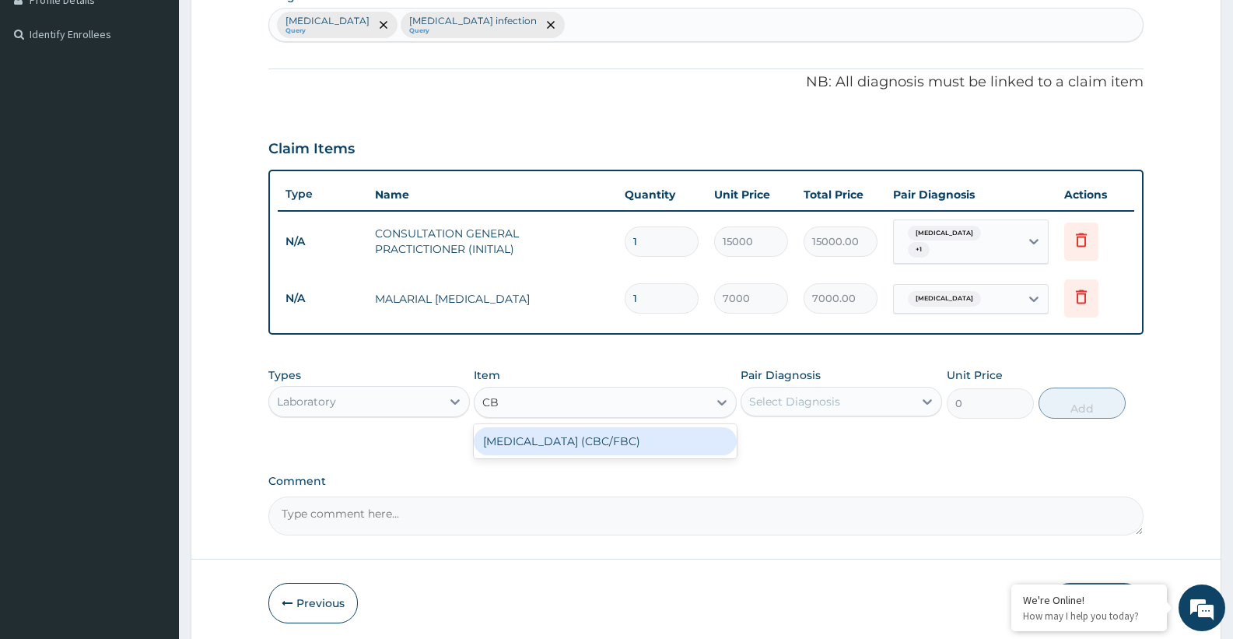
type input "CBC"
click at [594, 444] on div "COMPLETE BLOOD COUNT (CBC/FBC)" at bounding box center [605, 441] width 262 height 28
type input "15000"
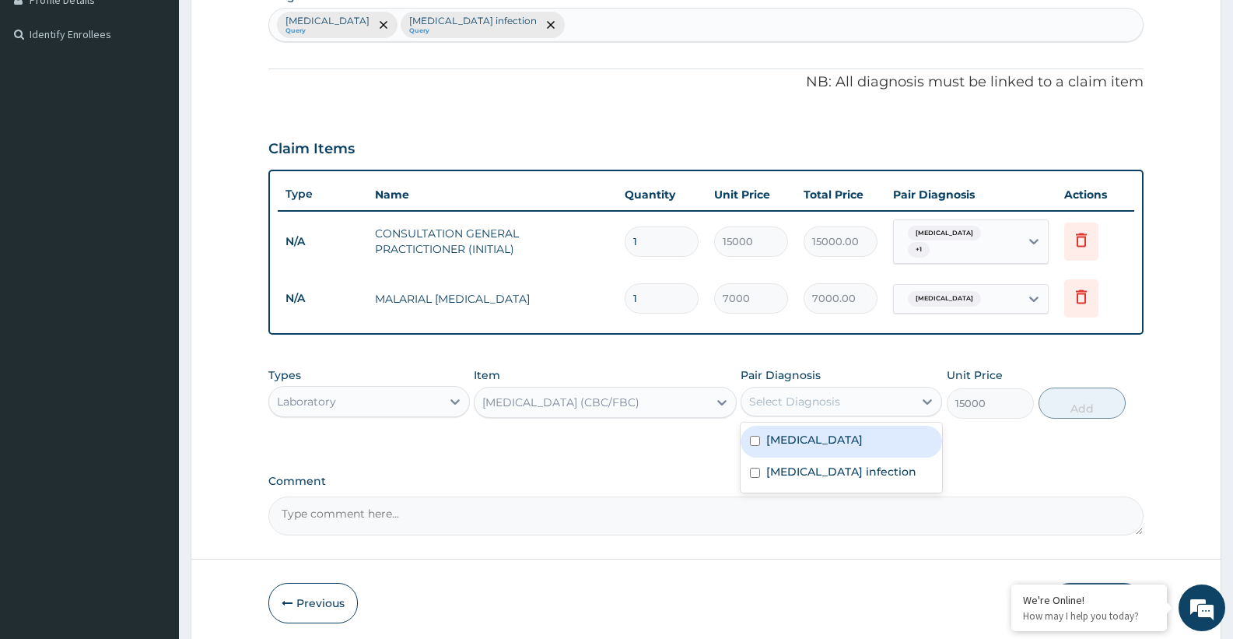
click at [808, 406] on div "Select Diagnosis" at bounding box center [827, 401] width 172 height 25
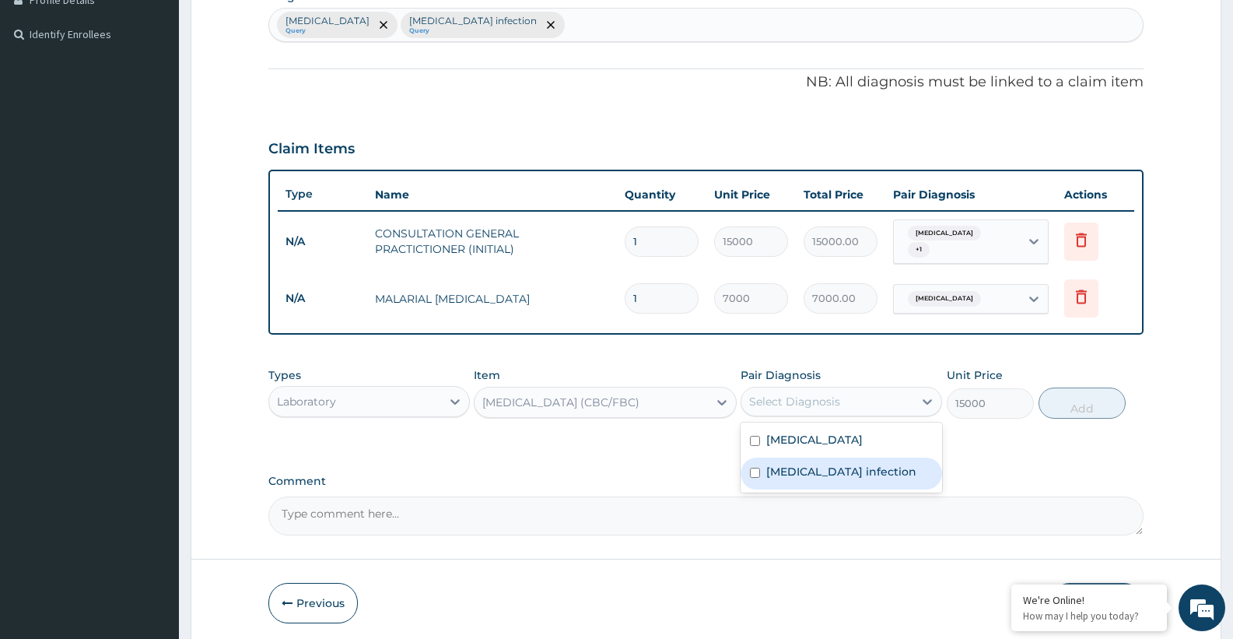
click at [789, 464] on label "Salmonella infection" at bounding box center [841, 472] width 150 height 16
checkbox input "true"
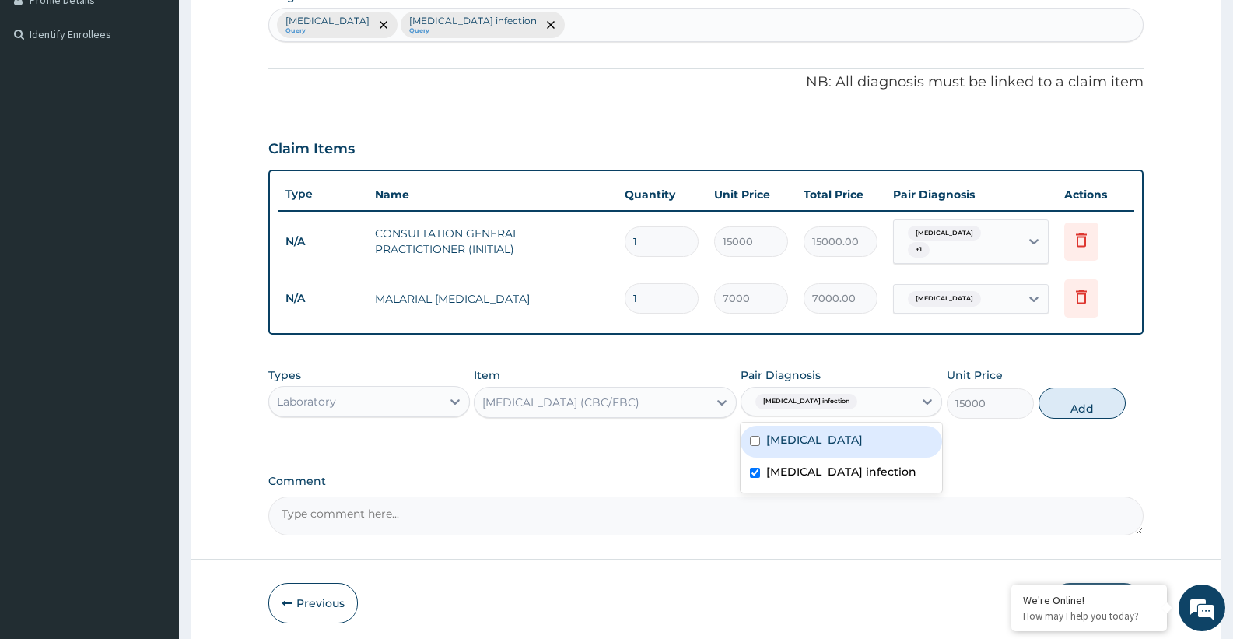
click at [784, 432] on label "Malaria" at bounding box center [814, 440] width 96 height 16
checkbox input "true"
click at [1091, 395] on button "Add" at bounding box center [1081, 402] width 87 height 31
type input "0"
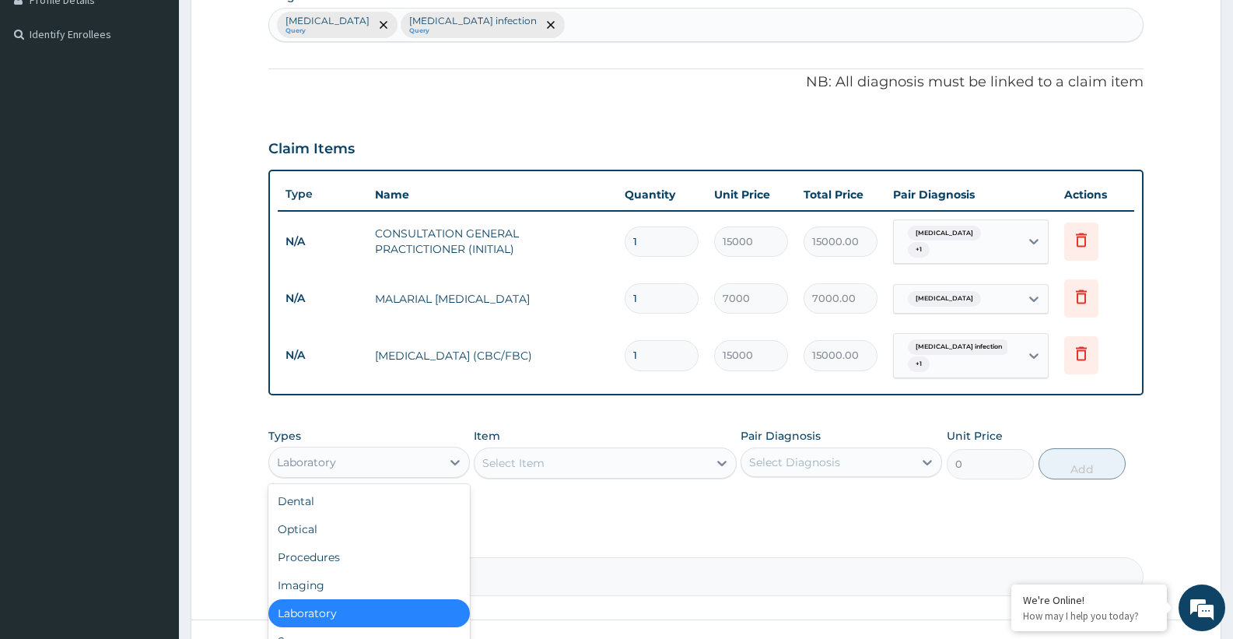
click at [394, 456] on div "Laboratory" at bounding box center [355, 462] width 172 height 25
type input "DR"
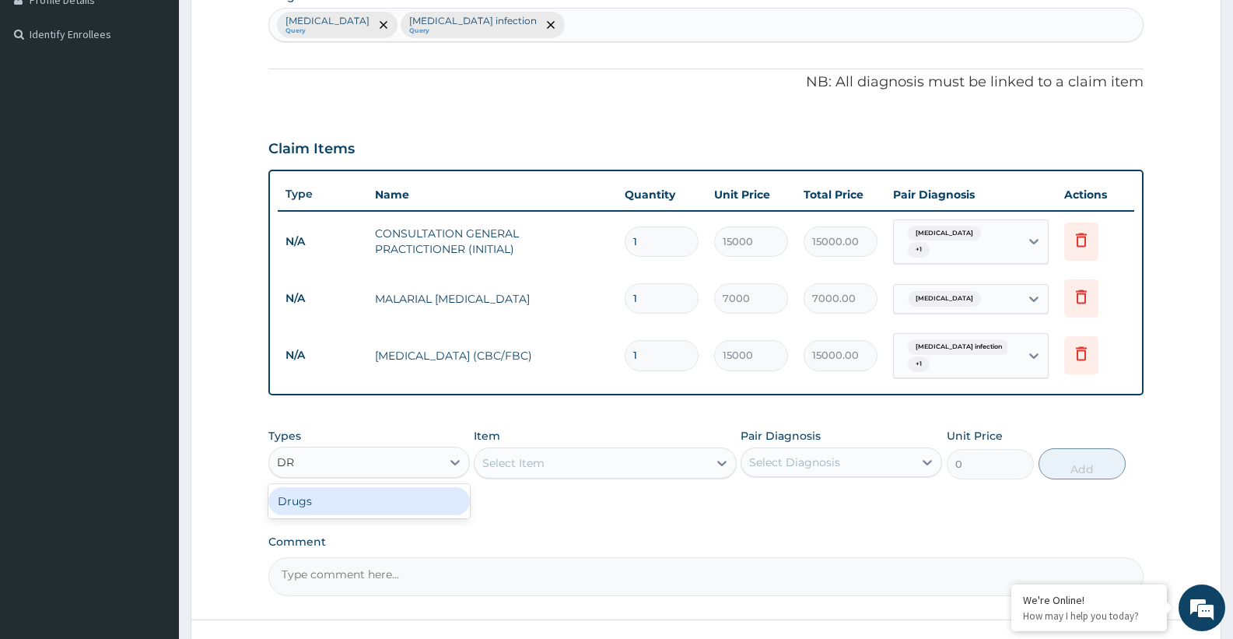
click at [298, 498] on div "Drugs" at bounding box center [368, 501] width 201 height 28
click at [555, 457] on div "Select Item" at bounding box center [590, 462] width 233 height 25
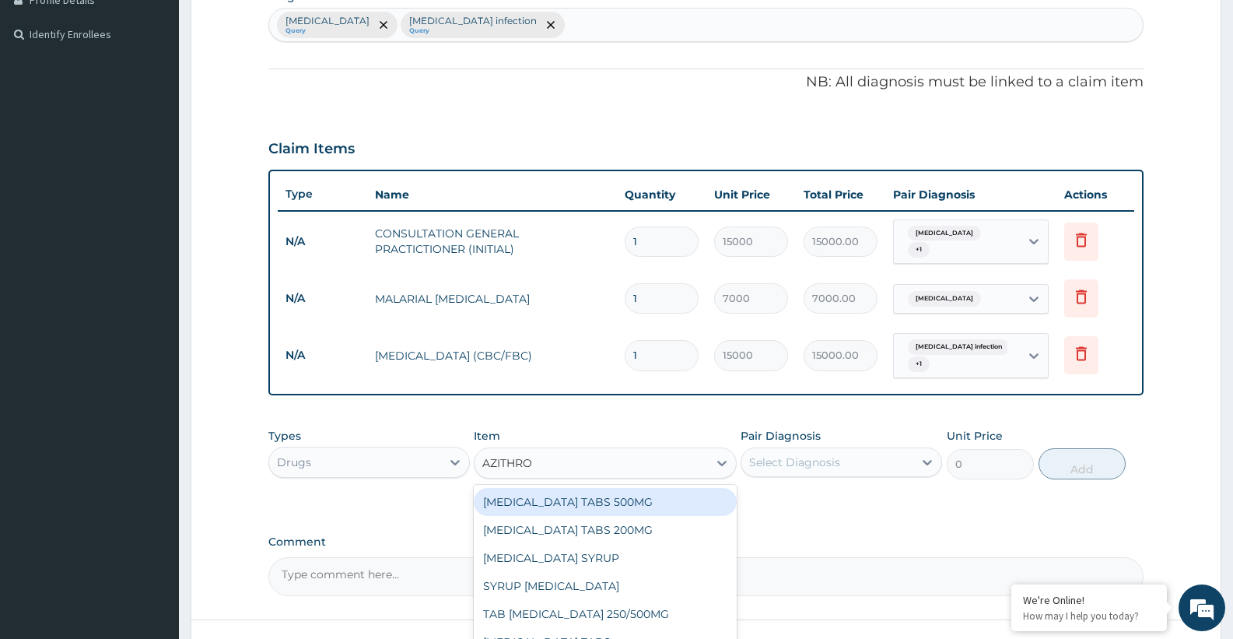
type input "AZITHROM"
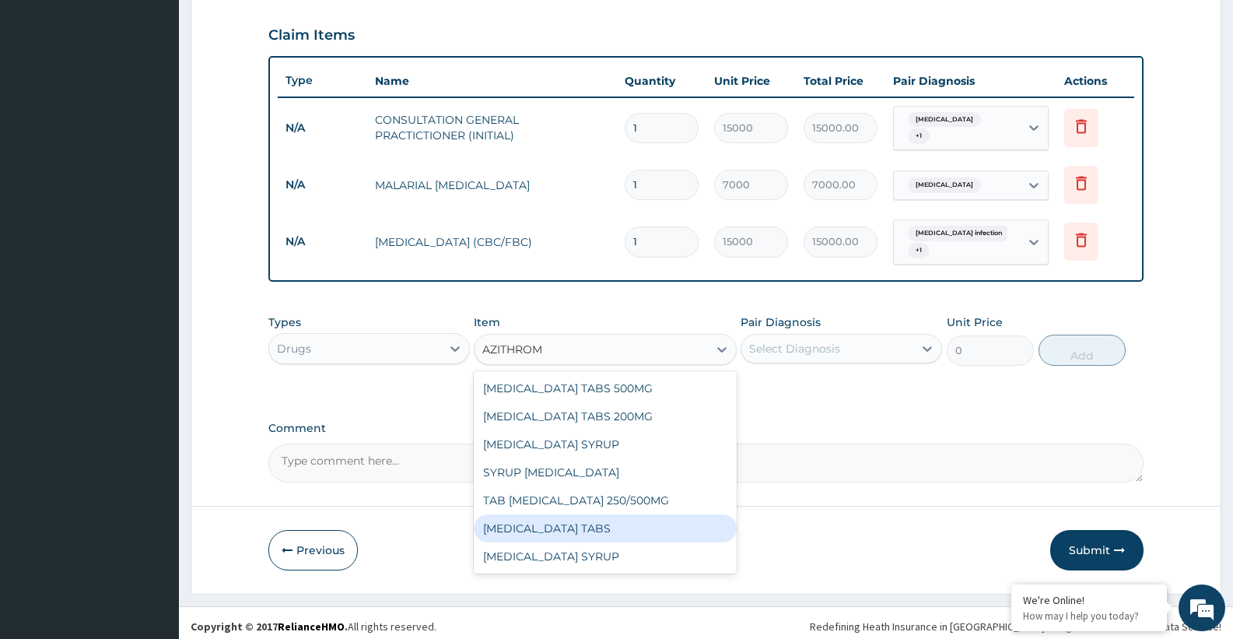
click at [557, 518] on div "AZITHROMYCIN TABS" at bounding box center [605, 528] width 262 height 28
type input "3230"
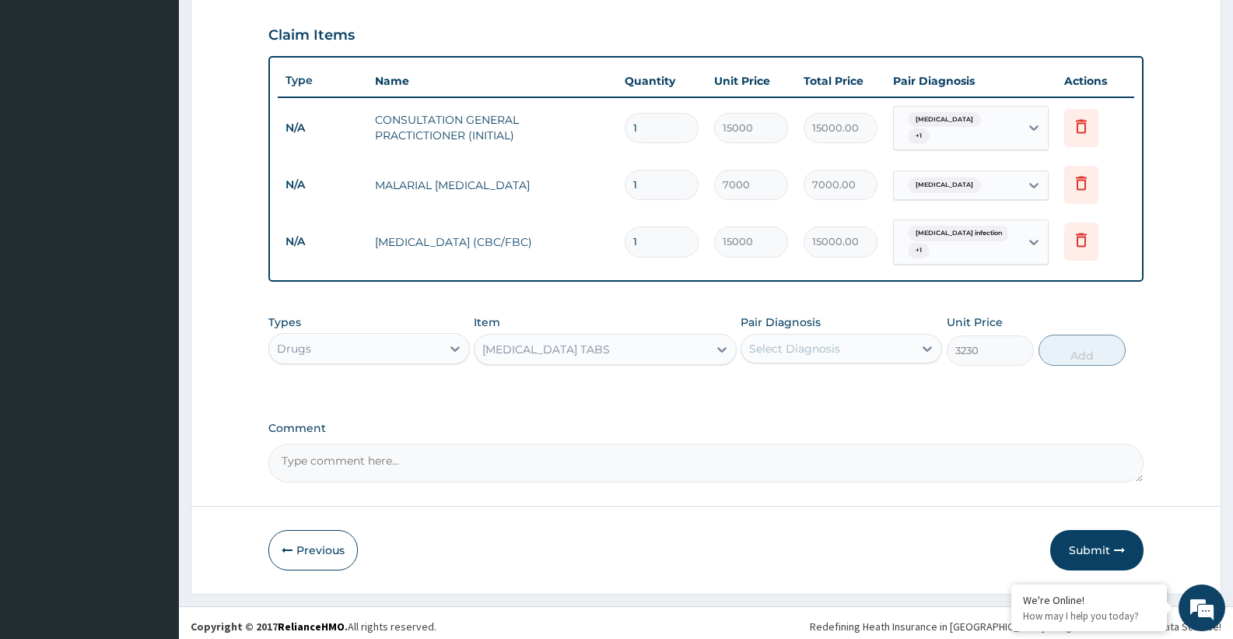
click at [827, 344] on div "Select Diagnosis" at bounding box center [794, 349] width 91 height 16
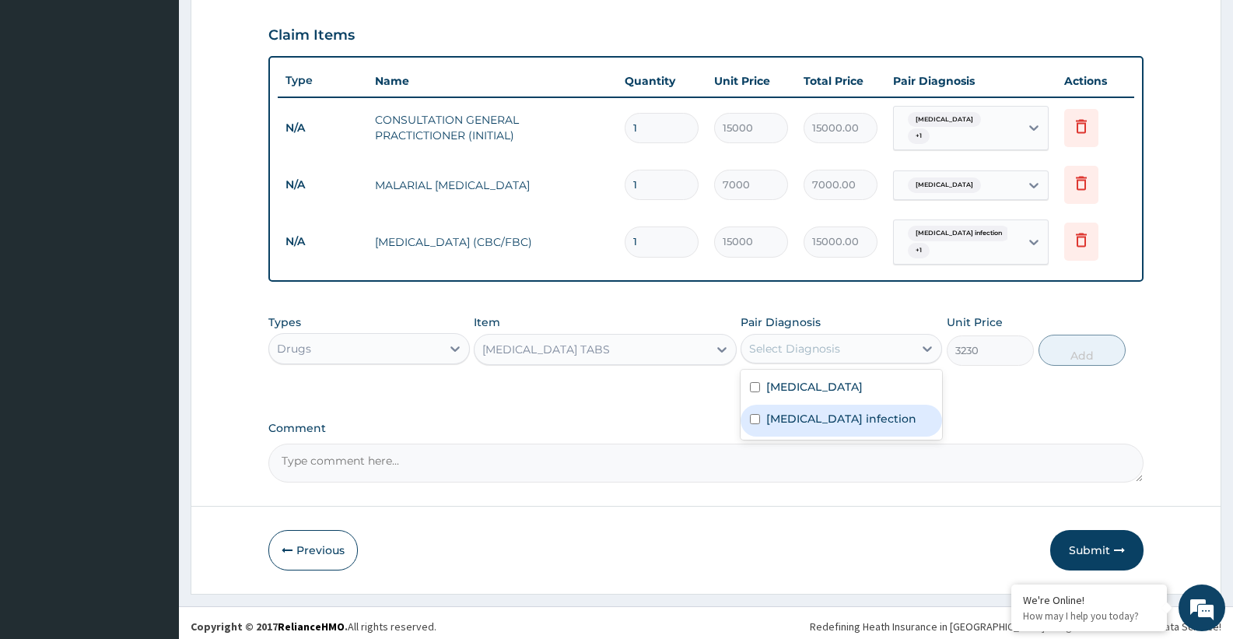
click at [786, 411] on label "Salmonella infection" at bounding box center [841, 419] width 150 height 16
checkbox input "true"
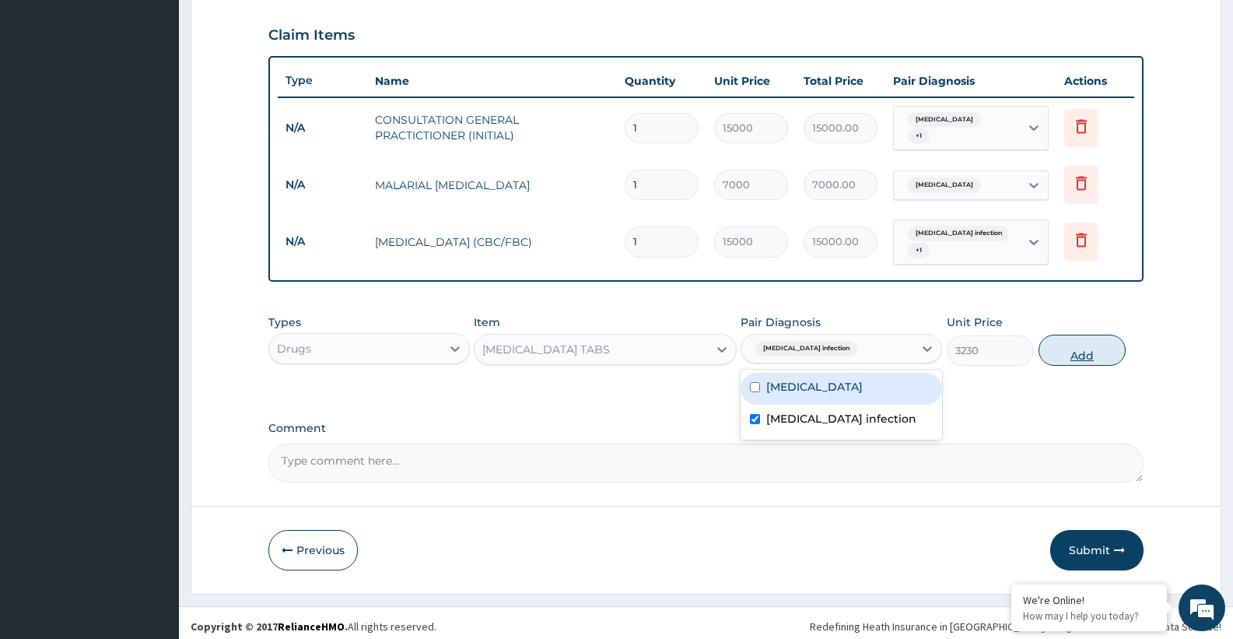
click at [1083, 355] on button "Add" at bounding box center [1081, 349] width 87 height 31
type input "0"
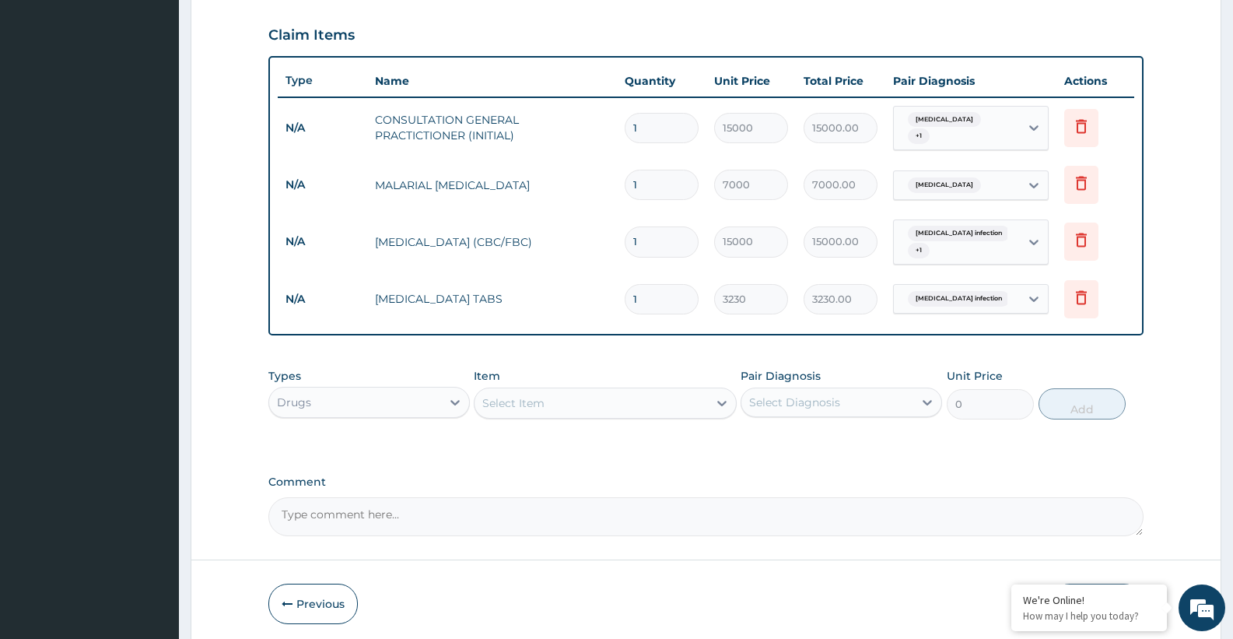
drag, startPoint x: 644, startPoint y: 290, endPoint x: 624, endPoint y: 291, distance: 20.2
click at [625, 291] on div "1" at bounding box center [662, 299] width 74 height 30
type input "3"
type input "9690.00"
type input "3"
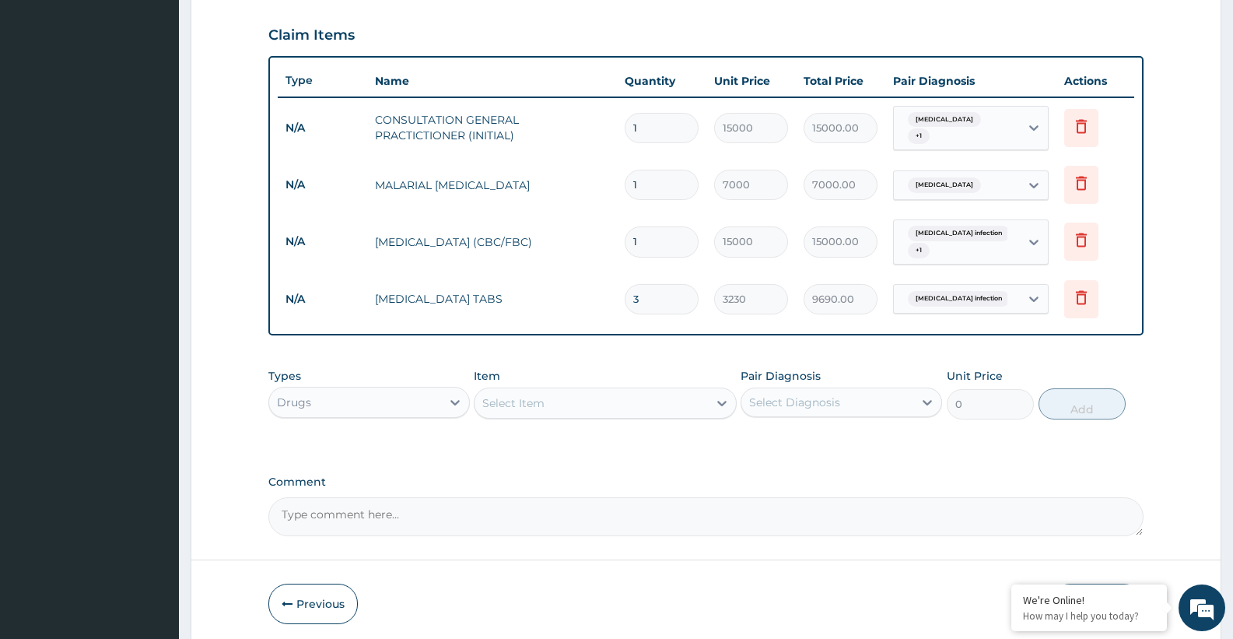
click at [607, 394] on div "Select Item" at bounding box center [590, 402] width 233 height 25
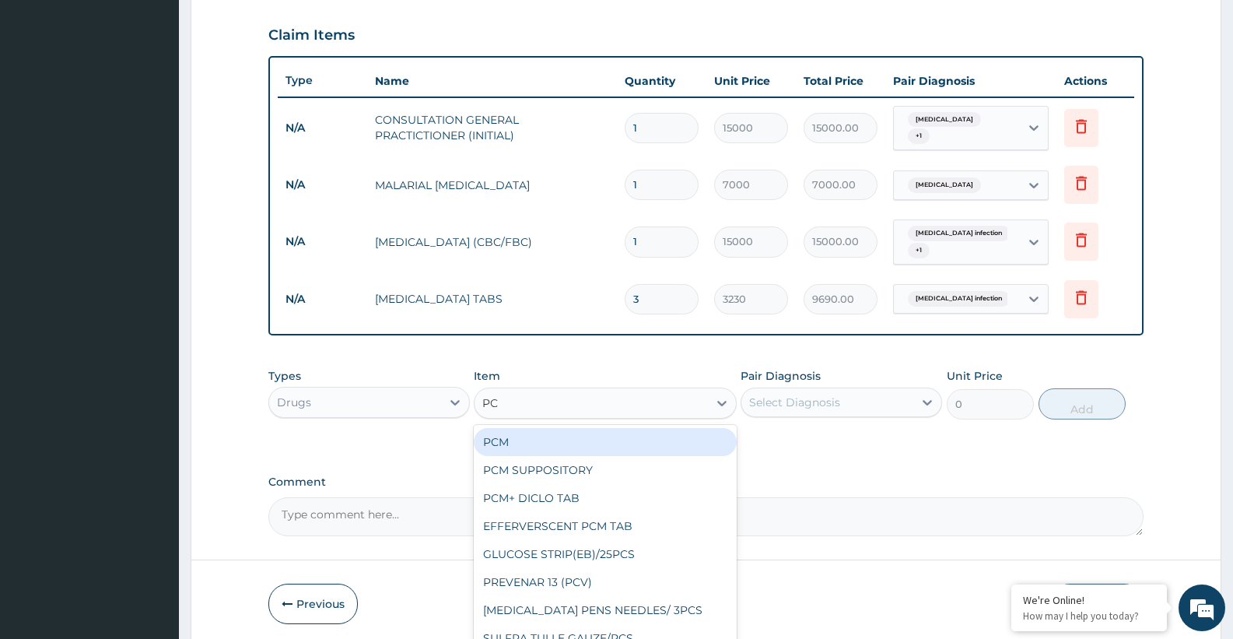
type input "PCM"
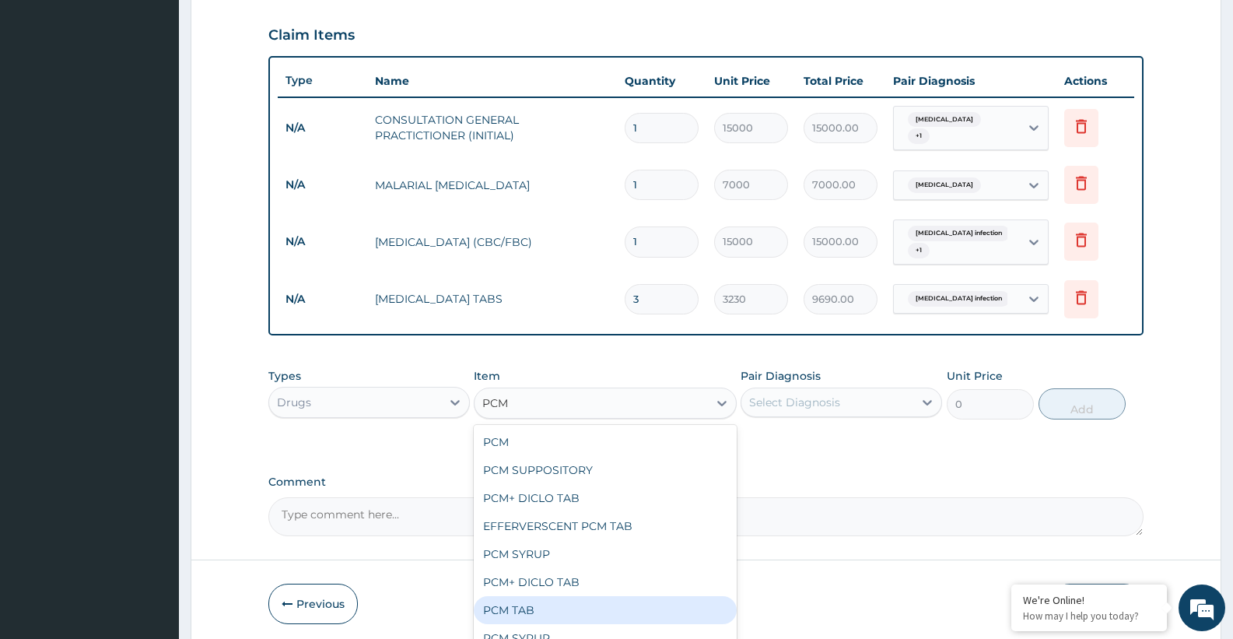
click at [507, 607] on div "PCM TAB" at bounding box center [605, 610] width 262 height 28
type input "130"
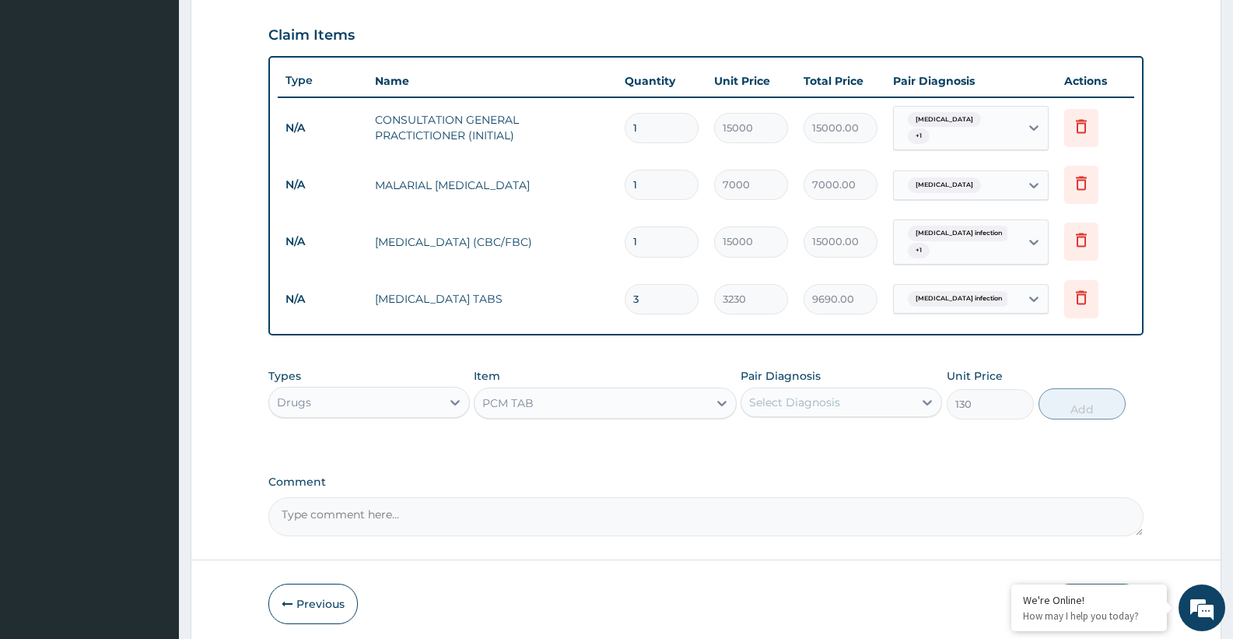
scroll to position [576, 0]
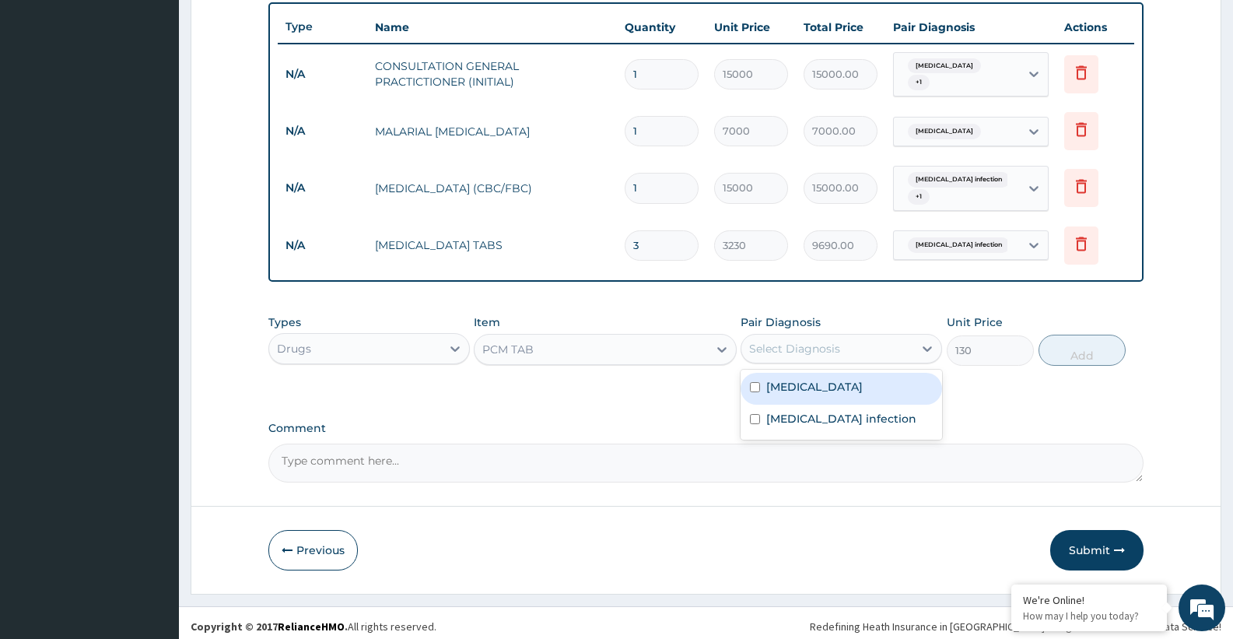
click at [806, 341] on div "Select Diagnosis" at bounding box center [794, 349] width 91 height 16
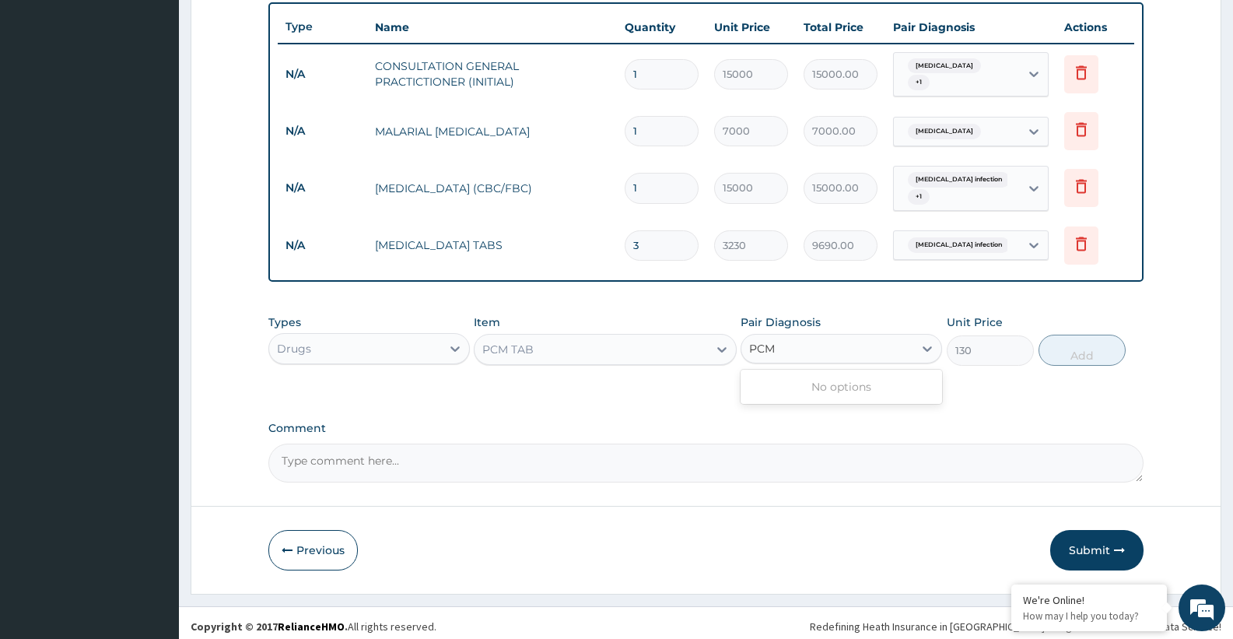
type input "PCM"
click at [548, 337] on div "PCM TAB" at bounding box center [590, 349] width 233 height 25
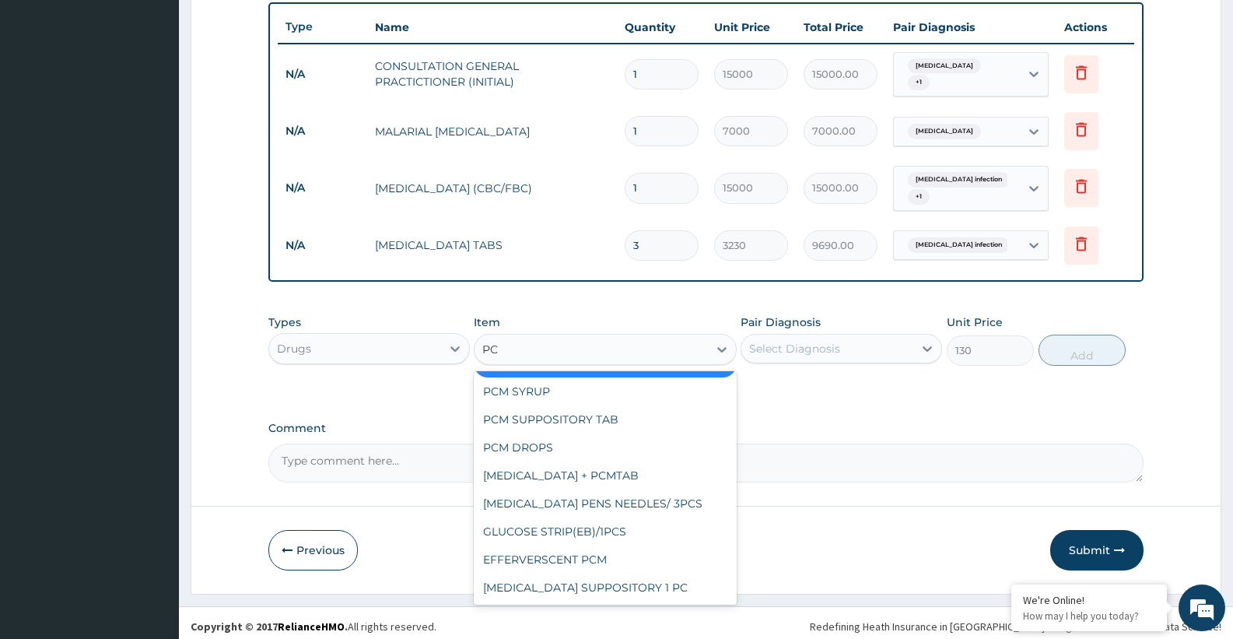
scroll to position [311, 0]
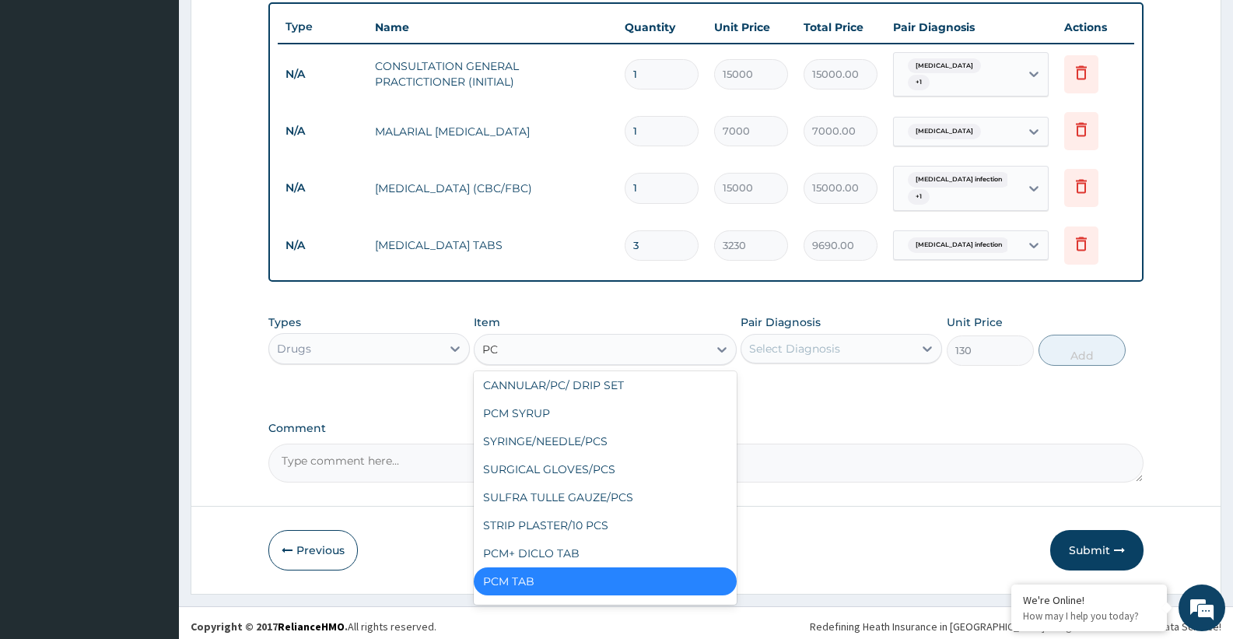
type input "PCM"
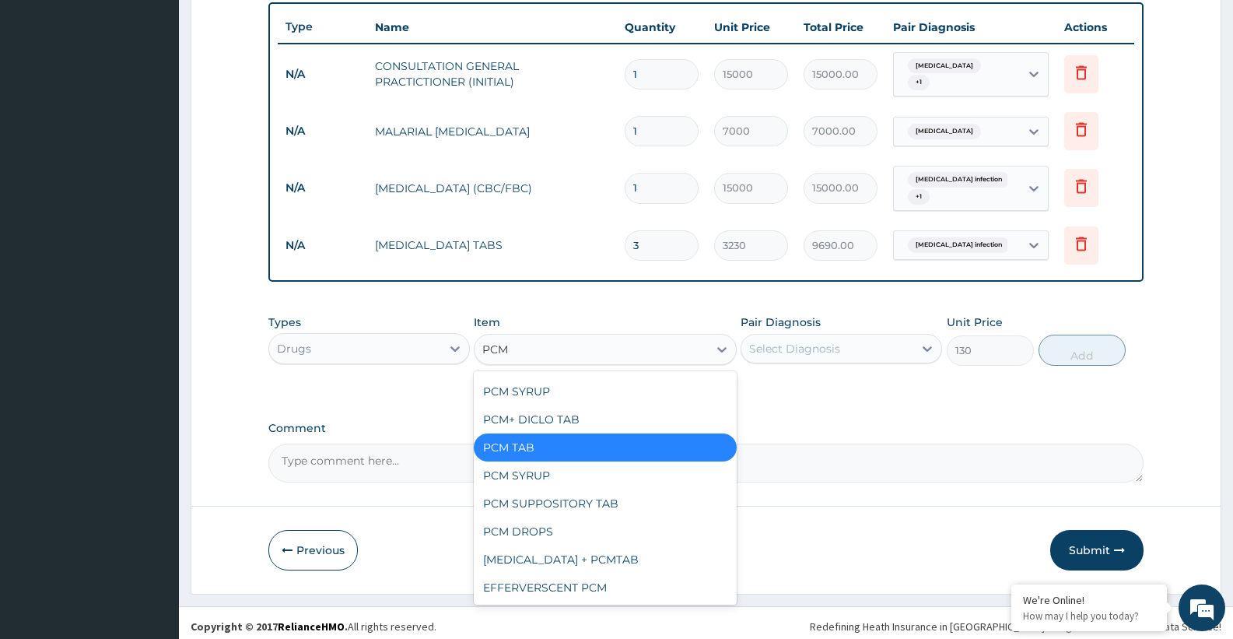
scroll to position [0, 0]
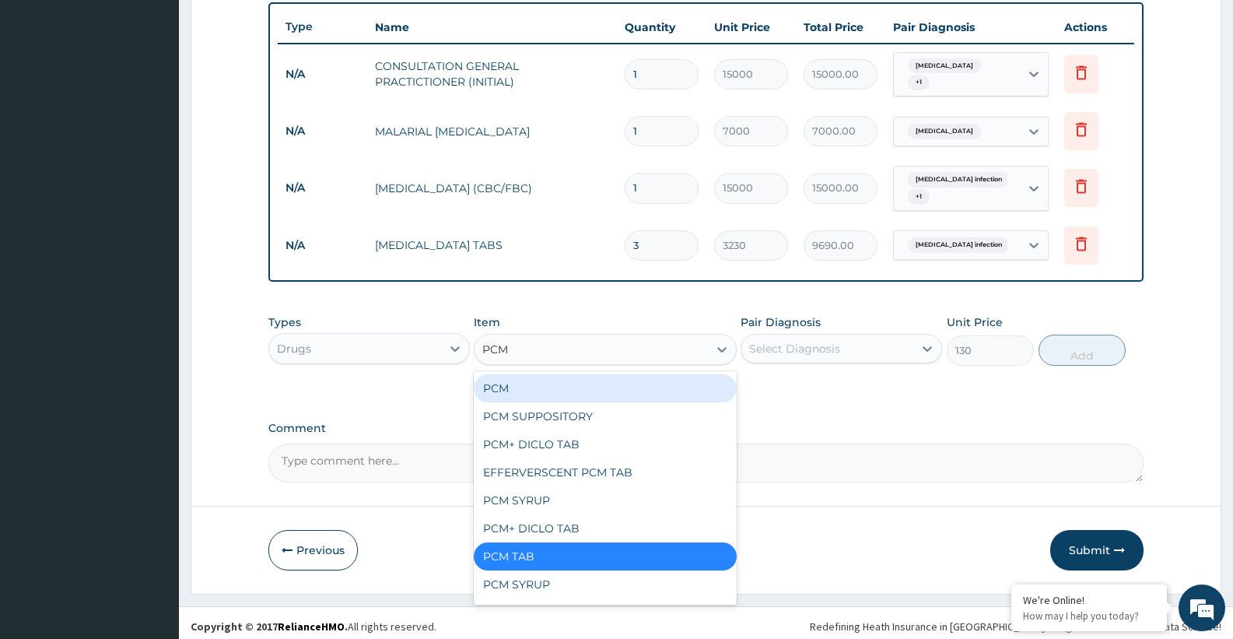
click at [530, 380] on div "PCM" at bounding box center [605, 388] width 262 height 28
type input "147"
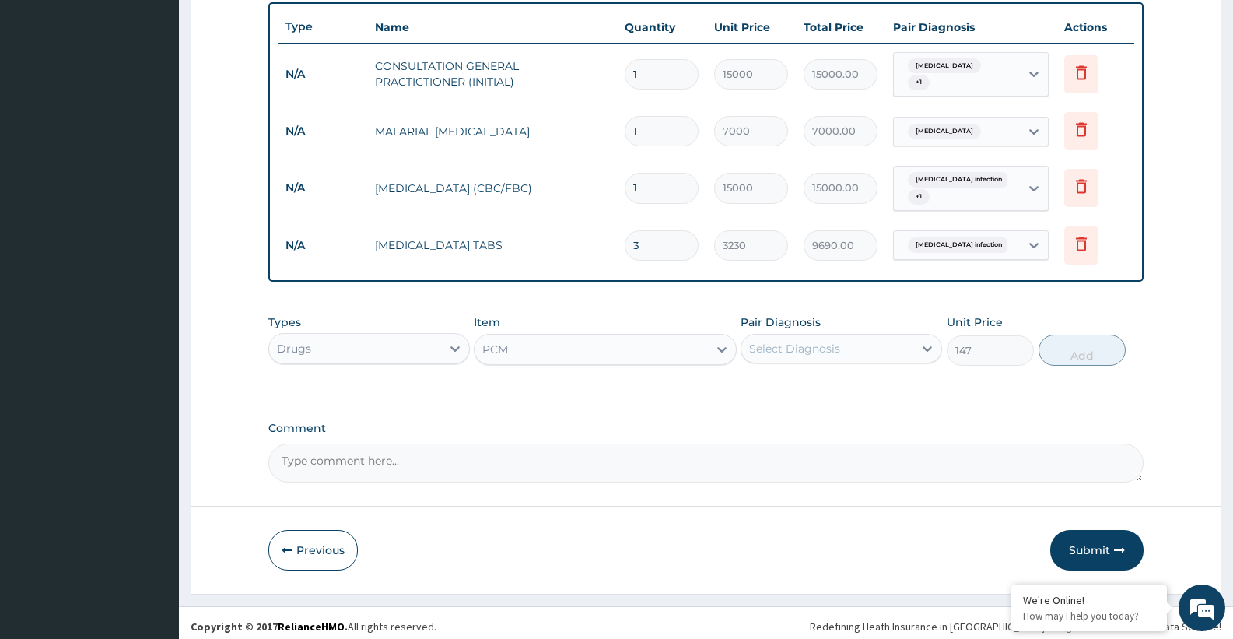
click at [795, 342] on div "Select Diagnosis" at bounding box center [794, 349] width 91 height 16
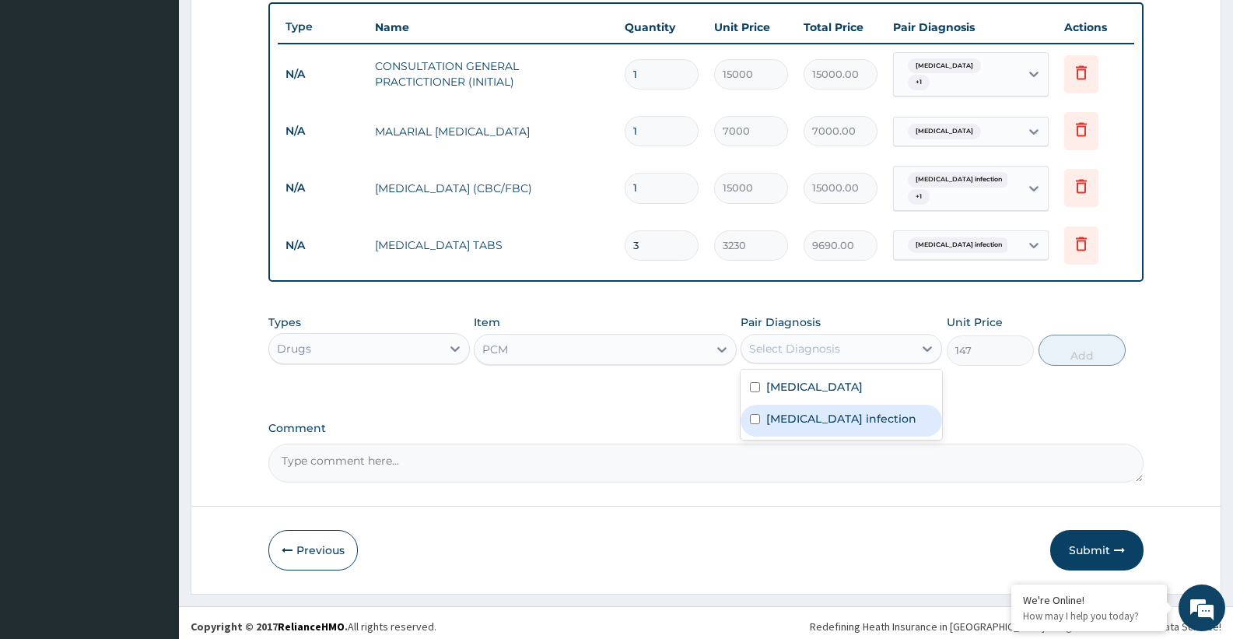
click at [791, 411] on label "Salmonella infection" at bounding box center [841, 419] width 150 height 16
checkbox input "true"
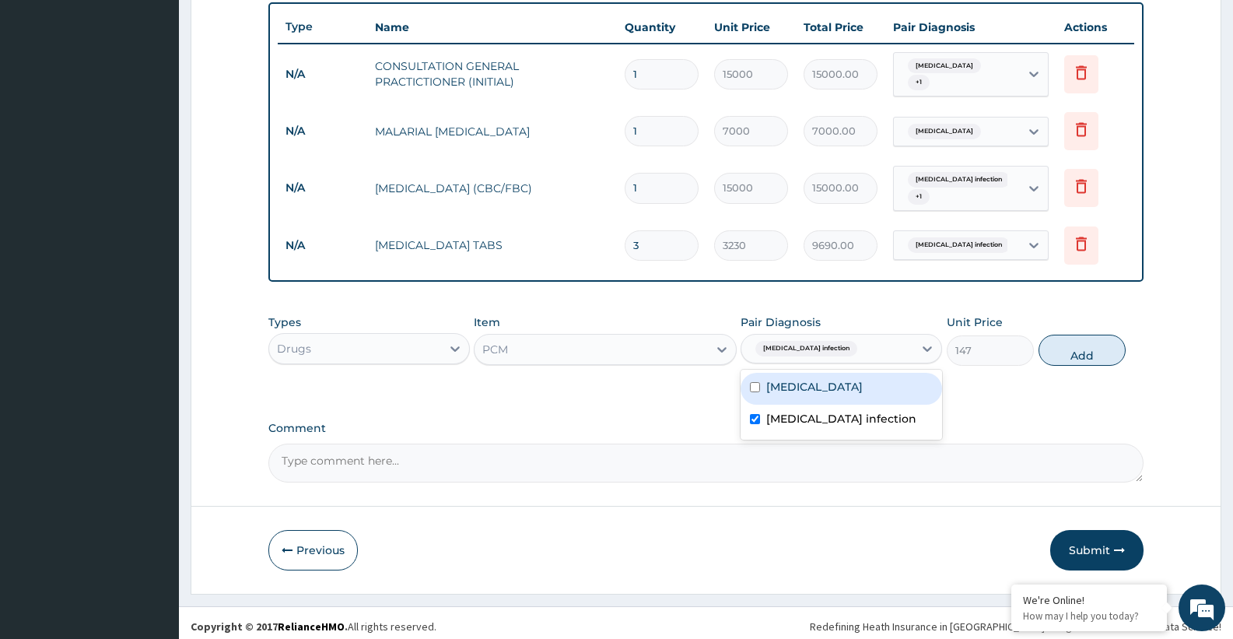
click at [790, 379] on label "Malaria" at bounding box center [814, 387] width 96 height 16
checkbox input "true"
click at [1087, 339] on button "Add" at bounding box center [1081, 349] width 87 height 31
type input "0"
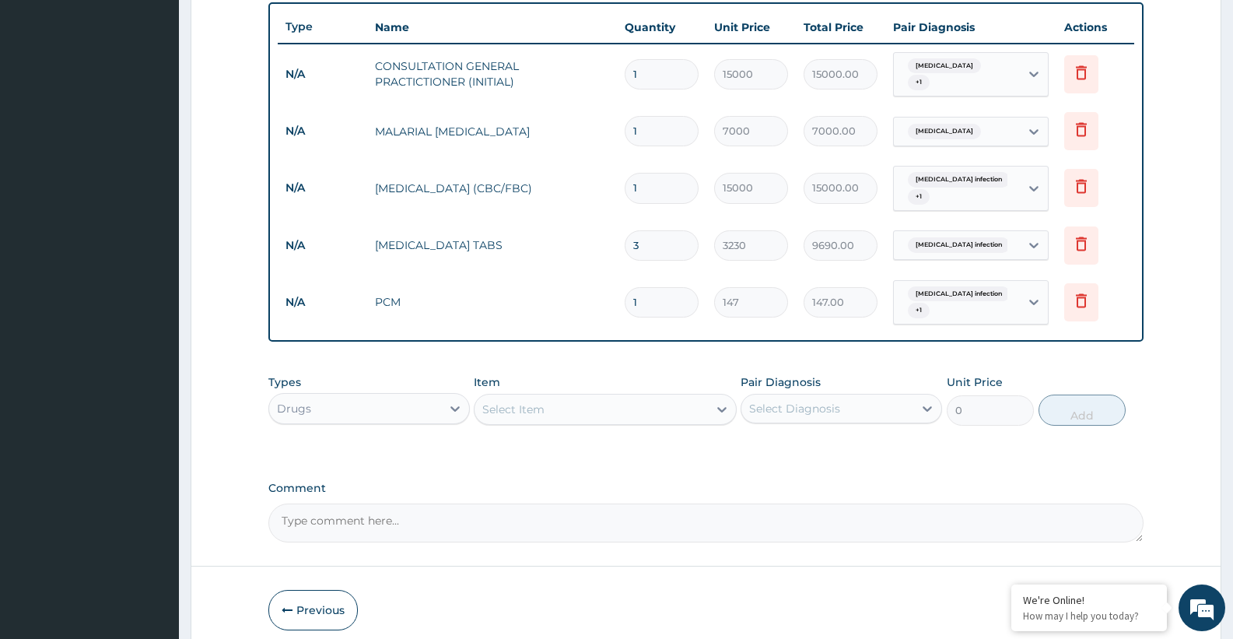
drag, startPoint x: 631, startPoint y: 291, endPoint x: 670, endPoint y: 306, distance: 41.6
click at [670, 306] on input "1" at bounding box center [662, 302] width 74 height 30
type input "2"
type input "294.00"
type input "20"
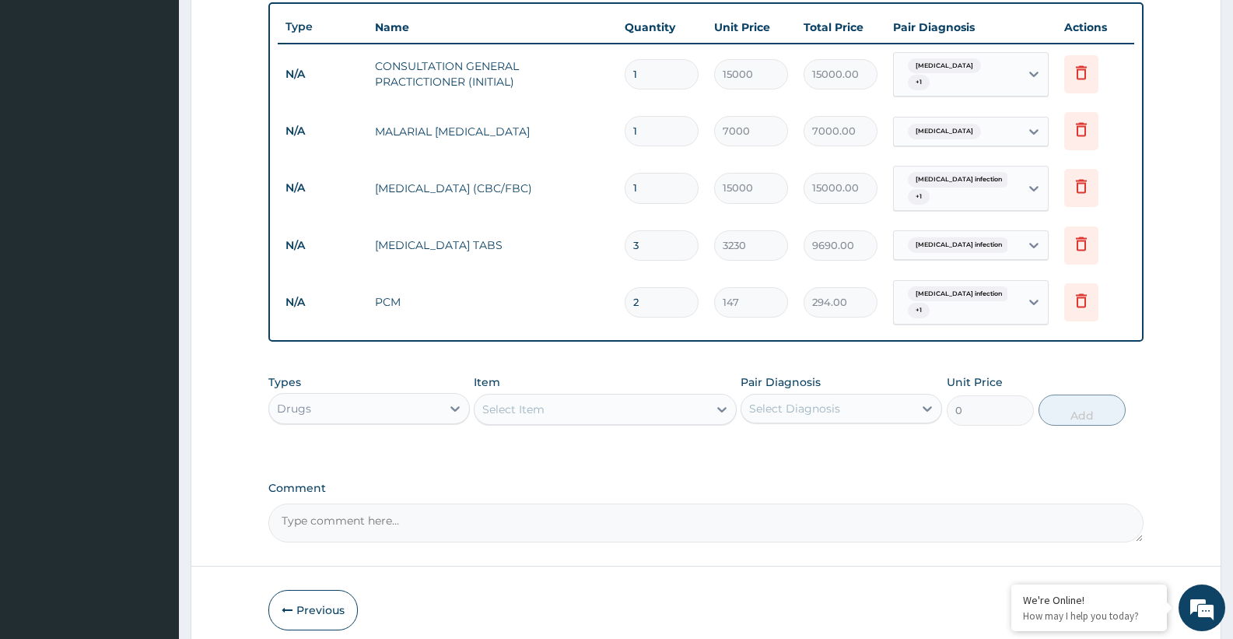
type input "2940.00"
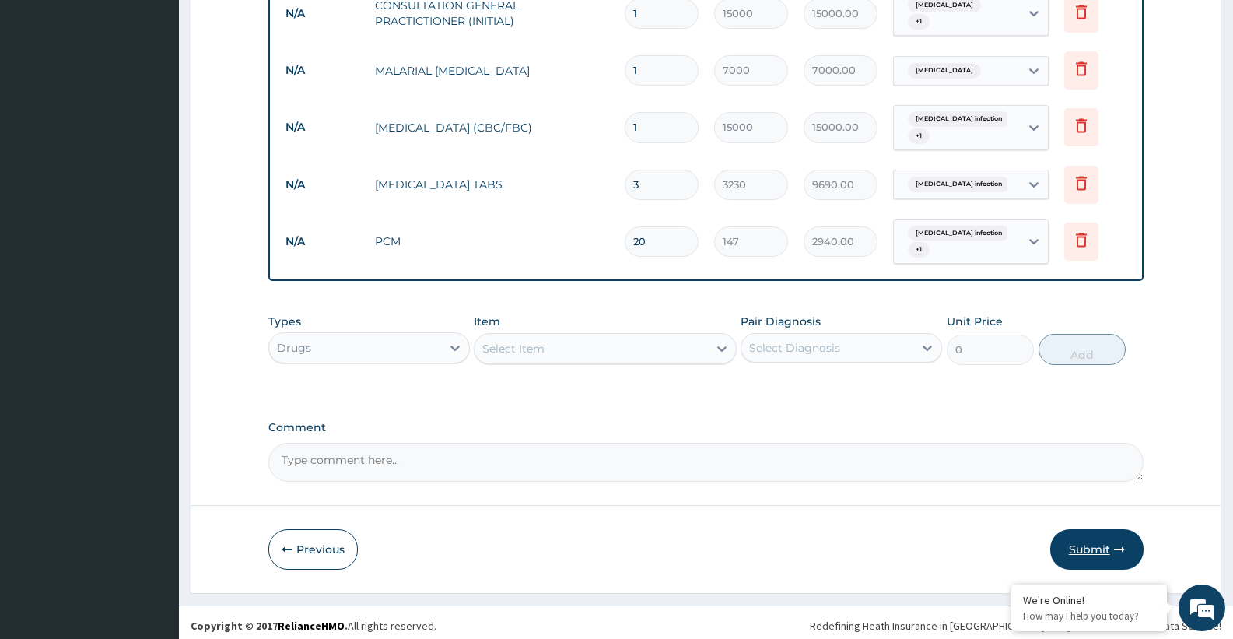
type input "20"
drag, startPoint x: 1068, startPoint y: 529, endPoint x: 1075, endPoint y: 495, distance: 34.2
click at [1070, 529] on button "Submit" at bounding box center [1096, 549] width 93 height 40
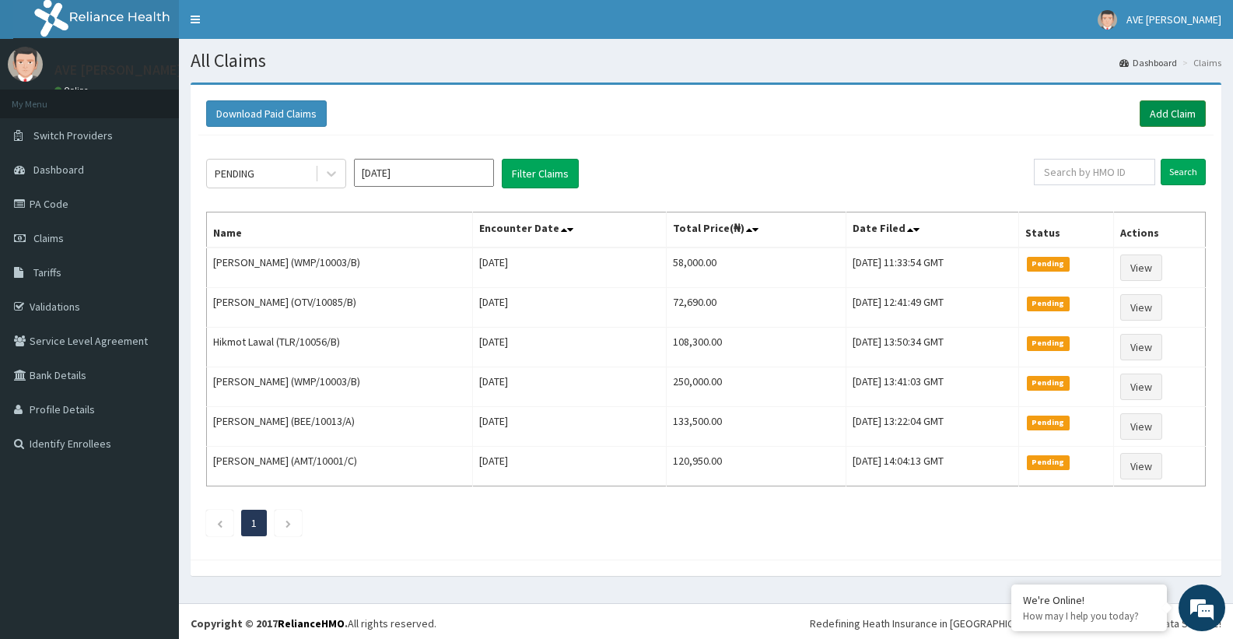
click at [1199, 121] on link "Add Claim" at bounding box center [1173, 113] width 66 height 26
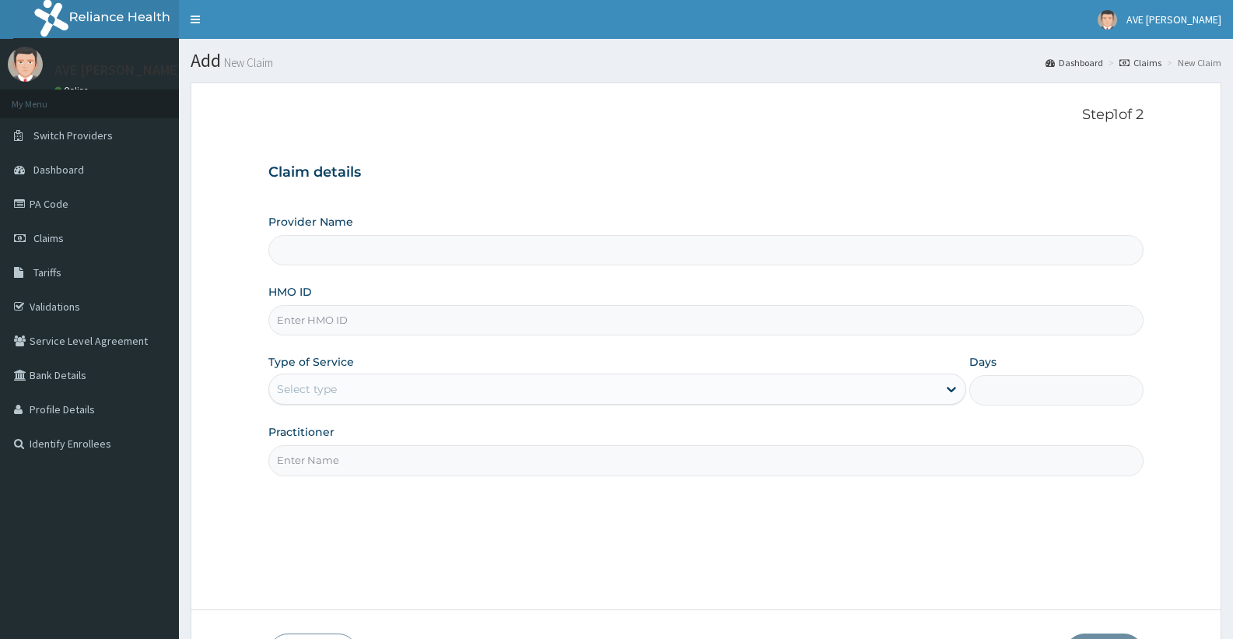
type input "Ave [PERSON_NAME] Hospital Limited - Oniru"
click at [348, 321] on input "HMO ID" at bounding box center [705, 320] width 875 height 30
paste input "WMP/10003/B"
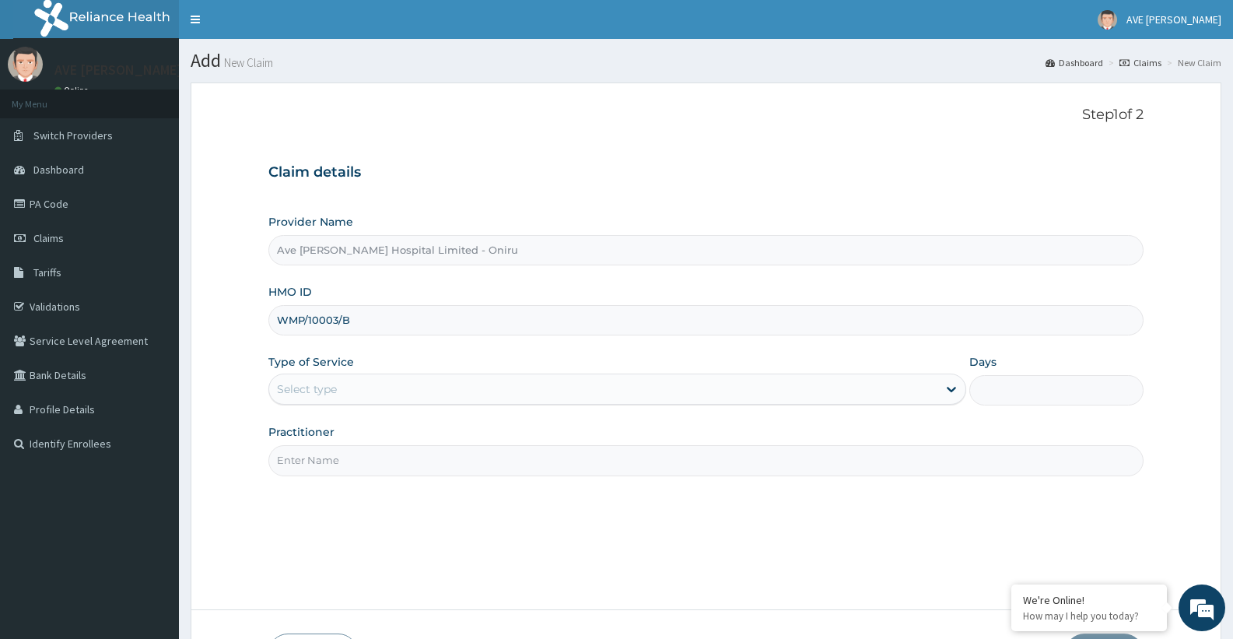
type input "WMP/10003/B"
click at [333, 386] on div "Select type" at bounding box center [307, 389] width 60 height 16
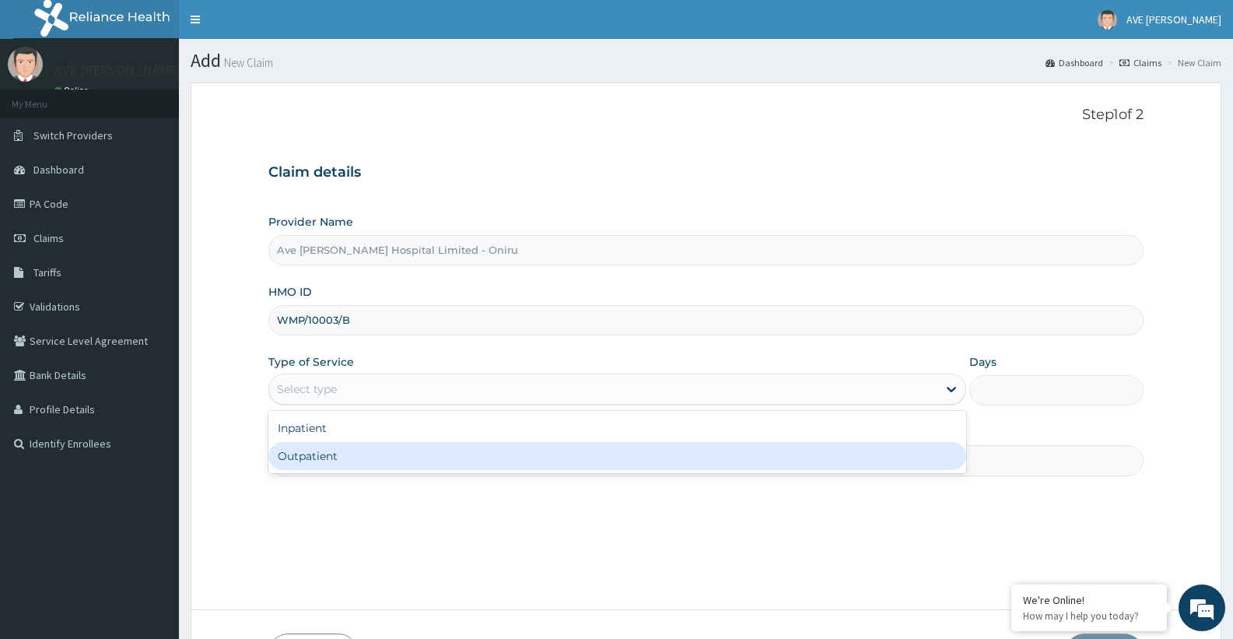
click at [327, 436] on div "Inpatient" at bounding box center [616, 428] width 697 height 28
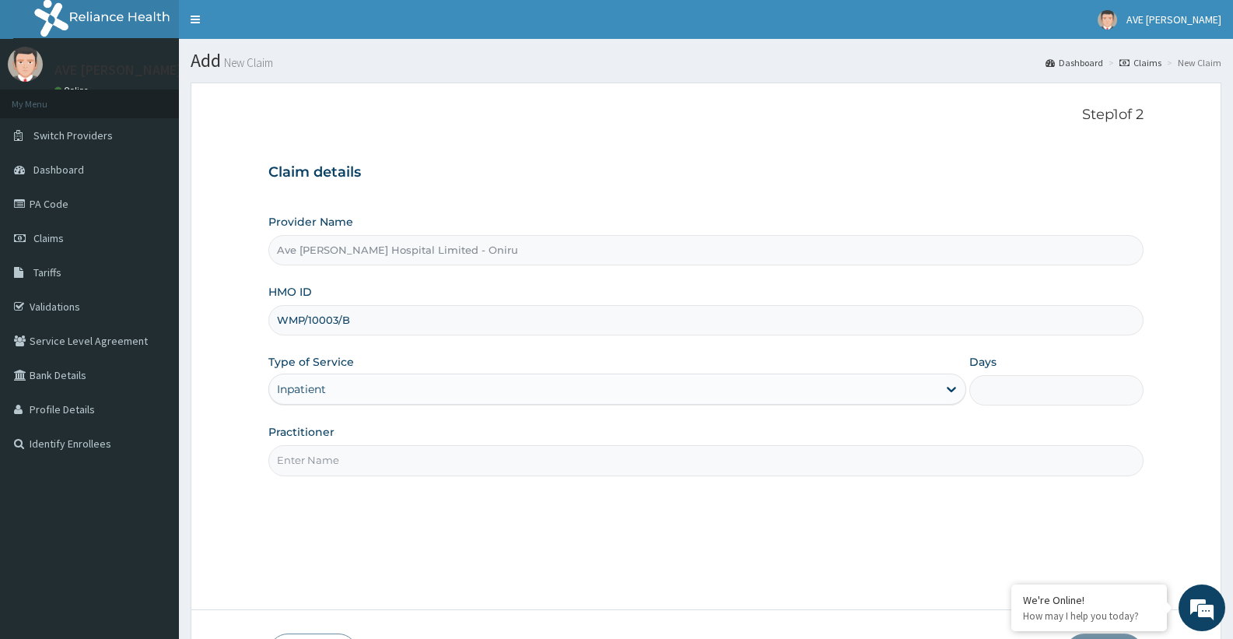
scroll to position [110, 0]
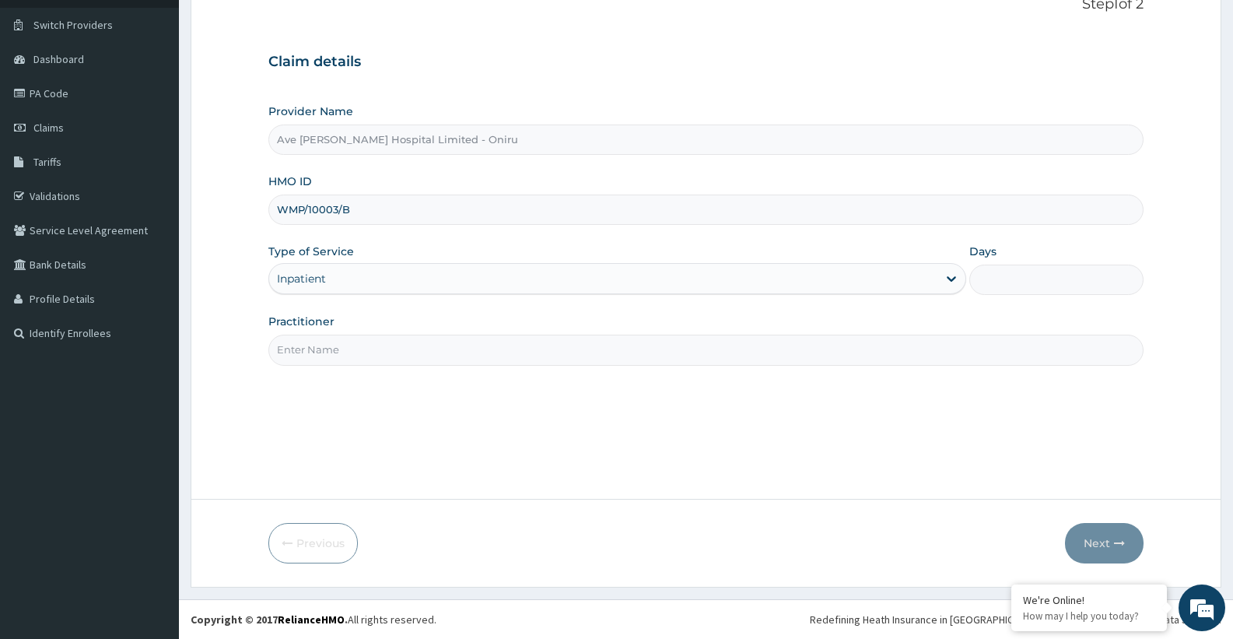
click at [996, 282] on input "Days" at bounding box center [1056, 279] width 174 height 30
type input "2"
click at [451, 349] on input "Practitioner" at bounding box center [705, 349] width 875 height 30
type input "AGBOOLA"
click at [1098, 537] on button "Next" at bounding box center [1104, 543] width 79 height 40
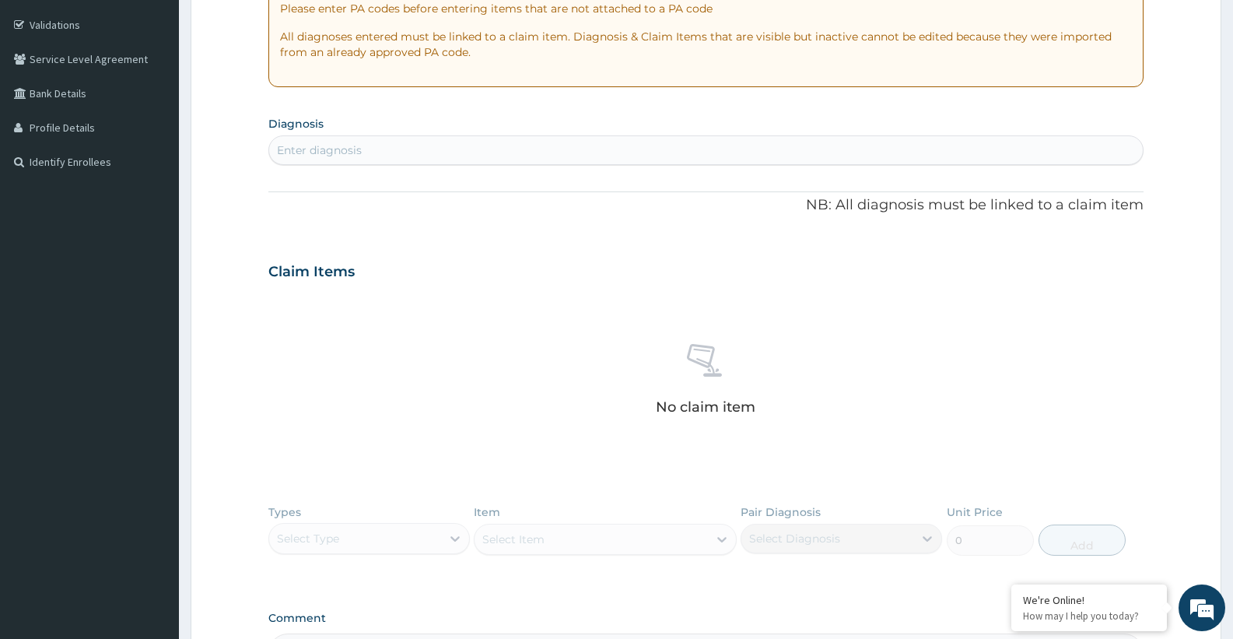
scroll to position [73, 0]
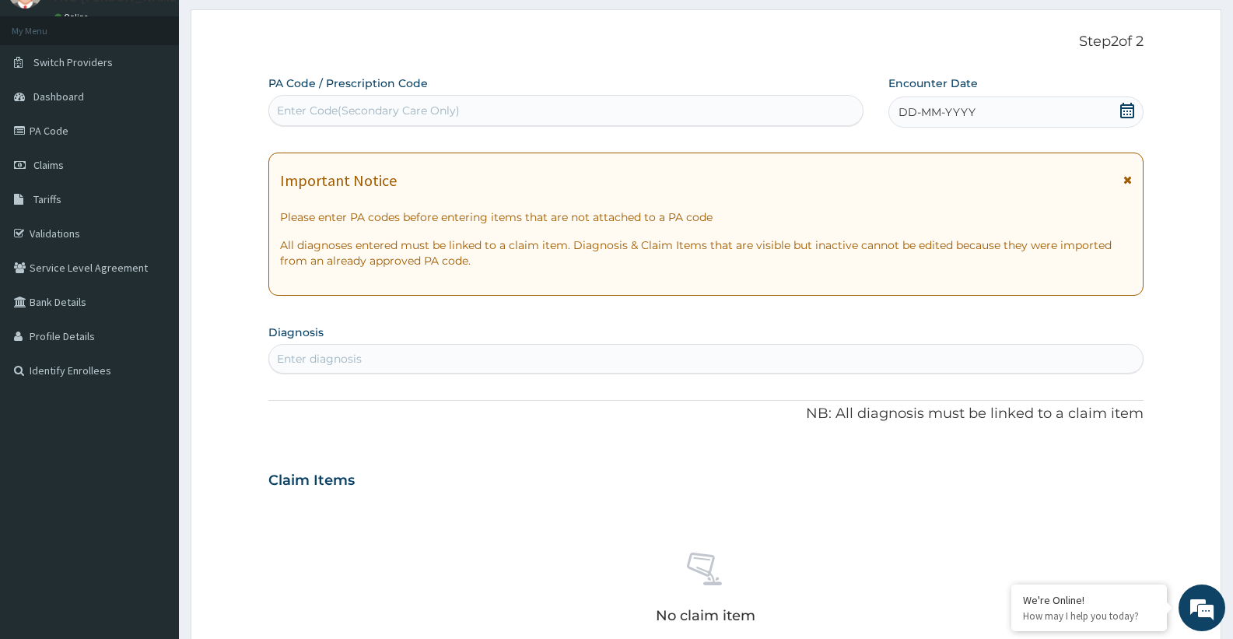
click at [401, 117] on div "Enter Code(Secondary Care Only)" at bounding box center [368, 111] width 183 height 16
paste input "PA/9F4D55"
type input "PA/9F4D55"
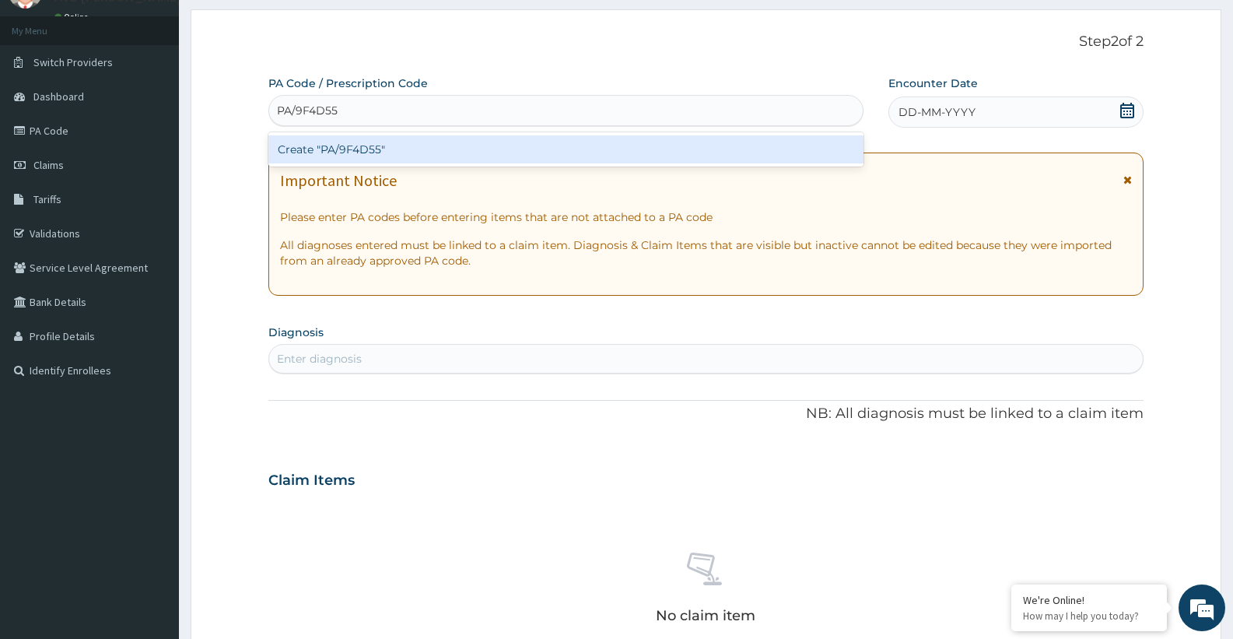
click at [397, 145] on div "Create "PA/9F4D55"" at bounding box center [565, 149] width 595 height 28
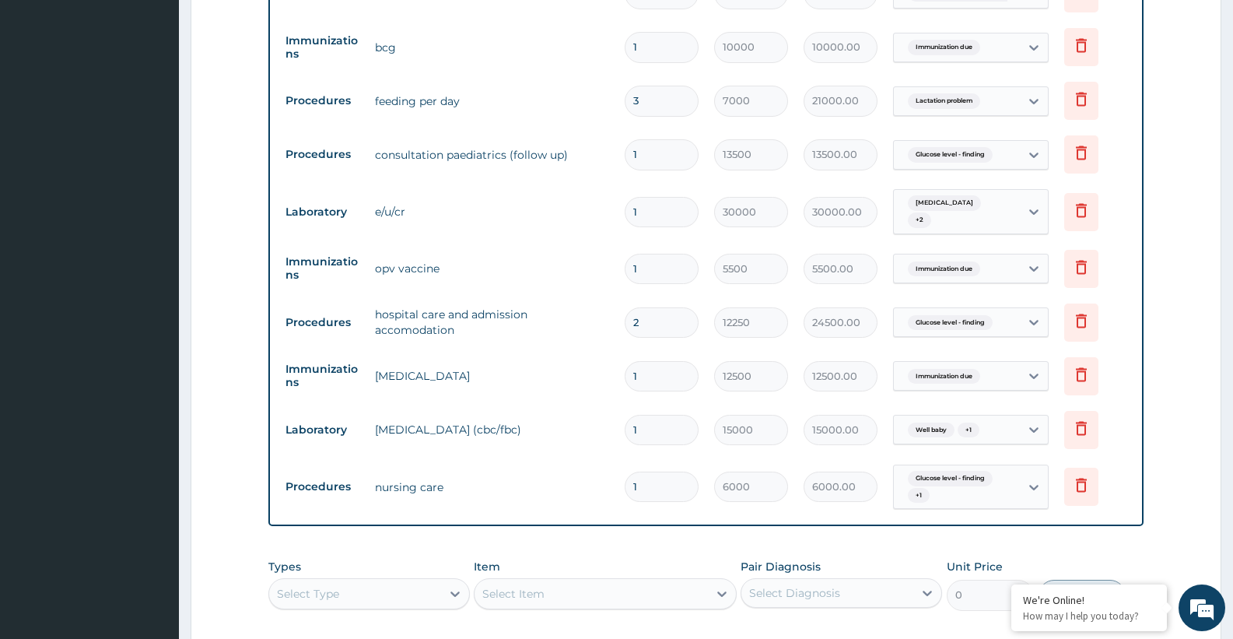
scroll to position [1180, 0]
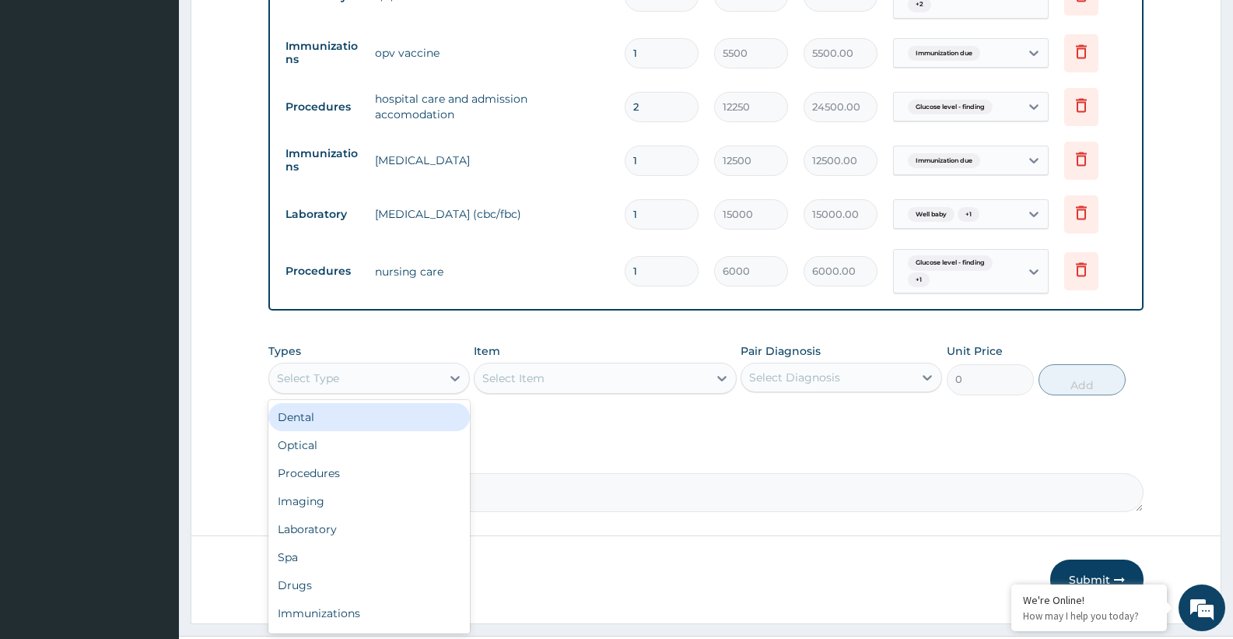
click at [422, 366] on div "Select Type" at bounding box center [355, 378] width 172 height 25
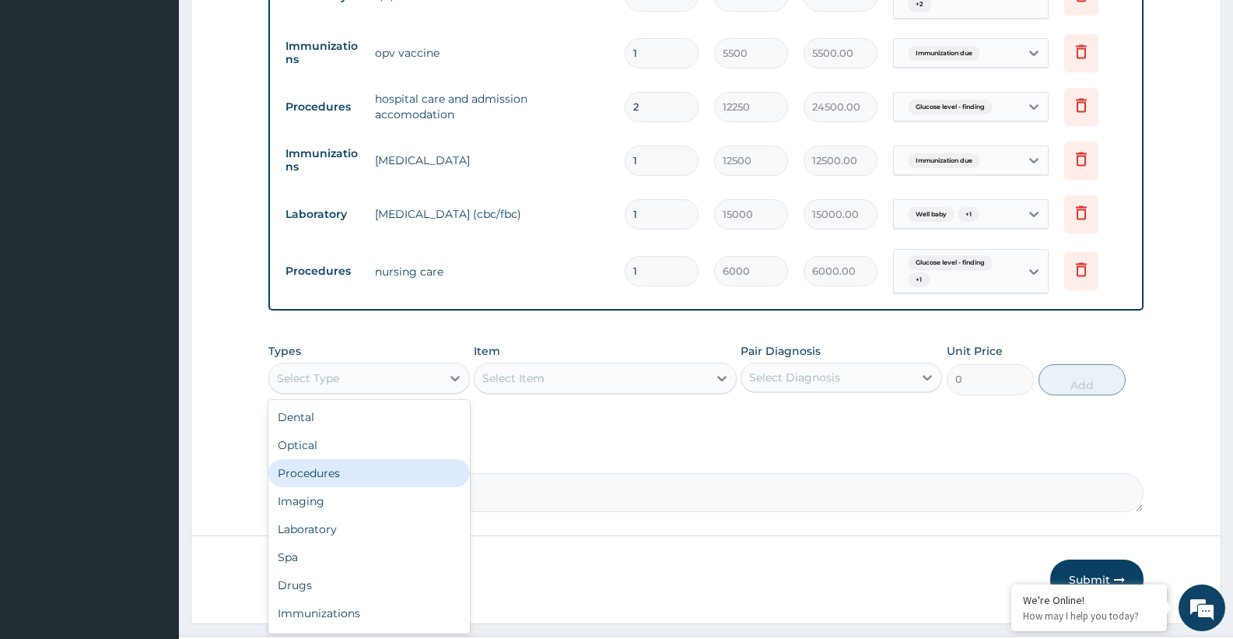
click at [1121, 574] on icon "button" at bounding box center [1119, 579] width 11 height 11
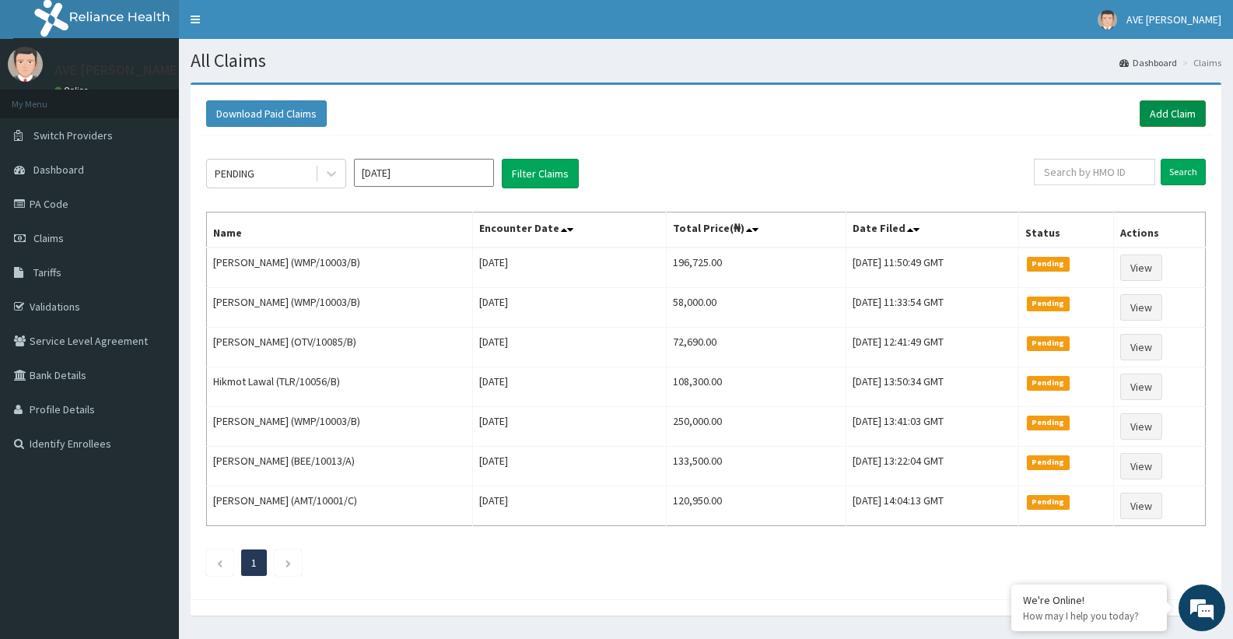
click at [1176, 119] on link "Add Claim" at bounding box center [1173, 113] width 66 height 26
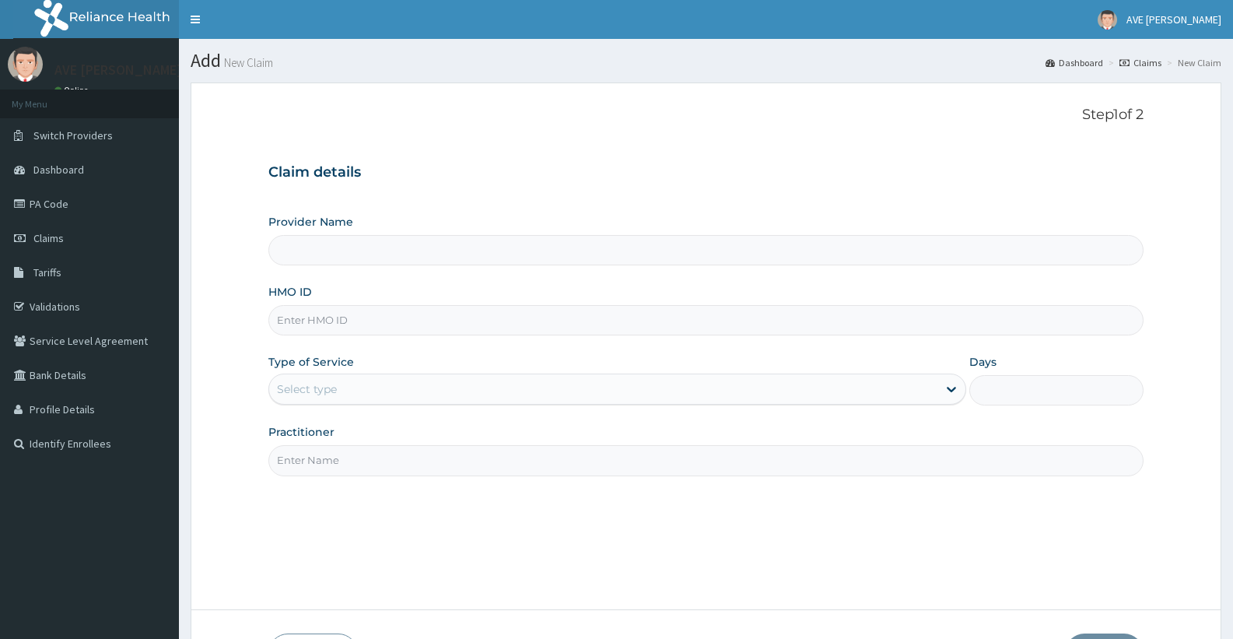
type input "Ave [PERSON_NAME] Hospital Limited - Oniru"
click at [310, 311] on input "HMO ID" at bounding box center [705, 320] width 875 height 30
paste input "IMI/10002/A"
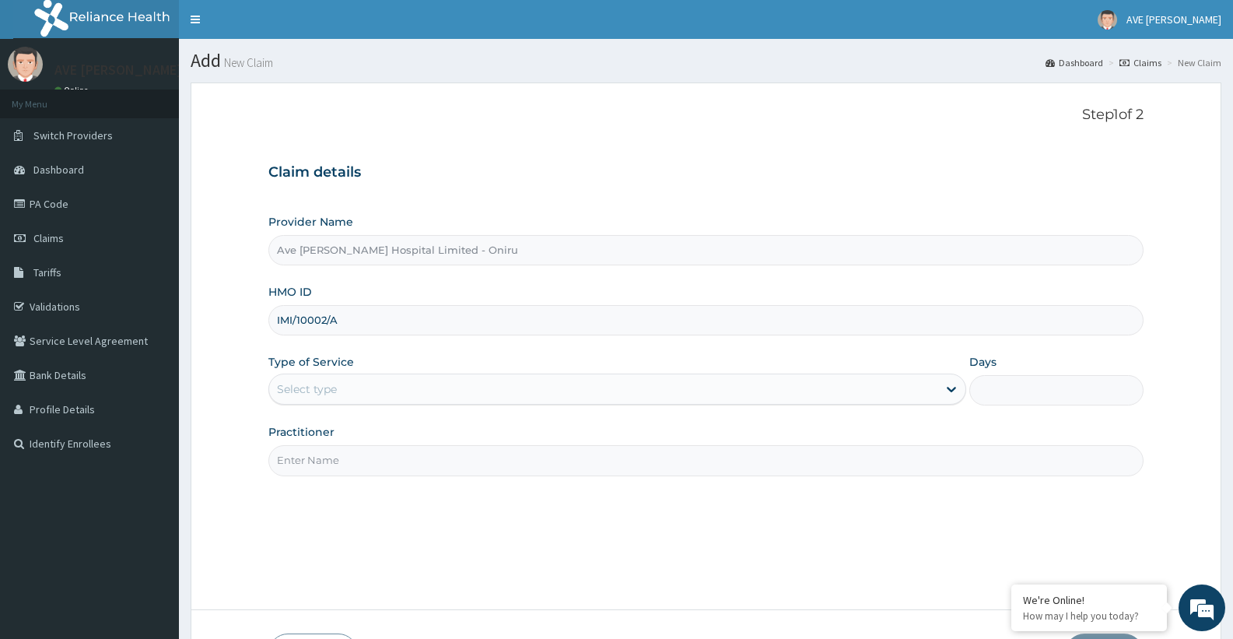
type input "IMI/10002/A"
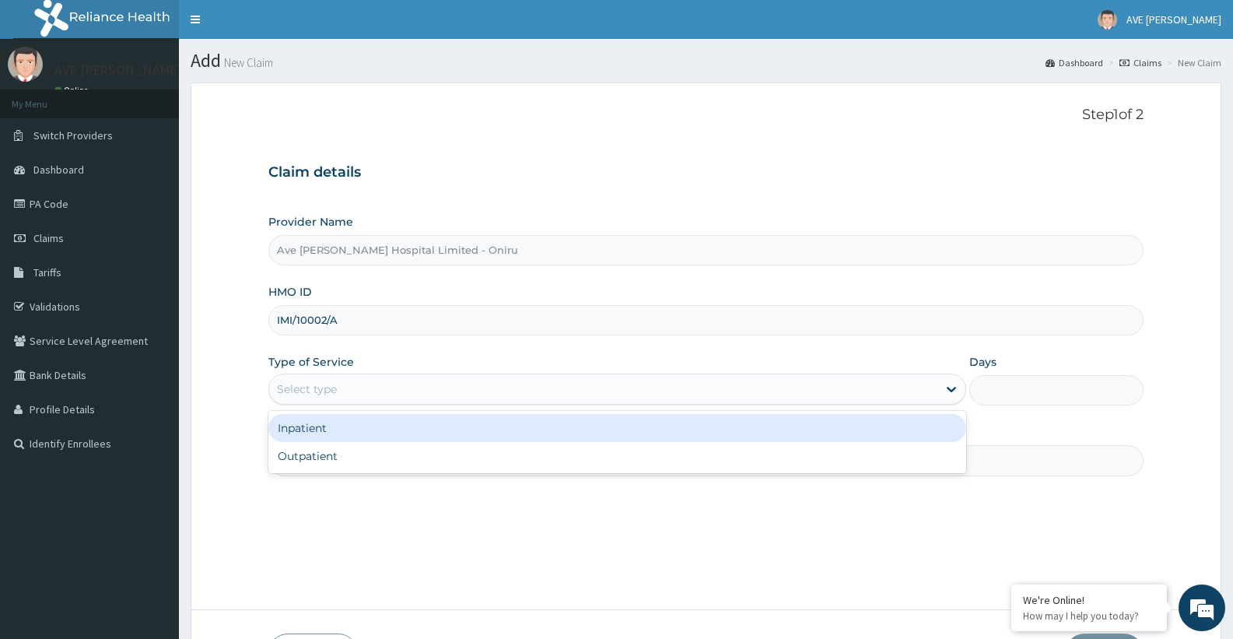
click at [354, 394] on div "Select type" at bounding box center [602, 388] width 667 height 25
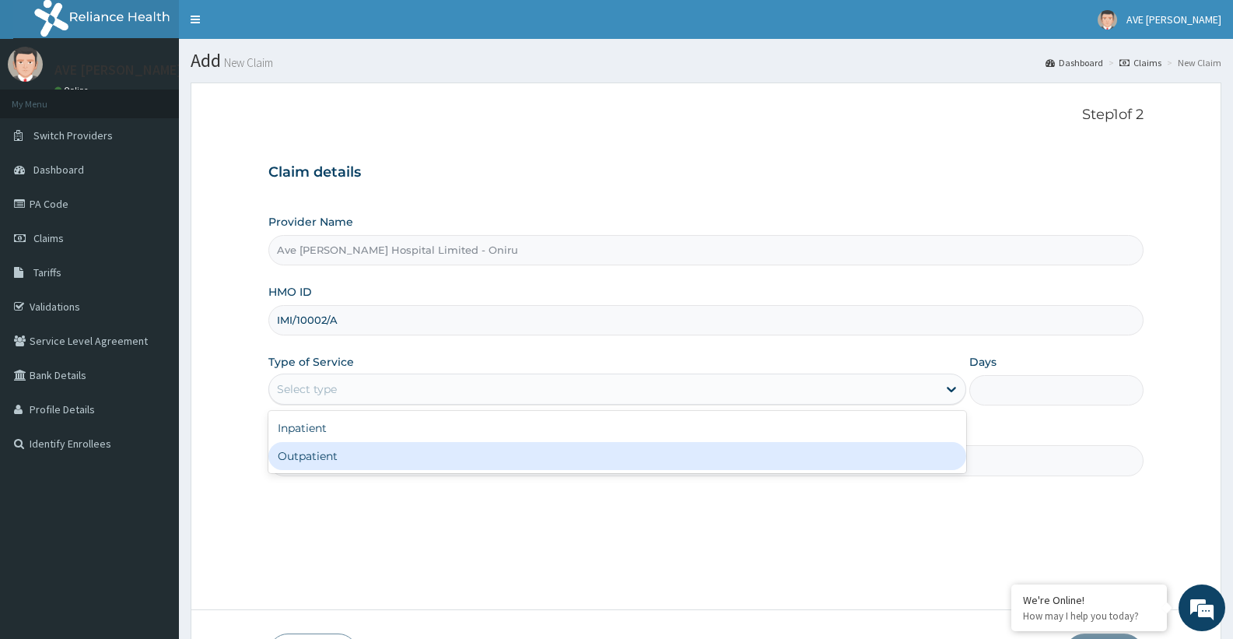
click at [342, 458] on div "Outpatient" at bounding box center [616, 456] width 697 height 28
type input "1"
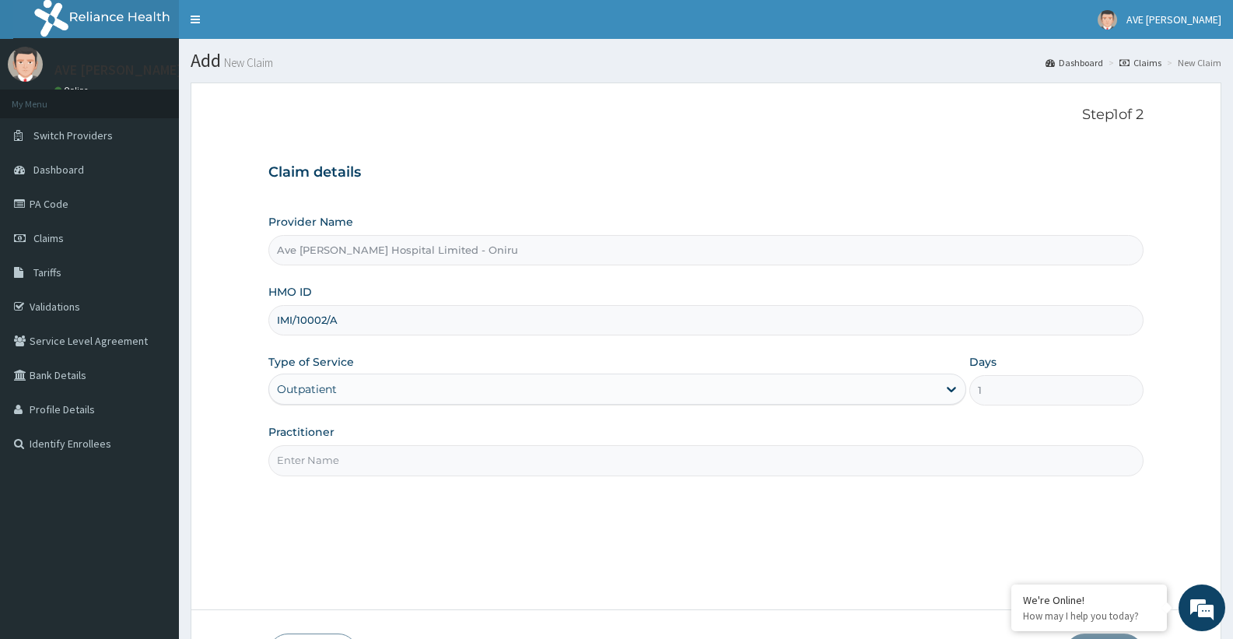
scroll to position [110, 0]
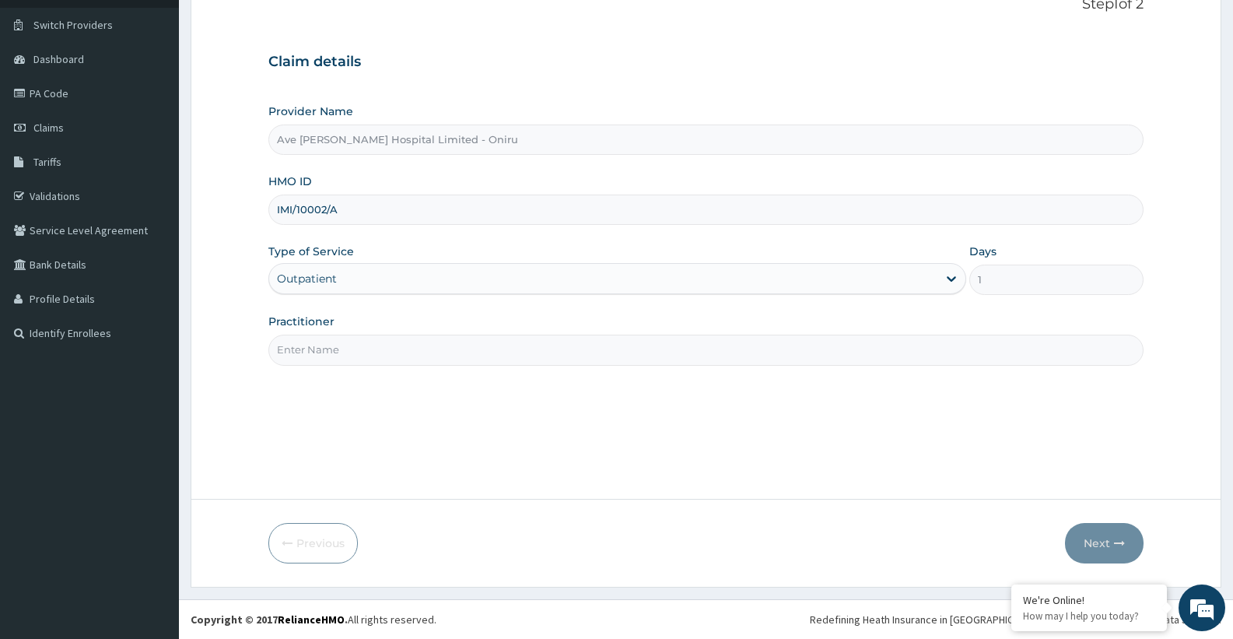
click at [439, 353] on input "Practitioner" at bounding box center [705, 349] width 875 height 30
click at [561, 357] on input "Practitioner" at bounding box center [705, 349] width 875 height 30
type input "[PERSON_NAME][GEOGRAPHIC_DATA]"
click at [1085, 542] on button "Next" at bounding box center [1104, 543] width 79 height 40
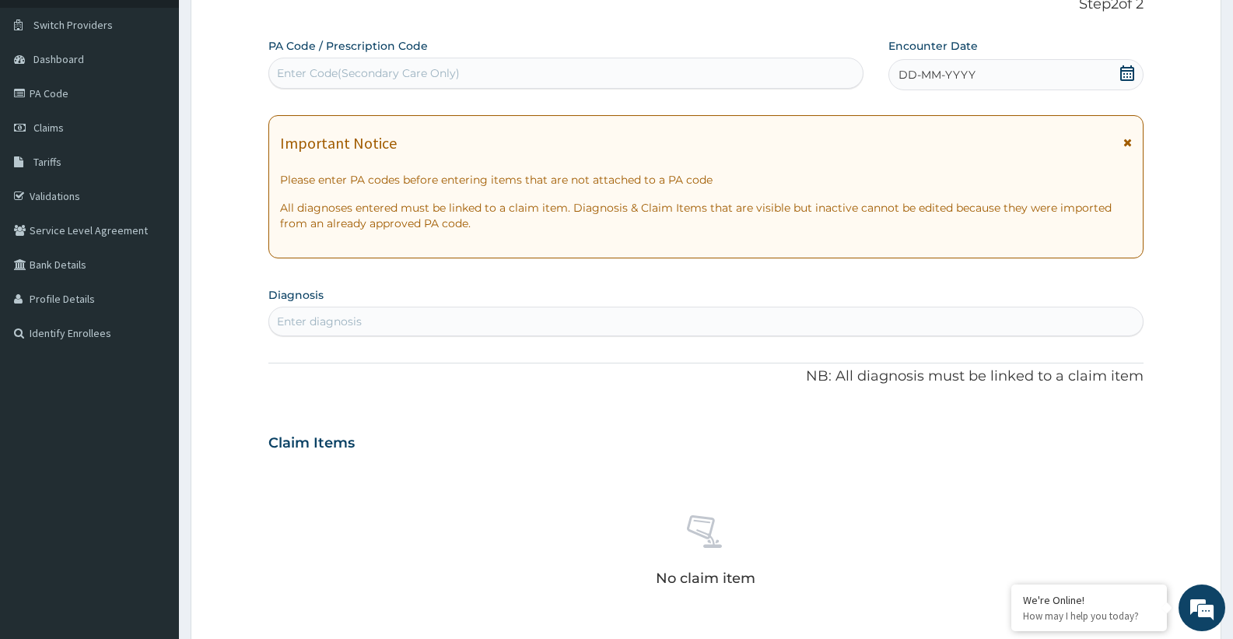
click at [360, 71] on div "Enter Code(Secondary Care Only)" at bounding box center [368, 73] width 183 height 16
paste input "PA/64359C"
type input "PA/64359C"
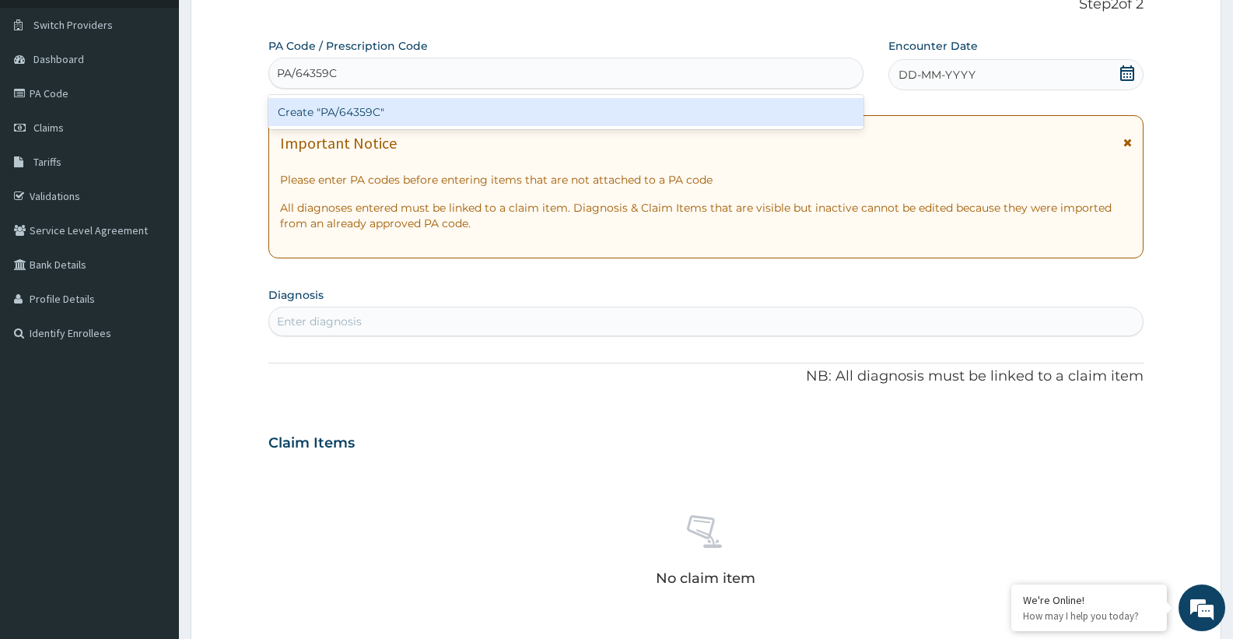
click at [353, 109] on div "Create "PA/64359C"" at bounding box center [565, 112] width 595 height 28
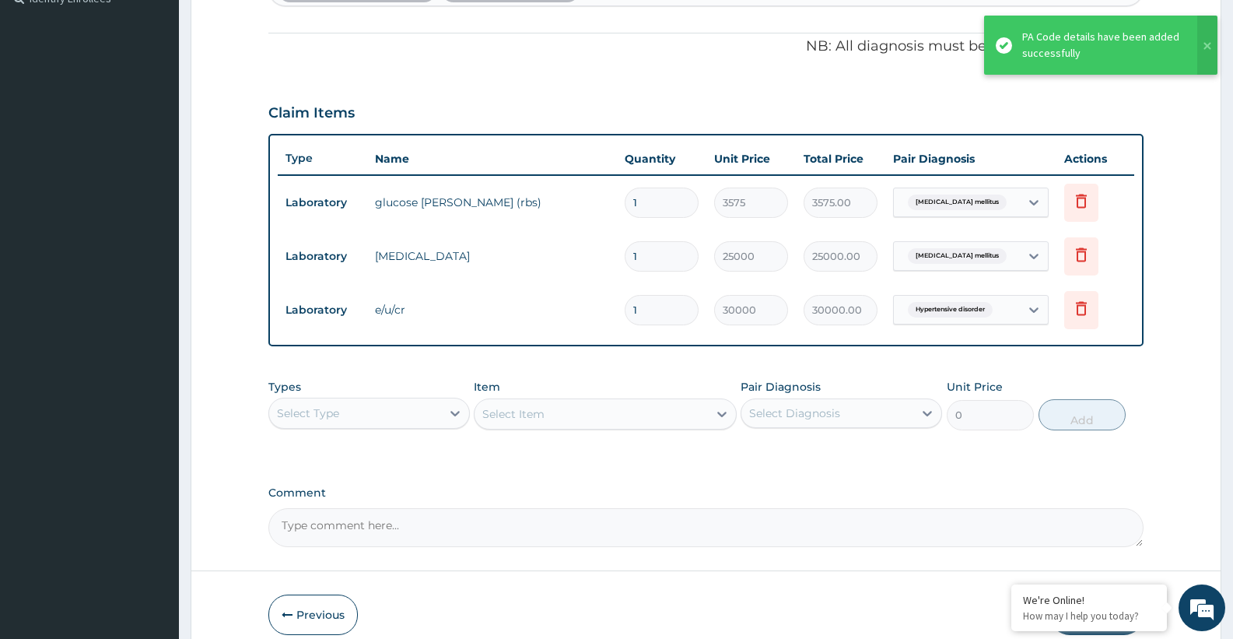
scroll to position [516, 0]
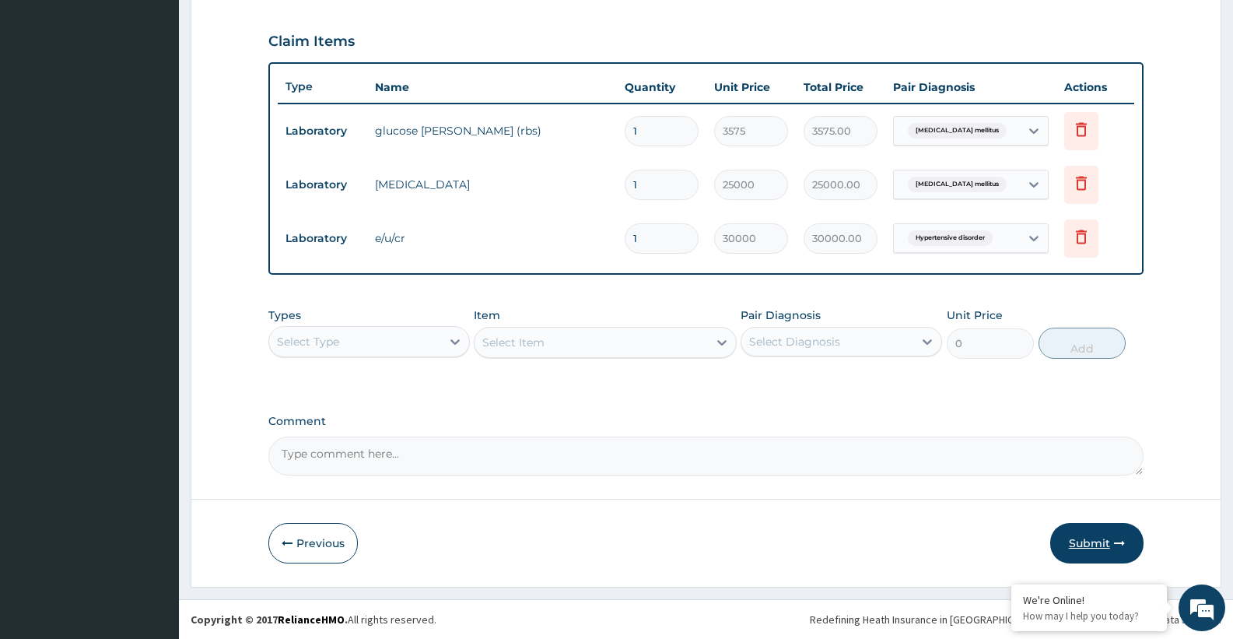
click at [1087, 542] on button "Submit" at bounding box center [1096, 543] width 93 height 40
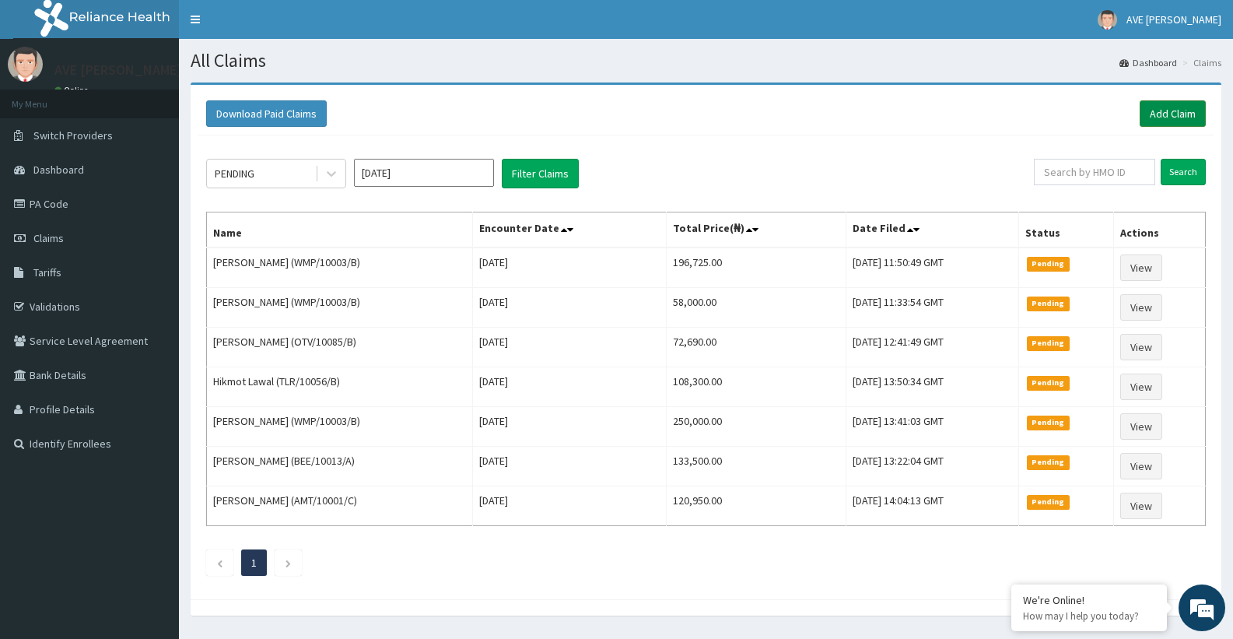
click at [1164, 118] on link "Add Claim" at bounding box center [1173, 113] width 66 height 26
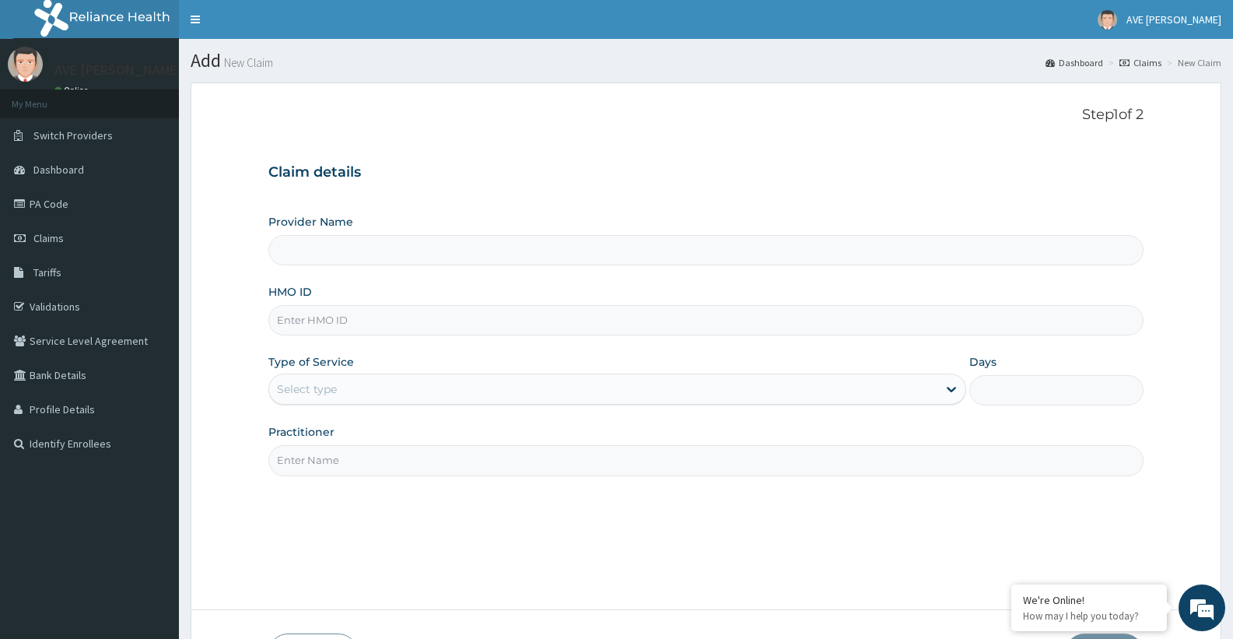
type input "Ave [PERSON_NAME] Hospital Limited - Oniru"
click at [366, 319] on input "HMO ID" at bounding box center [705, 320] width 875 height 30
paste input "TLR/10001/D"
type input "TLR/10001/D"
click at [373, 393] on div "Select type" at bounding box center [602, 388] width 667 height 25
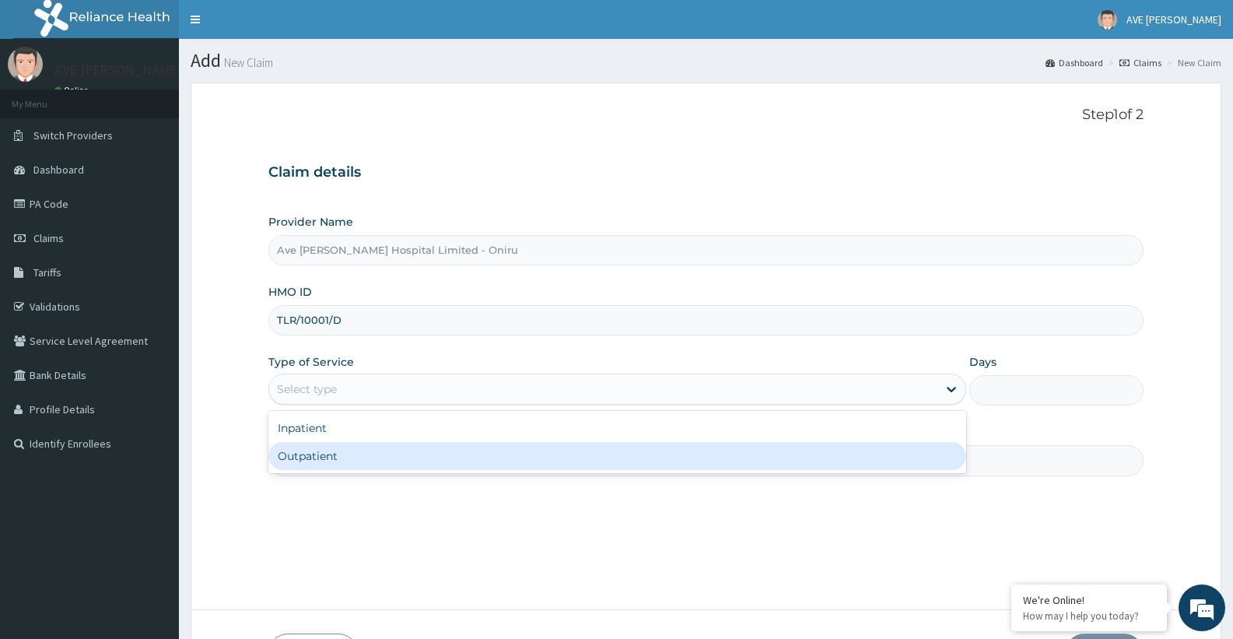
click at [357, 460] on div "Outpatient" at bounding box center [616, 456] width 697 height 28
type input "1"
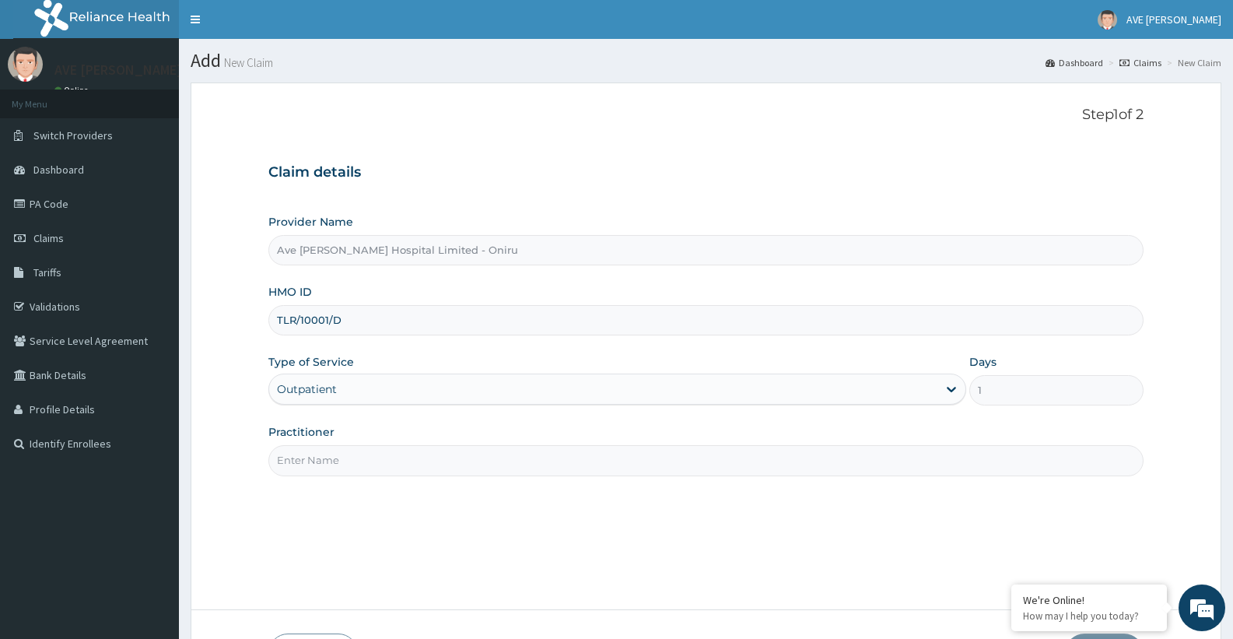
click at [372, 467] on input "Practitioner" at bounding box center [705, 460] width 875 height 30
type input "AGBOOLA"
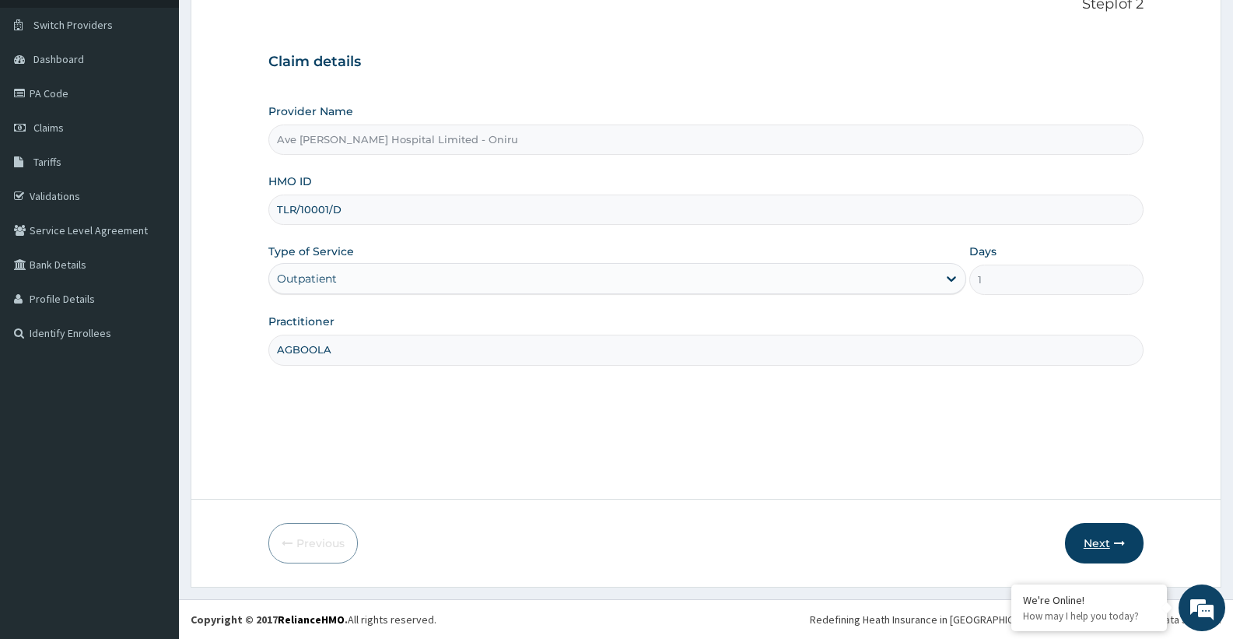
click at [1118, 540] on icon "button" at bounding box center [1119, 542] width 11 height 11
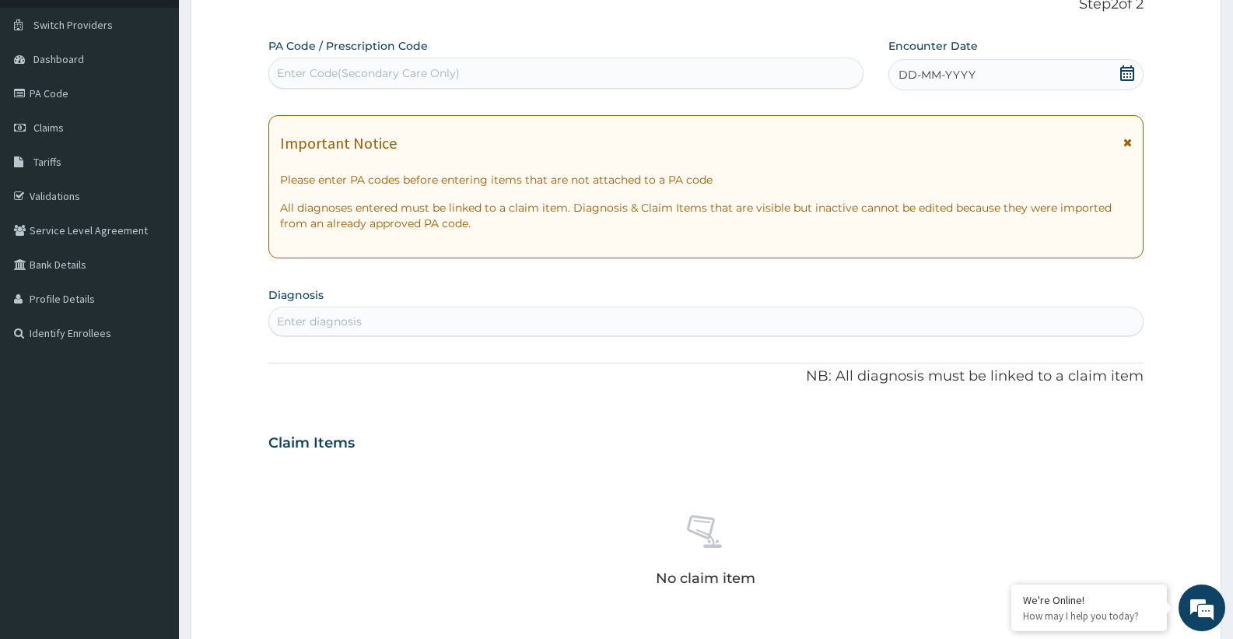
click at [476, 68] on div "Enter Code(Secondary Care Only)" at bounding box center [565, 73] width 593 height 25
paste input "PA/E3FF33"
type input "PA/E3FF33"
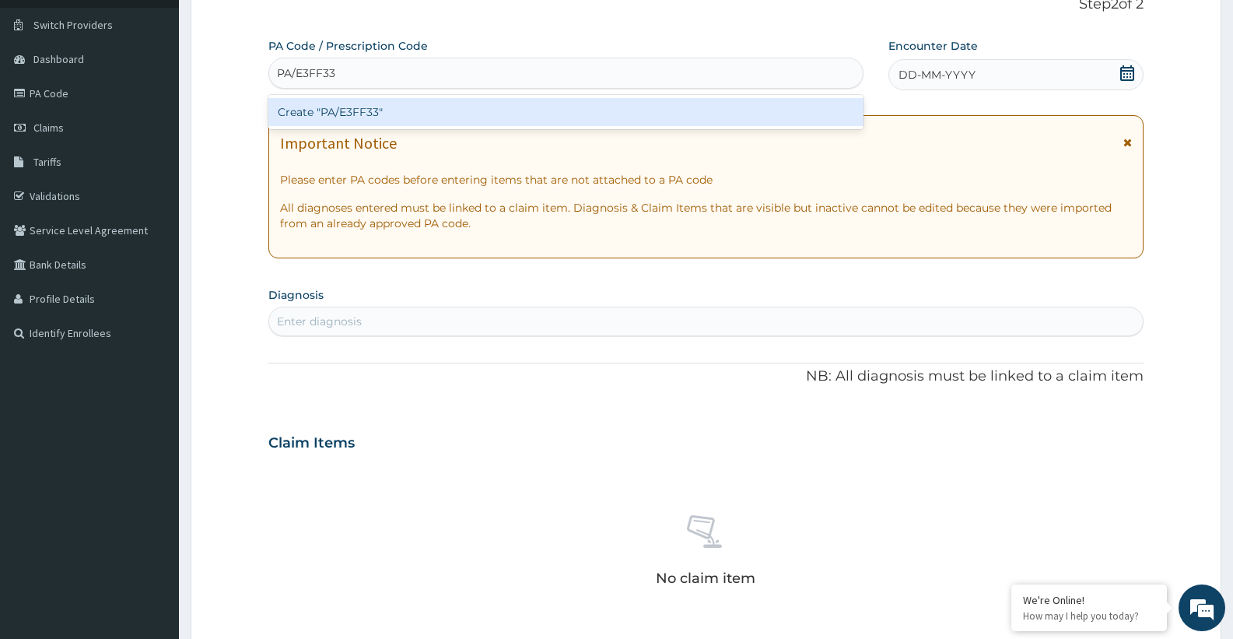
click at [476, 113] on div "Create "PA/E3FF33"" at bounding box center [565, 112] width 595 height 28
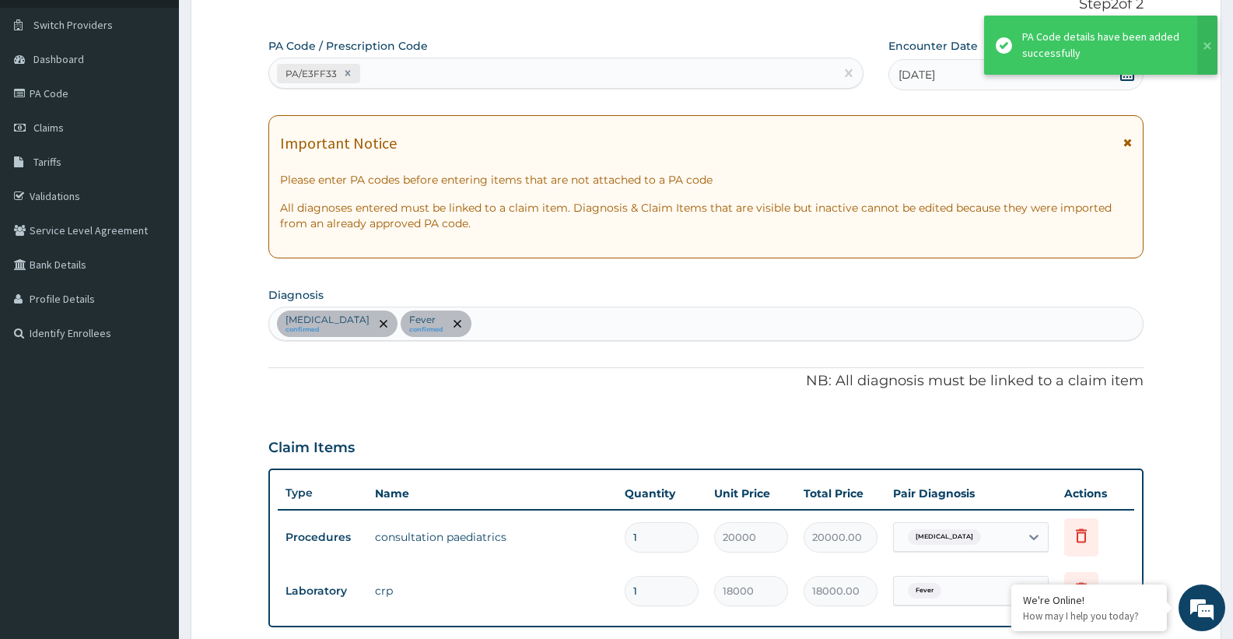
scroll to position [261, 0]
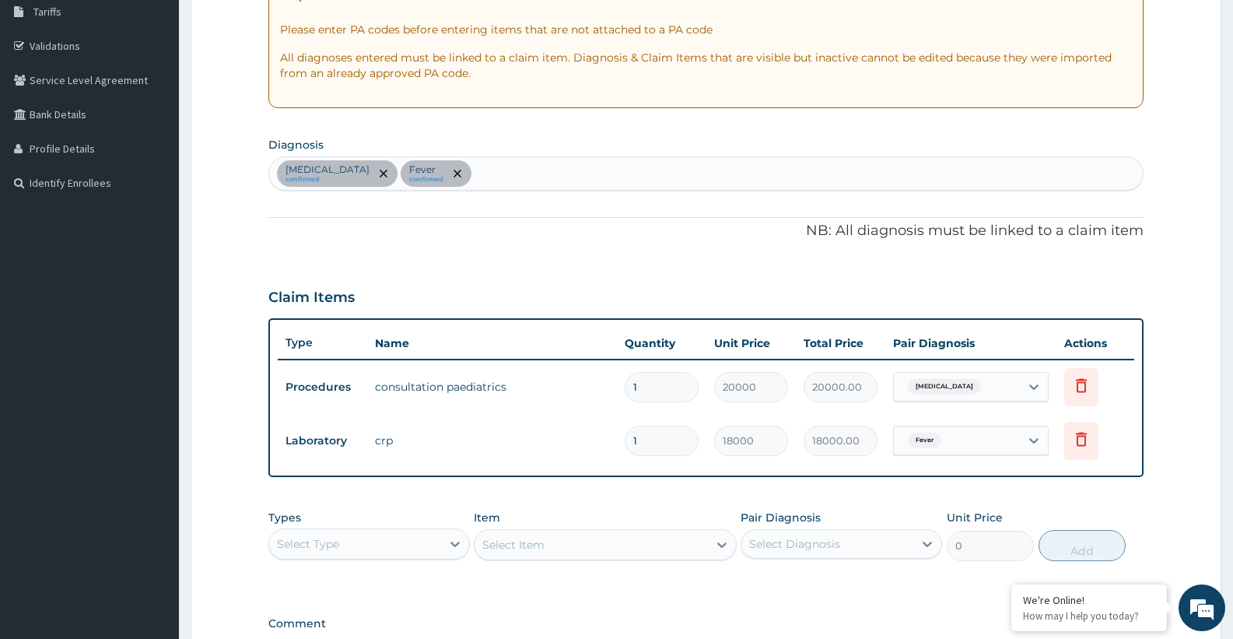
click at [425, 543] on div "Select Type" at bounding box center [355, 543] width 172 height 25
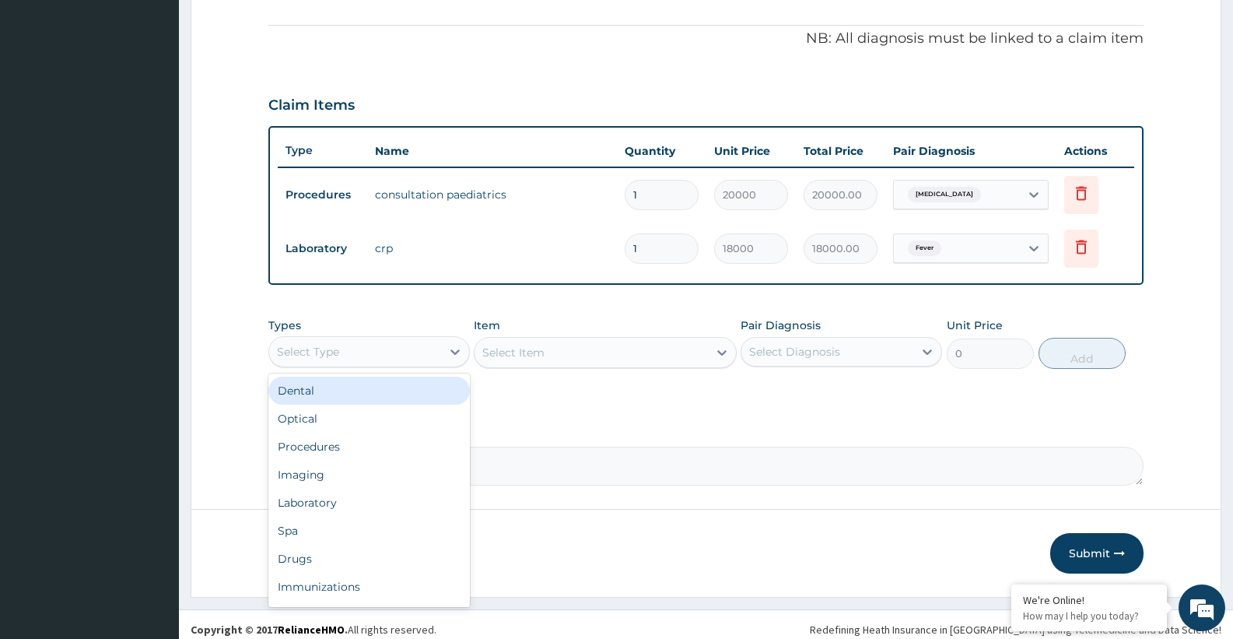
scroll to position [463, 0]
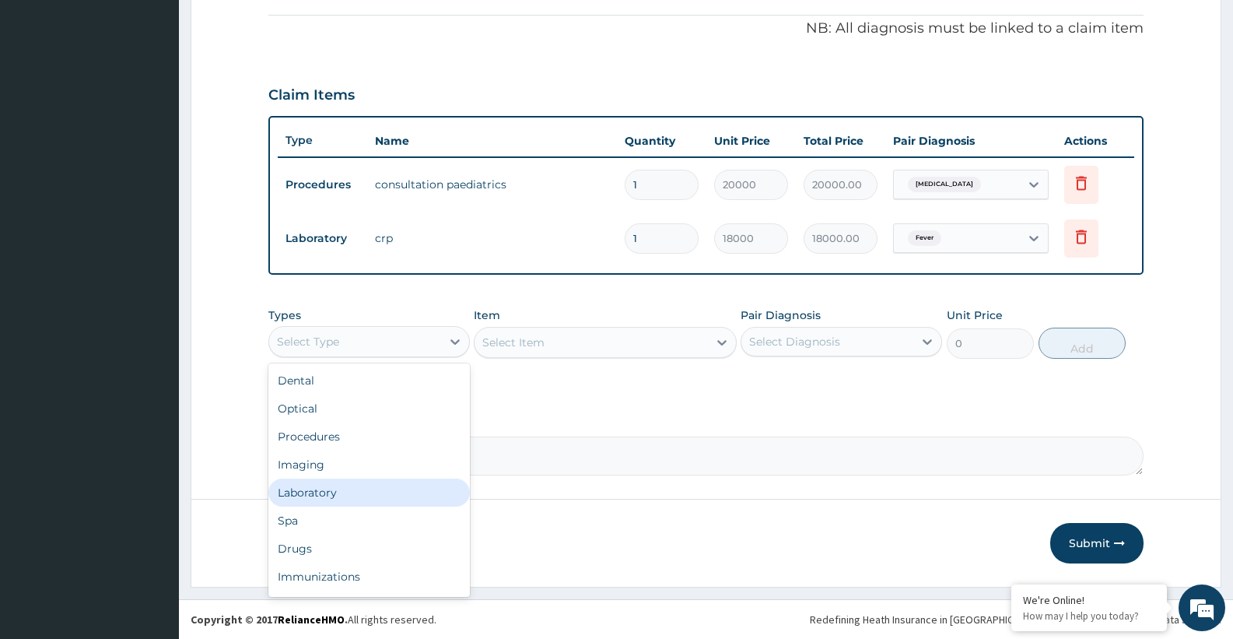
click at [366, 498] on div "Laboratory" at bounding box center [368, 492] width 201 height 28
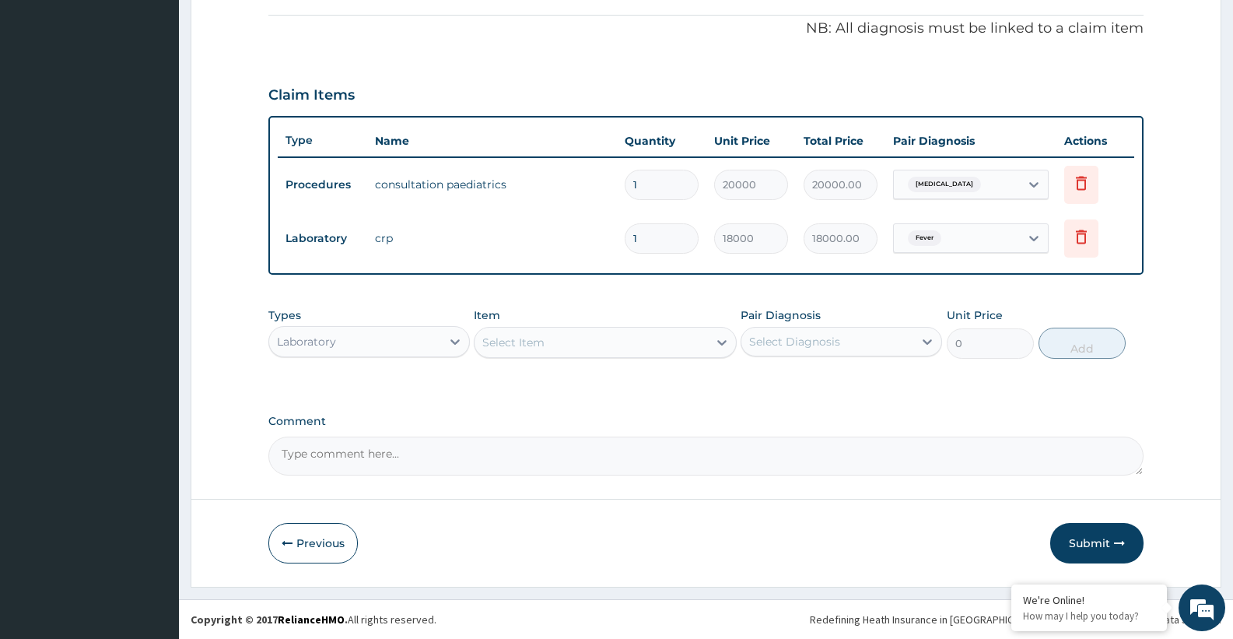
click at [614, 351] on div "Select Item" at bounding box center [590, 342] width 233 height 25
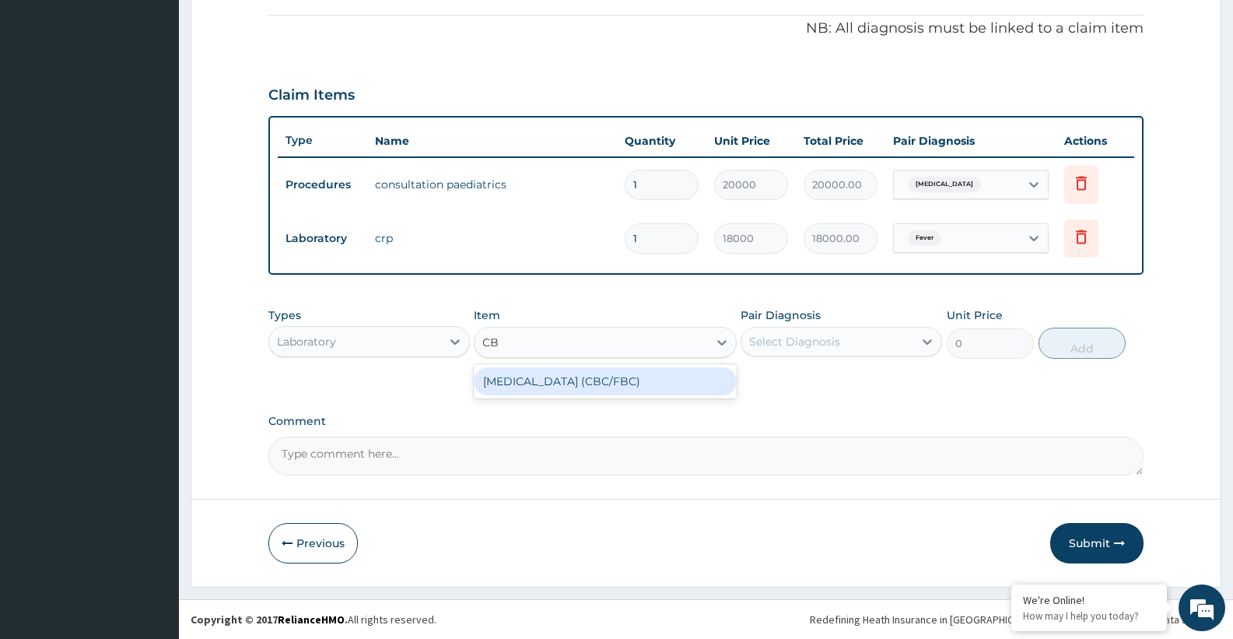
type input "CBC"
click at [607, 378] on div "[MEDICAL_DATA] (CBC/FBC)" at bounding box center [605, 381] width 262 height 28
type input "15000"
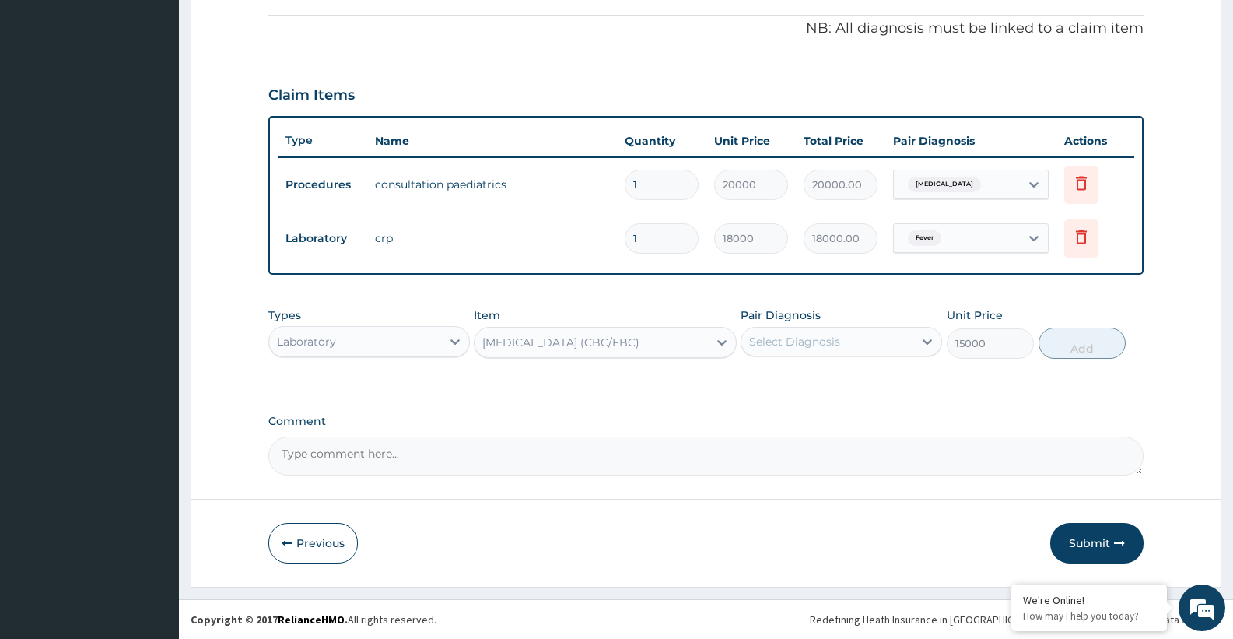
click at [798, 334] on div "Select Diagnosis" at bounding box center [794, 342] width 91 height 16
click at [788, 387] on div "[MEDICAL_DATA]" at bounding box center [840, 382] width 201 height 32
checkbox input "true"
click at [811, 339] on div "[MEDICAL_DATA]" at bounding box center [827, 341] width 172 height 26
click at [824, 342] on div "[MEDICAL_DATA]" at bounding box center [827, 341] width 172 height 26
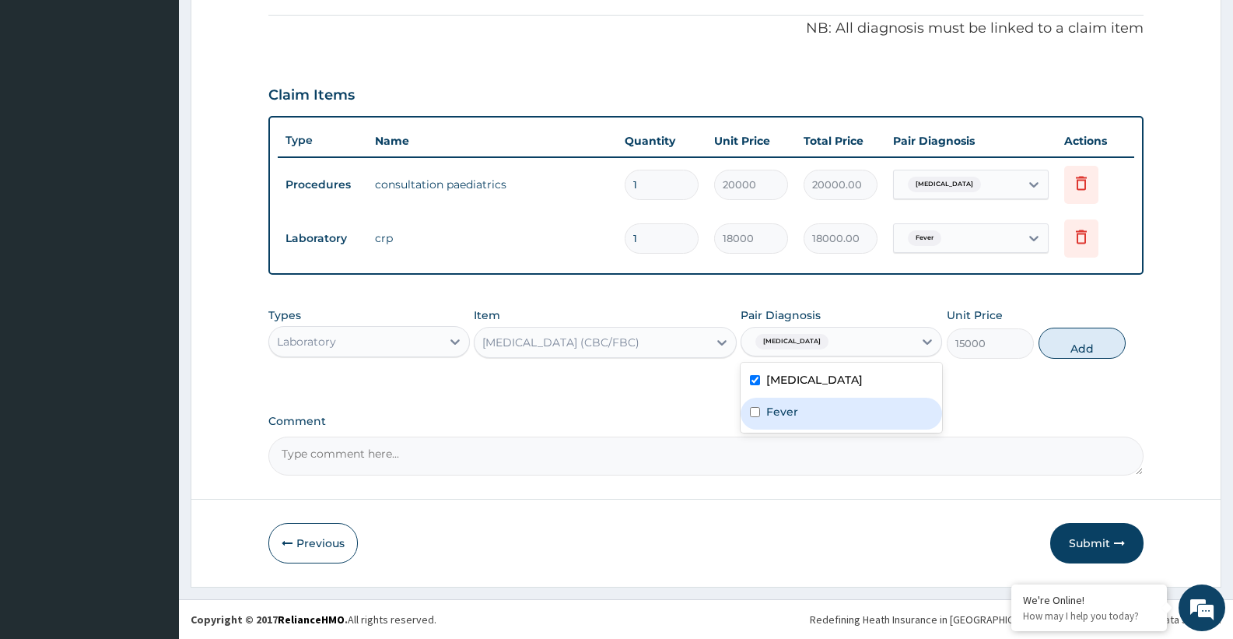
click at [793, 412] on label "Fever" at bounding box center [782, 412] width 32 height 16
checkbox input "true"
click at [1092, 352] on button "Add" at bounding box center [1081, 342] width 87 height 31
type input "0"
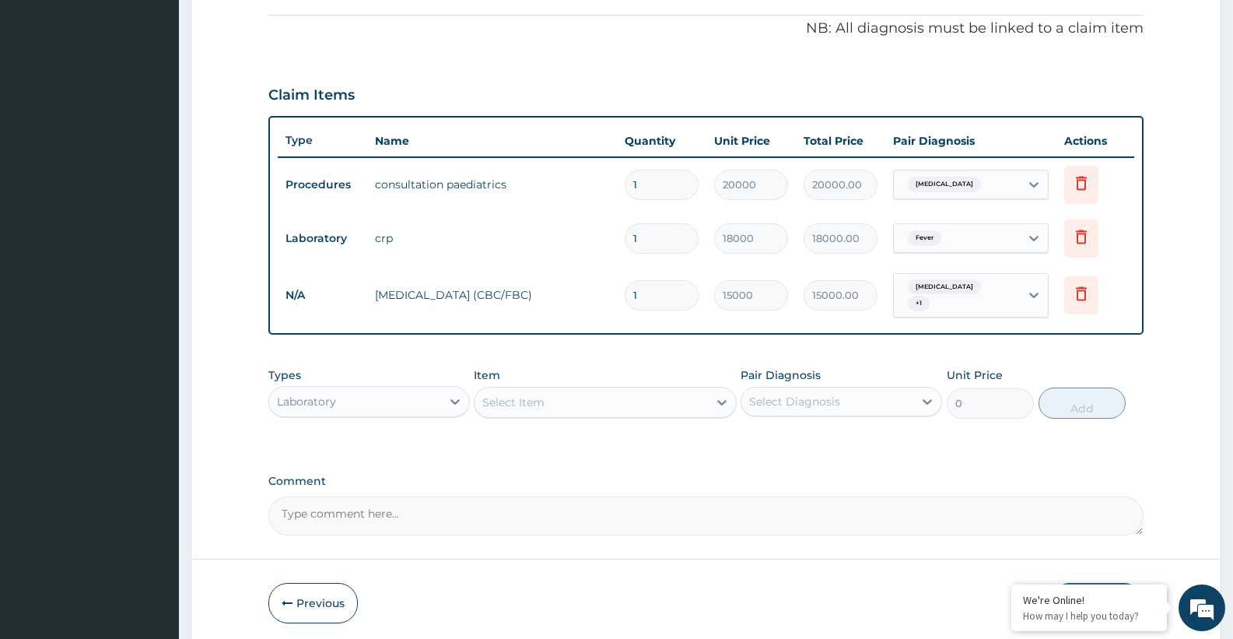
click at [330, 395] on div "Laboratory" at bounding box center [306, 402] width 59 height 16
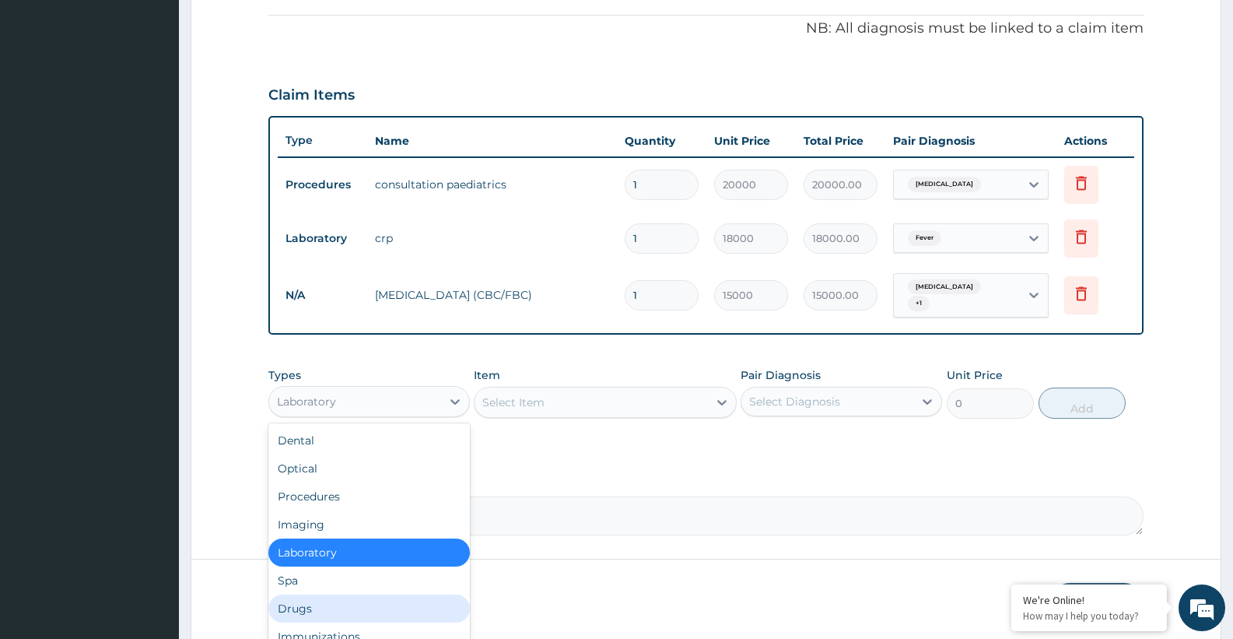
click at [317, 599] on div "Drugs" at bounding box center [368, 608] width 201 height 28
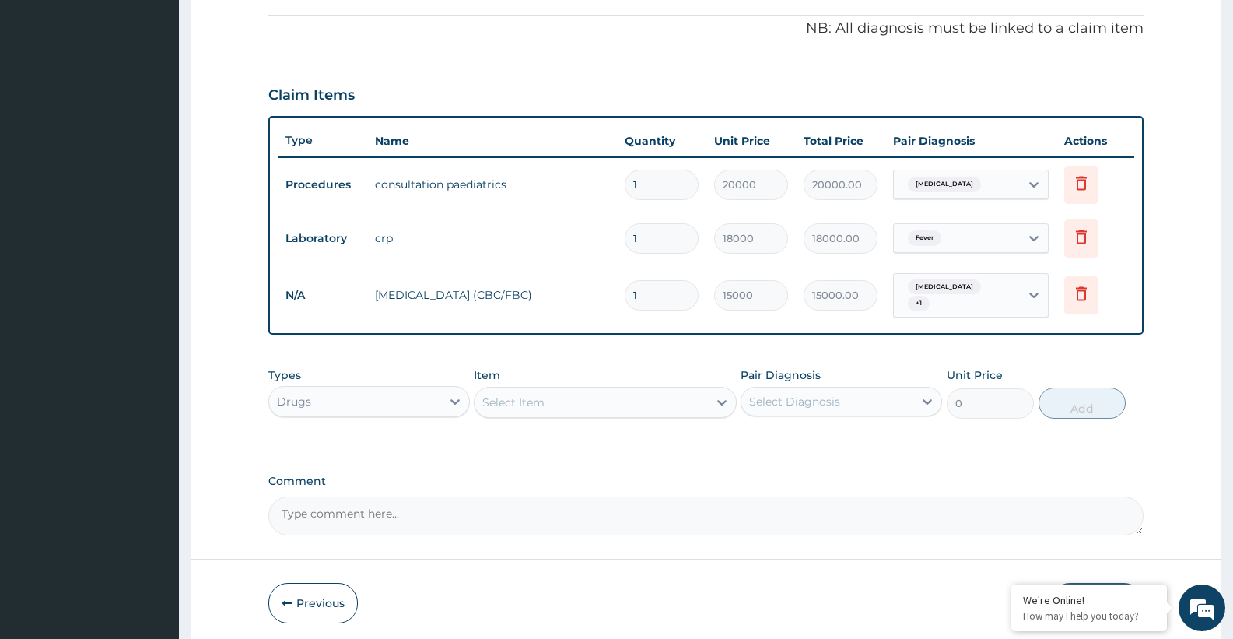
click at [546, 395] on div "Select Item" at bounding box center [590, 402] width 233 height 25
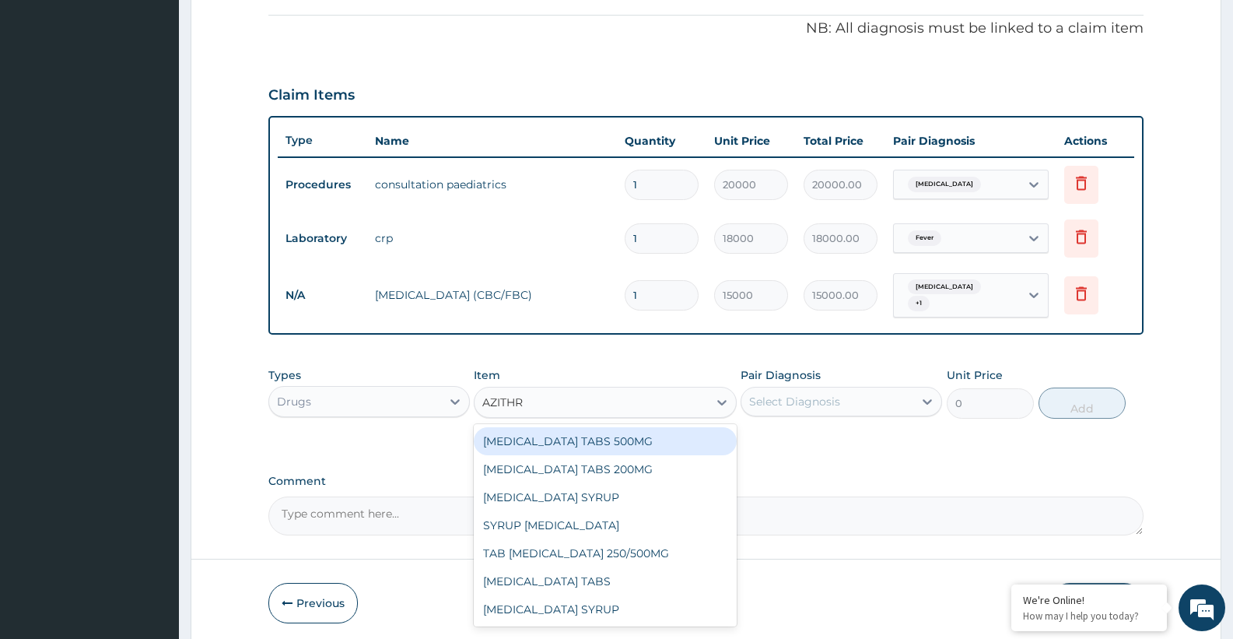
type input "AZITHRO"
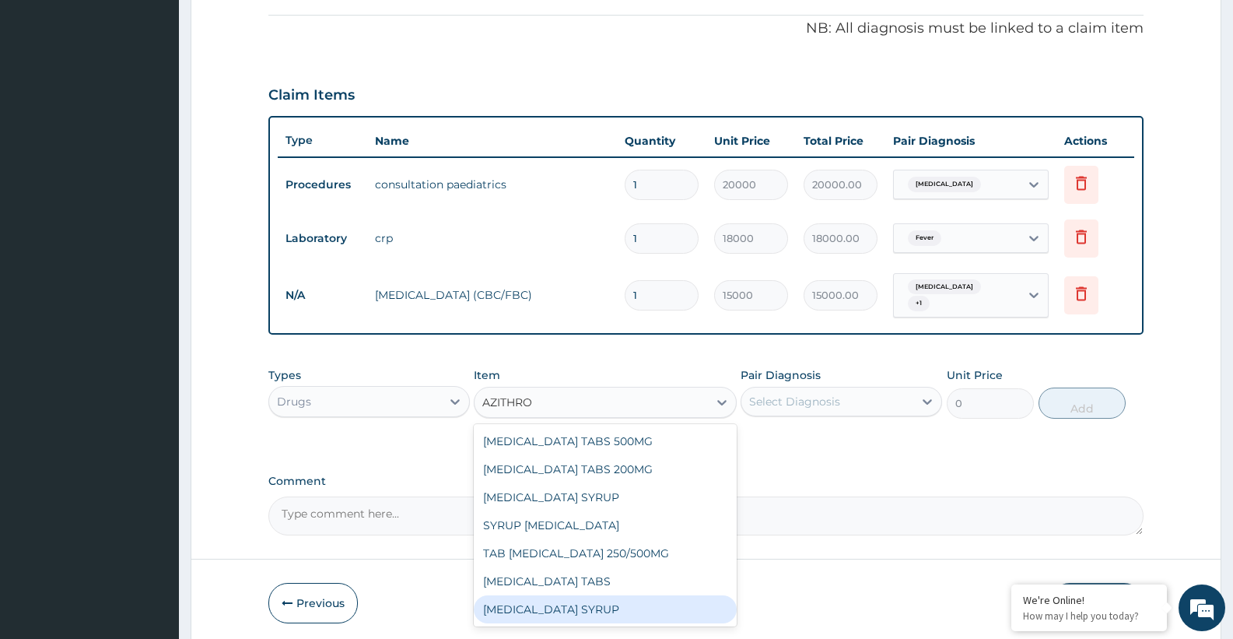
click at [571, 602] on div "[MEDICAL_DATA] SYRUP" at bounding box center [605, 609] width 262 height 28
type input "18500"
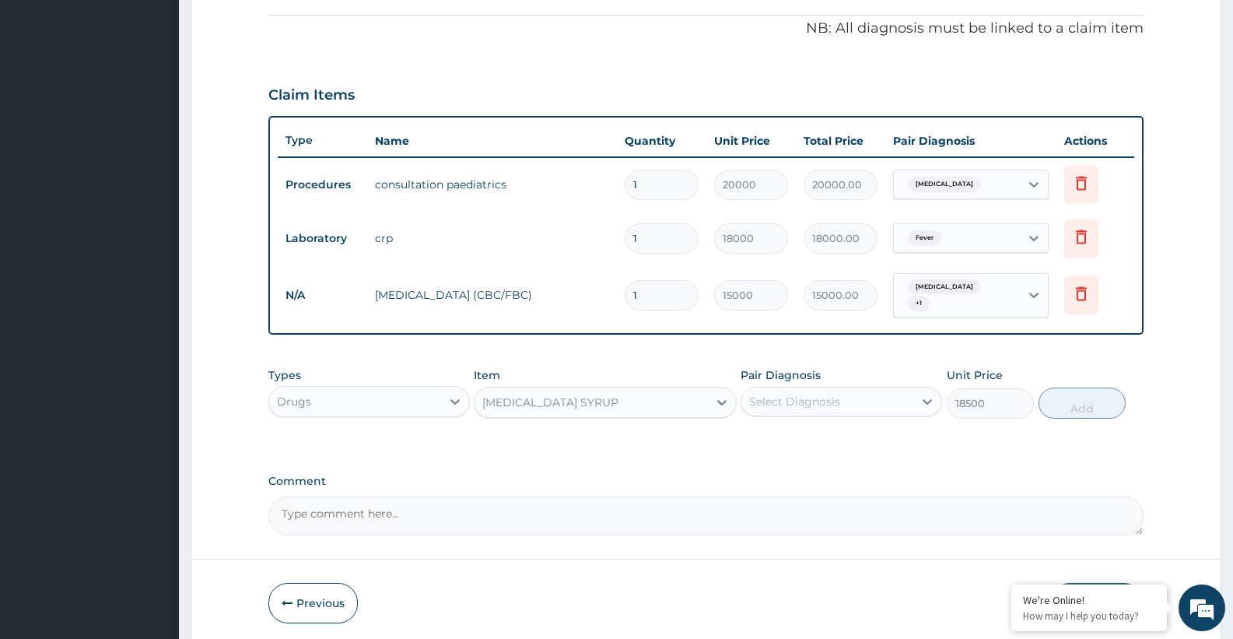
click at [793, 394] on div "Select Diagnosis" at bounding box center [794, 402] width 91 height 16
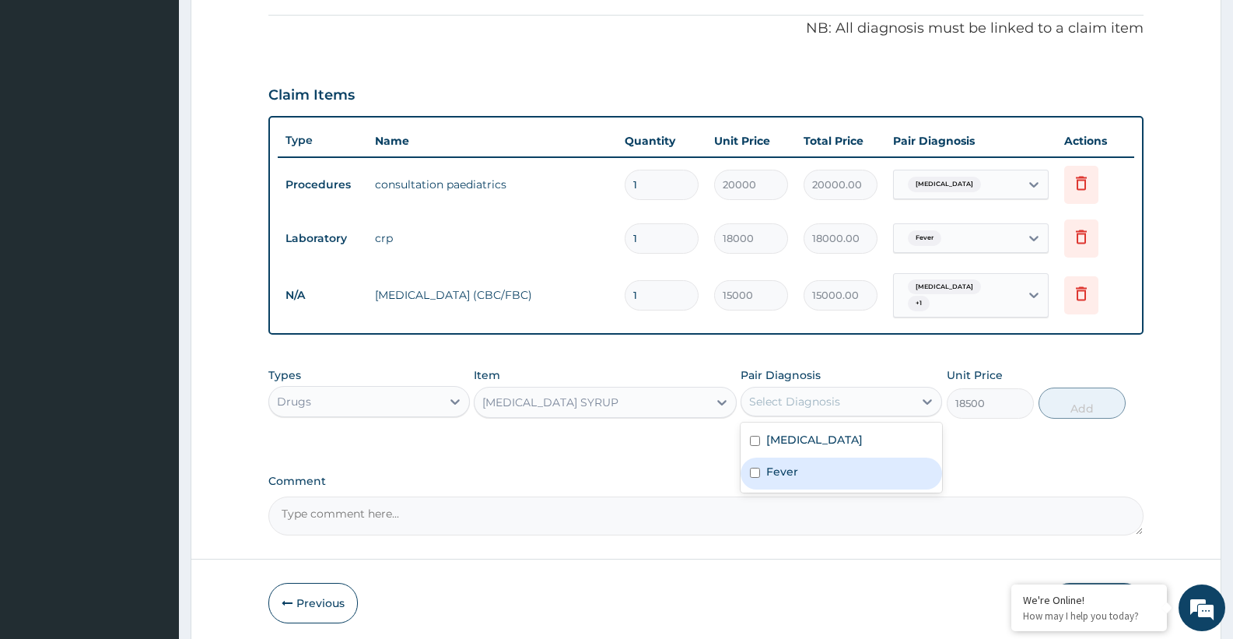
click at [800, 469] on div "Fever" at bounding box center [840, 473] width 201 height 32
checkbox input "true"
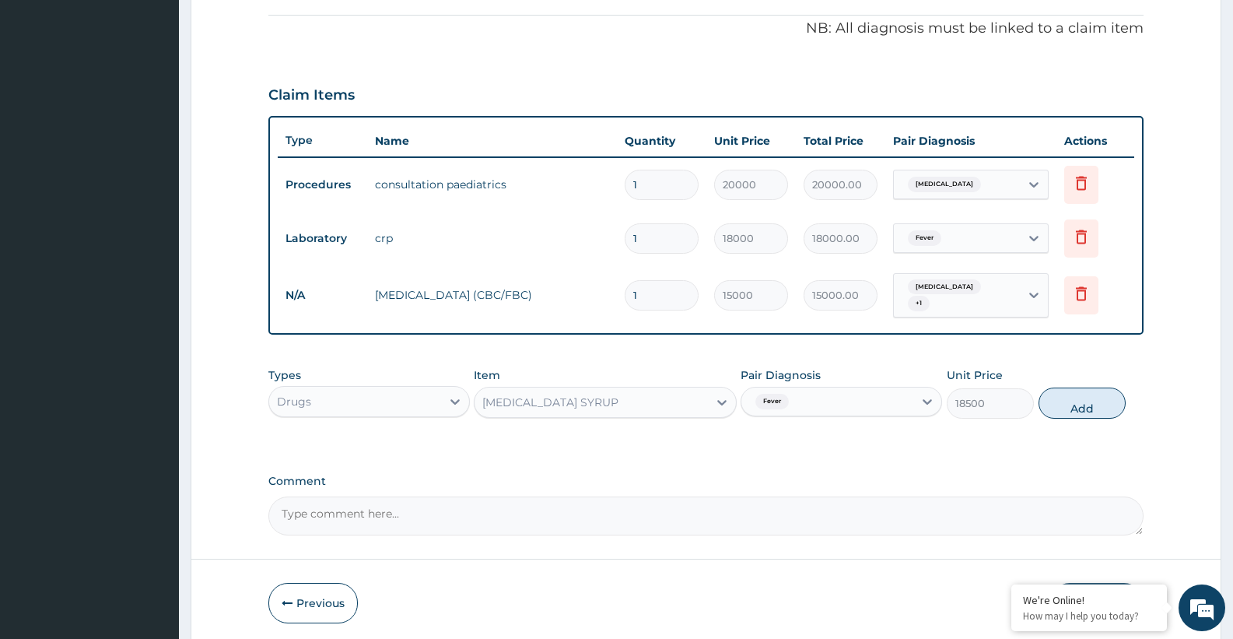
click at [830, 393] on div "Fever" at bounding box center [827, 401] width 172 height 26
click at [819, 396] on div "Fever" at bounding box center [827, 401] width 172 height 26
click at [798, 432] on label "[MEDICAL_DATA]" at bounding box center [814, 440] width 96 height 16
checkbox input "true"
click at [756, 470] on input "checkbox" at bounding box center [755, 472] width 10 height 10
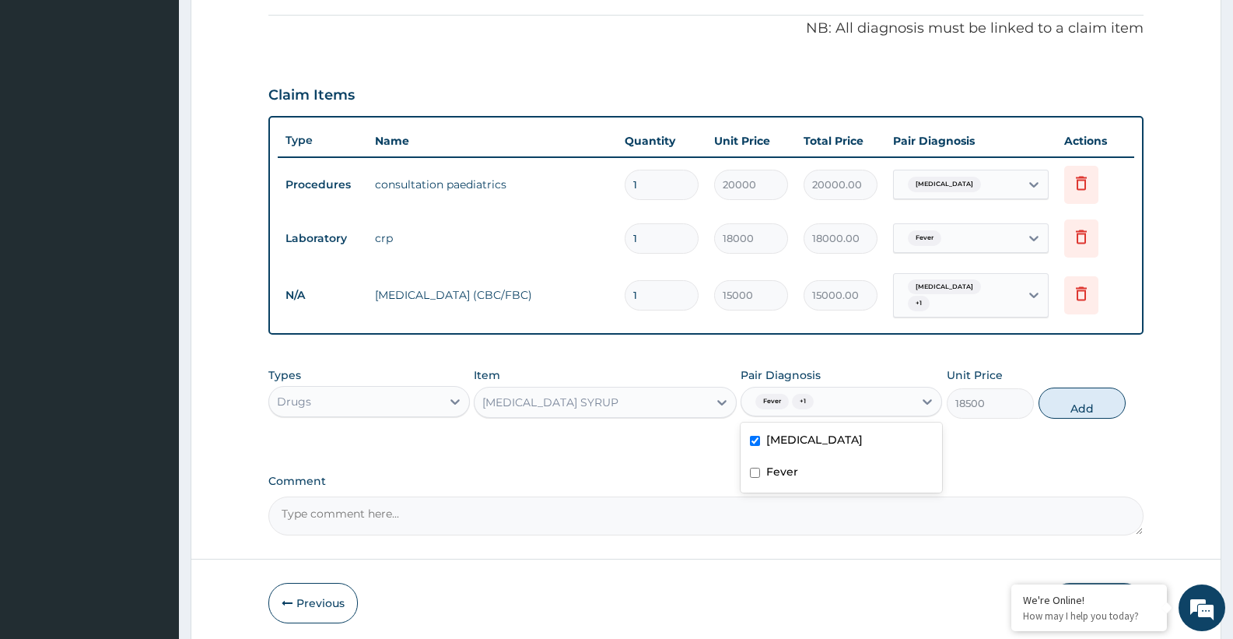
checkbox input "false"
click at [1086, 394] on button "Add" at bounding box center [1081, 402] width 87 height 31
type input "0"
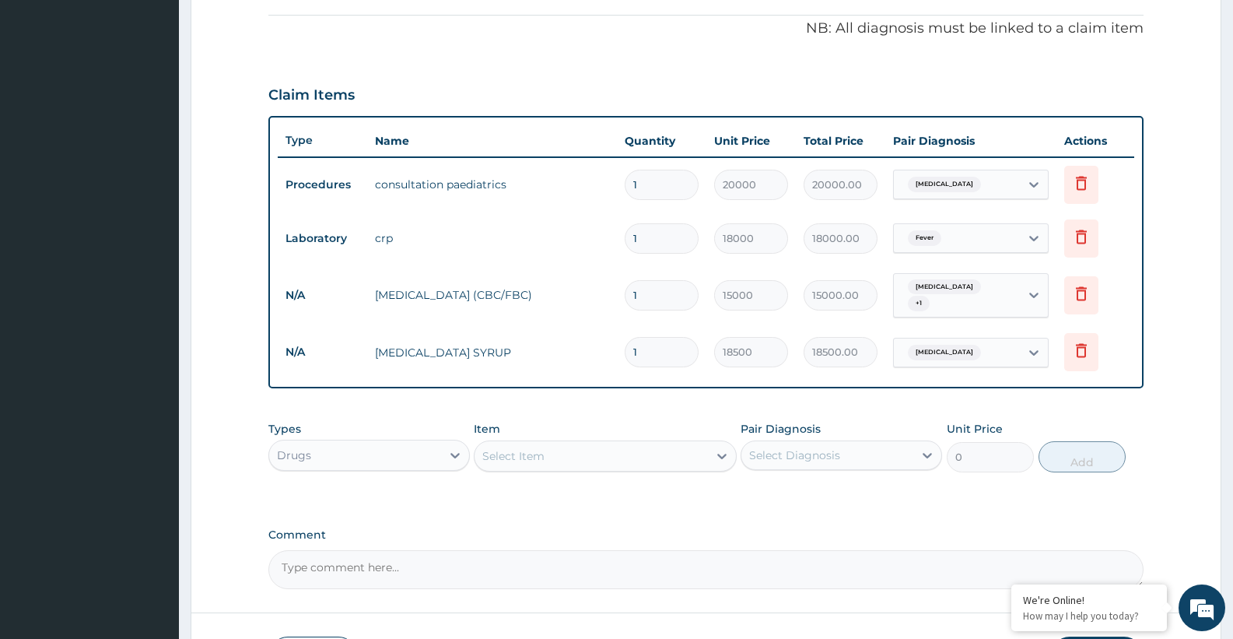
click at [587, 451] on div "Select Item" at bounding box center [590, 455] width 233 height 25
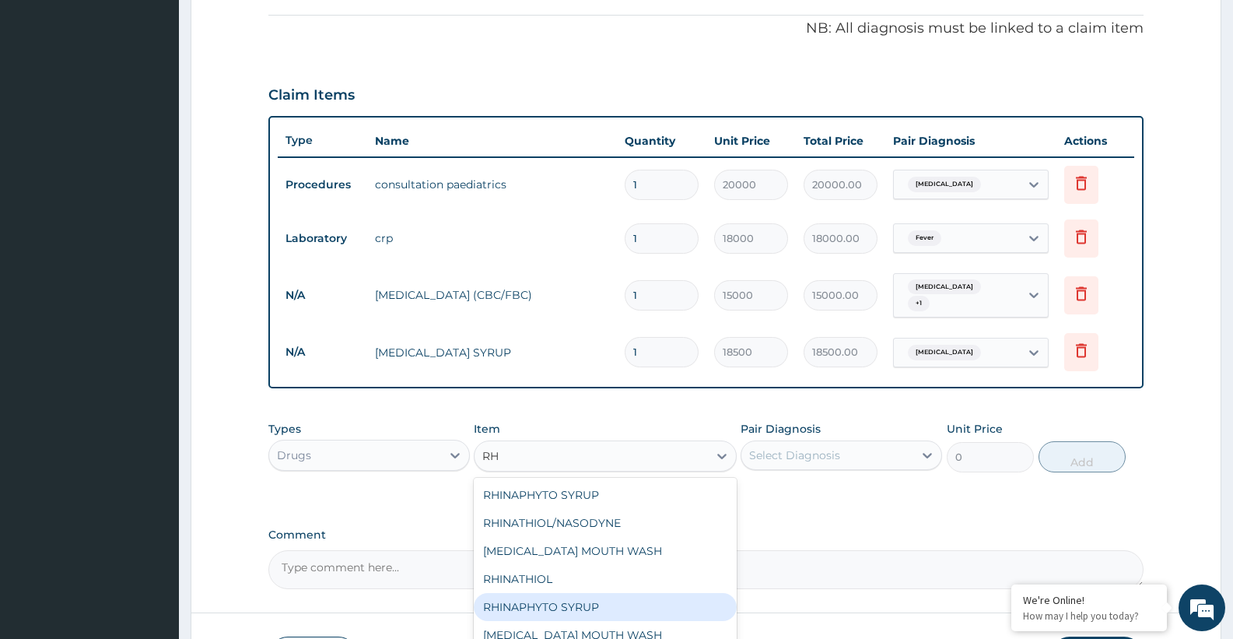
type input "R"
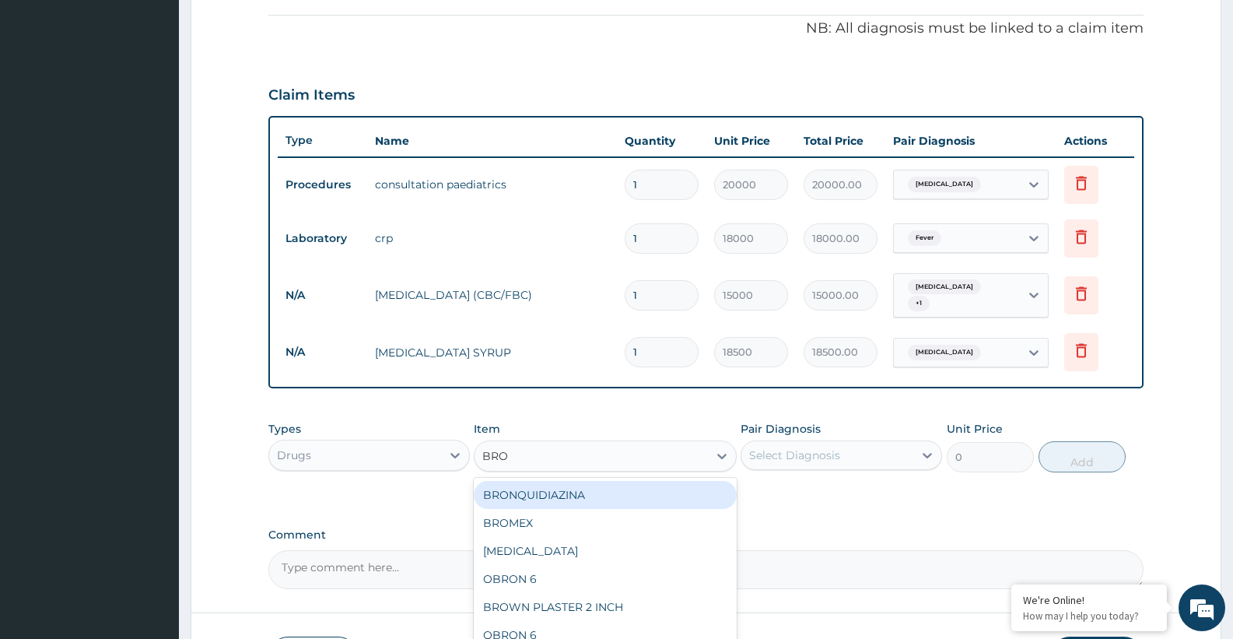
type input "BROM"
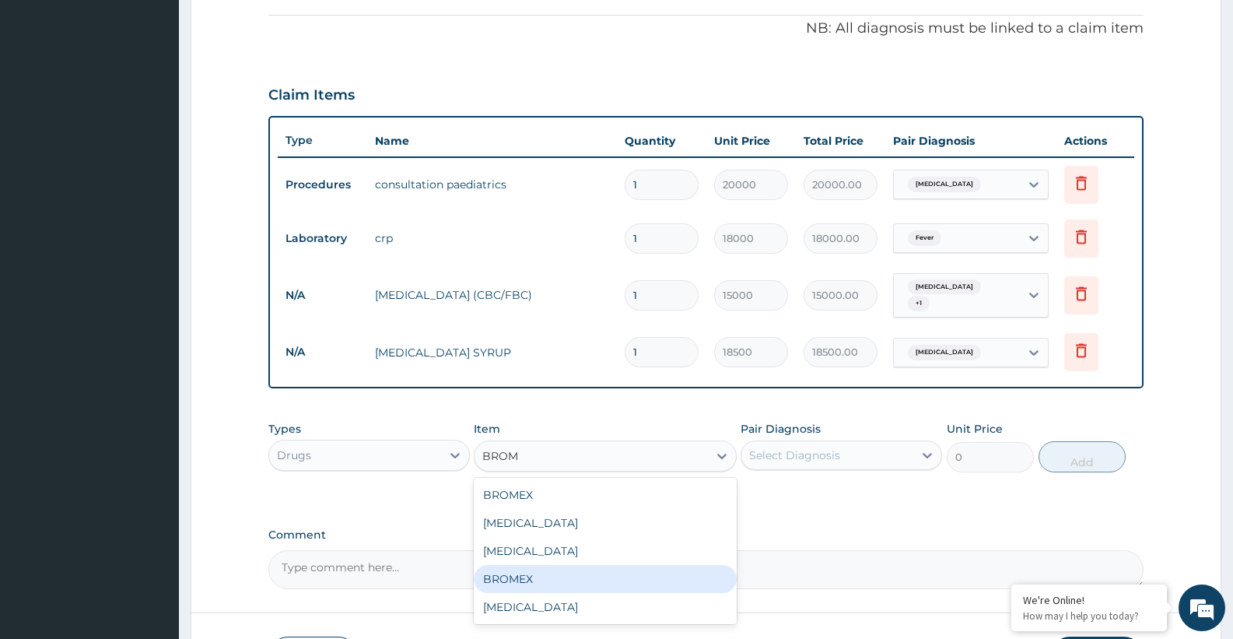
click at [542, 576] on div "BROMEX" at bounding box center [605, 579] width 262 height 28
type input "6000"
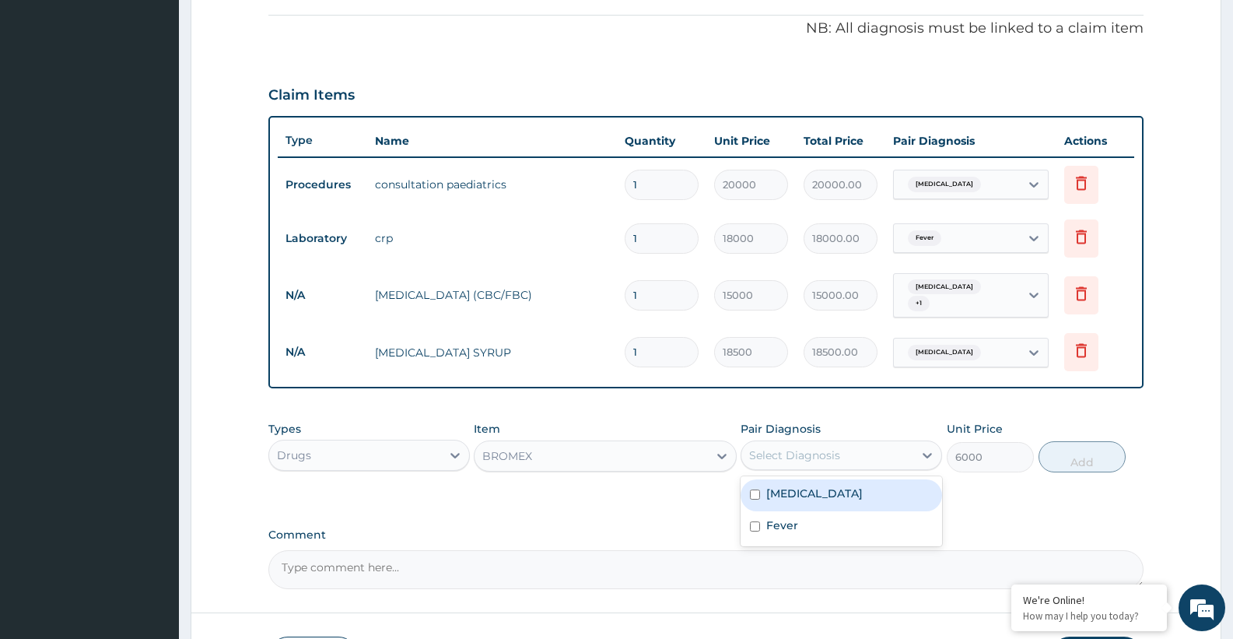
click at [795, 453] on div "Select Diagnosis" at bounding box center [794, 455] width 91 height 16
click at [790, 492] on label "[MEDICAL_DATA]" at bounding box center [814, 493] width 96 height 16
checkbox input "true"
click at [1072, 452] on button "Add" at bounding box center [1081, 456] width 87 height 31
type input "0"
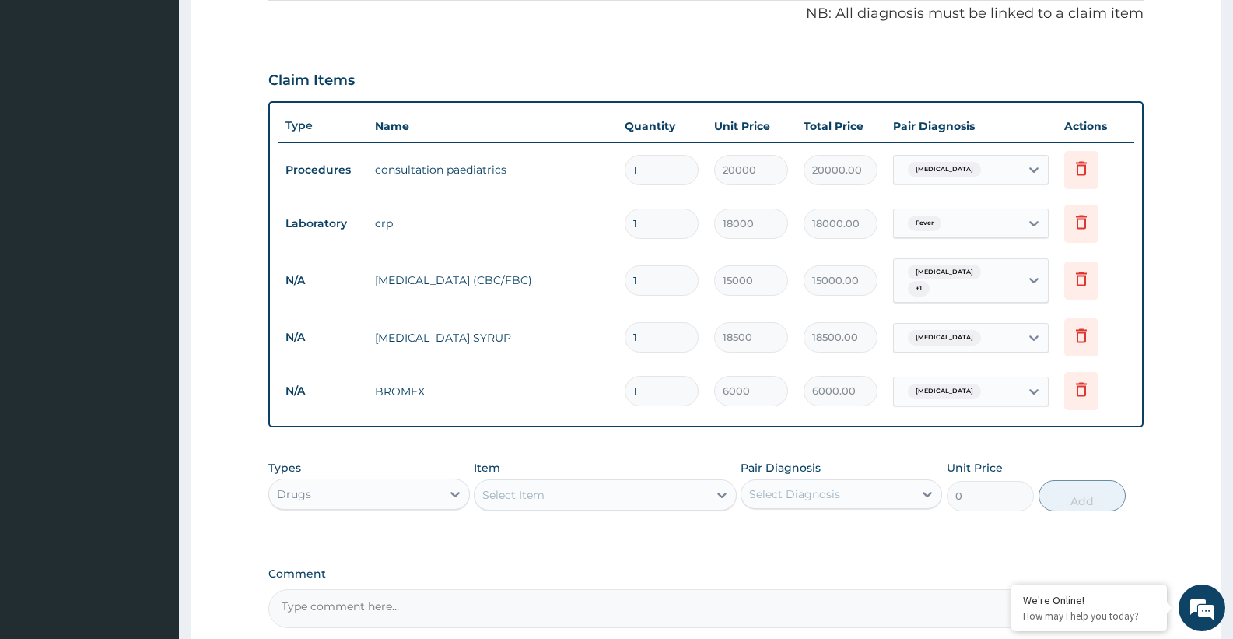
scroll to position [624, 0]
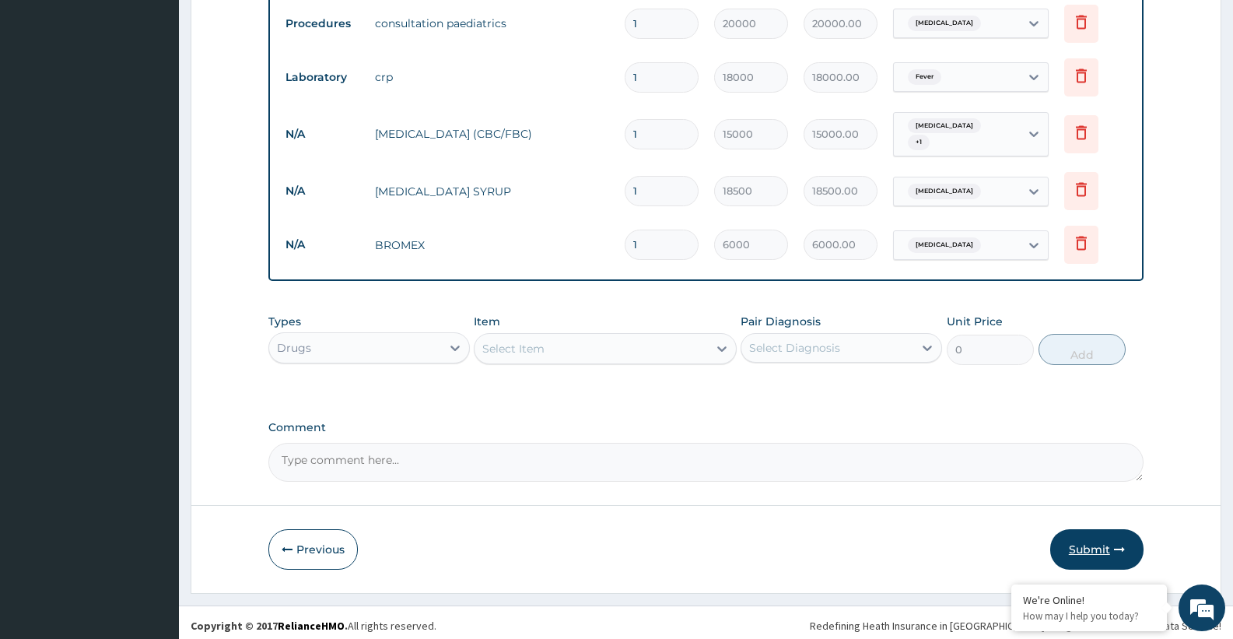
click at [1120, 549] on button "Submit" at bounding box center [1096, 549] width 93 height 40
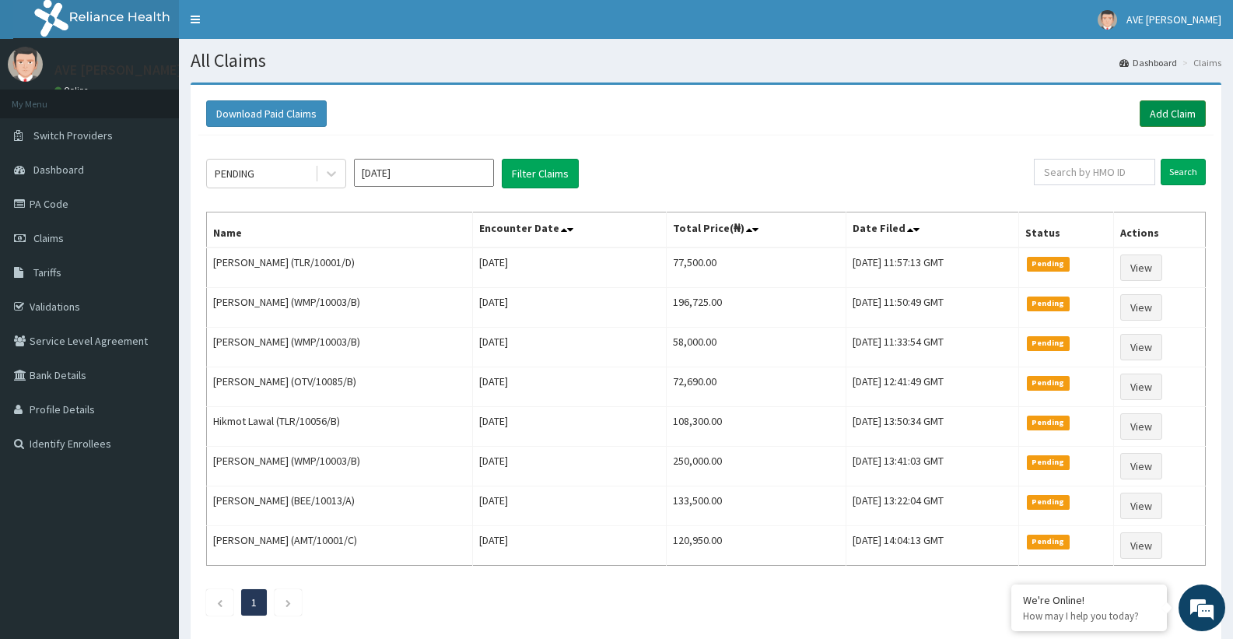
click at [1160, 115] on link "Add Claim" at bounding box center [1173, 113] width 66 height 26
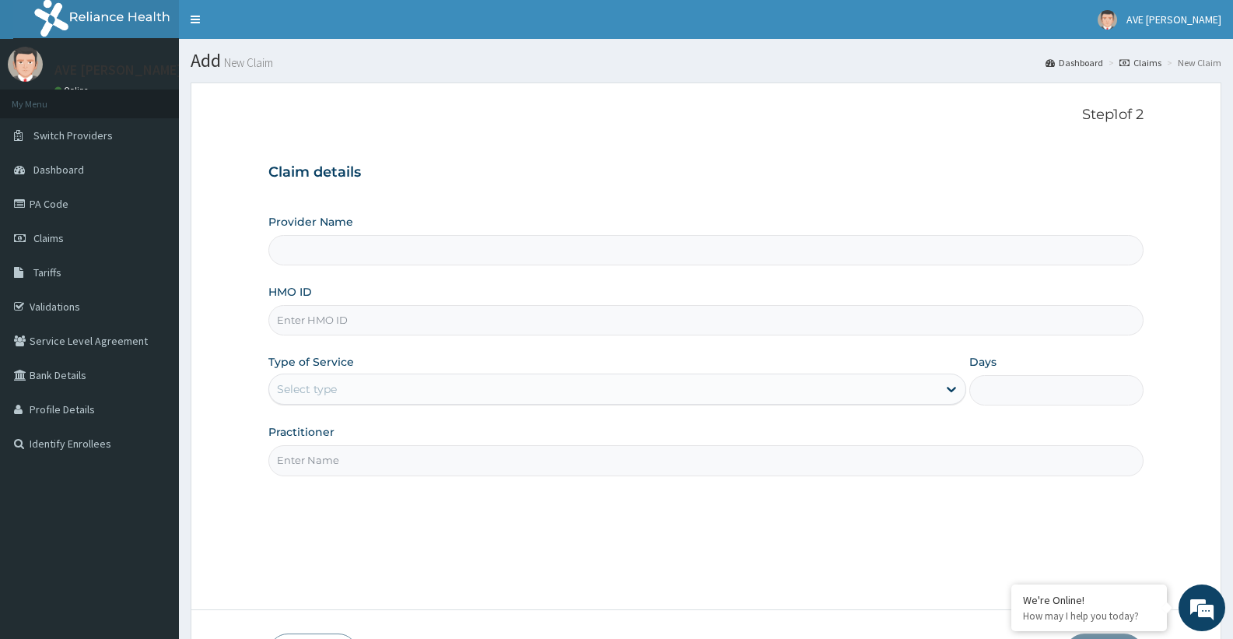
type input "Ave [PERSON_NAME] Hospital Limited - Oniru"
click at [308, 326] on input "HMO ID" at bounding box center [705, 320] width 875 height 30
paste input "TLR/10001/B"
type input "TLR/10001/B"
click at [358, 387] on div "Select type" at bounding box center [602, 388] width 667 height 25
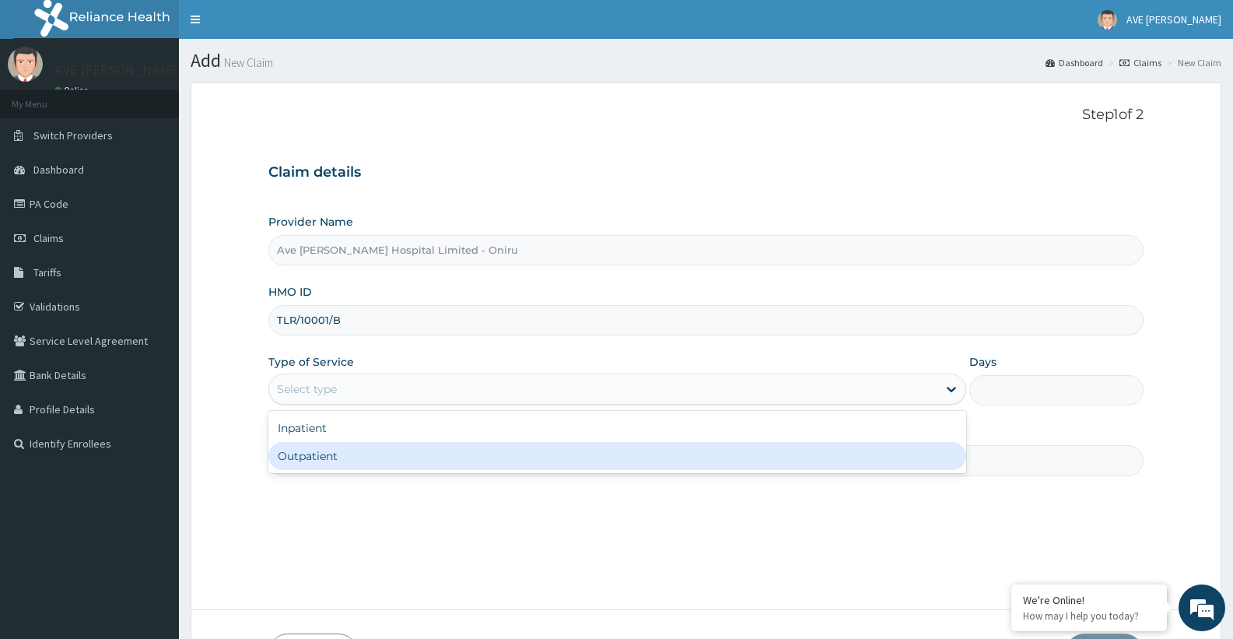
click at [352, 464] on div "Outpatient" at bounding box center [616, 456] width 697 height 28
type input "1"
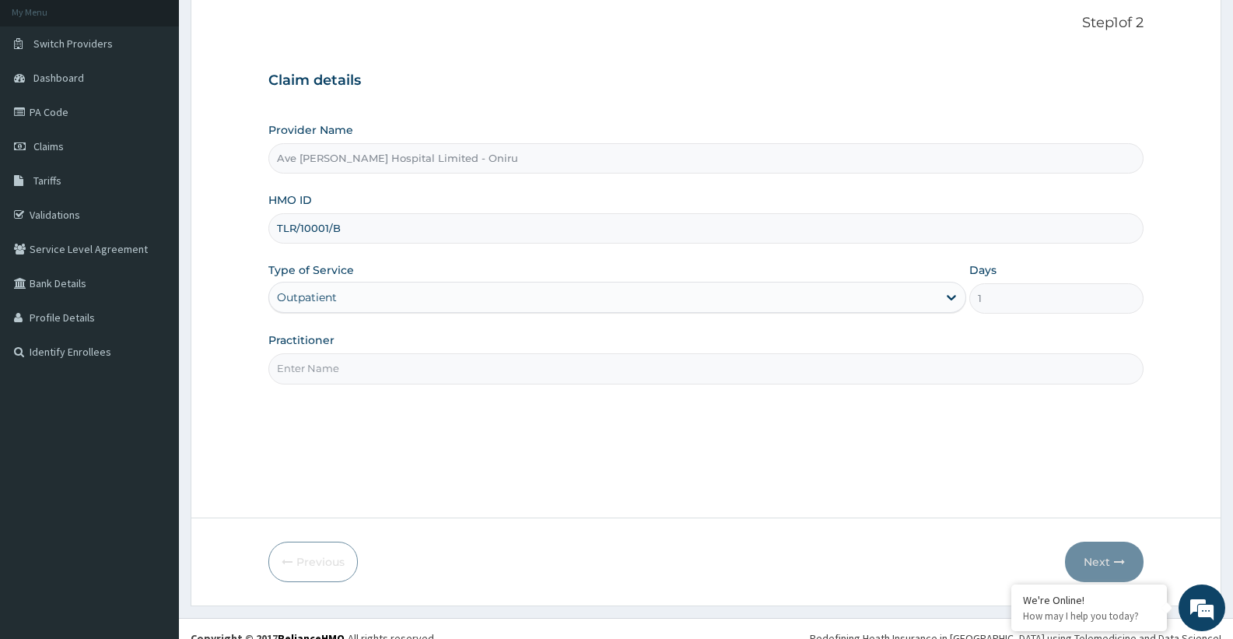
scroll to position [106, 0]
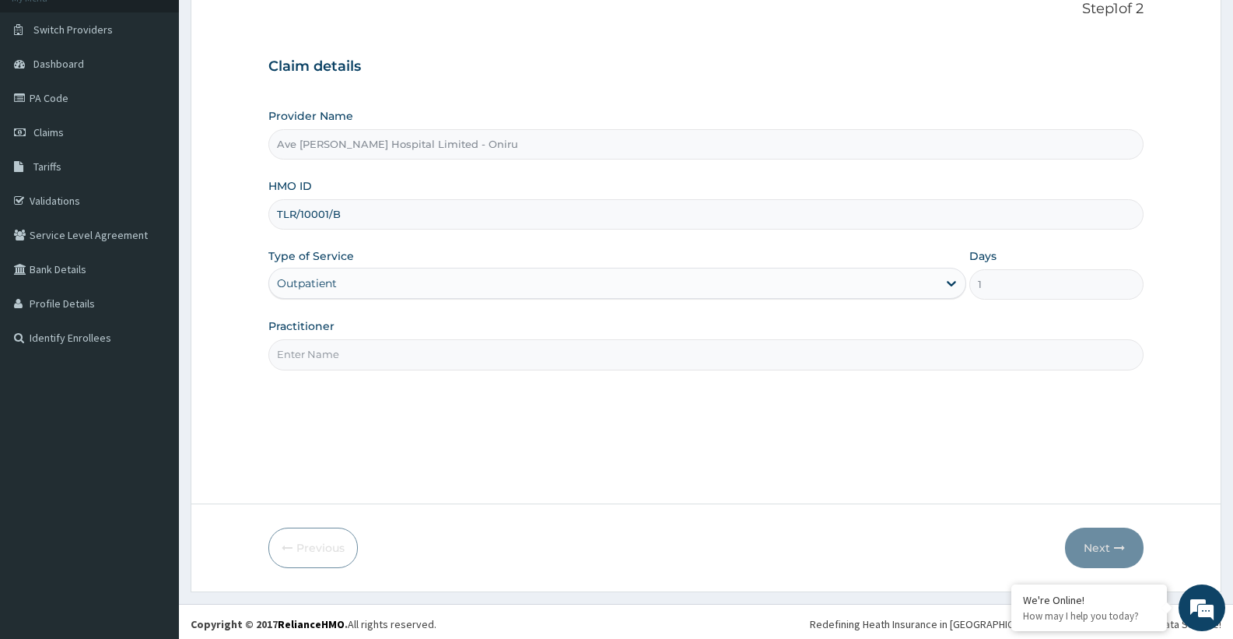
click at [501, 352] on input "Practitioner" at bounding box center [705, 354] width 875 height 30
type input "AGBOOLA"
click at [1095, 549] on button "Next" at bounding box center [1104, 547] width 79 height 40
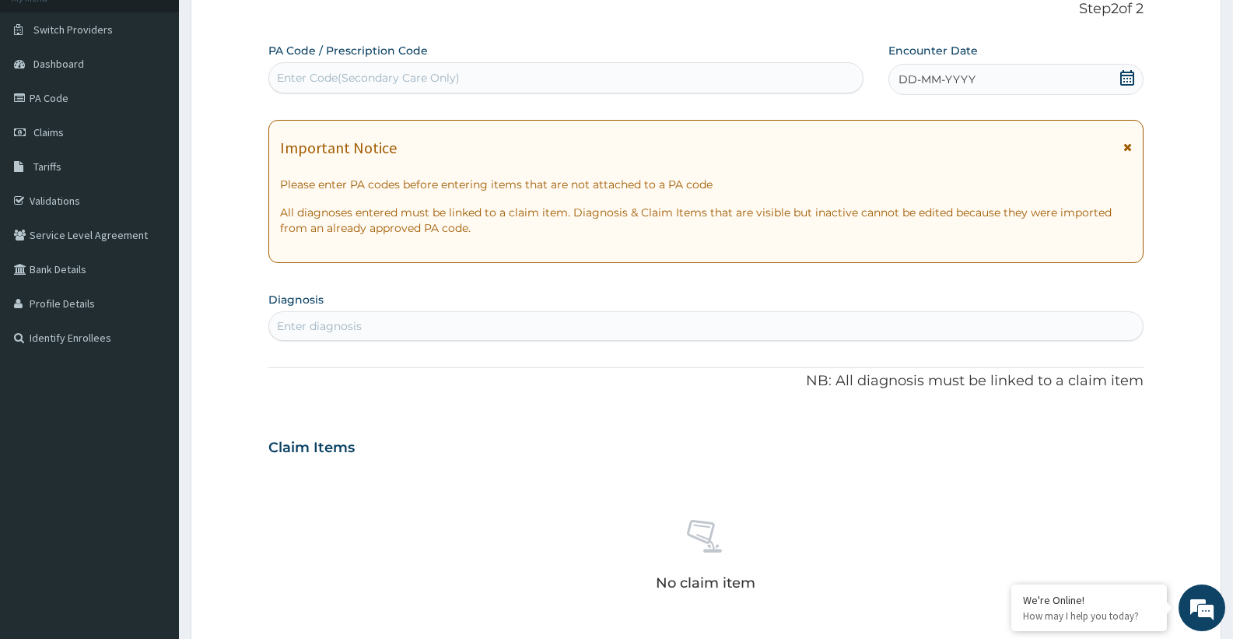
click at [348, 70] on div "Enter Code(Secondary Care Only)" at bounding box center [368, 78] width 183 height 16
paste input "PA/D0D878"
type input "PA/D0D878"
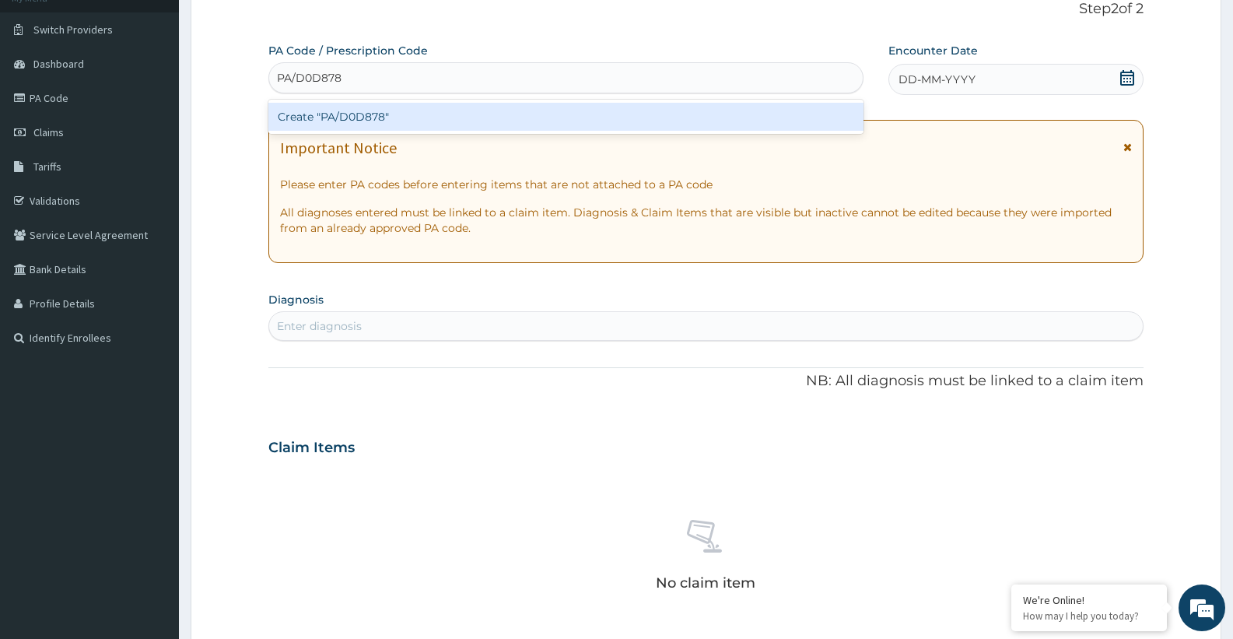
click at [366, 113] on div "Create "PA/D0D878"" at bounding box center [565, 117] width 595 height 28
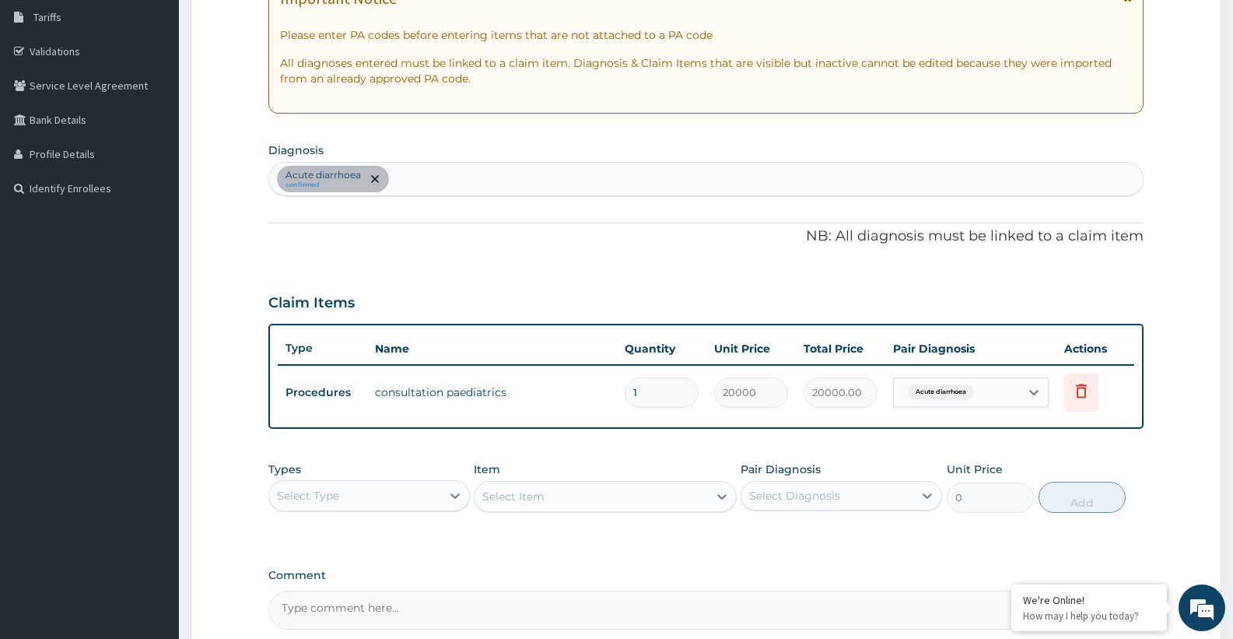
scroll to position [341, 0]
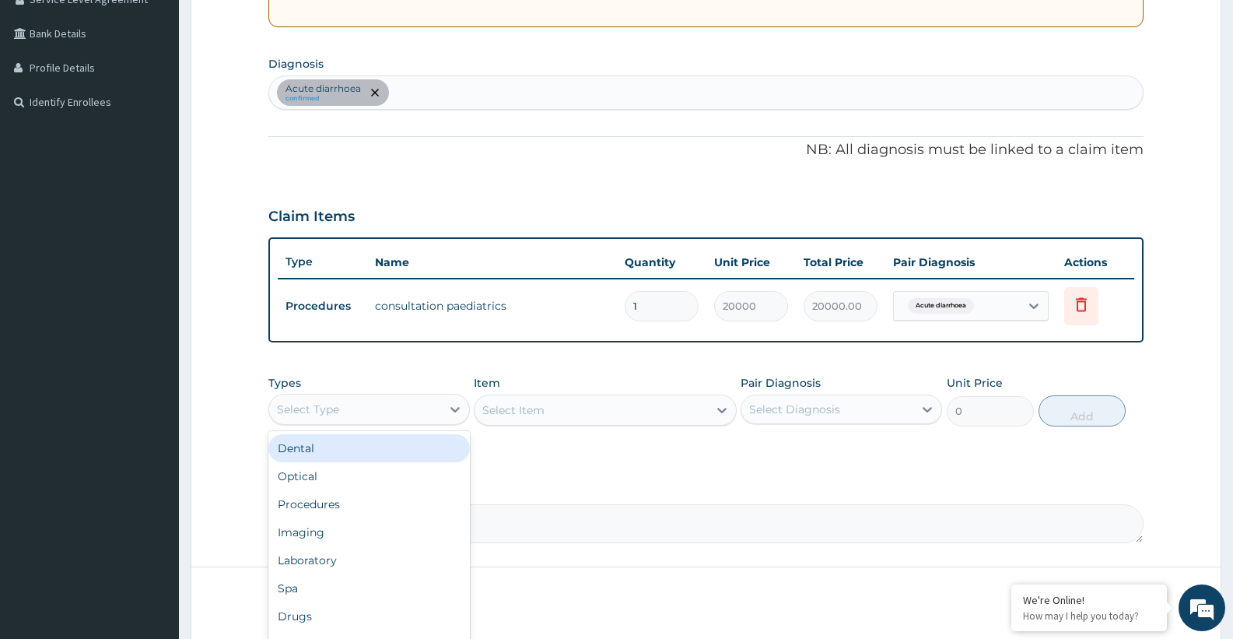
click at [388, 409] on div "Select Type" at bounding box center [355, 409] width 172 height 25
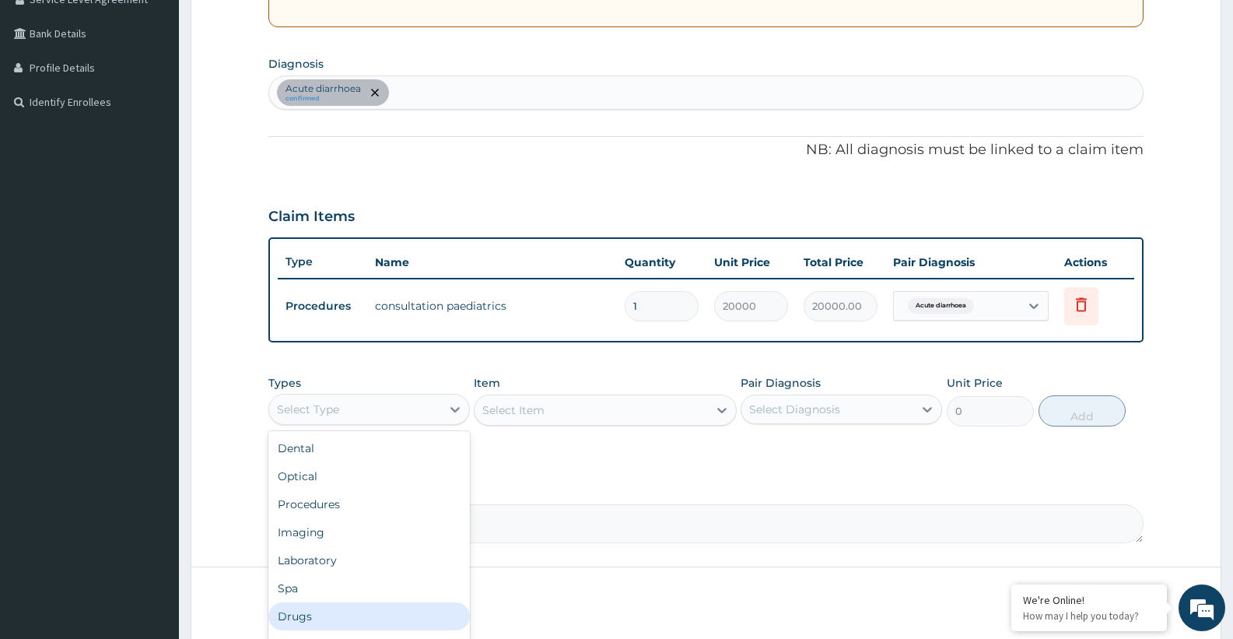
click at [320, 611] on div "Drugs" at bounding box center [368, 616] width 201 height 28
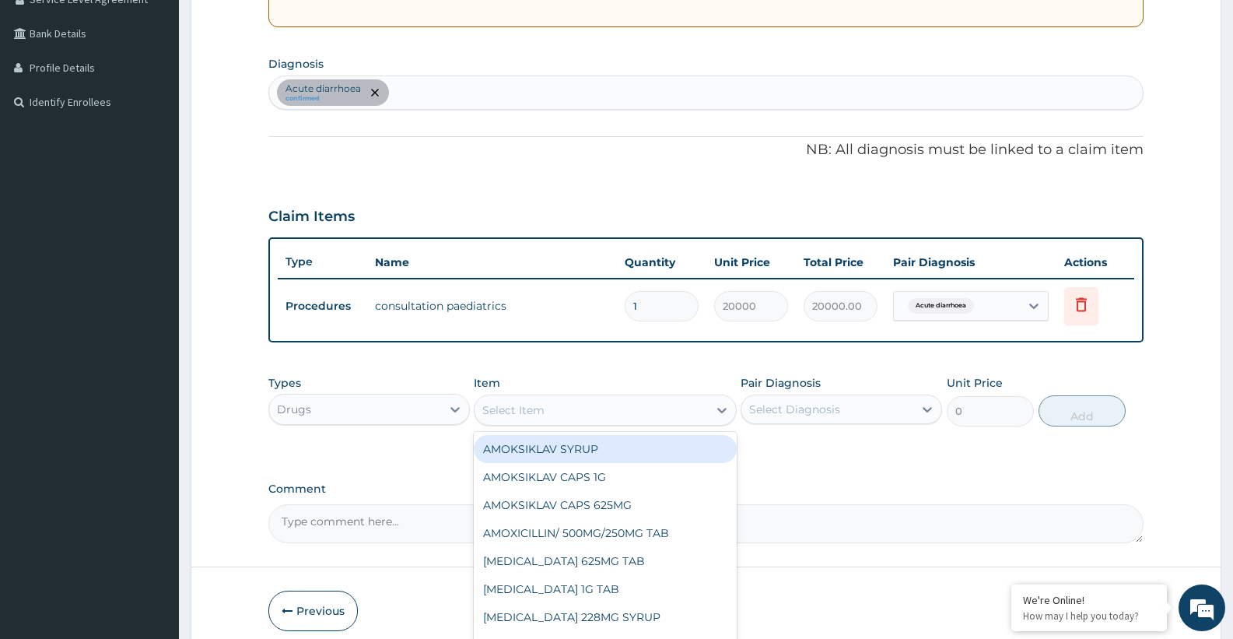
click at [558, 415] on div "Select Item" at bounding box center [590, 409] width 233 height 25
type input "ZINC"
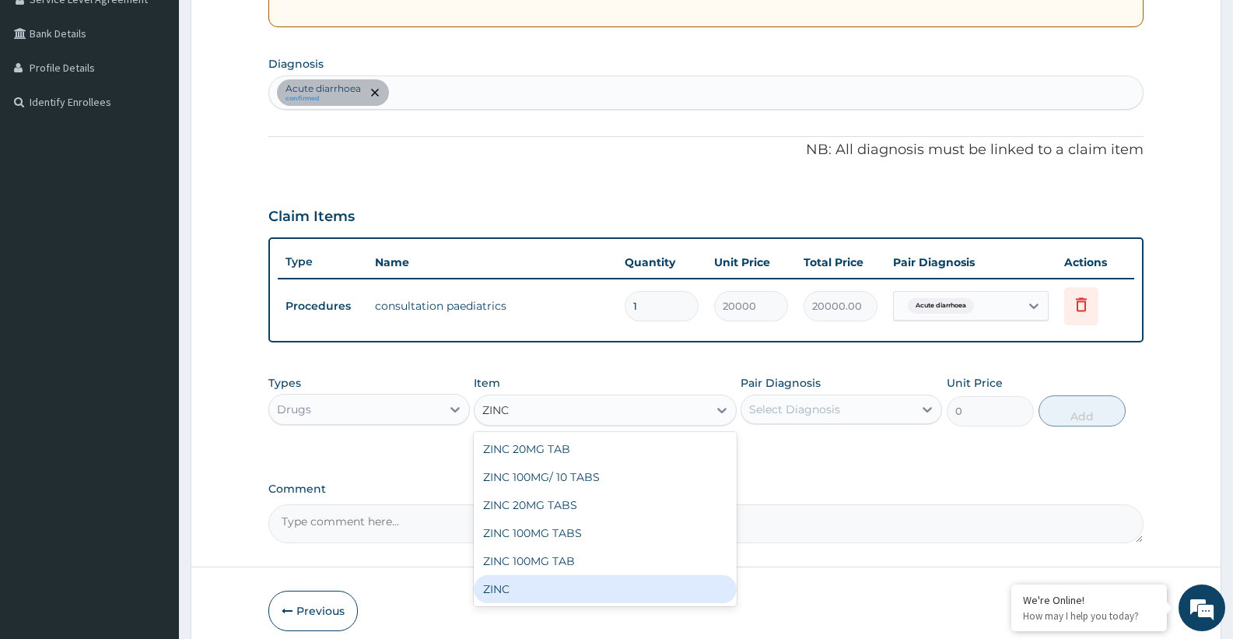
click at [514, 589] on div "ZINC" at bounding box center [605, 589] width 262 height 28
type input "186"
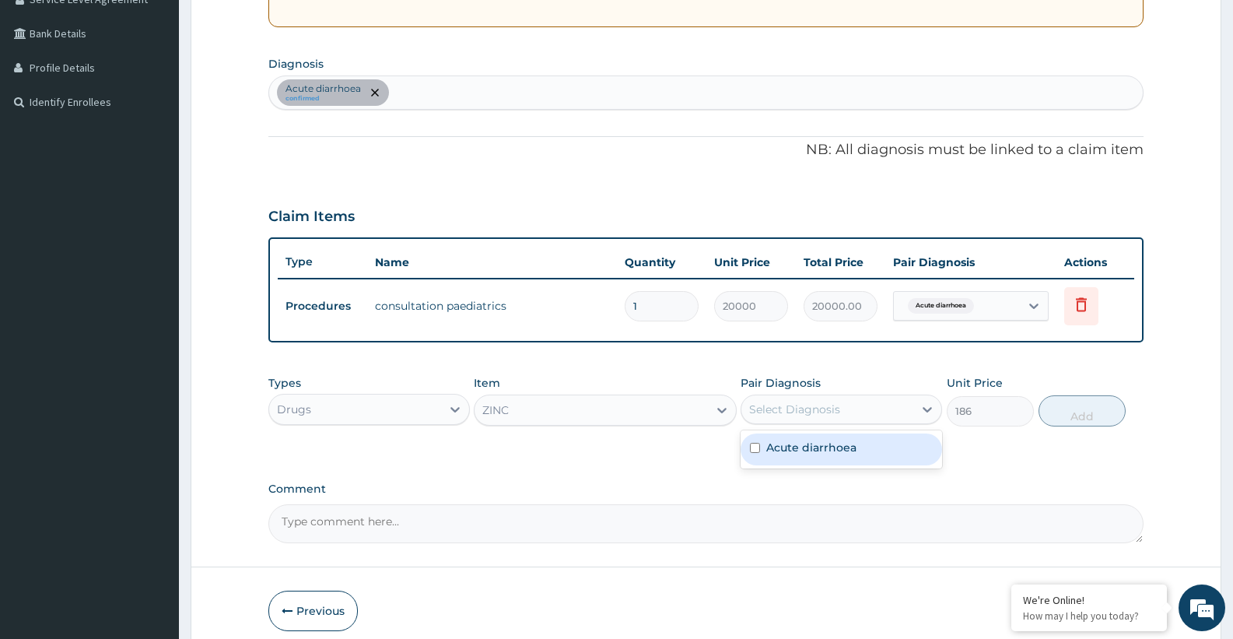
click at [773, 410] on div "Select Diagnosis" at bounding box center [794, 409] width 91 height 16
click at [807, 443] on label "Acute diarrhoea" at bounding box center [811, 447] width 90 height 16
checkbox input "true"
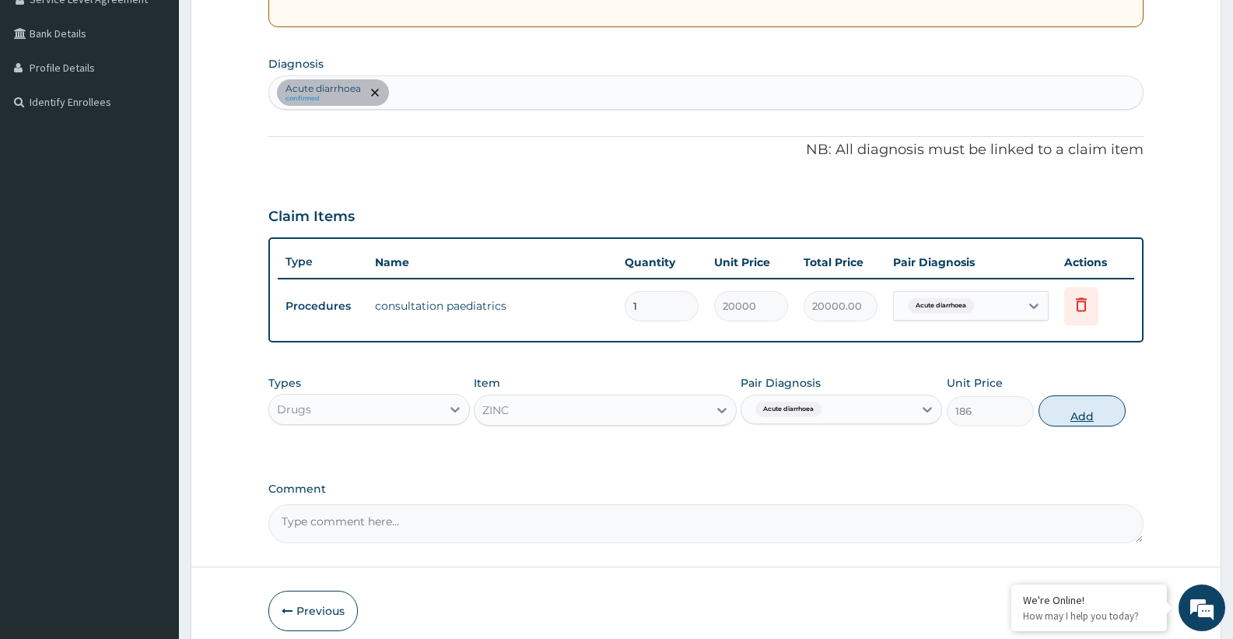
click at [1069, 411] on button "Add" at bounding box center [1081, 410] width 87 height 31
type input "0"
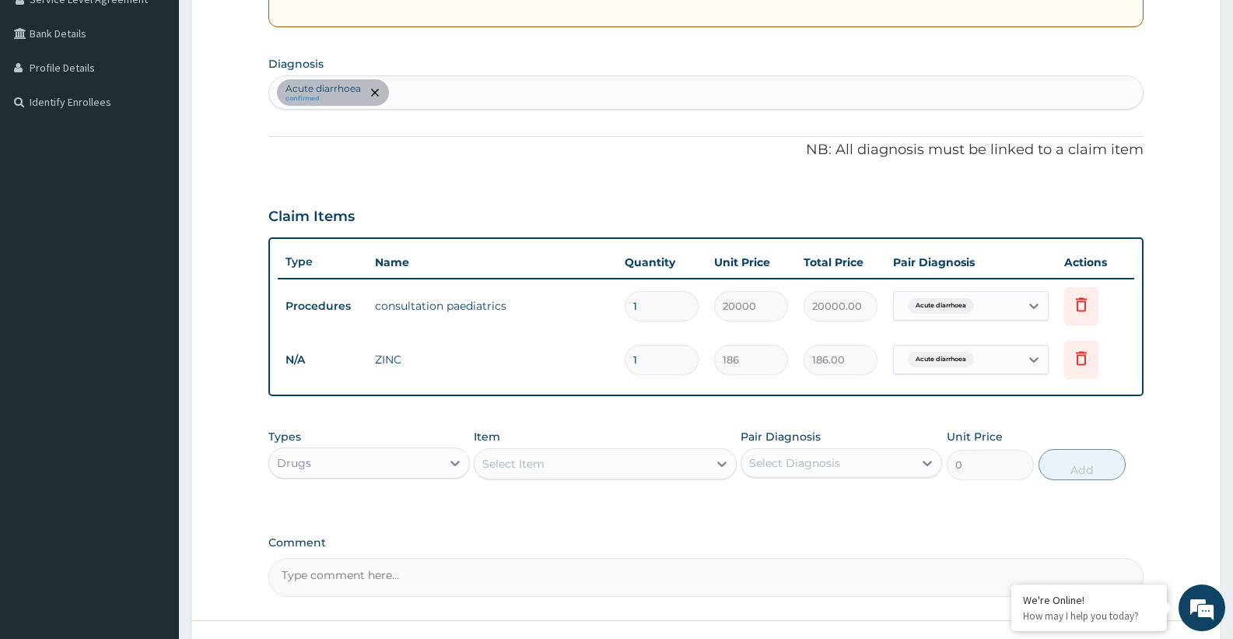
type input "10"
type input "1860.00"
type input "10"
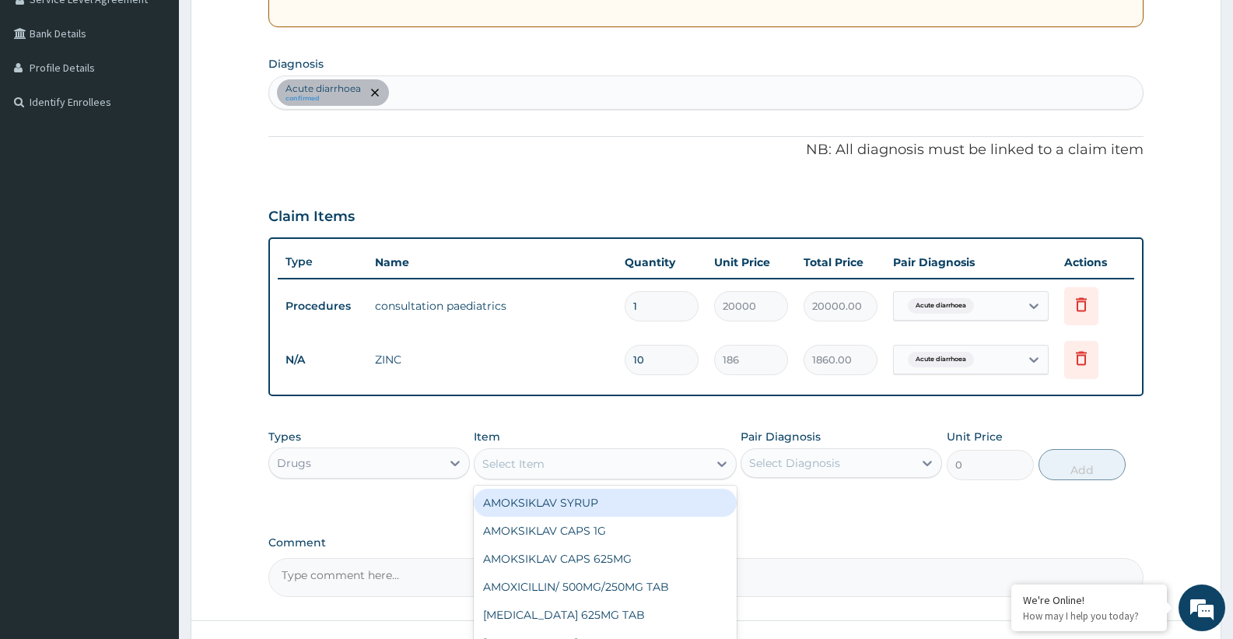
click at [607, 471] on div "Select Item" at bounding box center [590, 463] width 233 height 25
type input "ZINC"
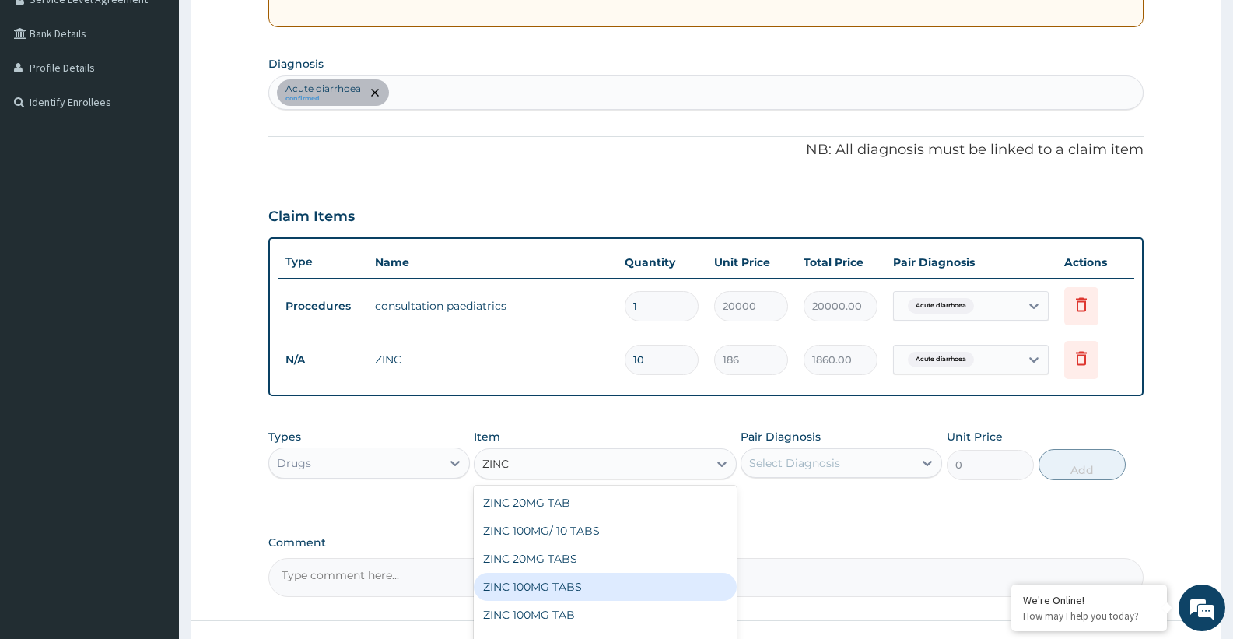
scroll to position [463, 0]
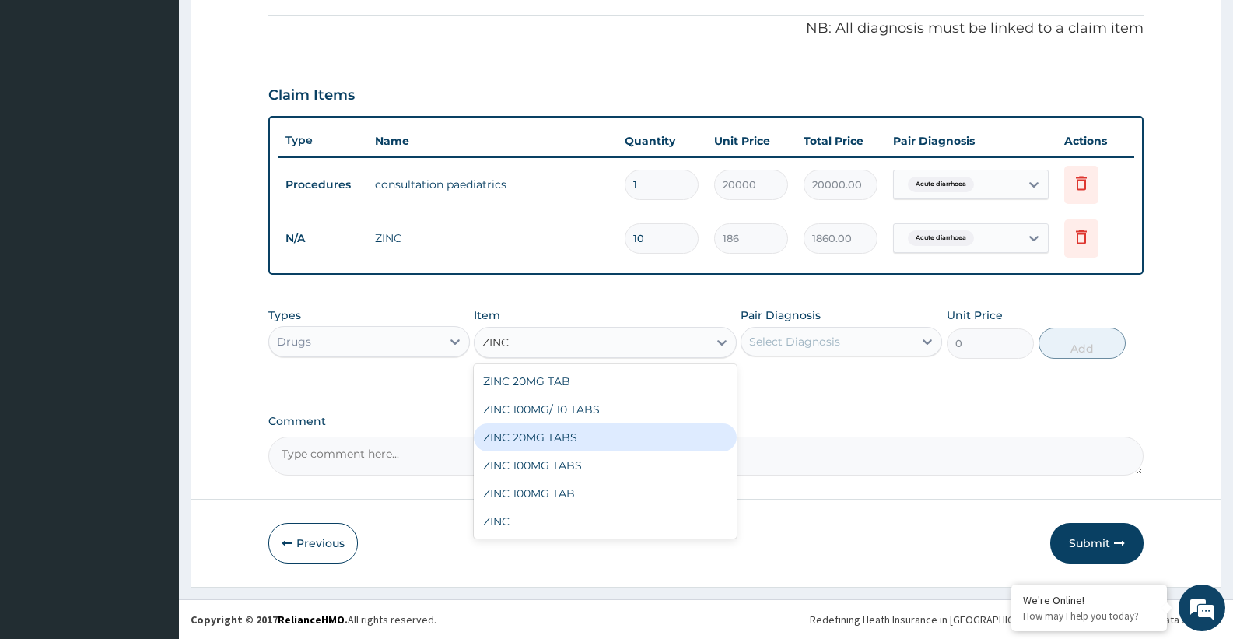
click at [513, 436] on div "ZINC 20MG TABS" at bounding box center [605, 437] width 262 height 28
type input "150"
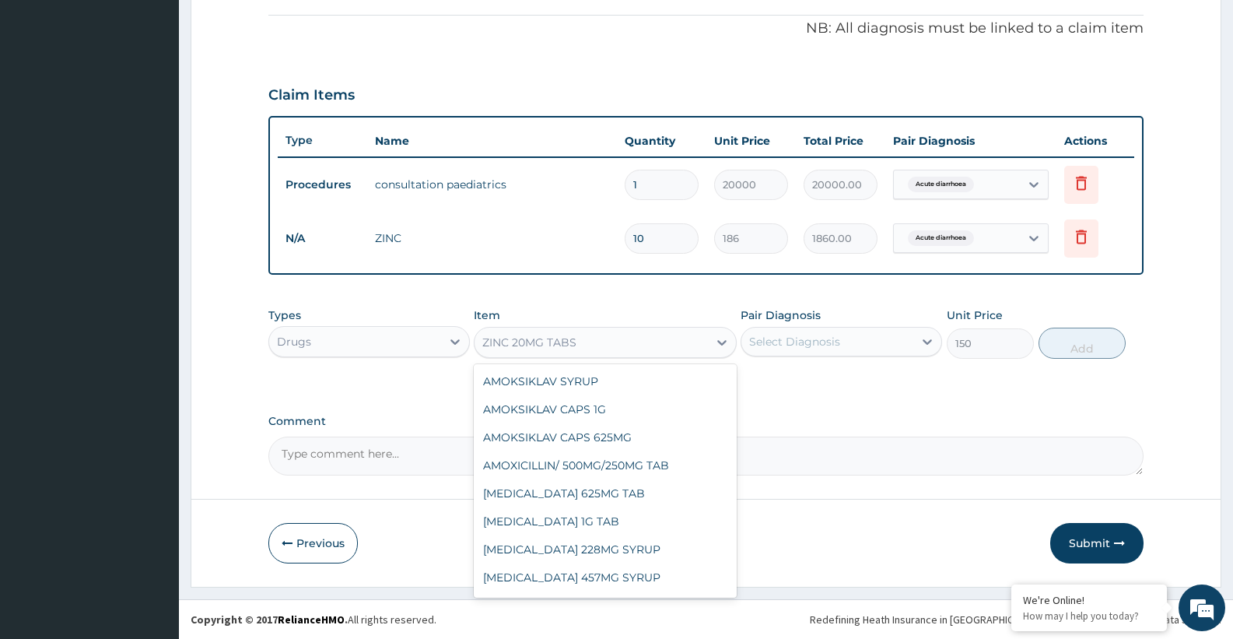
click at [569, 342] on div "ZINC 20MG TABS" at bounding box center [529, 342] width 94 height 16
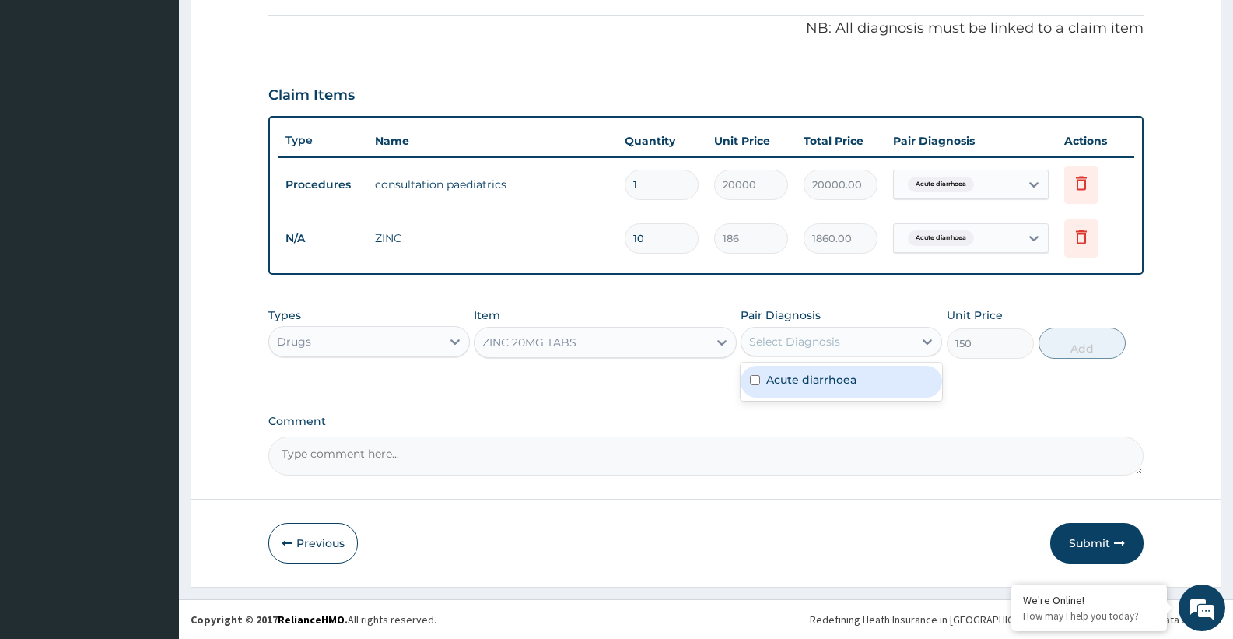
click at [820, 338] on div "Select Diagnosis" at bounding box center [794, 342] width 91 height 16
click at [807, 376] on label "Acute diarrhoea" at bounding box center [811, 380] width 90 height 16
checkbox input "true"
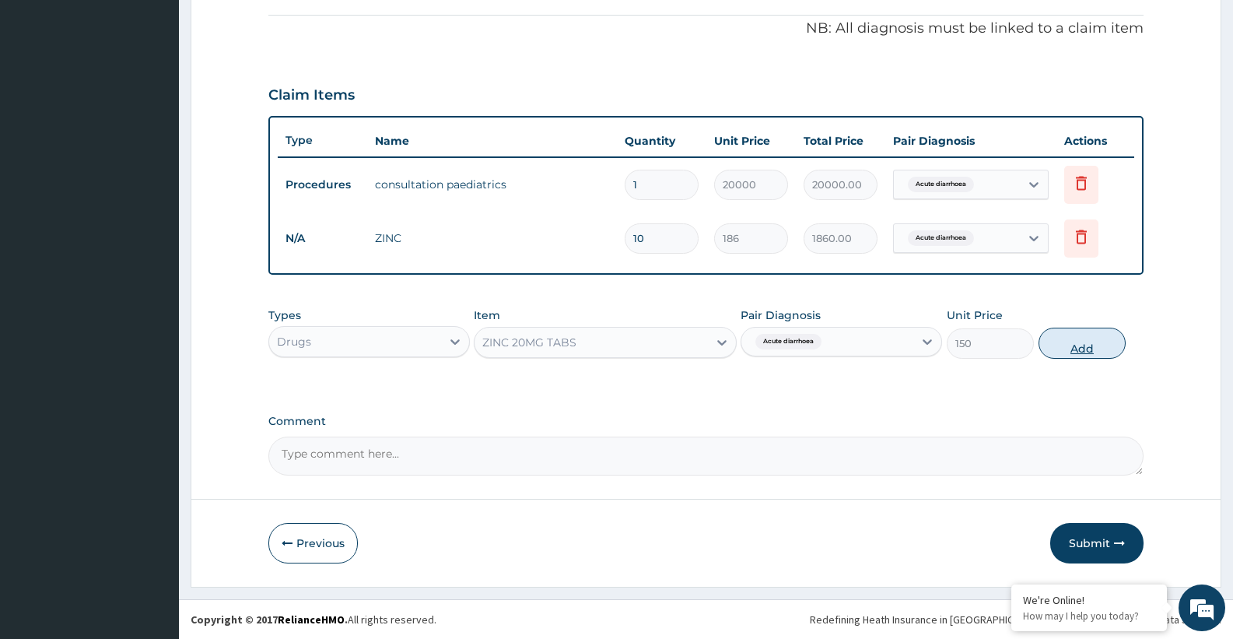
click at [1096, 342] on button "Add" at bounding box center [1081, 342] width 87 height 31
type input "0"
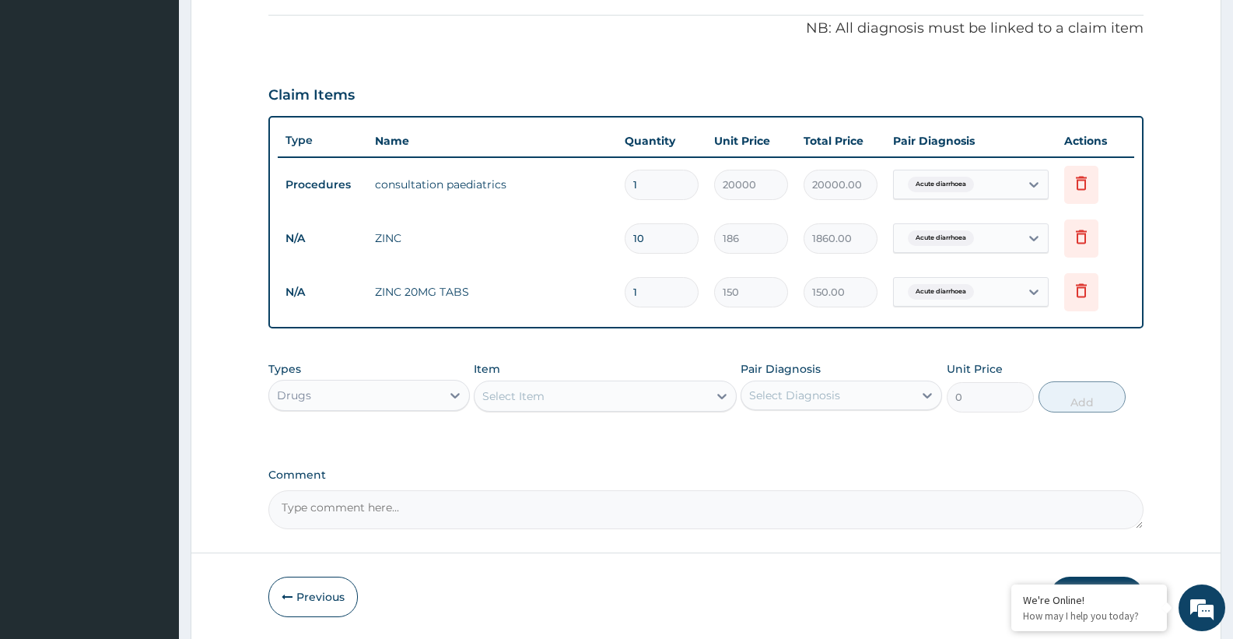
type input "10"
type input "1500.00"
type input "10"
click at [1075, 233] on icon at bounding box center [1081, 236] width 19 height 19
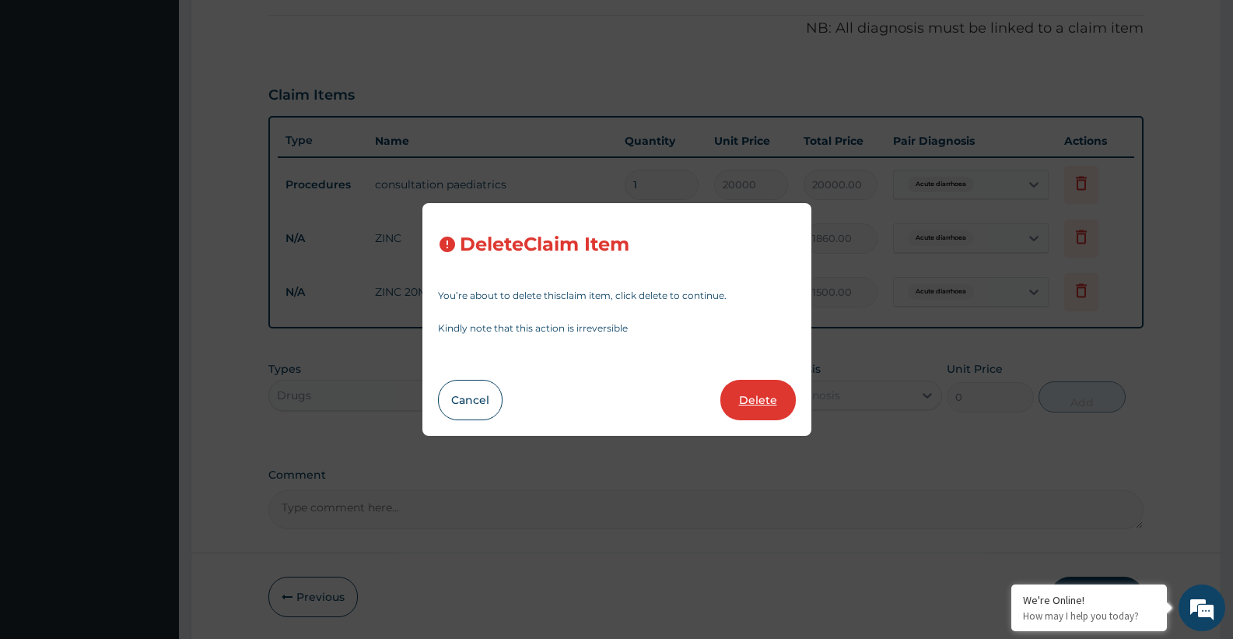
click at [786, 406] on button "Delete" at bounding box center [757, 400] width 75 height 40
type input "150"
type input "1500.00"
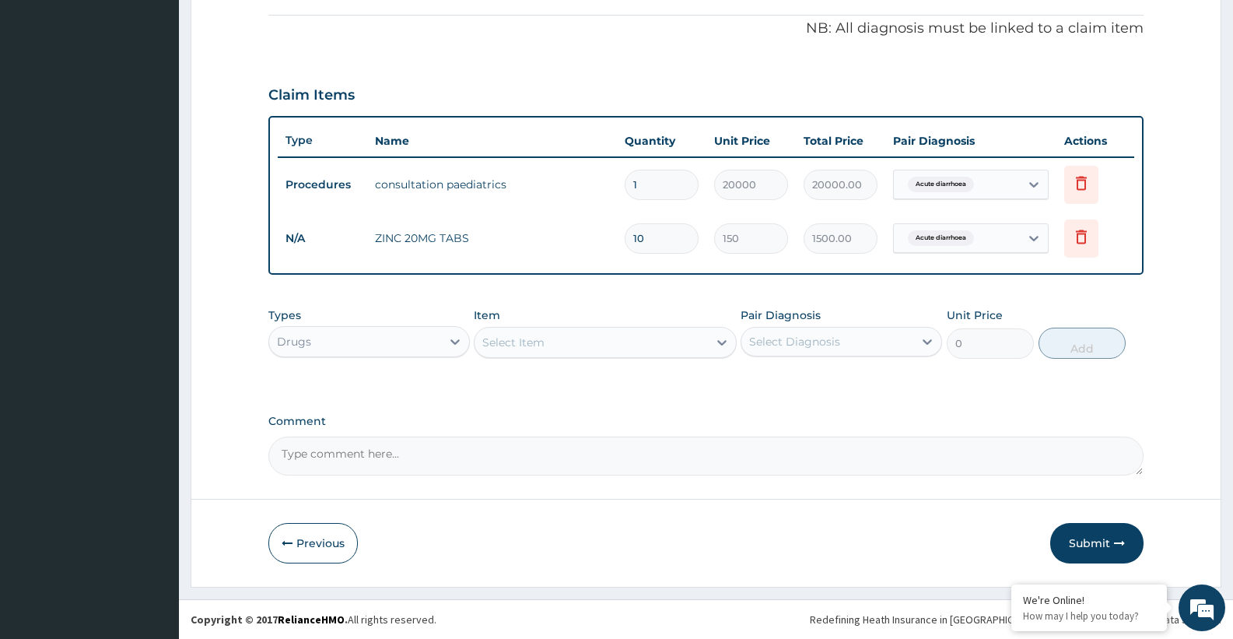
click at [596, 323] on div "Item Select Item" at bounding box center [605, 332] width 262 height 51
click at [575, 336] on div "Select Item" at bounding box center [590, 342] width 233 height 25
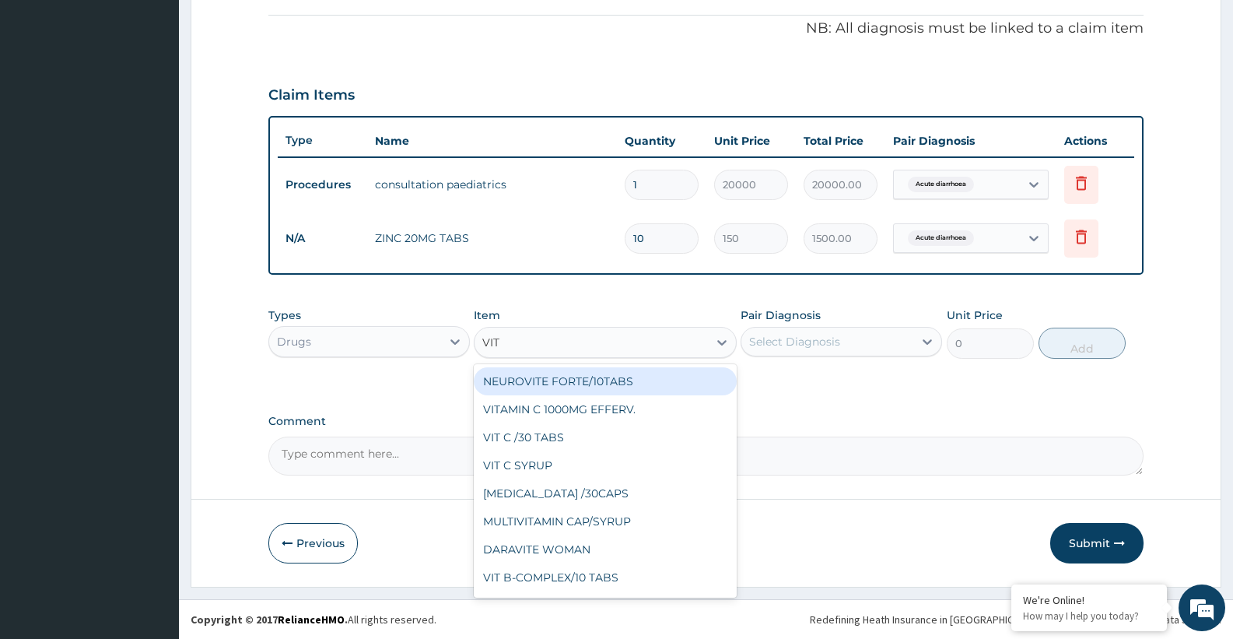
type input "VIT B"
click at [581, 383] on div "VIT B-COMPLEX/10 TABS" at bounding box center [605, 381] width 262 height 28
type input "4900"
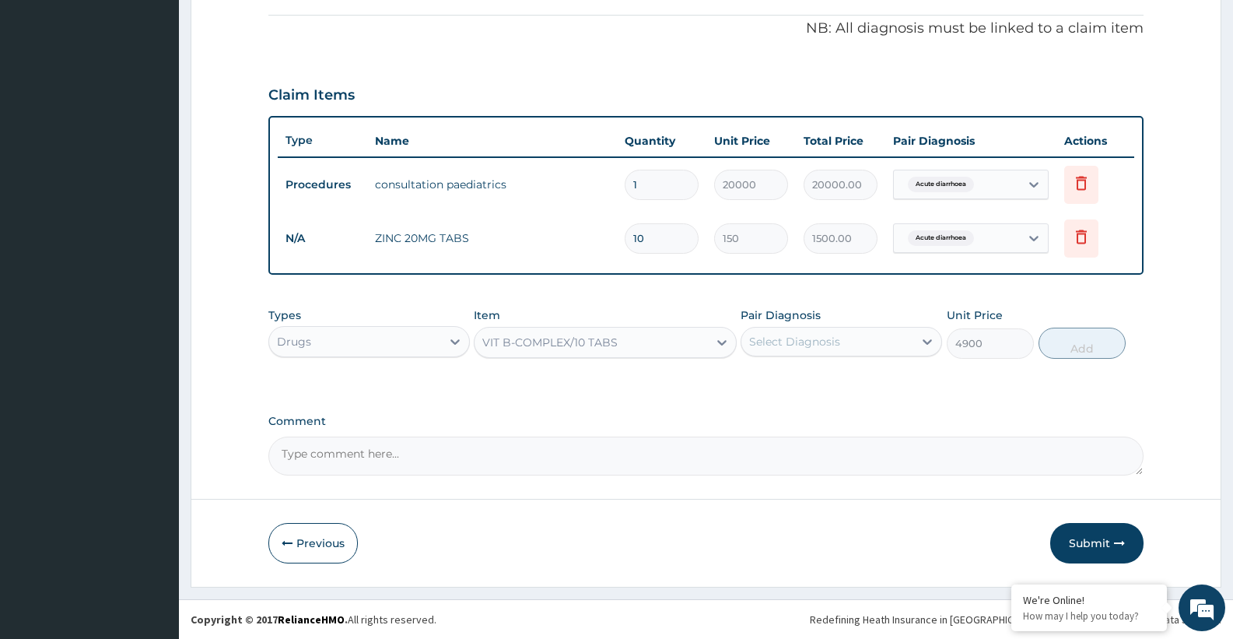
click at [870, 338] on div "Select Diagnosis" at bounding box center [827, 341] width 172 height 25
click at [838, 387] on label "Acute diarrhoea" at bounding box center [811, 380] width 90 height 16
checkbox input "true"
click at [1075, 348] on button "Add" at bounding box center [1081, 342] width 87 height 31
type input "0"
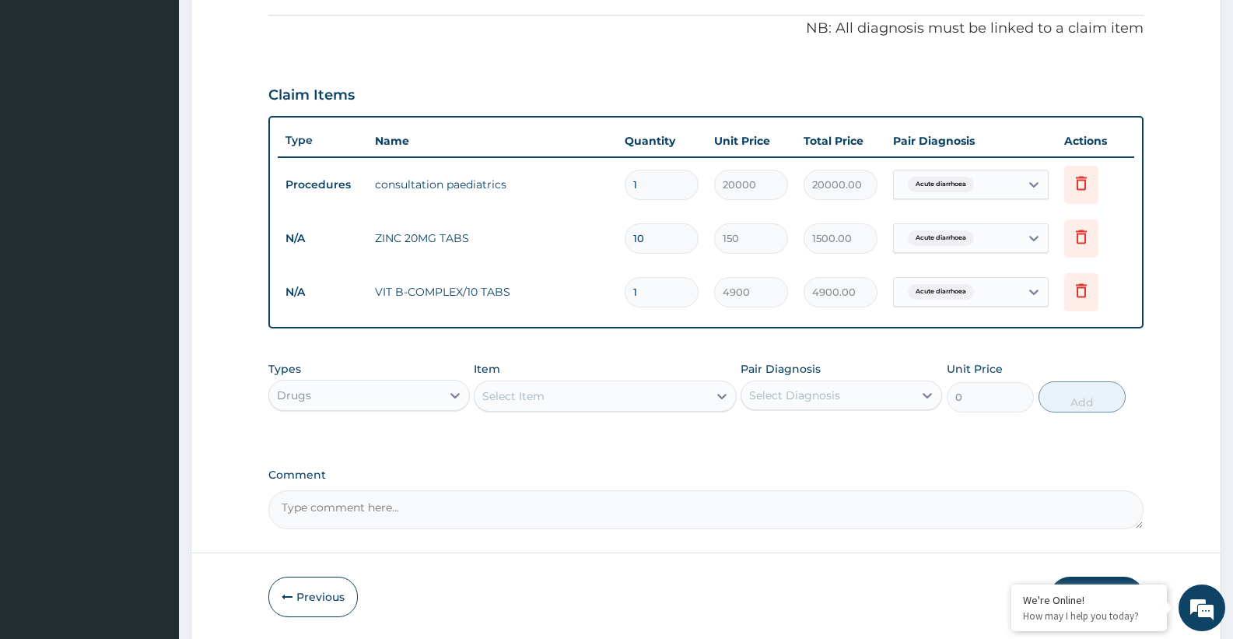
scroll to position [516, 0]
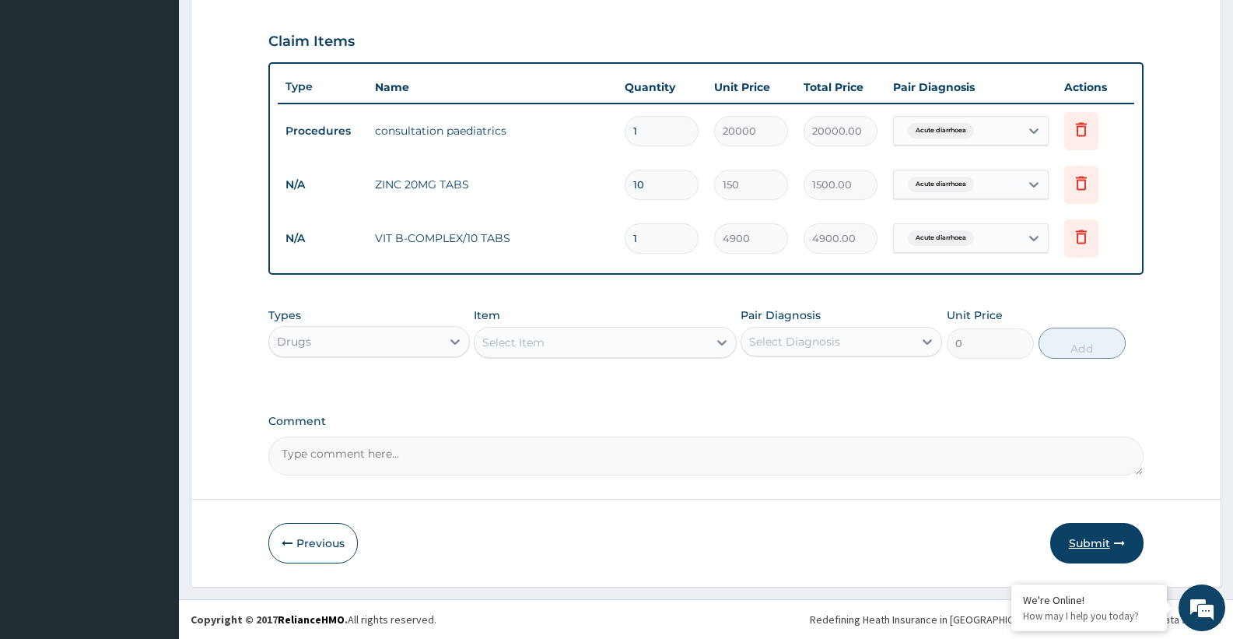
click at [1108, 538] on button "Submit" at bounding box center [1096, 543] width 93 height 40
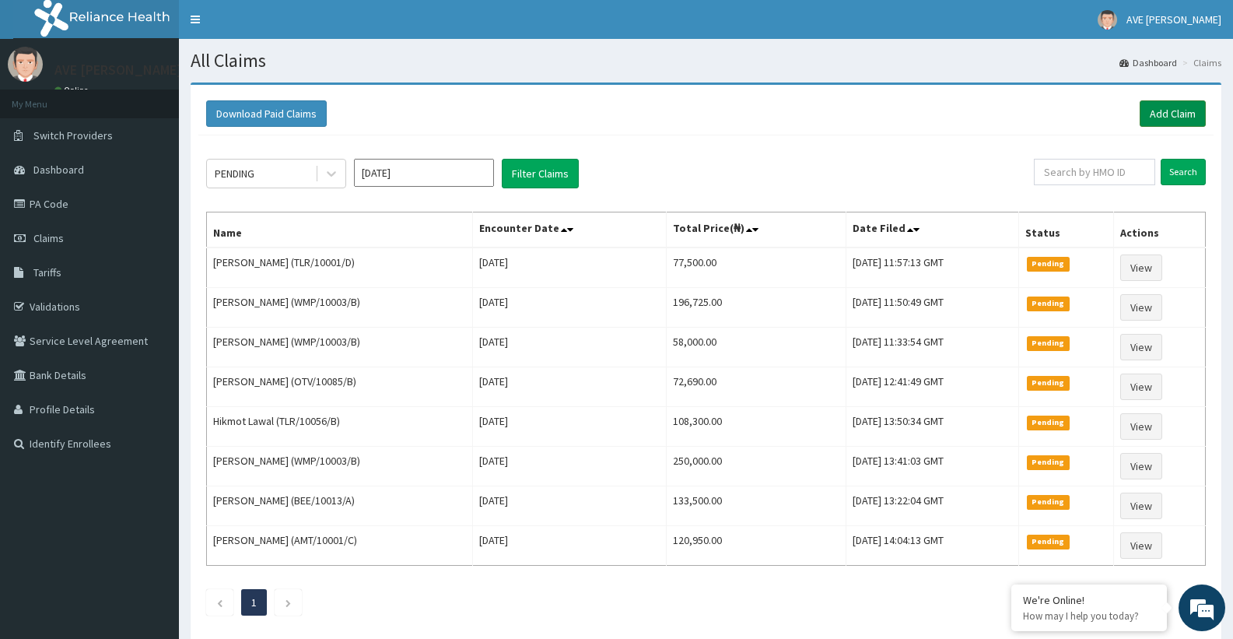
click at [1192, 118] on link "Add Claim" at bounding box center [1173, 113] width 66 height 26
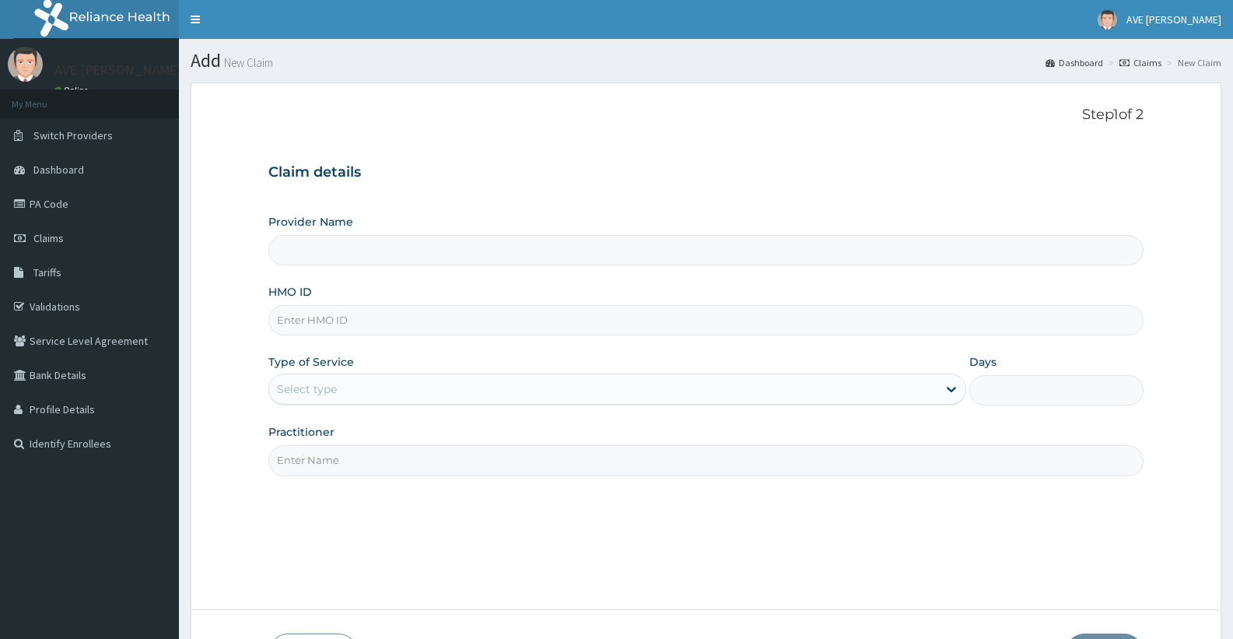
type input "Ave [PERSON_NAME] Hospital Limited - Oniru"
click at [386, 326] on input "HMO ID" at bounding box center [705, 320] width 875 height 30
paste input "NCM/10032/C"
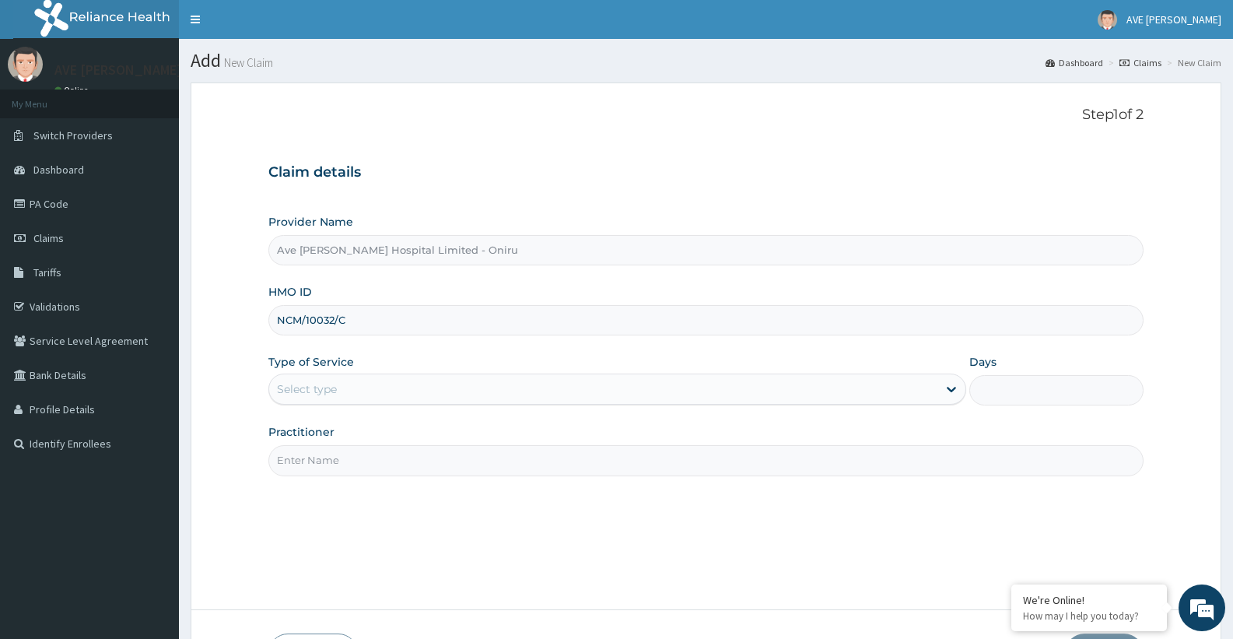
type input "NCM/10032/C"
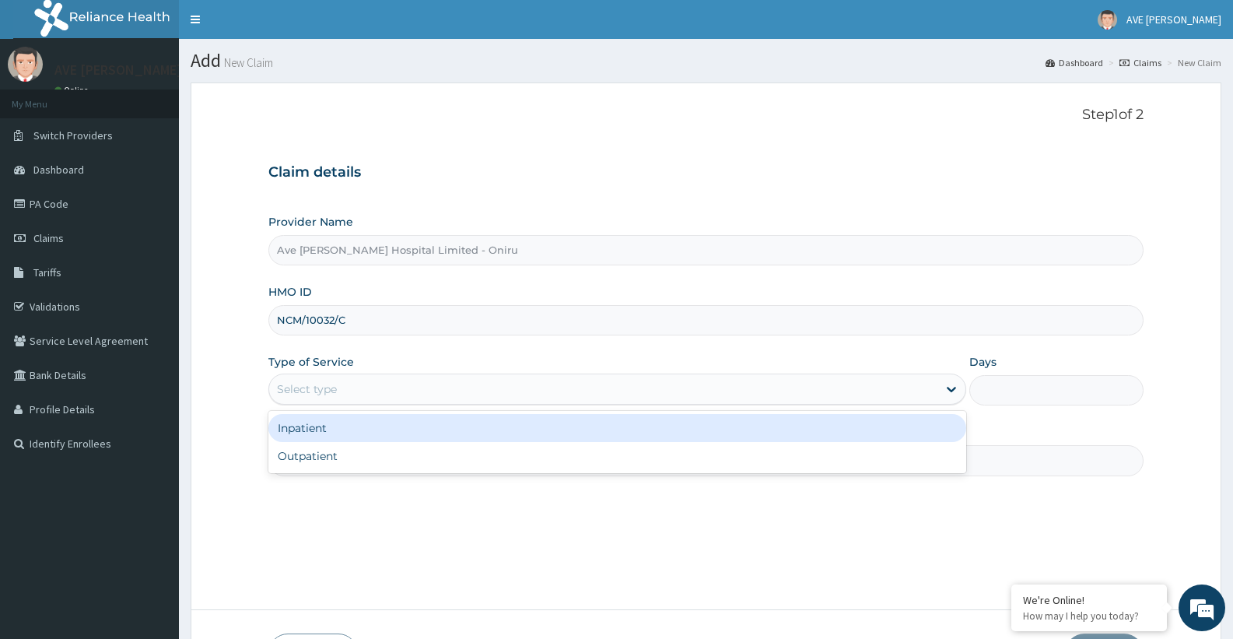
click at [390, 376] on div "Select type" at bounding box center [602, 388] width 667 height 25
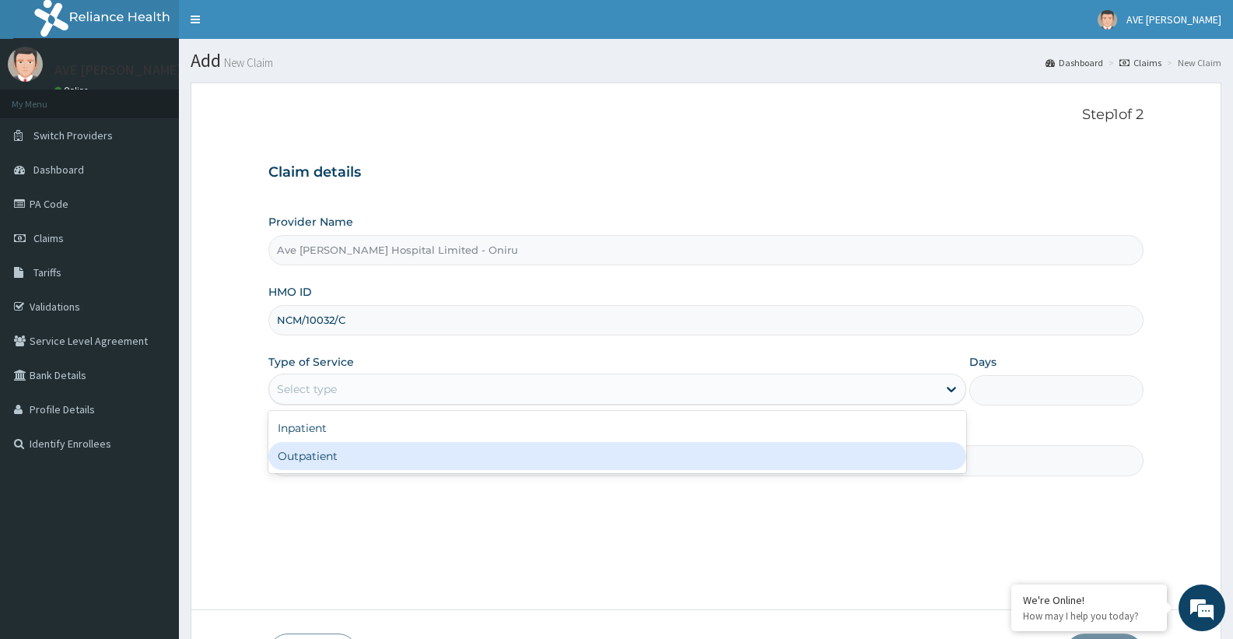
click at [375, 455] on div "Outpatient" at bounding box center [616, 456] width 697 height 28
type input "1"
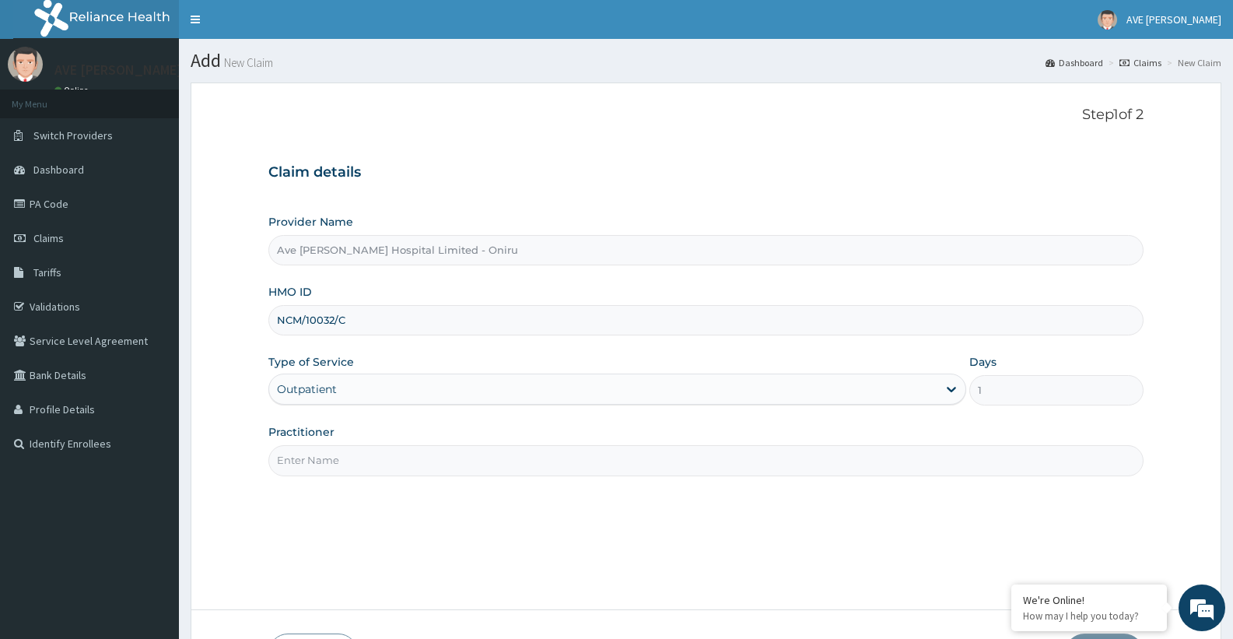
click at [387, 468] on input "Practitioner" at bounding box center [705, 460] width 875 height 30
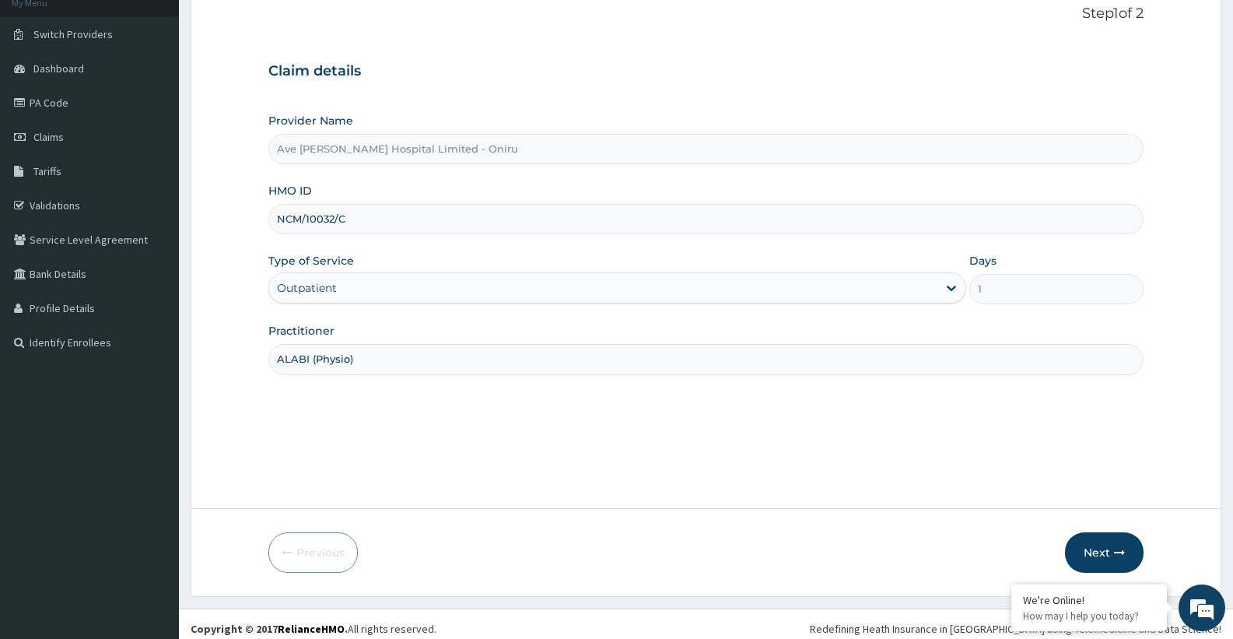
scroll to position [110, 0]
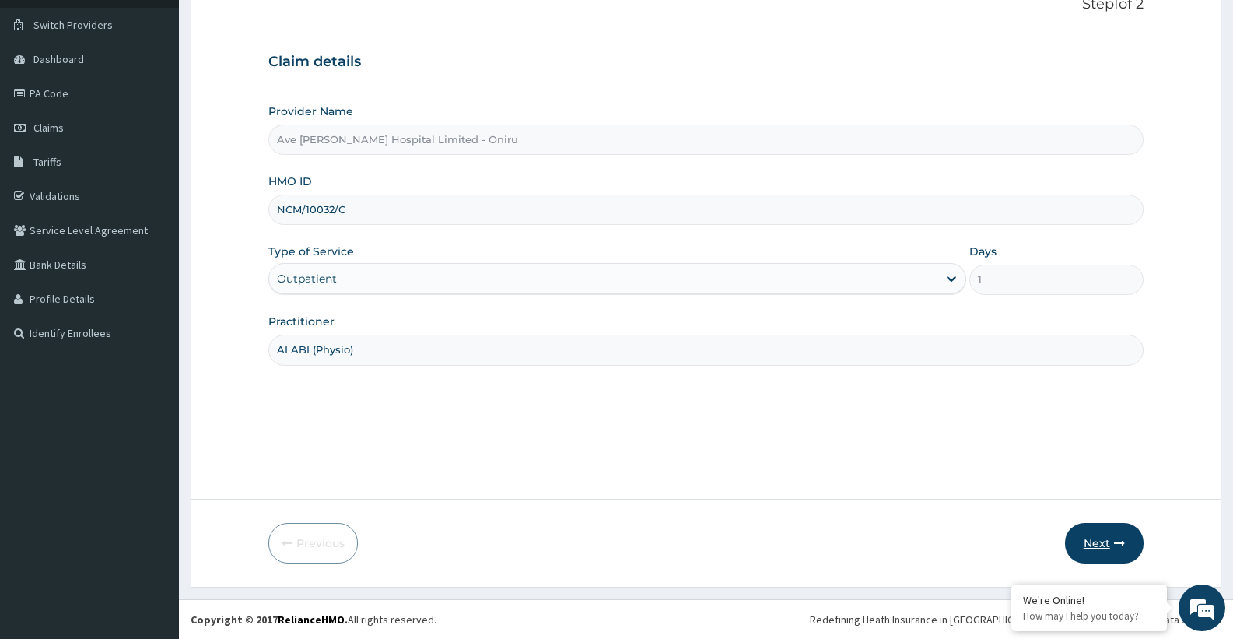
type input "ALABI (Physio)"
click at [1111, 549] on button "Next" at bounding box center [1104, 543] width 79 height 40
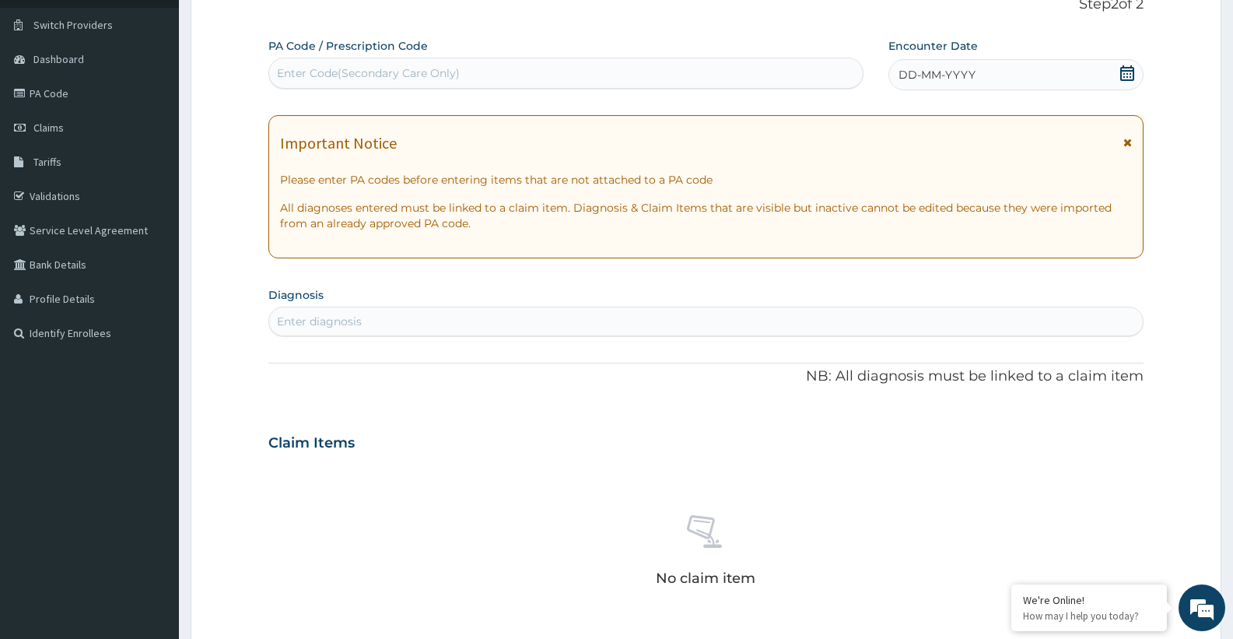
click at [608, 70] on div "Enter Code(Secondary Care Only)" at bounding box center [565, 73] width 593 height 25
paste input "PA/A8EA29"
type input "PA/A8EA29"
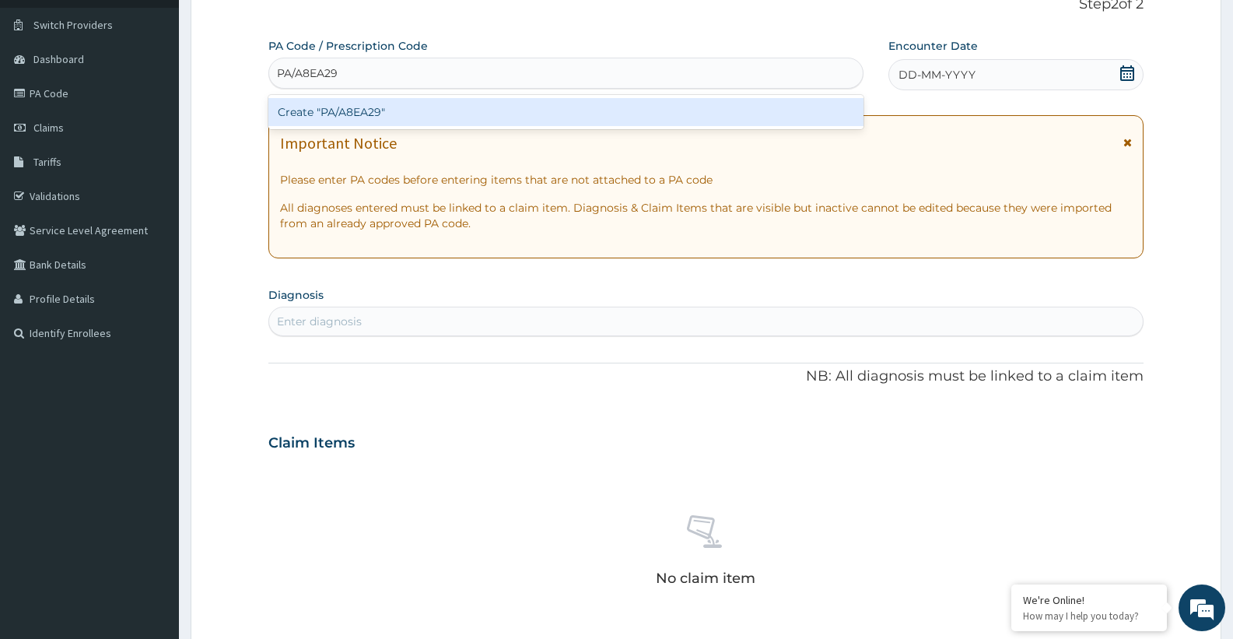
click at [584, 110] on div "Create "PA/A8EA29"" at bounding box center [565, 112] width 595 height 28
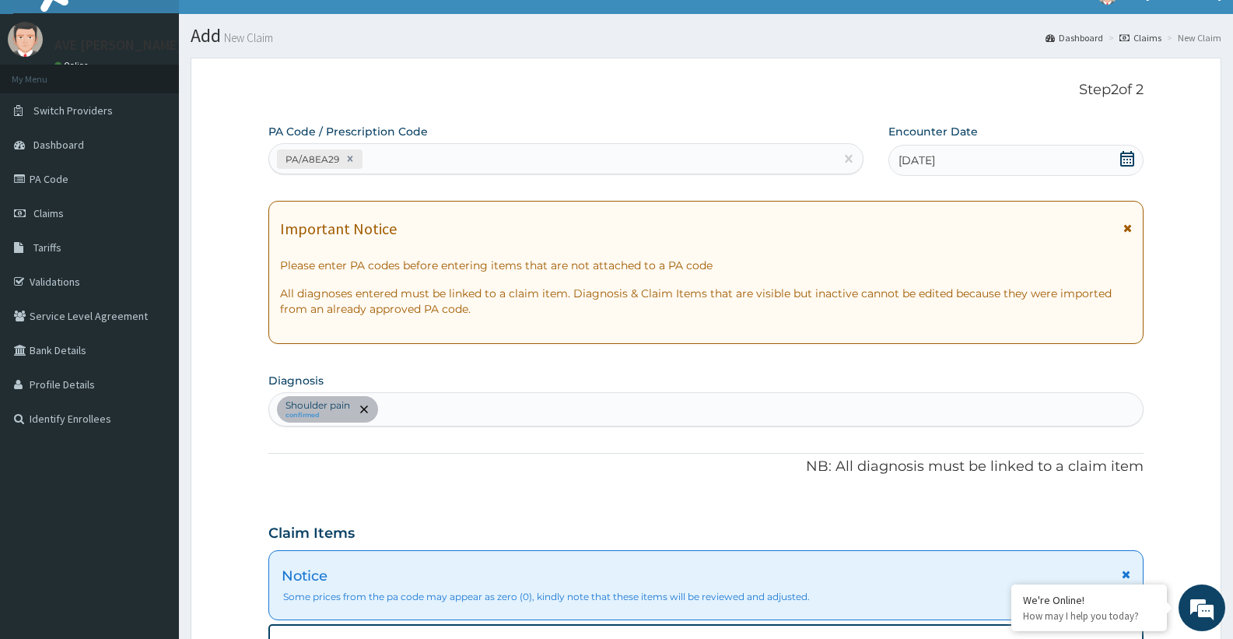
scroll to position [0, 0]
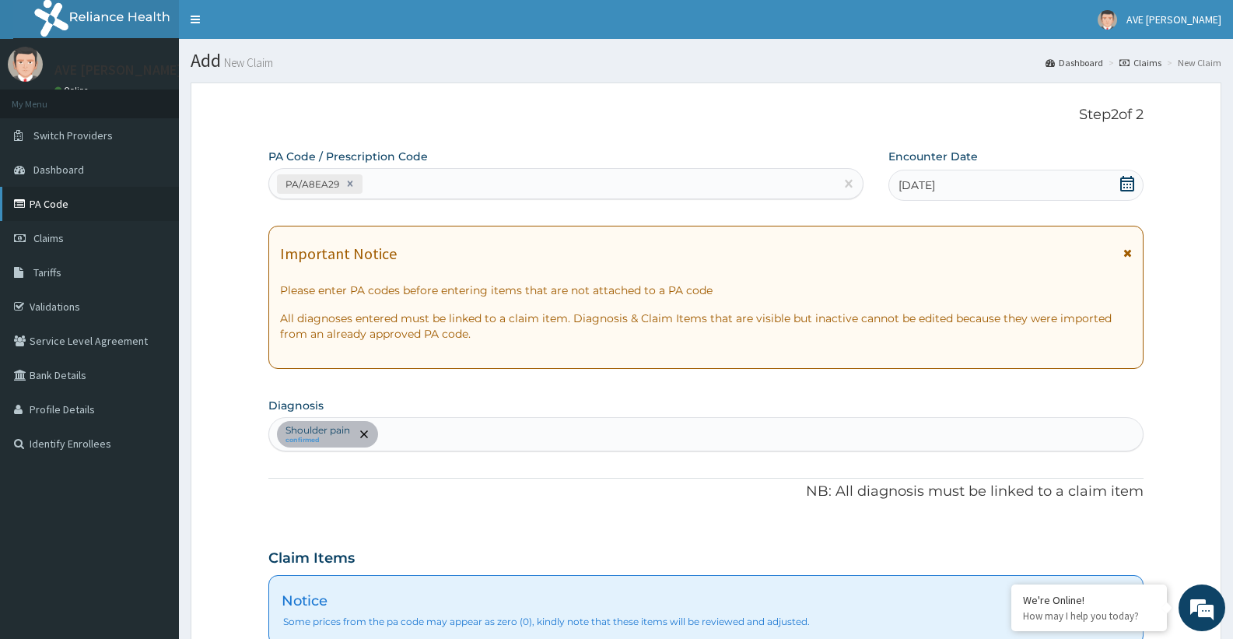
click at [43, 201] on link "PA Code" at bounding box center [89, 204] width 179 height 34
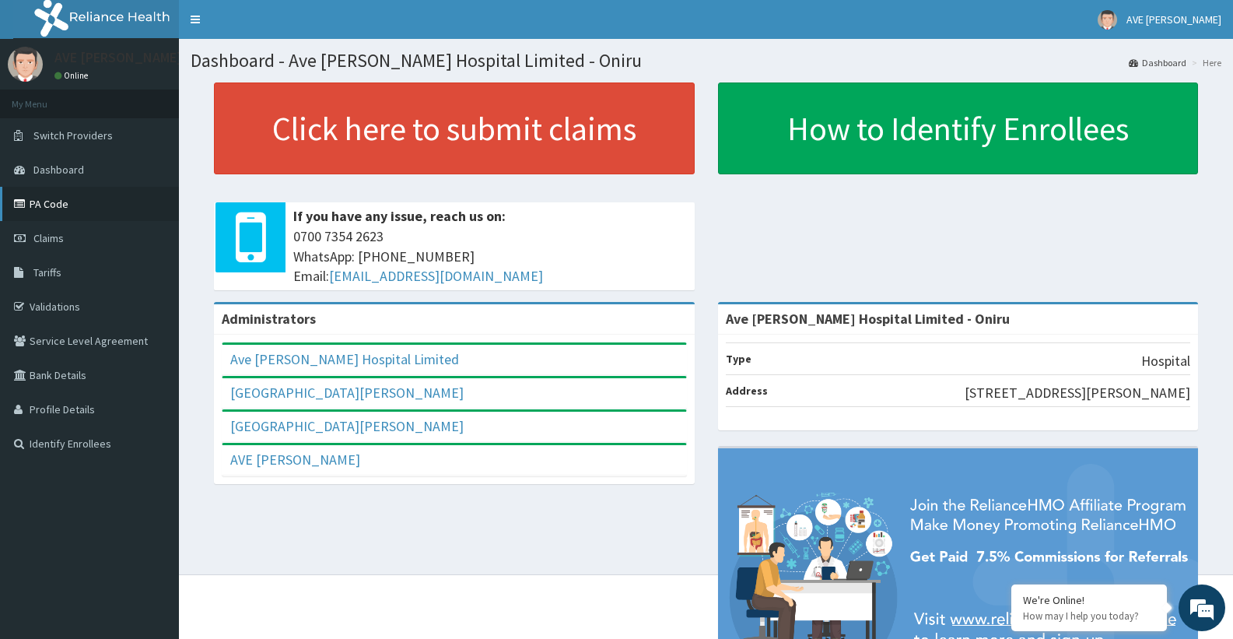
click at [63, 210] on link "PA Code" at bounding box center [89, 204] width 179 height 34
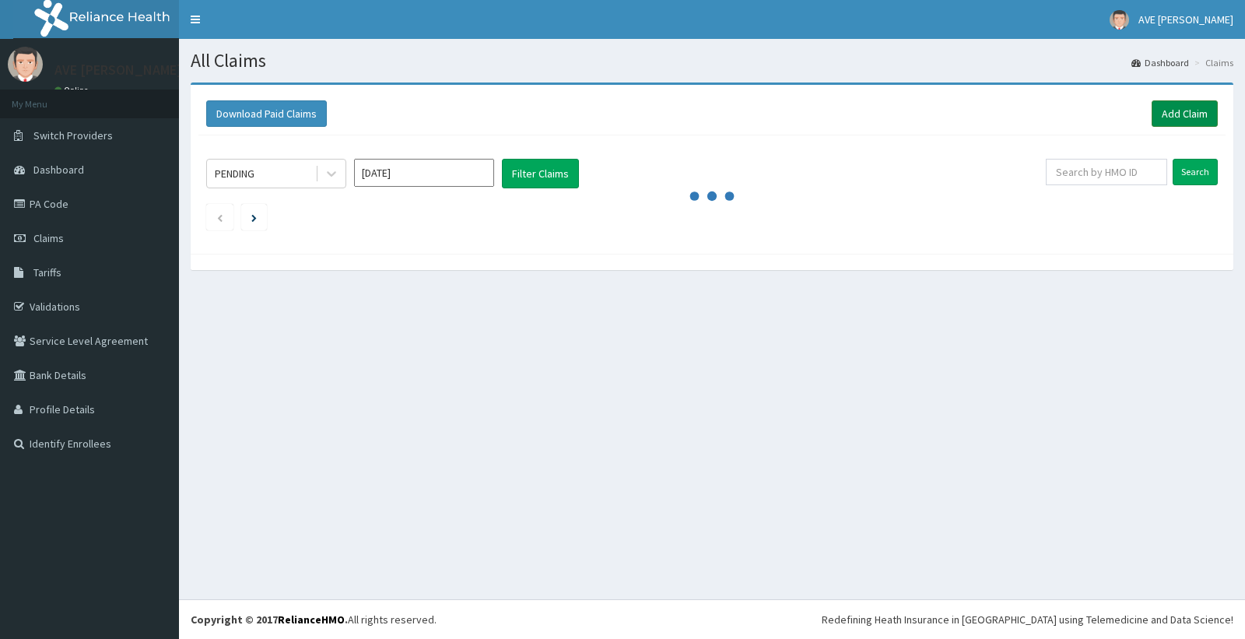
click at [1182, 117] on link "Add Claim" at bounding box center [1184, 113] width 66 height 26
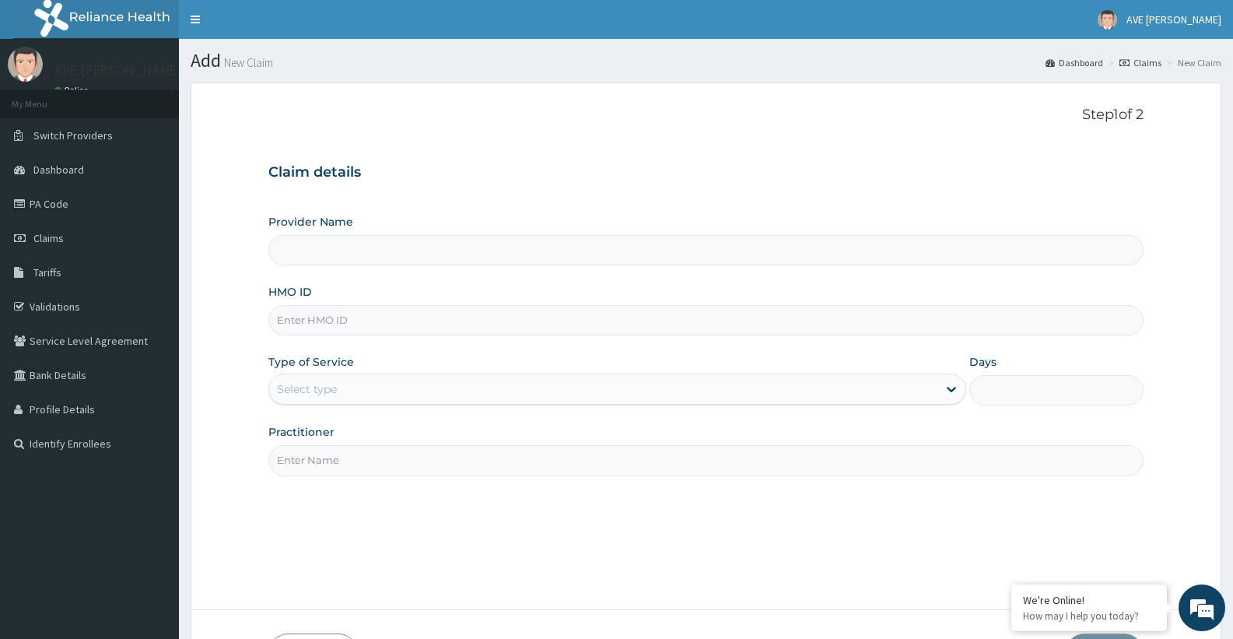
type input "Ave [PERSON_NAME] Hospital Limited - Oniru"
click at [322, 324] on input "HMO ID" at bounding box center [705, 320] width 875 height 30
type input "BPO/10017/A"
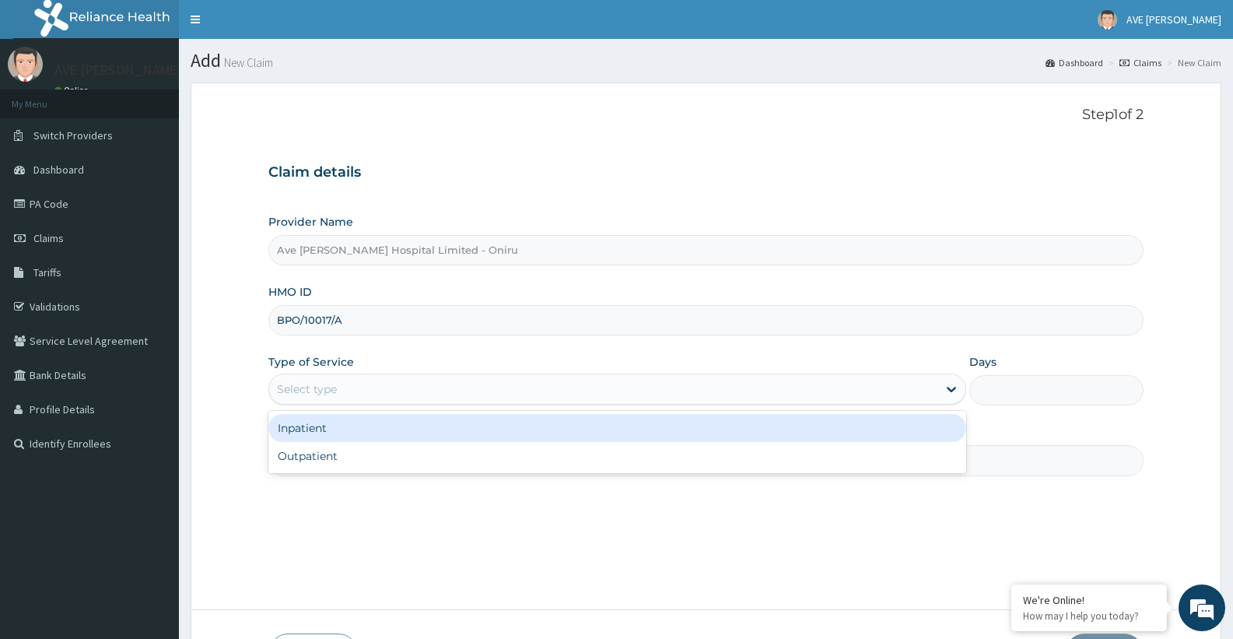
click at [310, 390] on div "Select type" at bounding box center [307, 389] width 60 height 16
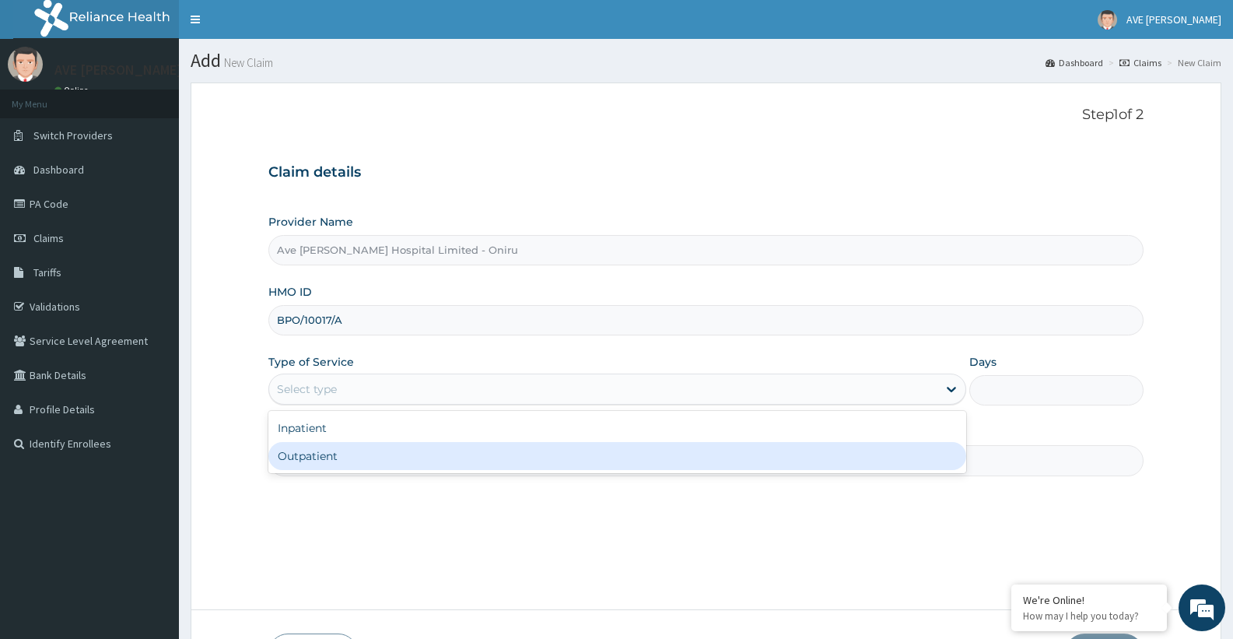
click at [310, 465] on div "Outpatient" at bounding box center [616, 456] width 697 height 28
type input "1"
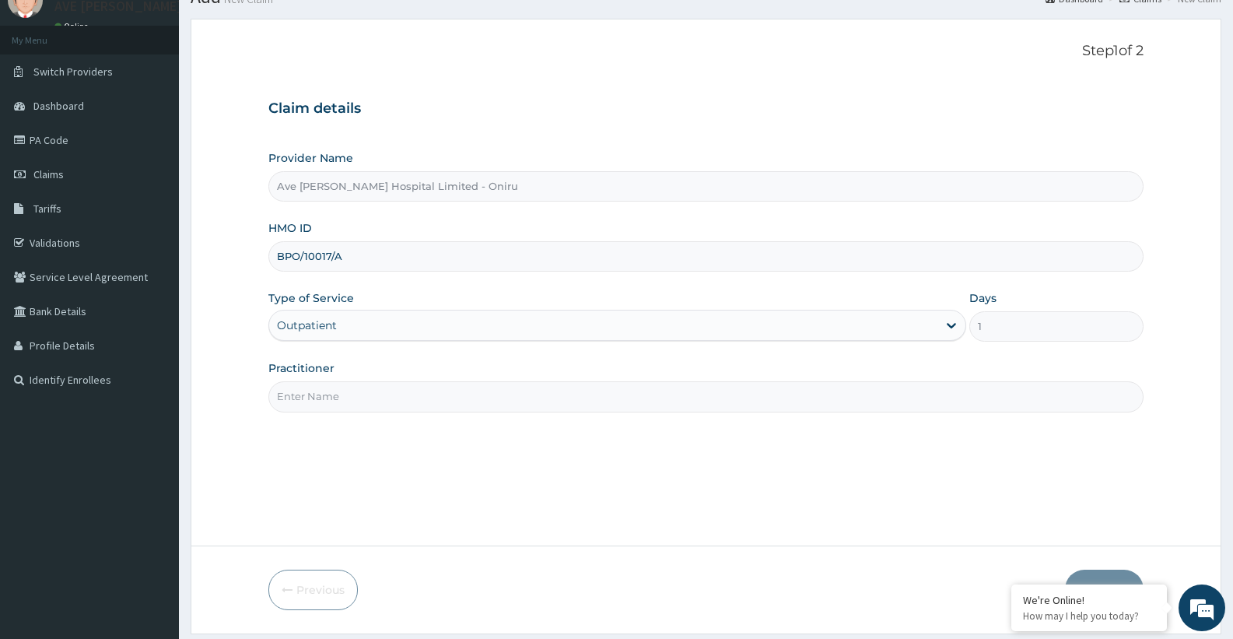
scroll to position [71, 0]
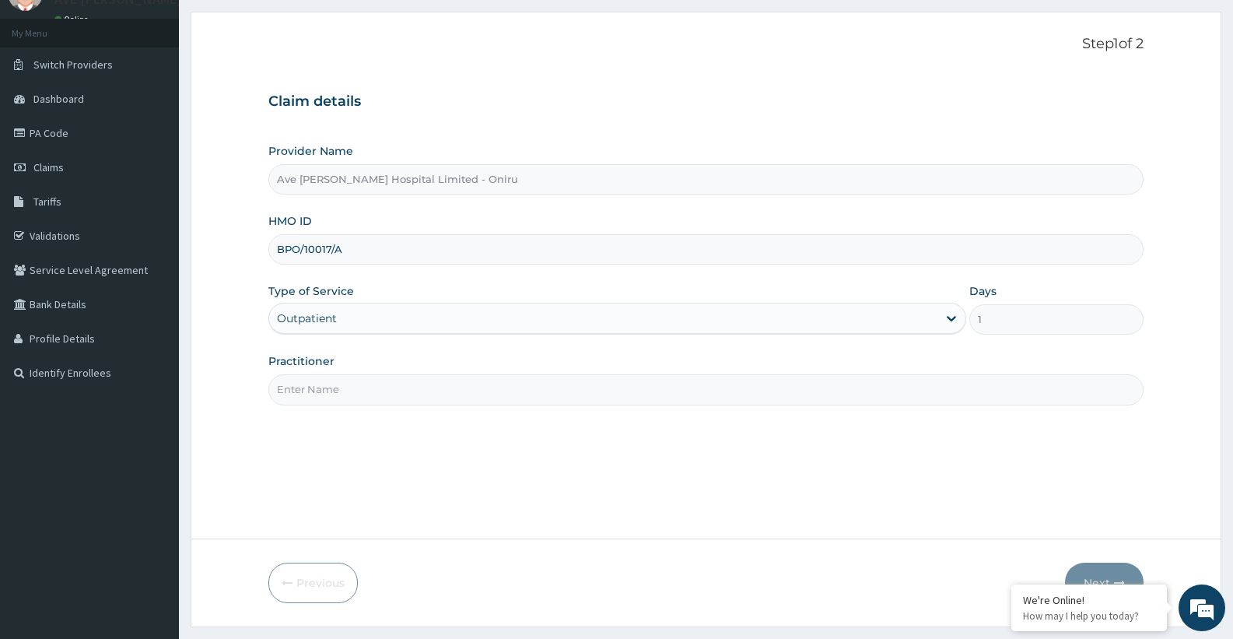
click at [865, 385] on input "Practitioner" at bounding box center [705, 389] width 875 height 30
type input "DR. OSINOWO"
click at [1098, 564] on button "Next" at bounding box center [1104, 582] width 79 height 40
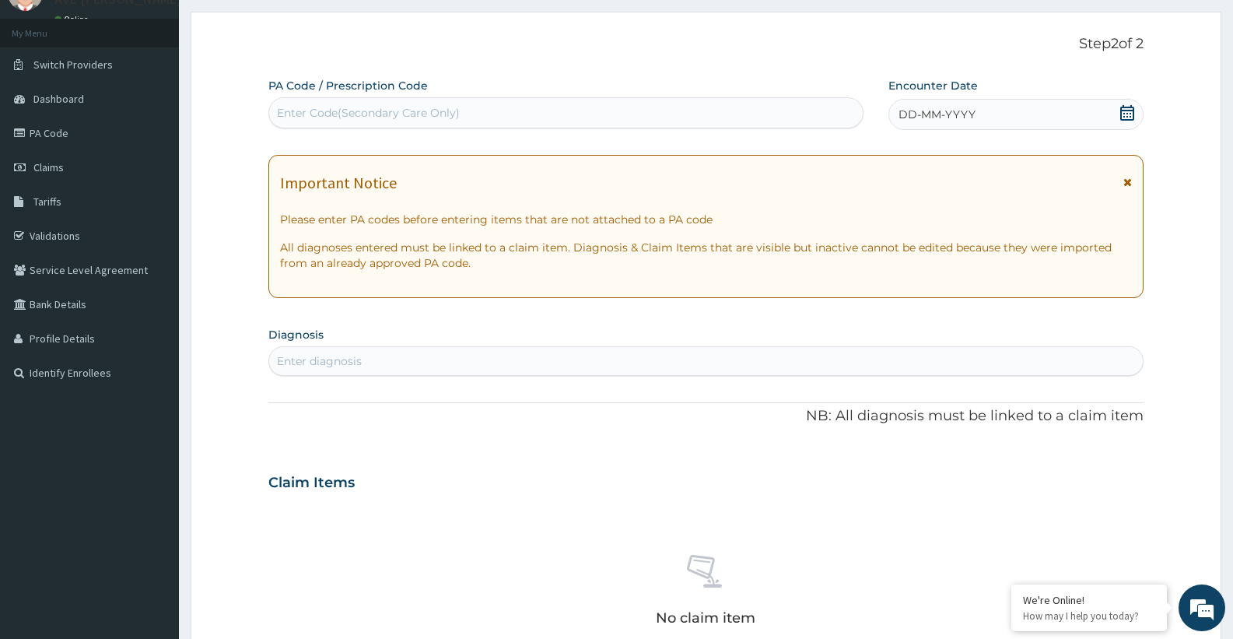
click at [1135, 113] on div "DD-MM-YYYY" at bounding box center [1015, 114] width 255 height 31
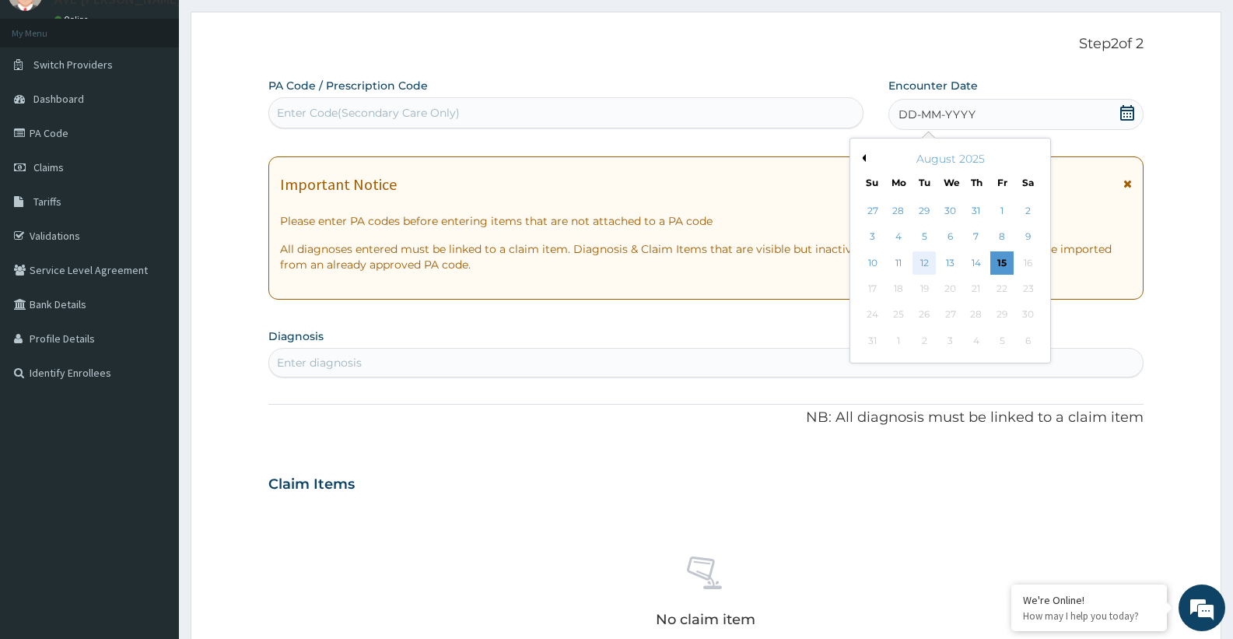
click at [925, 264] on div "12" at bounding box center [923, 262] width 23 height 23
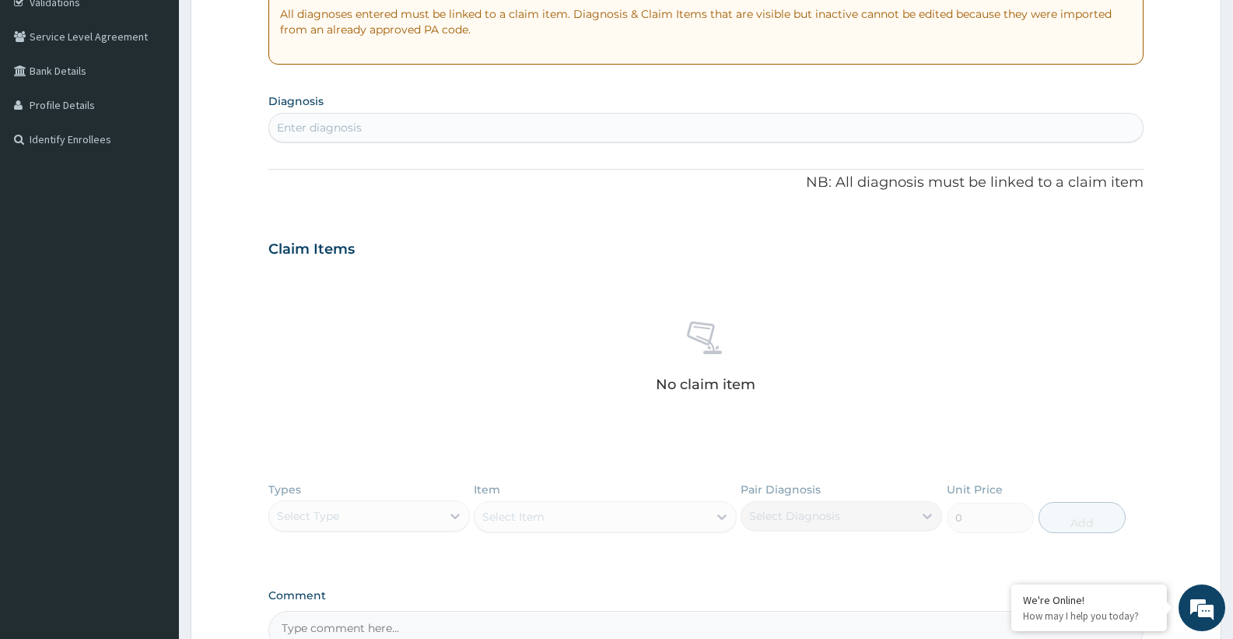
scroll to position [412, 0]
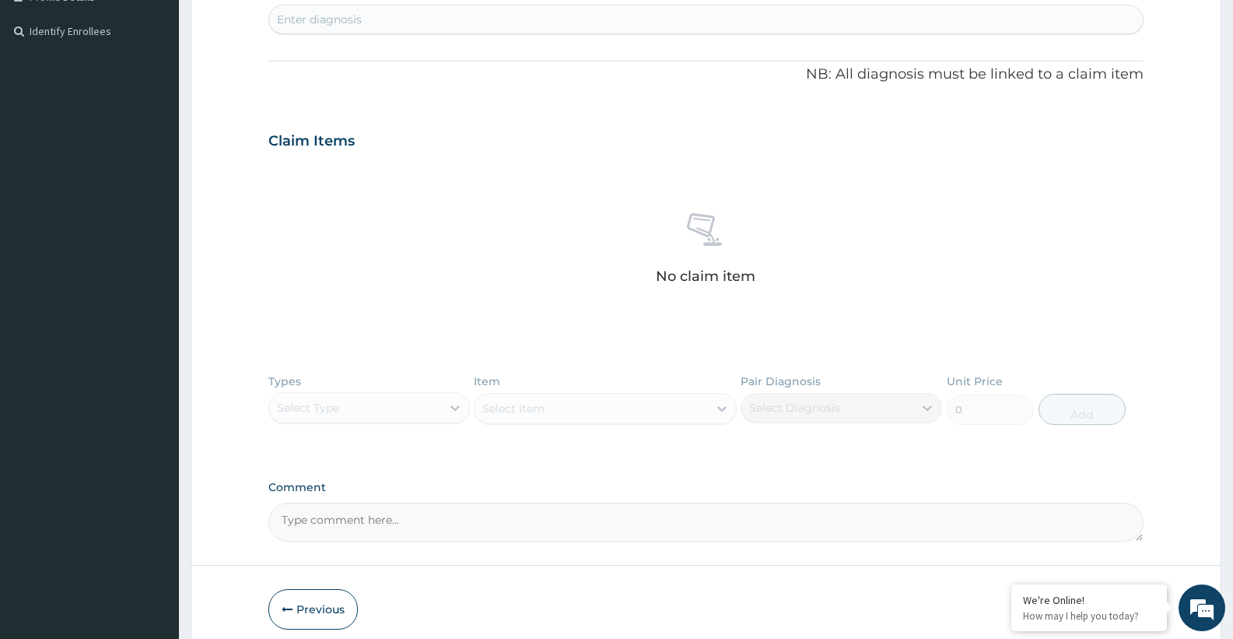
click at [376, 18] on div "Enter diagnosis" at bounding box center [705, 19] width 873 height 25
type input "PHARY"
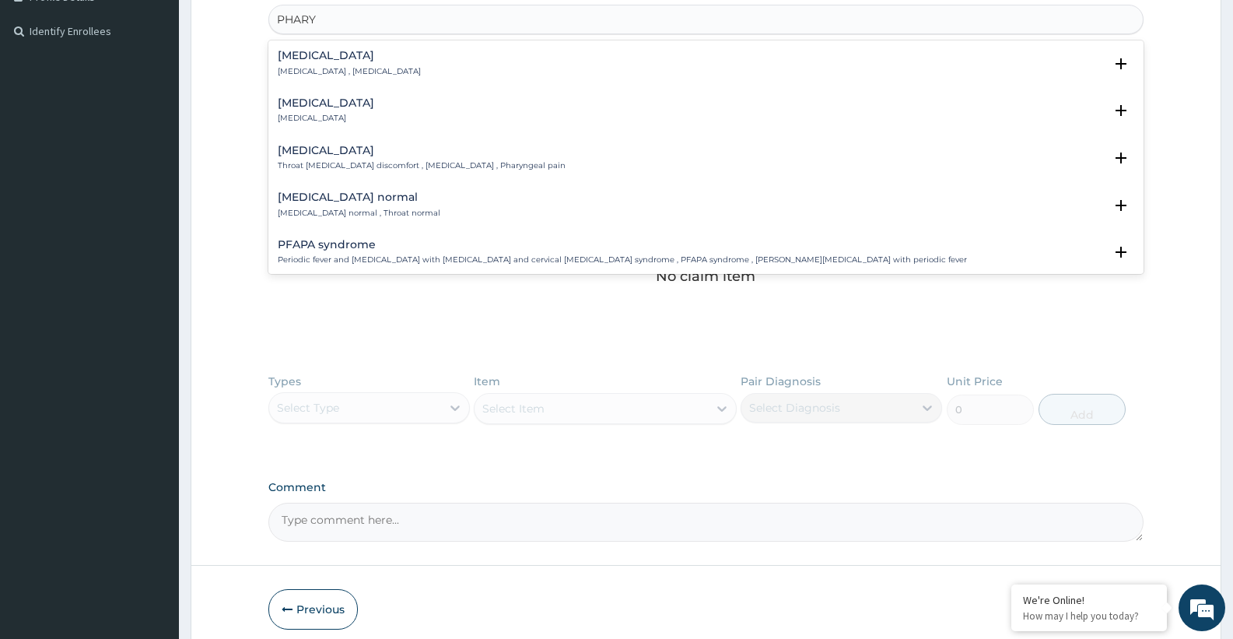
click at [310, 93] on div "Pharyngitis Pharyngitis Select Status Query Query covers suspected (?), Keep in…" at bounding box center [705, 114] width 875 height 47
click at [304, 106] on h4 "Pharyngitis" at bounding box center [326, 103] width 96 height 12
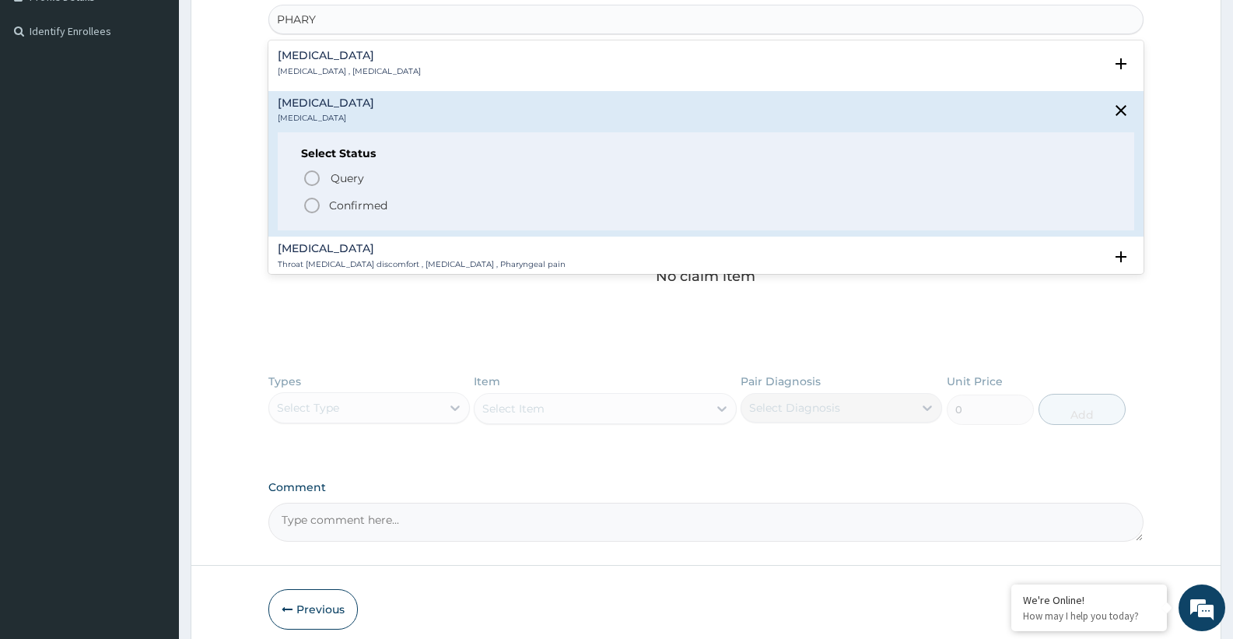
click at [362, 211] on p "Confirmed" at bounding box center [358, 206] width 58 height 16
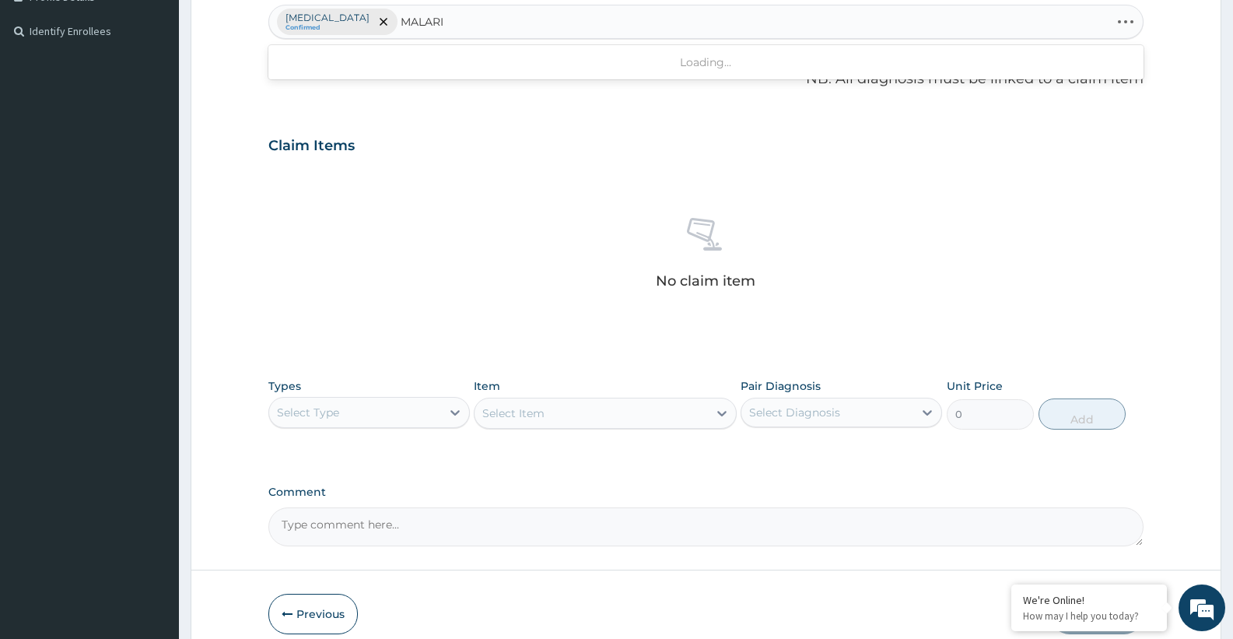
type input "MALARIA"
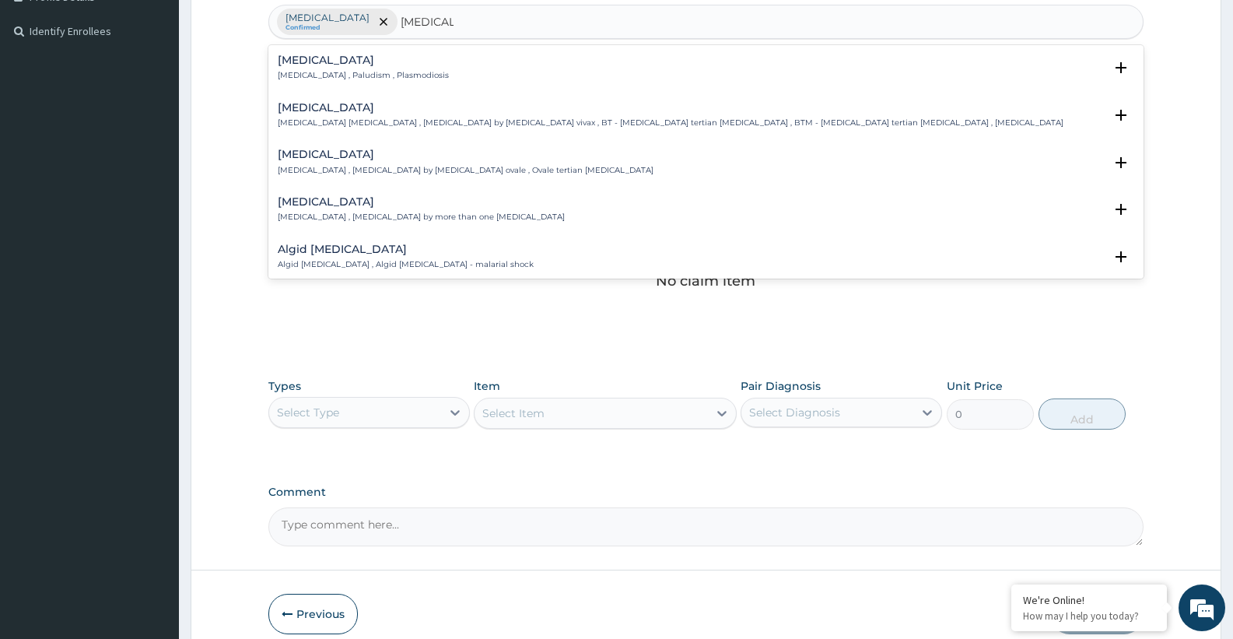
click at [311, 59] on h4 "Malaria" at bounding box center [363, 60] width 171 height 12
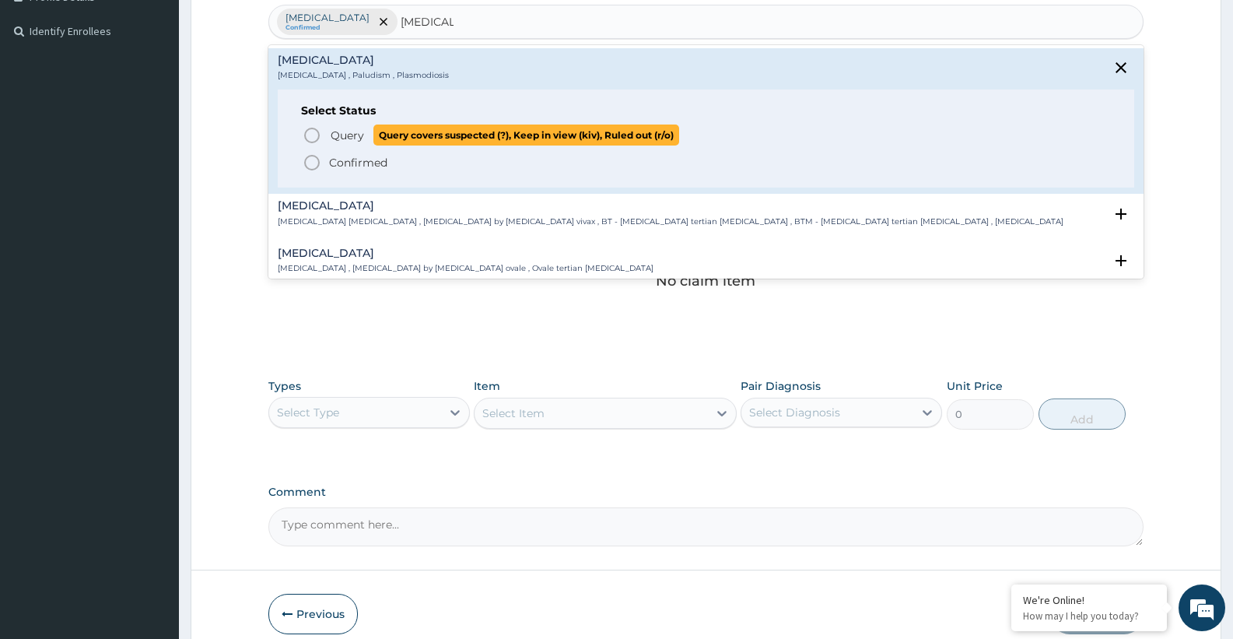
click at [343, 137] on span "Query" at bounding box center [347, 136] width 33 height 16
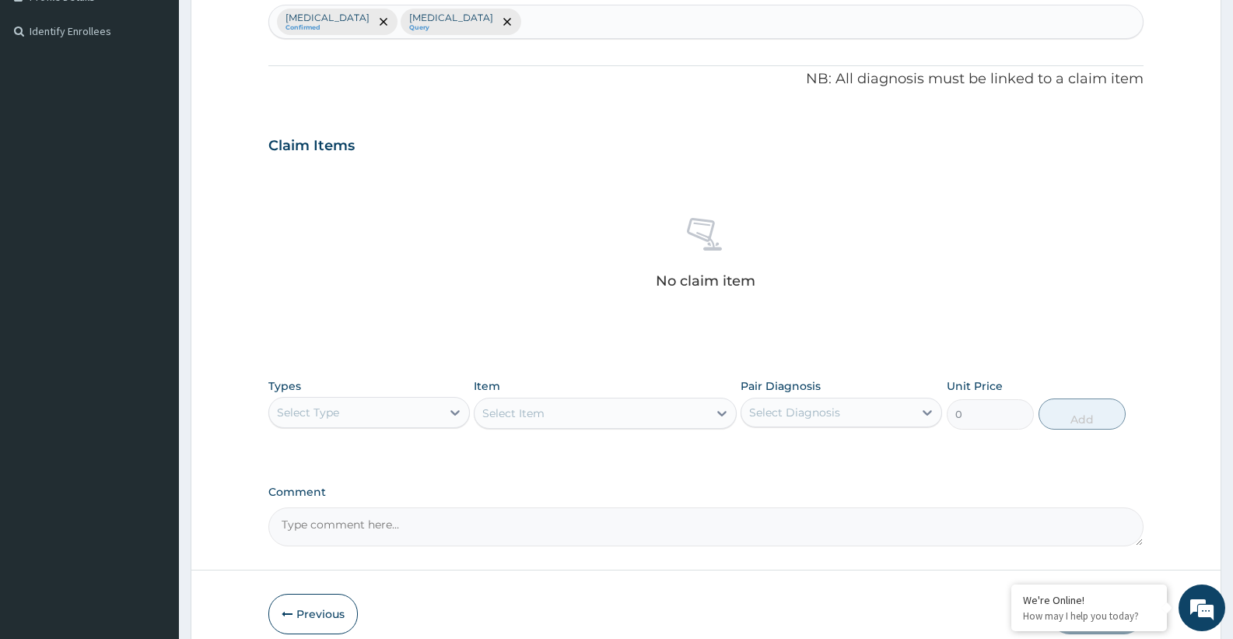
scroll to position [483, 0]
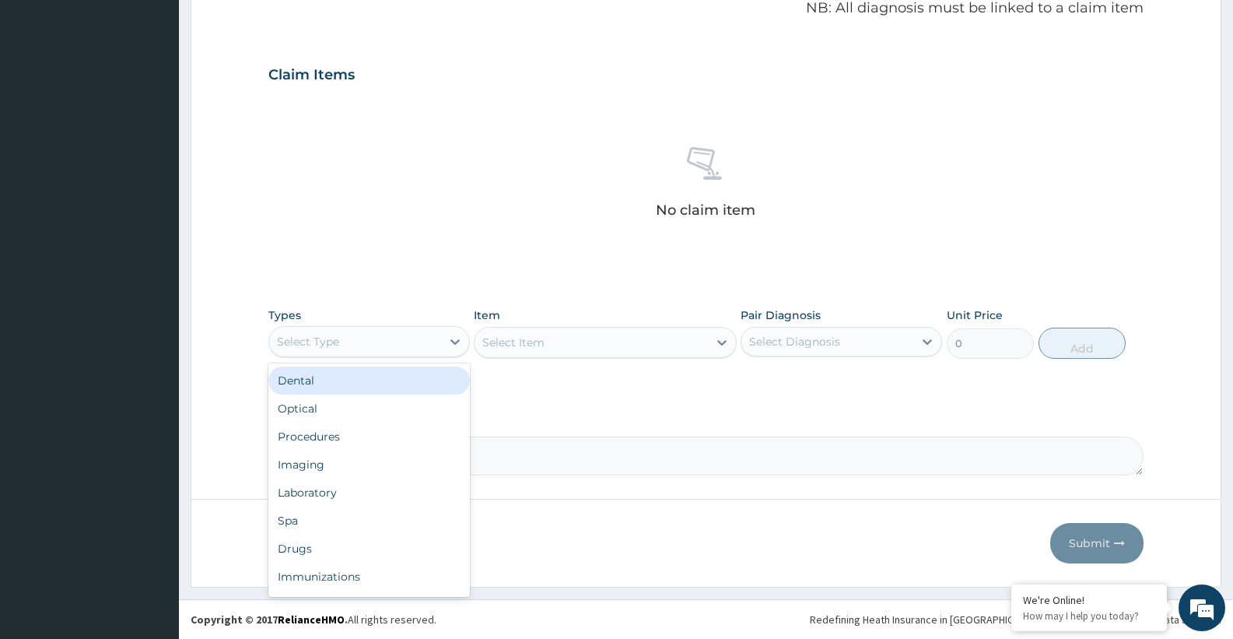
click at [408, 348] on div "Select Type" at bounding box center [355, 341] width 172 height 25
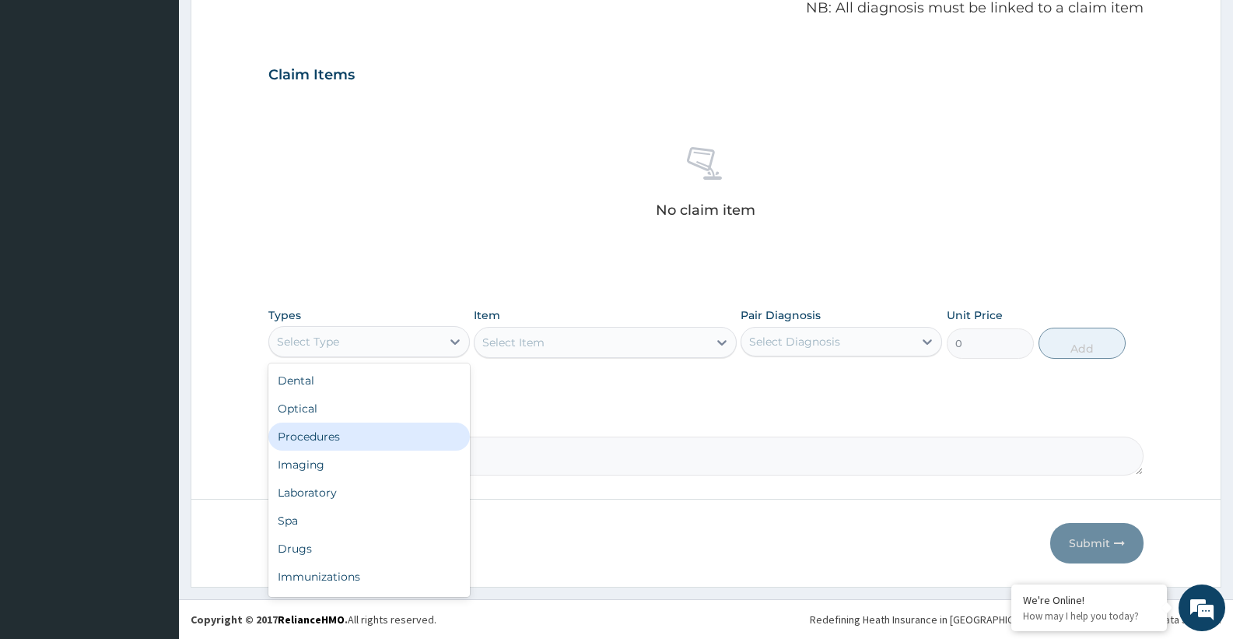
click at [328, 435] on div "Procedures" at bounding box center [368, 436] width 201 height 28
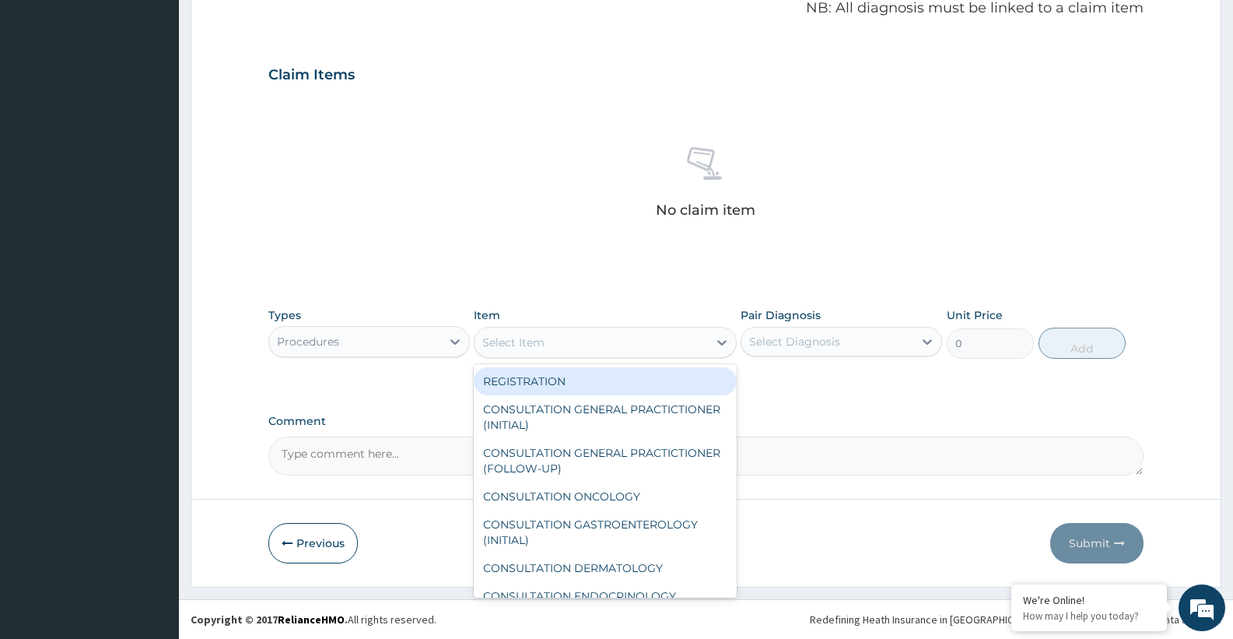
click at [601, 355] on div "Select Item" at bounding box center [605, 342] width 262 height 31
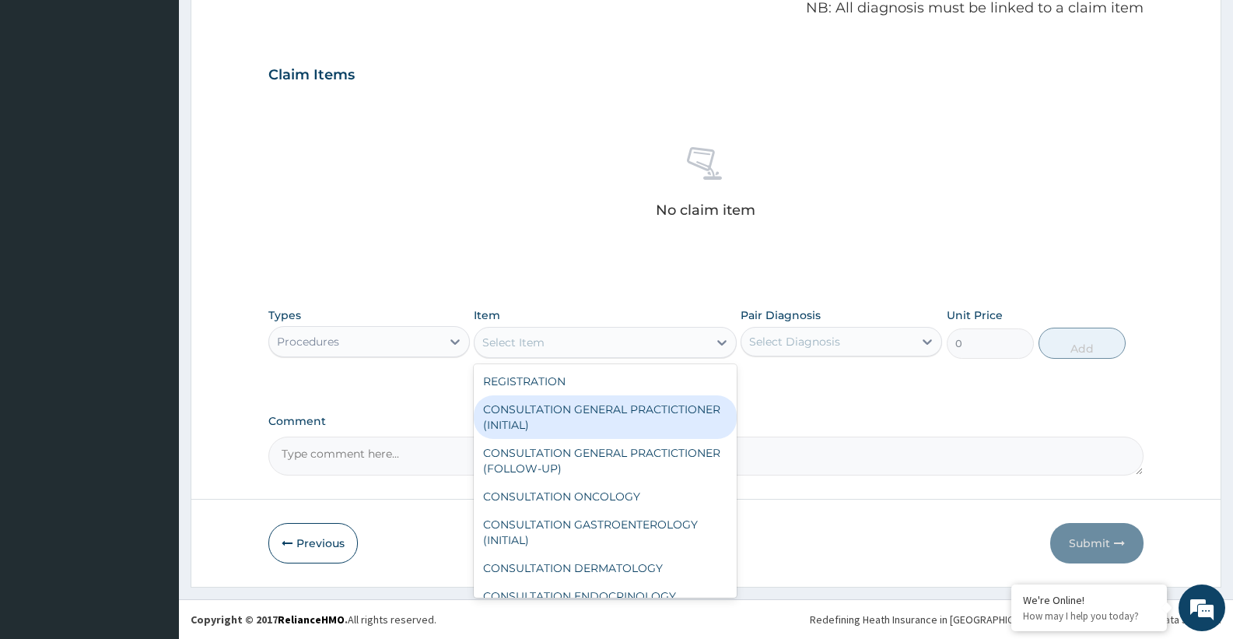
click at [532, 417] on div "CONSULTATION GENERAL PRACTICTIONER (INITIAL)" at bounding box center [605, 417] width 262 height 44
type input "15000"
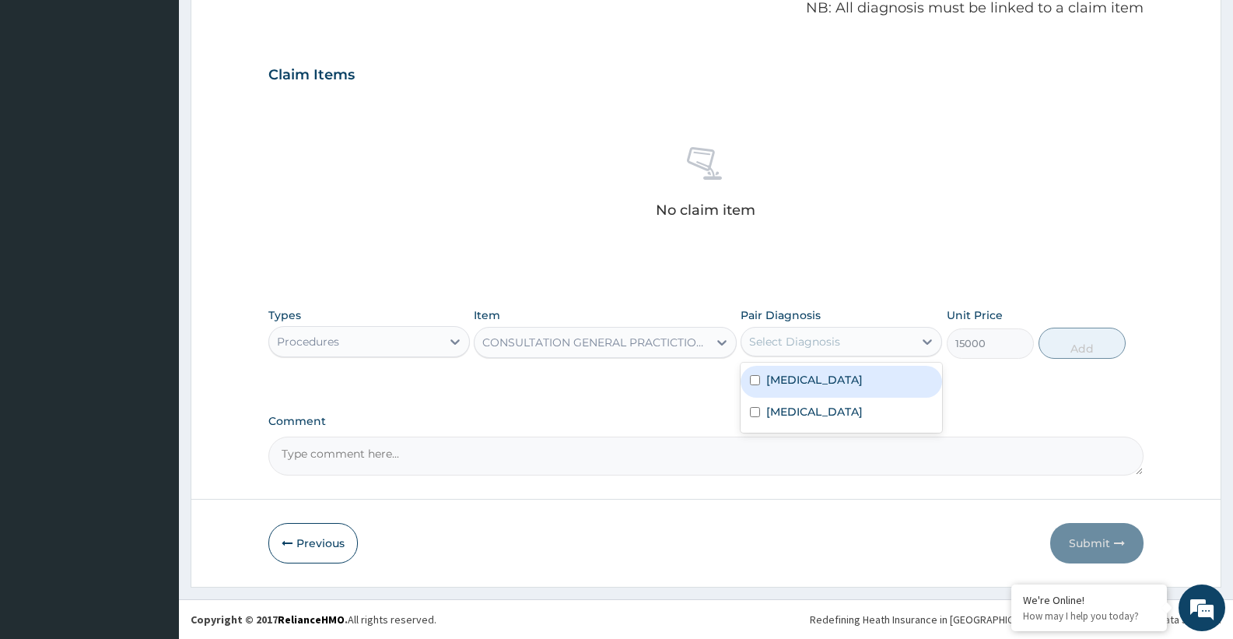
click at [851, 347] on div "Select Diagnosis" at bounding box center [827, 341] width 172 height 25
click at [794, 379] on label "Pharyngitis" at bounding box center [814, 380] width 96 height 16
checkbox input "true"
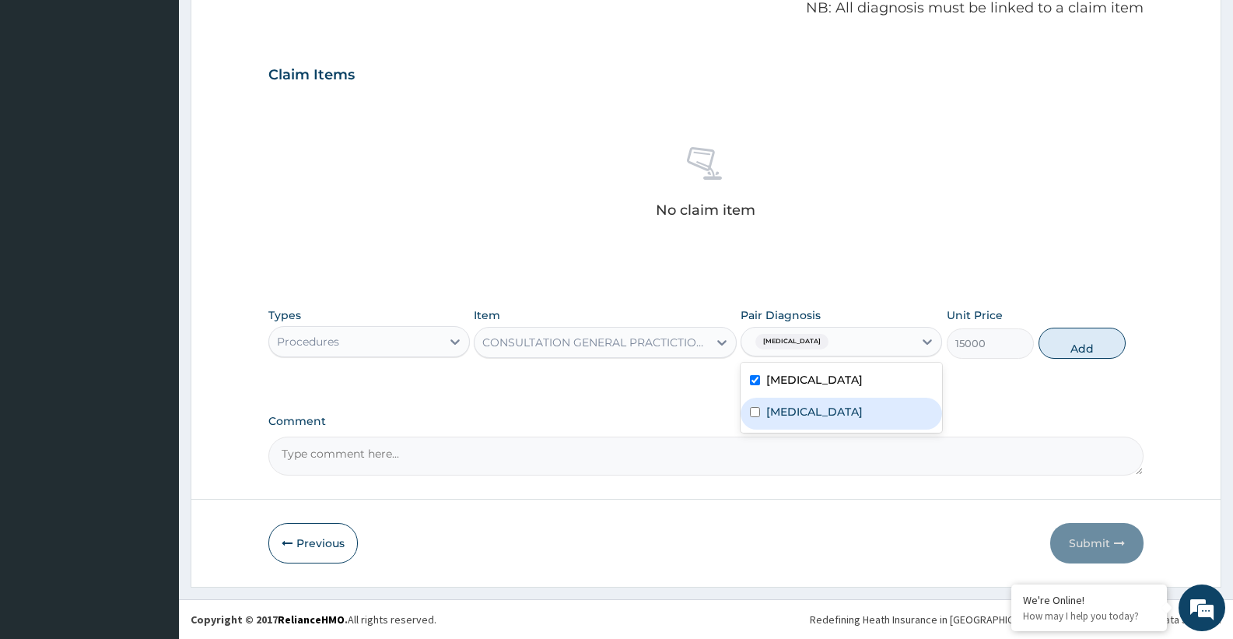
drag, startPoint x: 792, startPoint y: 406, endPoint x: 895, endPoint y: 380, distance: 105.8
click at [794, 406] on label "Malaria" at bounding box center [814, 412] width 96 height 16
checkbox input "true"
click at [1098, 336] on button "Add" at bounding box center [1081, 342] width 87 height 31
type input "0"
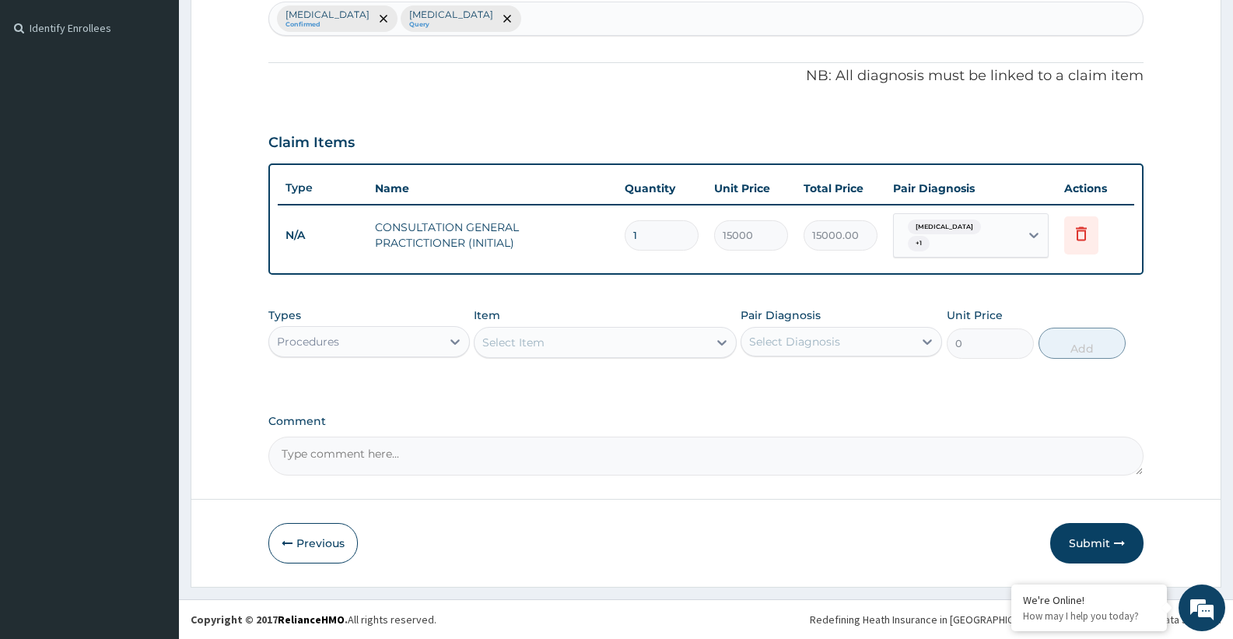
scroll to position [409, 0]
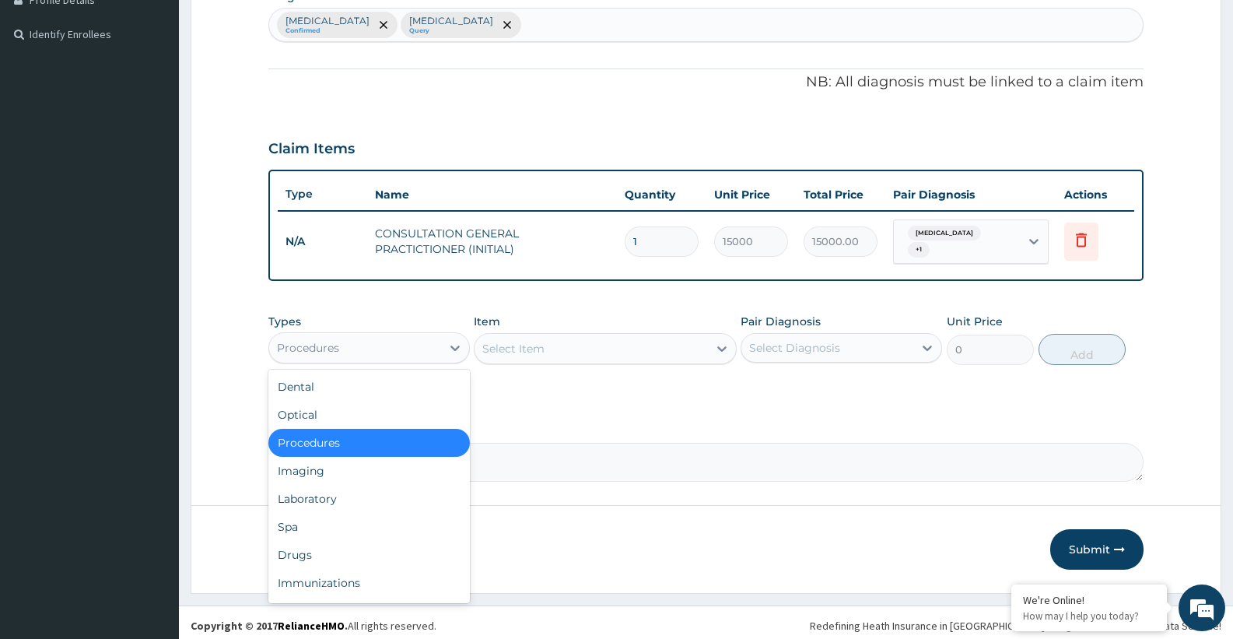
click at [378, 332] on div "Procedures" at bounding box center [368, 347] width 201 height 31
click at [323, 497] on div "Laboratory" at bounding box center [368, 499] width 201 height 28
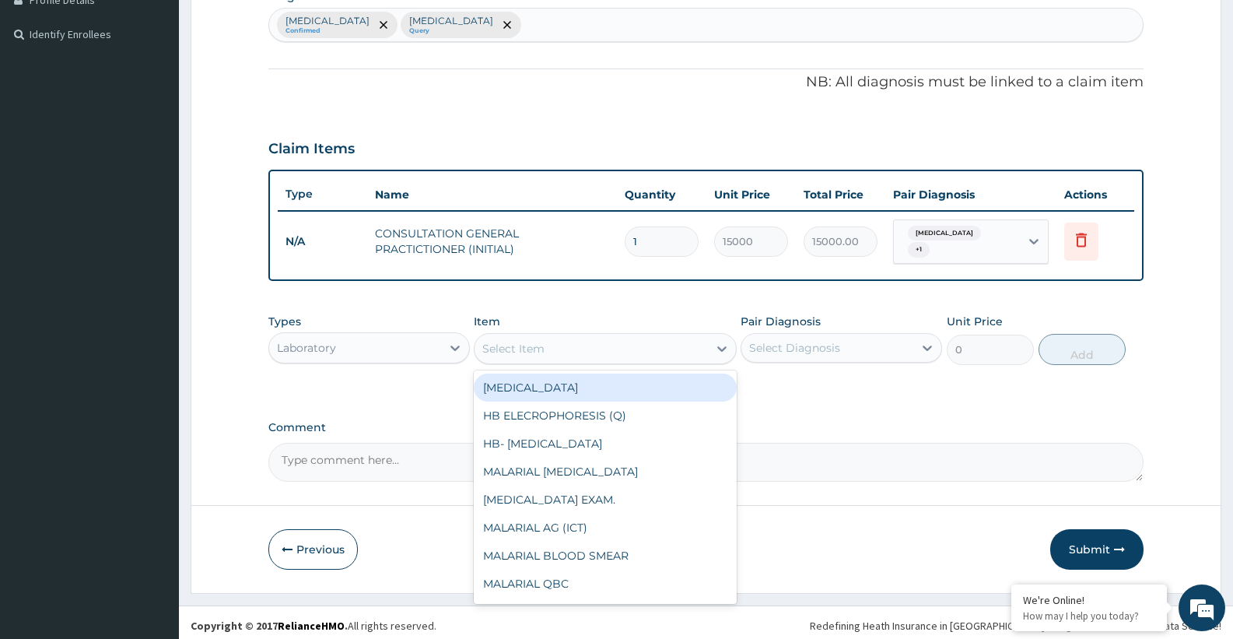
click at [556, 336] on div "Select Item" at bounding box center [590, 348] width 233 height 25
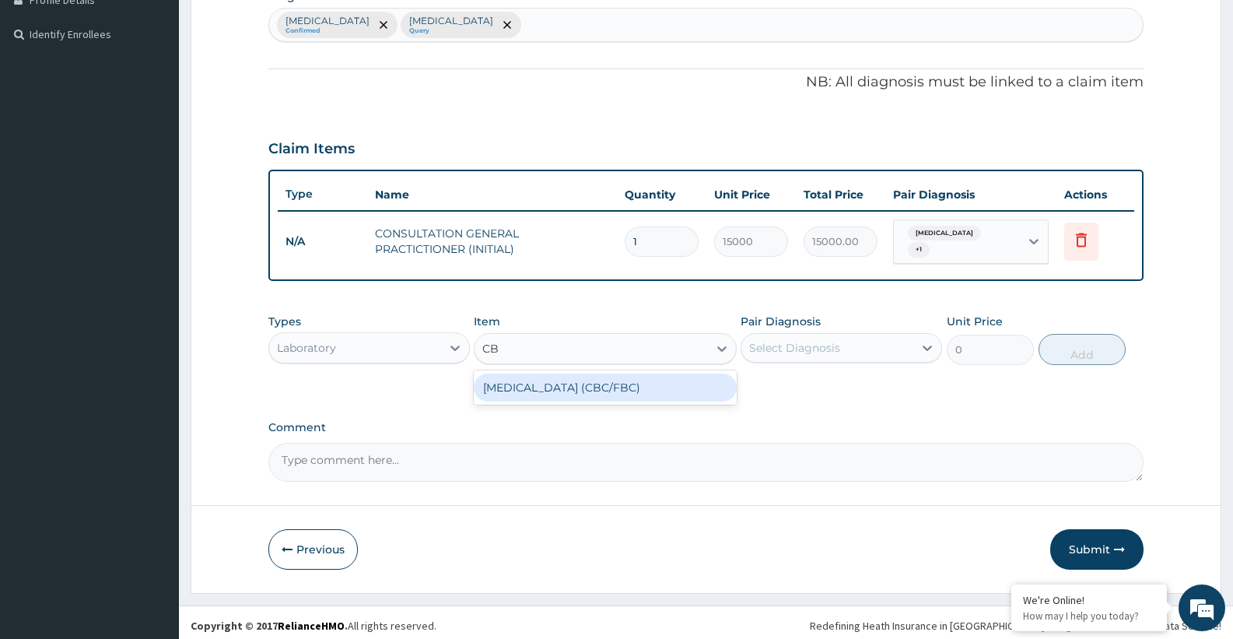
type input "CBC"
click at [592, 382] on div "COMPLETE BLOOD COUNT (CBC/FBC)" at bounding box center [605, 387] width 262 height 28
type input "15000"
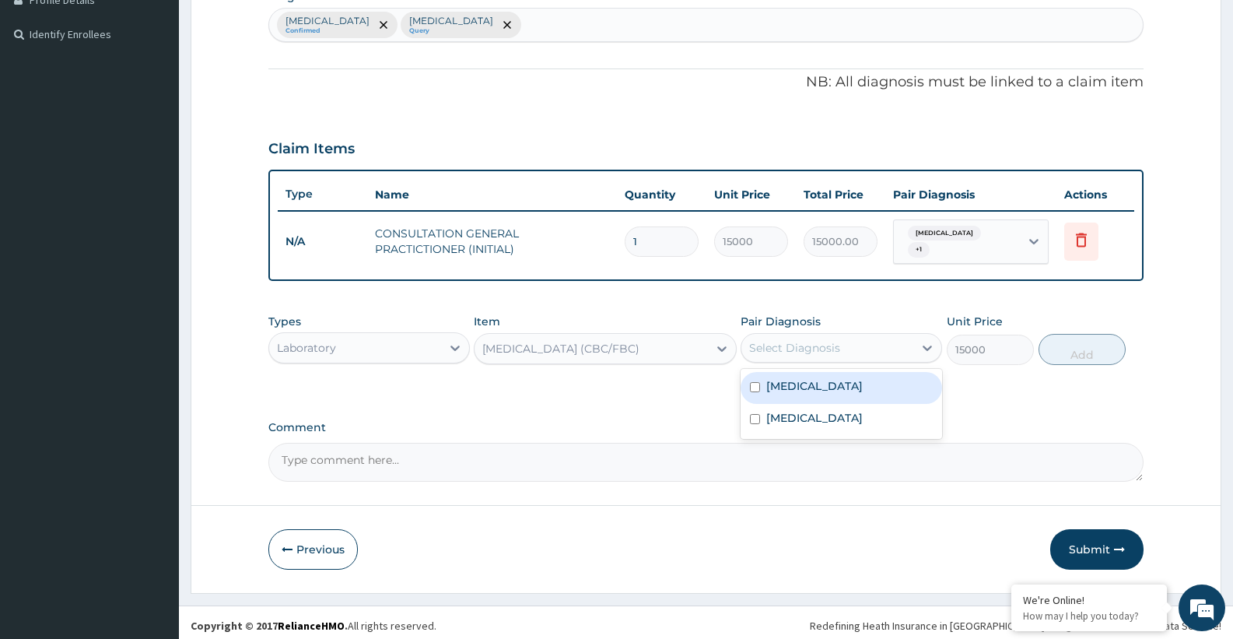
click at [801, 341] on div "Select Diagnosis" at bounding box center [794, 348] width 91 height 16
click at [796, 382] on label "Pharyngitis" at bounding box center [814, 386] width 96 height 16
checkbox input "true"
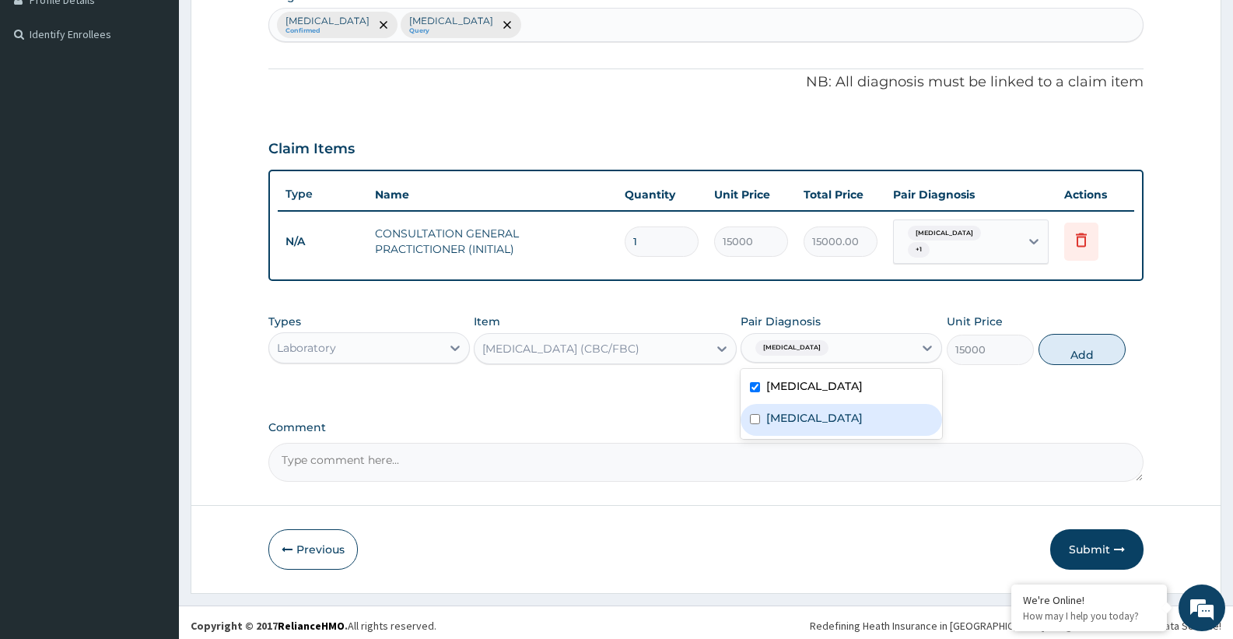
click at [796, 410] on label "Malaria" at bounding box center [814, 418] width 96 height 16
checkbox input "true"
click at [1094, 345] on button "Add" at bounding box center [1081, 349] width 87 height 31
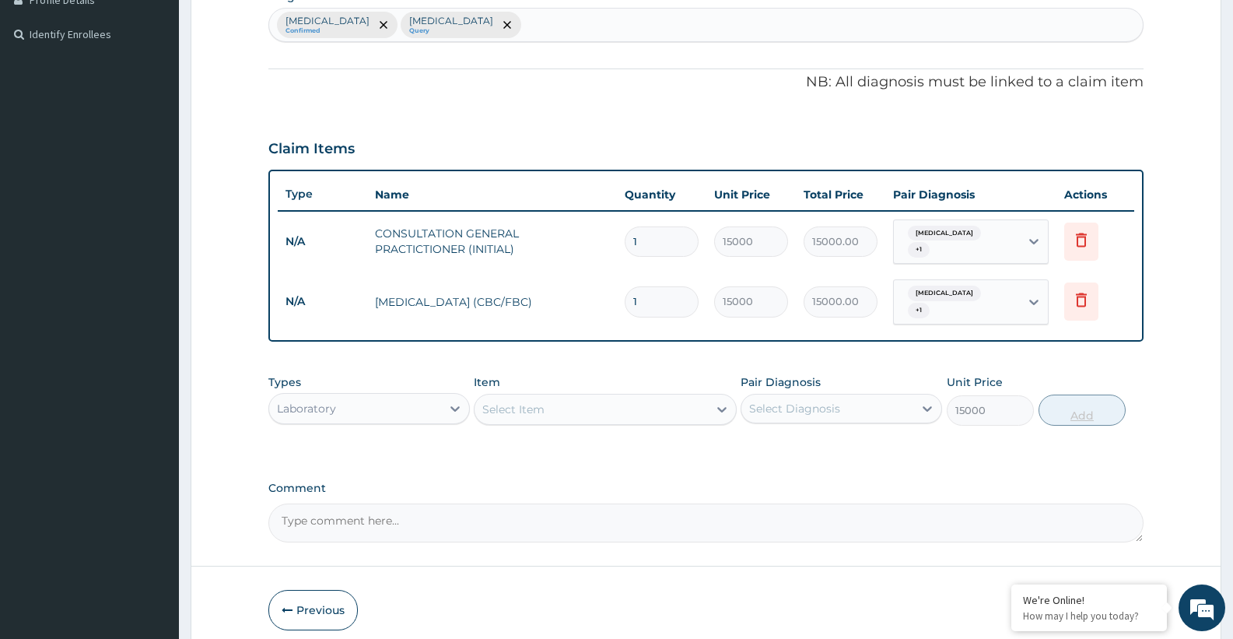
type input "0"
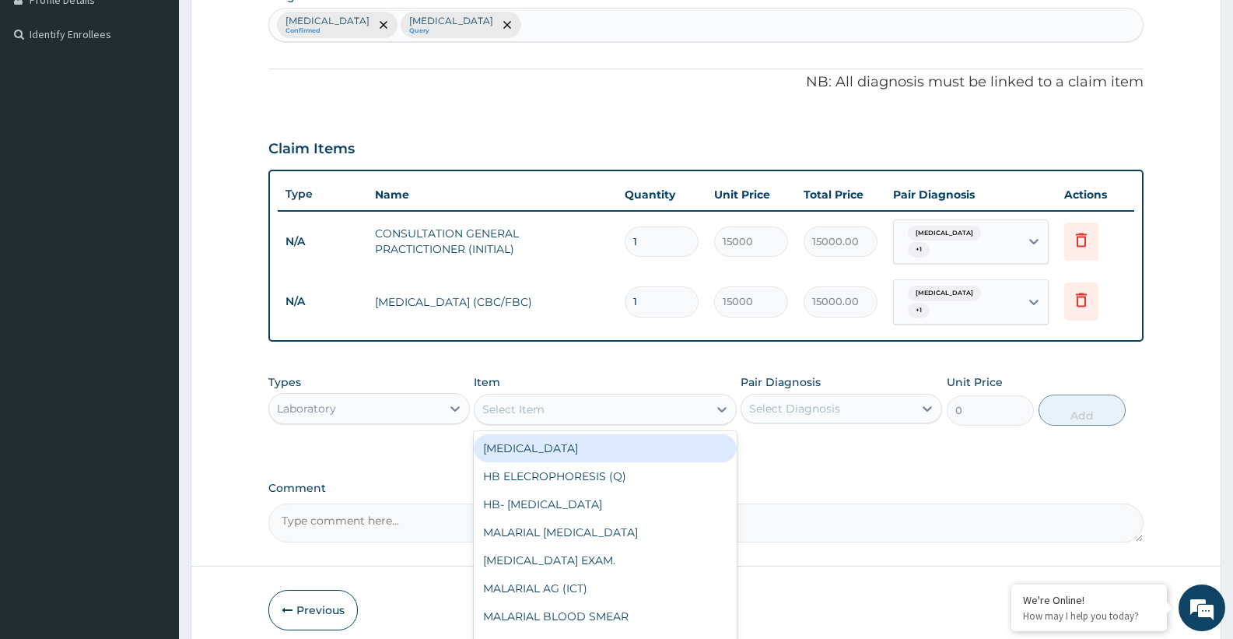
click at [568, 397] on div "Select Item" at bounding box center [590, 409] width 233 height 25
type input "MALARIA"
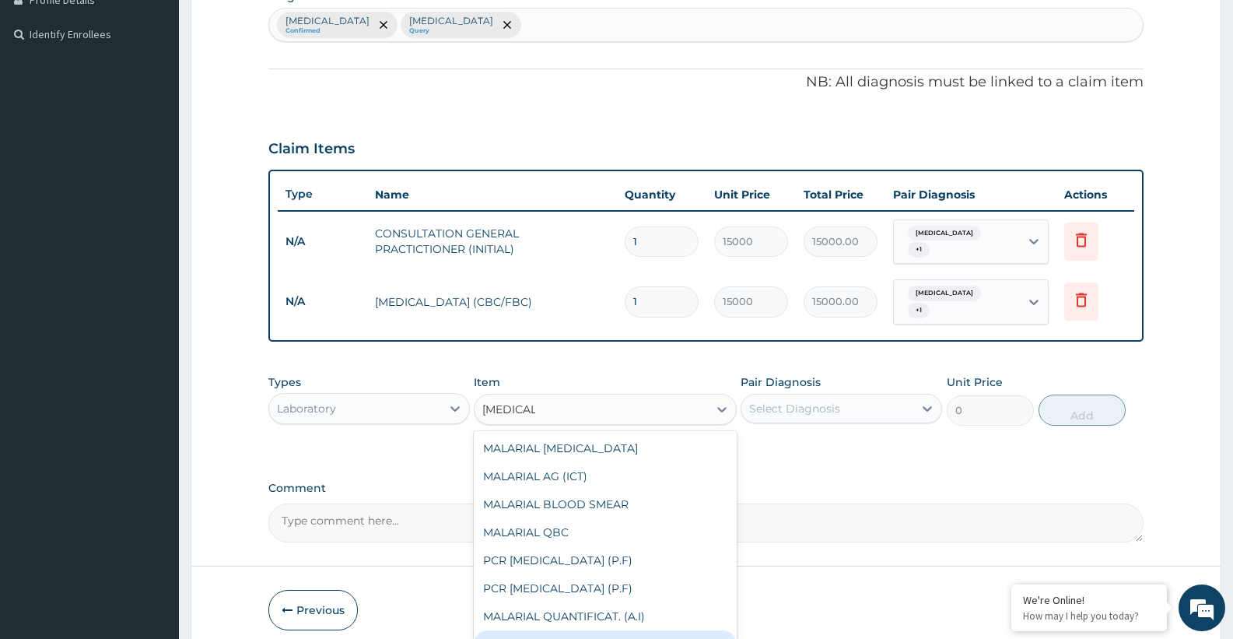
click at [562, 630] on div "MALARIAL PARASITE" at bounding box center [605, 644] width 262 height 28
type input "7000"
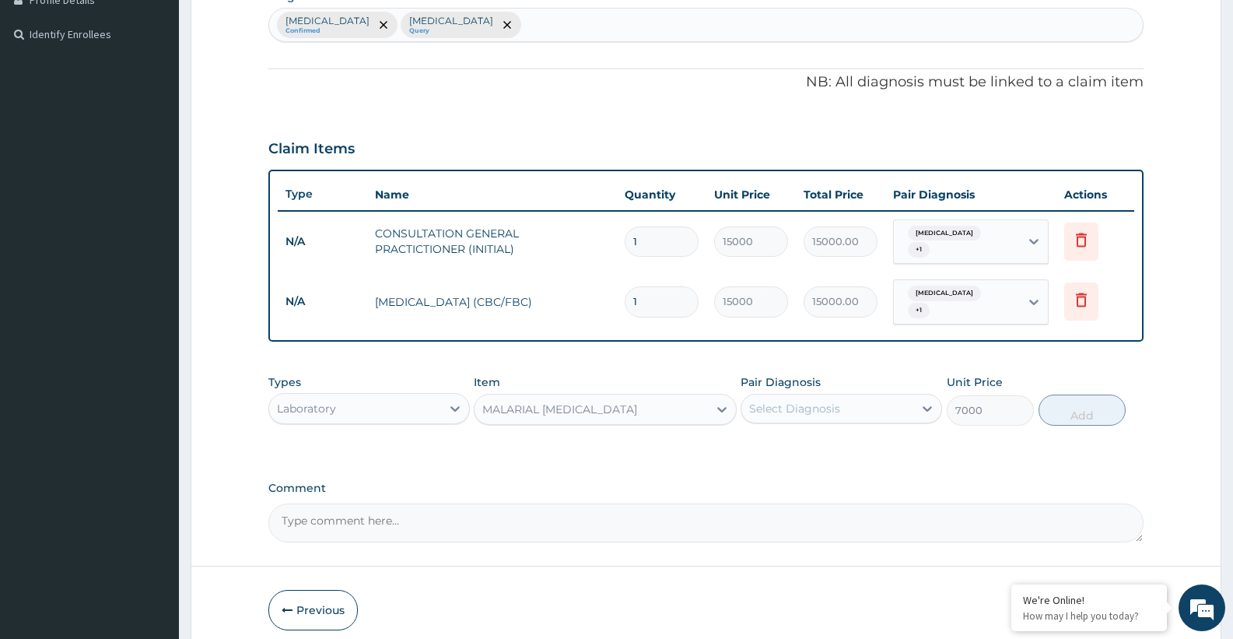
click at [814, 401] on div "Select Diagnosis" at bounding box center [794, 409] width 91 height 16
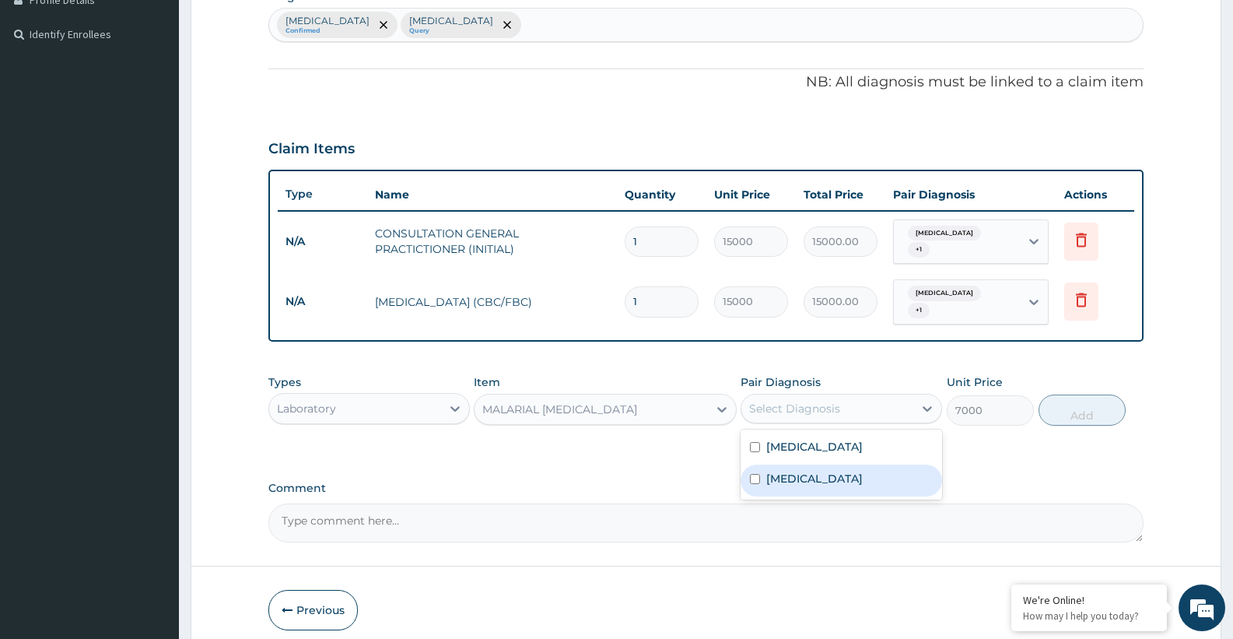
click at [781, 471] on label "Malaria" at bounding box center [814, 479] width 96 height 16
checkbox input "true"
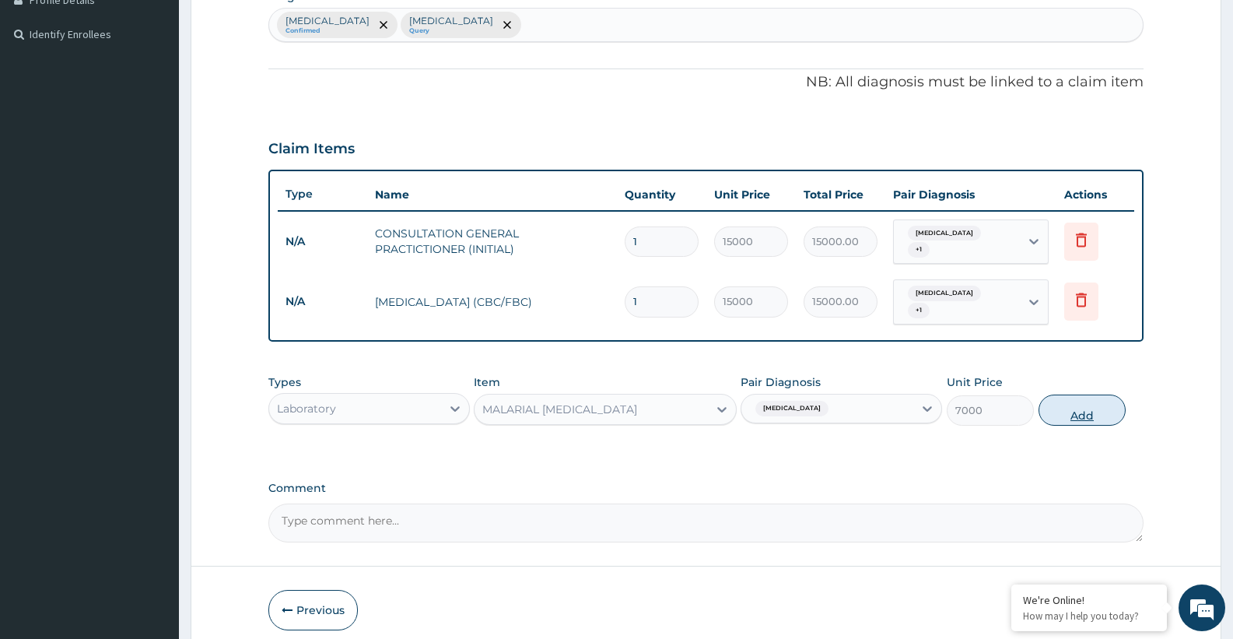
click at [1077, 402] on button "Add" at bounding box center [1081, 409] width 87 height 31
type input "0"
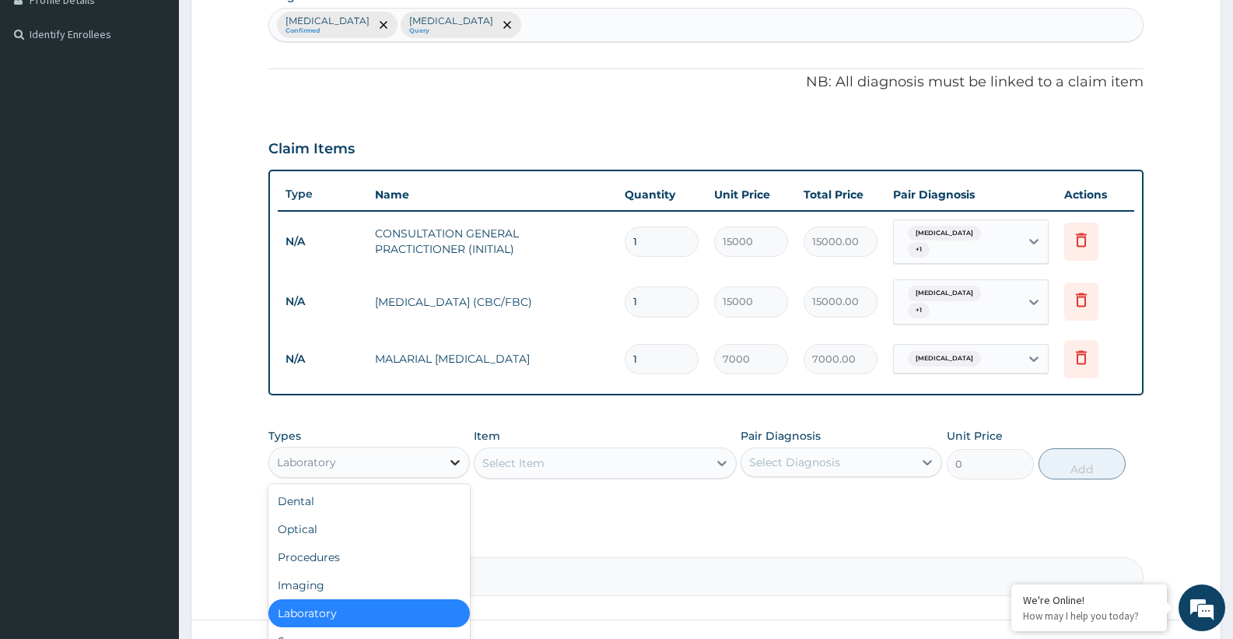
click at [443, 453] on div at bounding box center [455, 462] width 28 height 28
type input "DR"
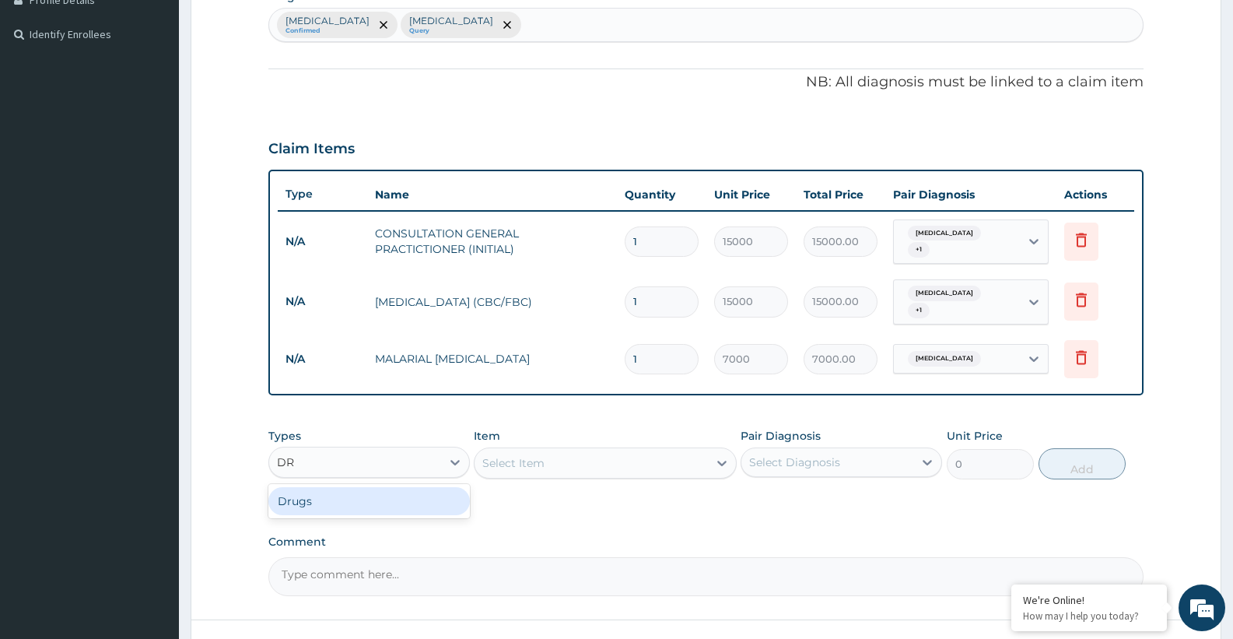
click at [305, 487] on div "Drugs" at bounding box center [368, 501] width 201 height 28
click at [546, 454] on div "Select Item" at bounding box center [590, 462] width 233 height 25
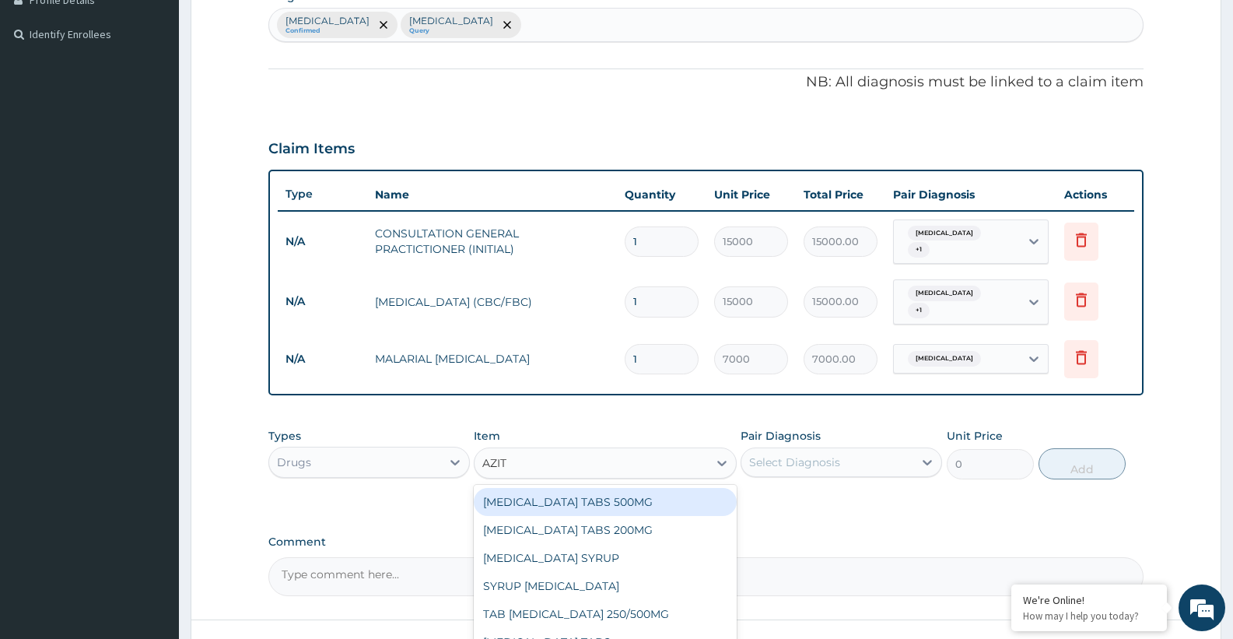
type input "AZITH"
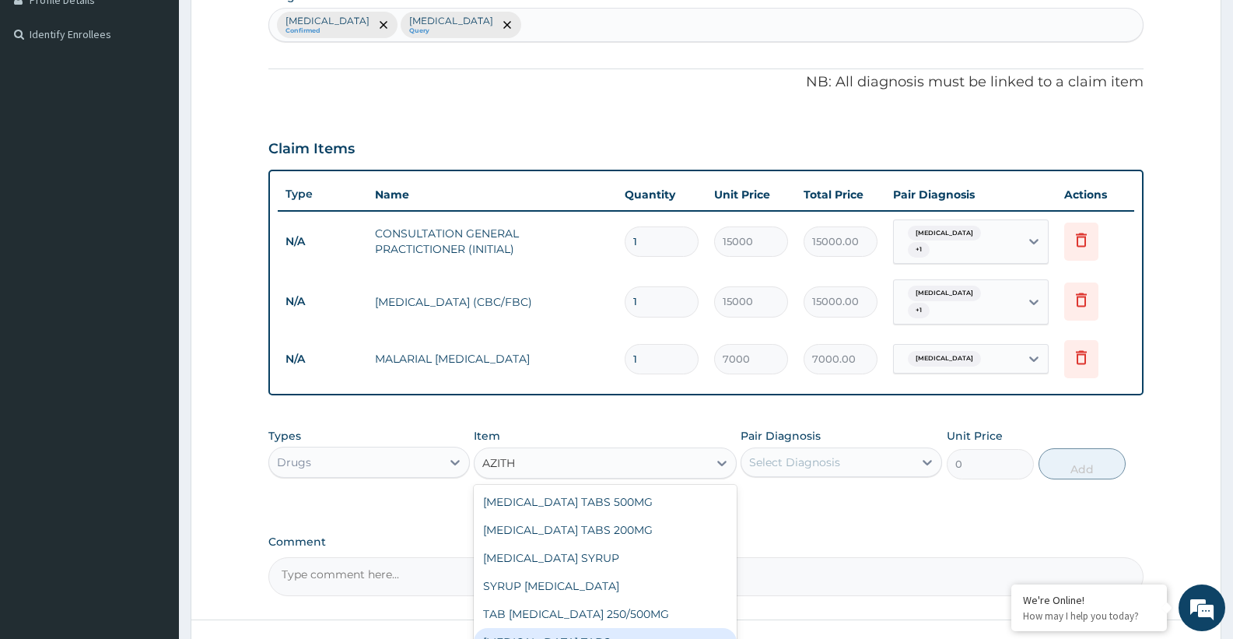
click at [548, 628] on div "AZITHROMYCIN TABS" at bounding box center [605, 642] width 262 height 28
type input "3230"
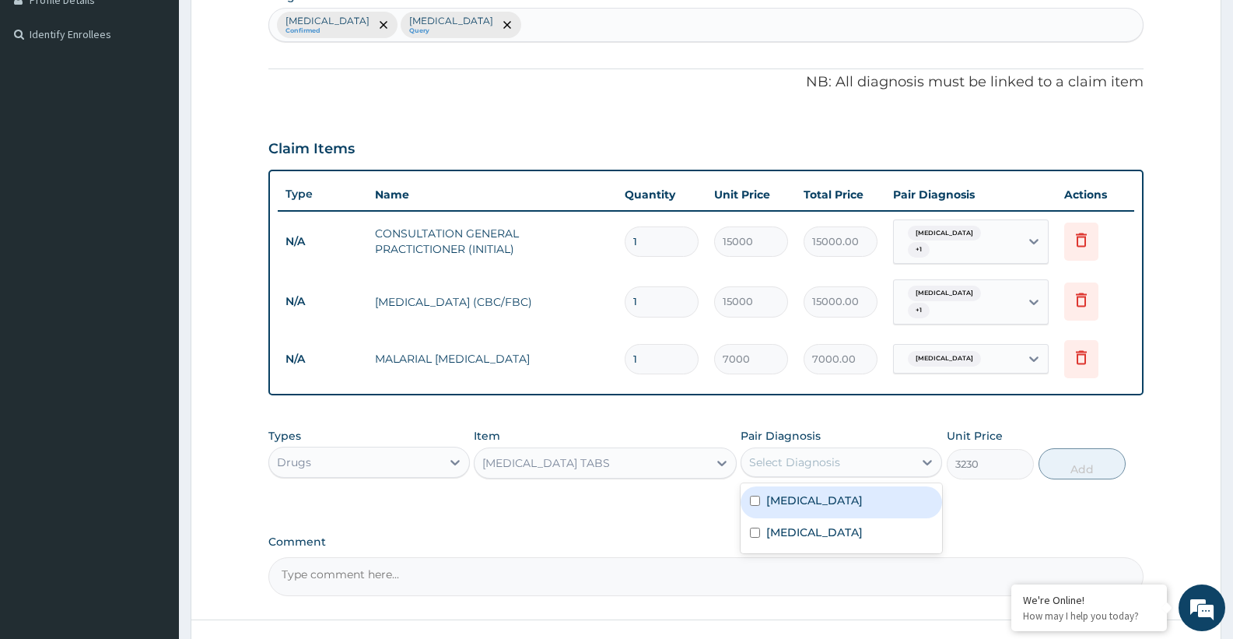
click at [786, 454] on div "Select Diagnosis" at bounding box center [794, 462] width 91 height 16
drag, startPoint x: 786, startPoint y: 487, endPoint x: 840, endPoint y: 478, distance: 54.3
click at [786, 492] on label "Pharyngitis" at bounding box center [814, 500] width 96 height 16
checkbox input "true"
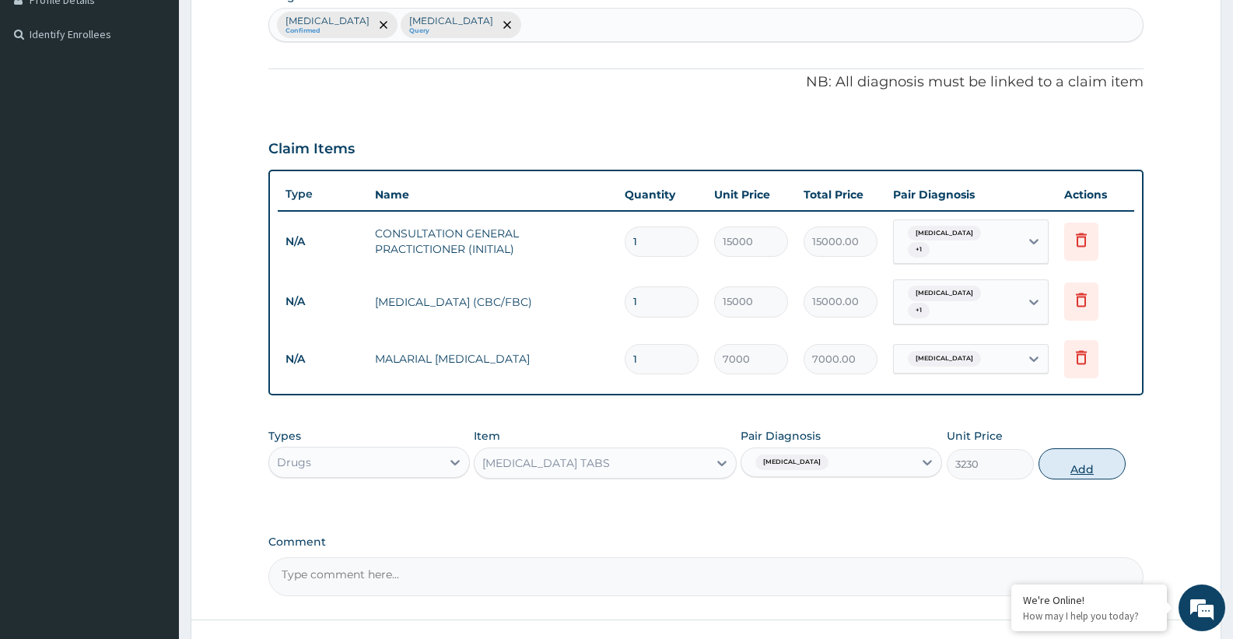
click at [1058, 453] on button "Add" at bounding box center [1081, 463] width 87 height 31
type input "0"
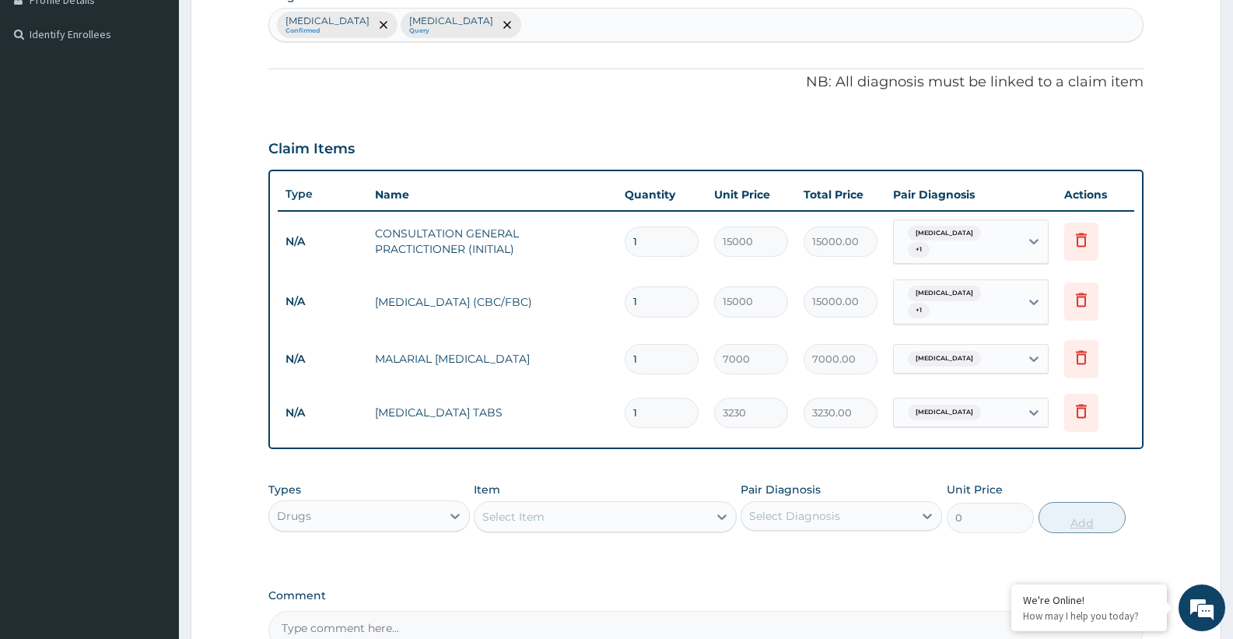
type input "0.00"
type input "3"
type input "9690.00"
type input "3"
click at [597, 504] on div "Select Item" at bounding box center [590, 516] width 233 height 25
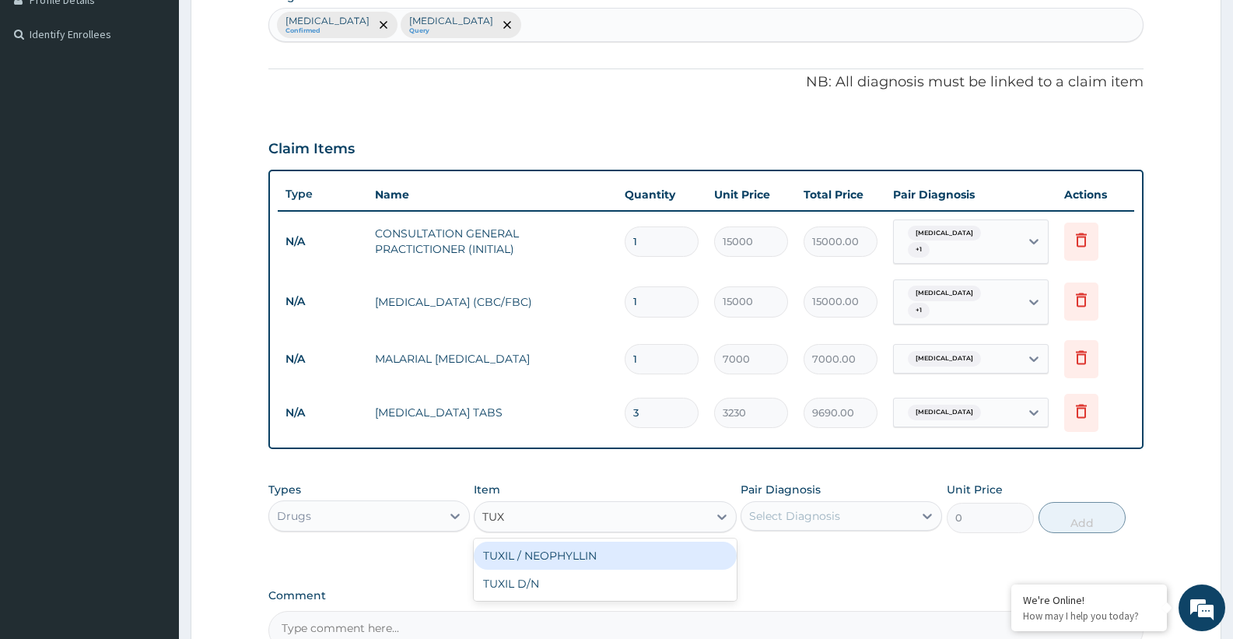
type input "TUXI"
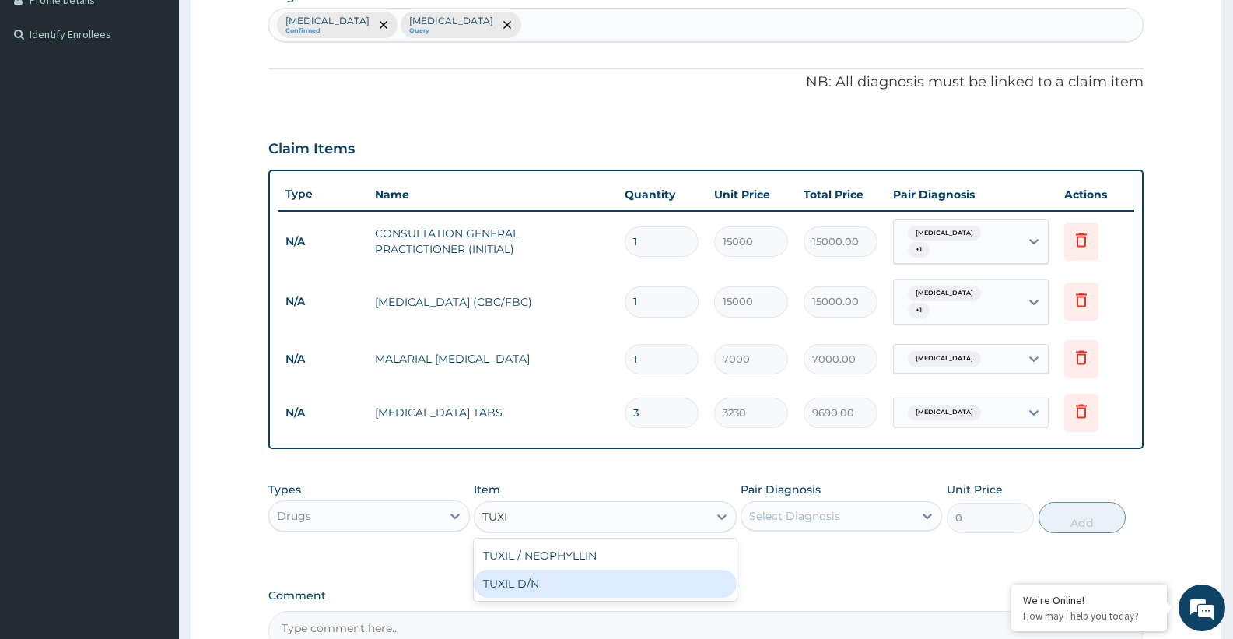
click at [573, 569] on div "TUXIL D/N" at bounding box center [605, 583] width 262 height 28
type input "5500"
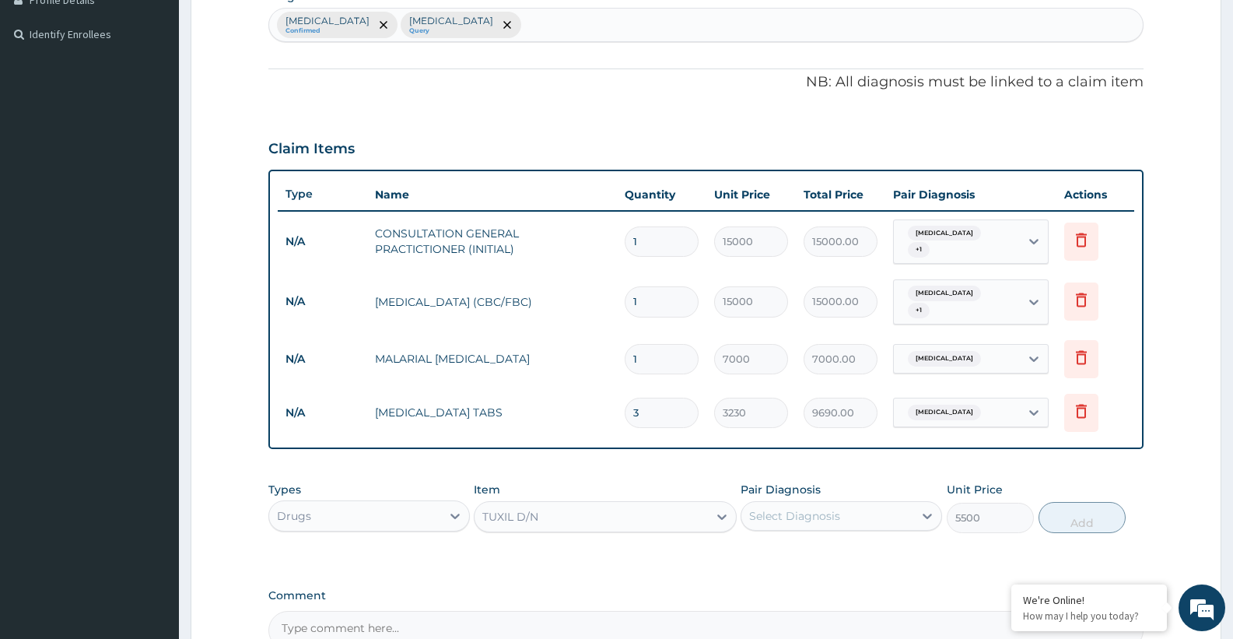
click at [821, 508] on div "Select Diagnosis" at bounding box center [794, 516] width 91 height 16
click at [778, 546] on label "Pharyngitis" at bounding box center [814, 554] width 96 height 16
checkbox input "true"
click at [1073, 502] on button "Add" at bounding box center [1081, 517] width 87 height 31
type input "0"
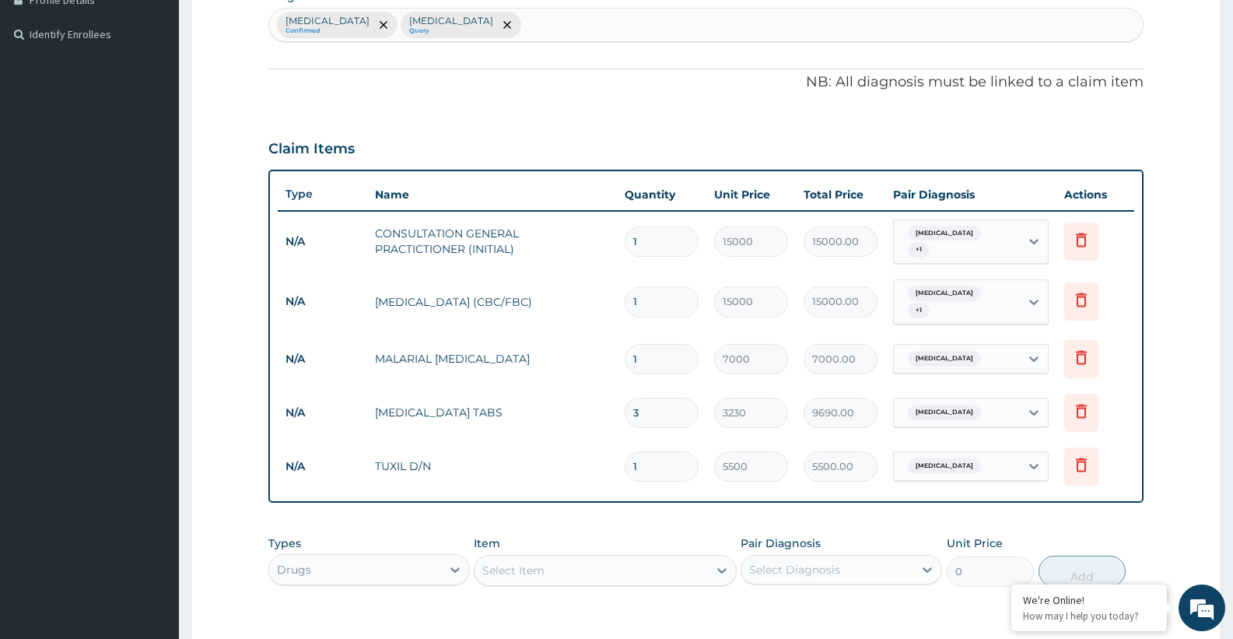
click at [491, 562] on div "Select Item" at bounding box center [513, 570] width 62 height 16
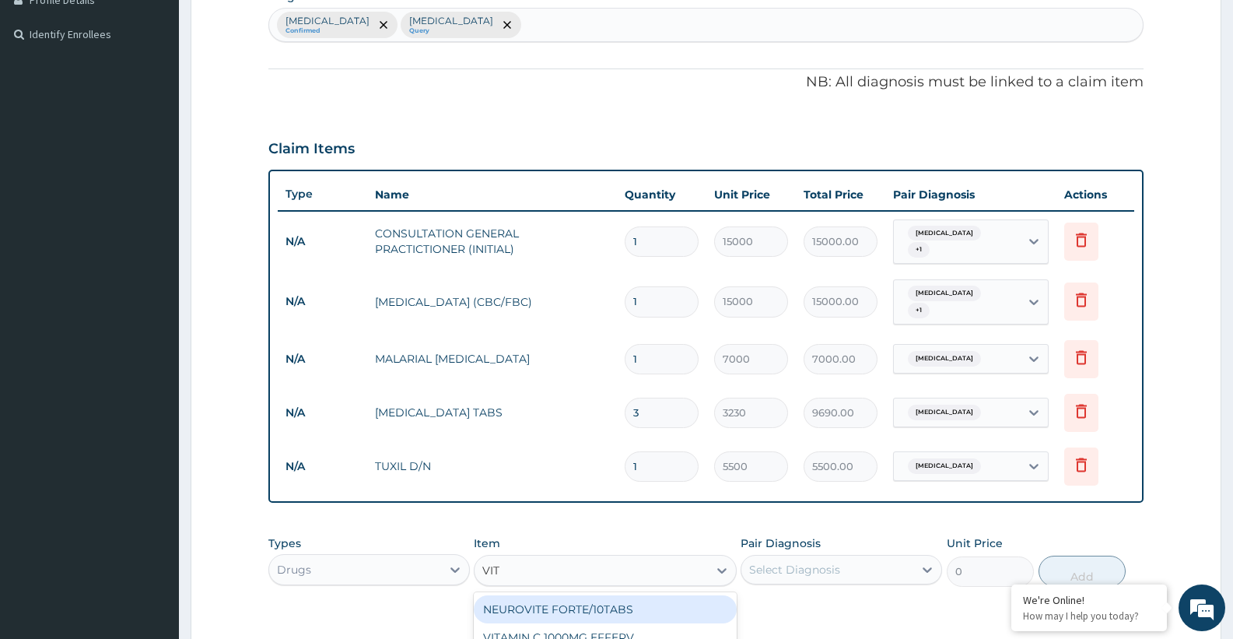
type input "VIT C"
click at [622, 595] on div "VIT C /30 TABS" at bounding box center [605, 609] width 262 height 28
type input "2100"
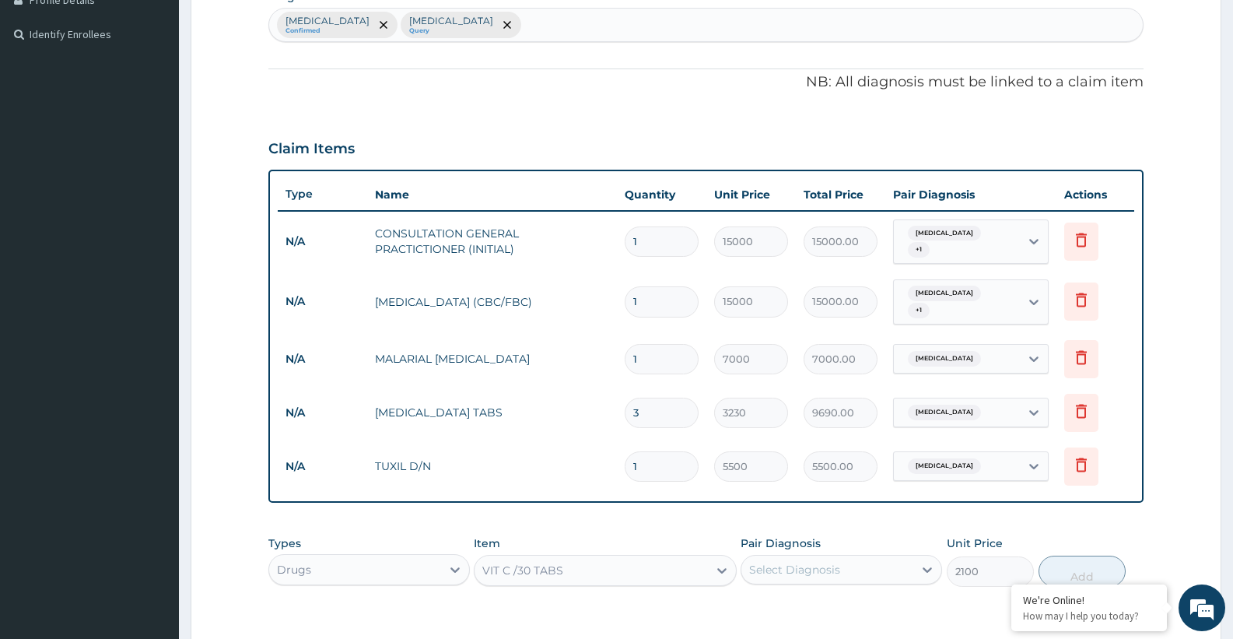
click at [825, 562] on div "Select Diagnosis" at bounding box center [794, 570] width 91 height 16
click at [846, 596] on div "Pharyngitis" at bounding box center [840, 609] width 201 height 32
checkbox input "true"
click at [1092, 555] on button "Add" at bounding box center [1081, 570] width 87 height 31
type input "0"
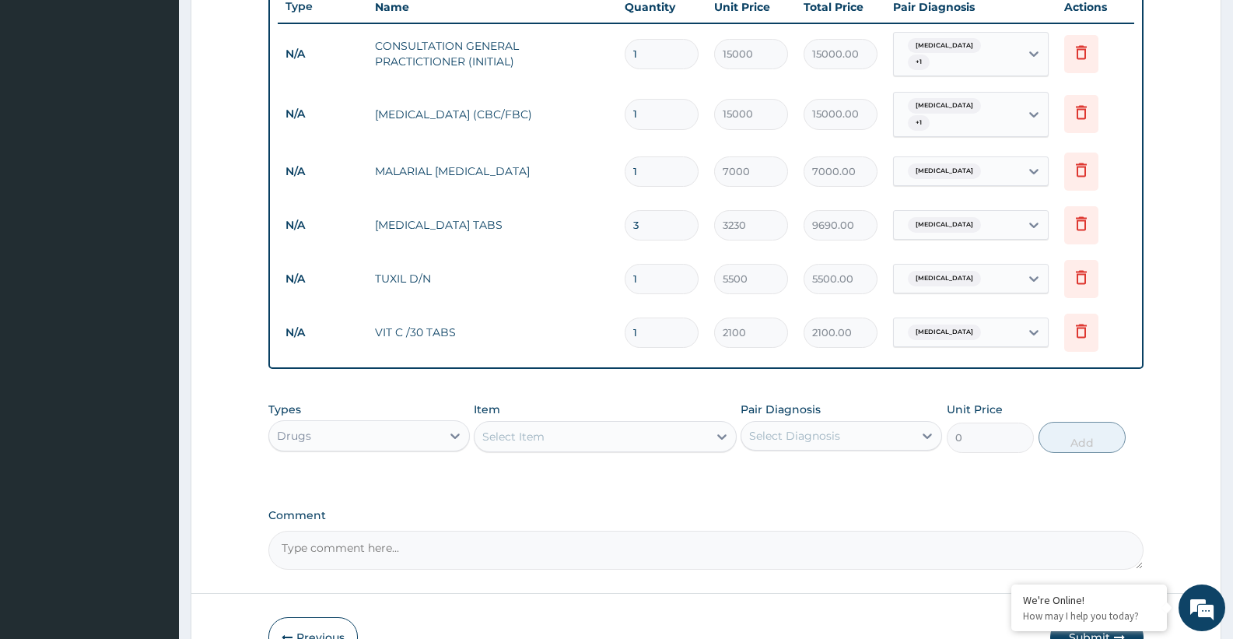
scroll to position [641, 0]
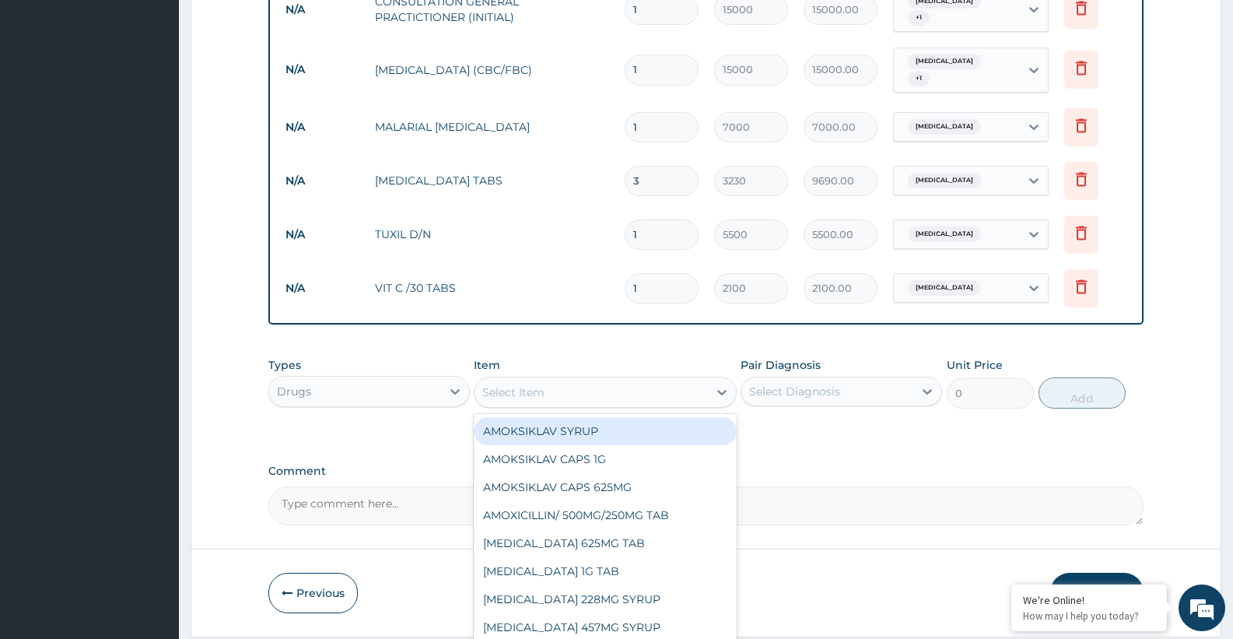
click at [522, 384] on div "Select Item" at bounding box center [513, 392] width 62 height 16
type input "IBUP"
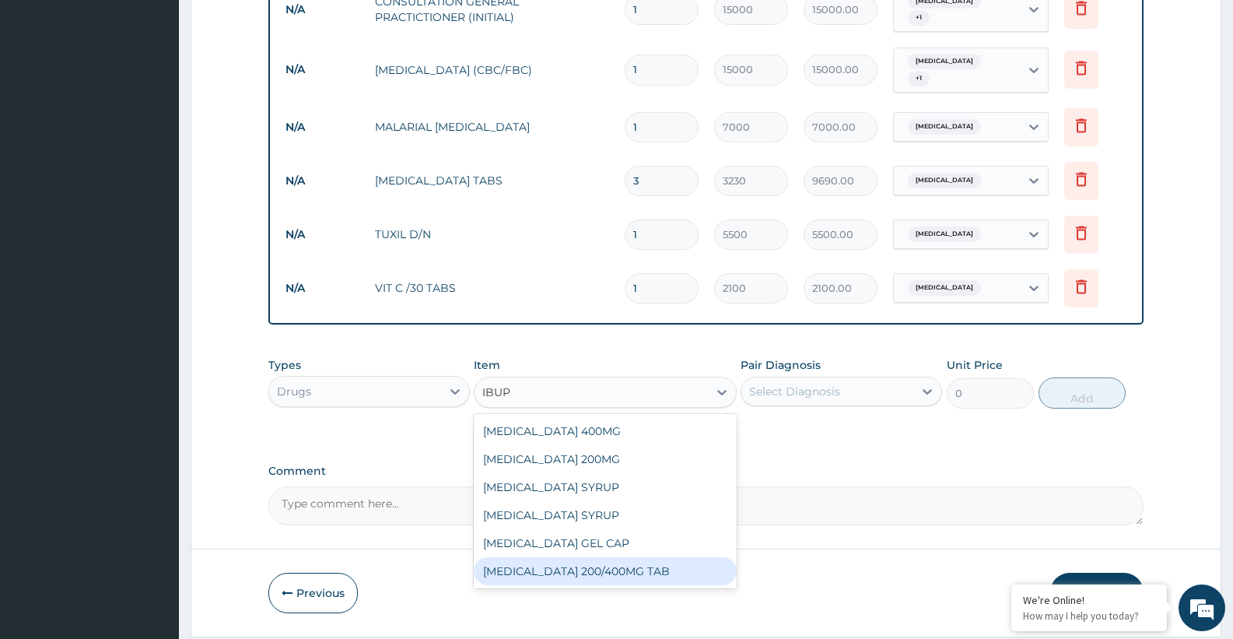
click at [621, 557] on div "IBUPROFEN 200/400MG TAB" at bounding box center [605, 571] width 262 height 28
type input "315"
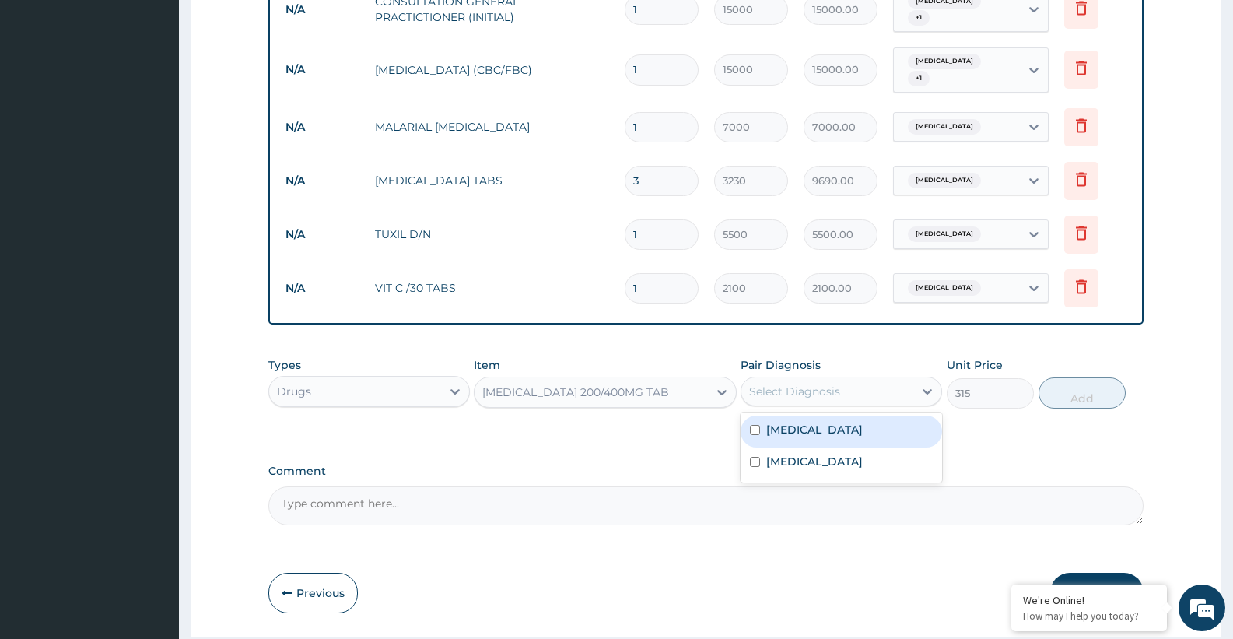
click at [810, 383] on div "Select Diagnosis" at bounding box center [794, 391] width 91 height 16
click at [772, 422] on label "Pharyngitis" at bounding box center [814, 430] width 96 height 16
checkbox input "true"
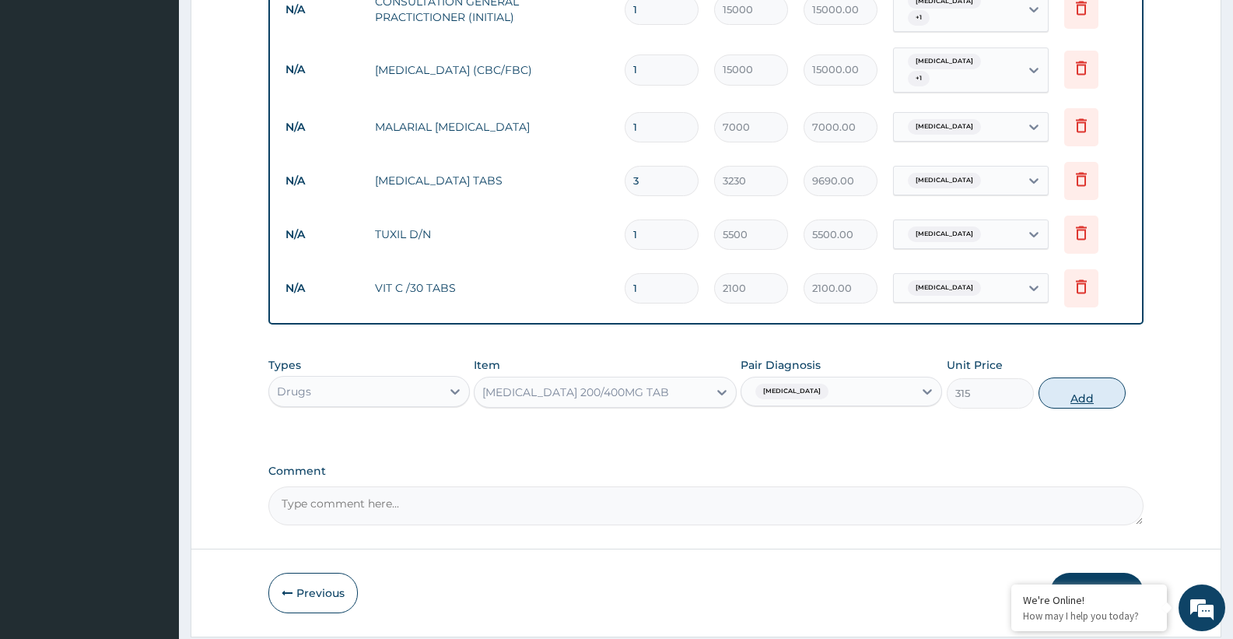
click at [1090, 389] on button "Add" at bounding box center [1081, 392] width 87 height 31
type input "0"
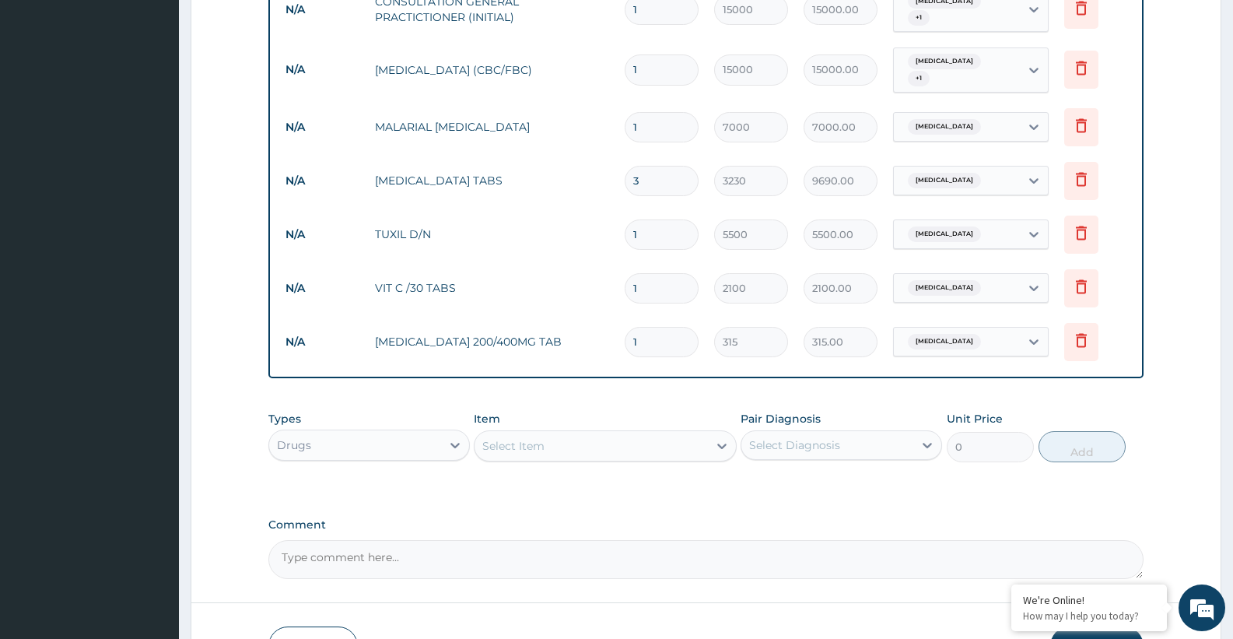
type input "10"
type input "3150.00"
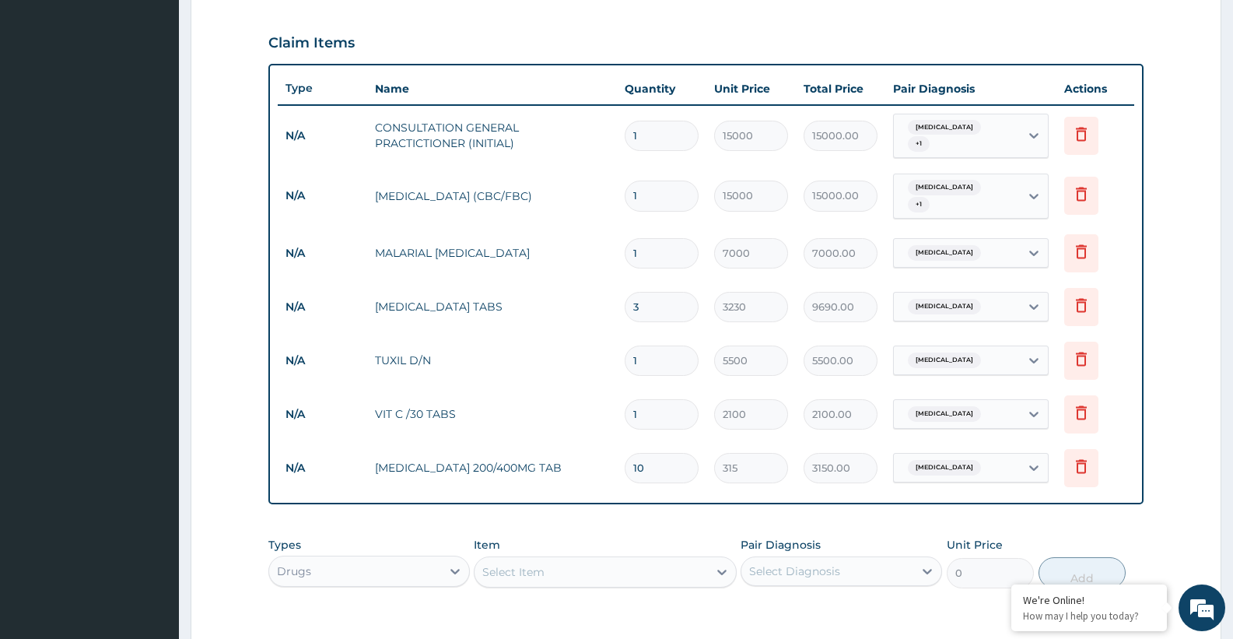
scroll to position [731, 0]
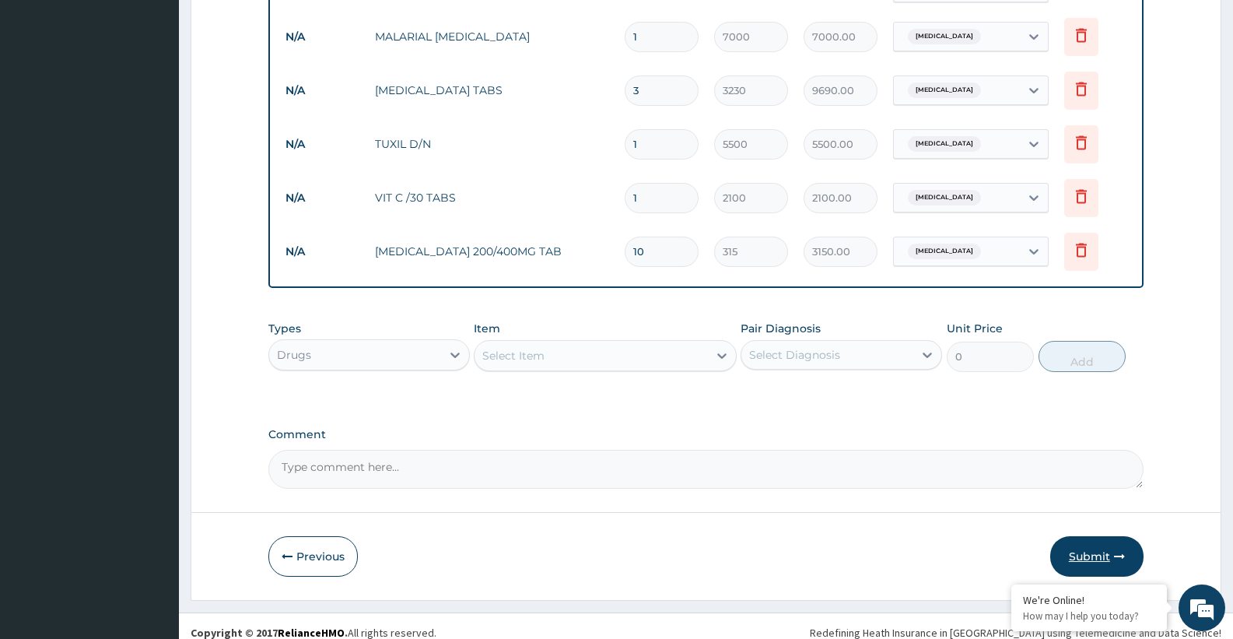
type input "10"
click at [1108, 541] on button "Submit" at bounding box center [1096, 556] width 93 height 40
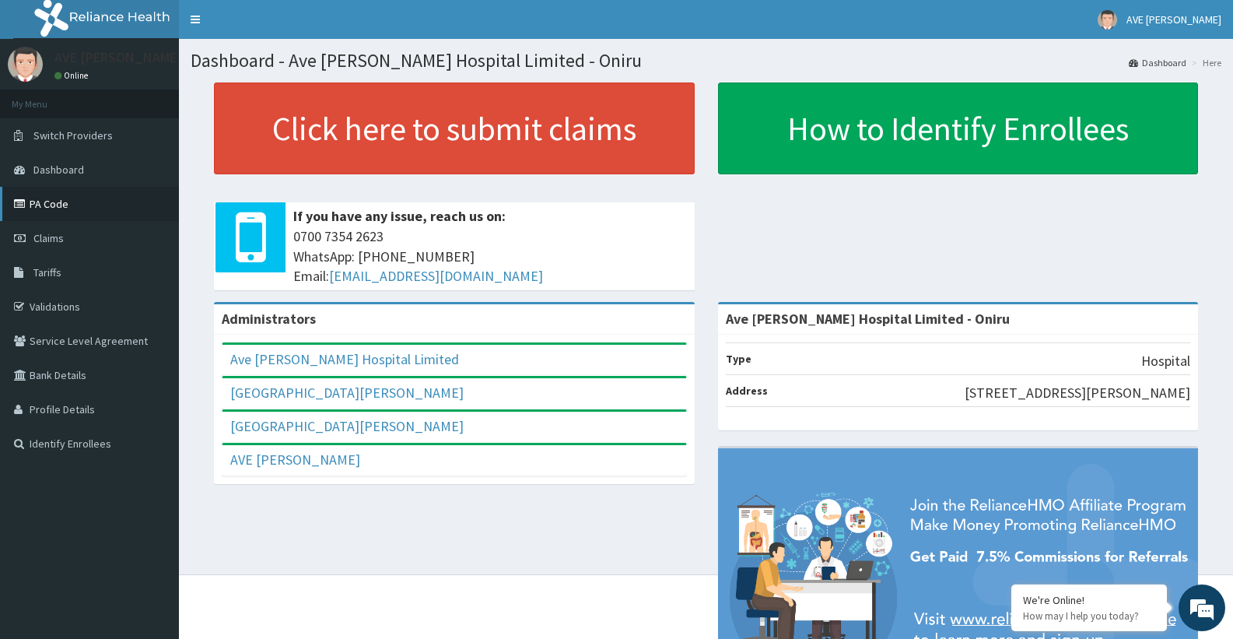
click at [70, 208] on link "PA Code" at bounding box center [89, 204] width 179 height 34
